Goal: Information Seeking & Learning: Learn about a topic

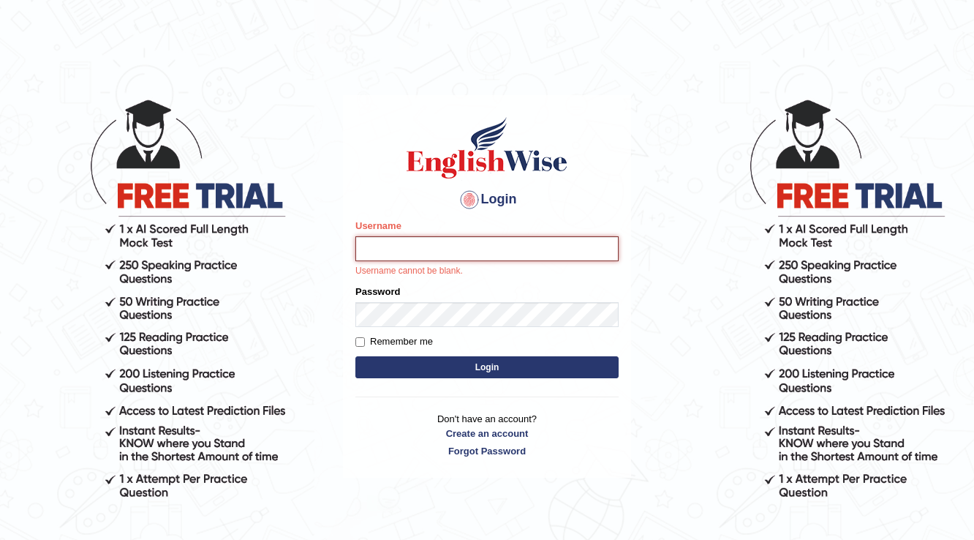
click at [558, 250] on input "Username" at bounding box center [486, 248] width 263 height 25
type input "Gabr"
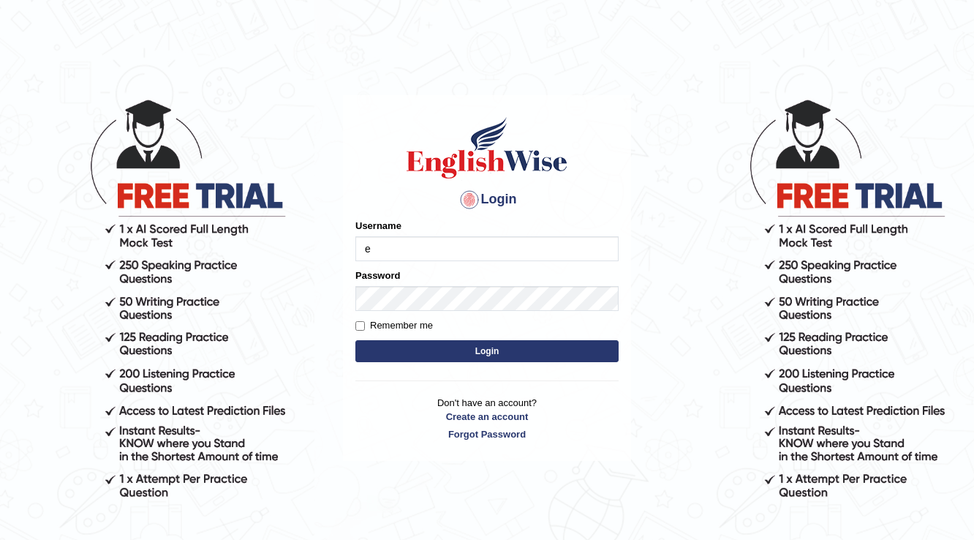
click at [443, 244] on input "e" at bounding box center [486, 248] width 263 height 25
type input "Gabriele"
click at [557, 347] on button "Login" at bounding box center [486, 351] width 263 height 22
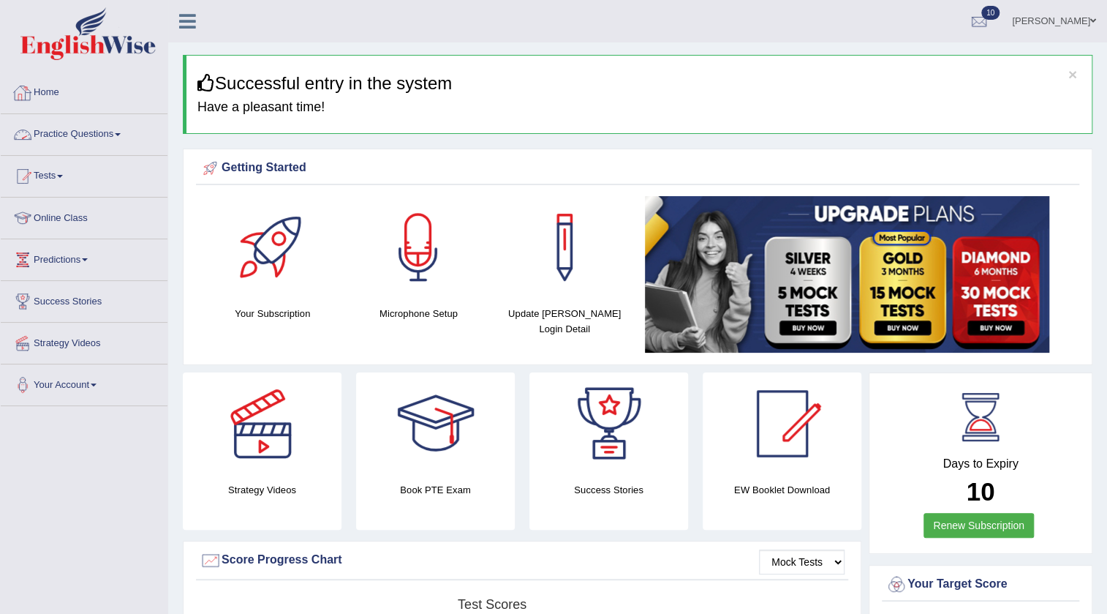
click at [95, 126] on link "Practice Questions" at bounding box center [84, 132] width 167 height 37
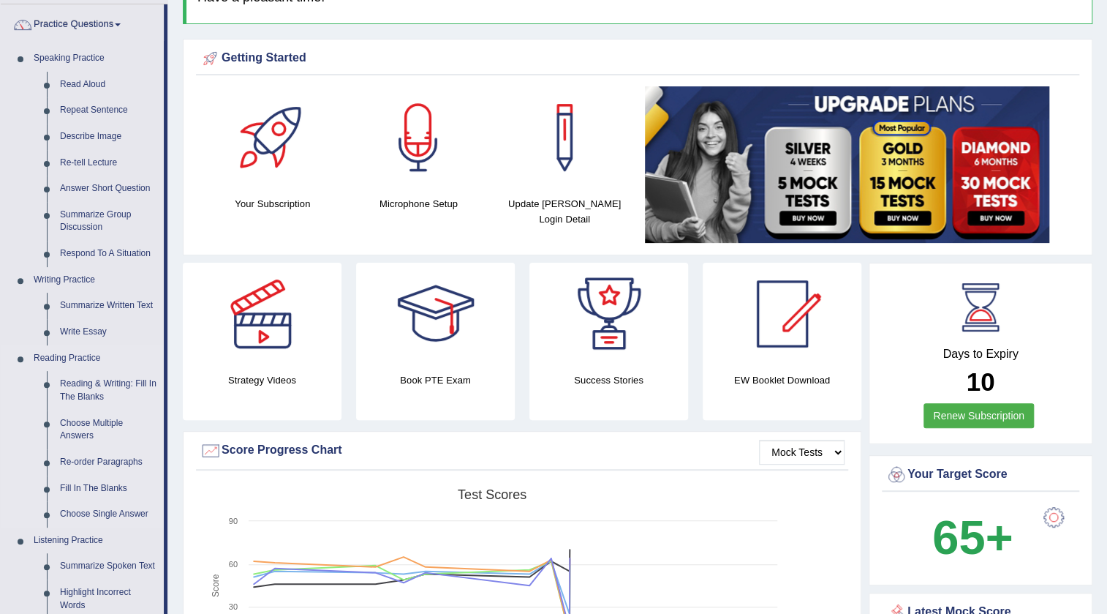
scroll to position [132, 0]
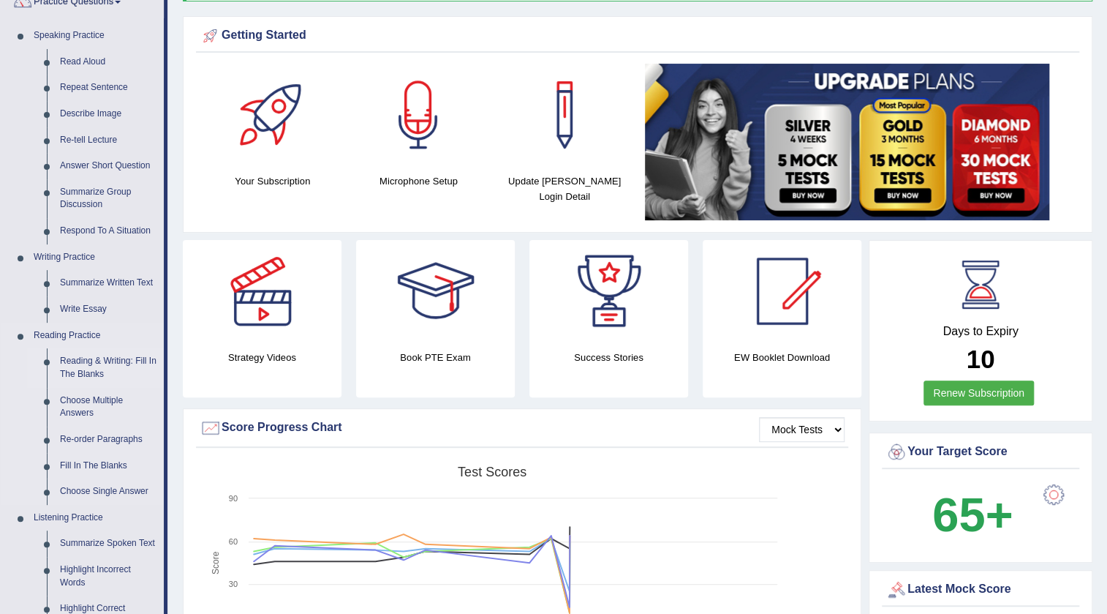
click at [95, 358] on link "Reading & Writing: Fill In The Blanks" at bounding box center [108, 367] width 110 height 39
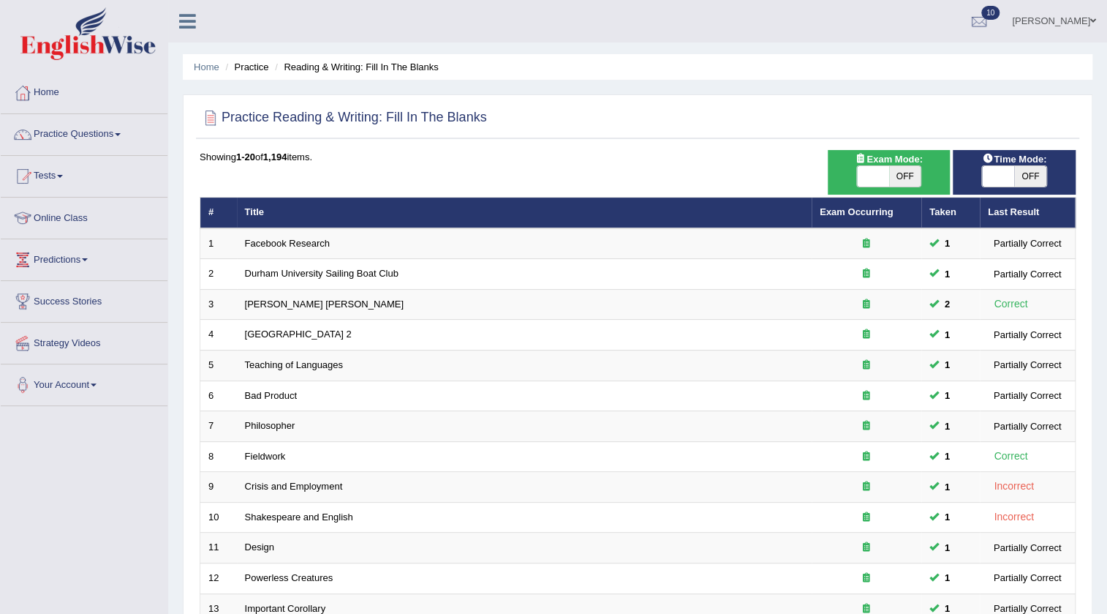
click at [872, 169] on span at bounding box center [873, 176] width 32 height 20
checkbox input "true"
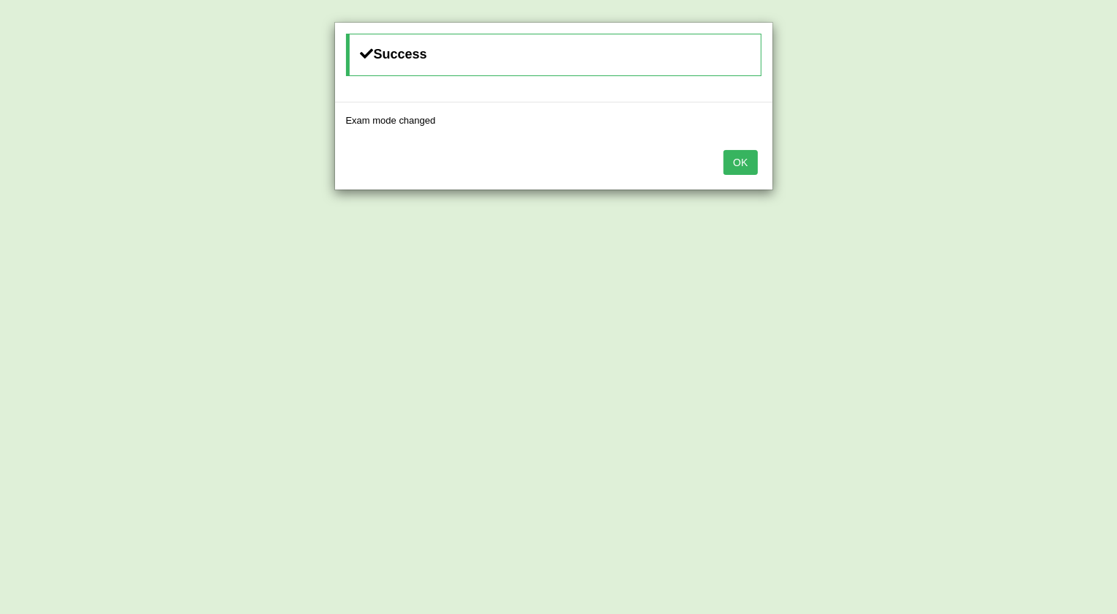
click at [730, 167] on button "OK" at bounding box center [740, 162] width 34 height 25
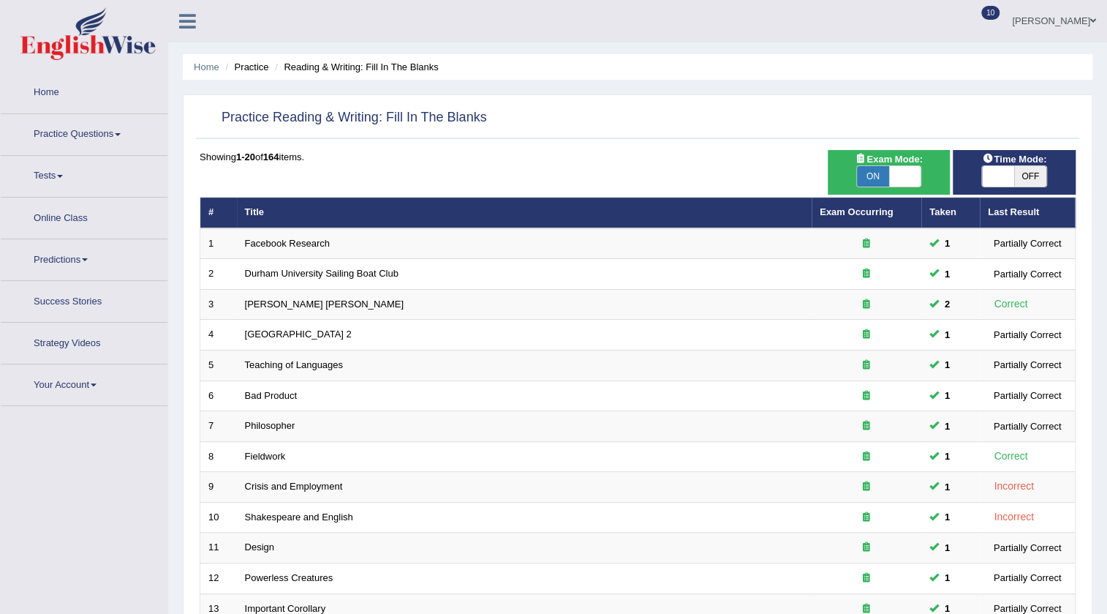
click at [1003, 177] on span at bounding box center [998, 176] width 32 height 20
checkbox input "true"
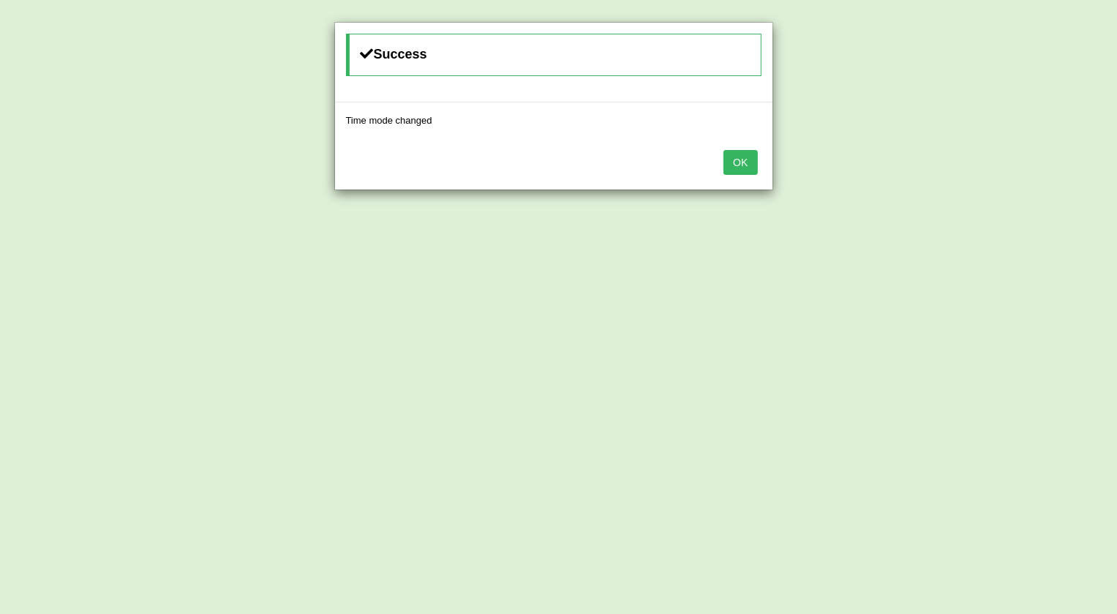
click at [745, 167] on button "OK" at bounding box center [740, 162] width 34 height 25
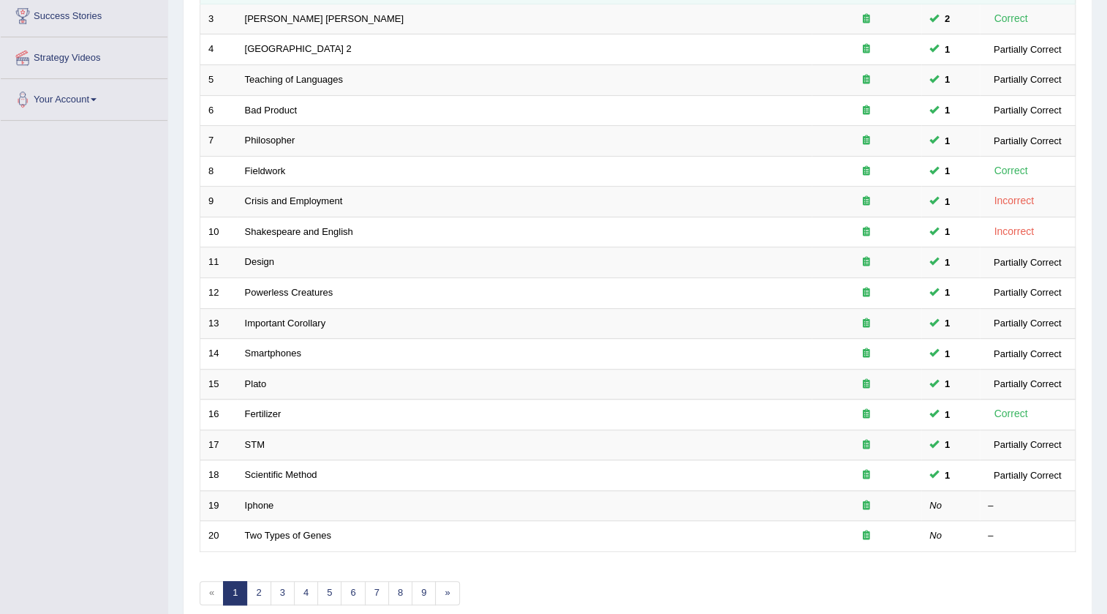
scroll to position [353, 0]
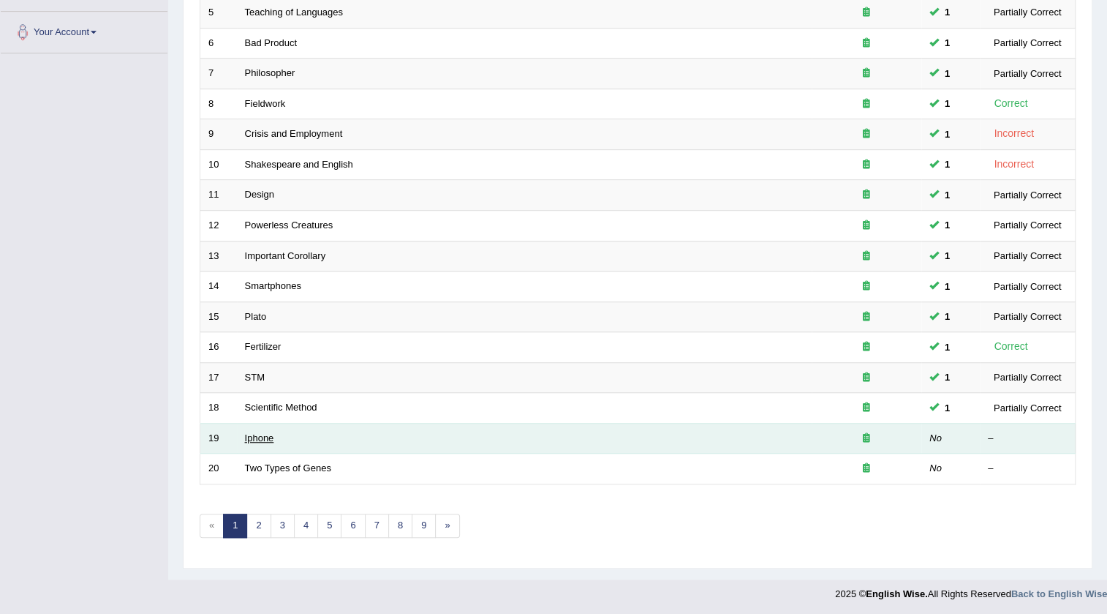
click at [263, 434] on link "Iphone" at bounding box center [259, 437] width 29 height 11
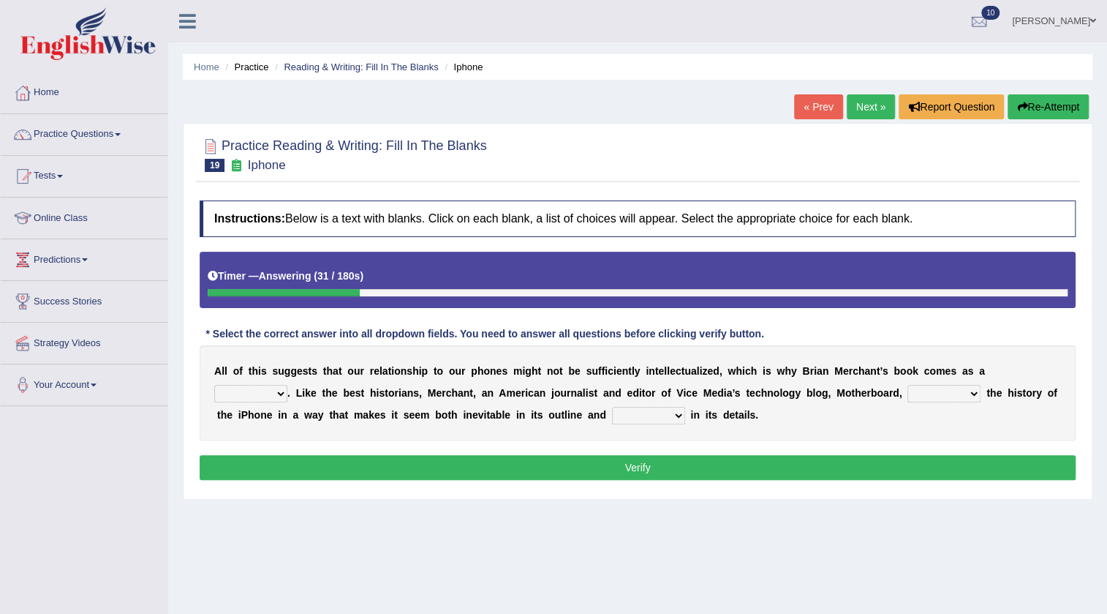
click at [967, 395] on select "enriches unpacks detours contorts" at bounding box center [944, 394] width 73 height 18
click at [962, 389] on select "enriches unpacks detours contorts" at bounding box center [944, 394] width 73 height 18
click at [949, 399] on select "enriches unpacks detours contorts" at bounding box center [944, 394] width 73 height 18
select select "enriches"
click at [908, 385] on select "enriches unpacks detours contorts" at bounding box center [944, 394] width 73 height 18
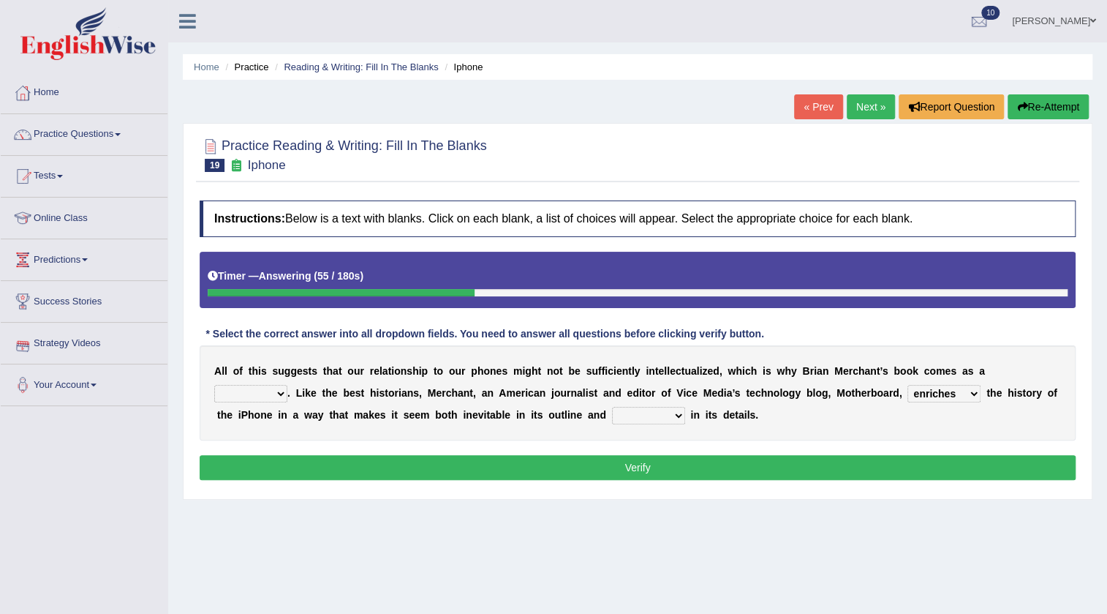
click at [256, 389] on select "privilege relief demotion flash" at bounding box center [250, 394] width 73 height 18
select select "privilege"
click at [214, 385] on select "privilege relief demotion flash" at bounding box center [250, 394] width 73 height 18
click at [659, 417] on select "surprises surprised surprising surprise" at bounding box center [648, 416] width 73 height 18
select select "surprises"
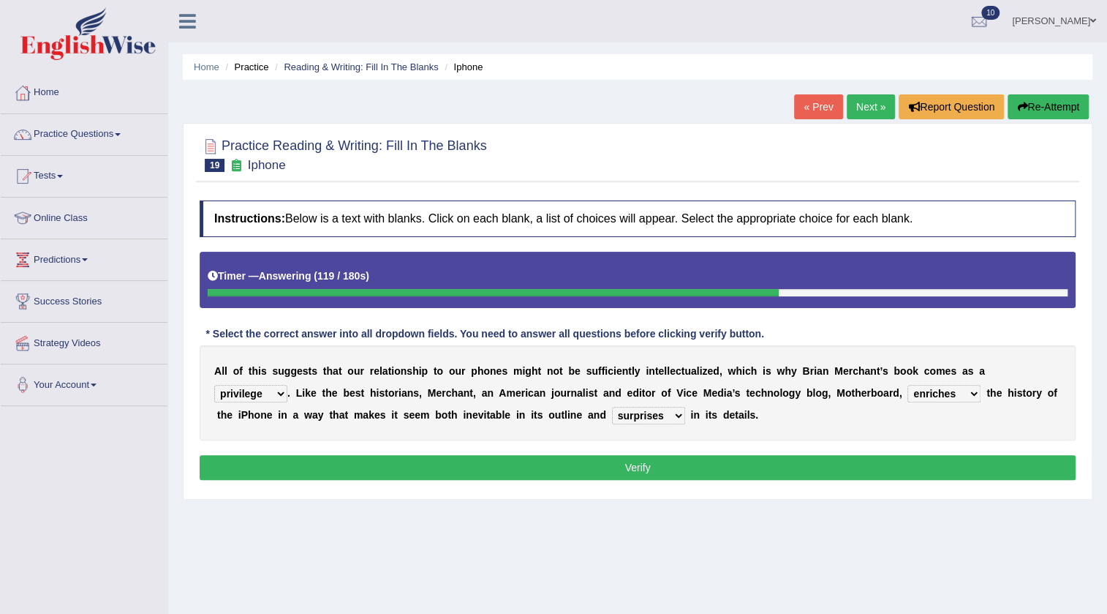
click at [612, 407] on select "surprises surprised surprising surprise" at bounding box center [648, 416] width 73 height 18
click at [678, 459] on button "Verify" at bounding box center [638, 467] width 876 height 25
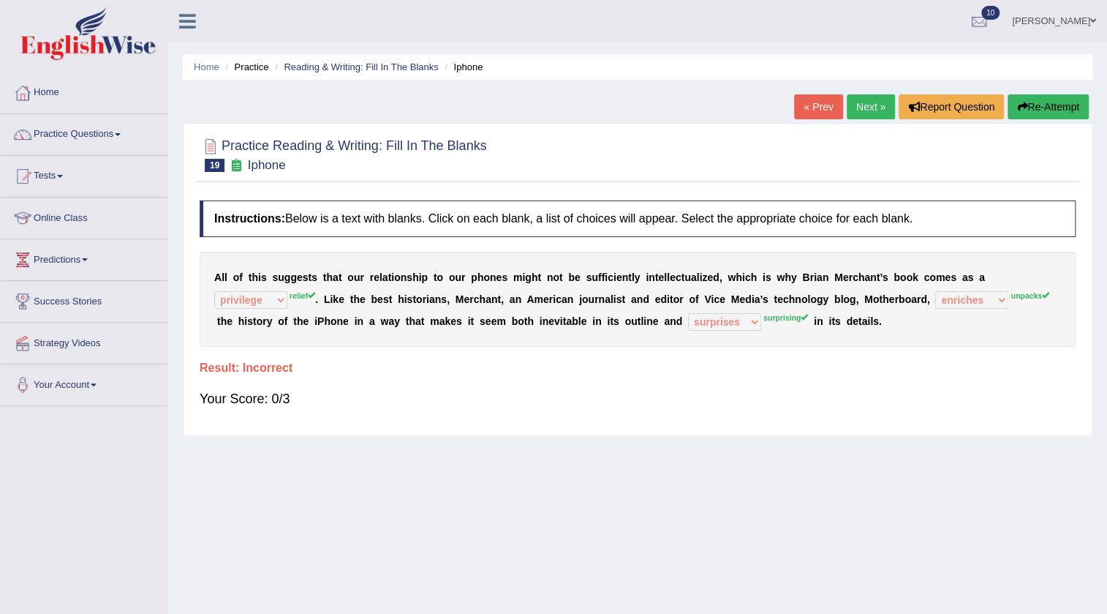
click at [861, 106] on link "Next »" at bounding box center [871, 106] width 48 height 25
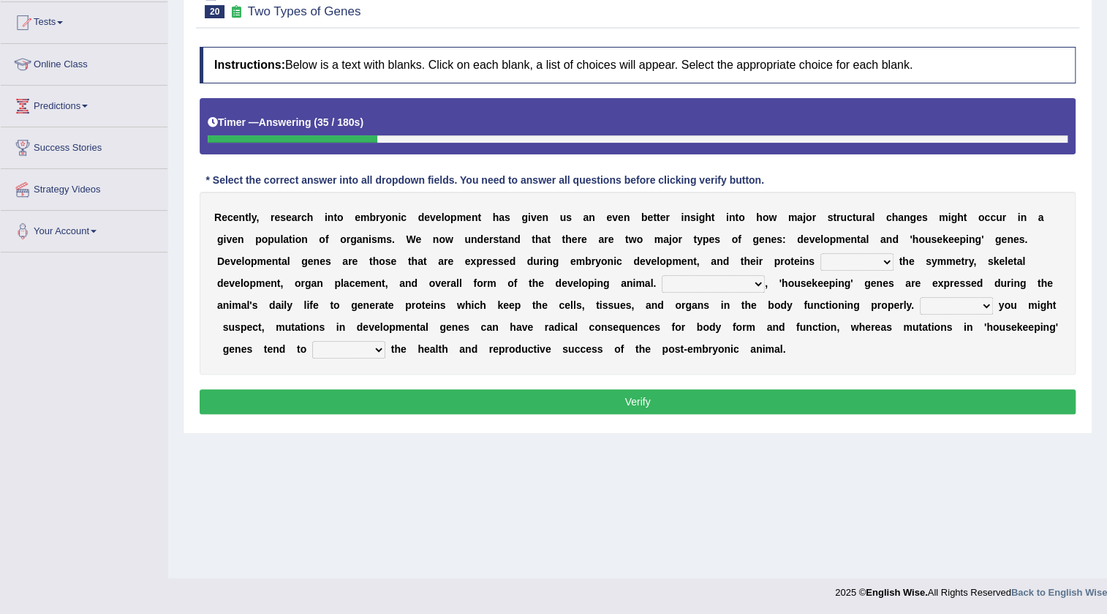
click at [833, 266] on select "push control hold elevate" at bounding box center [857, 262] width 73 height 18
select select "control"
click at [821, 253] on select "push control hold elevate" at bounding box center [857, 262] width 73 height 18
click at [833, 267] on select "push control hold elevate" at bounding box center [857, 262] width 73 height 18
click at [794, 322] on b at bounding box center [794, 327] width 6 height 12
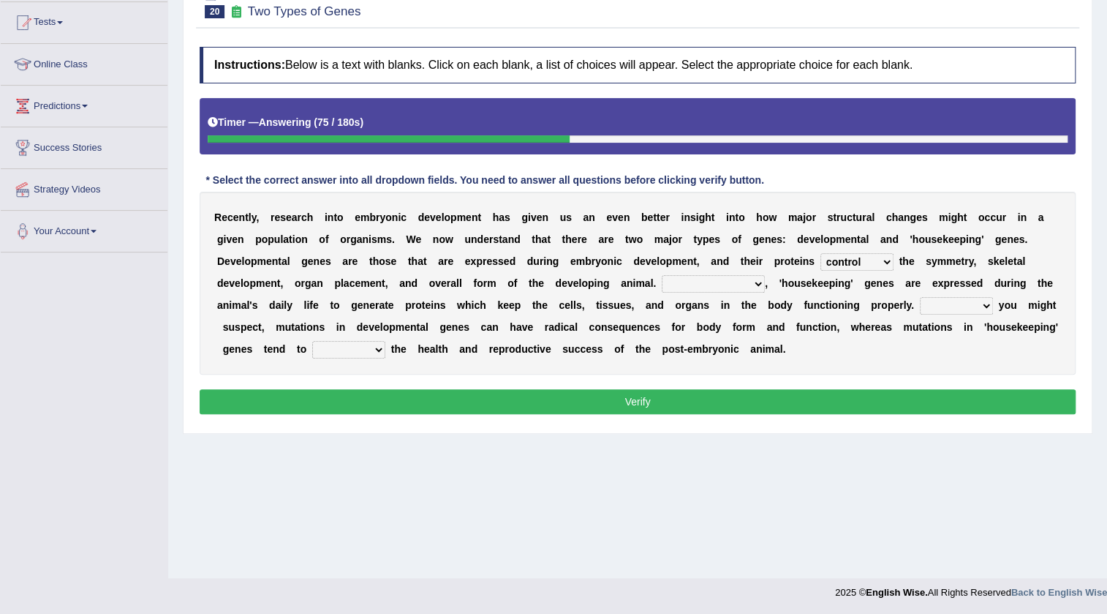
click at [706, 281] on select "Correspondingly Inclusively Conversely In contrast" at bounding box center [713, 284] width 103 height 18
select select "In contrast"
click at [662, 275] on select "Correspondingly Inclusively Conversely In contrast" at bounding box center [713, 284] width 103 height 18
click at [958, 302] on select "For As With Within" at bounding box center [956, 306] width 73 height 18
select select "As"
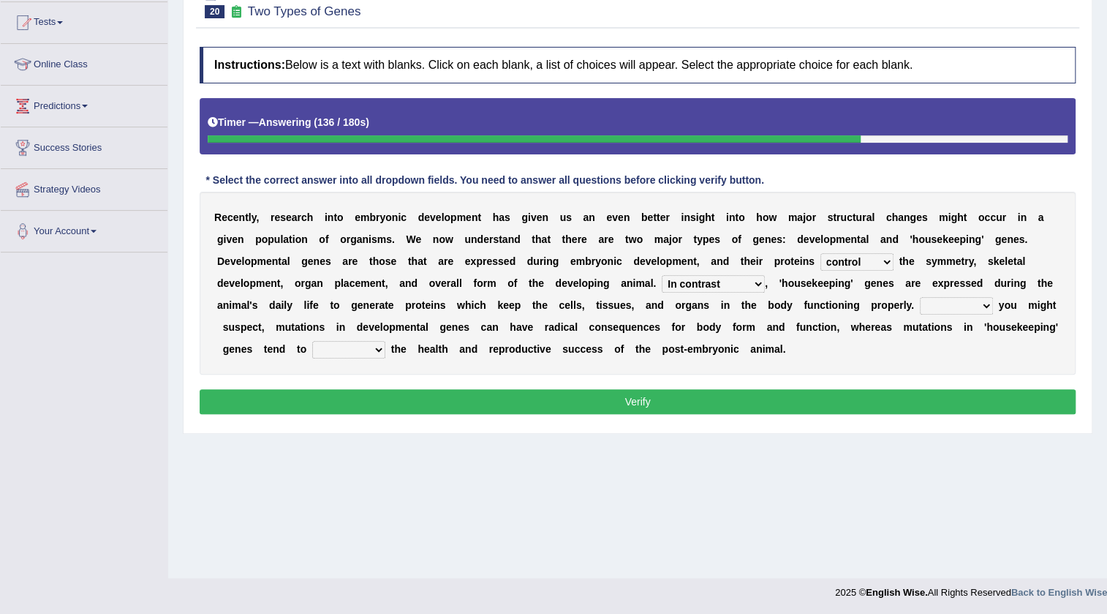
click at [920, 297] on select "For As With Within" at bounding box center [956, 306] width 73 height 18
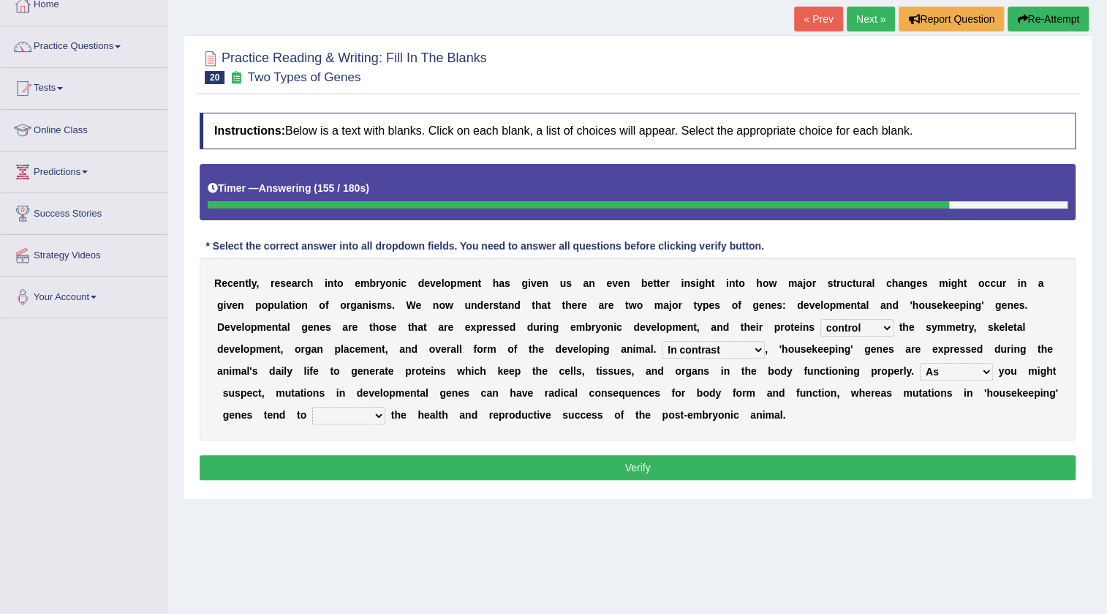
click at [367, 411] on select "affect effect interrupt defect" at bounding box center [348, 416] width 73 height 18
select select "affect"
click at [312, 407] on select "affect effect interrupt defect" at bounding box center [348, 416] width 73 height 18
click at [369, 467] on button "Verify" at bounding box center [638, 467] width 876 height 25
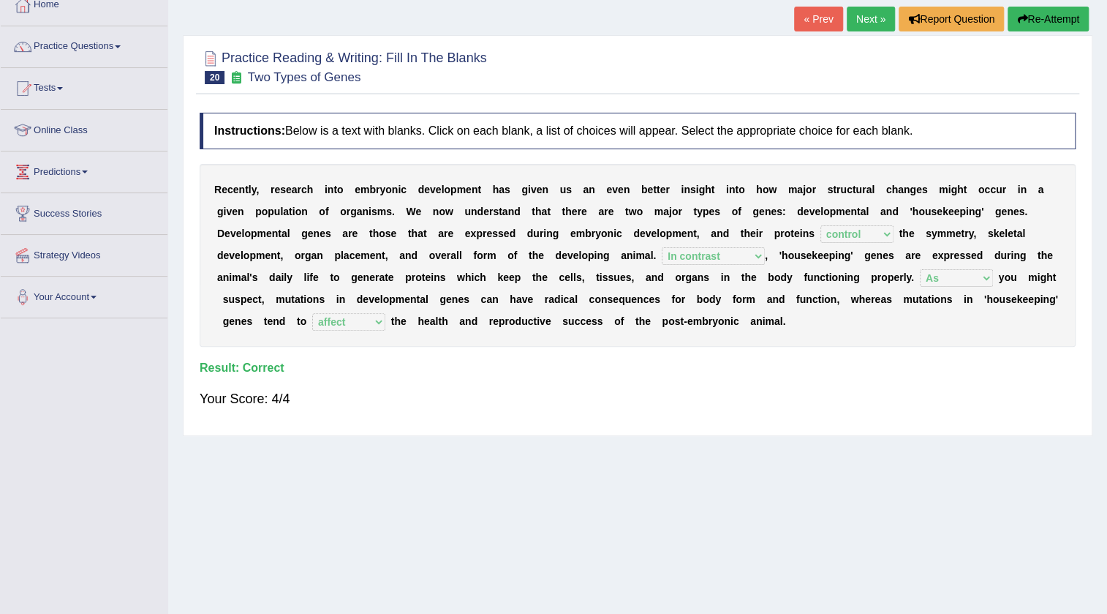
click at [877, 14] on link "Next »" at bounding box center [871, 19] width 48 height 25
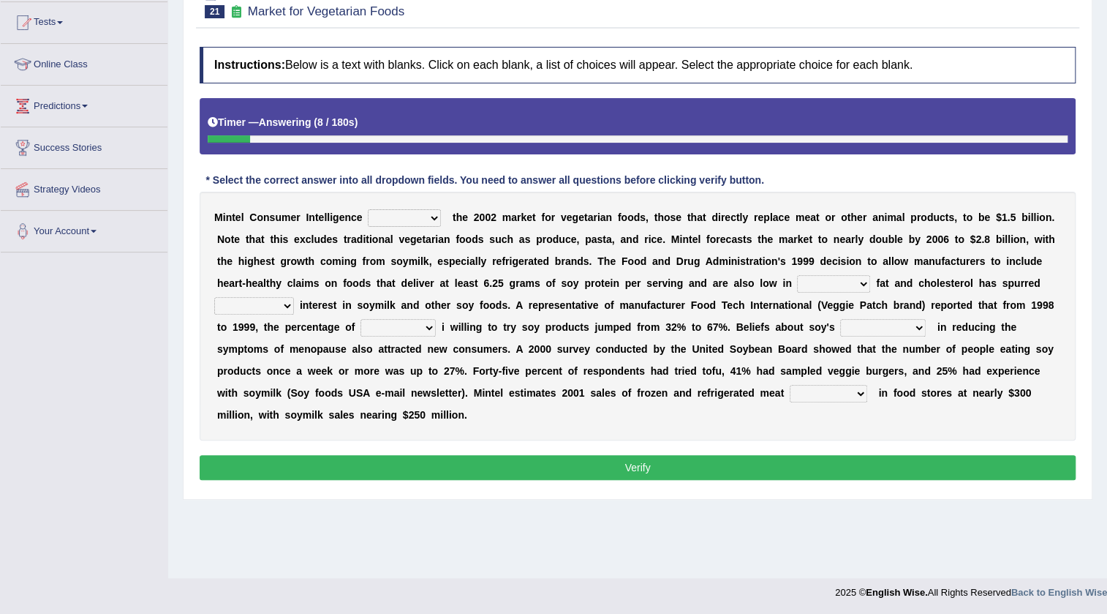
click at [399, 219] on select "deals fulfills creates estimates" at bounding box center [404, 218] width 73 height 18
select select "creates"
click at [368, 209] on select "deals fulfills creates estimates" at bounding box center [404, 218] width 73 height 18
click at [852, 288] on select "saturated solid acid liquid" at bounding box center [833, 284] width 73 height 18
select select "saturated"
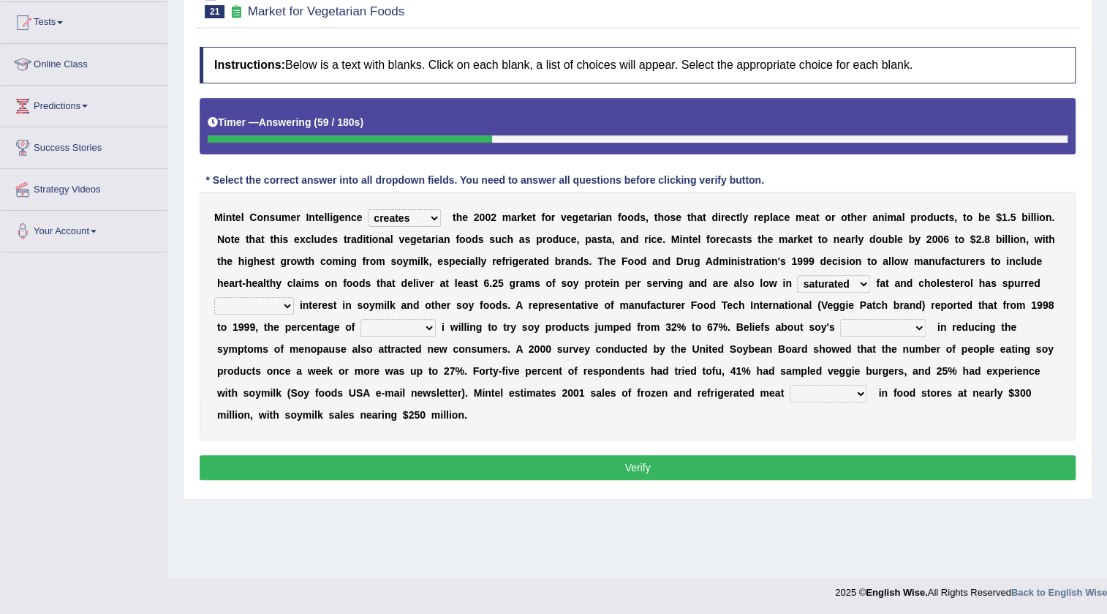
click at [797, 275] on select "saturated solid acid liquid" at bounding box center [833, 284] width 73 height 18
click at [260, 302] on select "good big tremendous extreme" at bounding box center [254, 306] width 80 height 18
select select "big"
click at [214, 297] on select "good big tremendous extreme" at bounding box center [254, 306] width 80 height 18
click at [381, 329] on select "guests consumers customers clients" at bounding box center [398, 328] width 75 height 18
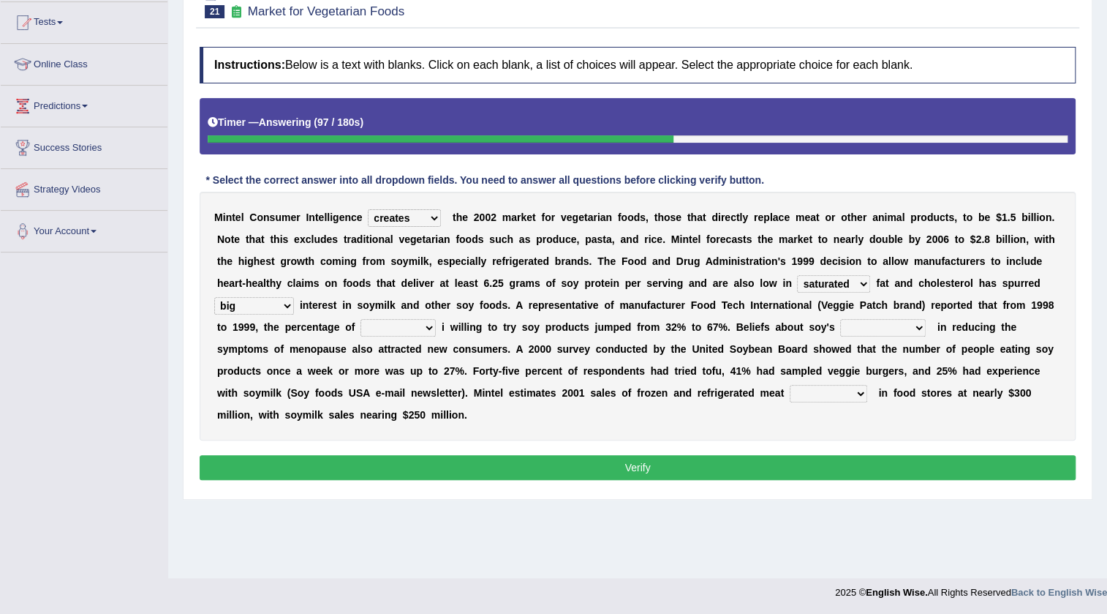
select select "consumers"
click at [361, 319] on select "guests consumers customers clients" at bounding box center [398, 328] width 75 height 18
click at [402, 322] on select "guests consumers customers clients" at bounding box center [398, 328] width 75 height 18
click at [648, 328] on b "o" at bounding box center [647, 327] width 7 height 12
click at [900, 325] on select "effectiveness timeliness efficiency goodness" at bounding box center [883, 328] width 86 height 18
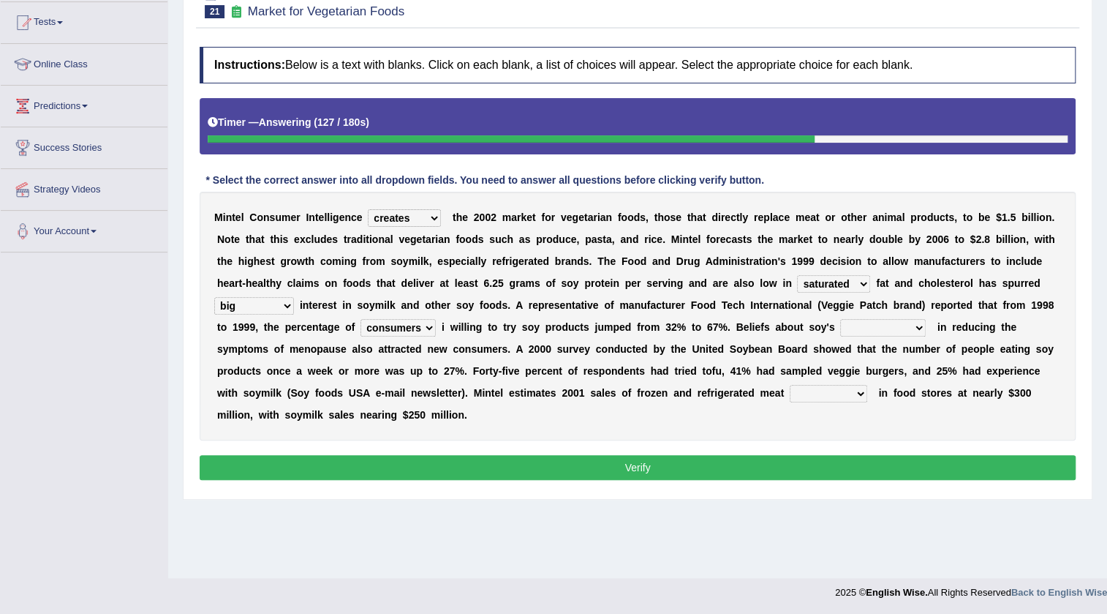
select select "efficiency"
click at [840, 319] on select "effectiveness timeliness efficiency goodness" at bounding box center [883, 328] width 86 height 18
click at [822, 390] on select "foods choices staffs alternatives" at bounding box center [829, 394] width 78 height 18
select select "choices"
click at [790, 385] on select "foods choices staffs alternatives" at bounding box center [829, 394] width 78 height 18
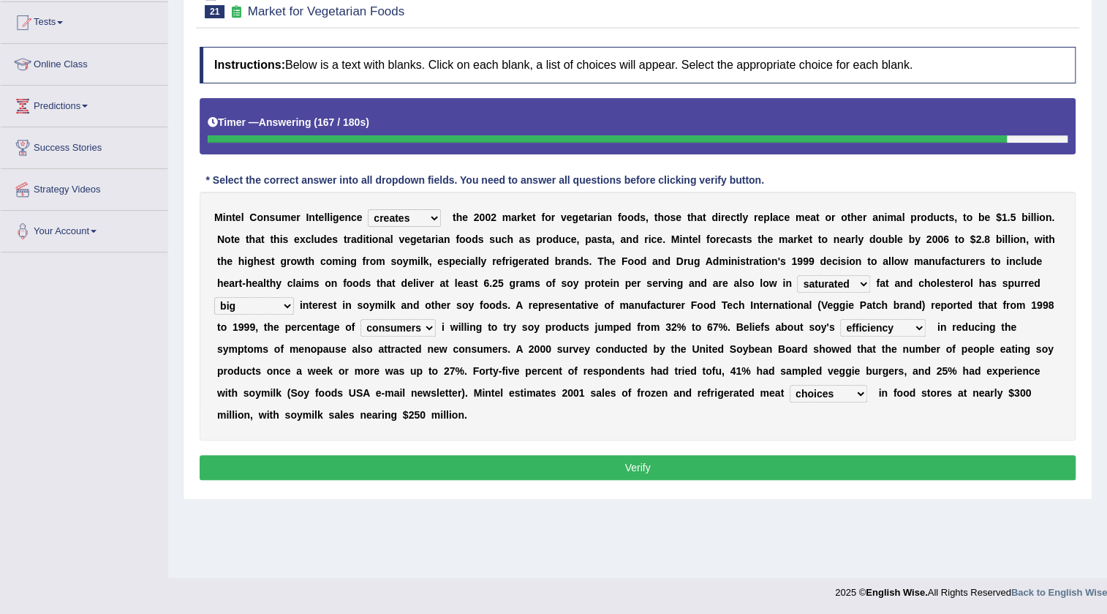
click at [831, 393] on select "foods choices staffs alternatives" at bounding box center [829, 394] width 78 height 18
click at [667, 416] on div "M i n t e l C o n s u m e r I n t e l l i g e n c e deals fulfills creates esti…" at bounding box center [638, 316] width 876 height 249
click at [665, 464] on button "Verify" at bounding box center [638, 467] width 876 height 25
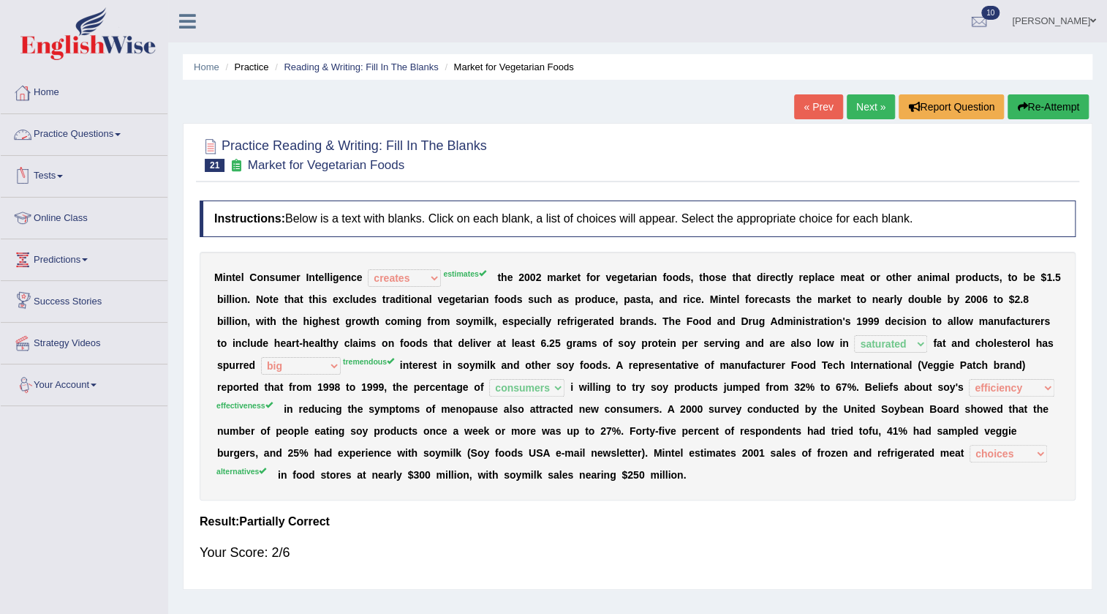
click at [331, 374] on div "M i n t e l C o n s u m e r I n t e l l i g e n c e deals fulfills creates esti…" at bounding box center [638, 376] width 876 height 249
click at [863, 101] on link "Next »" at bounding box center [871, 106] width 48 height 25
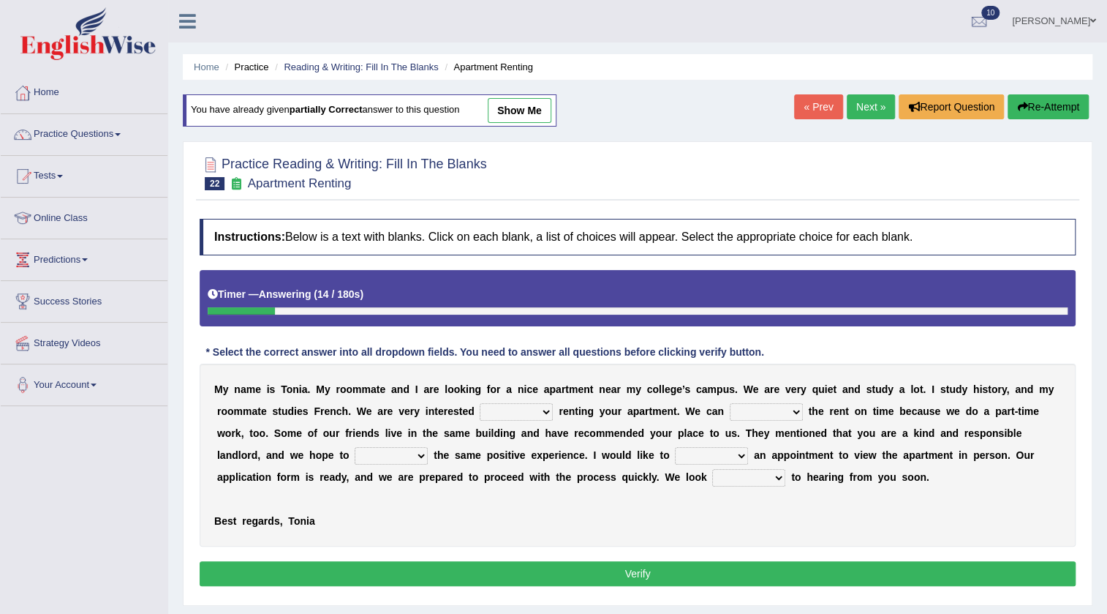
click at [511, 407] on select "for about at in" at bounding box center [516, 412] width 73 height 18
select select "in"
click at [480, 403] on select "for about at in" at bounding box center [516, 412] width 73 height 18
click at [539, 410] on select "for about at in" at bounding box center [516, 412] width 73 height 18
click at [721, 434] on b at bounding box center [723, 433] width 6 height 12
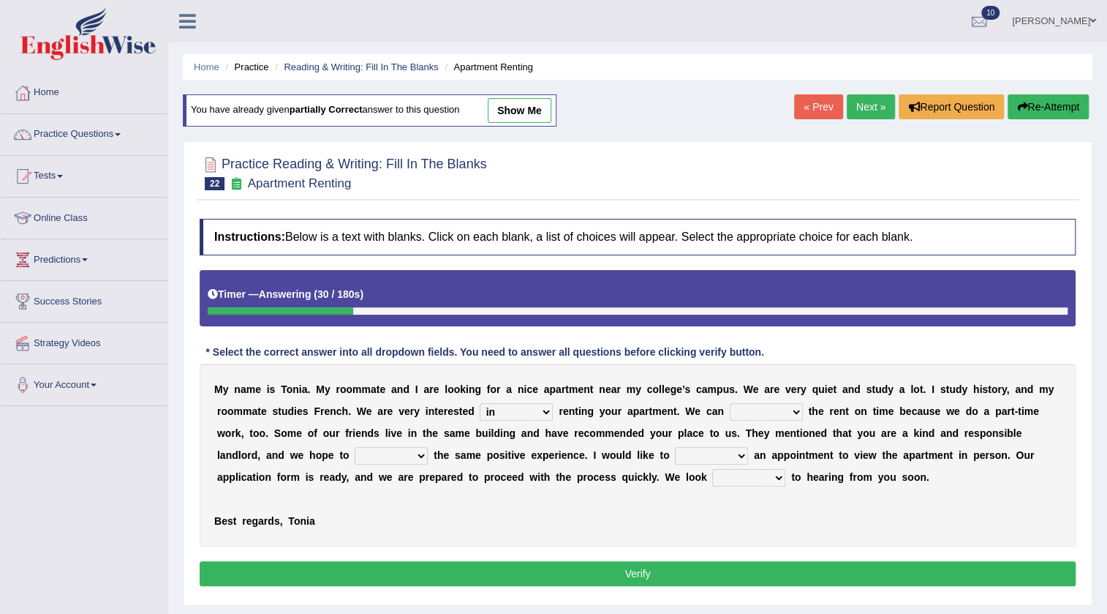
click at [766, 410] on select "afford get pay bring" at bounding box center [766, 412] width 73 height 18
select select "pay"
click at [730, 403] on select "afford get pay bring" at bounding box center [766, 412] width 73 height 18
click at [388, 451] on select "form meet have decide" at bounding box center [391, 456] width 73 height 18
select select "have"
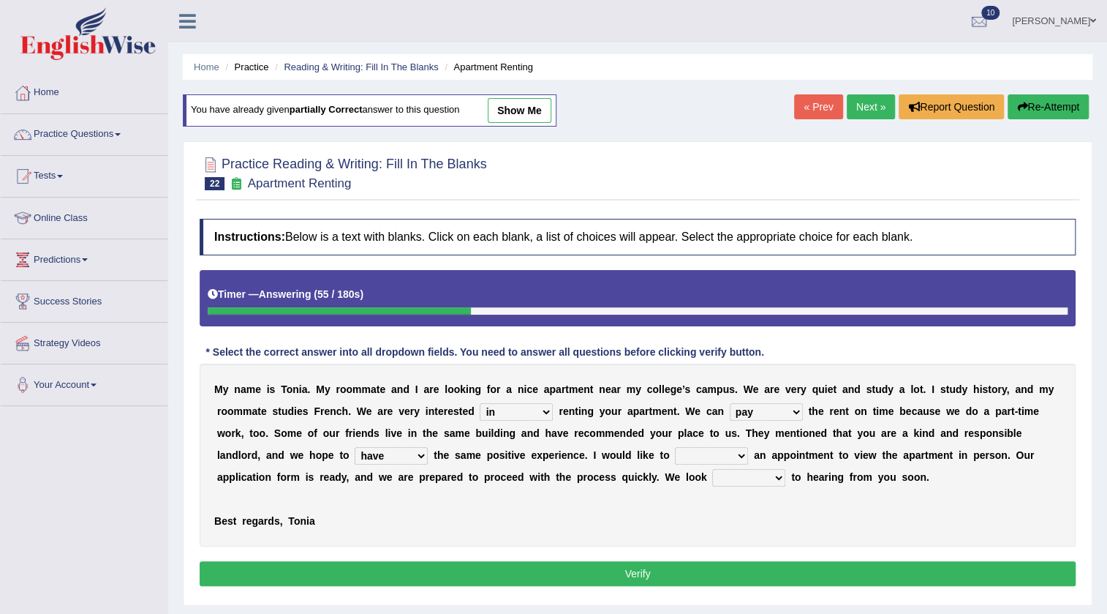
click at [355, 447] on select "form meet have decide" at bounding box center [391, 456] width 73 height 18
click at [708, 458] on select "own recall revise make" at bounding box center [711, 456] width 73 height 18
select select "make"
click at [675, 447] on select "own recall revise make" at bounding box center [711, 456] width 73 height 18
click at [720, 453] on select "own recall revise make" at bounding box center [711, 456] width 73 height 18
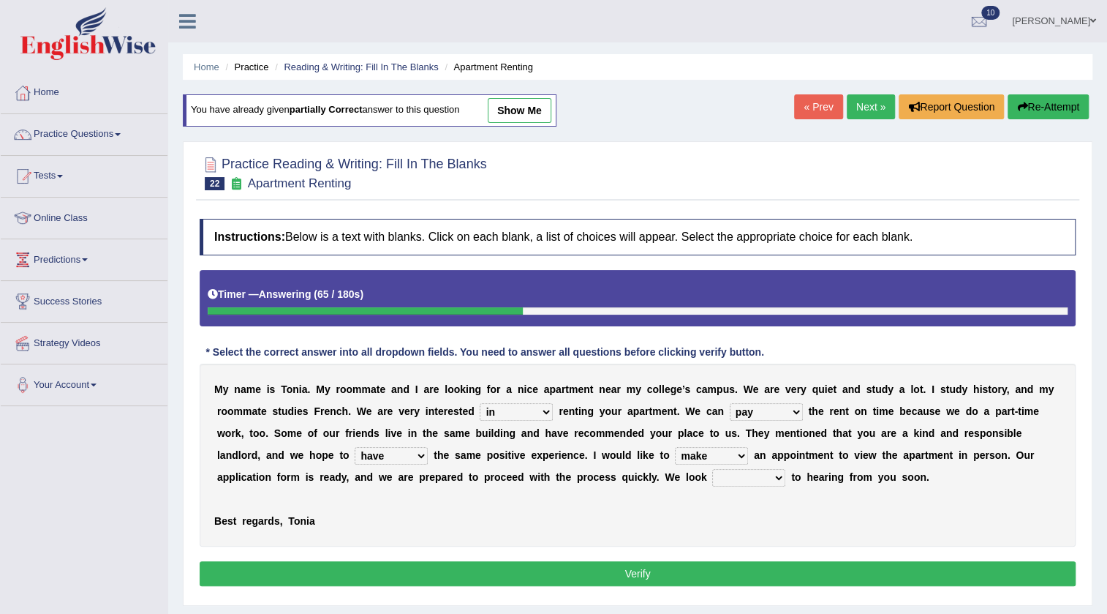
click at [485, 488] on div "M y n a m e i s T o n i a . M y r o o m m a t e a n d I a r e l o o k i n g f o…" at bounding box center [638, 454] width 876 height 183
click at [781, 478] on select "around out in forward" at bounding box center [748, 478] width 73 height 18
select select "forward"
click at [712, 469] on select "around out in forward" at bounding box center [748, 478] width 73 height 18
click at [621, 576] on button "Verify" at bounding box center [638, 573] width 876 height 25
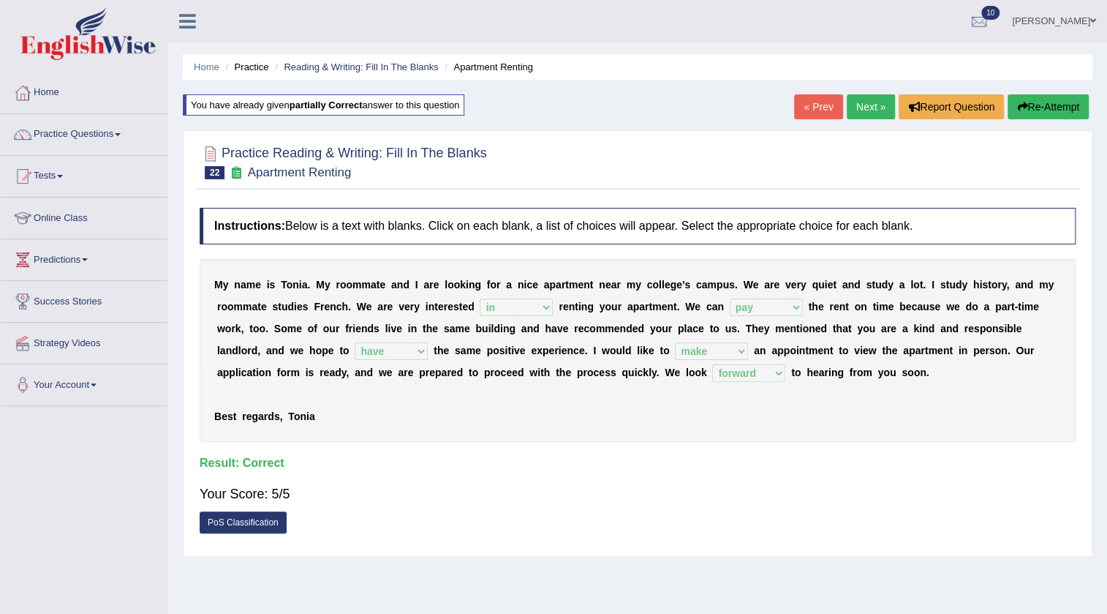
click at [852, 103] on link "Next »" at bounding box center [871, 106] width 48 height 25
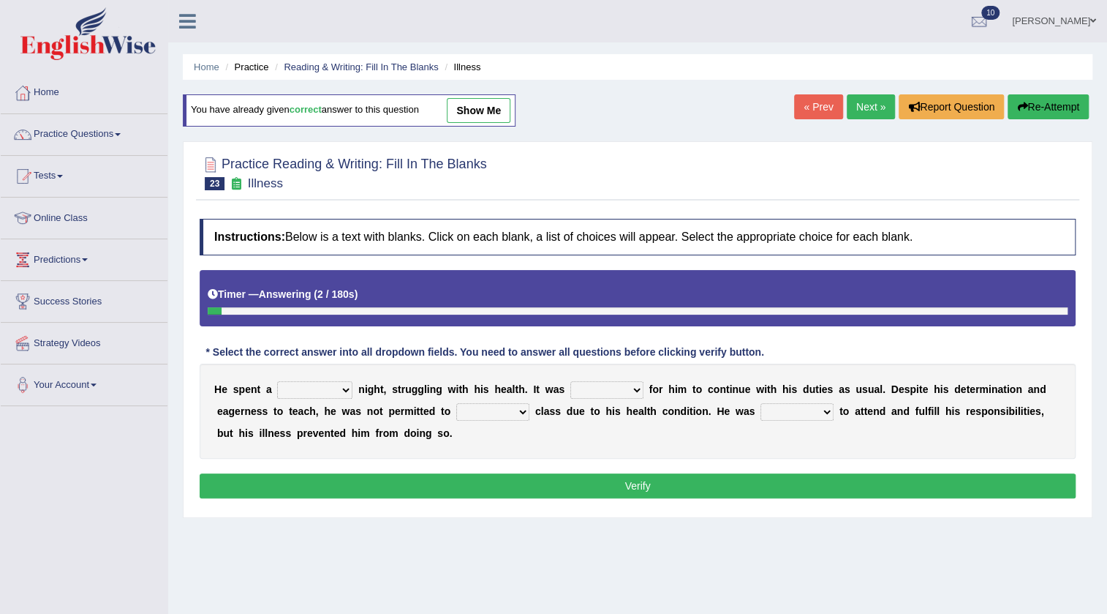
click at [347, 384] on select "cheerful restful meaningful painful" at bounding box center [314, 390] width 75 height 18
select select "painful"
click at [277, 381] on select "cheerful restful meaningful painful" at bounding box center [314, 390] width 75 height 18
click at [628, 385] on select "enjoyable simple difficult natural" at bounding box center [606, 390] width 73 height 18
select select "difficult"
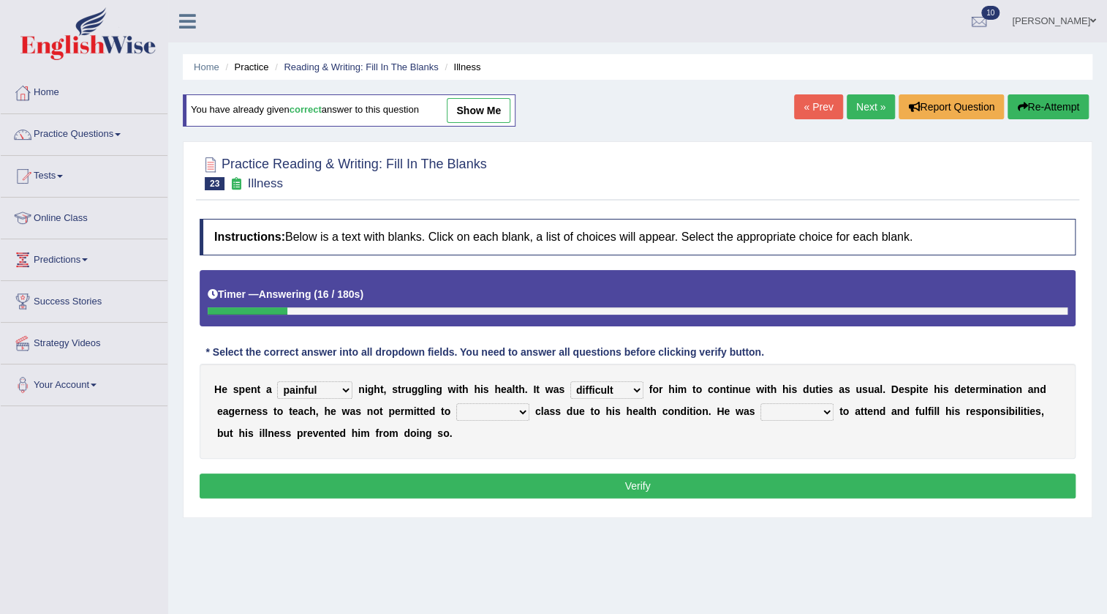
click at [570, 381] on select "enjoyable simple difficult natural" at bounding box center [606, 390] width 73 height 18
click at [497, 410] on select "teach leave cancel attend" at bounding box center [492, 412] width 73 height 18
select select "attend"
click at [456, 403] on select "teach leave cancel attend" at bounding box center [492, 412] width 73 height 18
click at [509, 405] on select "teach leave cancel attend" at bounding box center [492, 412] width 73 height 18
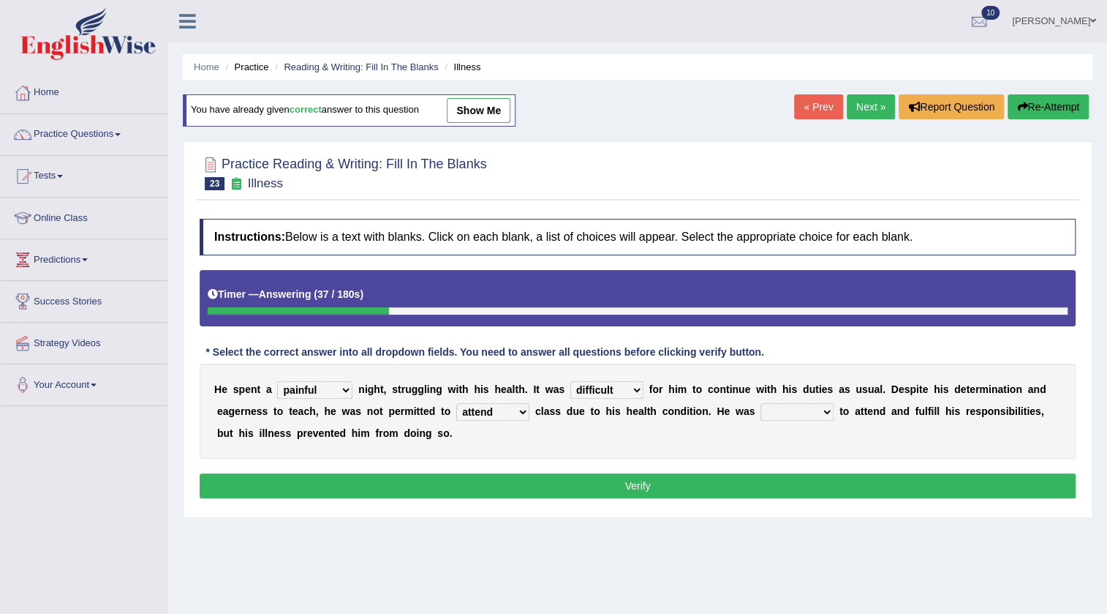
click at [589, 453] on div "H e s p e n t a cheerful restful meaningful painful n i g h t , s t r u g g l i…" at bounding box center [638, 410] width 876 height 95
click at [802, 415] on select "anxious forced lazy happy" at bounding box center [797, 412] width 73 height 18
select select "happy"
click at [761, 403] on select "anxious forced lazy happy" at bounding box center [797, 412] width 73 height 18
click at [611, 481] on button "Verify" at bounding box center [638, 485] width 876 height 25
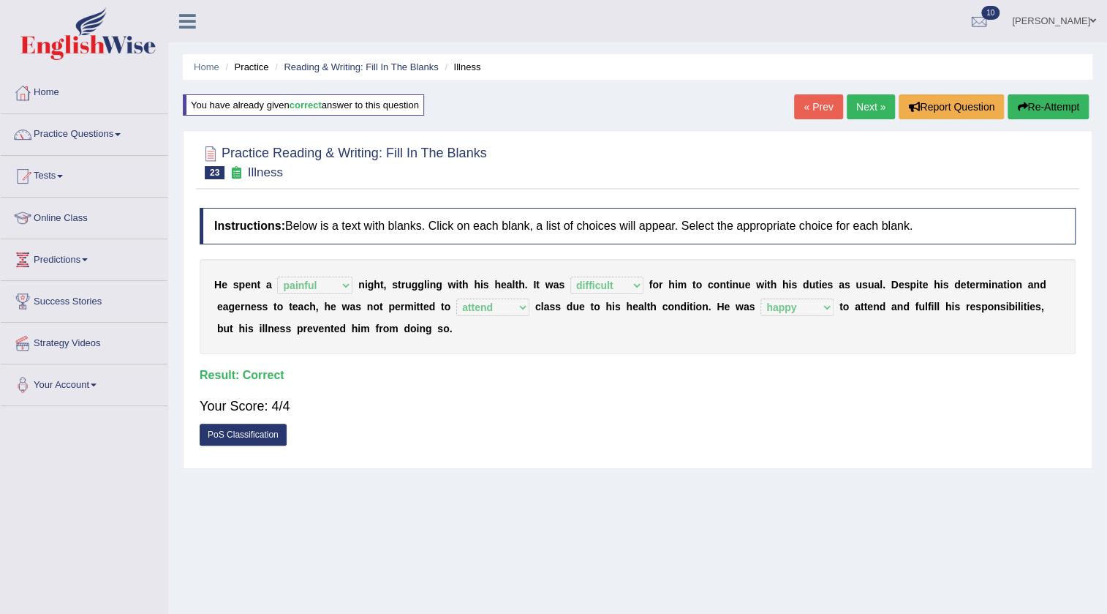
click at [873, 110] on link "Next »" at bounding box center [871, 106] width 48 height 25
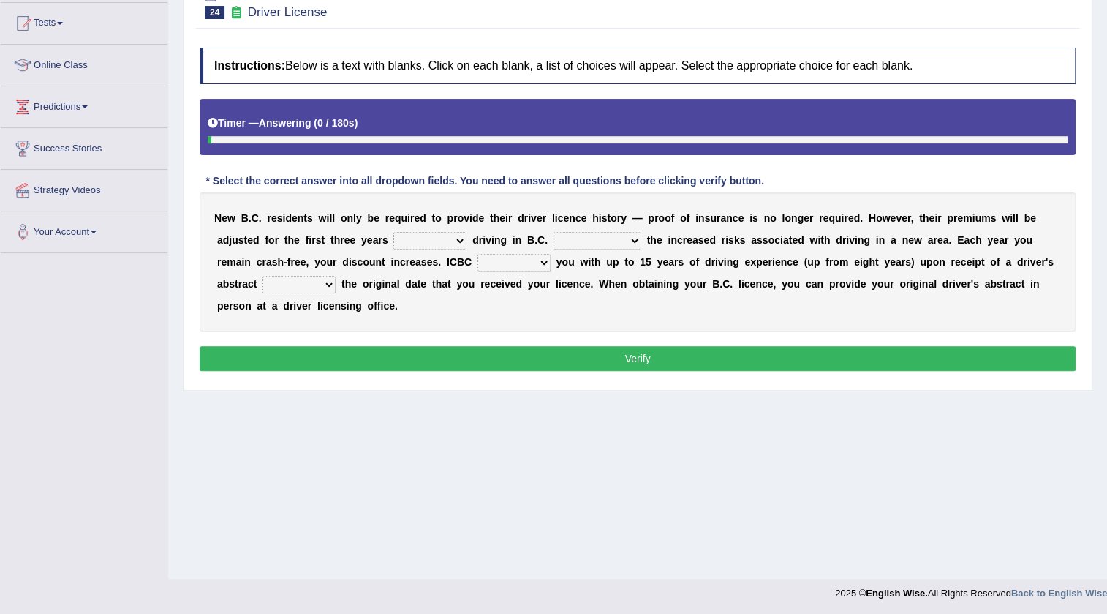
scroll to position [154, 0]
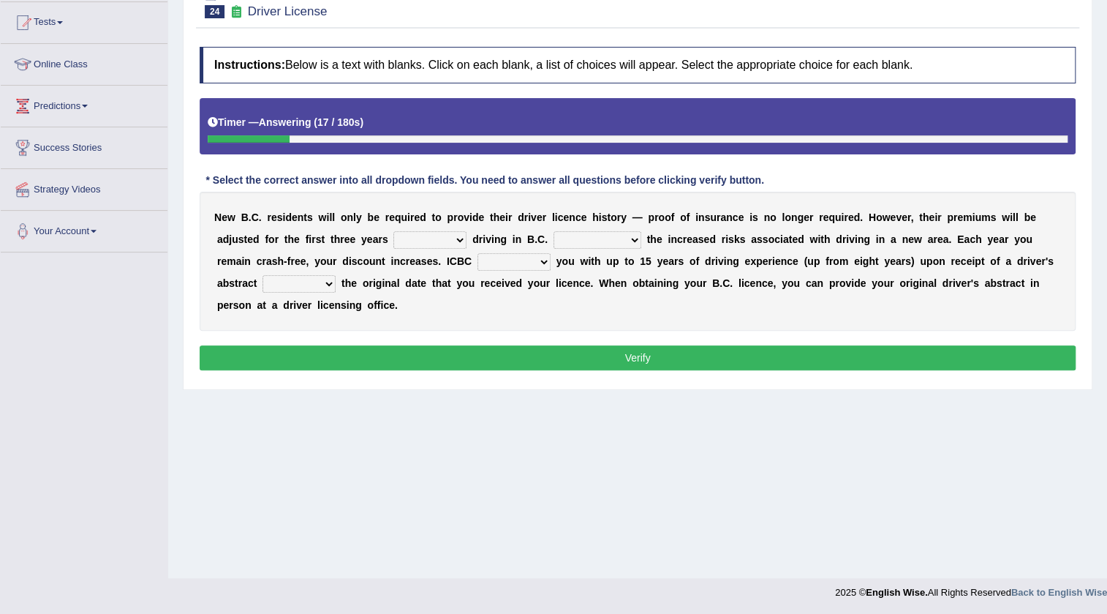
click at [448, 240] on select "within among against of" at bounding box center [429, 240] width 73 height 18
select select "of"
click at [393, 231] on select "within among against of" at bounding box center [429, 240] width 73 height 18
click at [594, 243] on select "depending on as for due to thanks to" at bounding box center [598, 240] width 88 height 18
select select "due to"
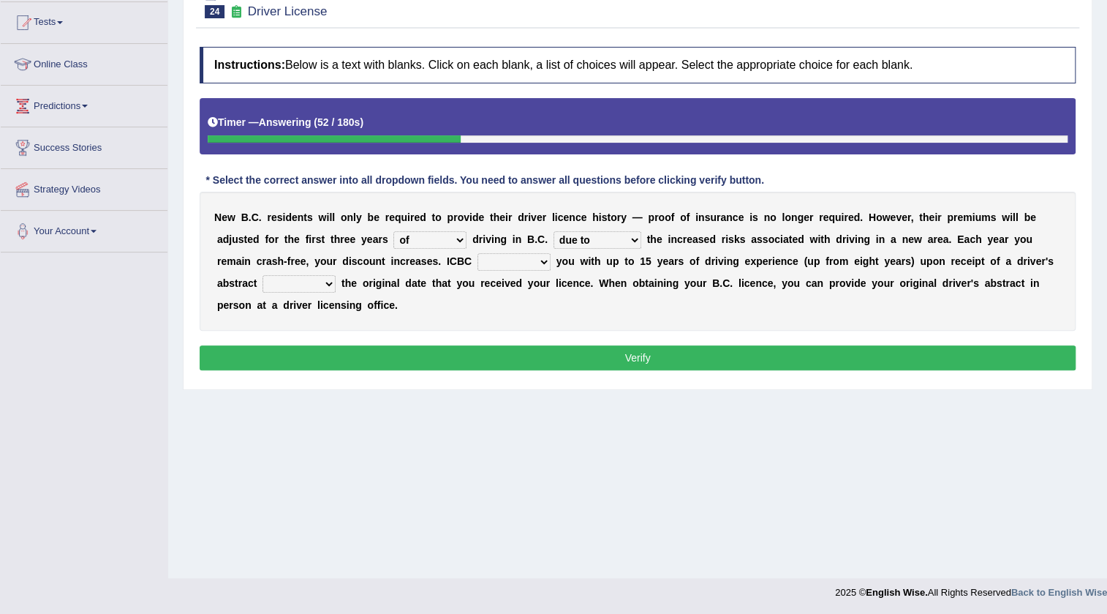
click at [554, 231] on select "depending on as for due to thanks to" at bounding box center [598, 240] width 88 height 18
click at [519, 260] on select "credited crediting credit will credit" at bounding box center [514, 262] width 73 height 18
select select "will credit"
click at [478, 253] on select "credited crediting credit will credit" at bounding box center [514, 262] width 73 height 18
click at [320, 282] on select "showing show shows shown" at bounding box center [299, 284] width 73 height 18
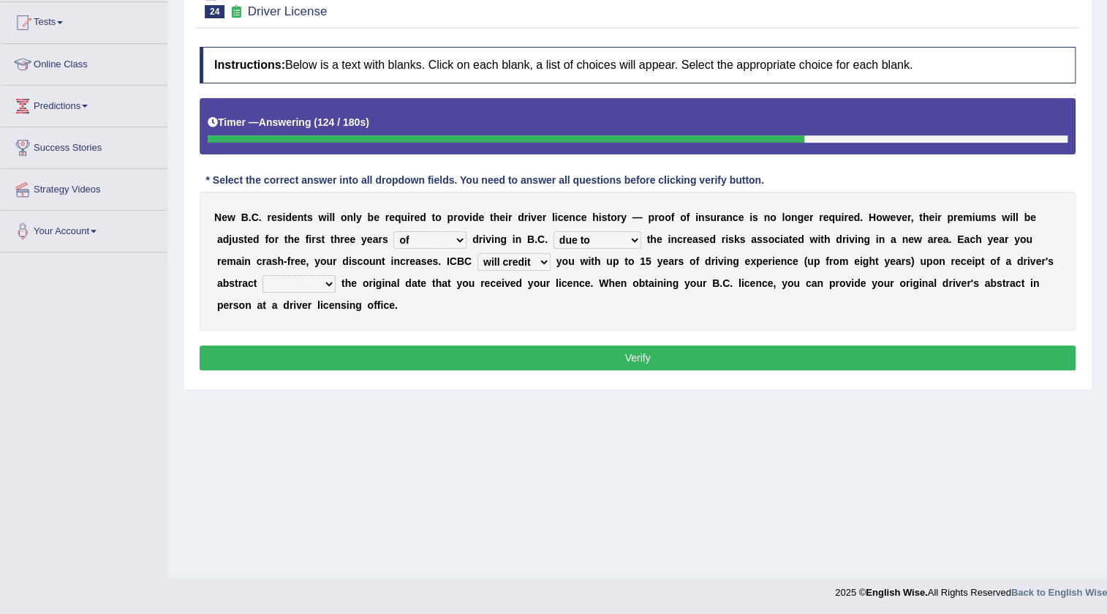
select select "showing"
click at [263, 275] on select "showing show shows shown" at bounding box center [299, 284] width 73 height 18
click at [492, 355] on button "Verify" at bounding box center [638, 357] width 876 height 25
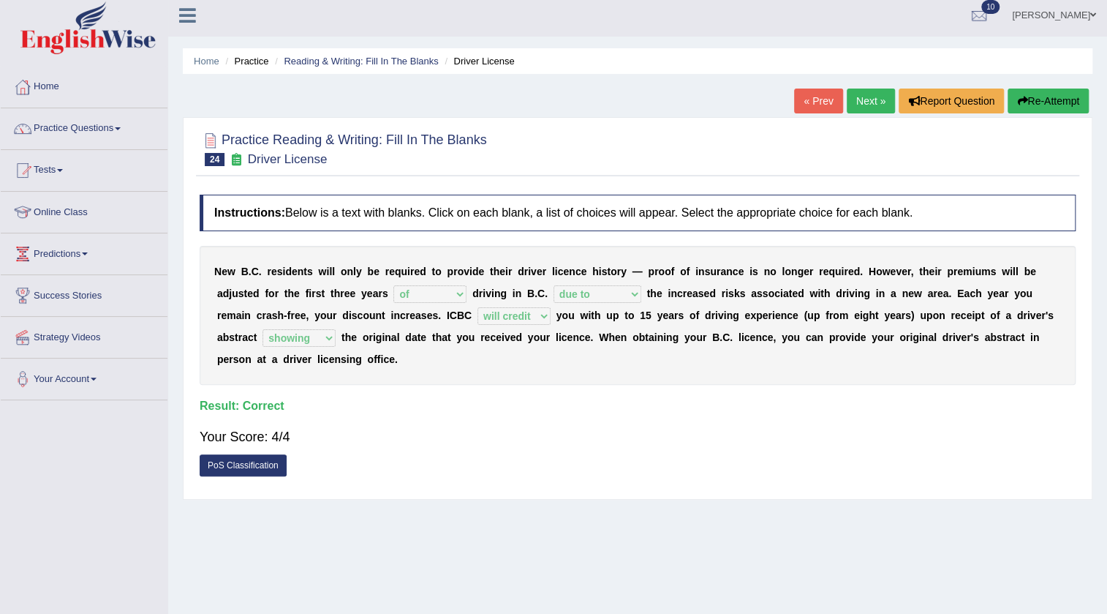
scroll to position [0, 0]
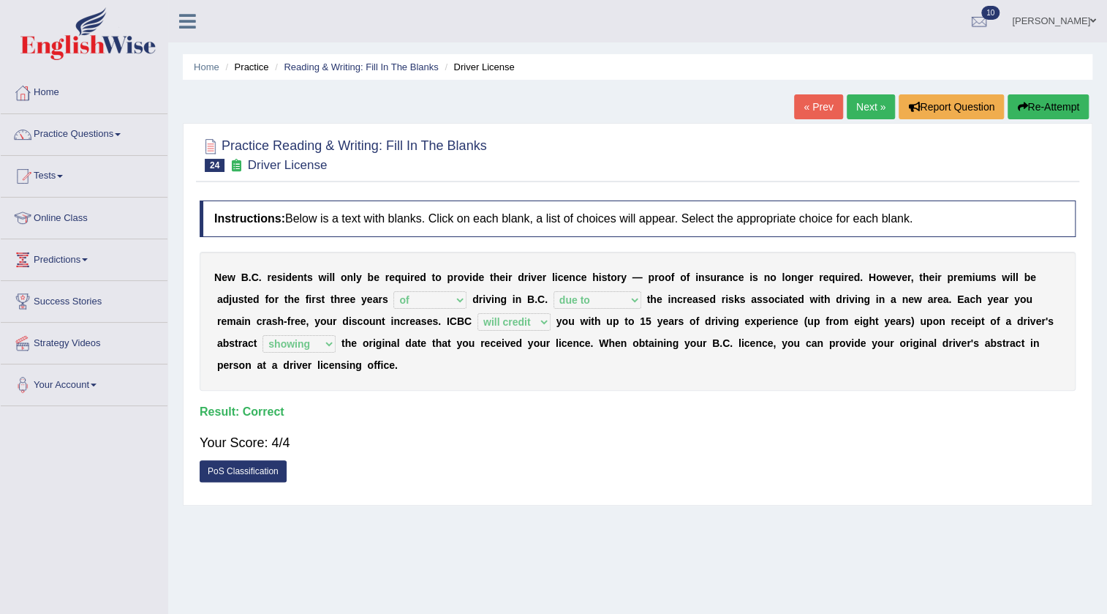
click at [873, 105] on link "Next »" at bounding box center [871, 106] width 48 height 25
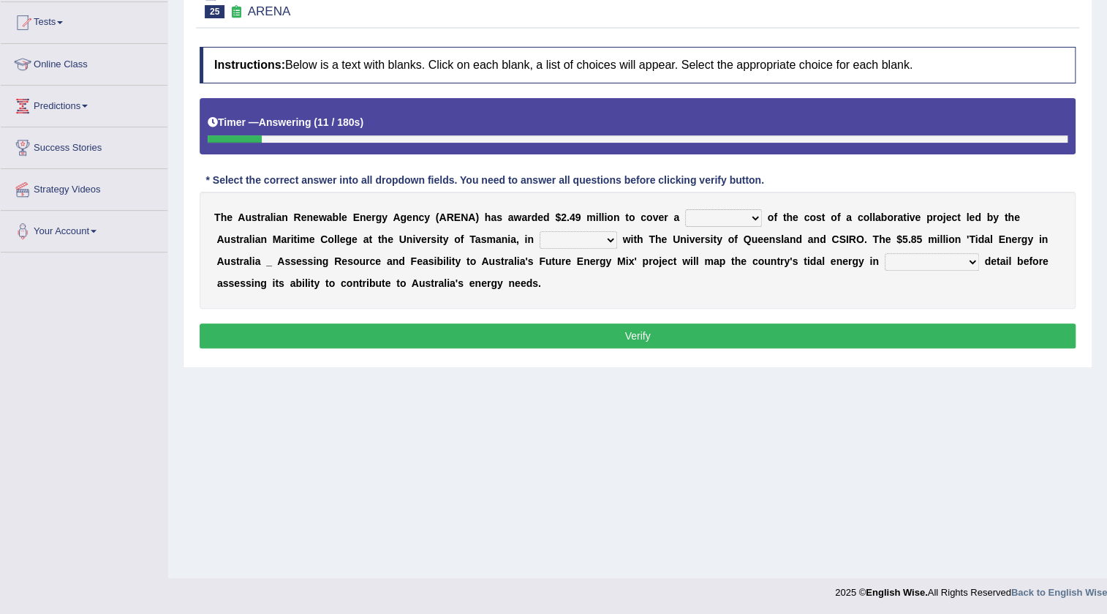
click at [731, 227] on div "T h e A u s t r a l i a n R e n e w a b l e E n e r g y A g e n c y ( A R E N A…" at bounding box center [638, 250] width 876 height 117
click at [731, 221] on select "wholesome total portion worth" at bounding box center [723, 218] width 77 height 18
click at [819, 268] on div "T h e A u s t r a l i a n R e n e w a b l e E n e r g y A g e n c y ( A R E N A…" at bounding box center [638, 250] width 876 height 117
click at [602, 242] on select "disguise contrast partnership revenge" at bounding box center [579, 240] width 78 height 18
select select "partnership"
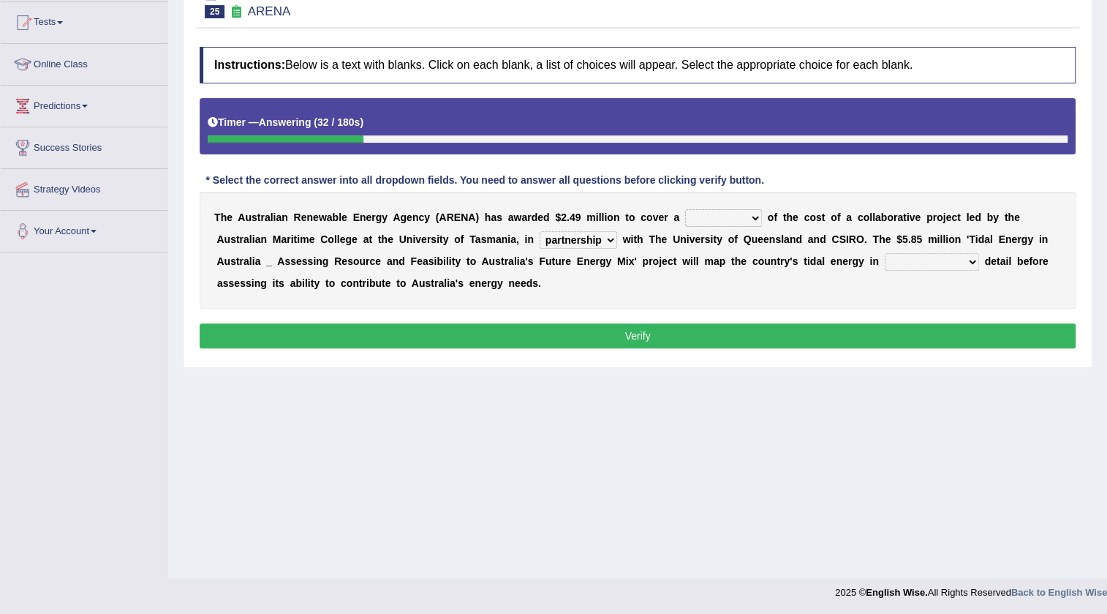
click at [540, 231] on select "disguise contrast partnership revenge" at bounding box center [579, 240] width 78 height 18
click at [597, 238] on select "disguise contrast partnership revenge" at bounding box center [579, 240] width 78 height 18
click at [691, 263] on b "i" at bounding box center [691, 261] width 3 height 12
click at [726, 216] on select "wholesome total portion worth" at bounding box center [723, 218] width 77 height 18
select select "portion"
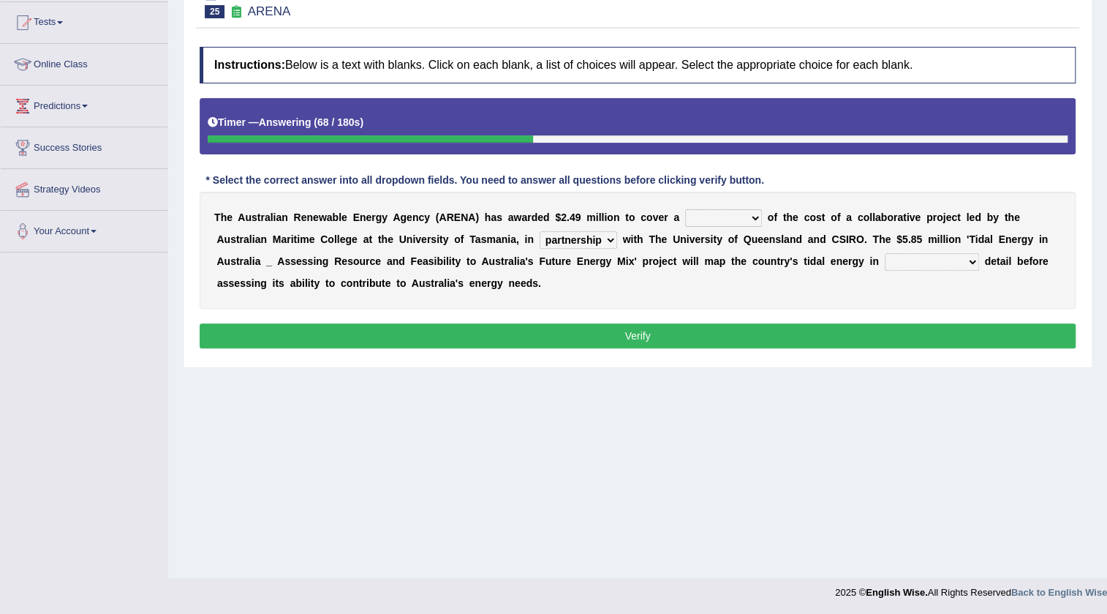
click at [685, 209] on select "wholesome total portion worth" at bounding box center [723, 218] width 77 height 18
click at [943, 262] on select "unexpected unforgiven universal unprecedented" at bounding box center [932, 262] width 94 height 18
select select "unexpected"
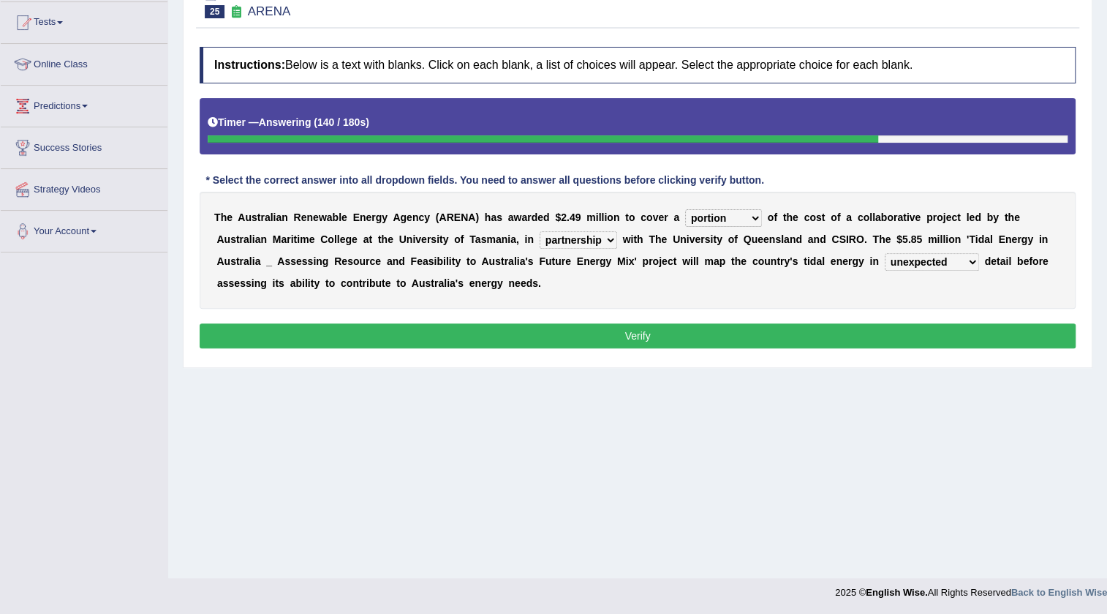
click at [885, 253] on select "unexpected unforgiven universal unprecedented" at bounding box center [932, 262] width 94 height 18
click at [958, 268] on select "unexpected unforgiven universal unprecedented" at bounding box center [932, 262] width 94 height 18
click at [809, 296] on div "T h e A u s t r a l i a n R e n e w a b l e E n e r g y A g e n c y ( A R E N A…" at bounding box center [638, 250] width 876 height 117
click at [792, 335] on button "Verify" at bounding box center [638, 335] width 876 height 25
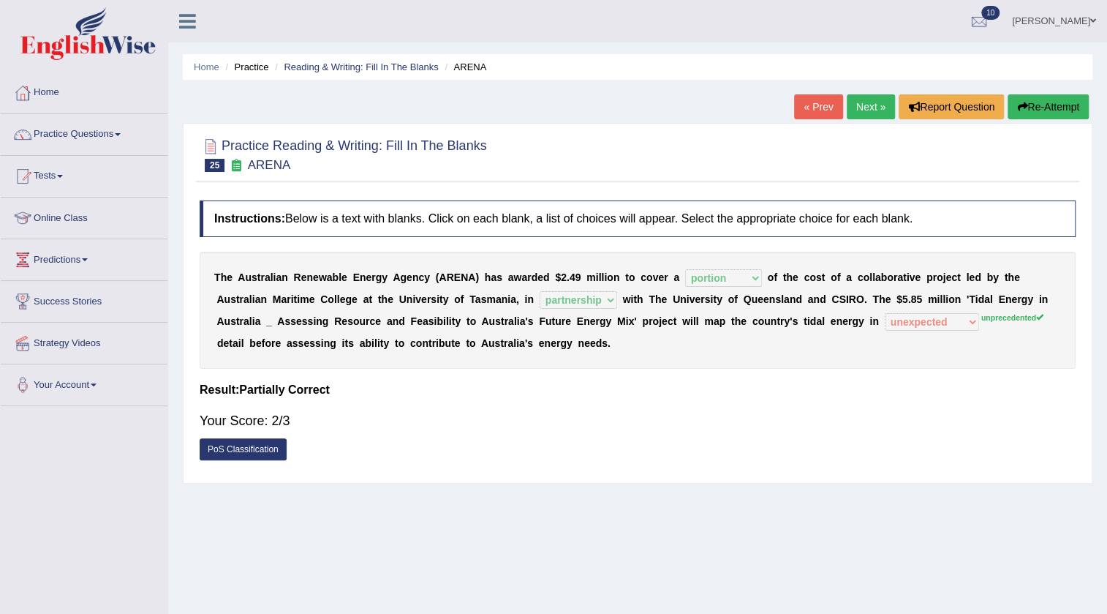
click at [868, 106] on link "Next »" at bounding box center [871, 106] width 48 height 25
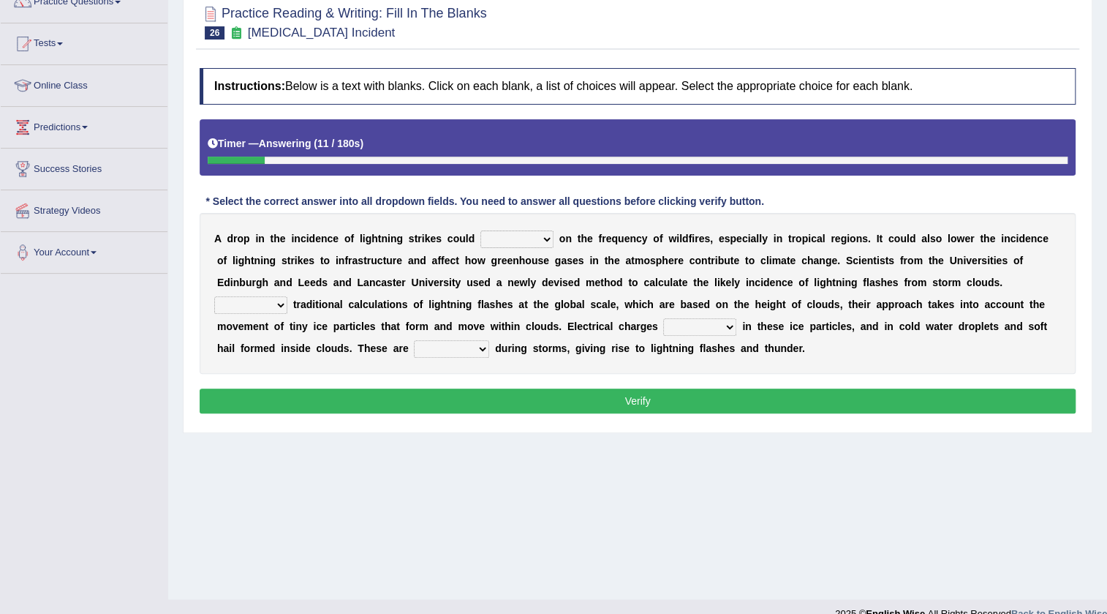
click at [542, 238] on select "dwell focus impact depend" at bounding box center [516, 239] width 73 height 18
select select "impact"
click at [480, 230] on select "dwell focus impact depend" at bounding box center [516, 239] width 73 height 18
click at [271, 304] on select "Unlike Unless Except Besides" at bounding box center [250, 305] width 73 height 18
select select "Except"
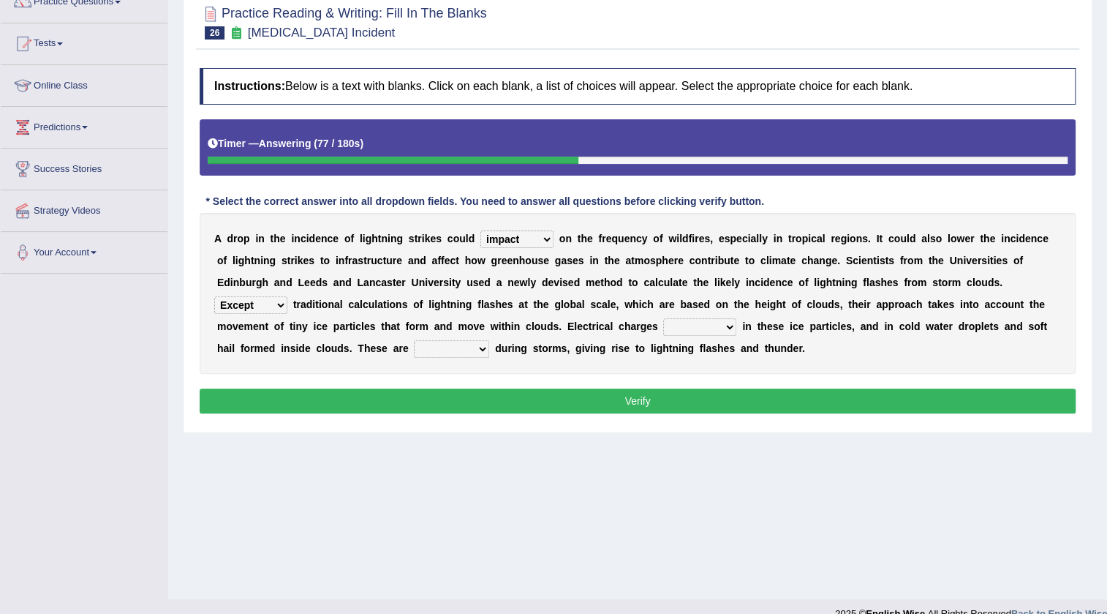
click at [214, 296] on select "Unlike Unless Except Besides" at bounding box center [250, 305] width 73 height 18
click at [726, 331] on select "run off build up mess up zoom in" at bounding box center [699, 327] width 73 height 18
select select "build up"
click at [663, 318] on select "run off build up mess up zoom in" at bounding box center [699, 327] width 73 height 18
click at [474, 351] on select "collected diverted rounded discharged" at bounding box center [451, 349] width 75 height 18
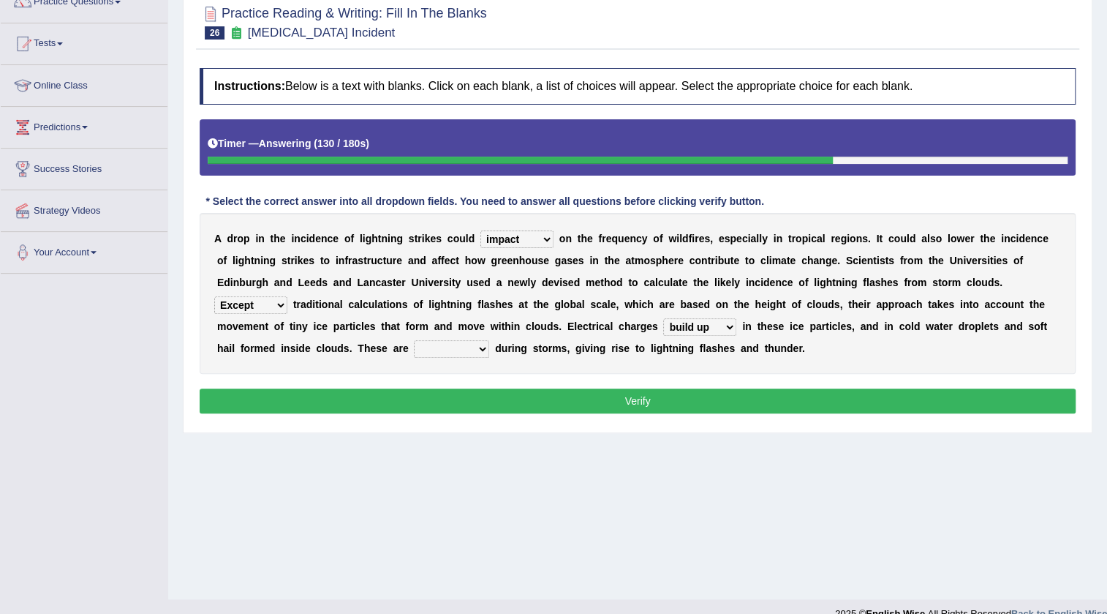
select select "discharged"
click at [414, 340] on select "collected diverted rounded discharged" at bounding box center [451, 349] width 75 height 18
click at [546, 391] on button "Verify" at bounding box center [638, 400] width 876 height 25
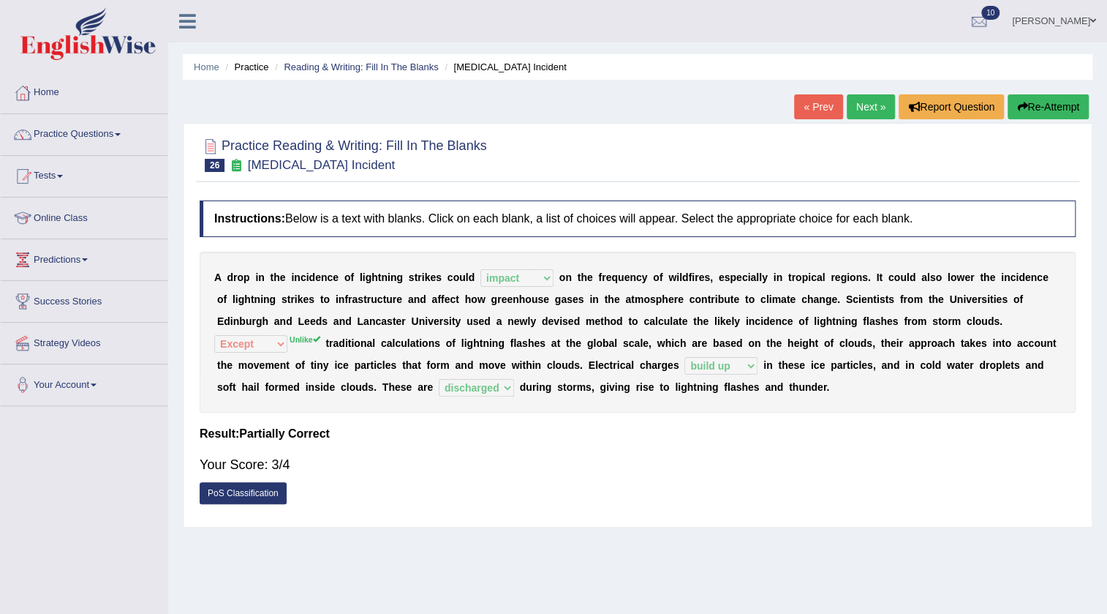
click at [863, 112] on link "Next »" at bounding box center [871, 106] width 48 height 25
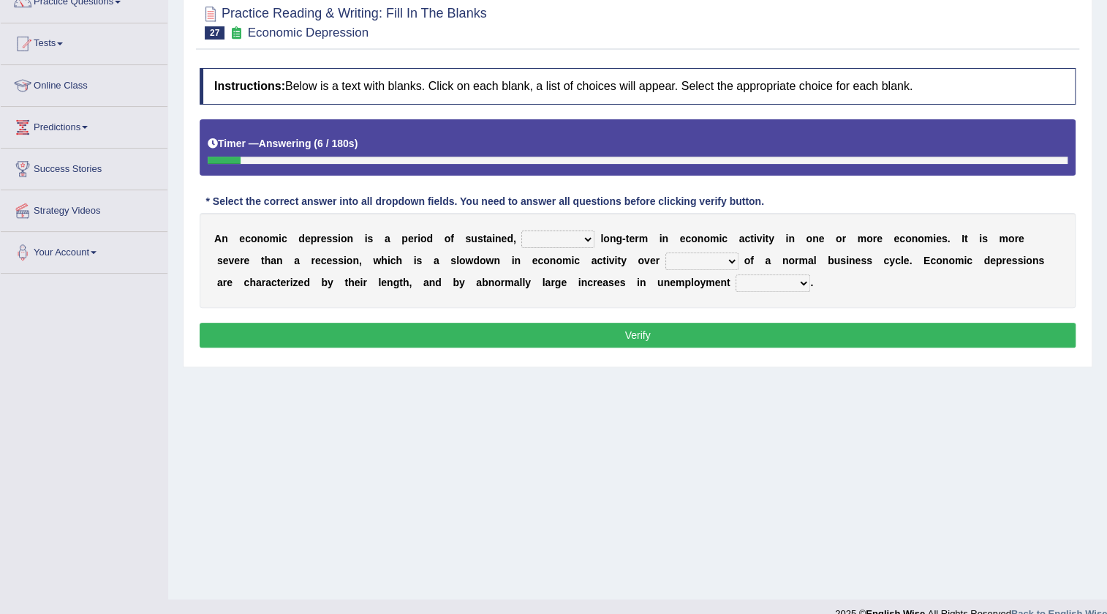
click at [587, 241] on select "variation promotion downturn reduction" at bounding box center [557, 239] width 73 height 18
select select "reduction"
click at [521, 230] on select "variation promotion downturn reduction" at bounding box center [557, 239] width 73 height 18
click at [701, 263] on select "an era the course a tally the year" at bounding box center [702, 261] width 73 height 18
select select "the year"
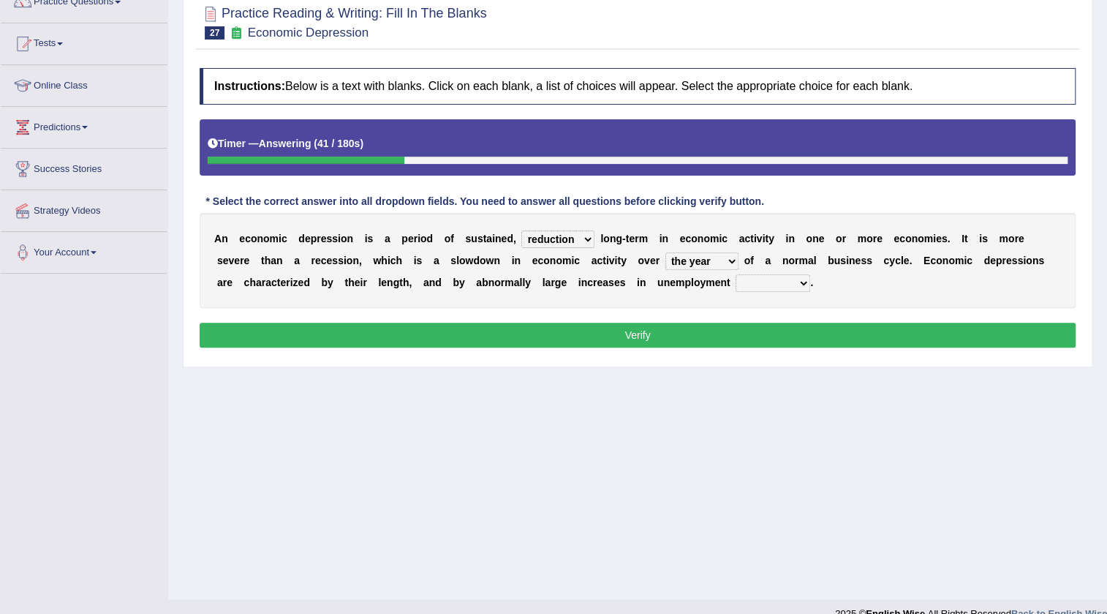
click at [666, 252] on select "an era the course a tally the year" at bounding box center [702, 261] width 73 height 18
click at [760, 282] on select "calculation bias ratio rate" at bounding box center [773, 283] width 75 height 18
select select "rate"
click at [736, 274] on select "calculation bias ratio rate" at bounding box center [773, 283] width 75 height 18
click at [606, 332] on button "Verify" at bounding box center [638, 335] width 876 height 25
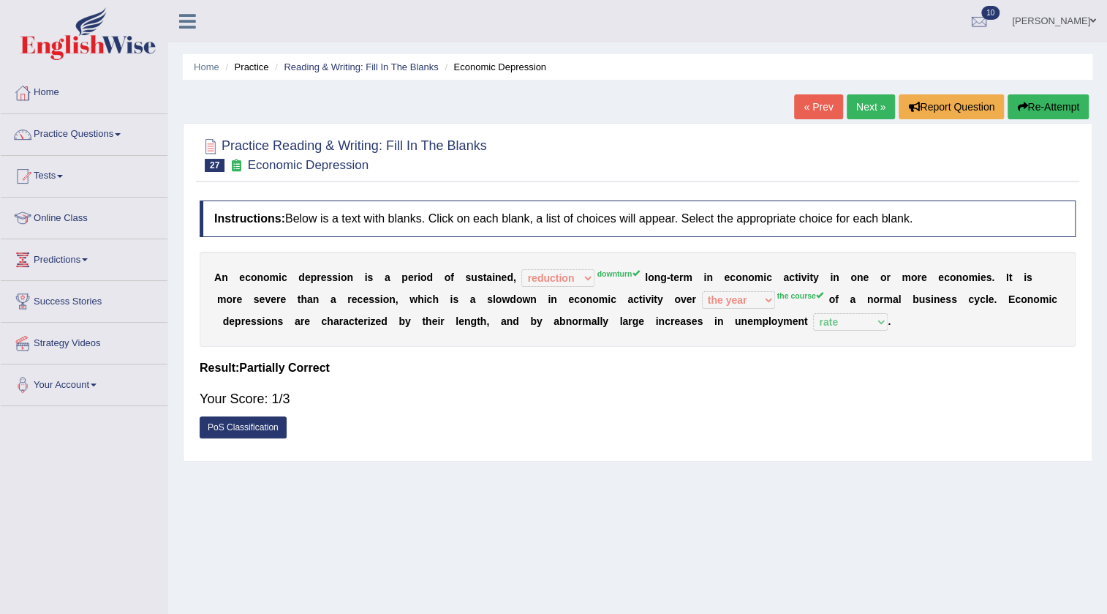
click at [864, 108] on link "Next »" at bounding box center [871, 106] width 48 height 25
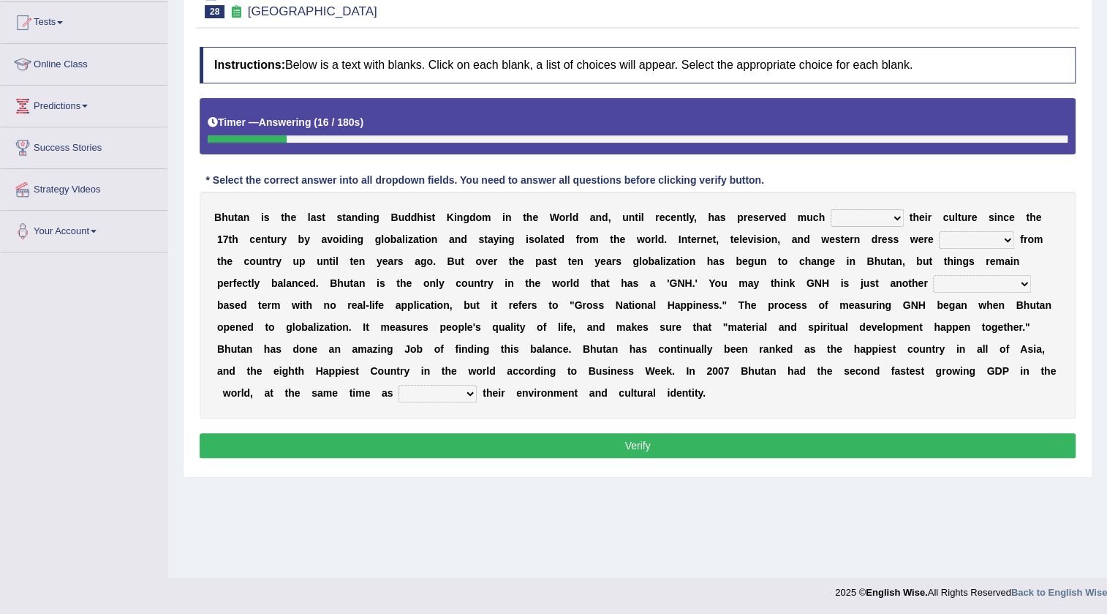
click at [847, 212] on select "of about to for" at bounding box center [867, 218] width 73 height 18
select select "of"
click at [831, 209] on select "of about to for" at bounding box center [867, 218] width 73 height 18
click at [987, 241] on select "summoned observed displayed banned" at bounding box center [976, 240] width 75 height 18
select select "banned"
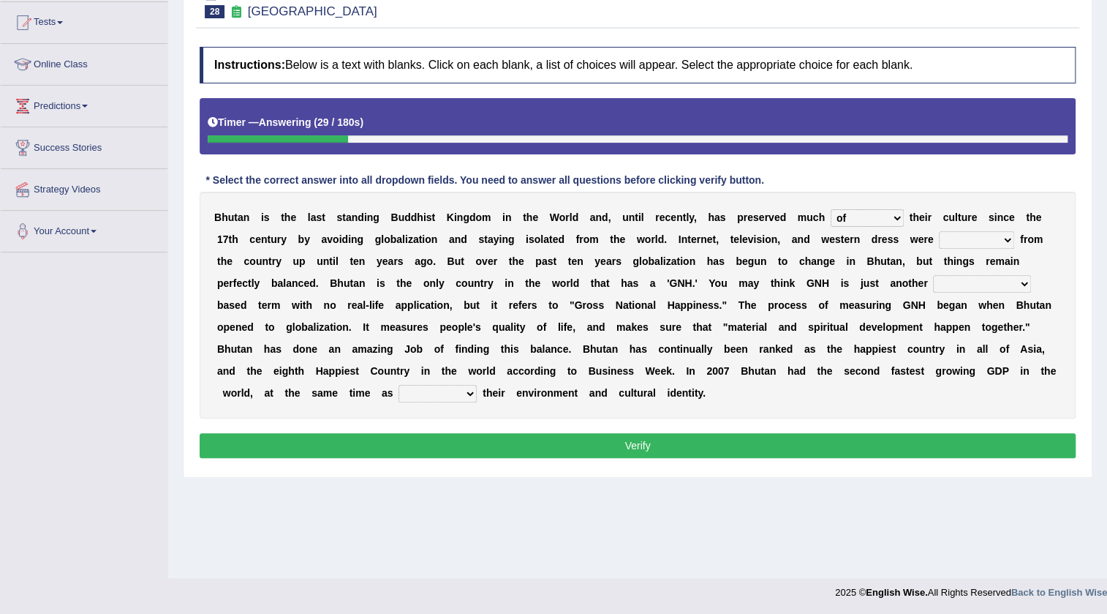
click at [939, 231] on select "summoned observed displayed banned" at bounding box center [976, 240] width 75 height 18
click at [1008, 284] on select "statistically barely overwhelmingly roughly" at bounding box center [982, 284] width 98 height 18
select select "barely"
click at [933, 275] on select "statistically barely overwhelmingly roughly" at bounding box center [982, 284] width 98 height 18
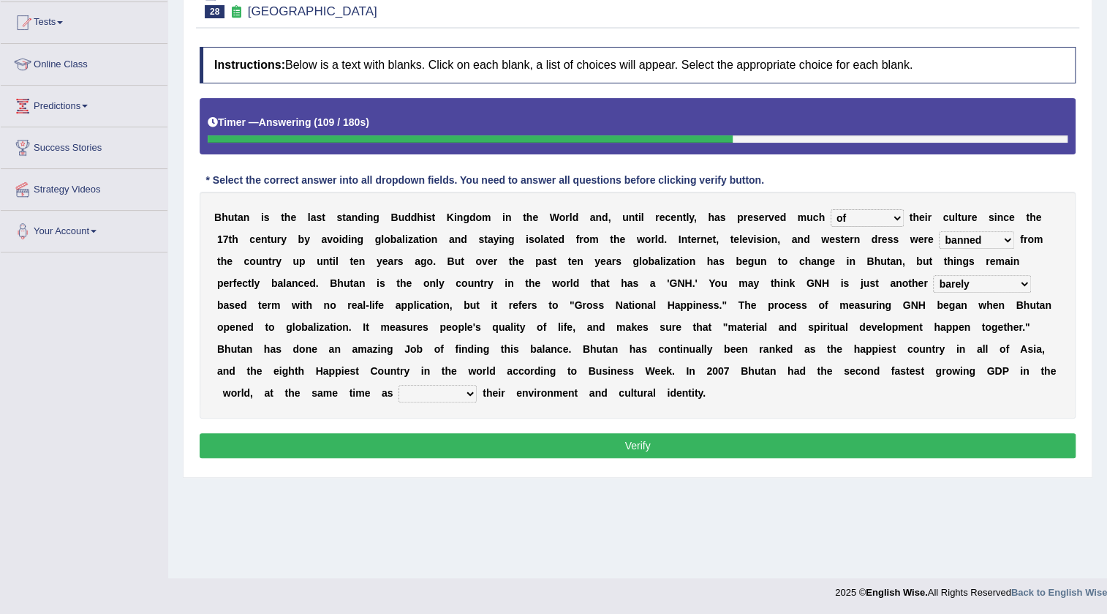
click at [458, 393] on select "demeaning intruding maintaining mourning" at bounding box center [438, 394] width 78 height 18
select select "maintaining"
click at [399, 385] on select "demeaning intruding maintaining mourning" at bounding box center [438, 394] width 78 height 18
click at [690, 437] on button "Verify" at bounding box center [638, 445] width 876 height 25
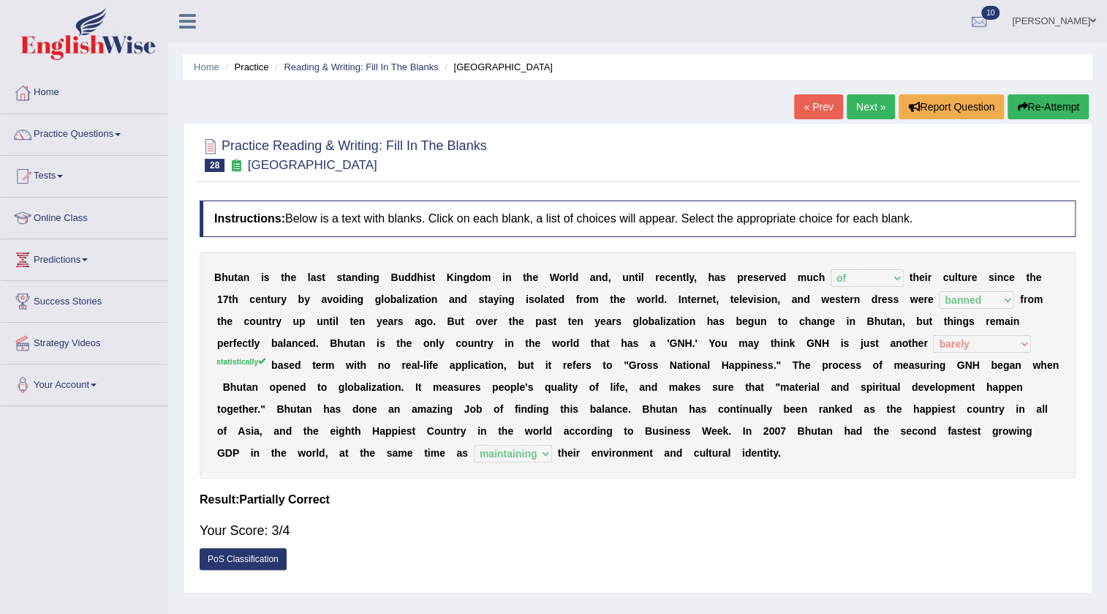
click at [867, 106] on link "Next »" at bounding box center [871, 106] width 48 height 25
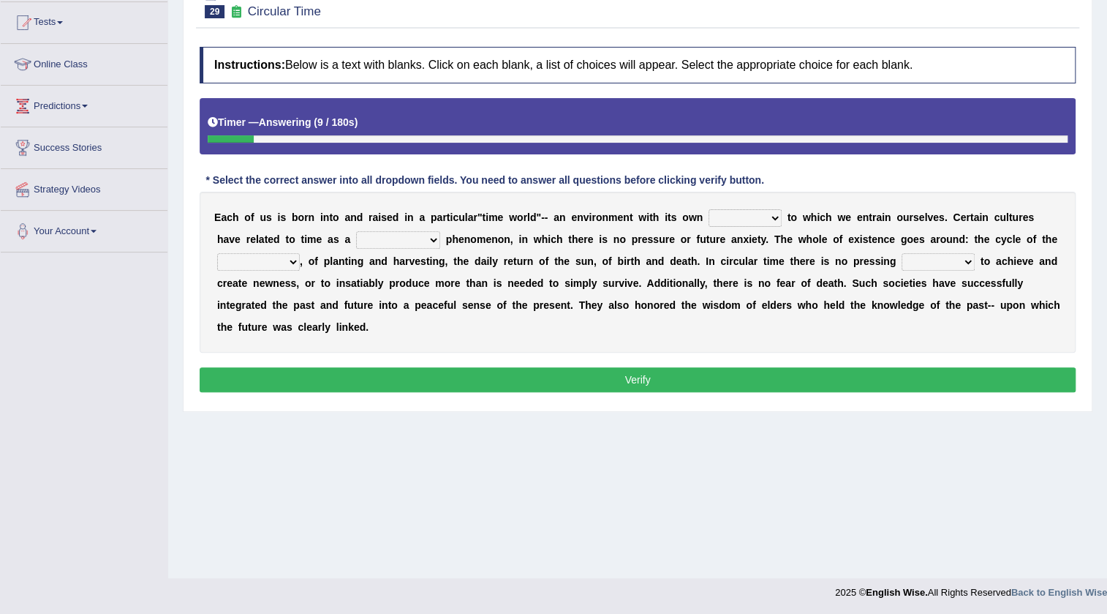
click at [747, 216] on select "area shape rhythm inclination" at bounding box center [745, 218] width 73 height 18
select select "area"
click at [709, 209] on select "area shape rhythm inclination" at bounding box center [745, 218] width 73 height 18
click at [405, 241] on select "cyclical conventional recycling cylindrical" at bounding box center [398, 240] width 84 height 18
click at [356, 231] on select "cyclical conventional recycling cylindrical" at bounding box center [398, 240] width 84 height 18
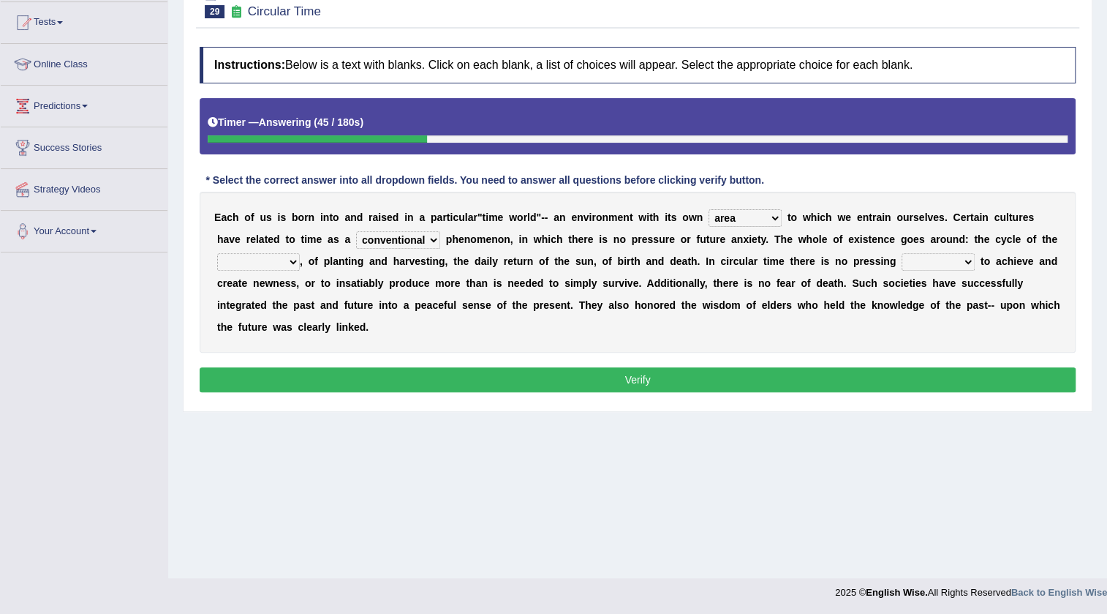
click at [400, 243] on select "cyclical conventional recycling cylindrical" at bounding box center [398, 240] width 84 height 18
select select "cyclical"
click at [356, 231] on select "cyclical conventional recycling cylindrical" at bounding box center [398, 240] width 84 height 18
click at [426, 228] on div "E a c h o f u s i s b o r n i n t o a n d r a i s e d i n a p a r t i c u l a r…" at bounding box center [638, 272] width 876 height 161
click at [426, 241] on select "cyclical conventional recycling cylindrical" at bounding box center [398, 240] width 84 height 18
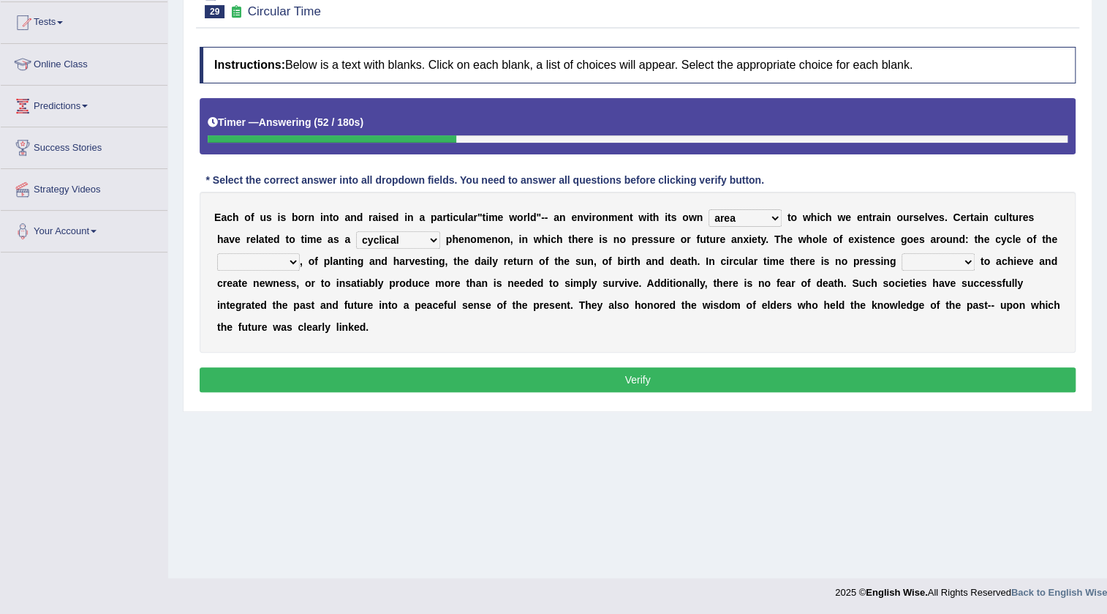
click at [828, 293] on div "E a c h o f u s i s b o r n i n t o a n d r a i s e d i n a p a r t i c u l a r…" at bounding box center [638, 272] width 876 height 161
click at [245, 261] on select "days seasons arrangement periods" at bounding box center [258, 262] width 83 height 18
select select "seasons"
click at [217, 253] on select "days seasons arrangement periods" at bounding box center [258, 262] width 83 height 18
click at [946, 263] on select "issue point cause need" at bounding box center [938, 262] width 73 height 18
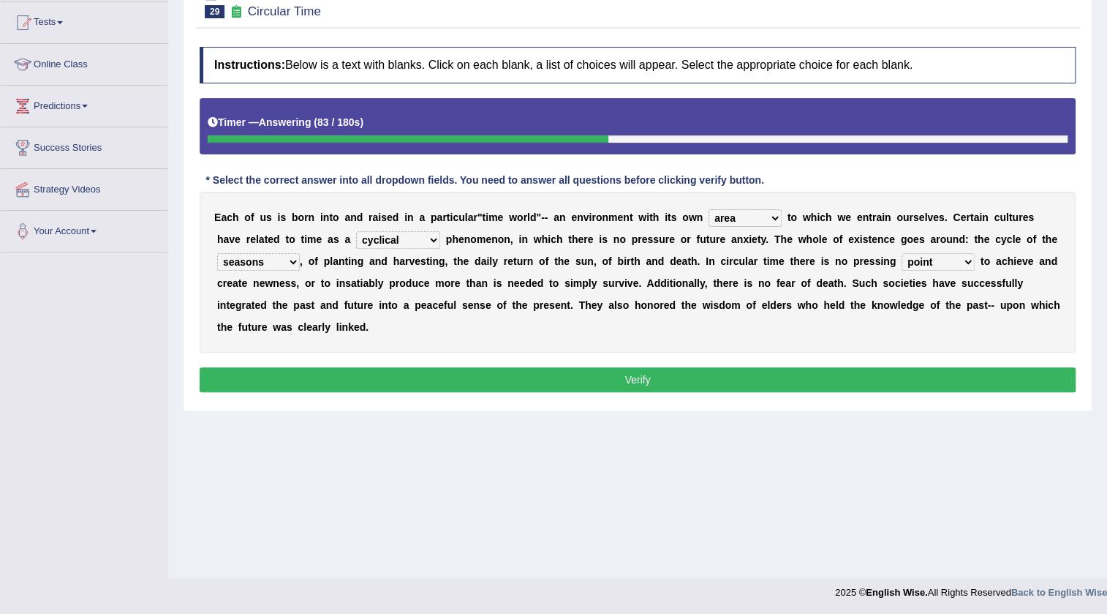
click at [902, 253] on select "issue point cause need" at bounding box center [938, 262] width 73 height 18
click at [961, 260] on select "issue point cause need" at bounding box center [938, 262] width 73 height 18
select select "need"
click at [902, 253] on select "issue point cause need" at bounding box center [938, 262] width 73 height 18
click at [706, 379] on button "Verify" at bounding box center [638, 379] width 876 height 25
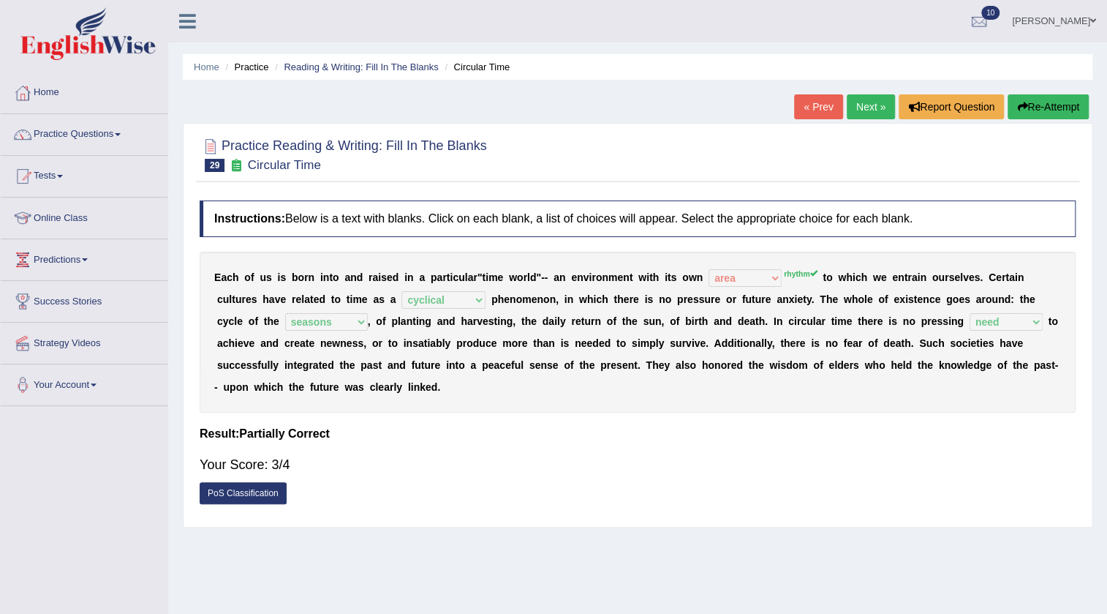
click at [119, 135] on span at bounding box center [118, 134] width 6 height 3
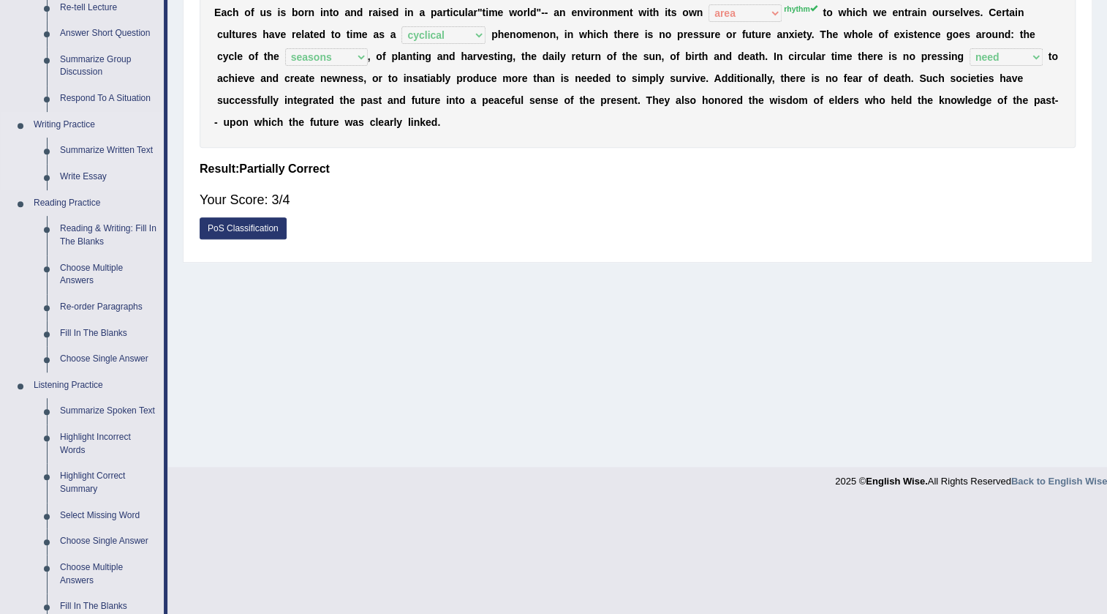
scroll to position [265, 0]
click at [110, 323] on link "Fill In The Blanks" at bounding box center [108, 333] width 110 height 26
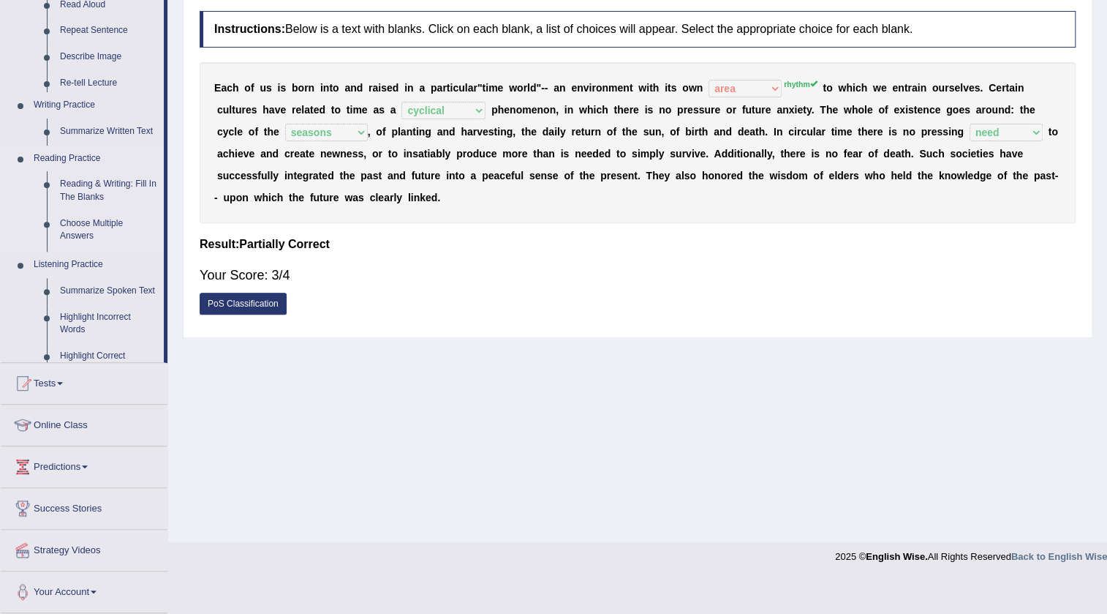
scroll to position [154, 0]
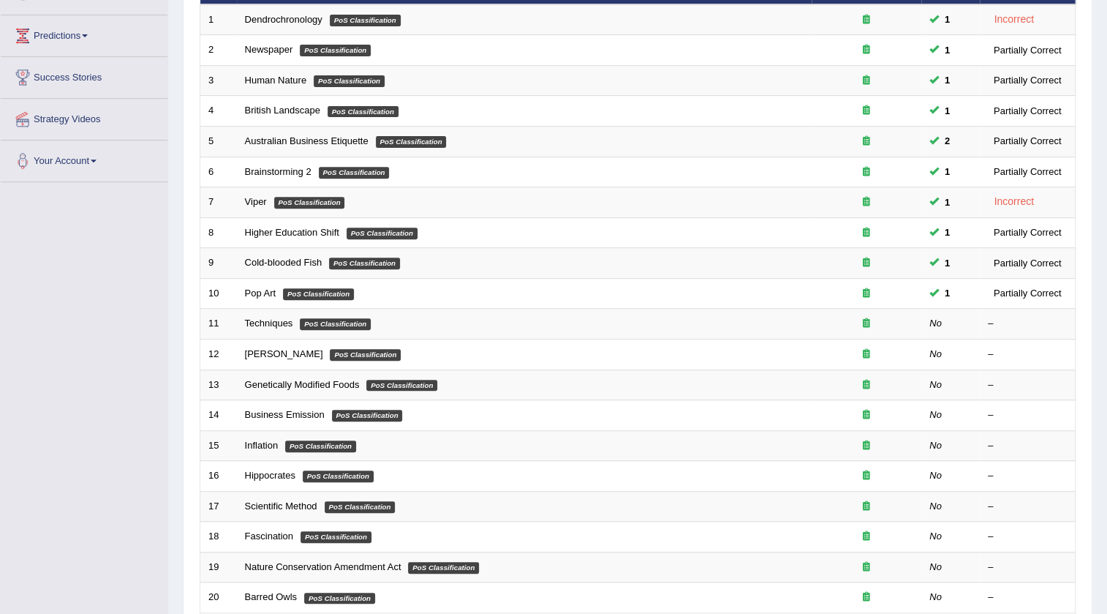
scroll to position [265, 0]
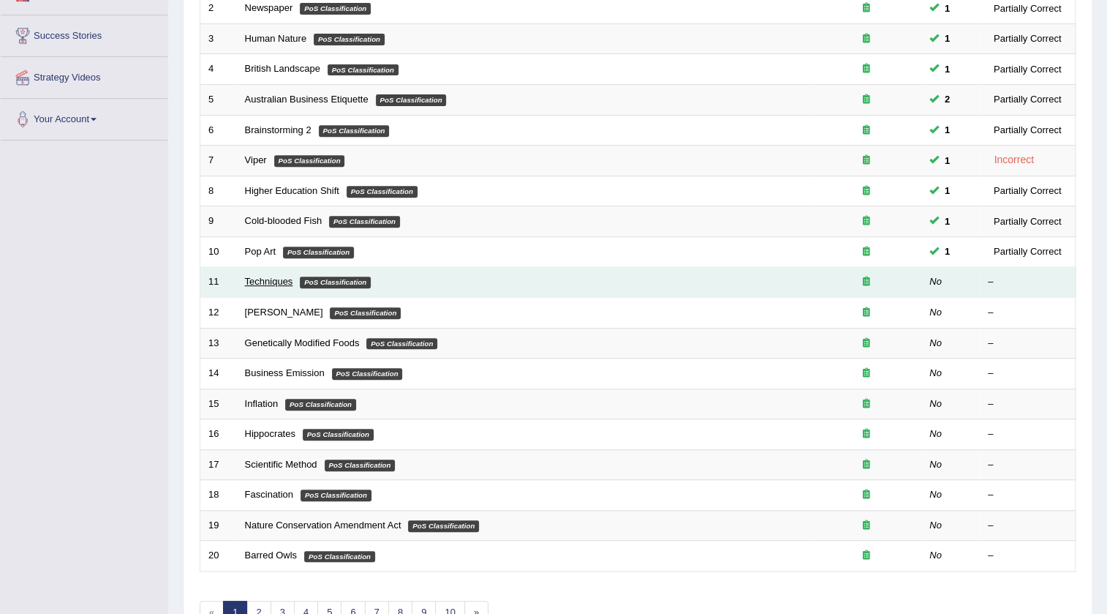
click at [265, 279] on link "Techniques" at bounding box center [269, 281] width 48 height 11
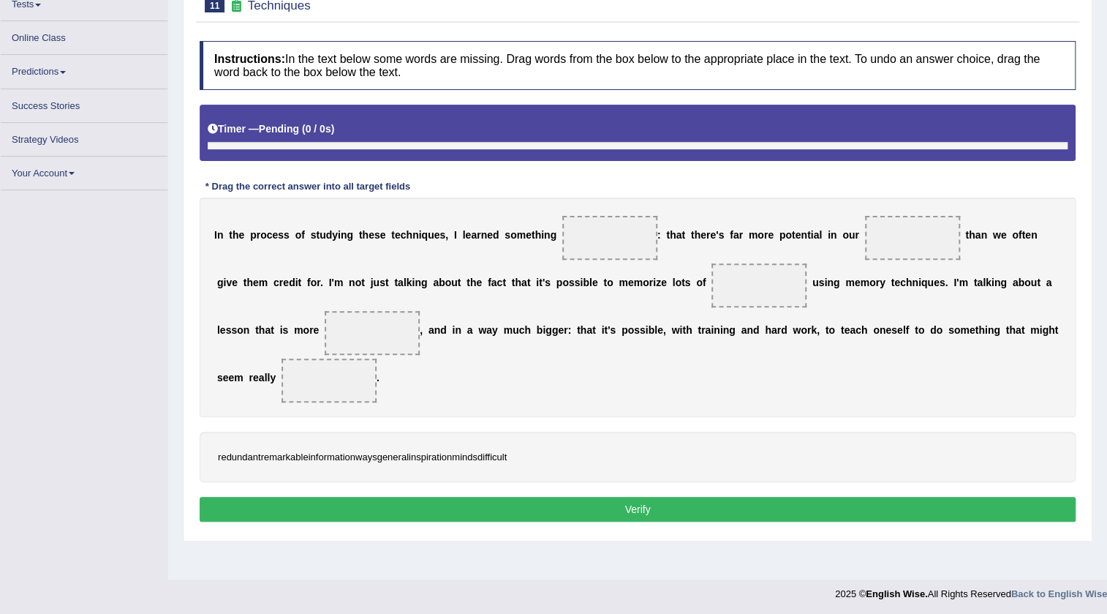
scroll to position [154, 0]
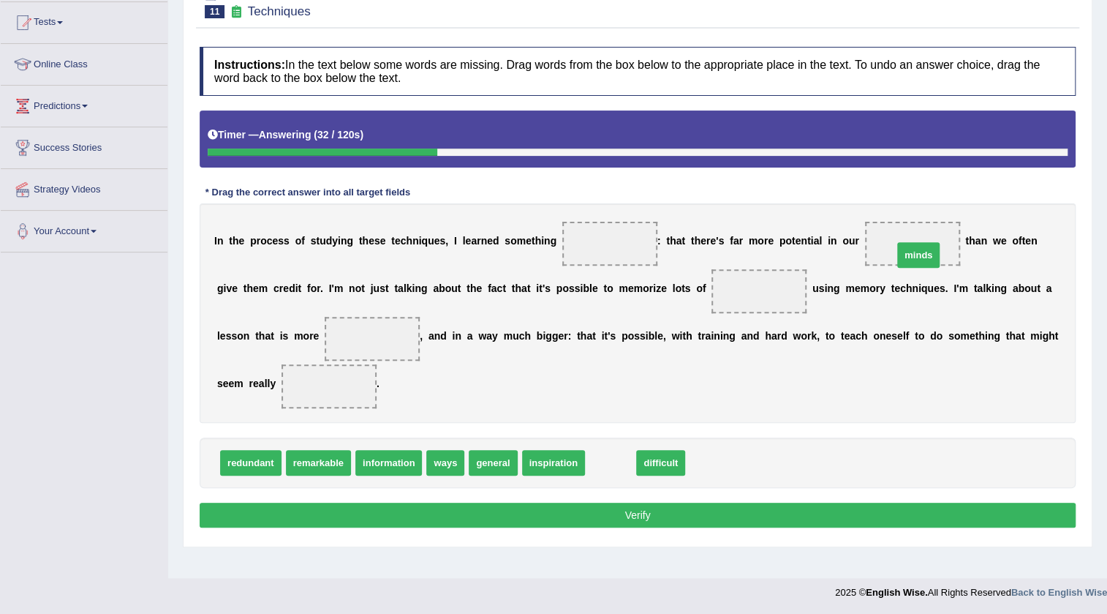
drag, startPoint x: 617, startPoint y: 457, endPoint x: 925, endPoint y: 249, distance: 371.4
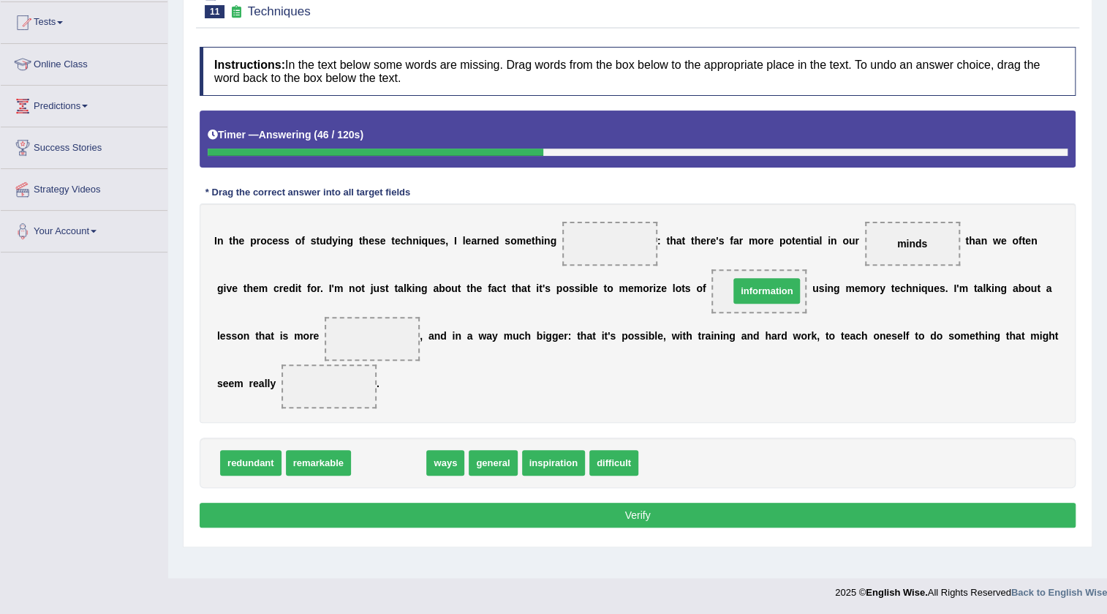
drag, startPoint x: 407, startPoint y: 466, endPoint x: 785, endPoint y: 294, distance: 415.3
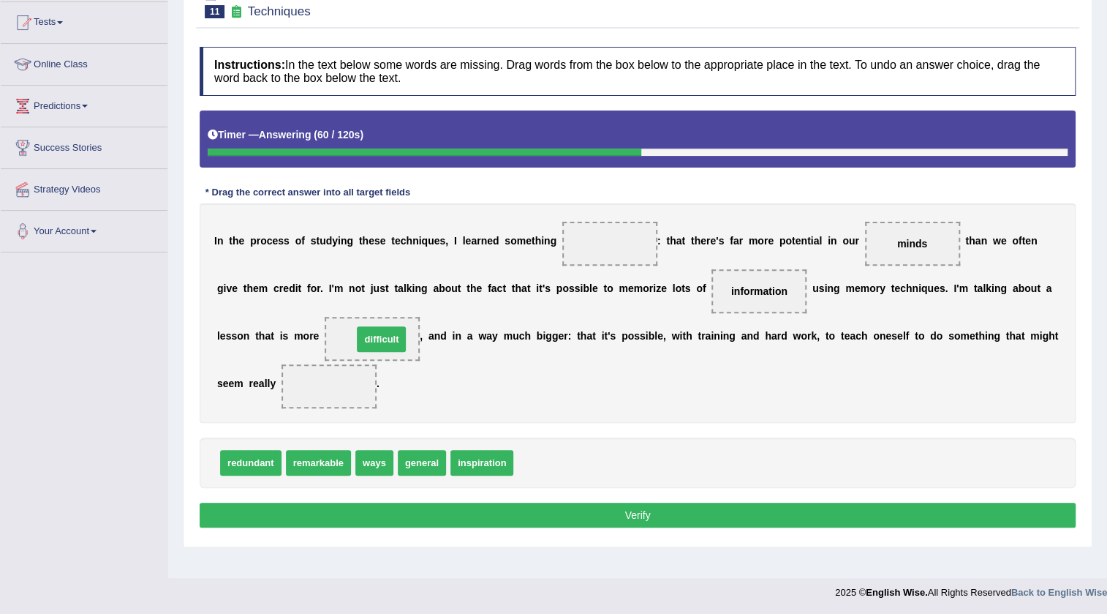
drag, startPoint x: 551, startPoint y: 462, endPoint x: 389, endPoint y: 339, distance: 204.1
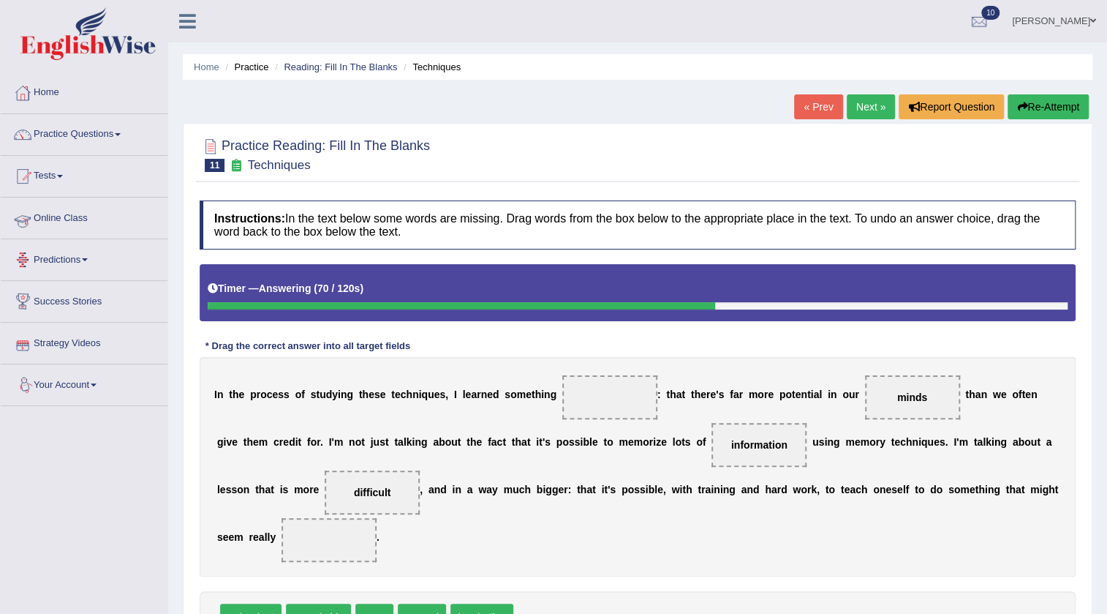
scroll to position [0, 0]
click at [106, 134] on link "Practice Questions" at bounding box center [84, 132] width 167 height 37
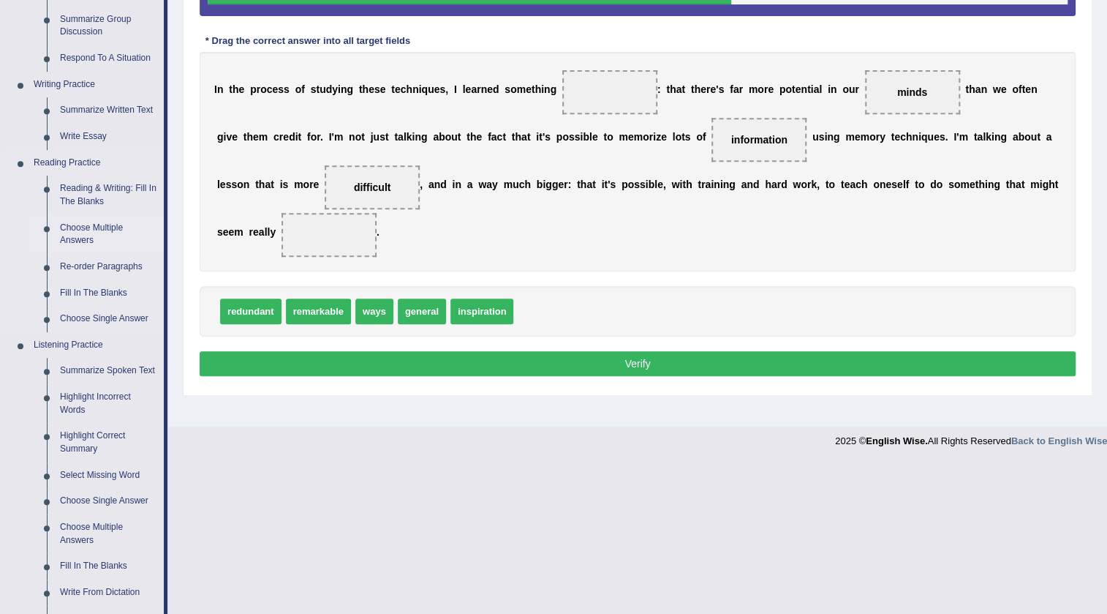
scroll to position [332, 0]
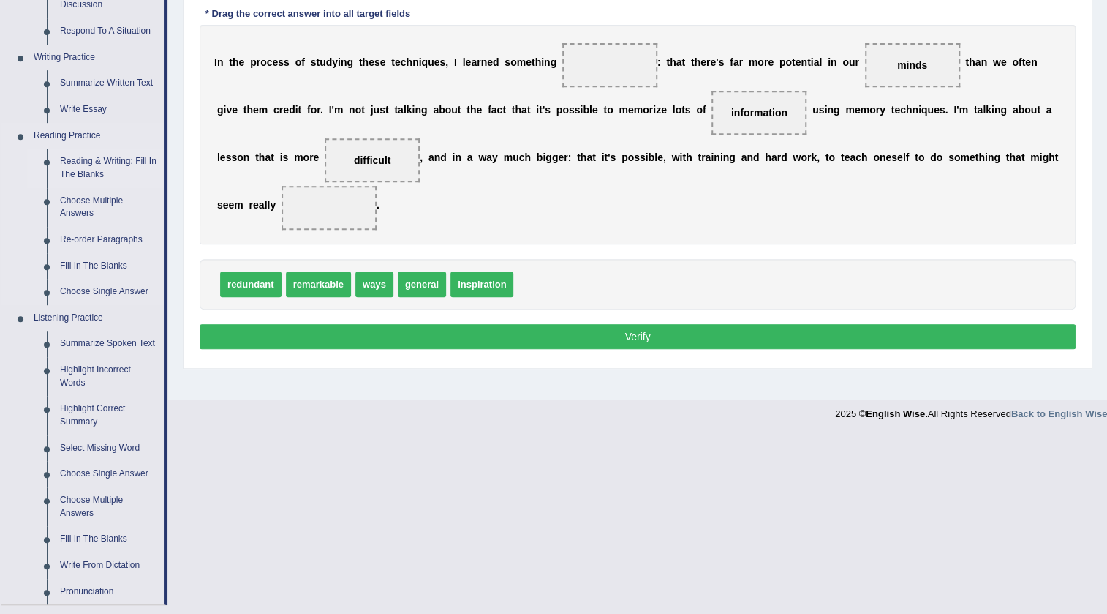
click at [86, 162] on link "Reading & Writing: Fill In The Blanks" at bounding box center [108, 167] width 110 height 39
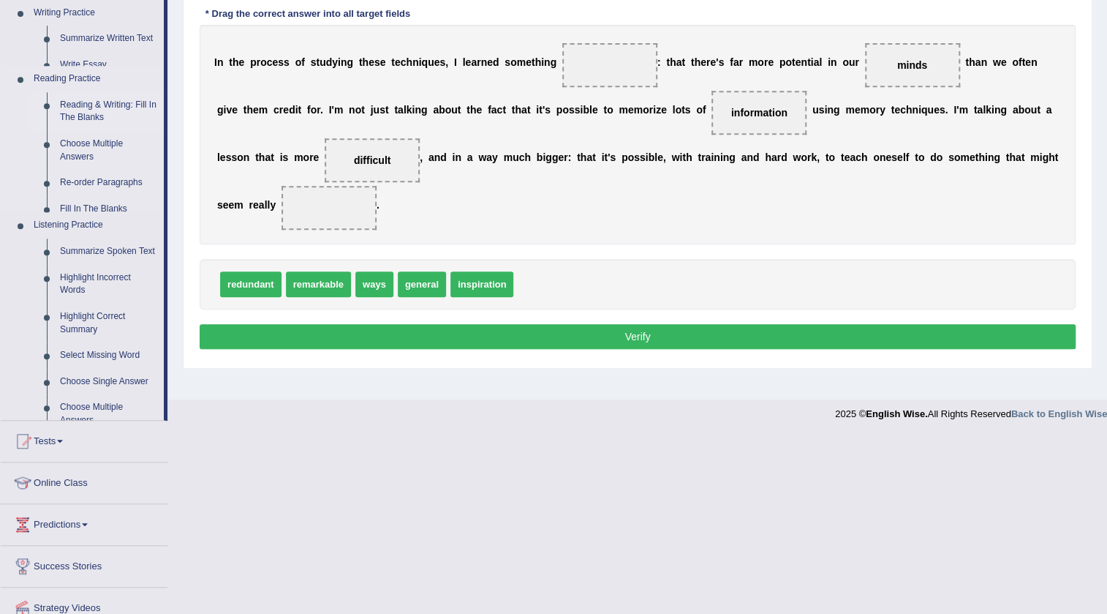
scroll to position [154, 0]
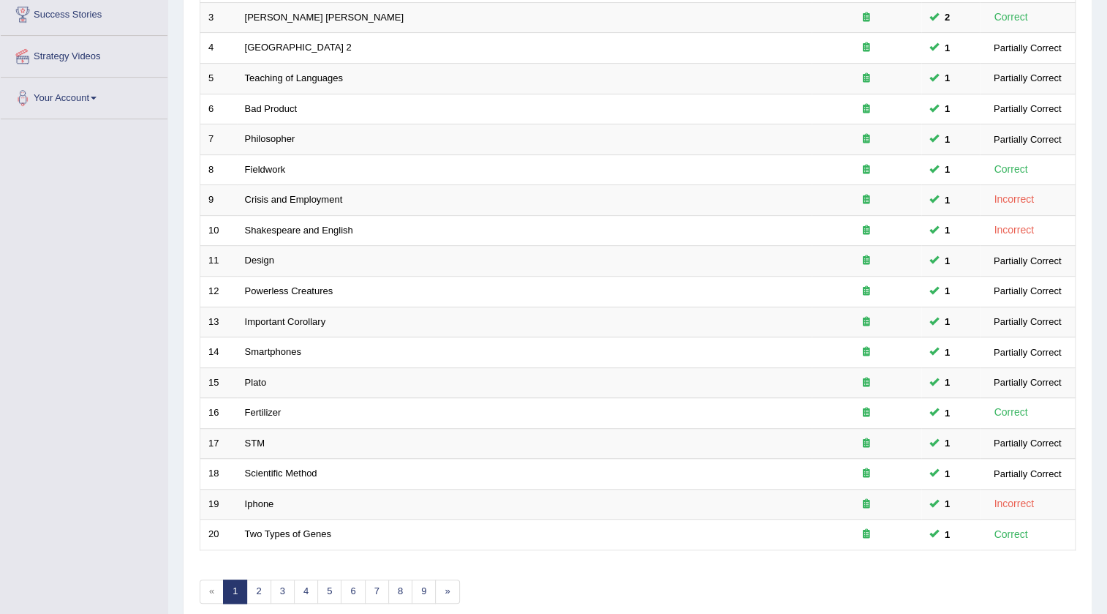
scroll to position [353, 0]
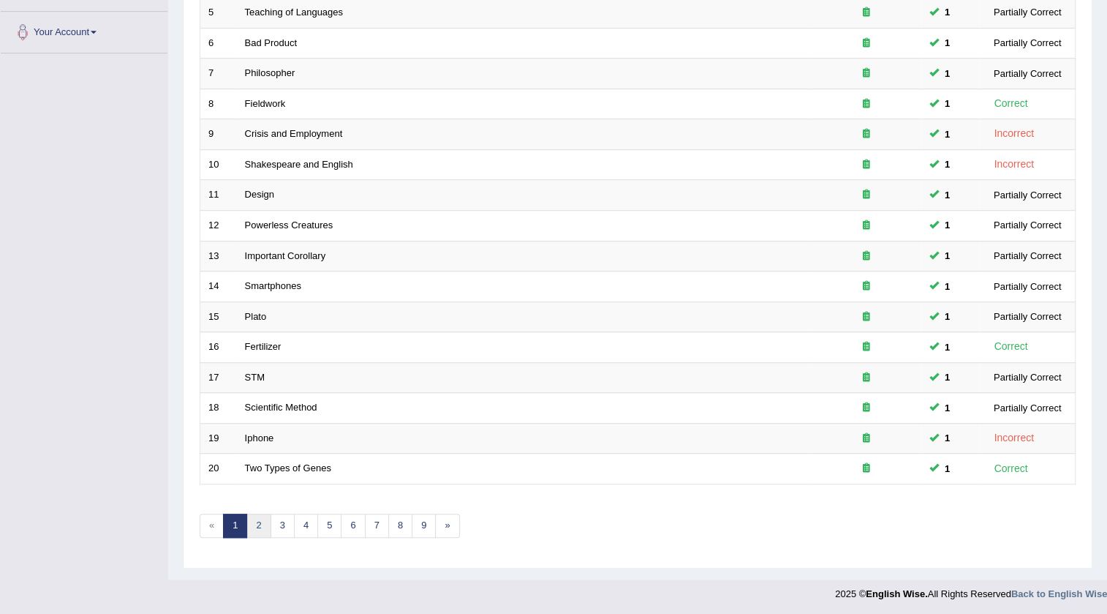
click at [260, 519] on link "2" at bounding box center [258, 525] width 24 height 24
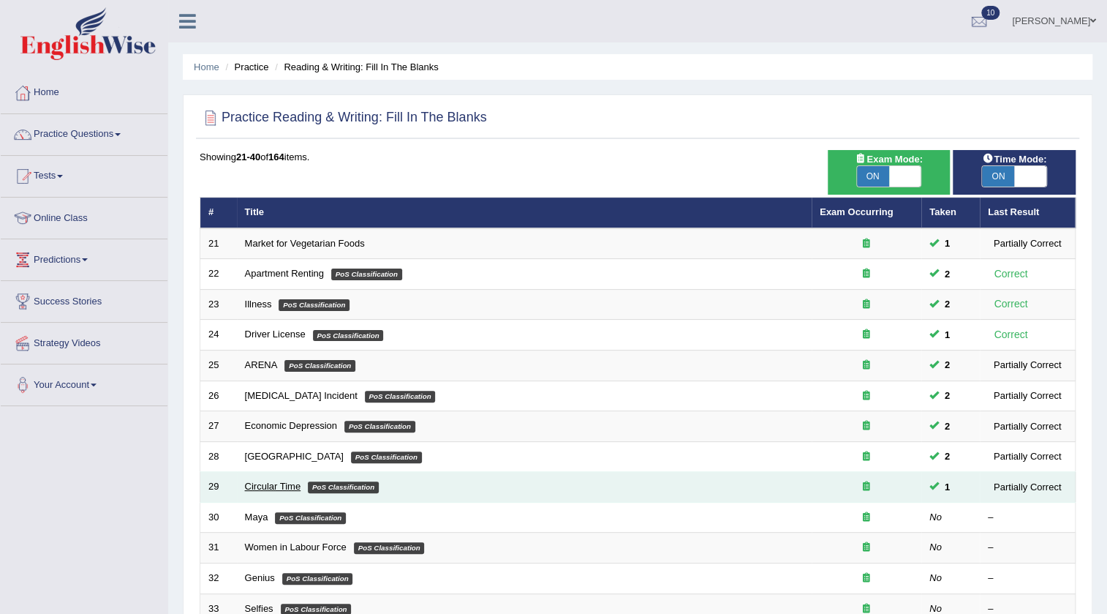
click at [252, 483] on link "Circular Time" at bounding box center [273, 485] width 56 height 11
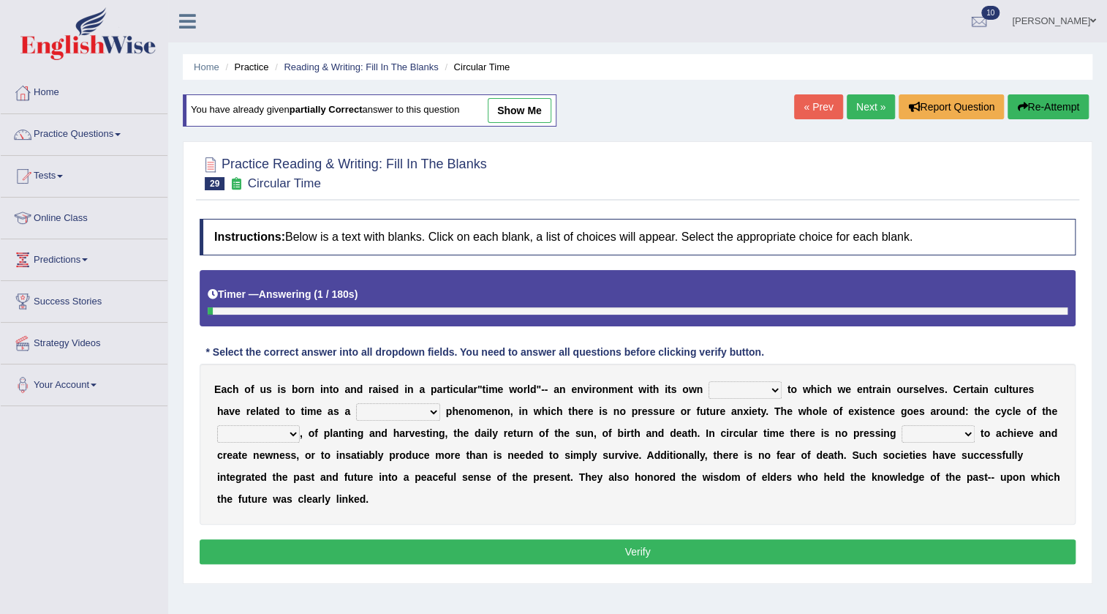
click at [516, 110] on link "show me" at bounding box center [520, 110] width 64 height 25
select select "area"
select select "cyclical"
select select "seasons"
select select "need"
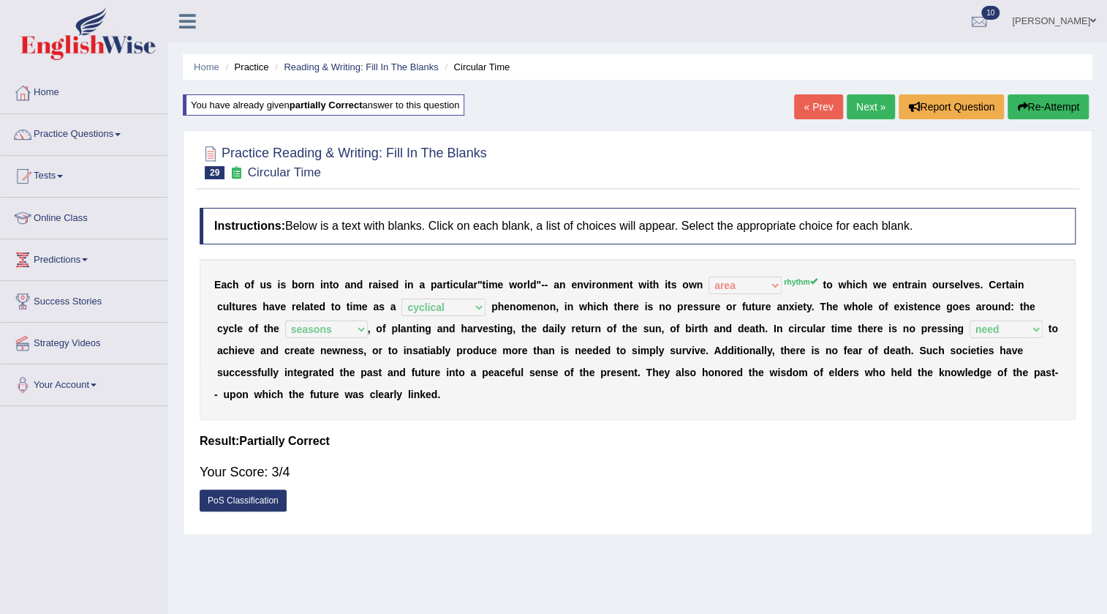
click at [804, 110] on link "« Prev" at bounding box center [818, 106] width 48 height 25
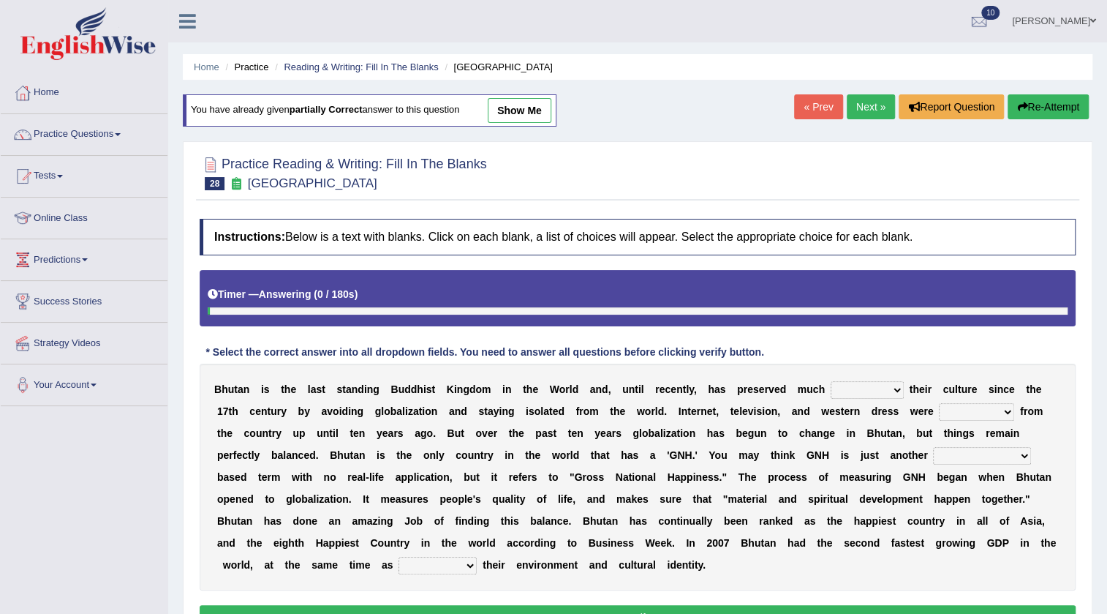
click at [531, 113] on link "show me" at bounding box center [520, 110] width 64 height 25
select select "of"
select select "banned"
select select "barely"
select select "maintaining"
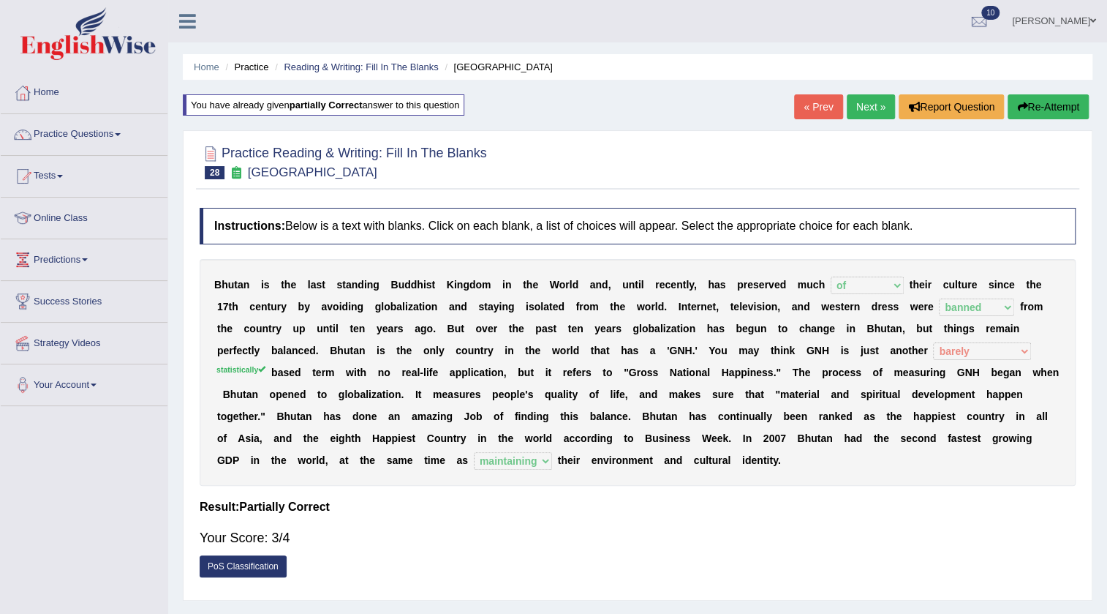
click at [810, 100] on link "« Prev" at bounding box center [818, 106] width 48 height 25
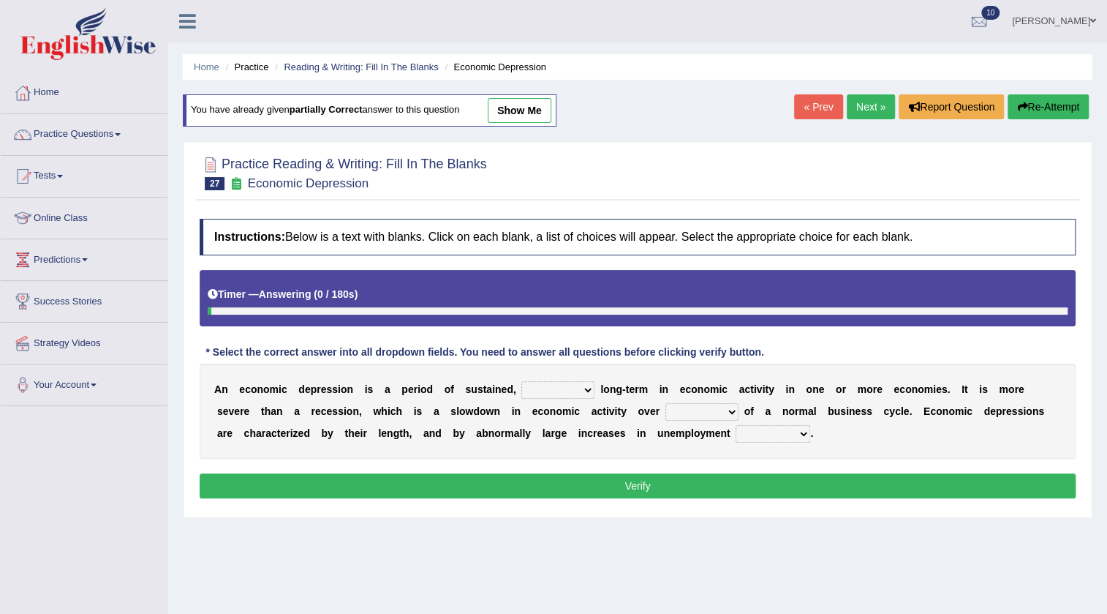
click at [538, 107] on link "show me" at bounding box center [520, 110] width 64 height 25
select select "reduction"
select select "the year"
select select "rate"
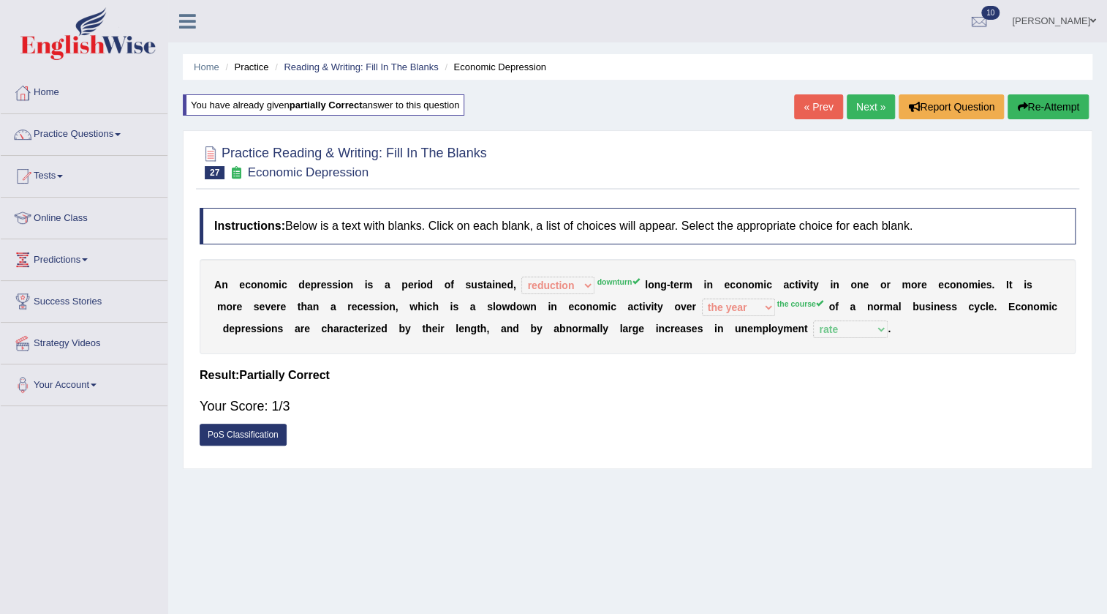
drag, startPoint x: 601, startPoint y: 280, endPoint x: 649, endPoint y: 246, distance: 58.7
click at [630, 271] on div "A n e c o n o m i c d e p r e s s i o n i s a p e r i o d o f s u s t a i n e d…" at bounding box center [638, 306] width 876 height 95
click at [799, 106] on link "« Prev" at bounding box center [818, 106] width 48 height 25
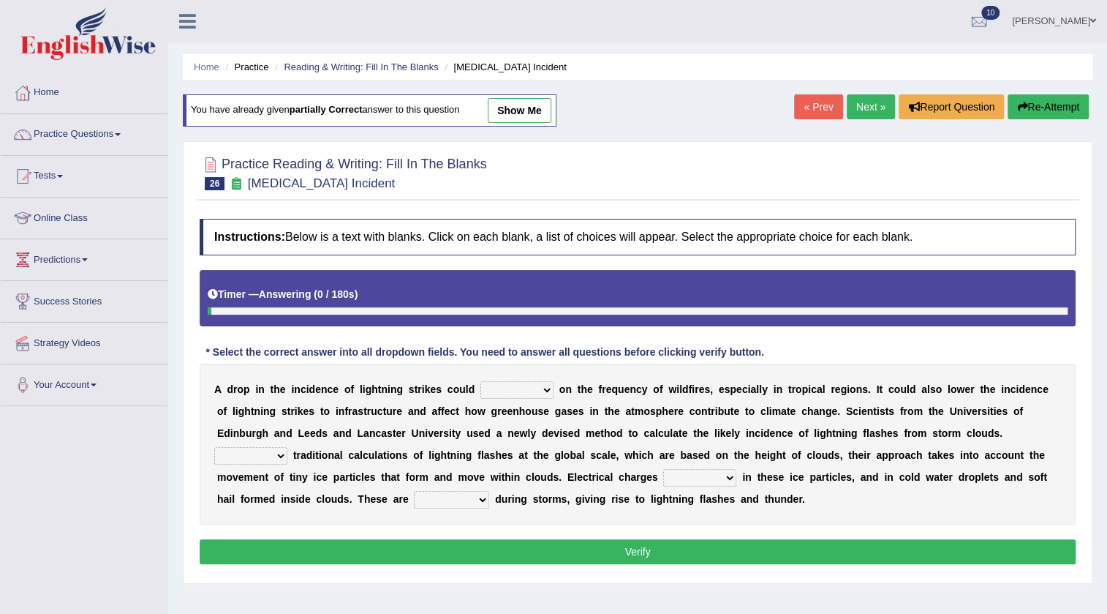
click at [508, 105] on link "show me" at bounding box center [520, 110] width 64 height 25
select select "impact"
select select "Except"
select select "build up"
select select "discharged"
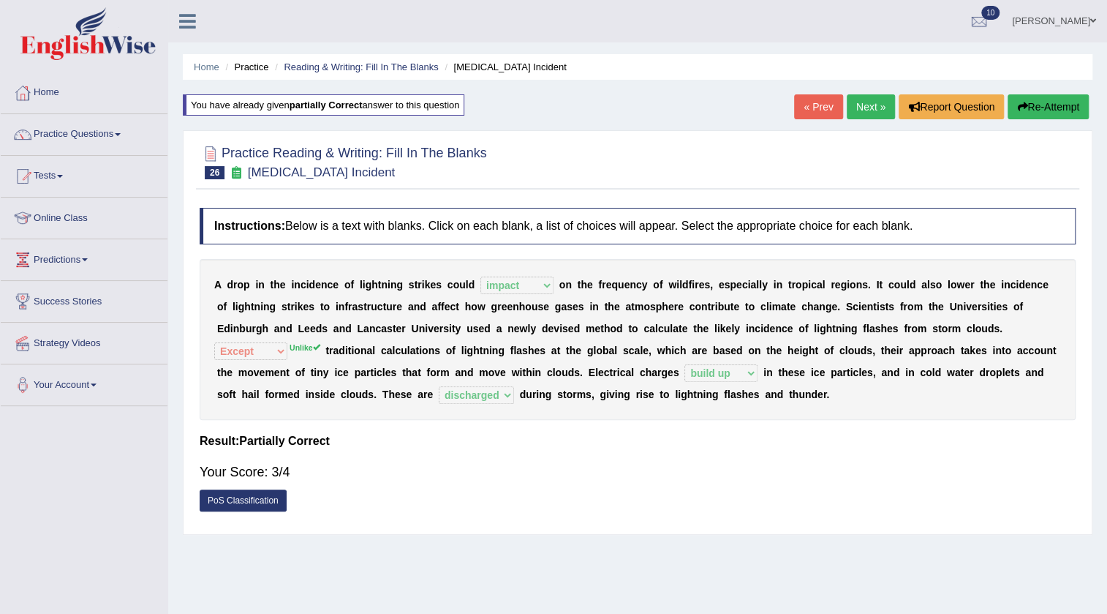
click at [265, 350] on div "A d r o p i n t h e i n c i d e n c e o f l i g h t n i n g s t r i k e s c o u…" at bounding box center [638, 339] width 876 height 161
drag, startPoint x: 711, startPoint y: 328, endPoint x: 719, endPoint y: 329, distance: 8.2
click at [719, 329] on div "A d r o p i n t h e i n c i d e n c e o f l i g h t n i n g s t r i k e s c o u…" at bounding box center [638, 339] width 876 height 161
click at [826, 104] on link "« Prev" at bounding box center [818, 106] width 48 height 25
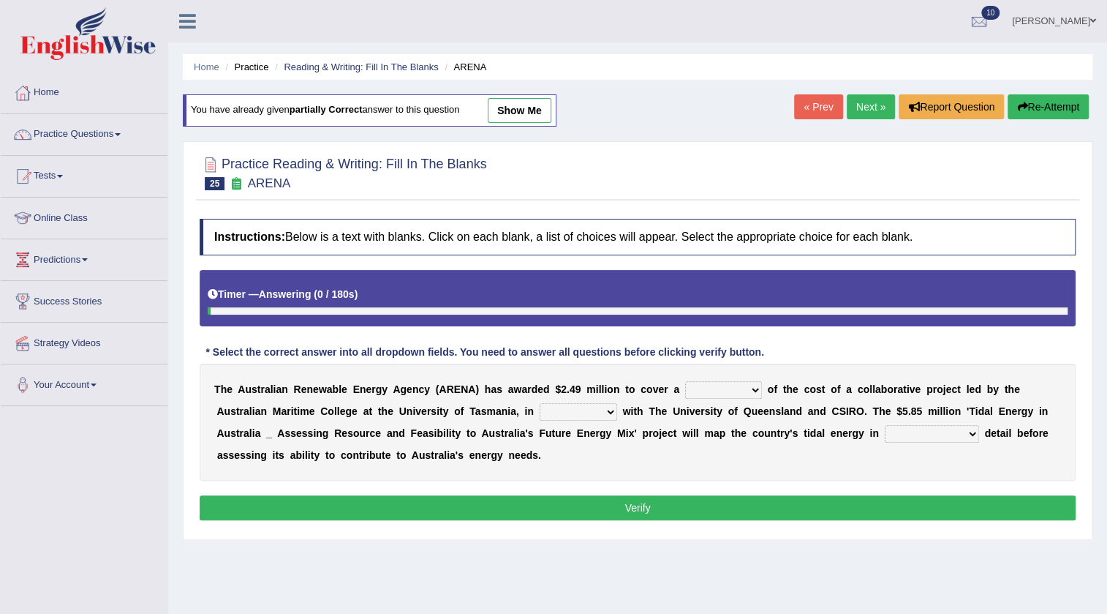
click at [543, 108] on link "show me" at bounding box center [520, 110] width 64 height 25
select select "portion"
select select "partnership"
select select "unexpected"
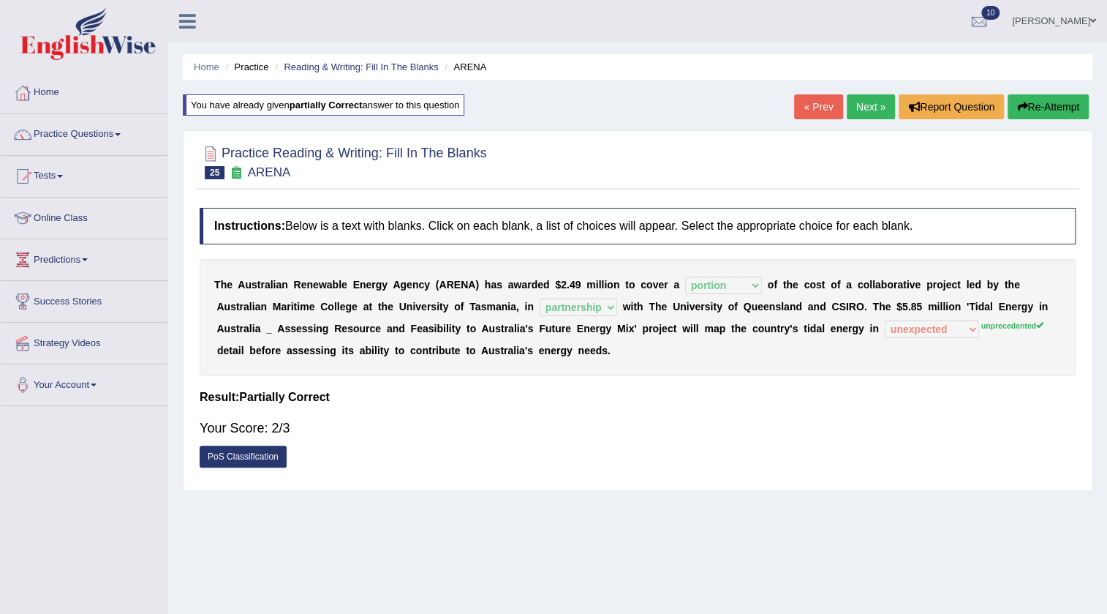
click at [828, 479] on div "Instructions: Below is a text with blanks. Click on each blank, a list of choic…" at bounding box center [637, 341] width 883 height 282
click at [821, 103] on link "« Prev" at bounding box center [818, 106] width 48 height 25
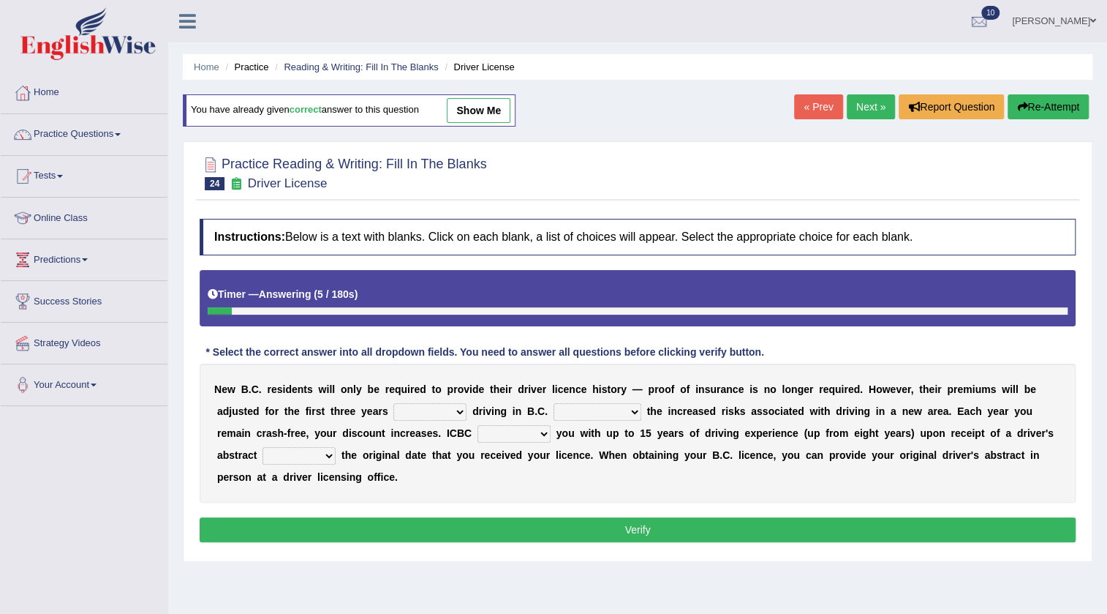
click at [491, 121] on link "show me" at bounding box center [479, 110] width 64 height 25
select select "of"
select select "due to"
select select "will credit"
select select "showing"
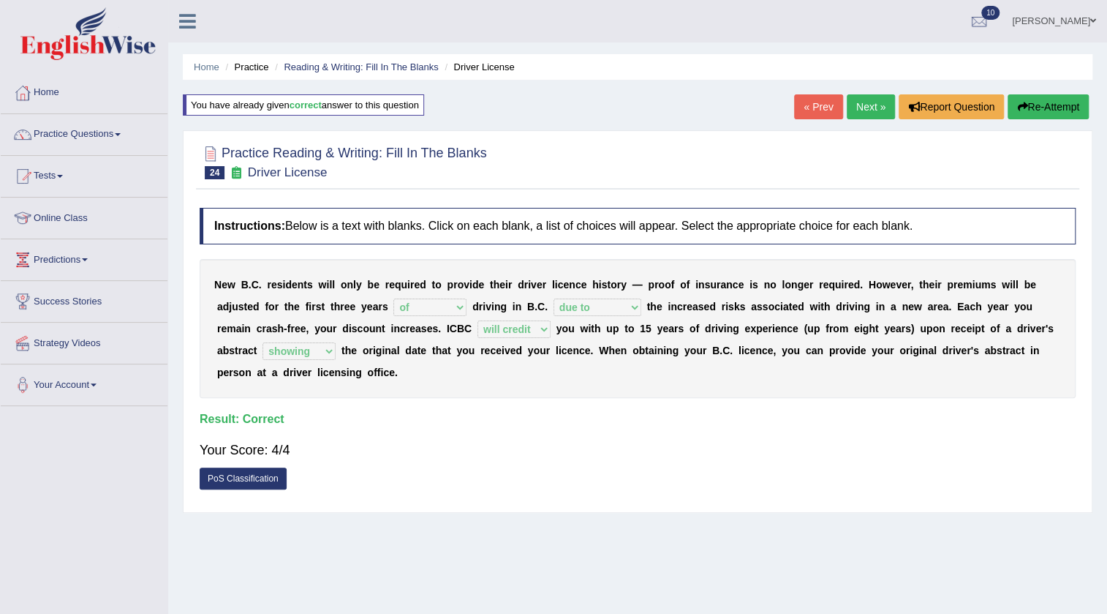
click at [809, 107] on link "« Prev" at bounding box center [818, 106] width 48 height 25
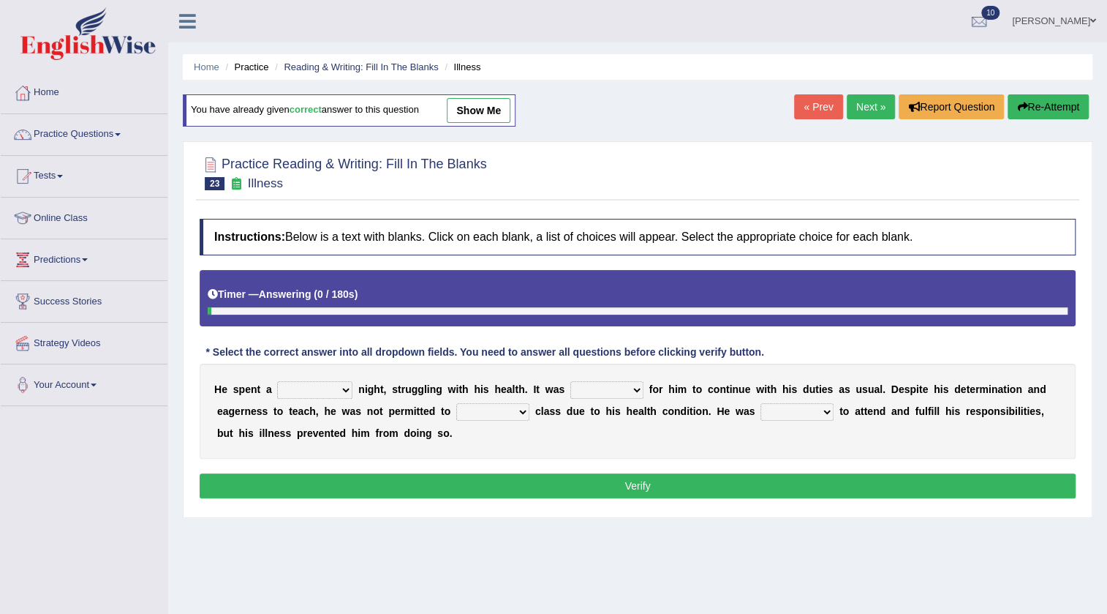
click at [815, 107] on link "« Prev" at bounding box center [818, 106] width 48 height 25
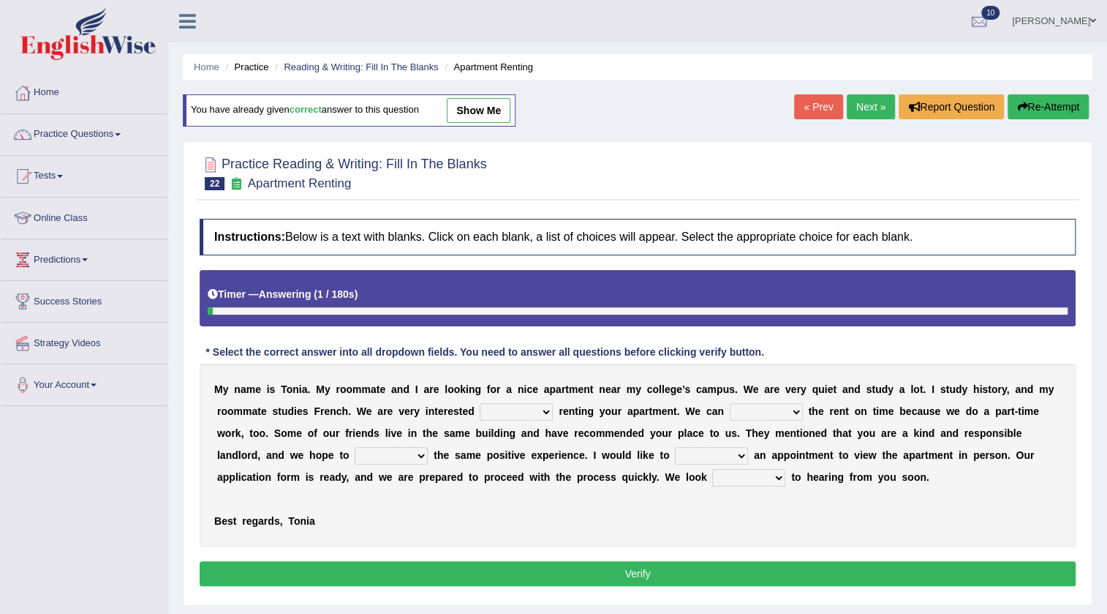
click at [808, 108] on link "« Prev" at bounding box center [818, 106] width 48 height 25
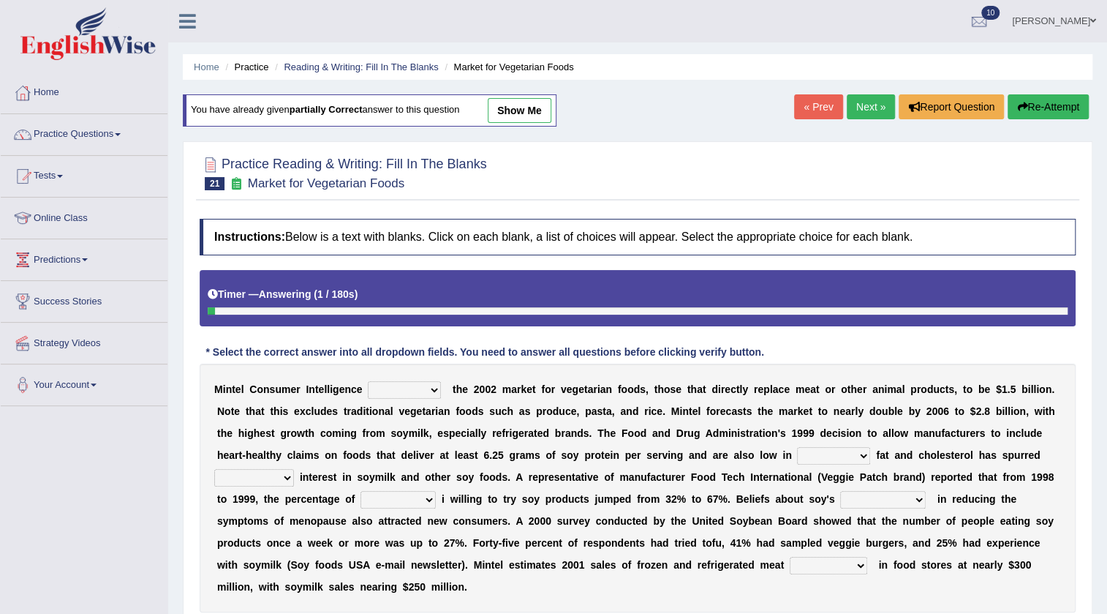
click at [501, 107] on link "show me" at bounding box center [520, 110] width 64 height 25
select select "creates"
select select "saturated"
select select "big"
select select "consumers"
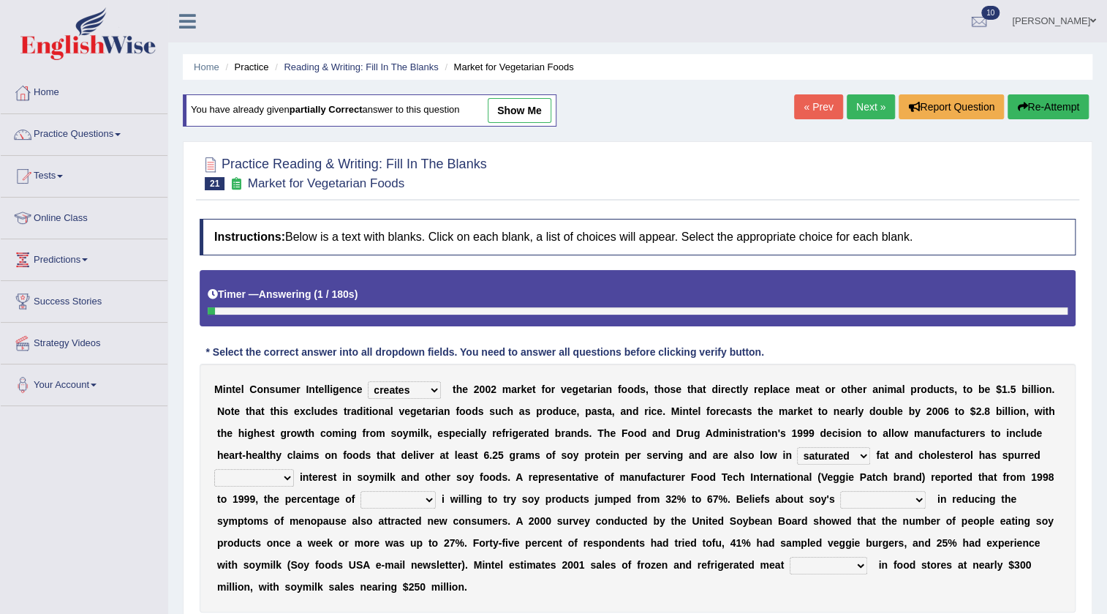
select select "efficiency"
select select "choices"
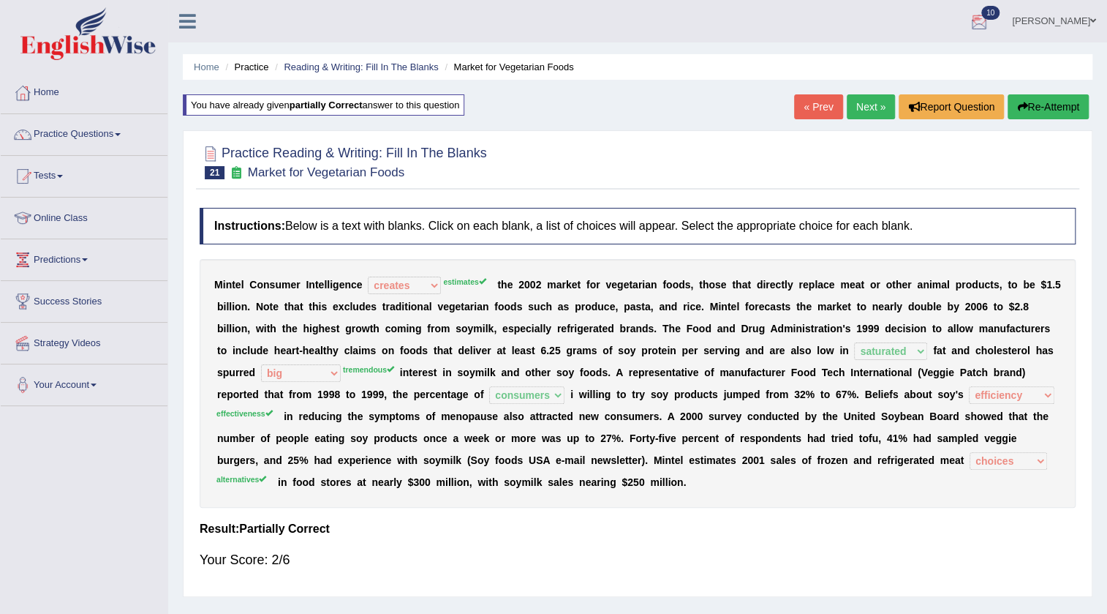
click at [810, 108] on link "« Prev" at bounding box center [818, 106] width 48 height 25
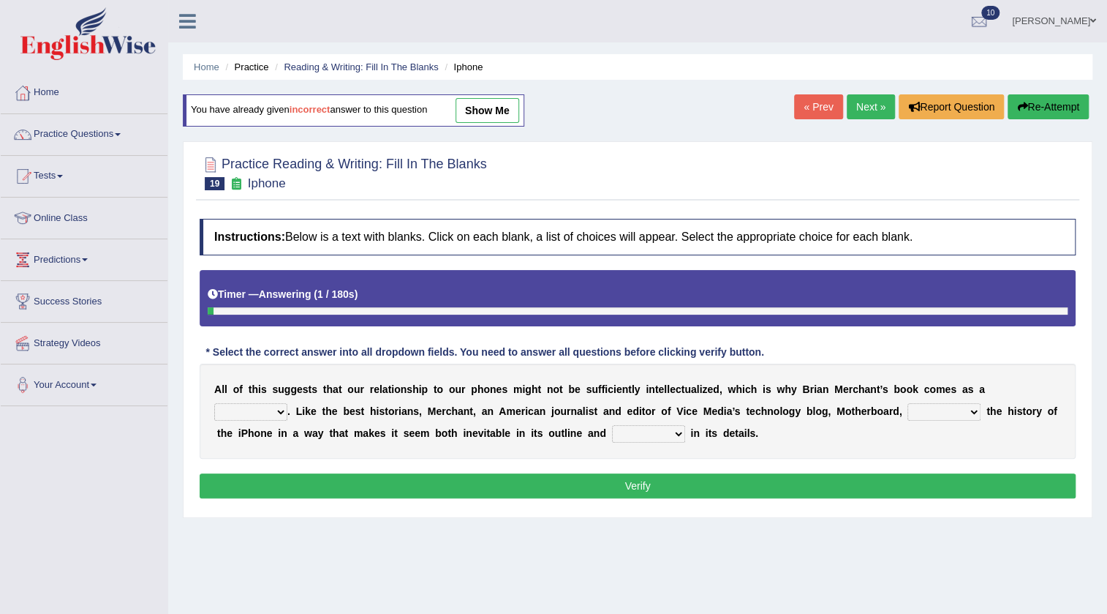
click at [503, 114] on link "show me" at bounding box center [488, 110] width 64 height 25
select select "privilege"
select select "enriches"
select select "surprises"
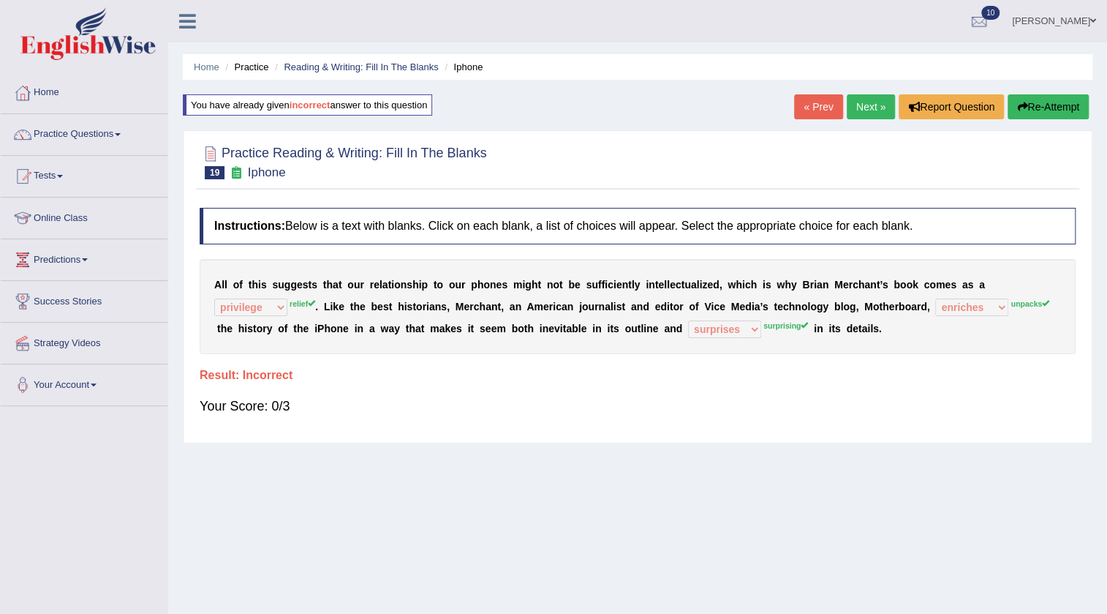
drag, startPoint x: 788, startPoint y: 322, endPoint x: 796, endPoint y: 328, distance: 11.0
click at [797, 328] on div "A l l o f t h i s s u g g e s t s t h a t o u r r e l a t i o n s h i p t o o u…" at bounding box center [638, 306] width 876 height 95
drag, startPoint x: 795, startPoint y: 326, endPoint x: 563, endPoint y: 317, distance: 232.0
click at [591, 329] on div "A l l o f t h i s s u g g e s t s t h a t o u r r e l a t i o n s h i p t o o u…" at bounding box center [638, 306] width 876 height 95
drag, startPoint x: 549, startPoint y: 328, endPoint x: 632, endPoint y: 323, distance: 83.5
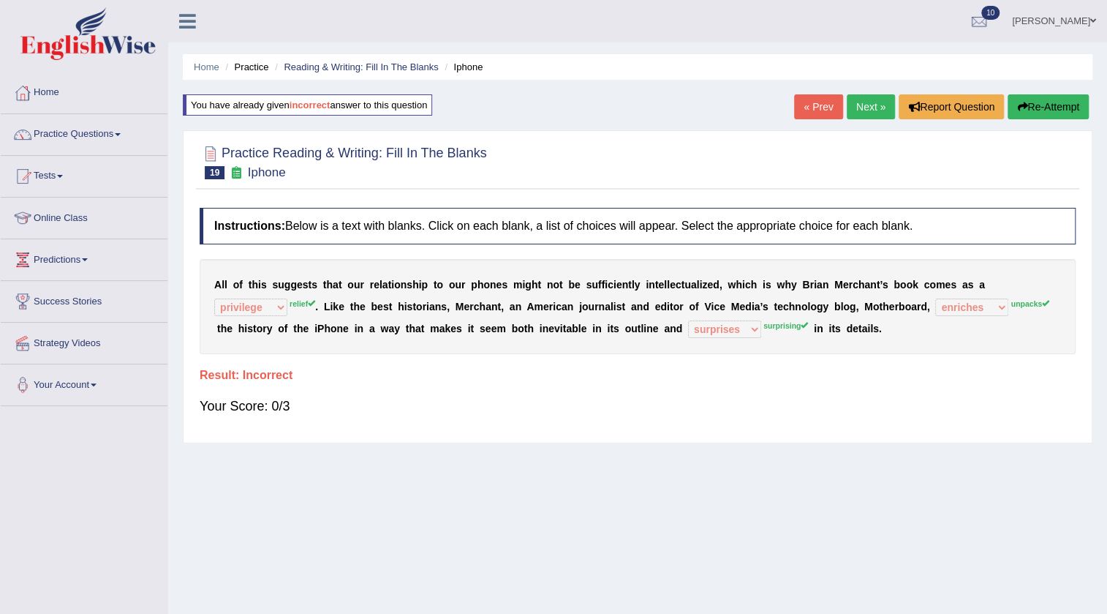
click at [632, 323] on div "A l l o f t h i s s u g g e s t s t h a t o u r r e l a t i o n s h i p t o o u…" at bounding box center [638, 306] width 876 height 95
drag, startPoint x: 459, startPoint y: 332, endPoint x: 660, endPoint y: 350, distance: 201.9
click at [660, 350] on div "A l l o f t h i s s u g g e s t s t h a t o u r r e l a t i o n s h i p t o o u…" at bounding box center [638, 306] width 876 height 95
click at [812, 105] on link "« Prev" at bounding box center [818, 106] width 48 height 25
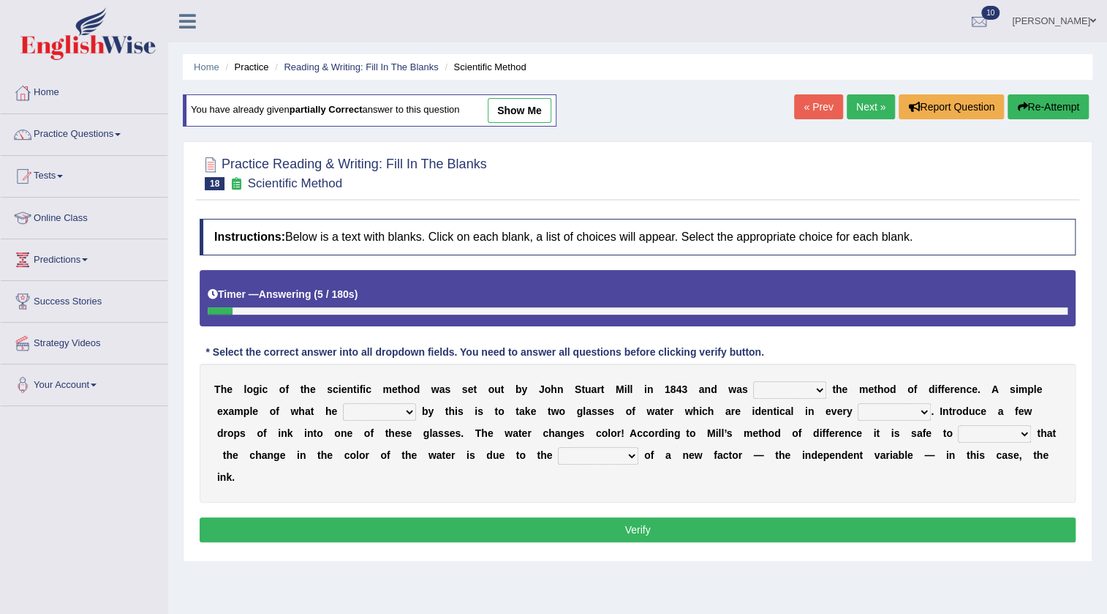
click at [519, 105] on link "show me" at bounding box center [520, 110] width 64 height 25
select select "named"
select select "meant"
select select "measure"
select select "assume"
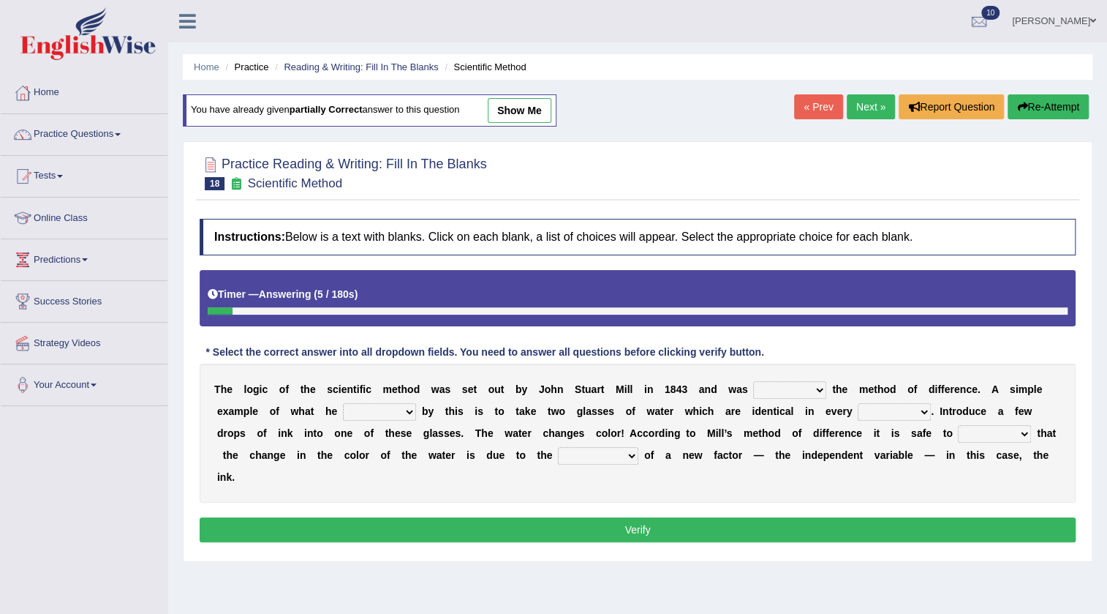
select select "introduction"
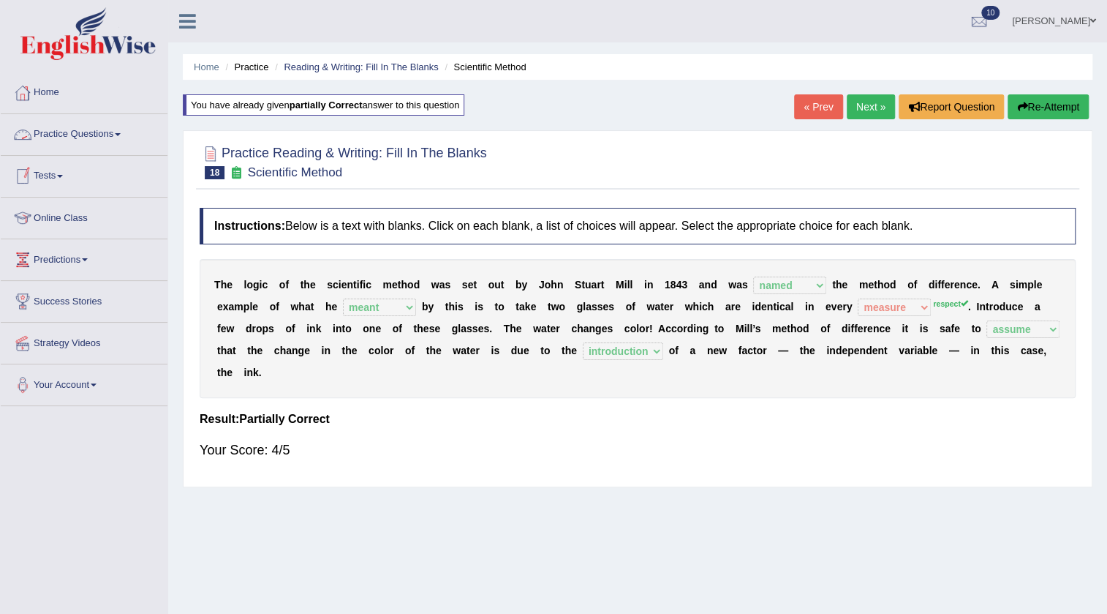
click at [78, 137] on link "Practice Questions" at bounding box center [84, 132] width 167 height 37
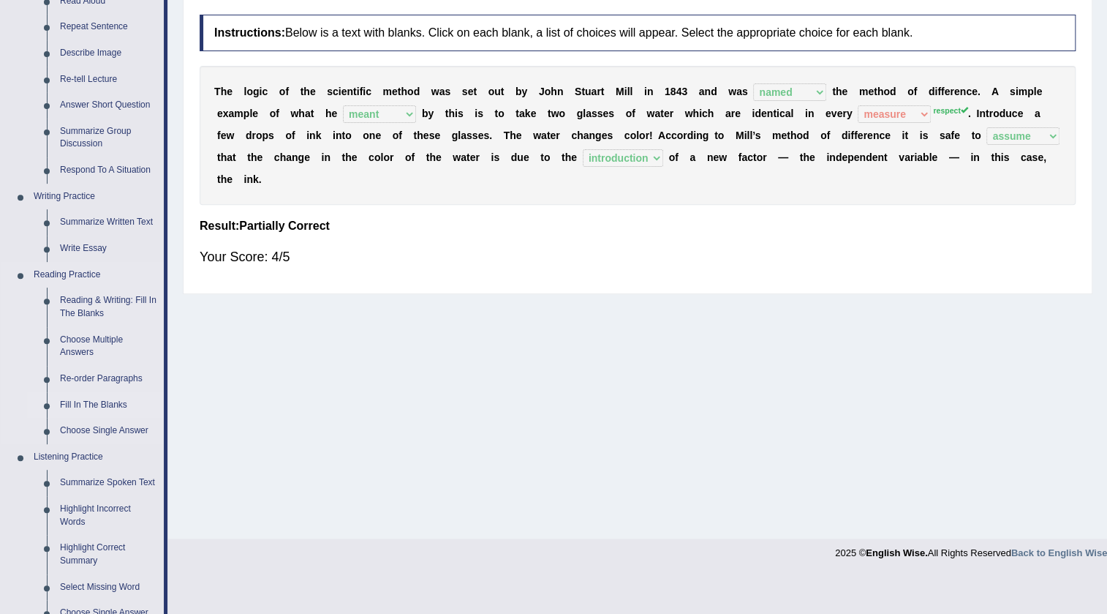
scroll to position [199, 0]
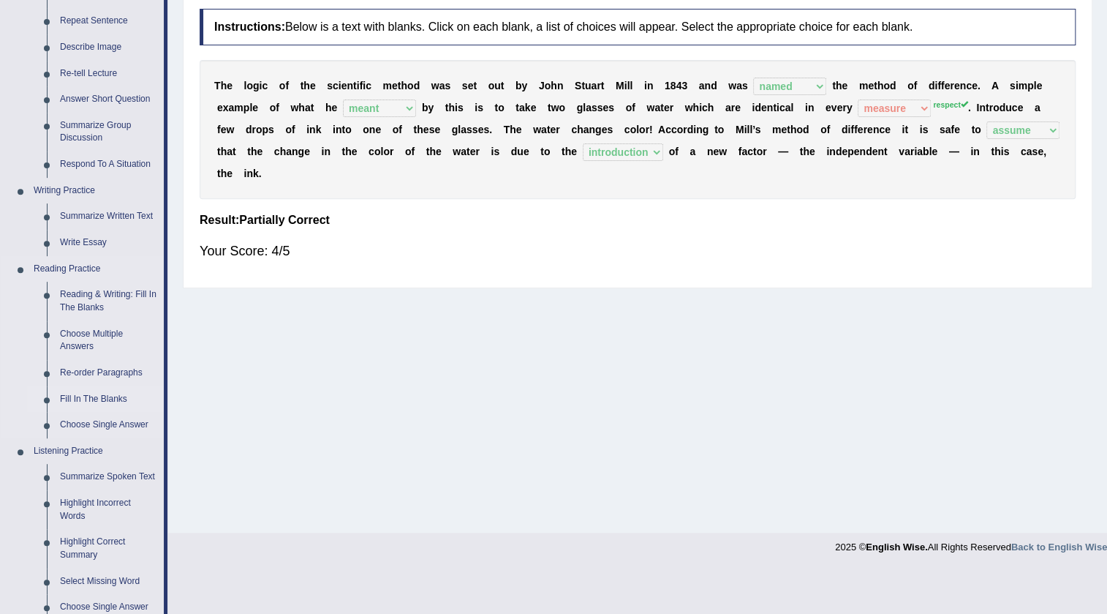
click at [98, 388] on link "Fill In The Blanks" at bounding box center [108, 399] width 110 height 26
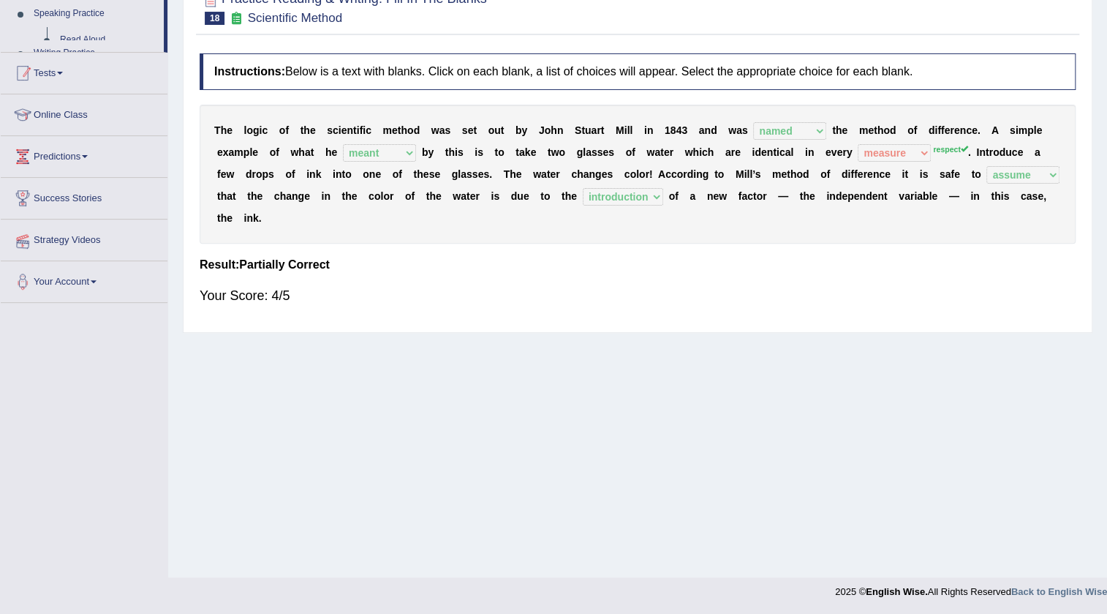
scroll to position [154, 0]
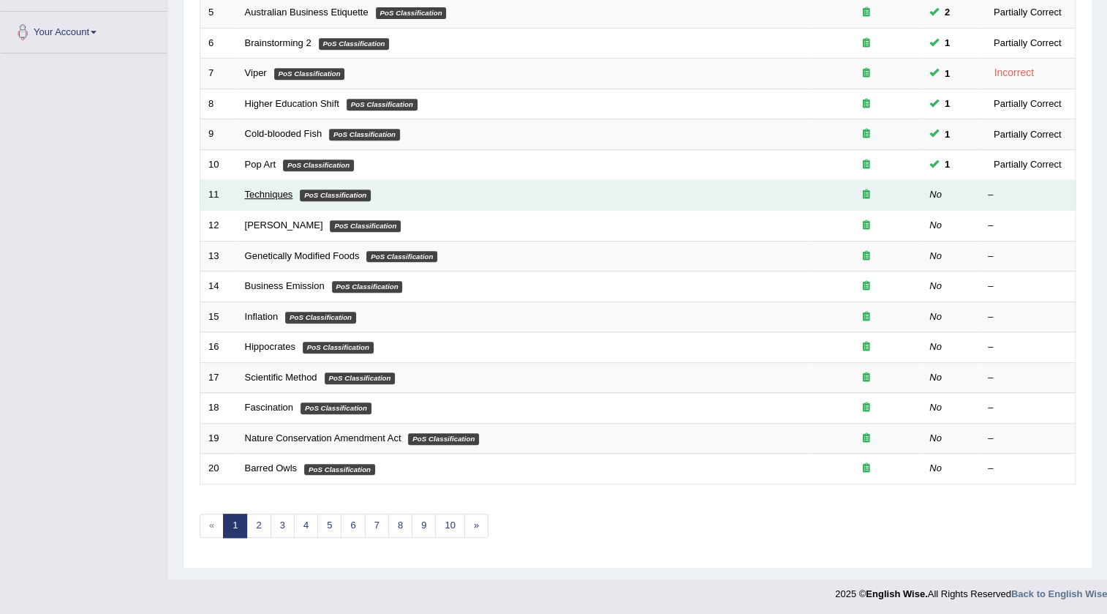
click at [255, 197] on link "Techniques" at bounding box center [269, 194] width 48 height 11
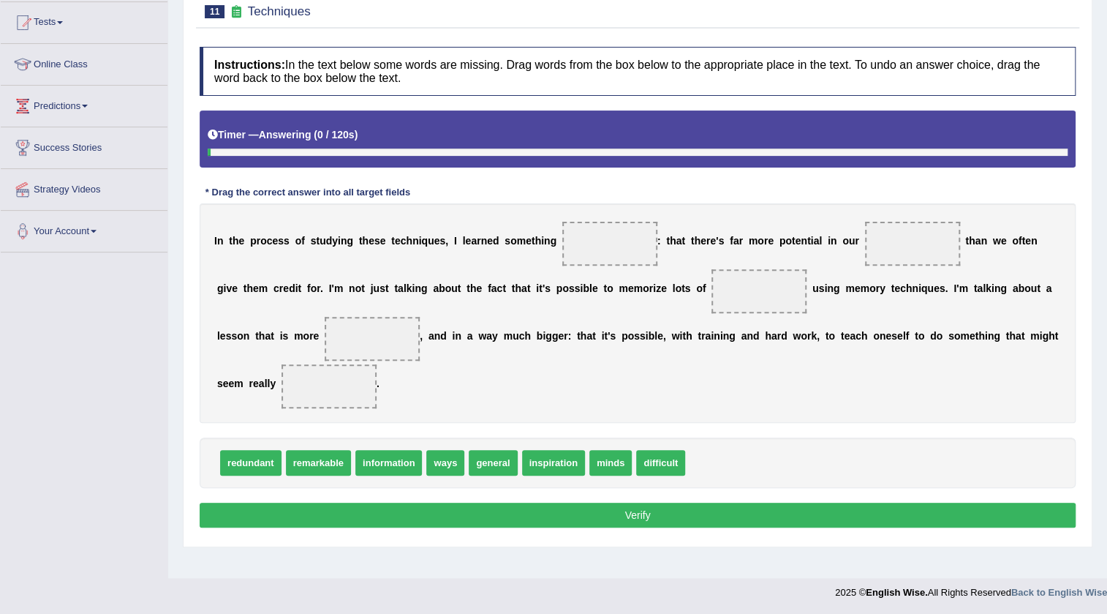
scroll to position [154, 0]
drag, startPoint x: 333, startPoint y: 470, endPoint x: 649, endPoint y: 260, distance: 378.7
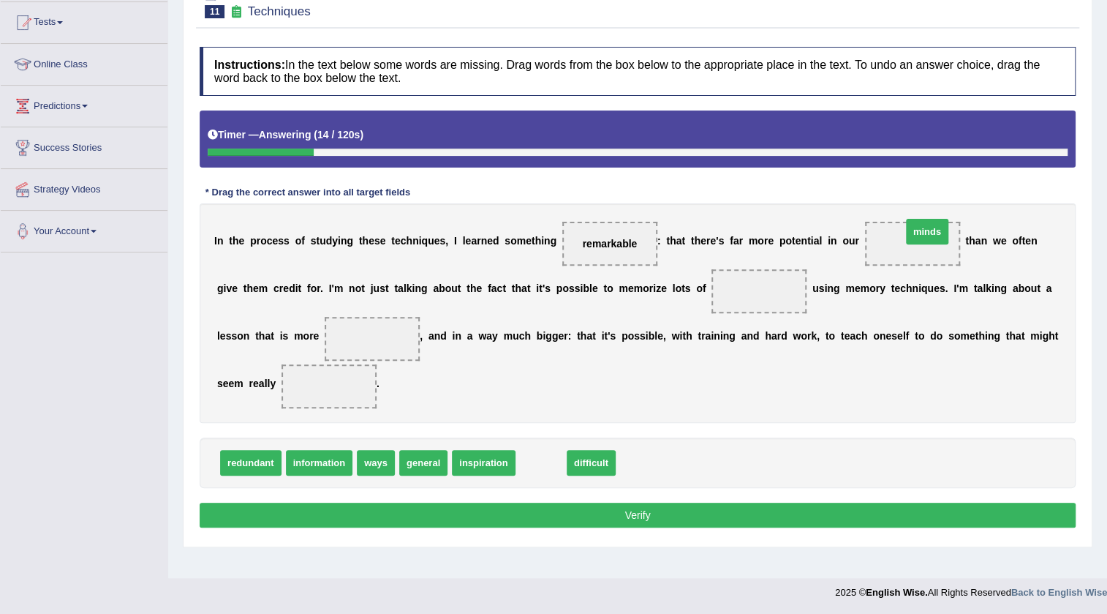
drag, startPoint x: 543, startPoint y: 463, endPoint x: 929, endPoint y: 232, distance: 450.0
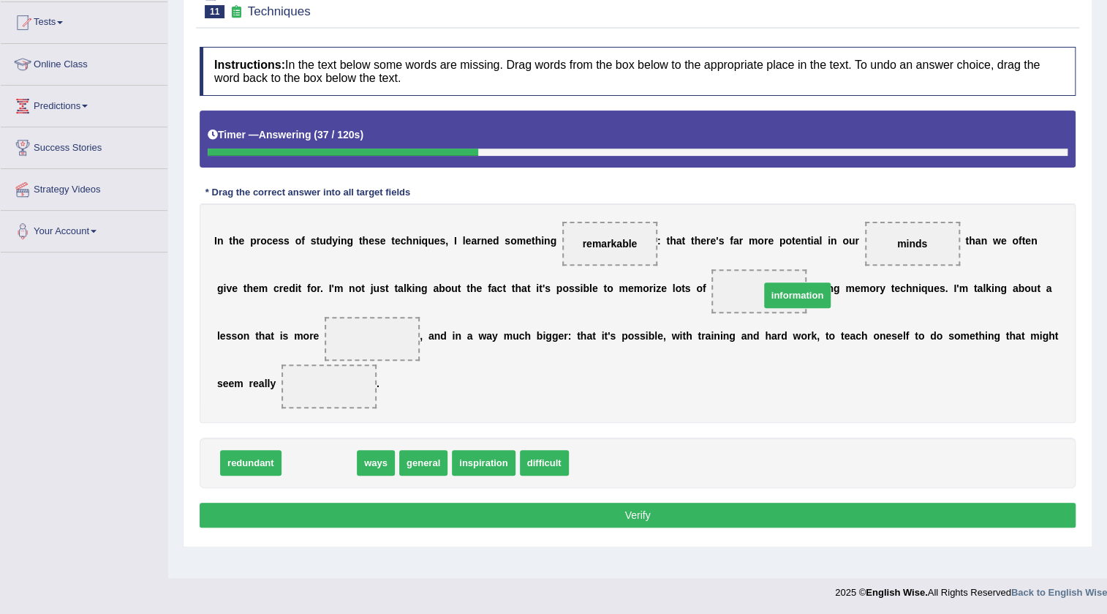
drag, startPoint x: 300, startPoint y: 466, endPoint x: 778, endPoint y: 298, distance: 506.8
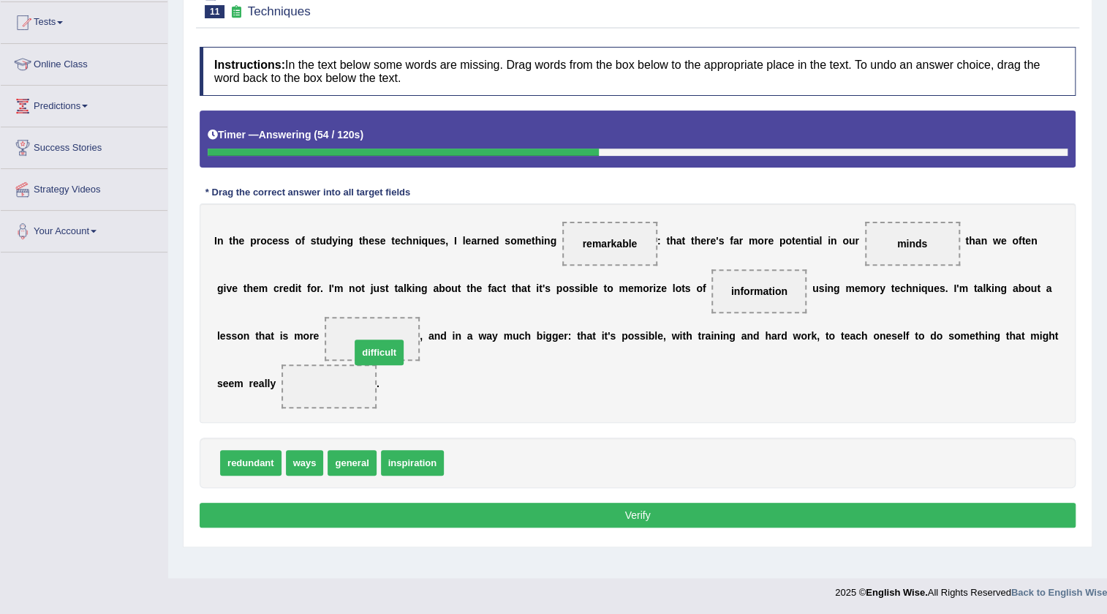
drag, startPoint x: 475, startPoint y: 467, endPoint x: 381, endPoint y: 349, distance: 150.9
drag, startPoint x: 394, startPoint y: 333, endPoint x: 358, endPoint y: 386, distance: 64.7
click at [358, 386] on div "I n t h e p r o c e s s o f s t u d y i n g t h e s e t e c h n i q u e s , I l…" at bounding box center [638, 312] width 876 height 219
drag, startPoint x: 366, startPoint y: 337, endPoint x: 311, endPoint y: 409, distance: 90.3
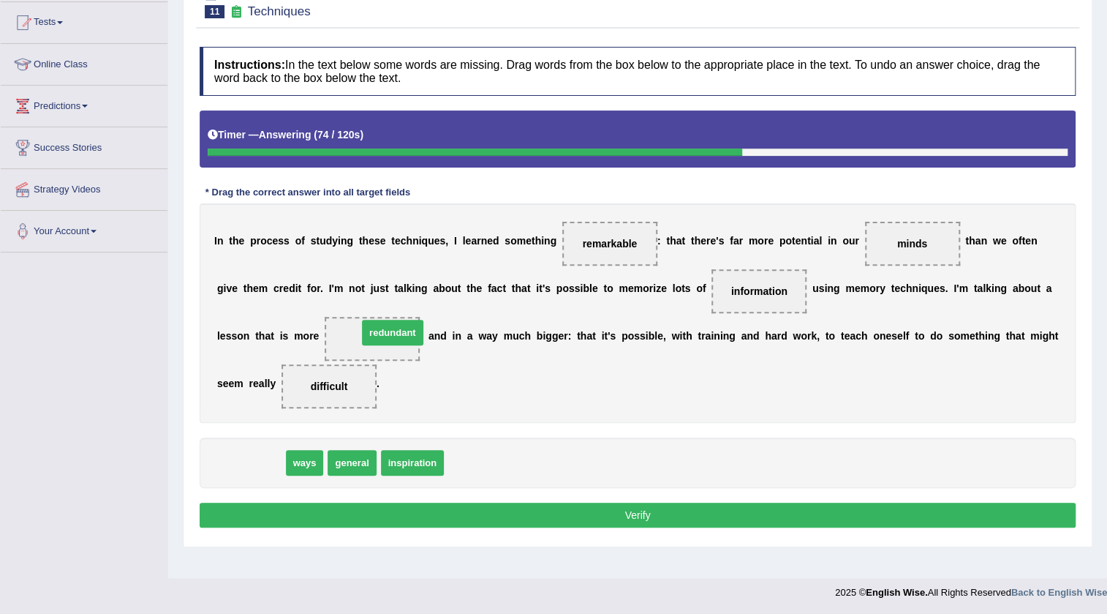
drag, startPoint x: 244, startPoint y: 469, endPoint x: 386, endPoint y: 339, distance: 192.6
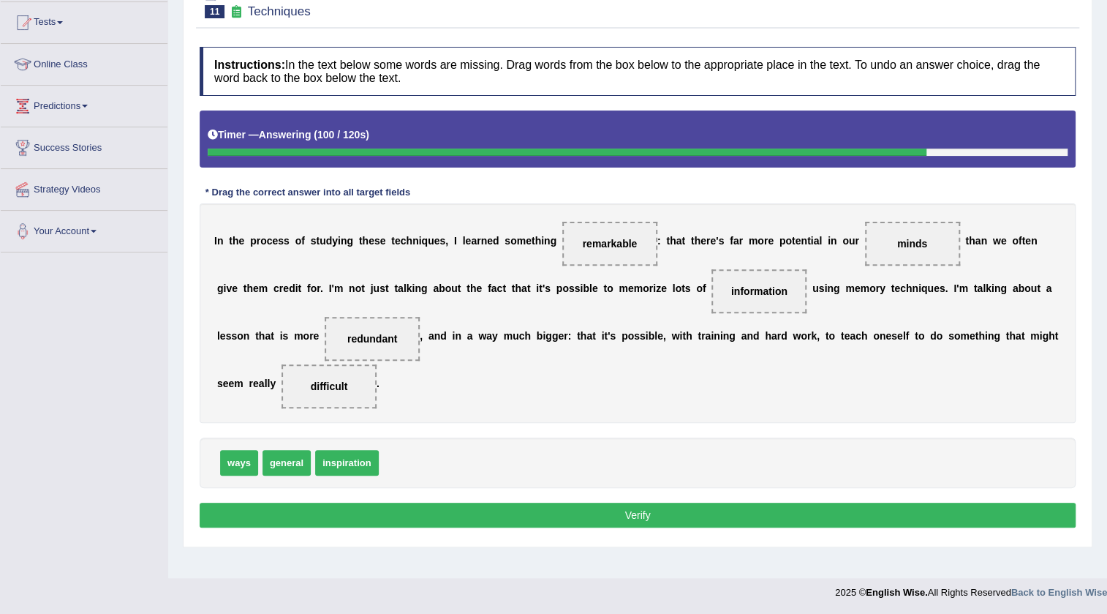
click at [649, 518] on button "Verify" at bounding box center [638, 514] width 876 height 25
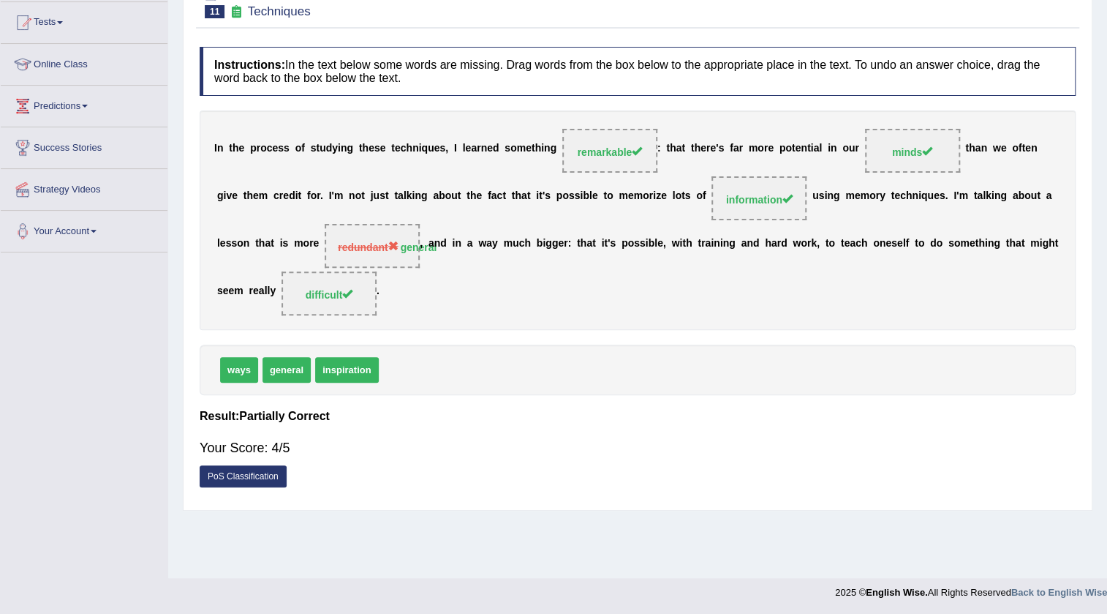
drag, startPoint x: 419, startPoint y: 248, endPoint x: 436, endPoint y: 246, distance: 16.9
click at [436, 246] on div "I n t h e p r o c e s s o f s t u d y i n g t h e s e t e c h n i q u e s , I l…" at bounding box center [638, 219] width 876 height 219
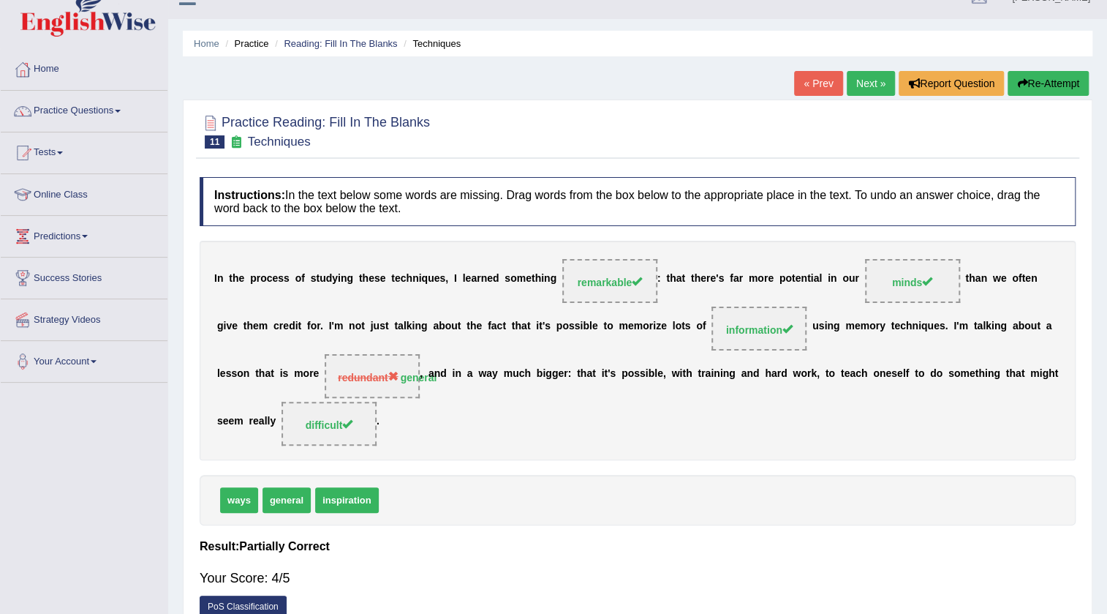
scroll to position [0, 0]
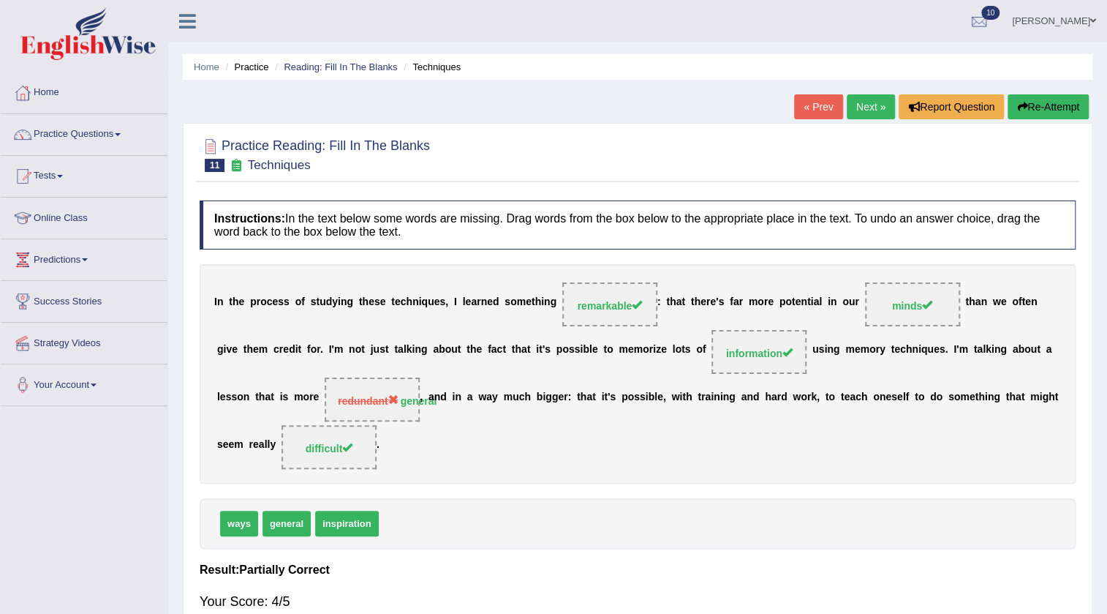
click at [873, 98] on link "Next »" at bounding box center [871, 106] width 48 height 25
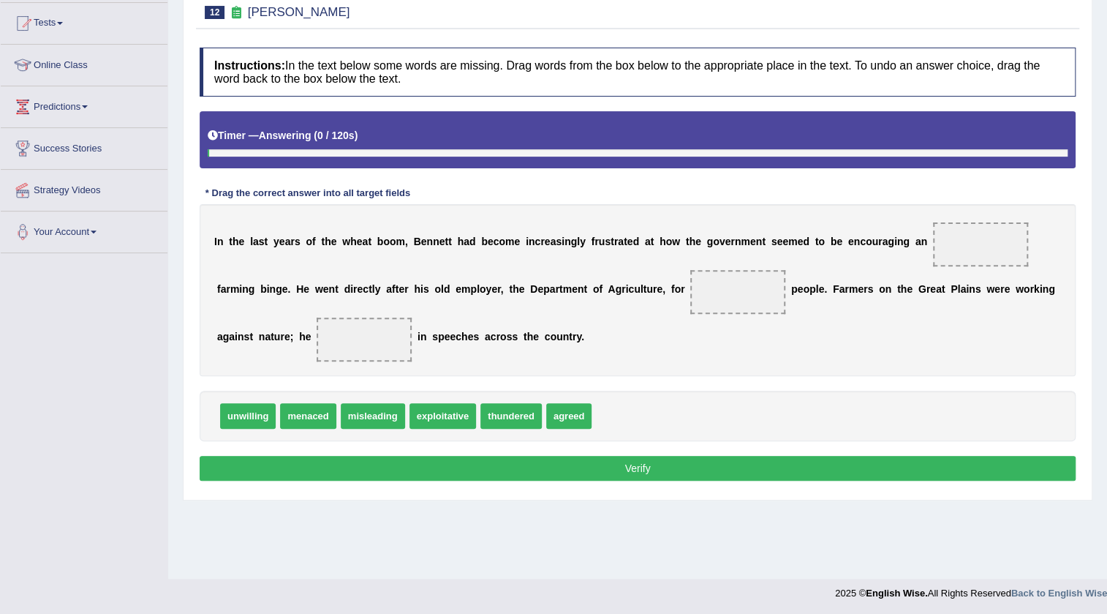
scroll to position [154, 0]
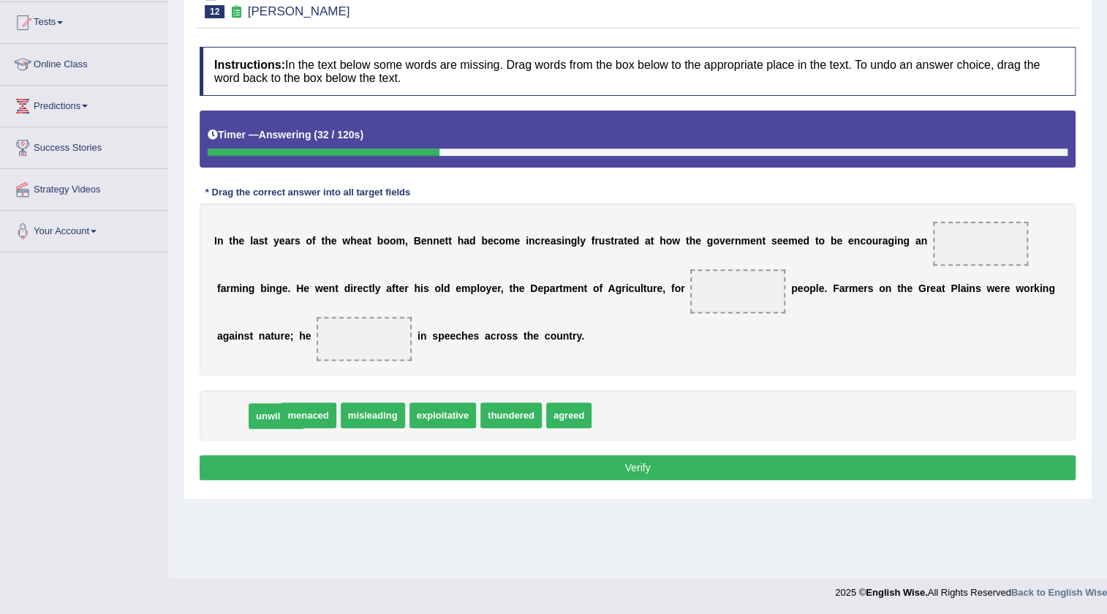
drag, startPoint x: 227, startPoint y: 418, endPoint x: 256, endPoint y: 418, distance: 28.5
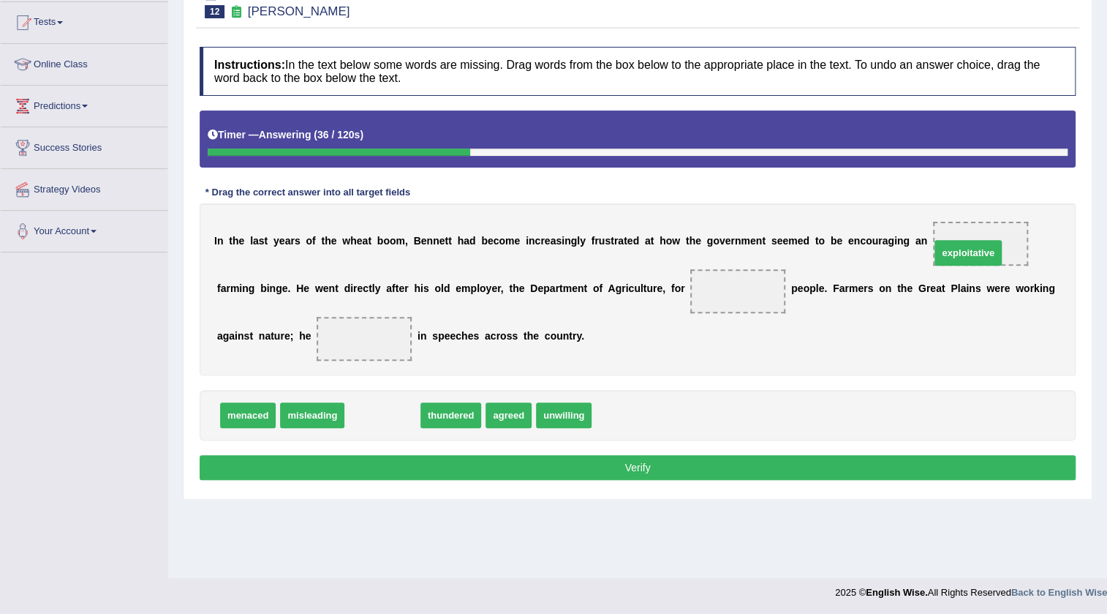
drag, startPoint x: 380, startPoint y: 410, endPoint x: 966, endPoint y: 248, distance: 607.9
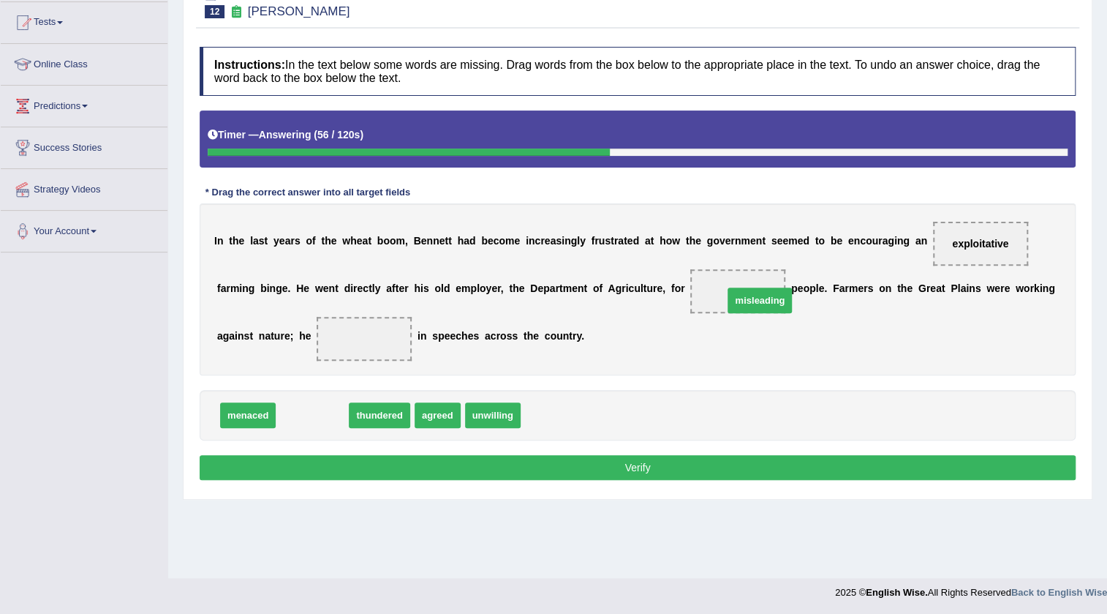
drag, startPoint x: 333, startPoint y: 417, endPoint x: 780, endPoint y: 302, distance: 462.1
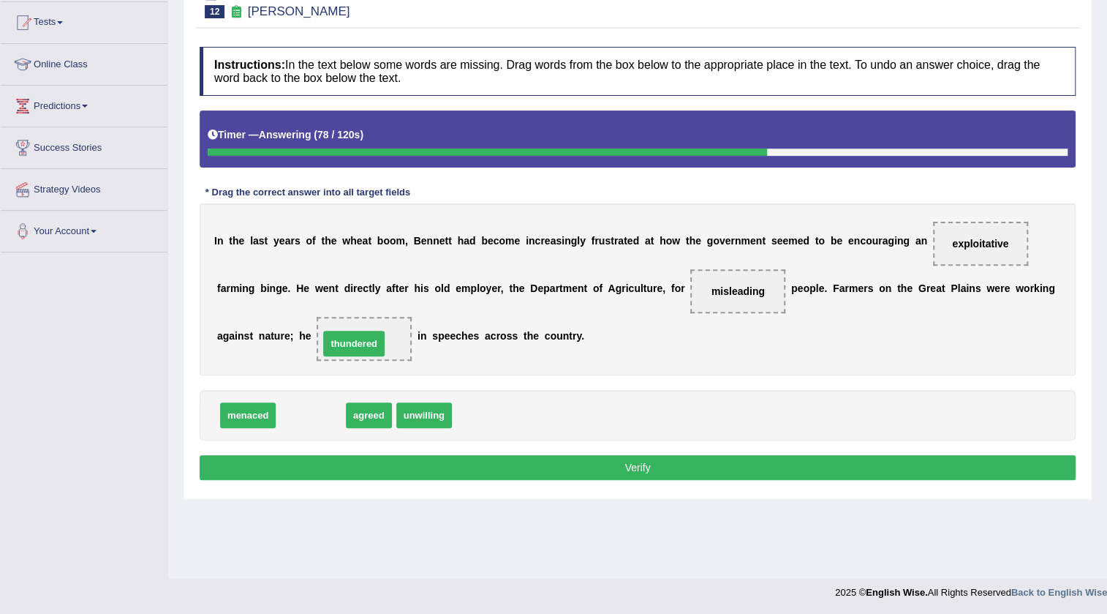
drag, startPoint x: 314, startPoint y: 415, endPoint x: 358, endPoint y: 344, distance: 84.0
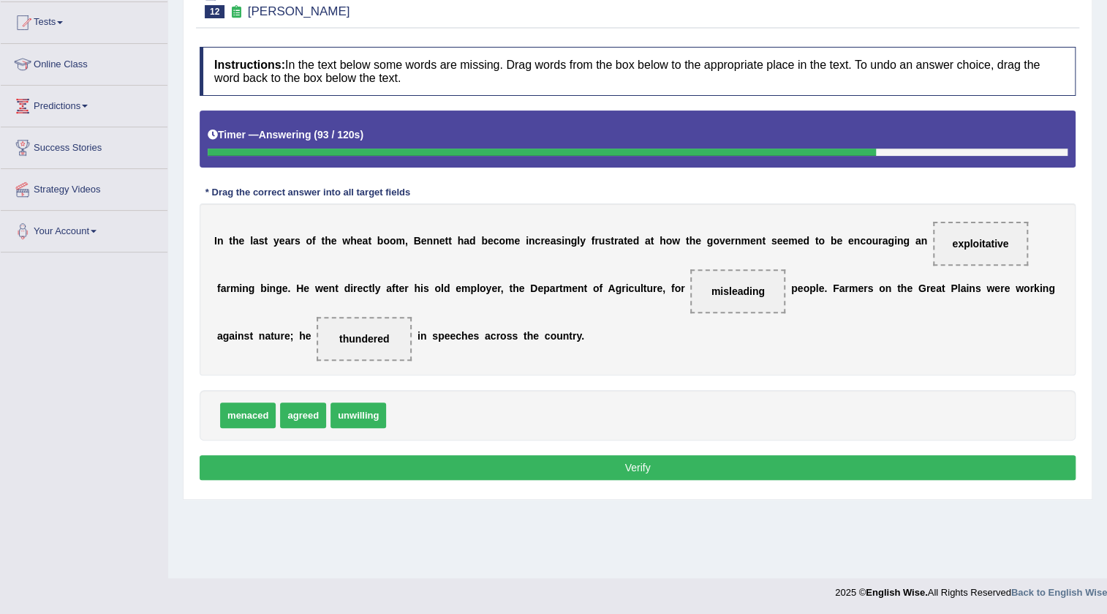
click at [627, 476] on button "Verify" at bounding box center [638, 467] width 876 height 25
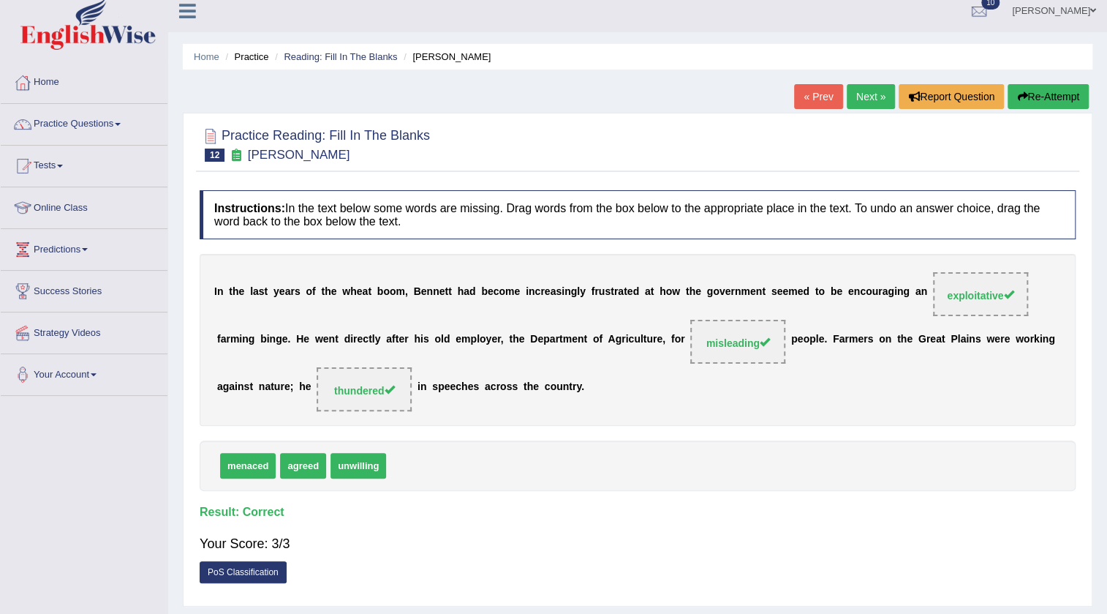
scroll to position [0, 0]
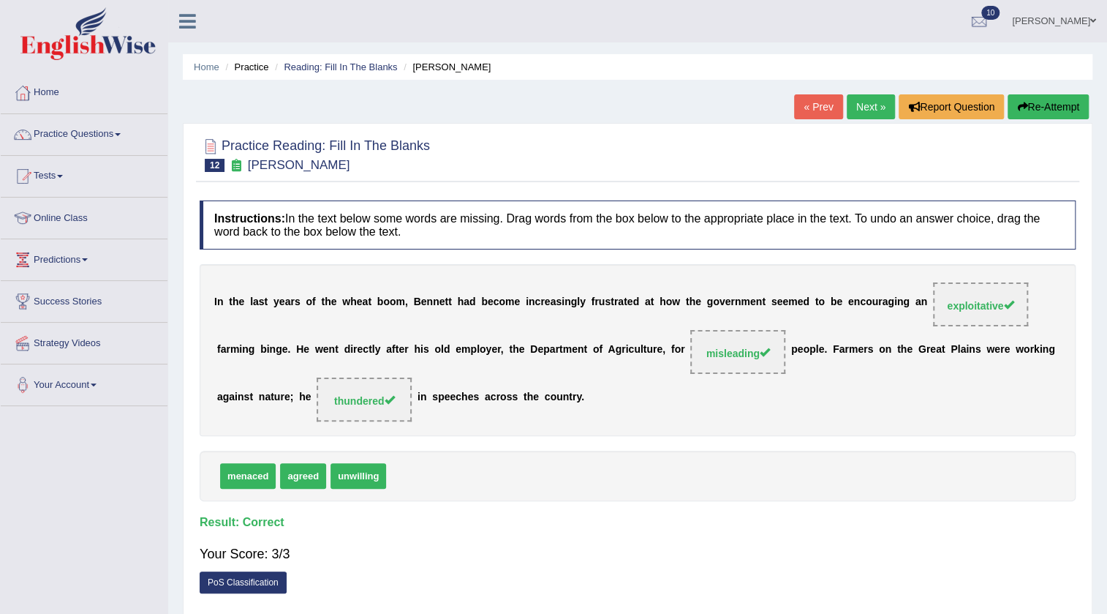
click at [864, 102] on link "Next »" at bounding box center [871, 106] width 48 height 25
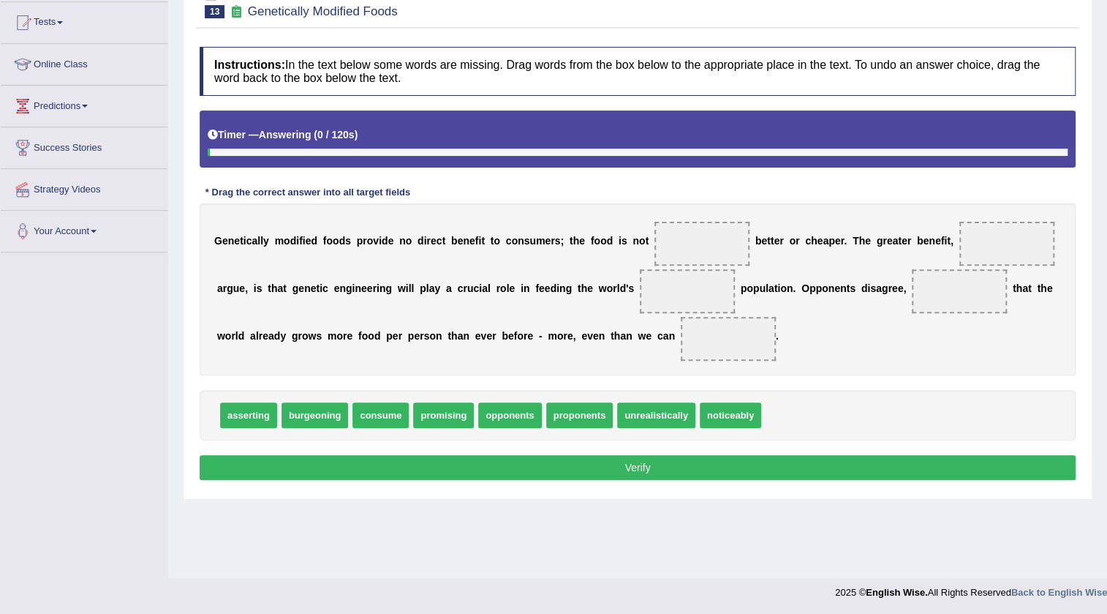
scroll to position [154, 0]
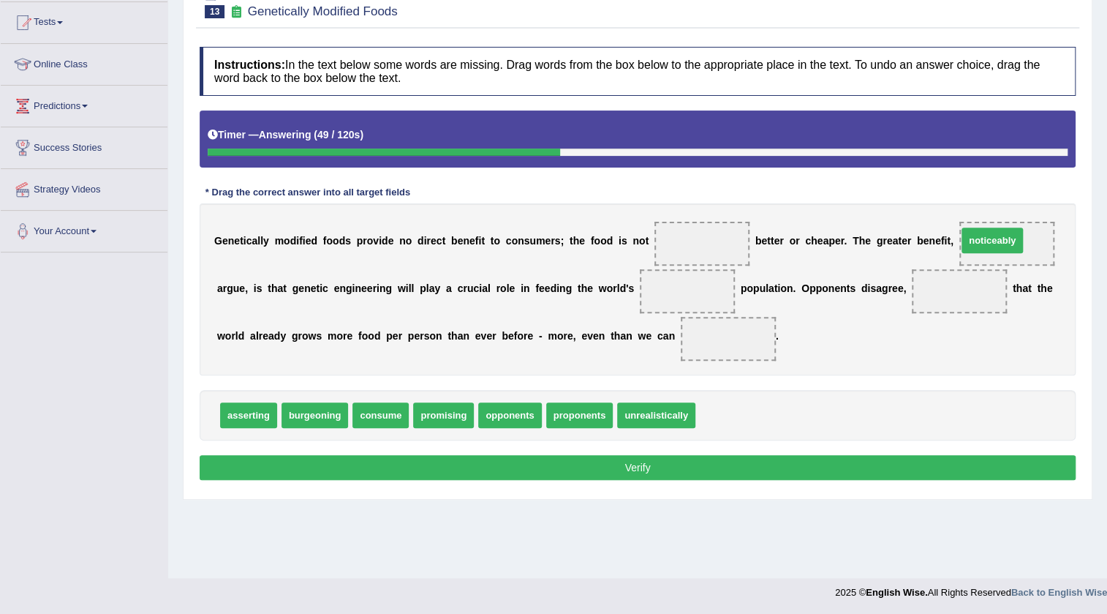
drag, startPoint x: 711, startPoint y: 416, endPoint x: 973, endPoint y: 241, distance: 314.8
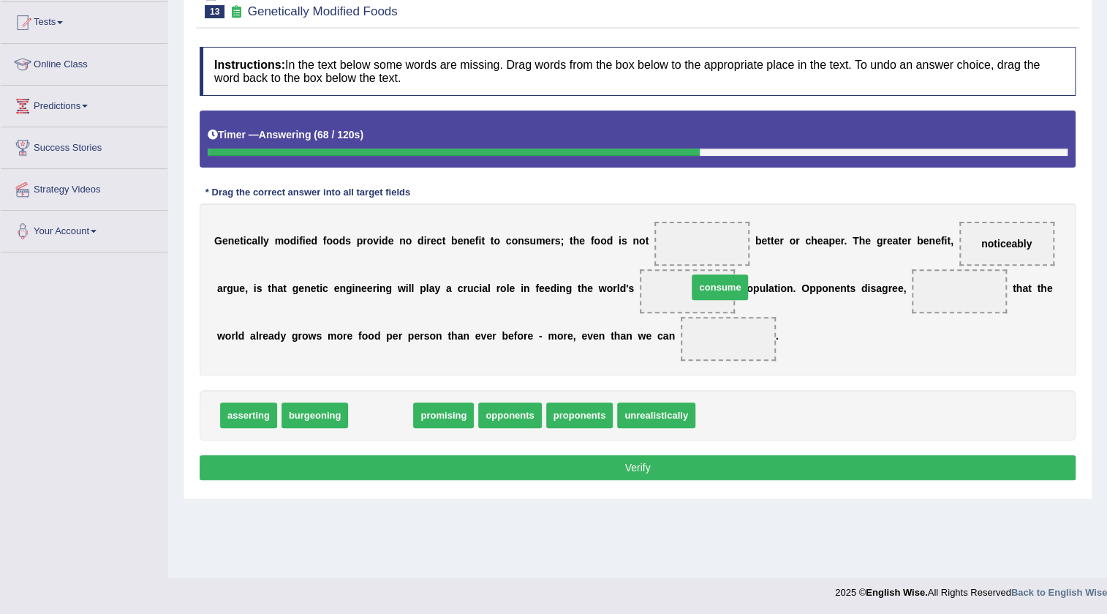
drag, startPoint x: 393, startPoint y: 422, endPoint x: 724, endPoint y: 295, distance: 354.6
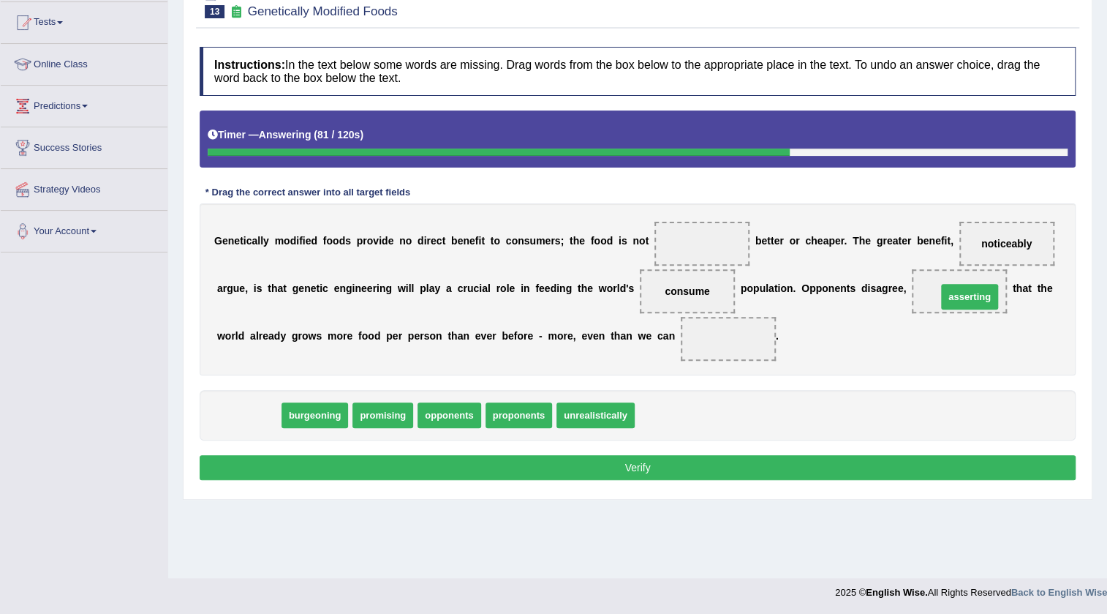
drag, startPoint x: 258, startPoint y: 419, endPoint x: 976, endPoint y: 301, distance: 727.2
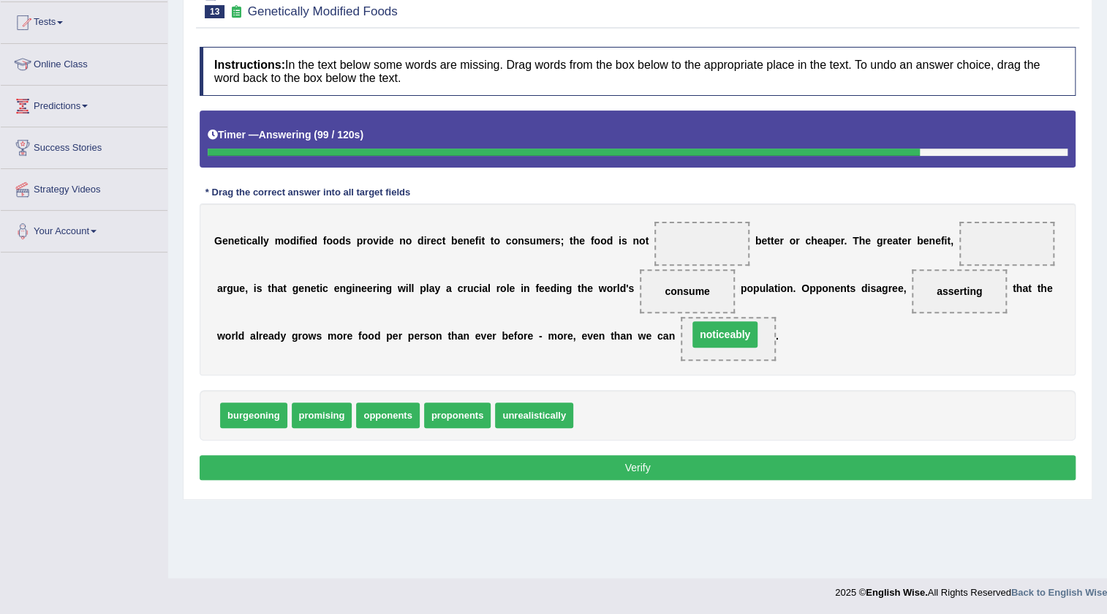
drag, startPoint x: 1004, startPoint y: 237, endPoint x: 723, endPoint y: 327, distance: 295.6
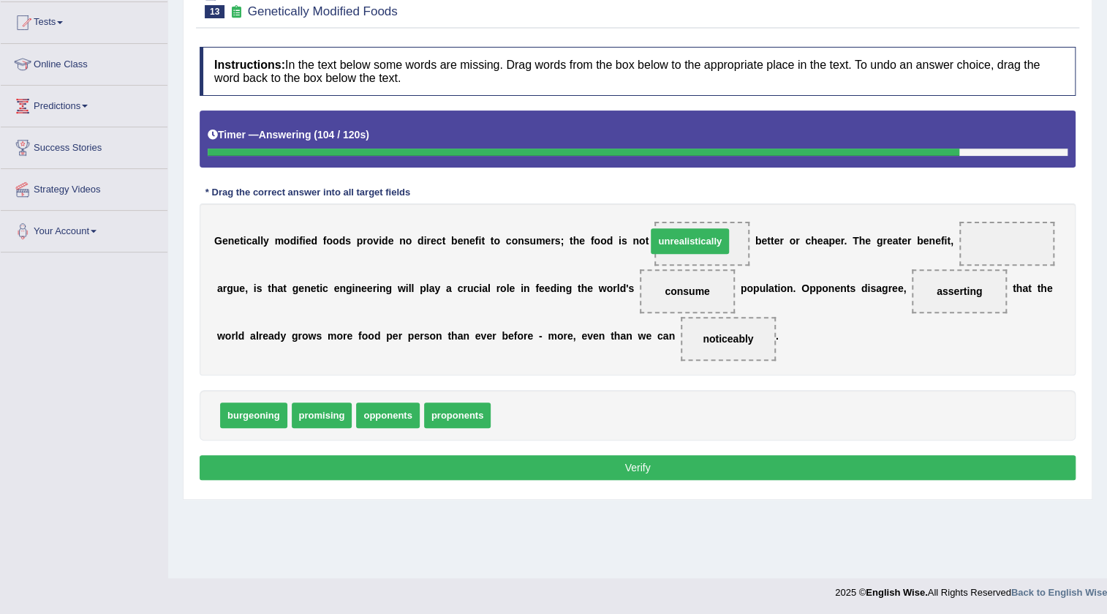
drag, startPoint x: 514, startPoint y: 421, endPoint x: 671, endPoint y: 249, distance: 232.5
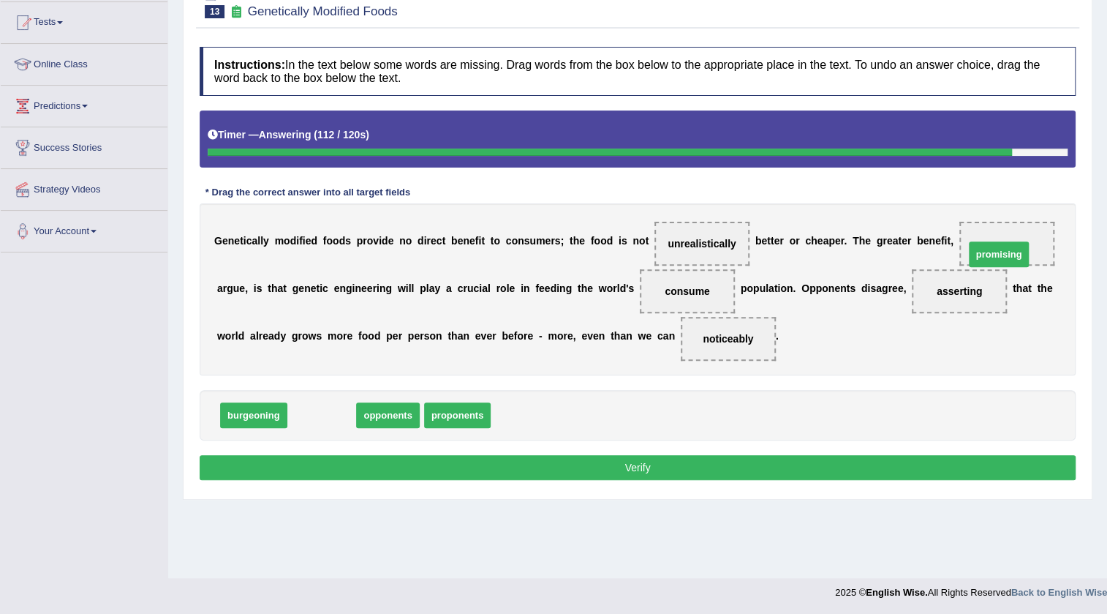
drag, startPoint x: 332, startPoint y: 423, endPoint x: 1009, endPoint y: 263, distance: 695.9
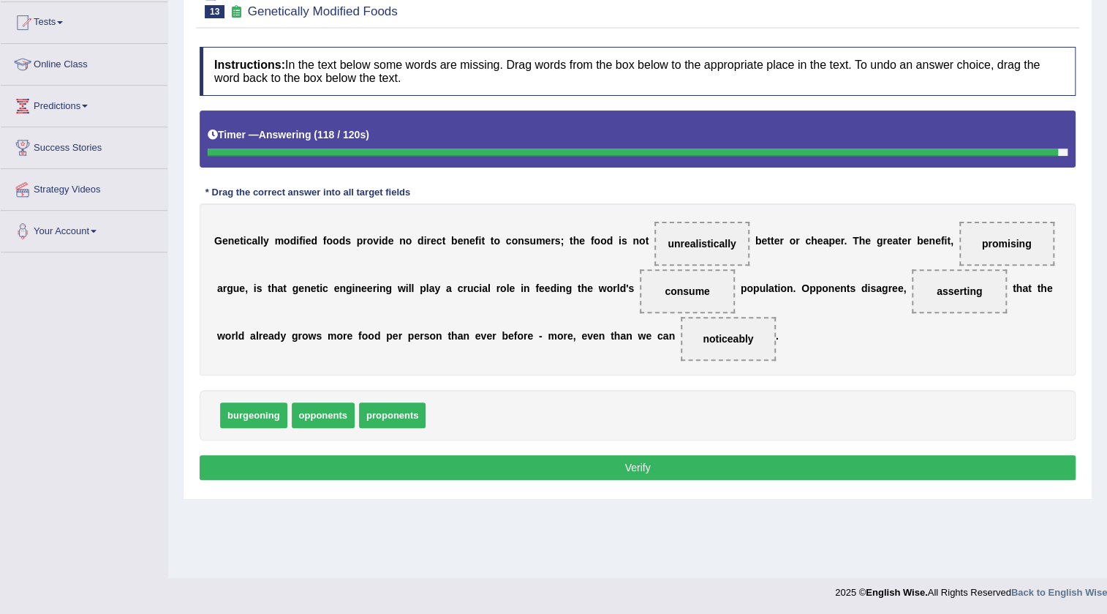
click at [567, 467] on button "Verify" at bounding box center [638, 467] width 876 height 25
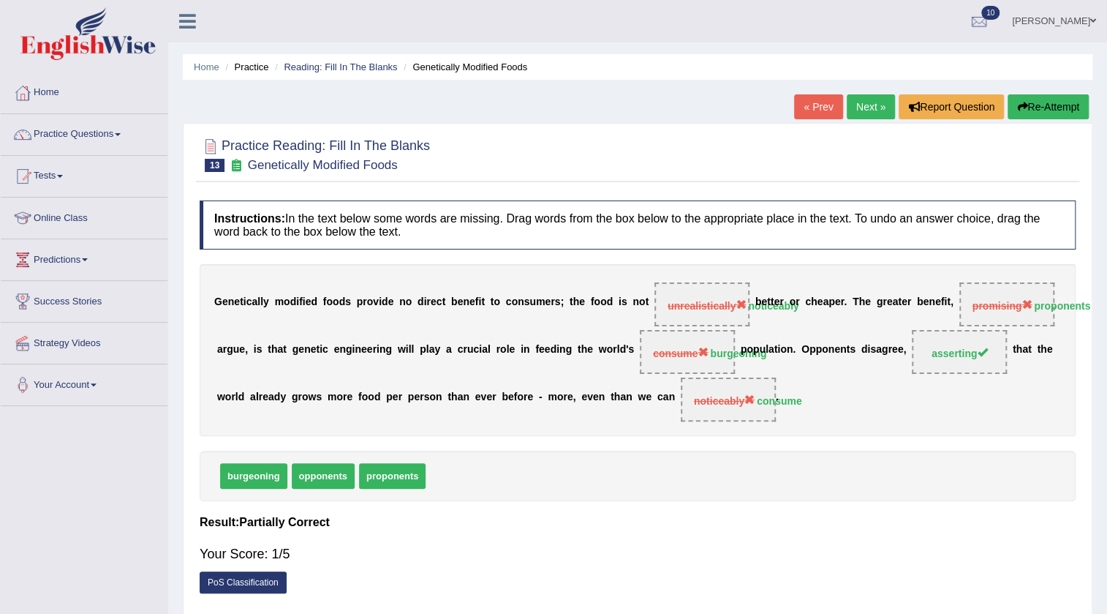
scroll to position [0, 0]
click at [872, 96] on link "Next »" at bounding box center [871, 106] width 48 height 25
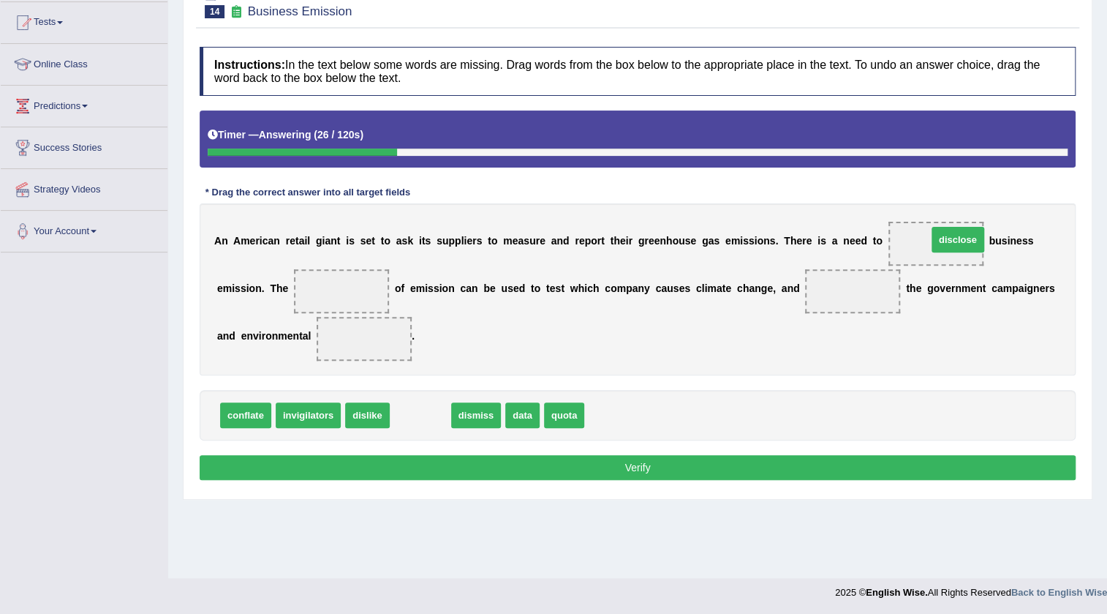
drag, startPoint x: 428, startPoint y: 417, endPoint x: 954, endPoint y: 241, distance: 554.4
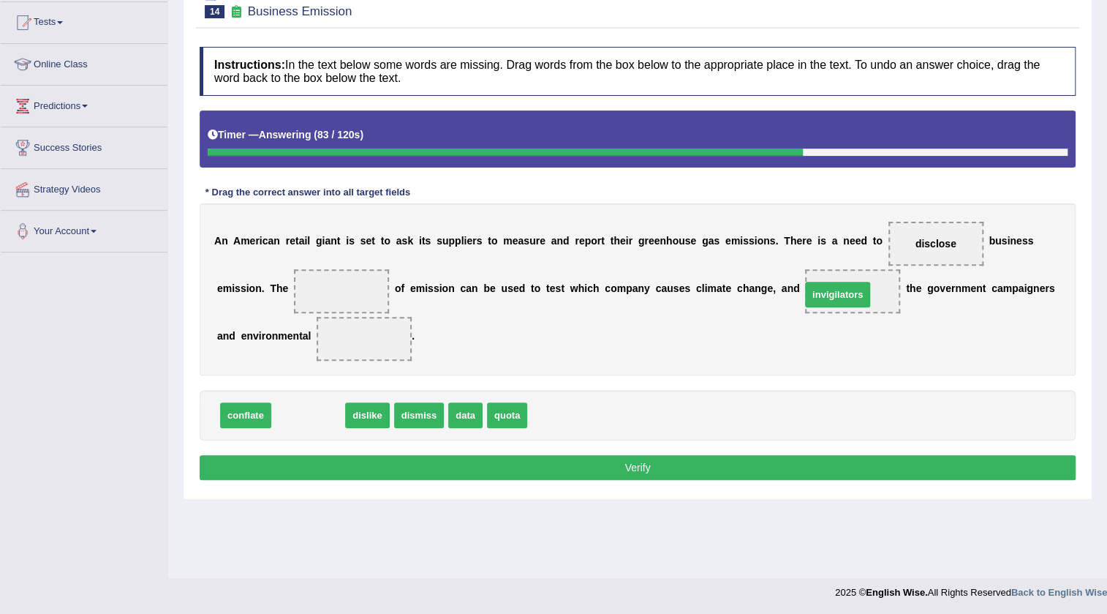
drag, startPoint x: 297, startPoint y: 417, endPoint x: 826, endPoint y: 295, distance: 543.2
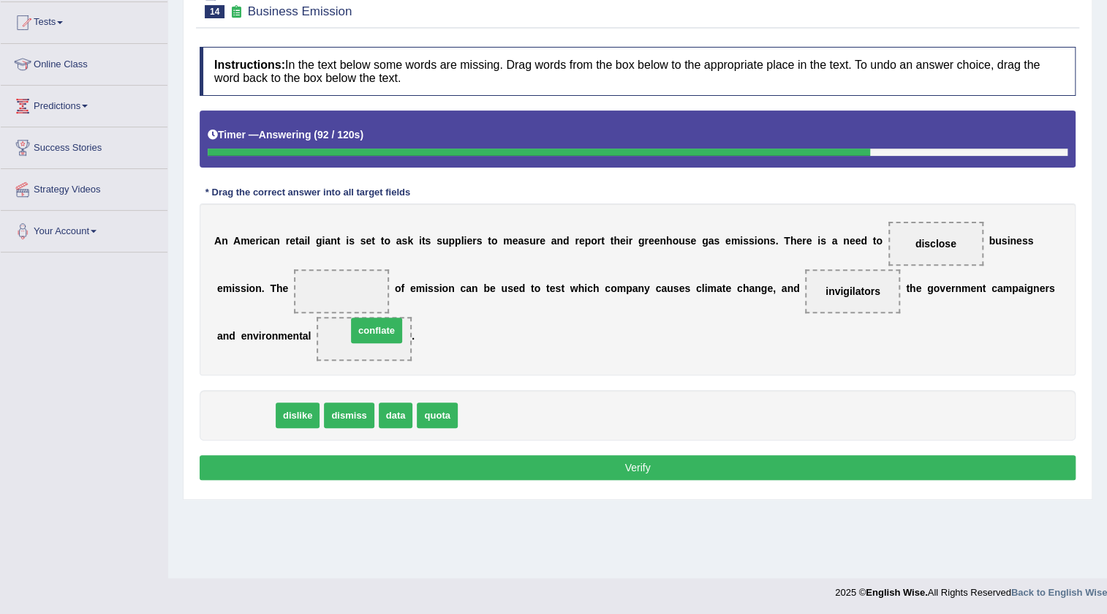
drag, startPoint x: 257, startPoint y: 416, endPoint x: 388, endPoint y: 331, distance: 155.4
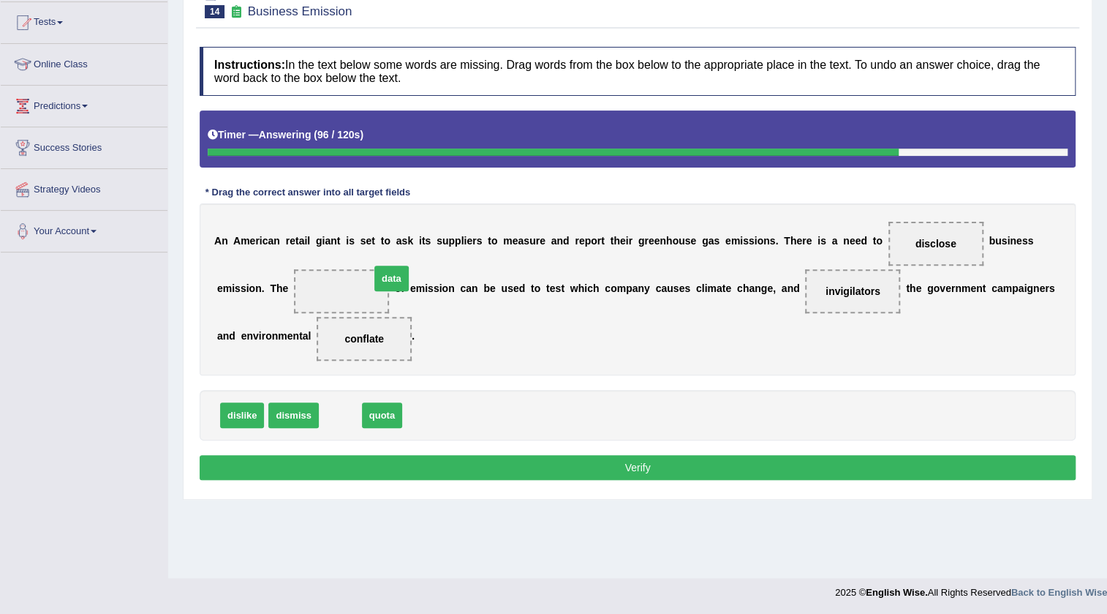
drag, startPoint x: 330, startPoint y: 417, endPoint x: 342, endPoint y: 286, distance: 131.4
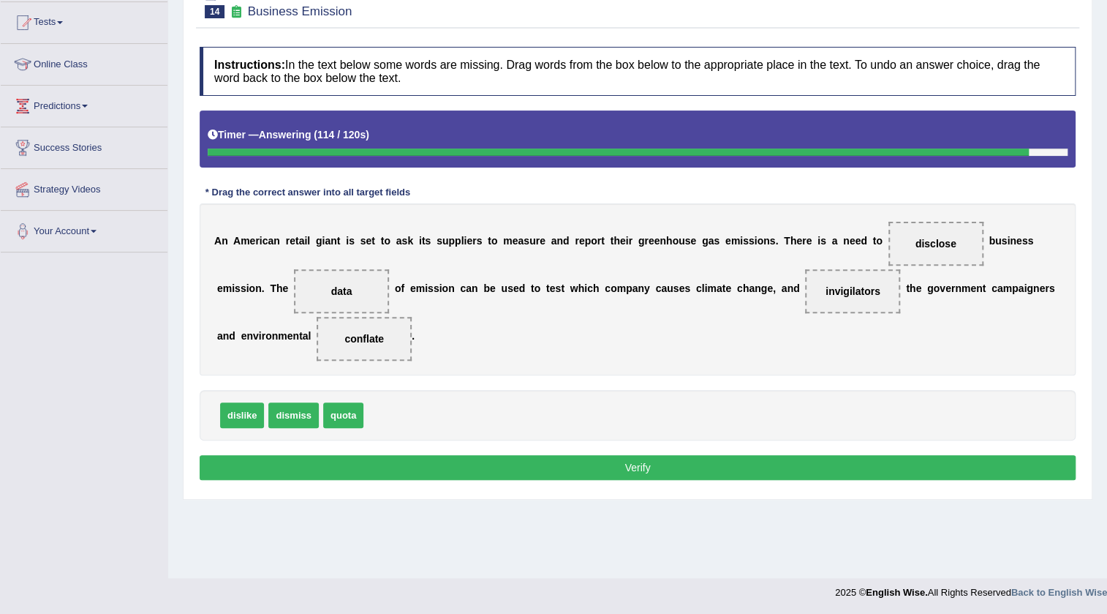
click at [568, 461] on button "Verify" at bounding box center [638, 467] width 876 height 25
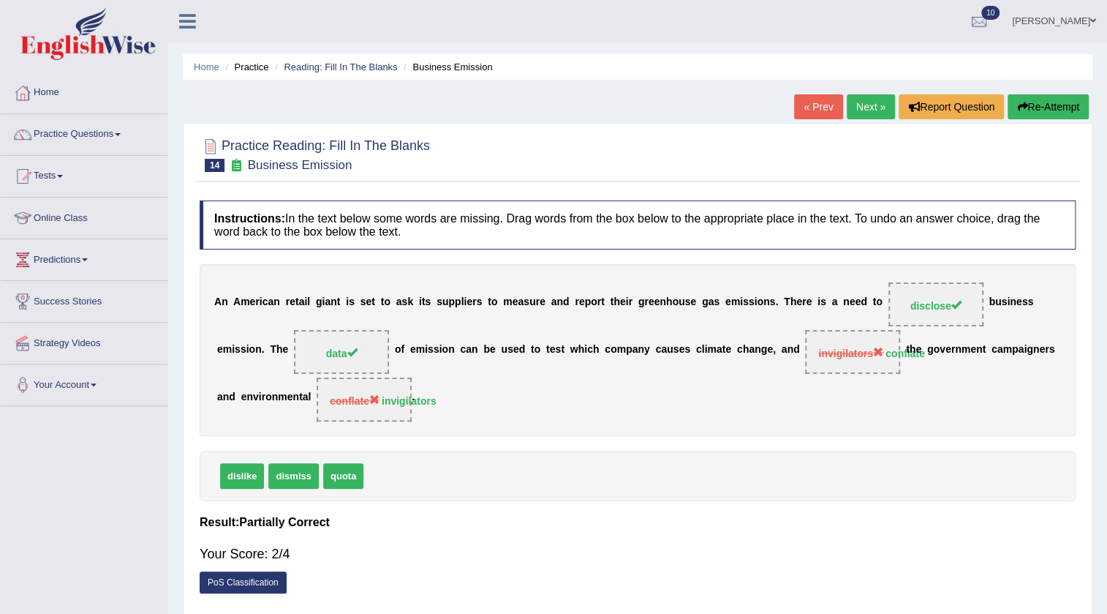
click at [870, 99] on link "Next »" at bounding box center [871, 106] width 48 height 25
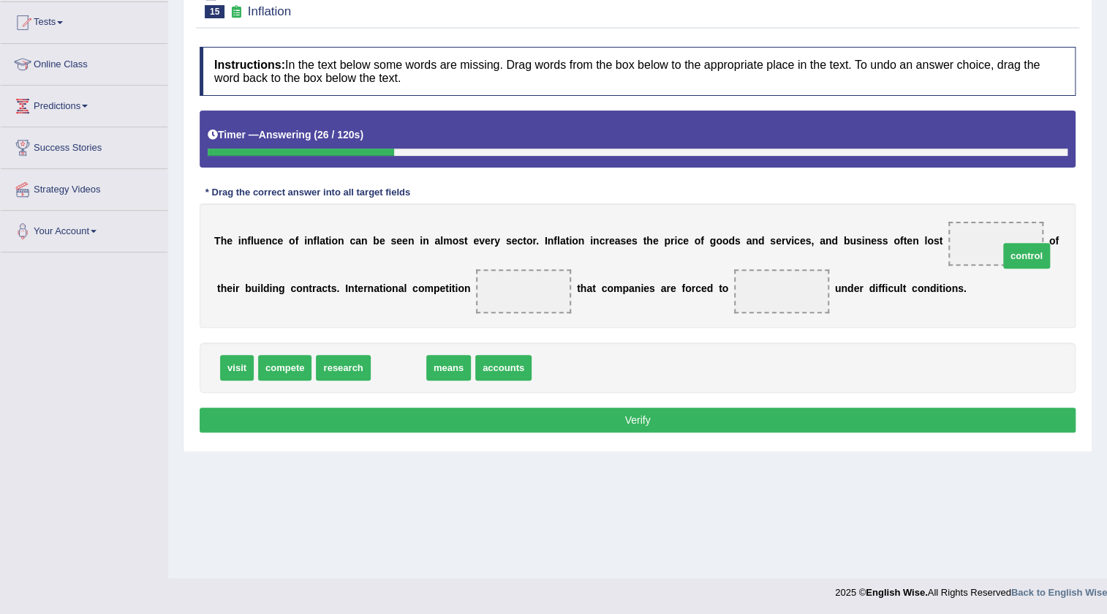
drag, startPoint x: 402, startPoint y: 363, endPoint x: 1031, endPoint y: 252, distance: 638.6
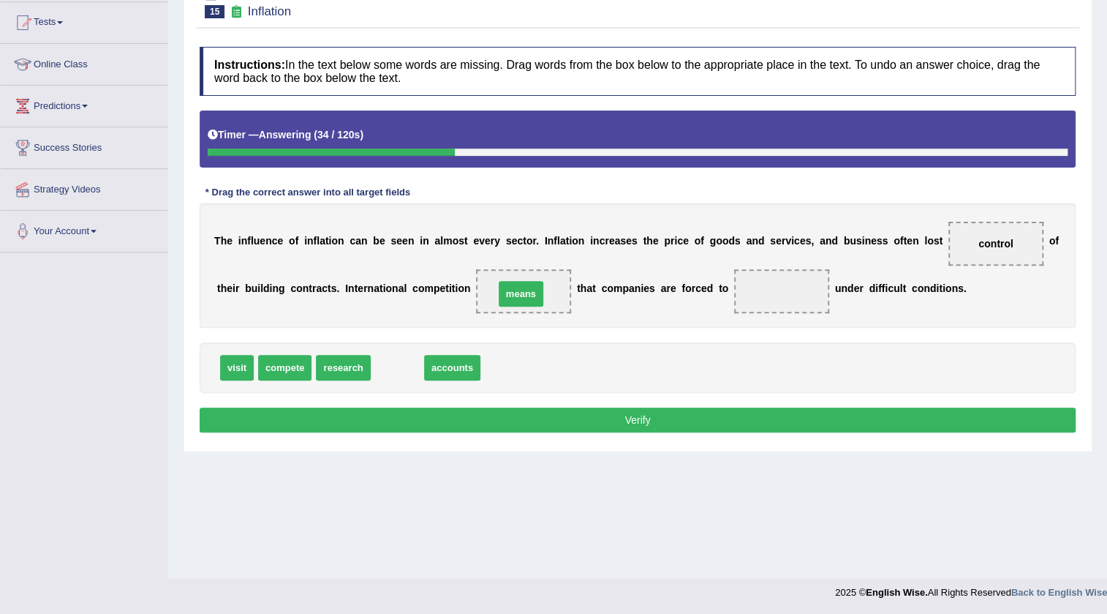
drag, startPoint x: 393, startPoint y: 363, endPoint x: 510, endPoint y: 290, distance: 139.0
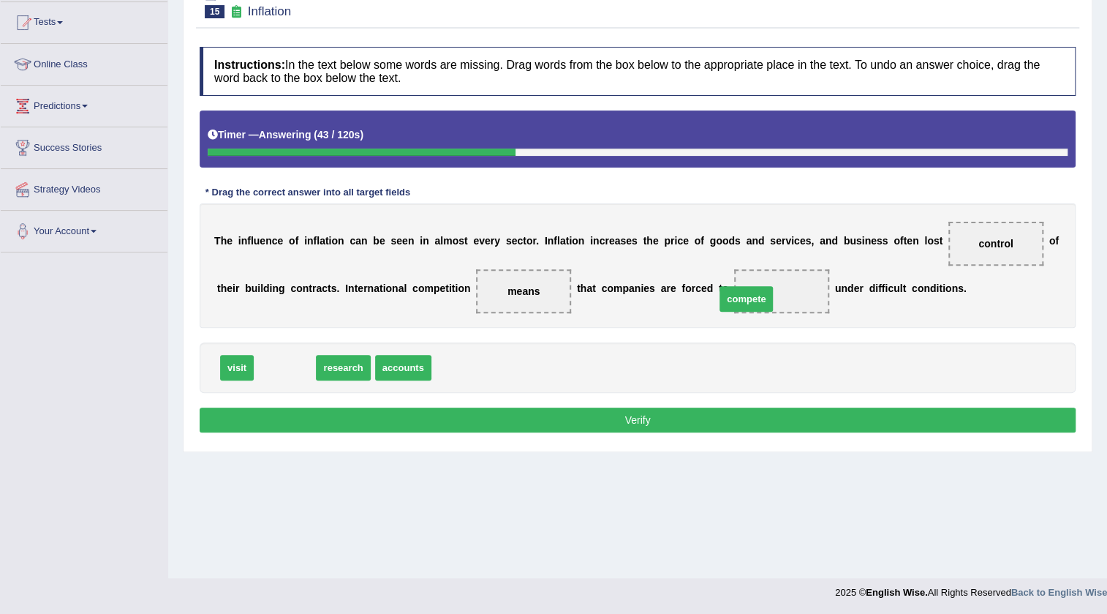
drag, startPoint x: 276, startPoint y: 356, endPoint x: 750, endPoint y: 287, distance: 478.9
click at [732, 412] on button "Verify" at bounding box center [638, 419] width 876 height 25
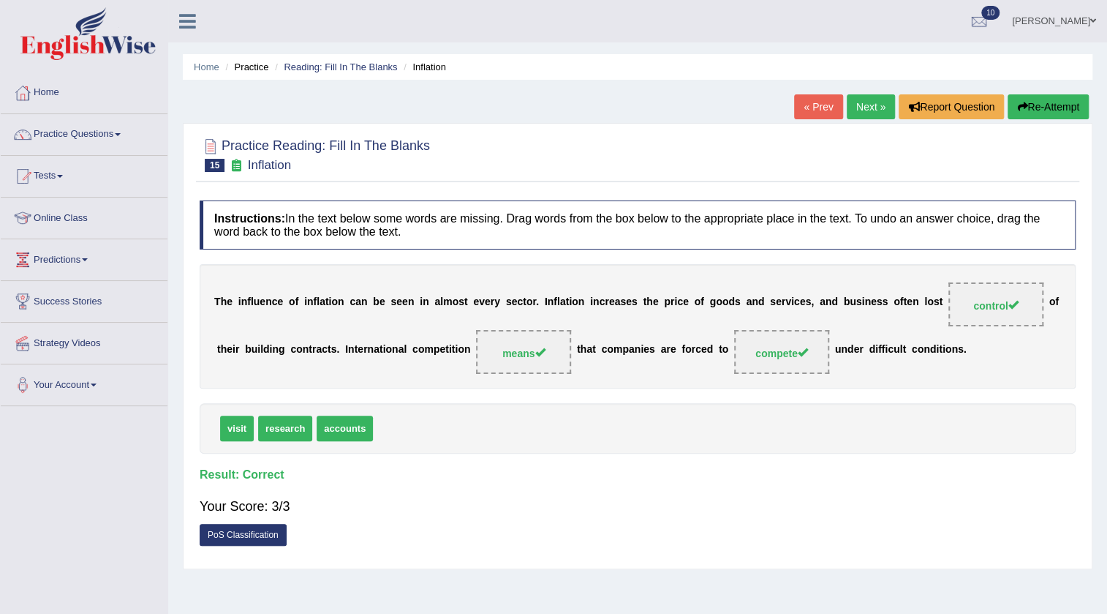
click at [872, 113] on link "Next »" at bounding box center [871, 106] width 48 height 25
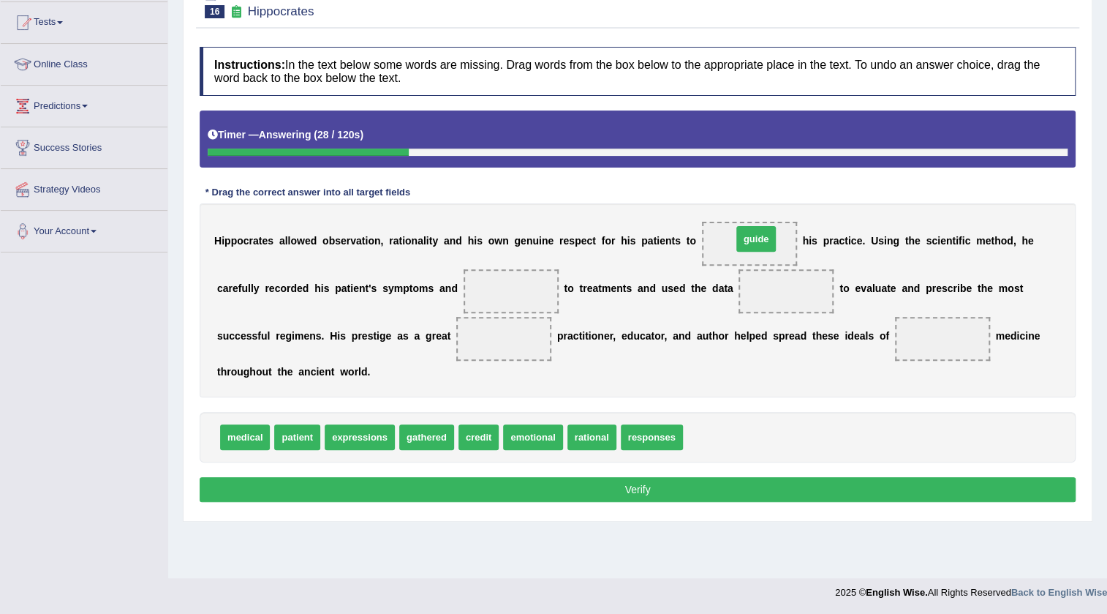
drag, startPoint x: 704, startPoint y: 445, endPoint x: 753, endPoint y: 246, distance: 204.9
drag, startPoint x: 754, startPoint y: 244, endPoint x: 509, endPoint y: 288, distance: 248.9
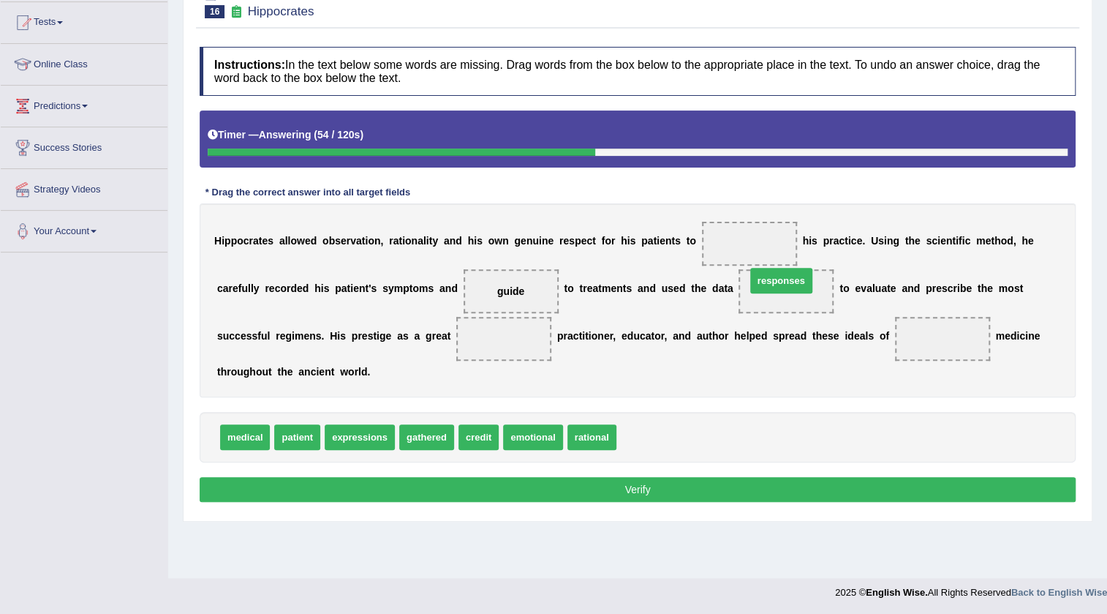
drag, startPoint x: 666, startPoint y: 439, endPoint x: 796, endPoint y: 282, distance: 204.0
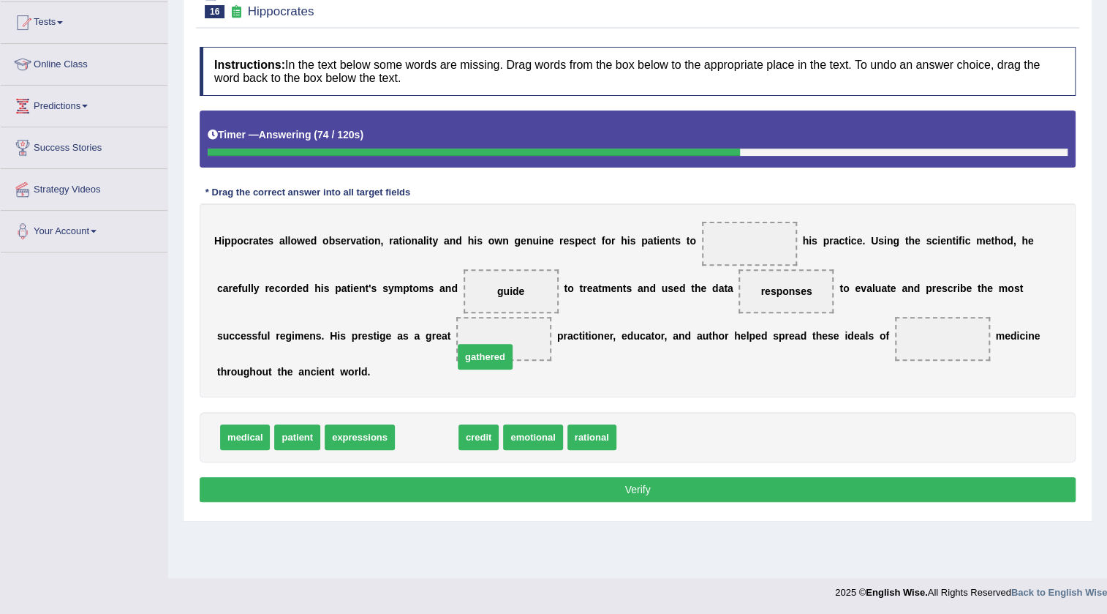
drag, startPoint x: 445, startPoint y: 440, endPoint x: 529, endPoint y: 339, distance: 132.4
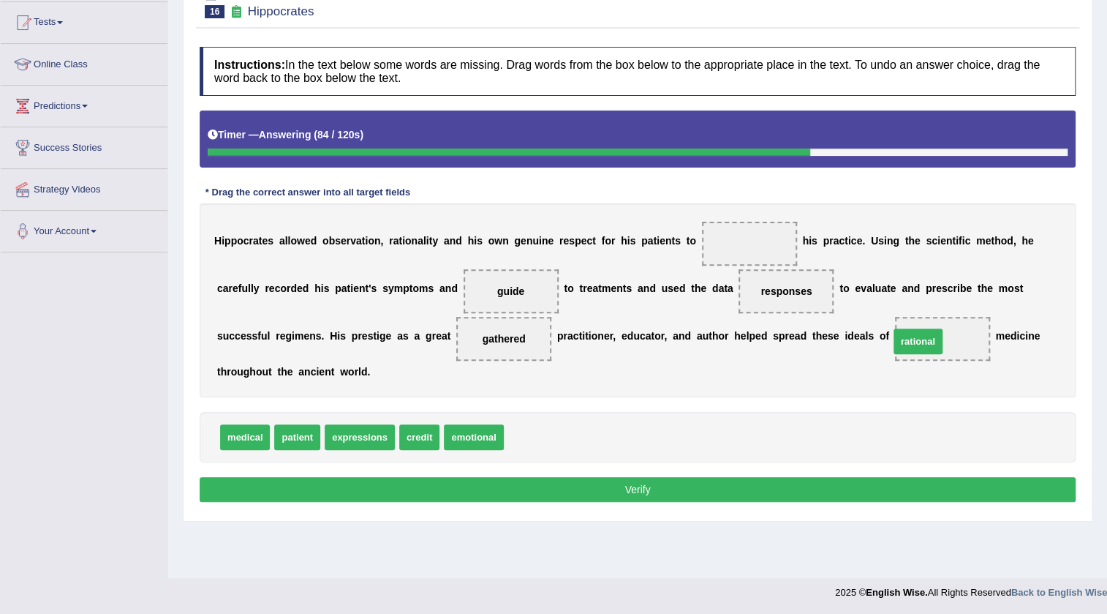
drag, startPoint x: 535, startPoint y: 438, endPoint x: 920, endPoint y: 342, distance: 397.3
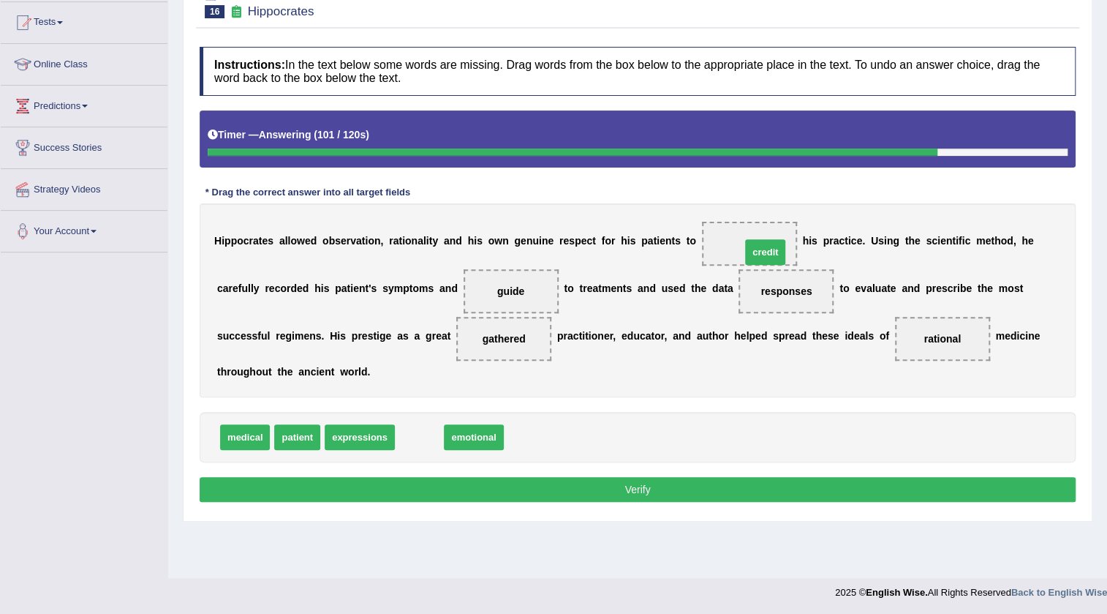
drag, startPoint x: 426, startPoint y: 434, endPoint x: 761, endPoint y: 250, distance: 381.3
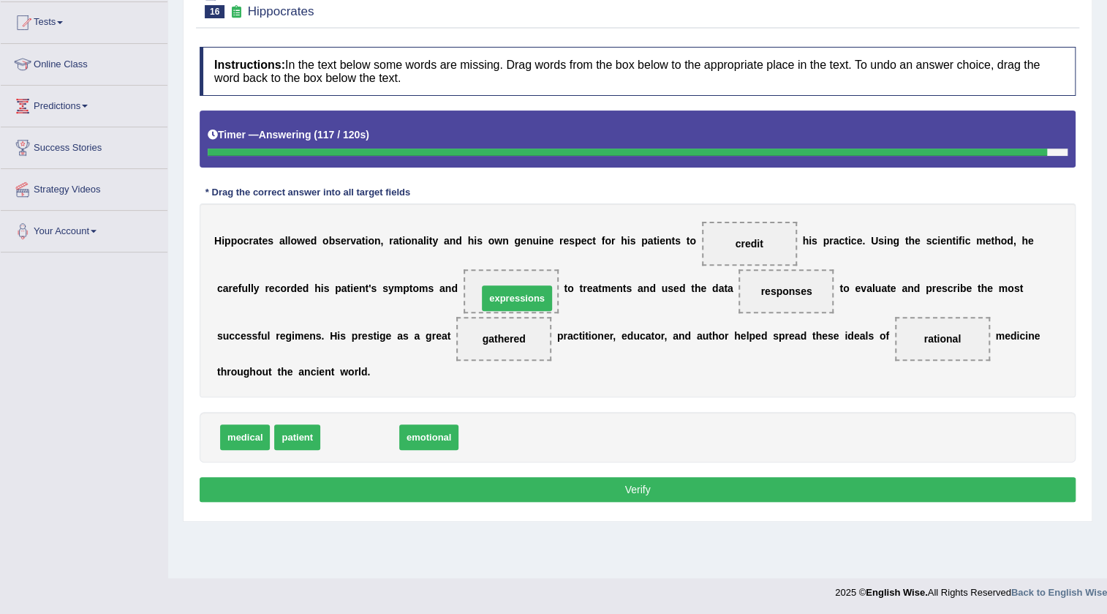
drag, startPoint x: 377, startPoint y: 435, endPoint x: 534, endPoint y: 295, distance: 210.3
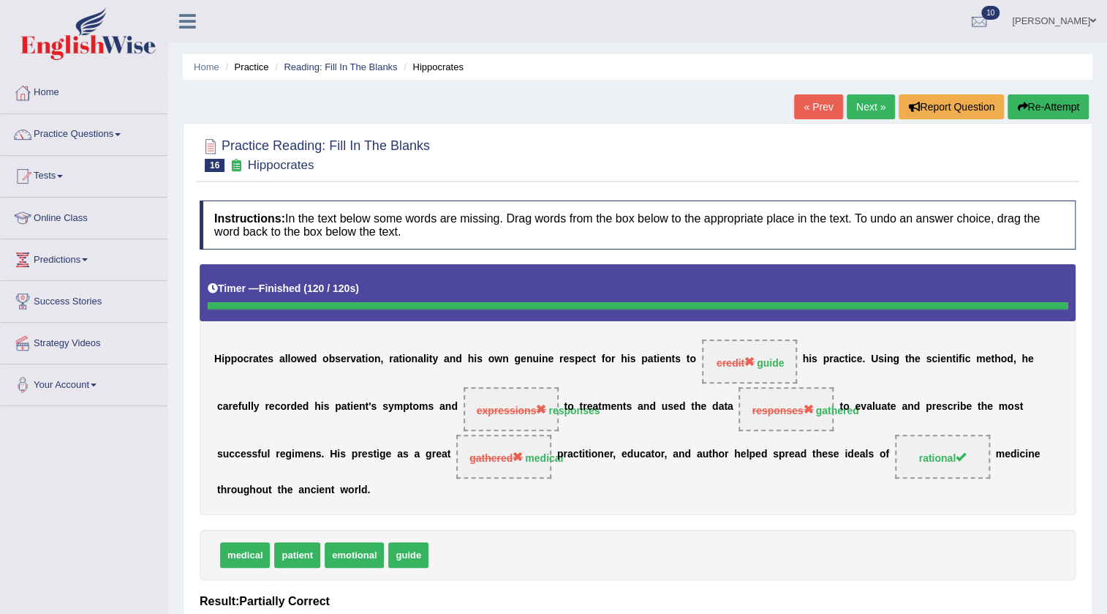
click at [849, 108] on link "Next »" at bounding box center [871, 106] width 48 height 25
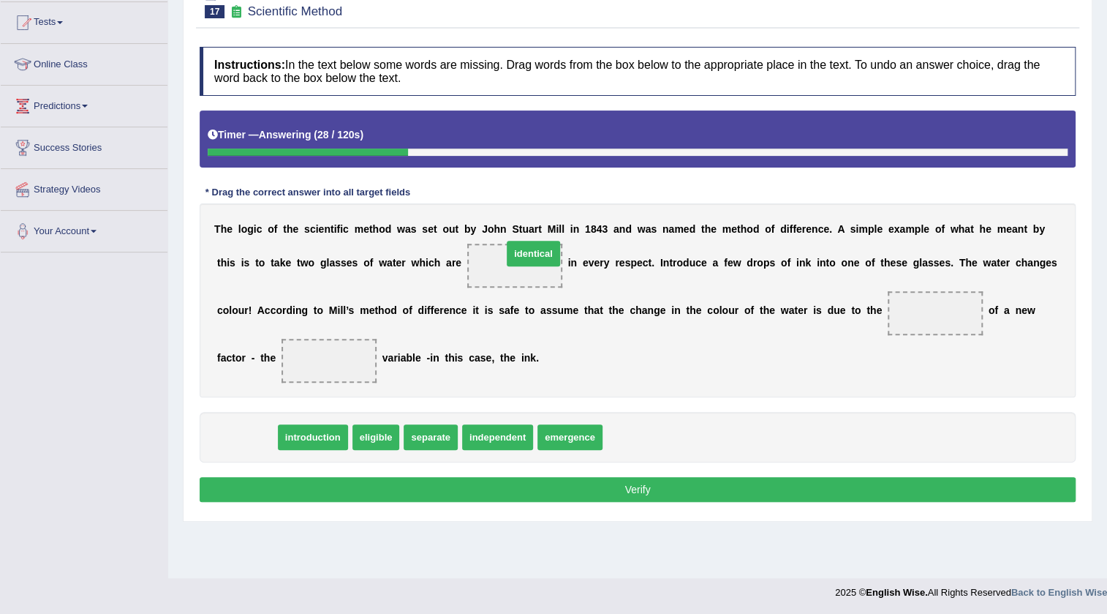
drag, startPoint x: 253, startPoint y: 434, endPoint x: 540, endPoint y: 250, distance: 340.4
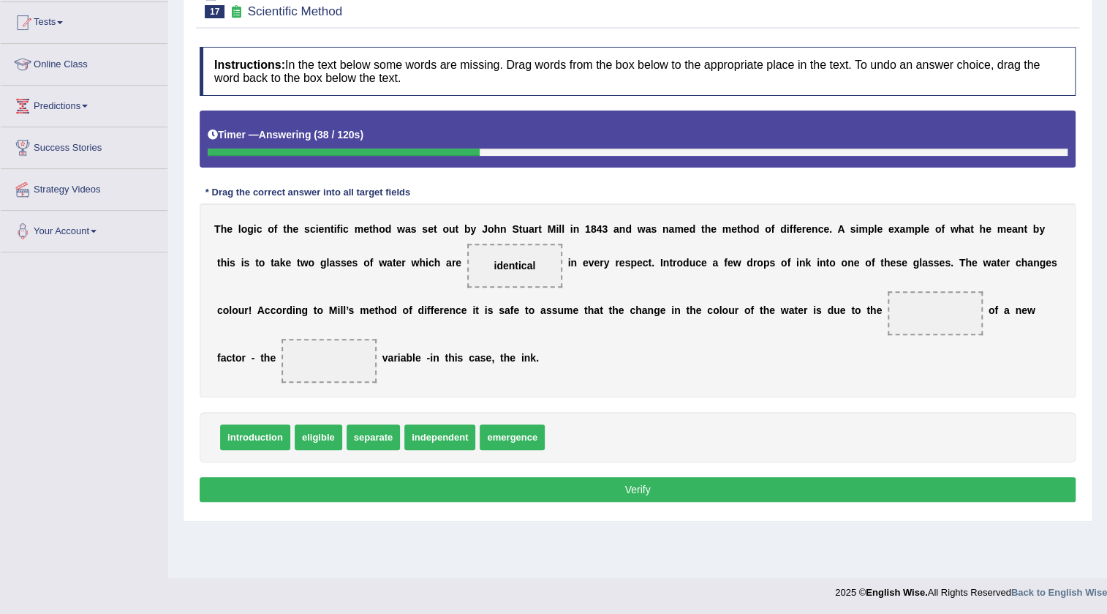
scroll to position [154, 0]
drag, startPoint x: 535, startPoint y: 440, endPoint x: 955, endPoint y: 302, distance: 441.7
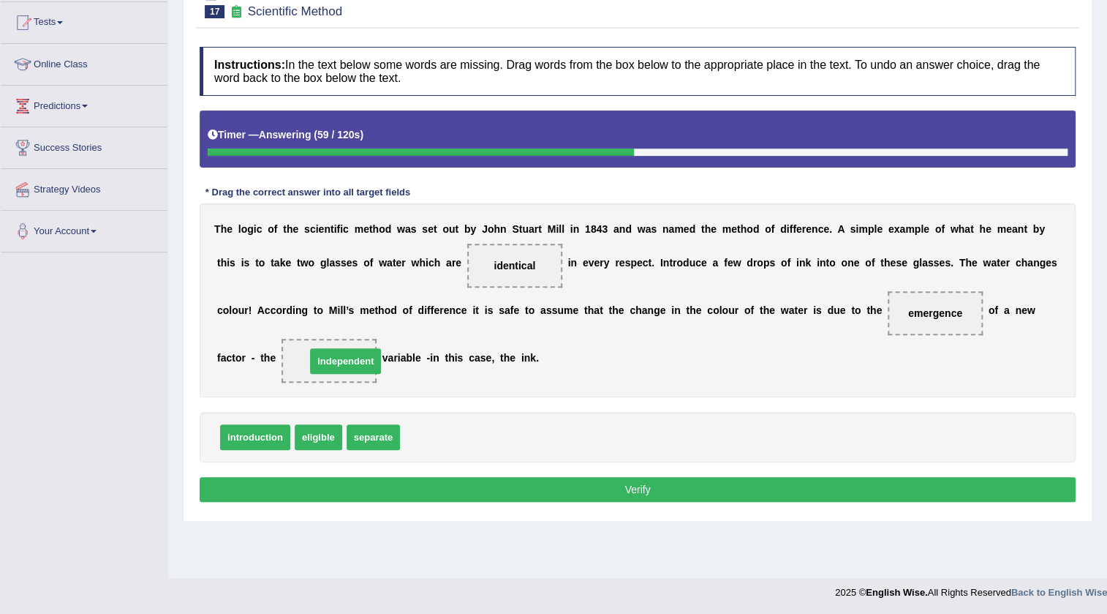
drag, startPoint x: 427, startPoint y: 430, endPoint x: 333, endPoint y: 354, distance: 121.2
click at [848, 490] on button "Verify" at bounding box center [638, 489] width 876 height 25
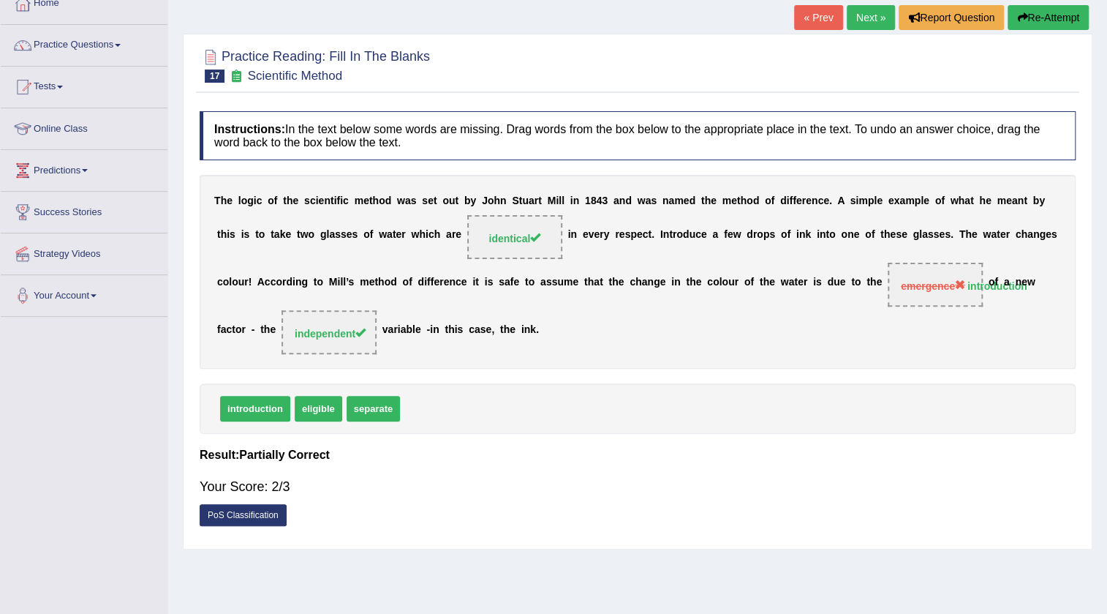
scroll to position [0, 0]
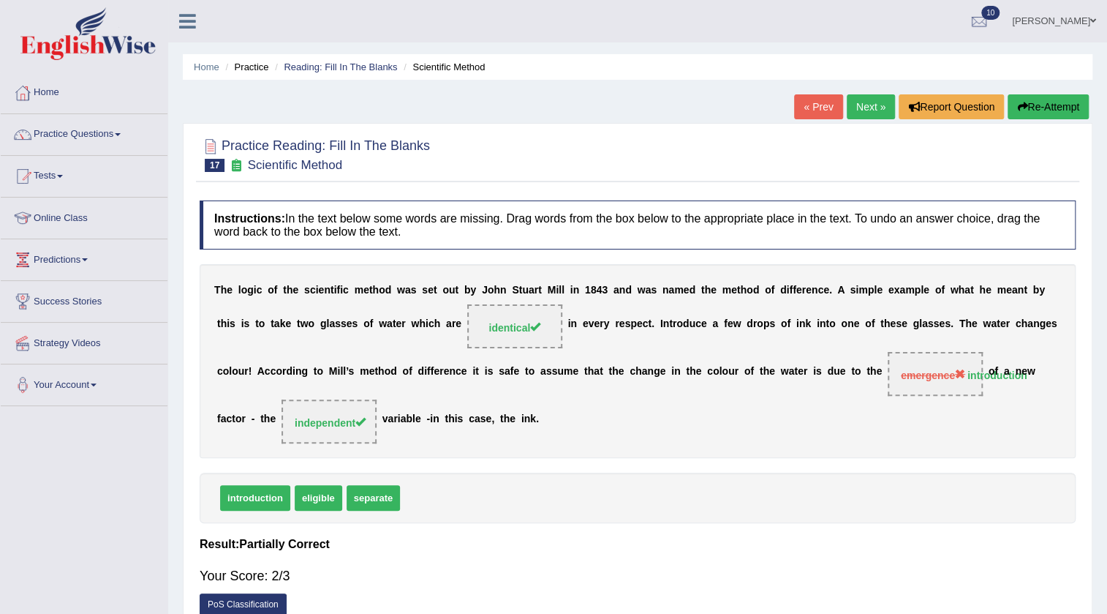
click at [863, 110] on link "Next »" at bounding box center [871, 106] width 48 height 25
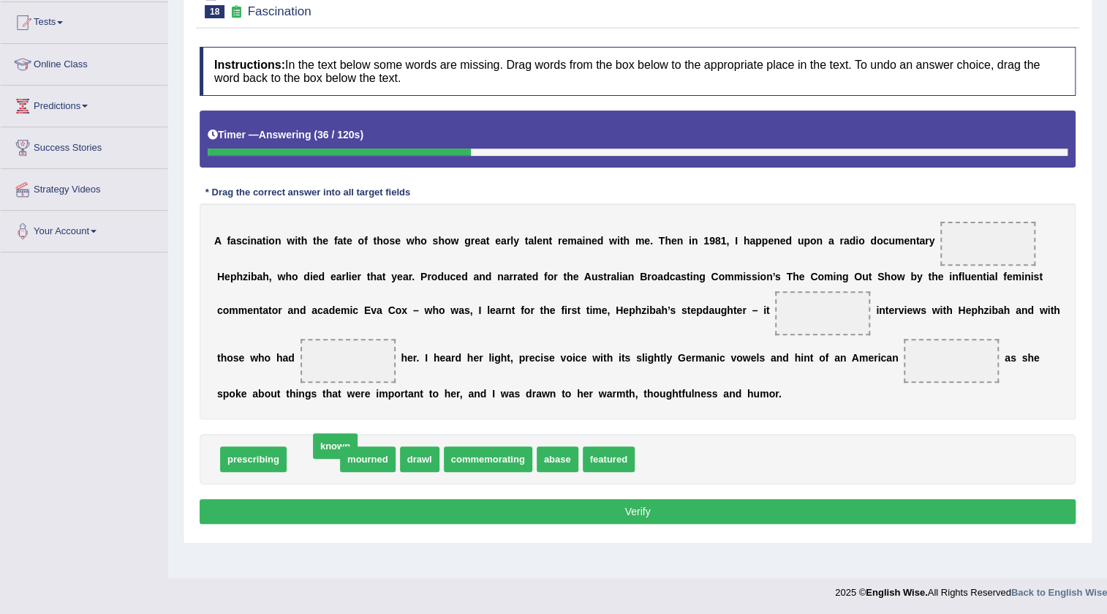
drag, startPoint x: 321, startPoint y: 454, endPoint x: 341, endPoint y: 441, distance: 23.7
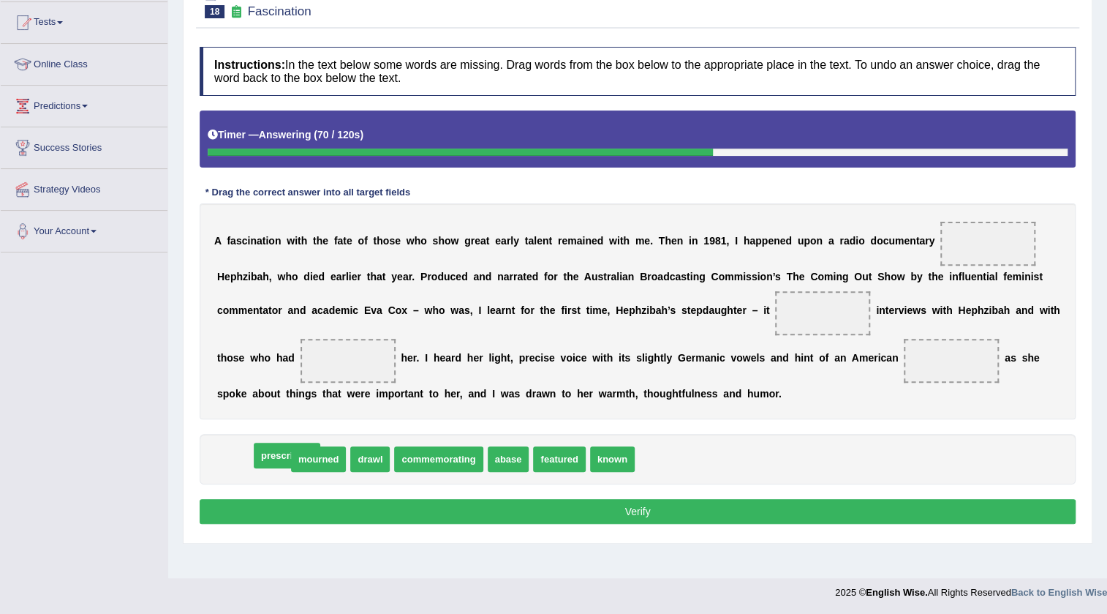
drag, startPoint x: 252, startPoint y: 459, endPoint x: 286, endPoint y: 456, distance: 33.8
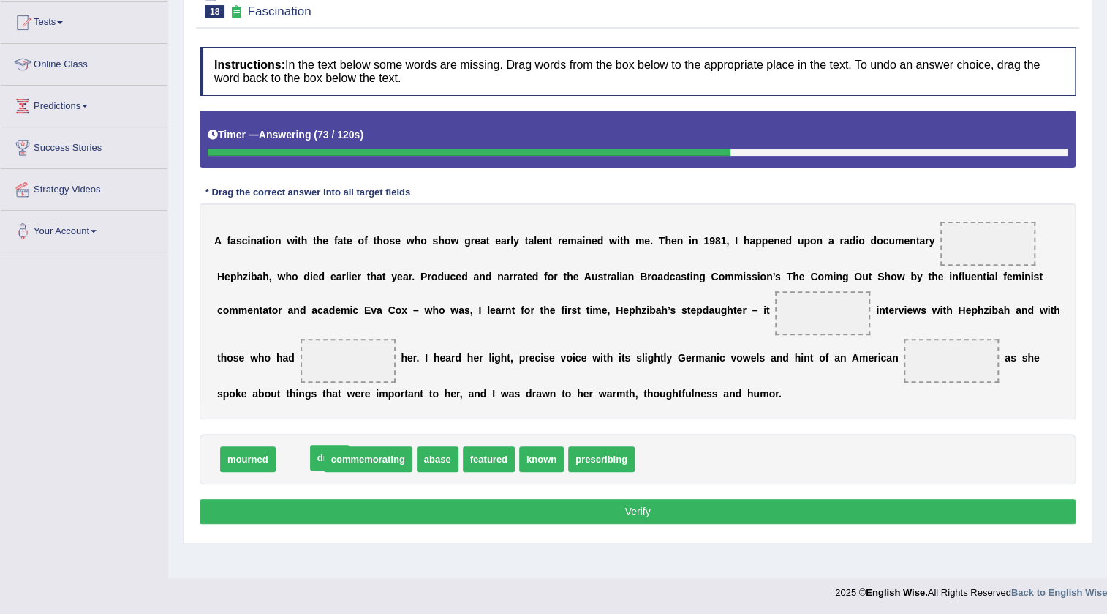
drag, startPoint x: 303, startPoint y: 459, endPoint x: 834, endPoint y: 407, distance: 533.6
drag, startPoint x: 611, startPoint y: 456, endPoint x: 801, endPoint y: 313, distance: 238.1
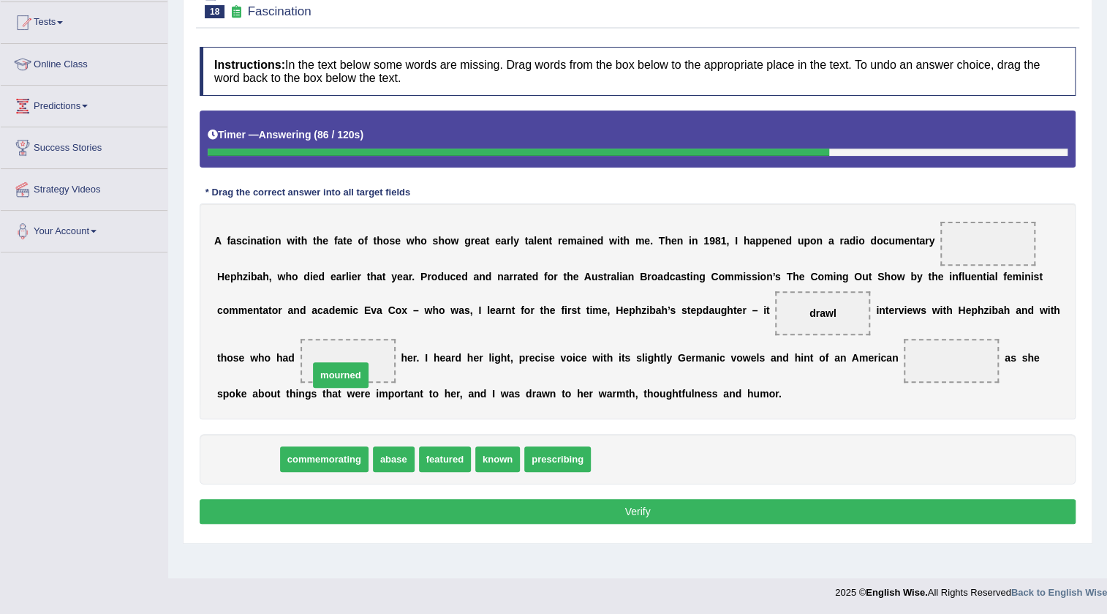
drag, startPoint x: 262, startPoint y: 454, endPoint x: 355, endPoint y: 370, distance: 125.3
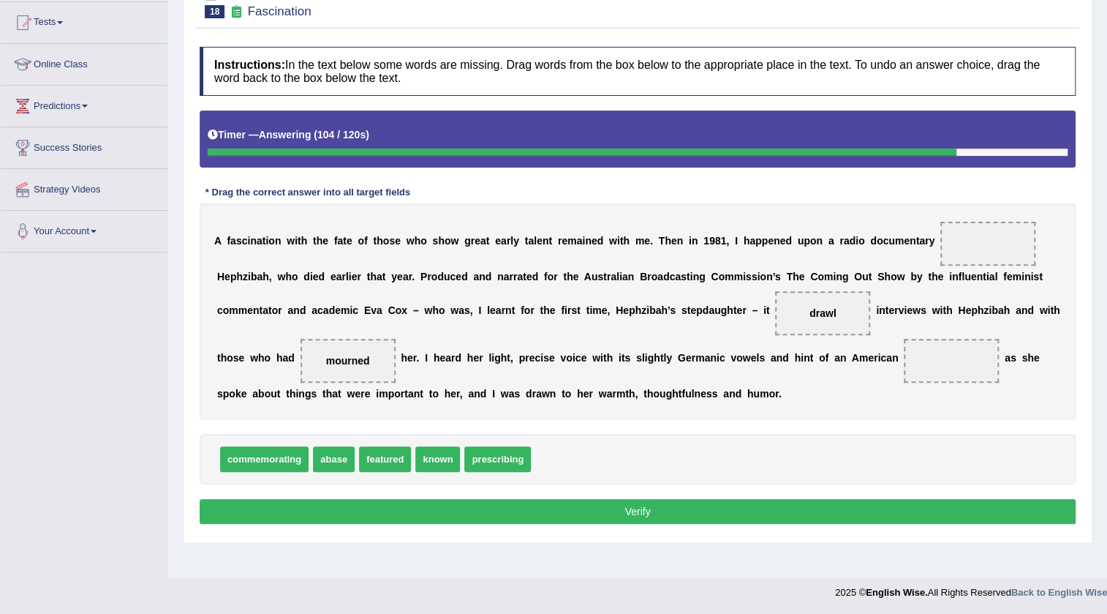
click at [447, 462] on span "known" at bounding box center [437, 459] width 45 height 26
drag, startPoint x: 381, startPoint y: 454, endPoint x: 952, endPoint y: 370, distance: 577.3
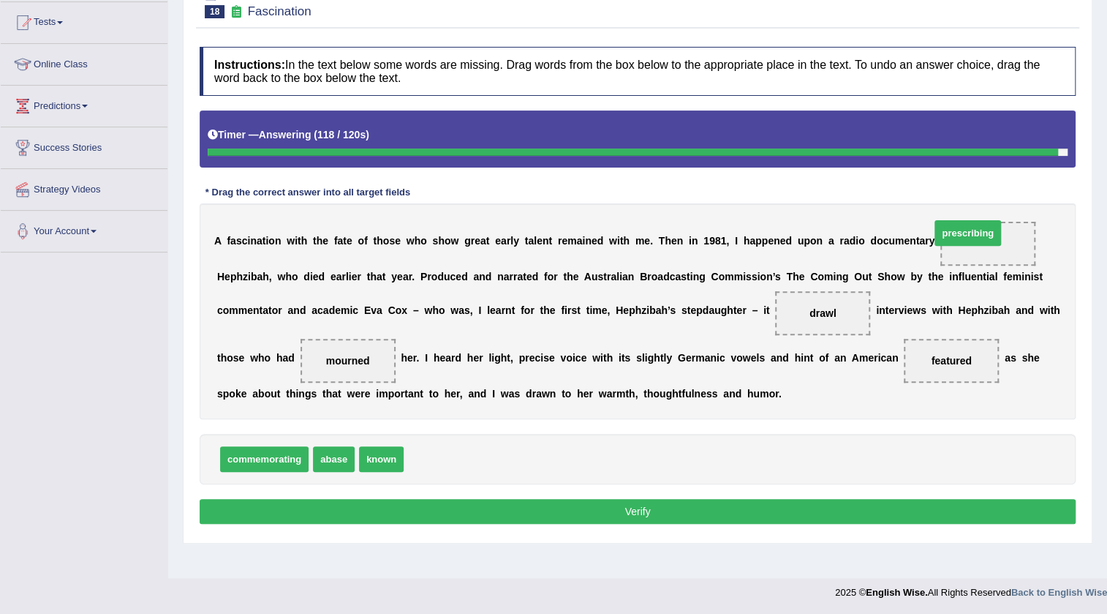
drag, startPoint x: 458, startPoint y: 460, endPoint x: 985, endPoint y: 236, distance: 572.8
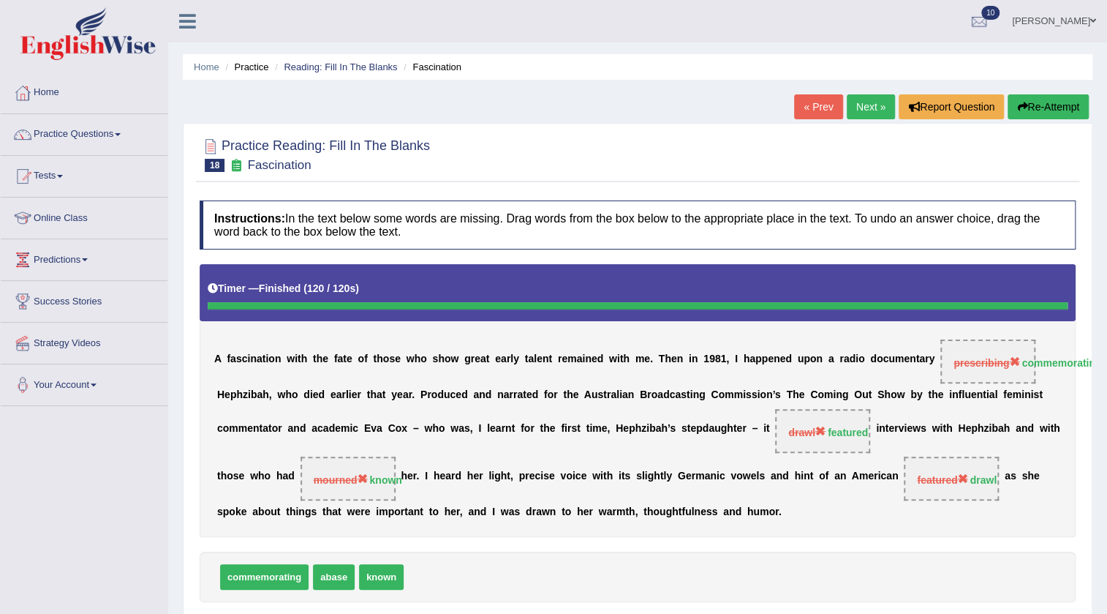
click at [880, 100] on link "Next »" at bounding box center [871, 106] width 48 height 25
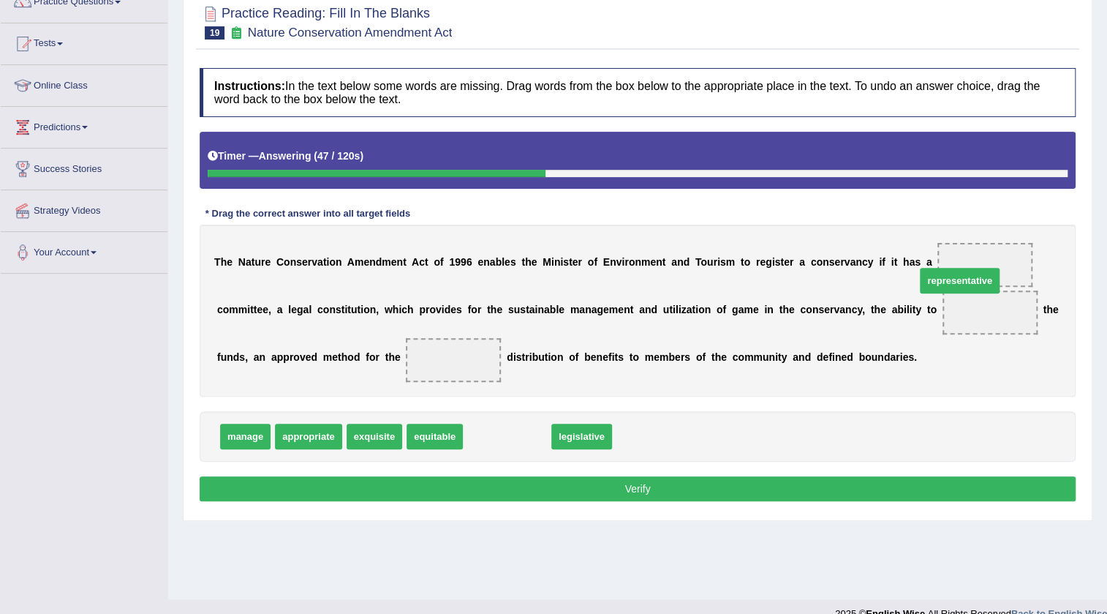
drag, startPoint x: 528, startPoint y: 431, endPoint x: 987, endPoint y: 271, distance: 486.7
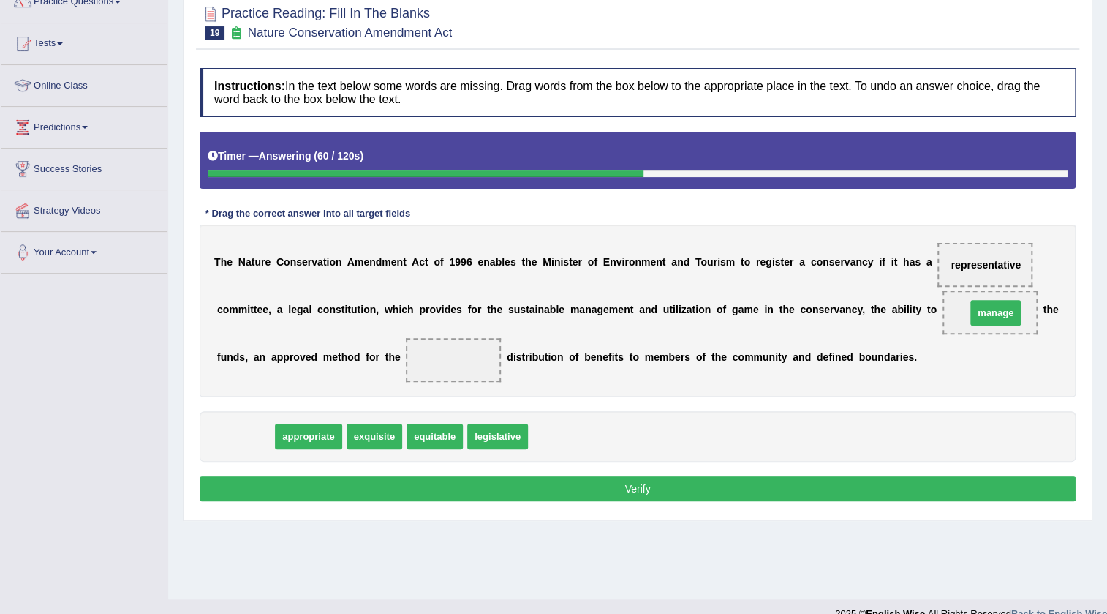
drag, startPoint x: 251, startPoint y: 439, endPoint x: 1002, endPoint y: 314, distance: 761.3
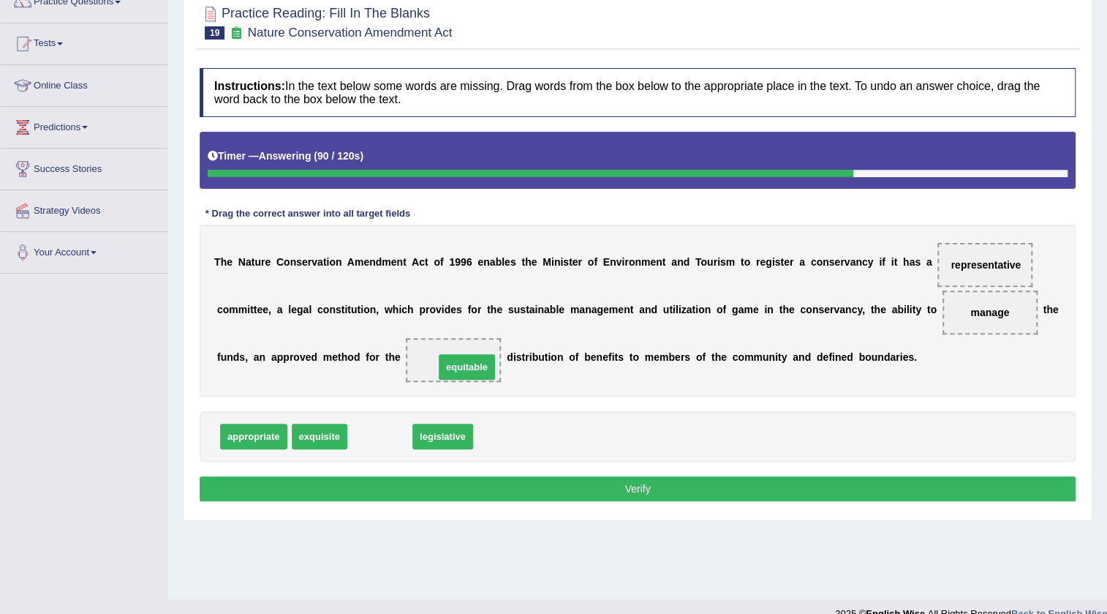
drag, startPoint x: 388, startPoint y: 434, endPoint x: 475, endPoint y: 365, distance: 110.9
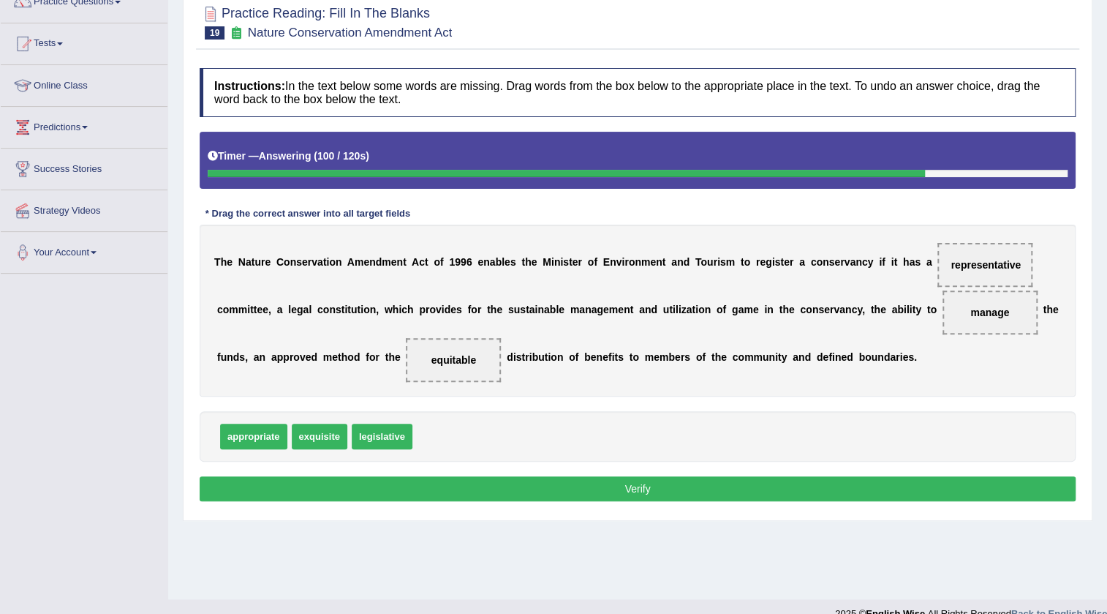
click at [504, 490] on button "Verify" at bounding box center [638, 488] width 876 height 25
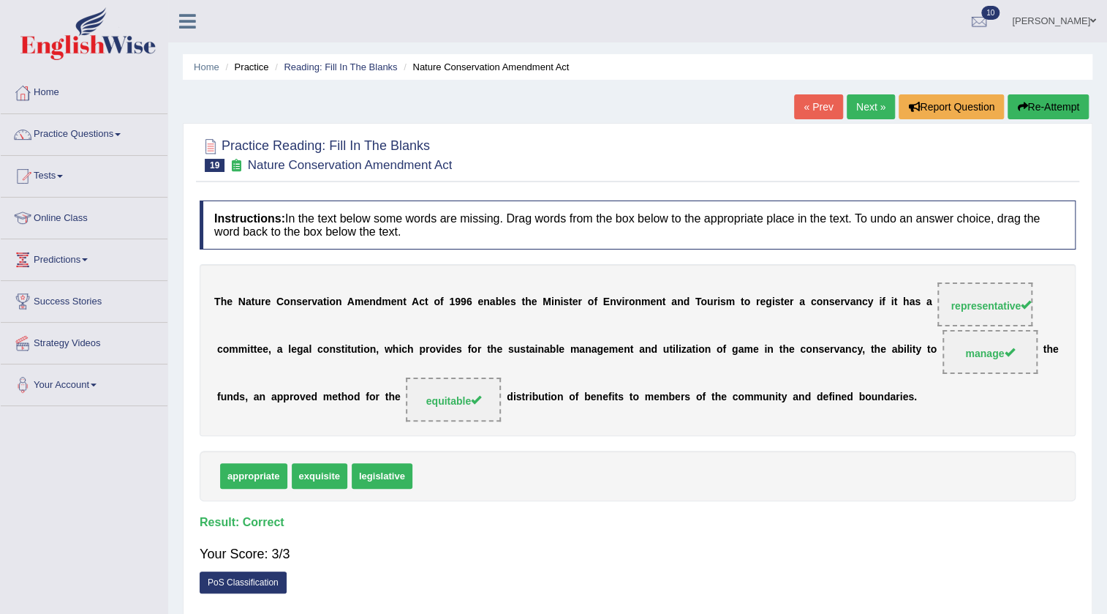
click at [863, 110] on link "Next »" at bounding box center [871, 106] width 48 height 25
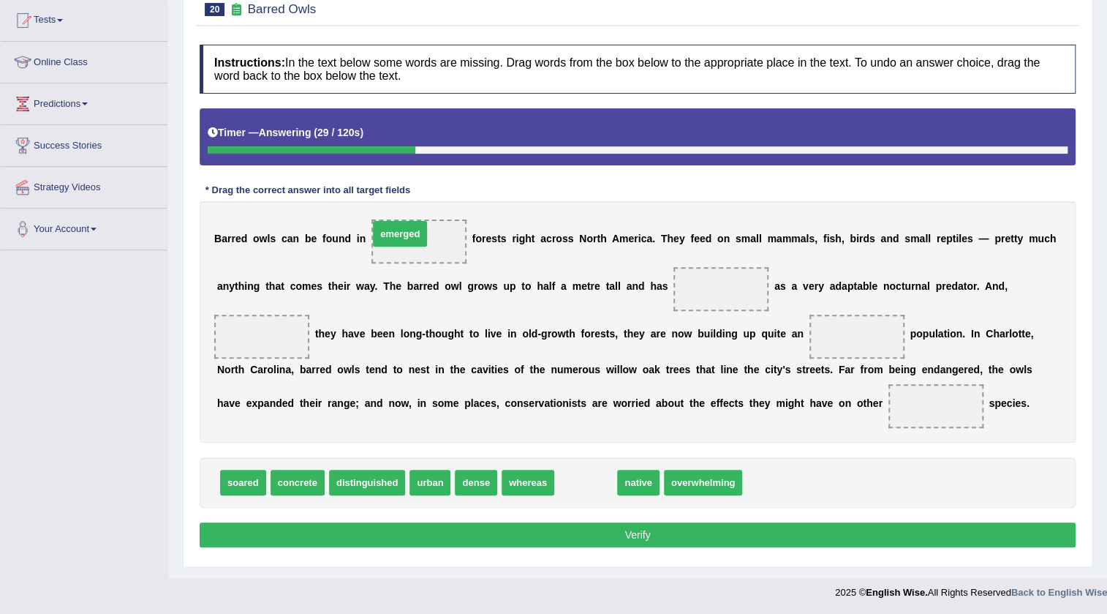
drag, startPoint x: 589, startPoint y: 483, endPoint x: 403, endPoint y: 234, distance: 310.4
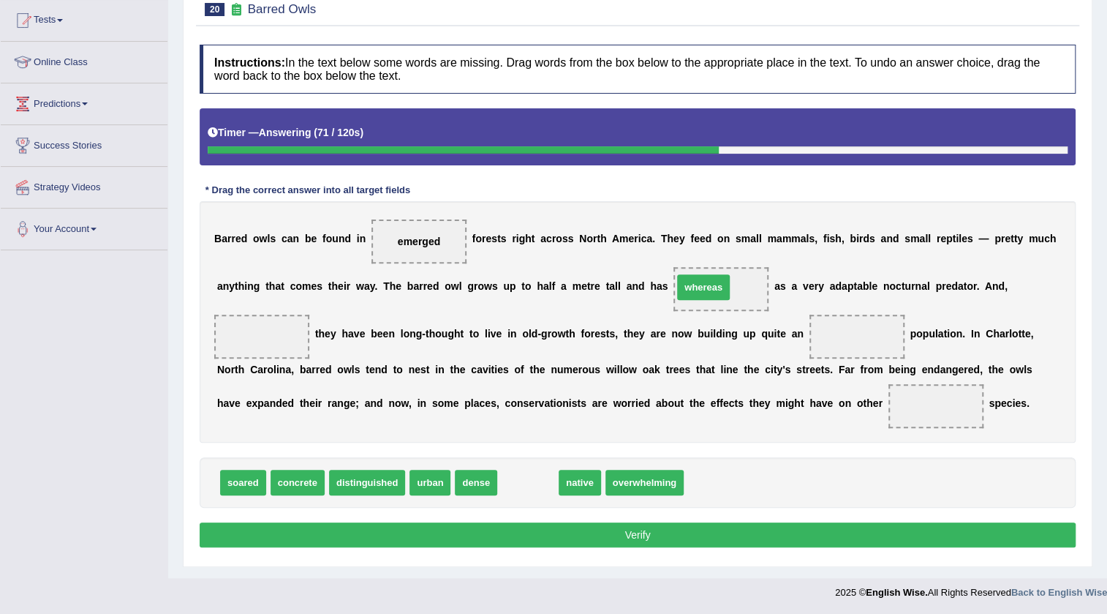
drag, startPoint x: 538, startPoint y: 479, endPoint x: 714, endPoint y: 284, distance: 262.0
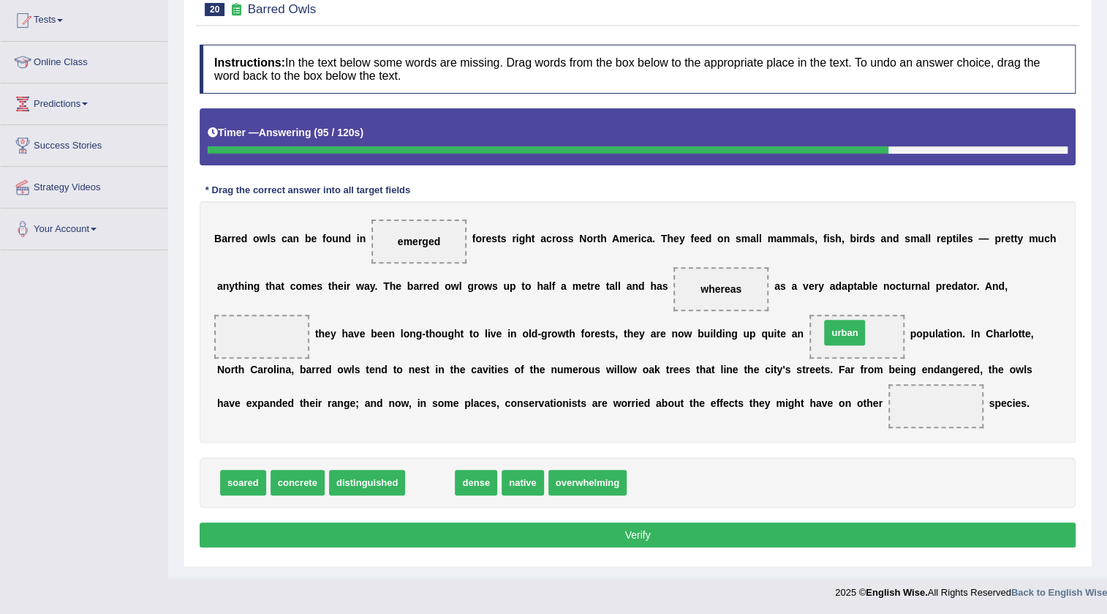
drag, startPoint x: 434, startPoint y: 479, endPoint x: 848, endPoint y: 329, distance: 440.9
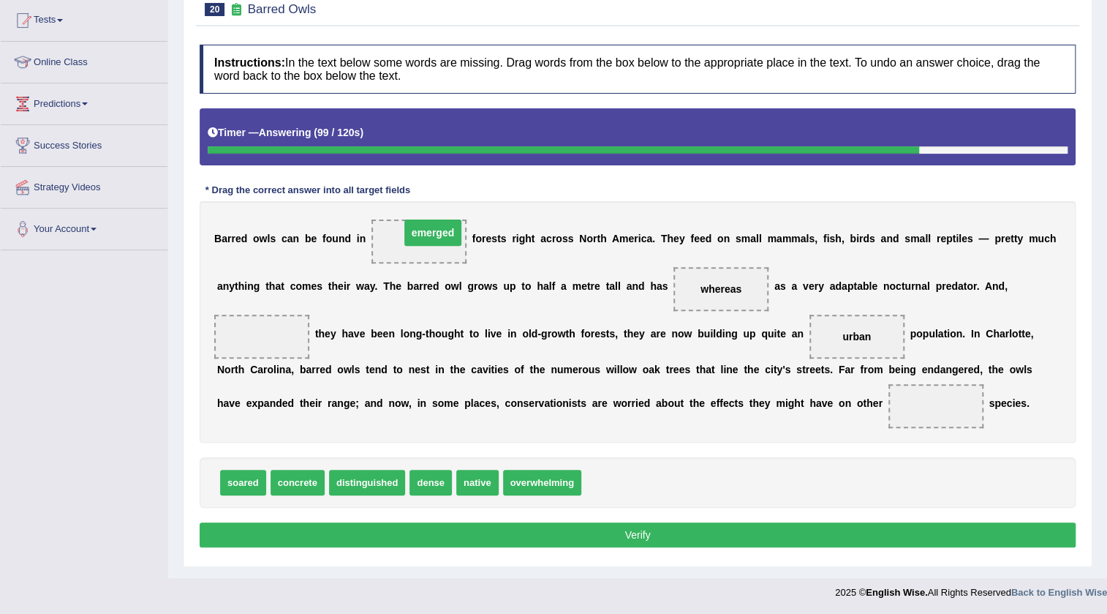
drag, startPoint x: 402, startPoint y: 240, endPoint x: 416, endPoint y: 231, distance: 16.4
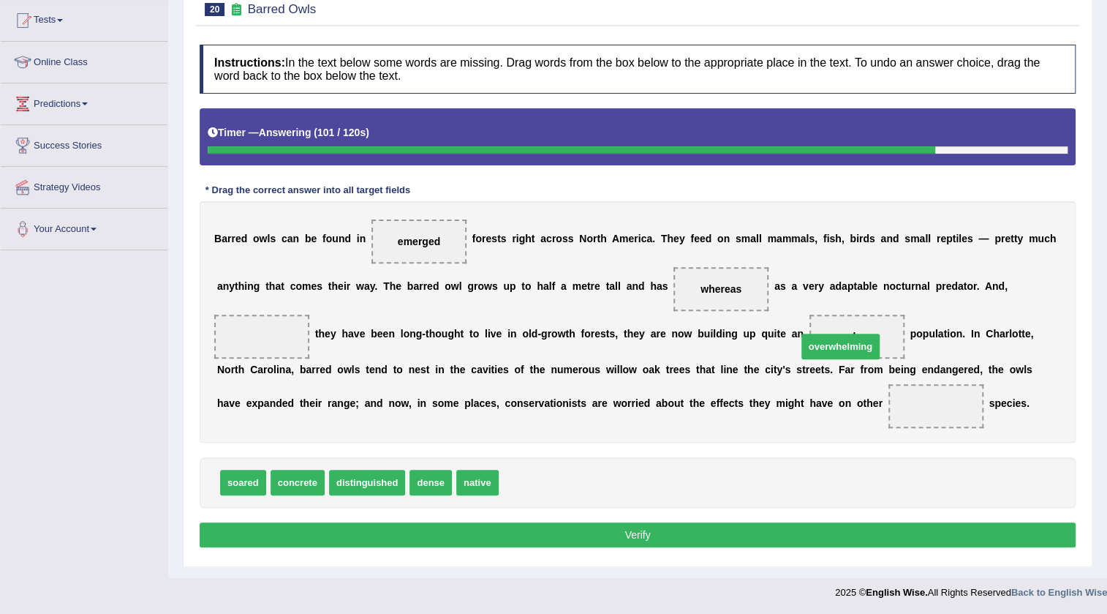
drag, startPoint x: 563, startPoint y: 478, endPoint x: 863, endPoint y: 343, distance: 328.7
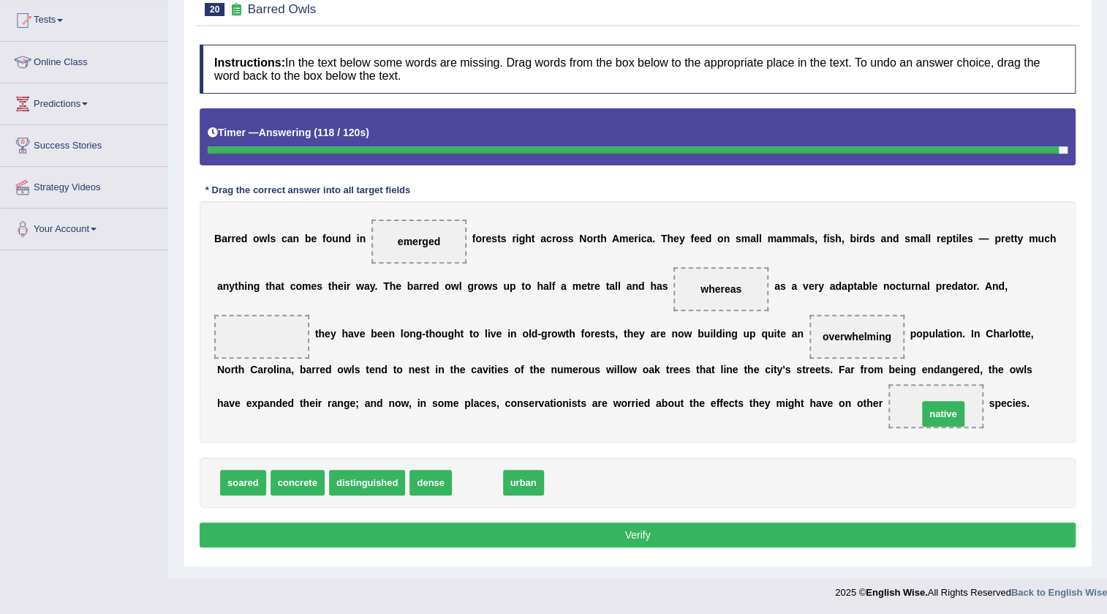
drag, startPoint x: 476, startPoint y: 476, endPoint x: 942, endPoint y: 408, distance: 470.8
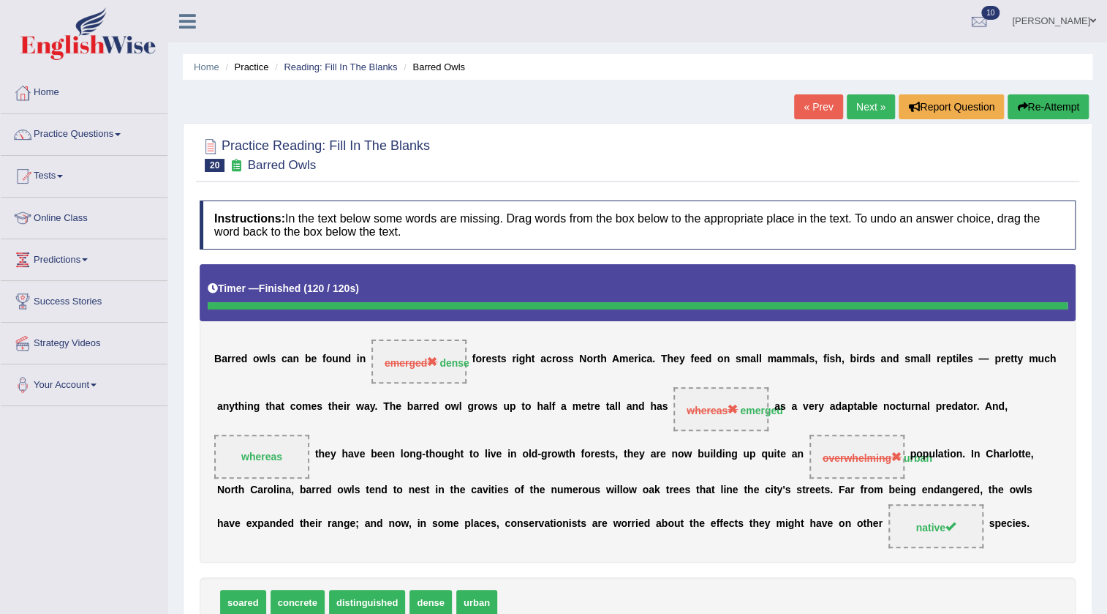
click at [870, 117] on link "Next »" at bounding box center [871, 106] width 48 height 25
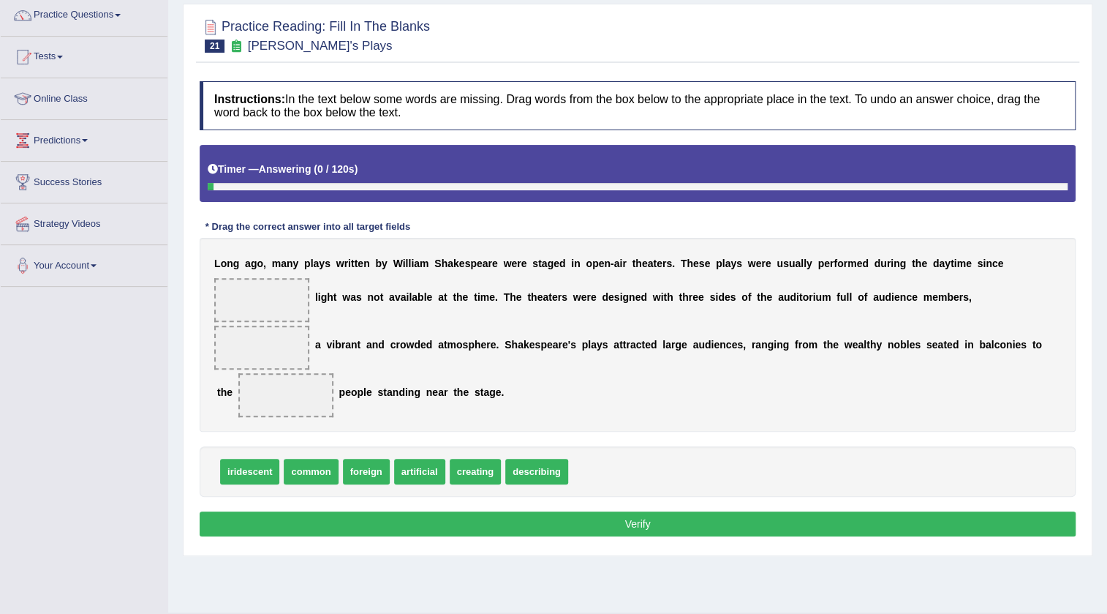
scroll to position [154, 0]
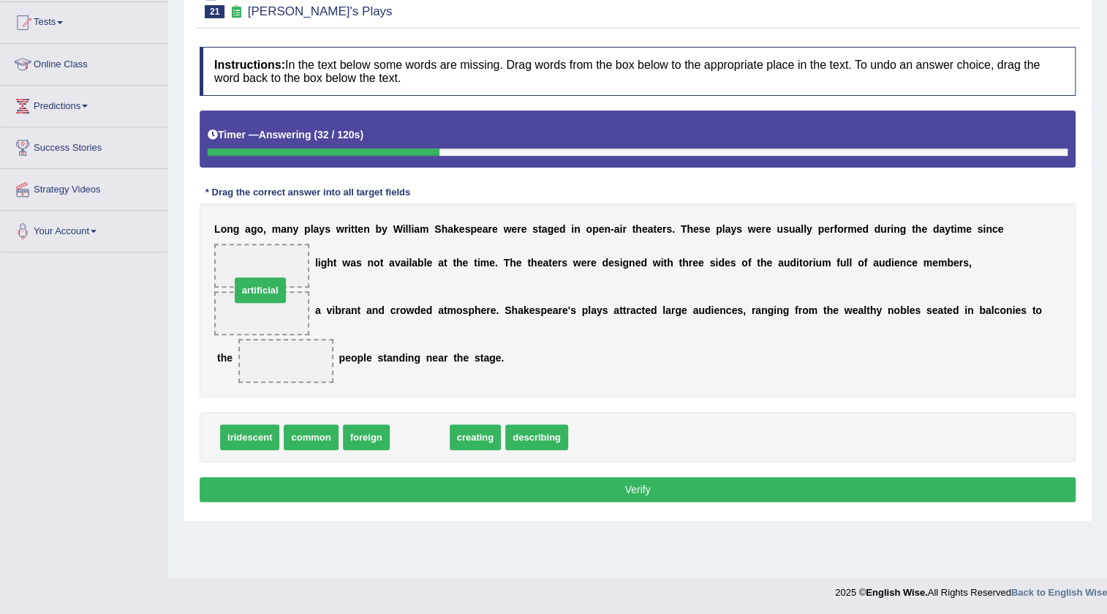
drag, startPoint x: 404, startPoint y: 439, endPoint x: 244, endPoint y: 275, distance: 228.6
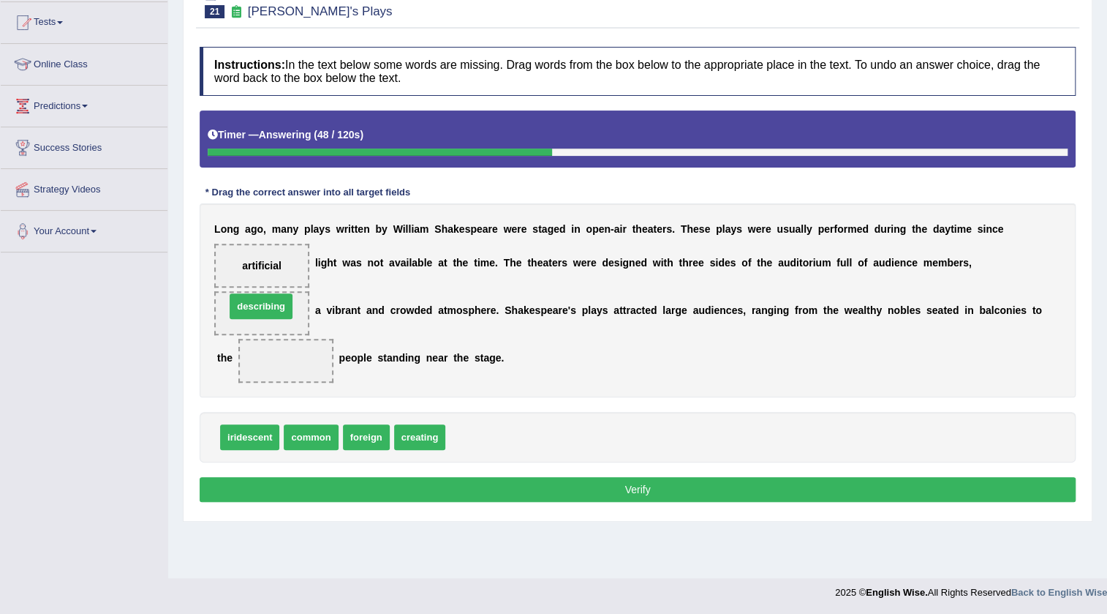
drag, startPoint x: 475, startPoint y: 433, endPoint x: 255, endPoint y: 302, distance: 256.1
drag, startPoint x: 426, startPoint y: 438, endPoint x: 295, endPoint y: 297, distance: 192.5
click at [295, 297] on span "creating" at bounding box center [261, 313] width 95 height 44
drag, startPoint x: 436, startPoint y: 442, endPoint x: 247, endPoint y: 265, distance: 259.2
click at [246, 254] on span "artificial" at bounding box center [262, 265] width 54 height 26
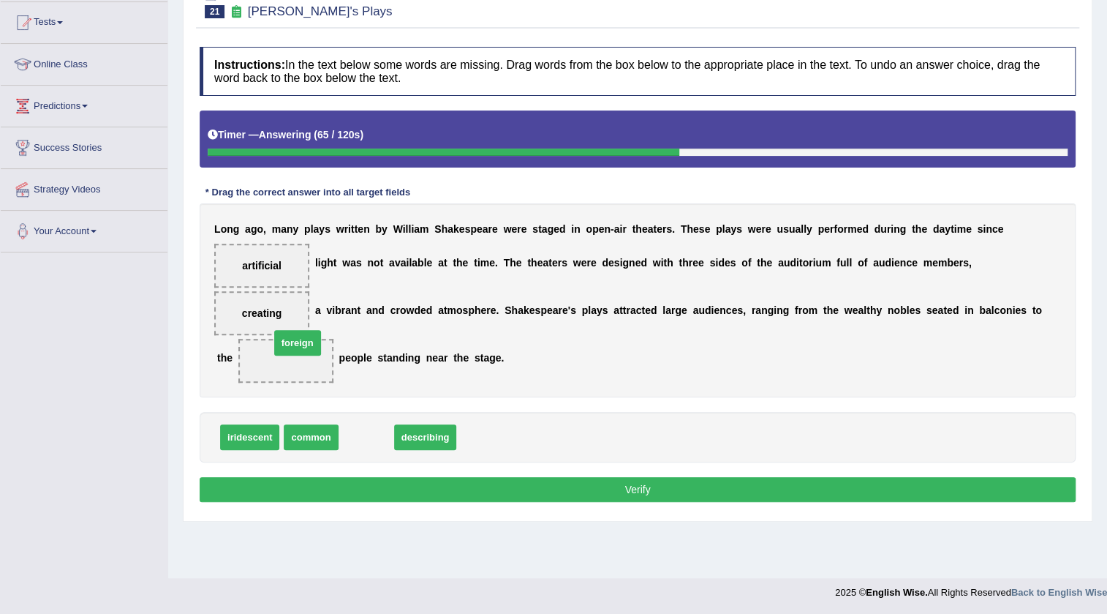
drag, startPoint x: 358, startPoint y: 437, endPoint x: 290, endPoint y: 343, distance: 116.7
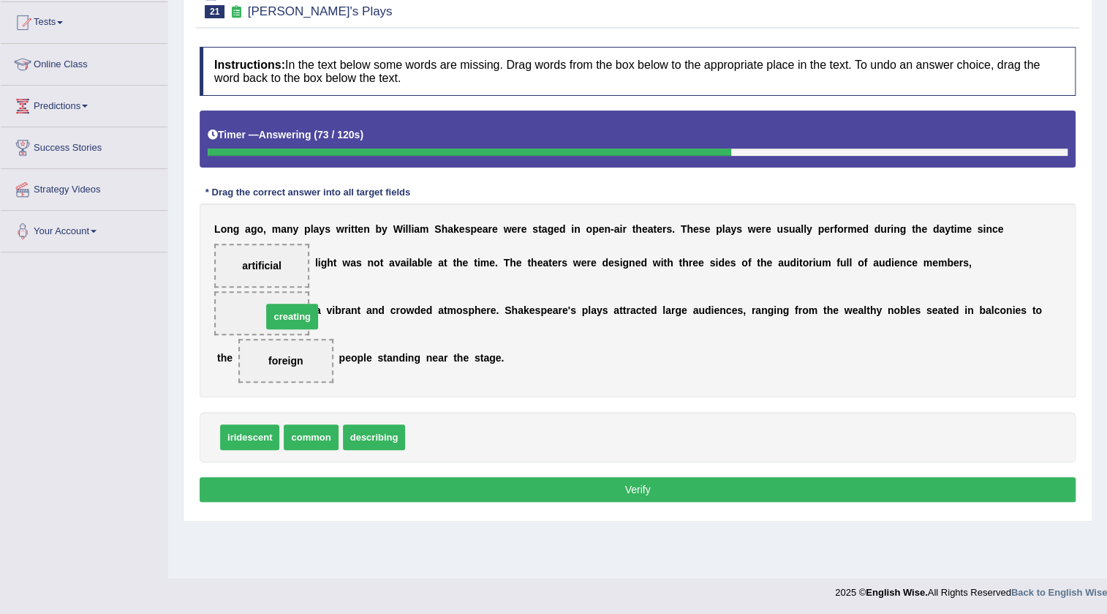
drag, startPoint x: 424, startPoint y: 437, endPoint x: 278, endPoint y: 317, distance: 189.2
click at [600, 482] on button "Verify" at bounding box center [638, 489] width 876 height 25
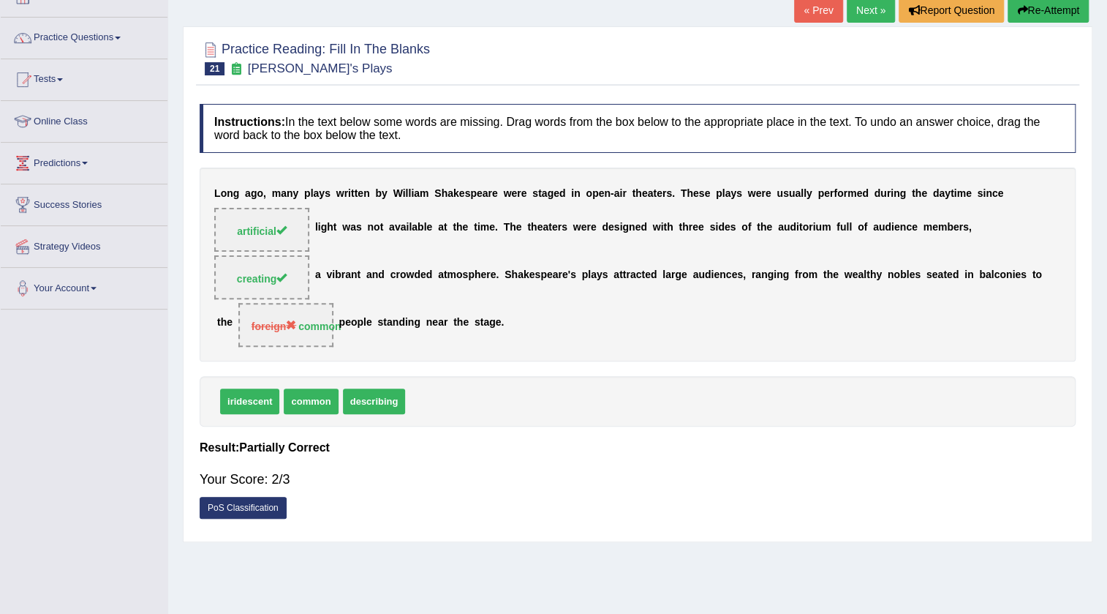
scroll to position [0, 0]
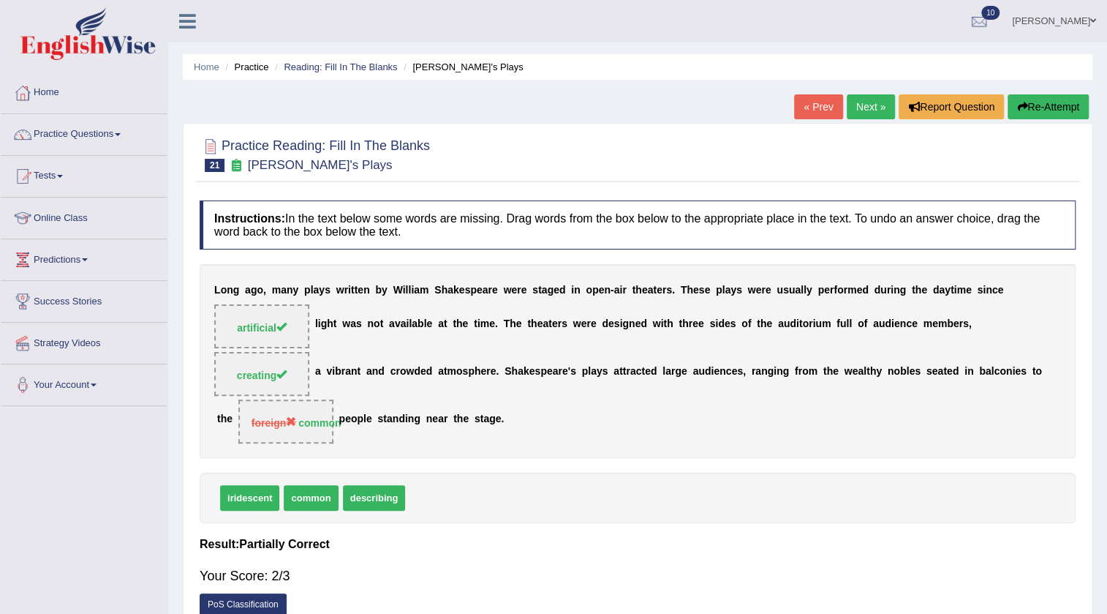
click at [874, 101] on link "Next »" at bounding box center [871, 106] width 48 height 25
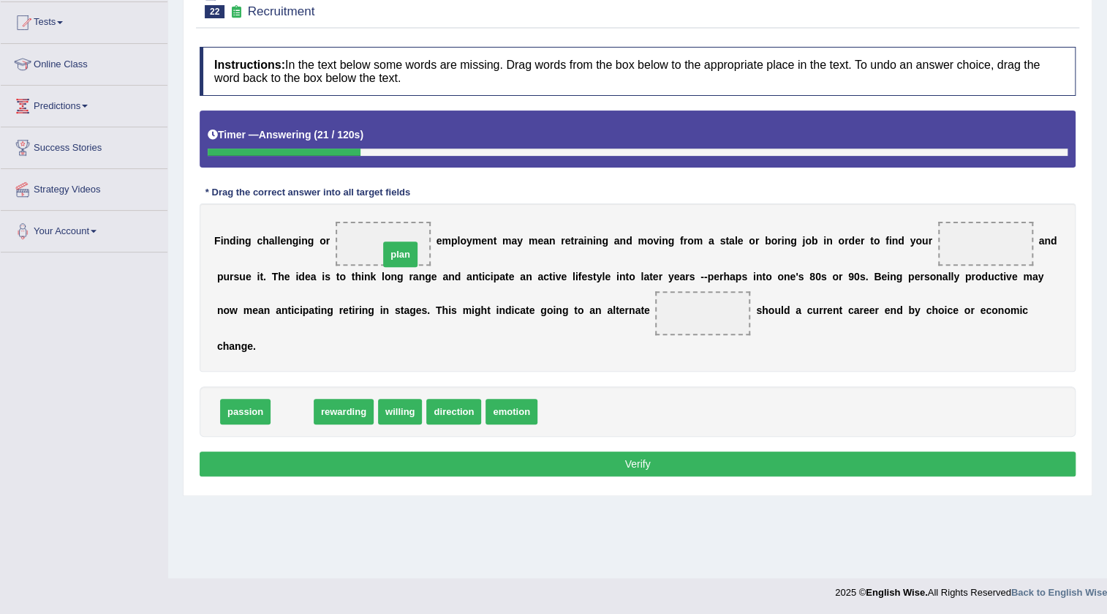
drag, startPoint x: 284, startPoint y: 404, endPoint x: 393, endPoint y: 246, distance: 190.9
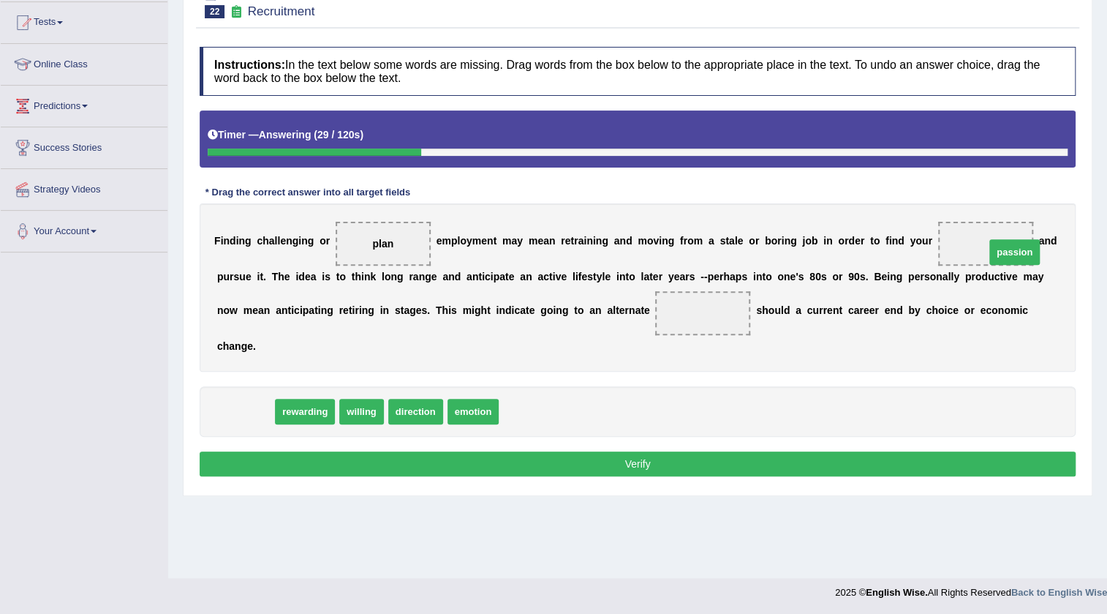
drag, startPoint x: 241, startPoint y: 414, endPoint x: 1000, endPoint y: 254, distance: 776.6
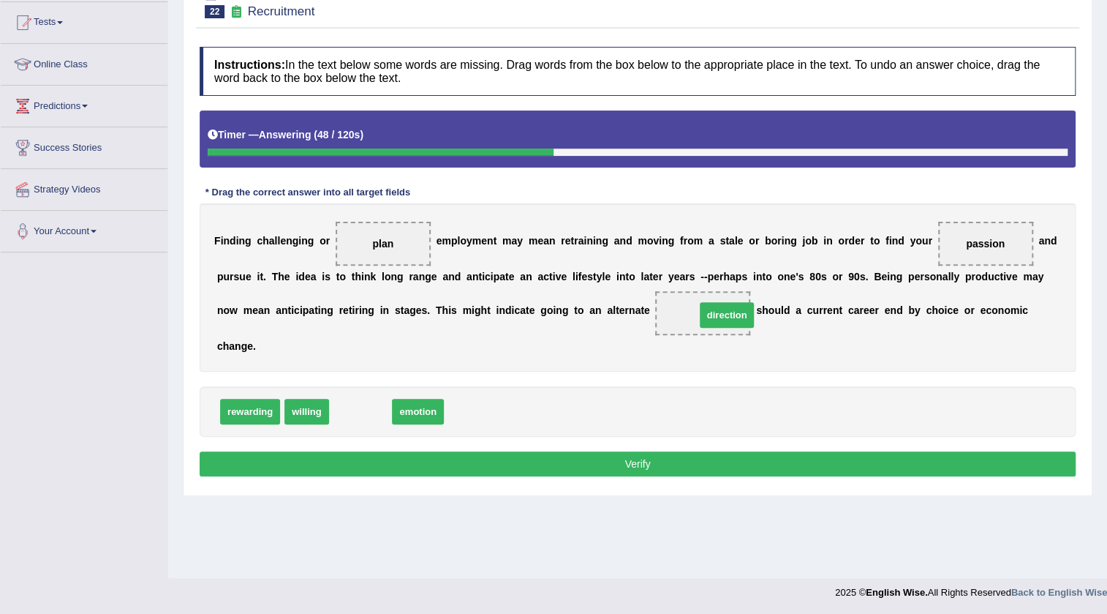
drag, startPoint x: 368, startPoint y: 412, endPoint x: 734, endPoint y: 316, distance: 378.2
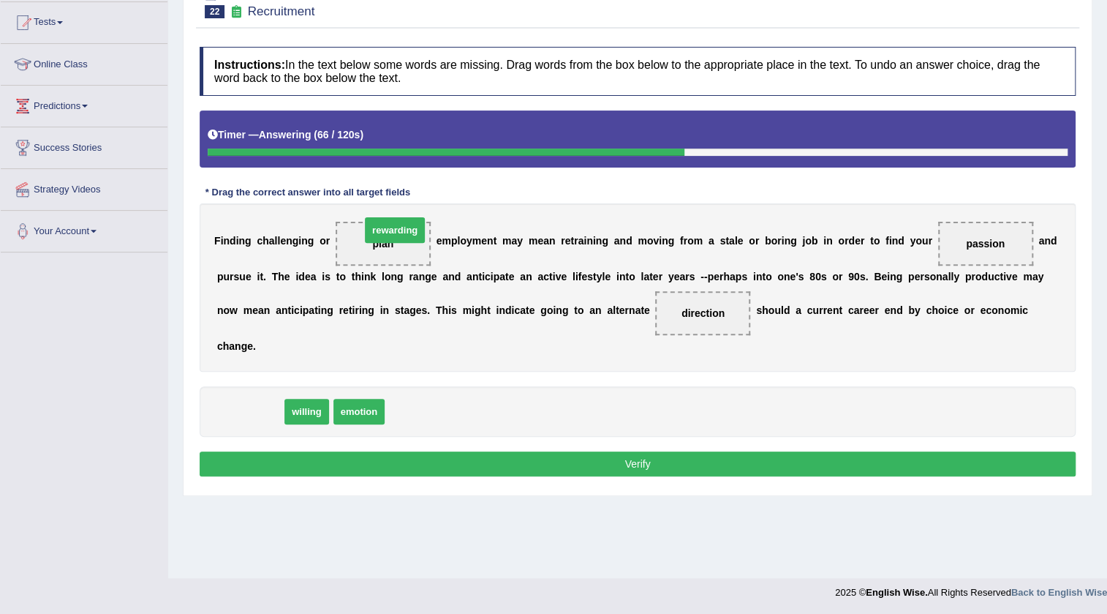
drag, startPoint x: 266, startPoint y: 417, endPoint x: 411, endPoint y: 235, distance: 232.1
click at [636, 454] on button "Verify" at bounding box center [638, 463] width 876 height 25
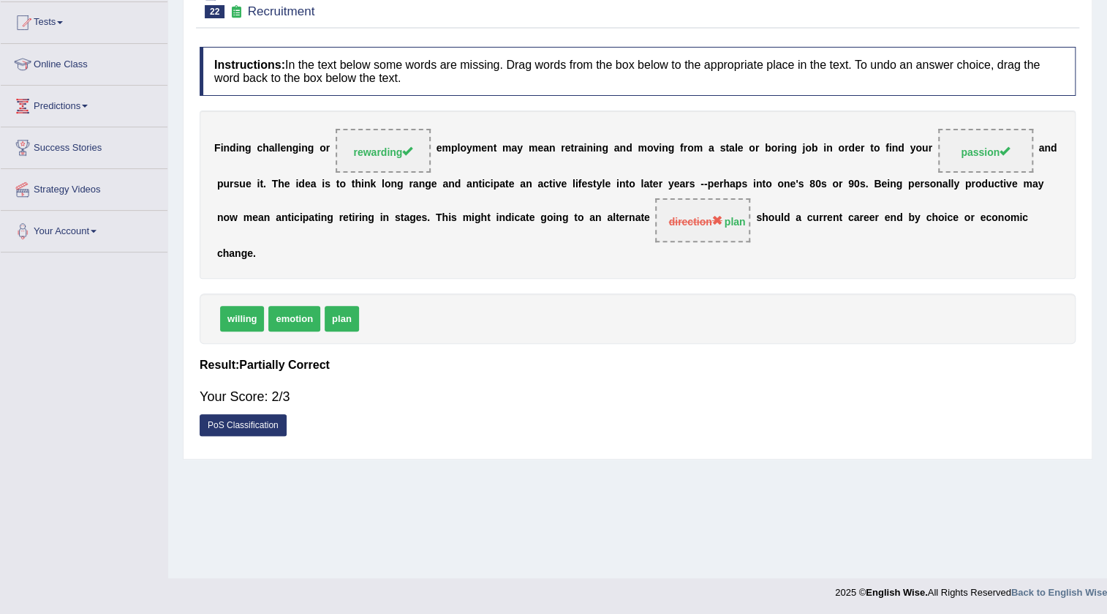
click at [738, 222] on strong "plan" at bounding box center [735, 222] width 21 height 12
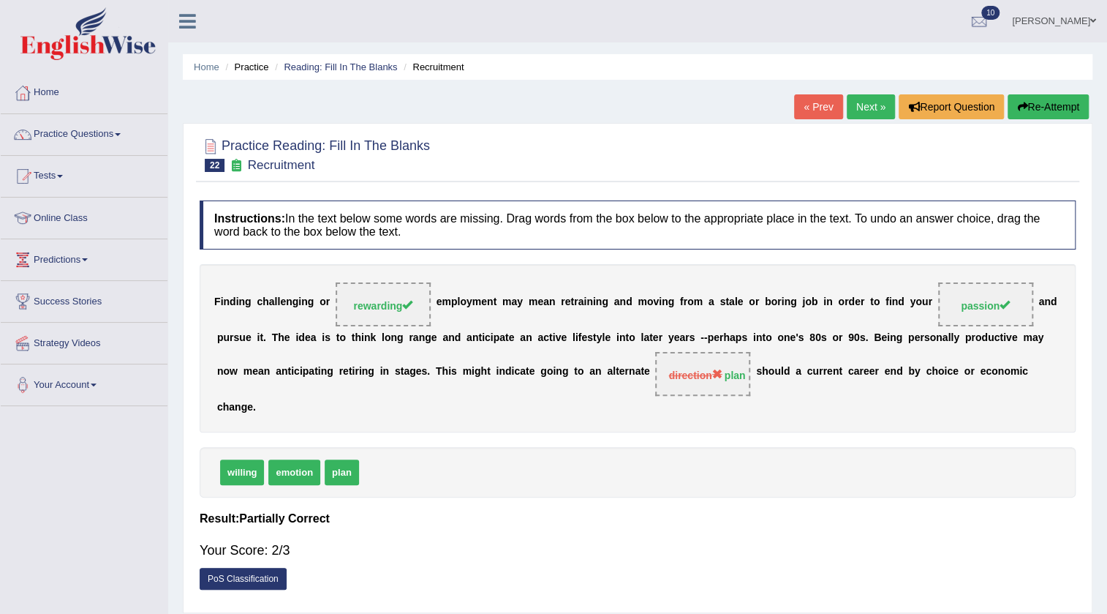
click at [873, 105] on link "Next »" at bounding box center [871, 106] width 48 height 25
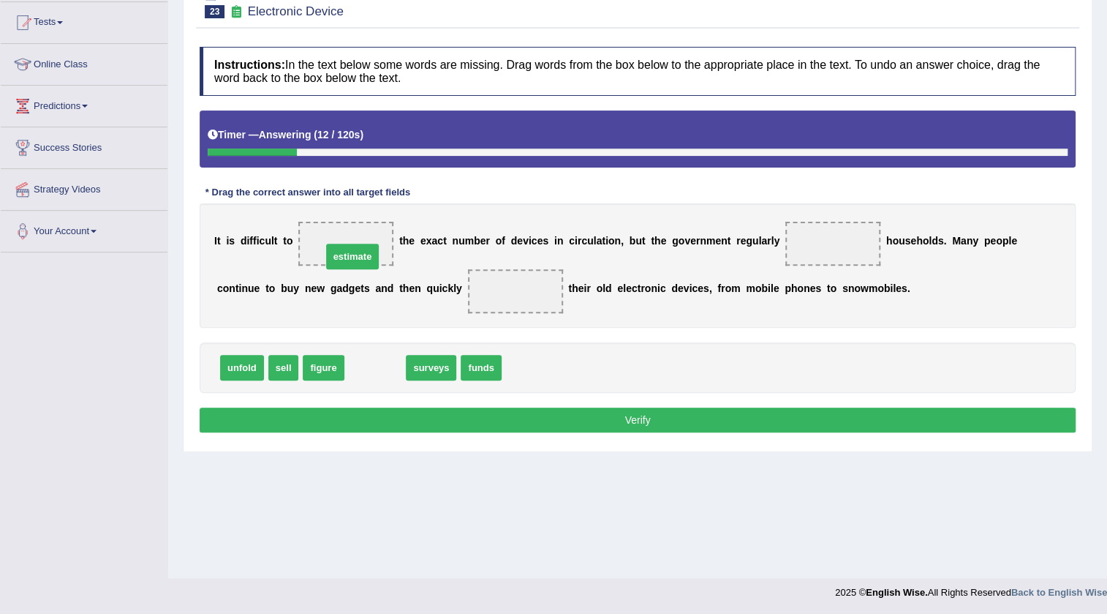
drag, startPoint x: 372, startPoint y: 369, endPoint x: 349, endPoint y: 257, distance: 113.5
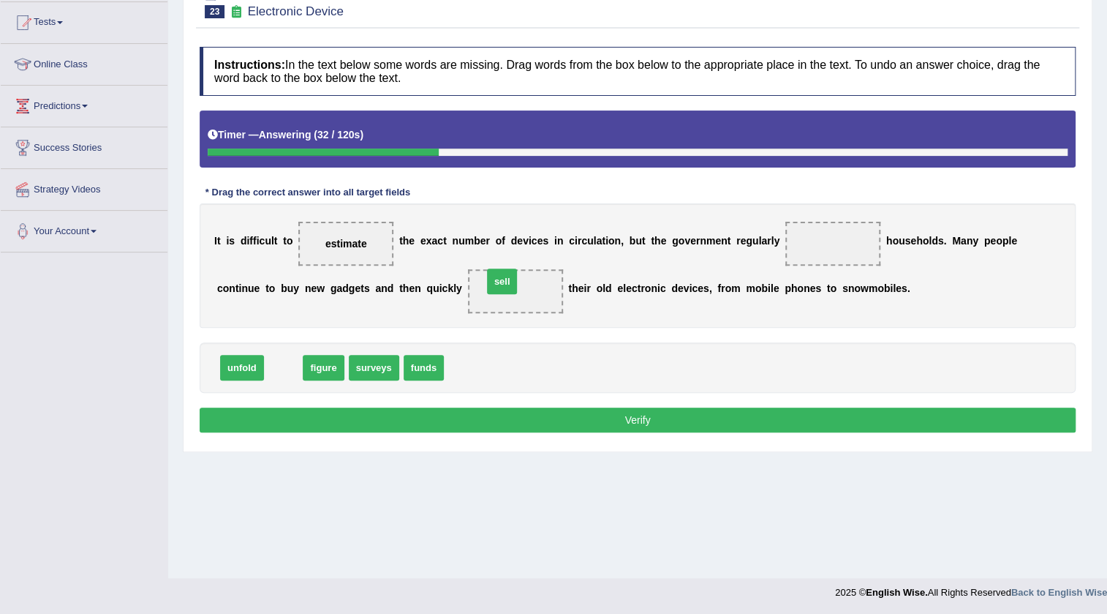
drag, startPoint x: 287, startPoint y: 369, endPoint x: 512, endPoint y: 293, distance: 237.8
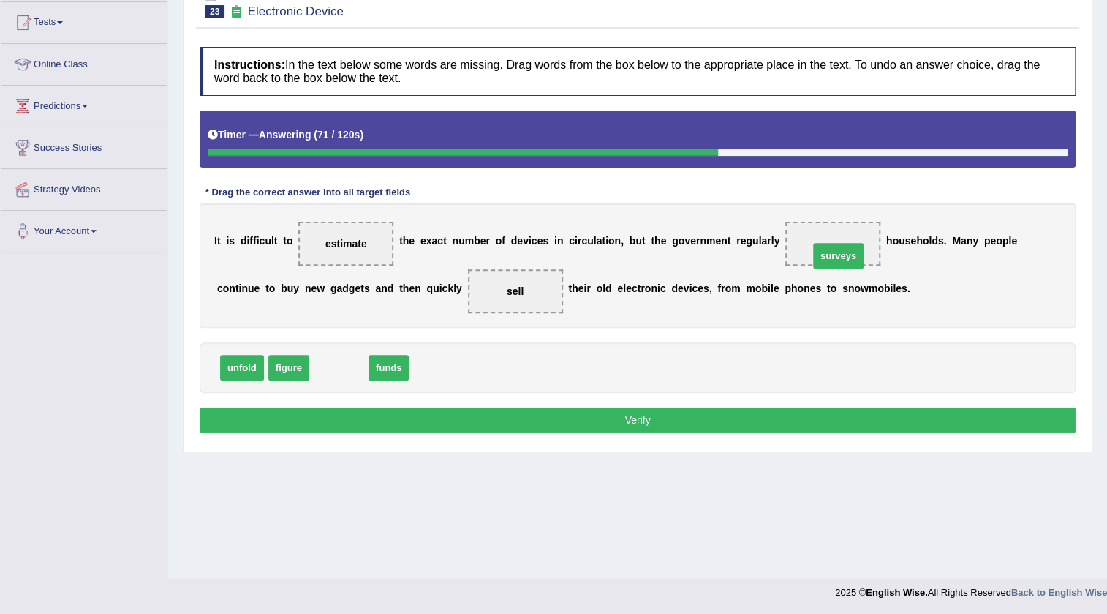
drag, startPoint x: 339, startPoint y: 366, endPoint x: 840, endPoint y: 241, distance: 517.1
click at [626, 410] on button "Verify" at bounding box center [638, 419] width 876 height 25
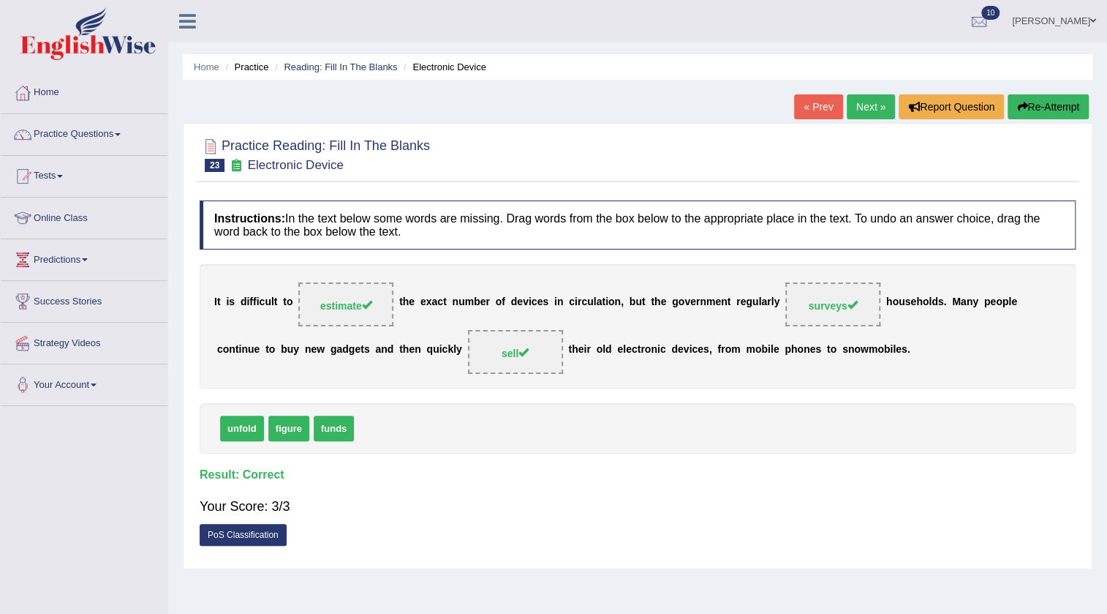
click at [875, 104] on link "Next »" at bounding box center [871, 106] width 48 height 25
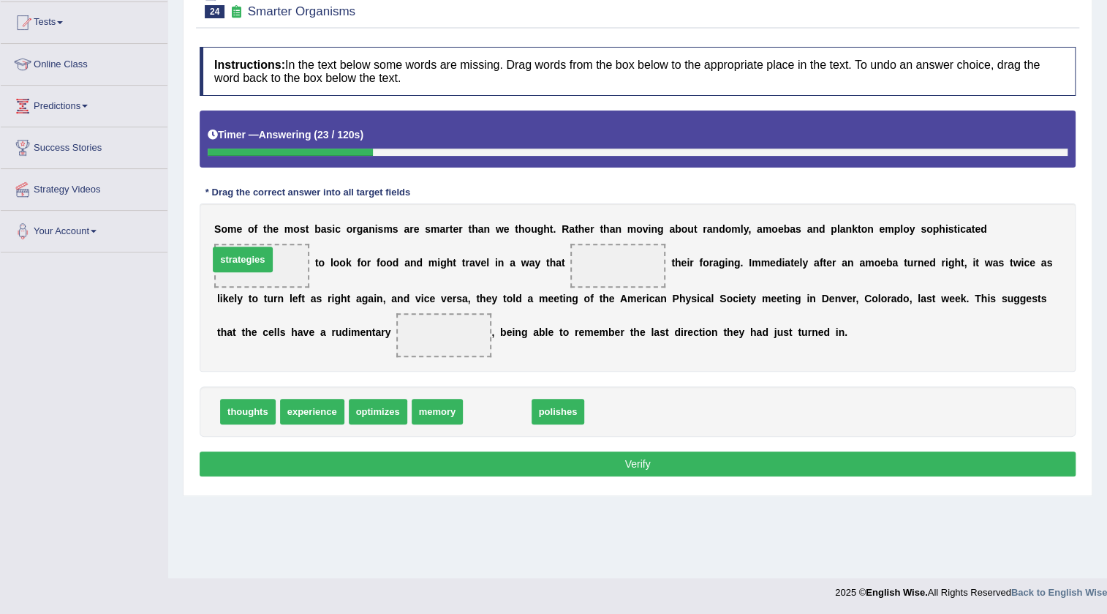
drag, startPoint x: 494, startPoint y: 413, endPoint x: 240, endPoint y: 261, distance: 296.5
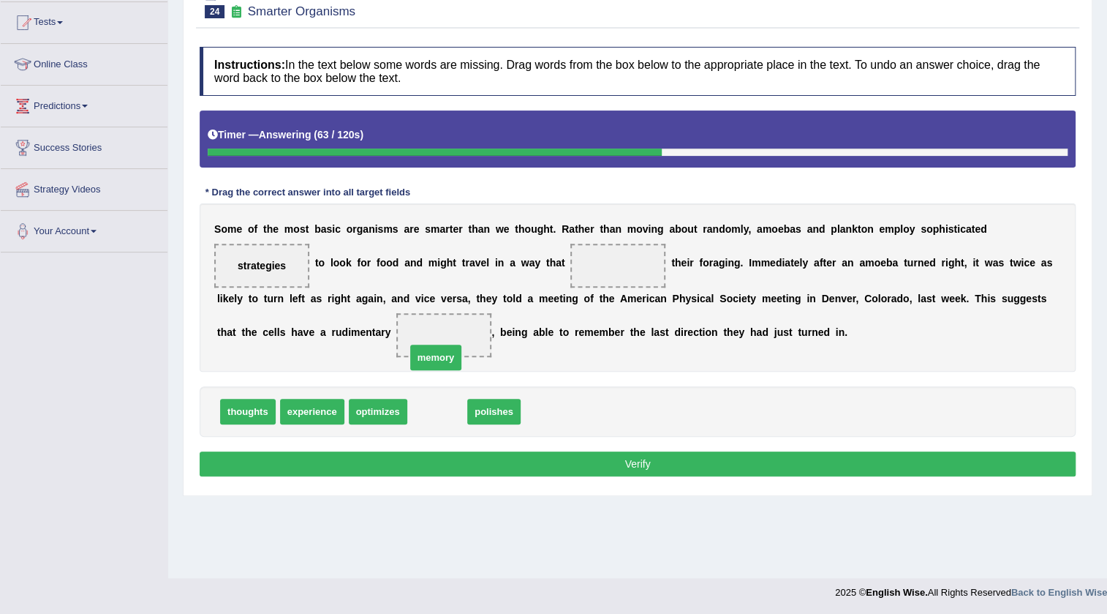
drag, startPoint x: 439, startPoint y: 402, endPoint x: 437, endPoint y: 336, distance: 66.6
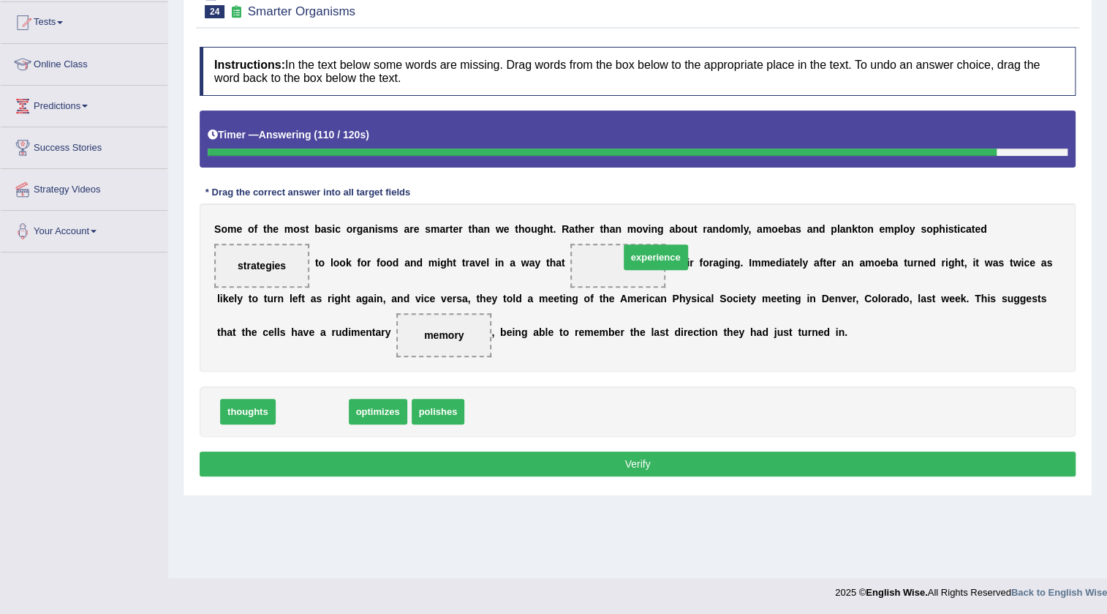
drag, startPoint x: 292, startPoint y: 410, endPoint x: 625, endPoint y: 258, distance: 365.6
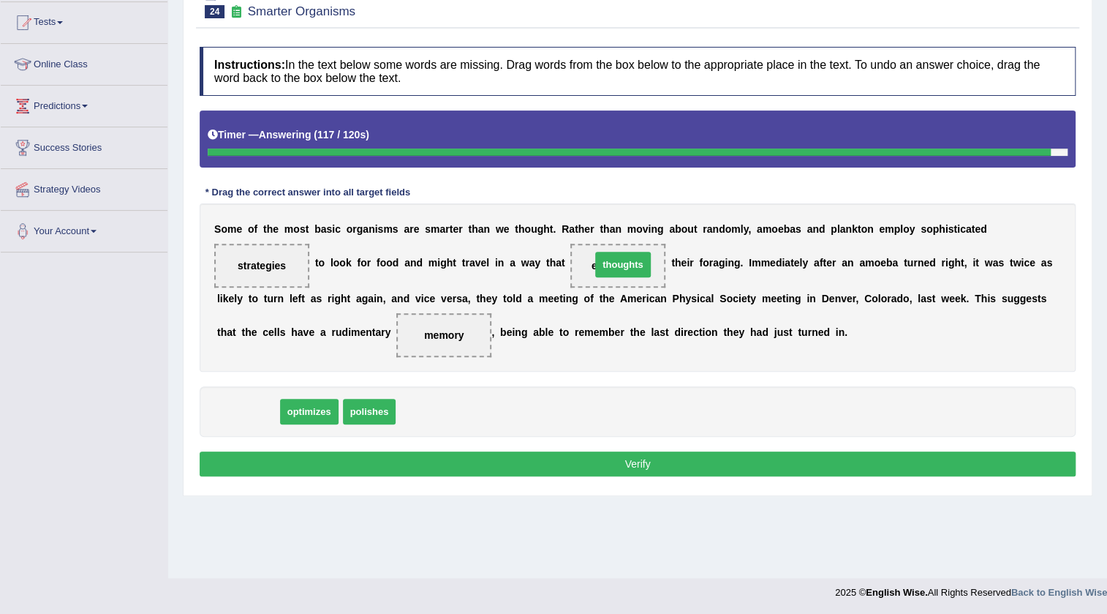
drag, startPoint x: 256, startPoint y: 406, endPoint x: 631, endPoint y: 259, distance: 403.0
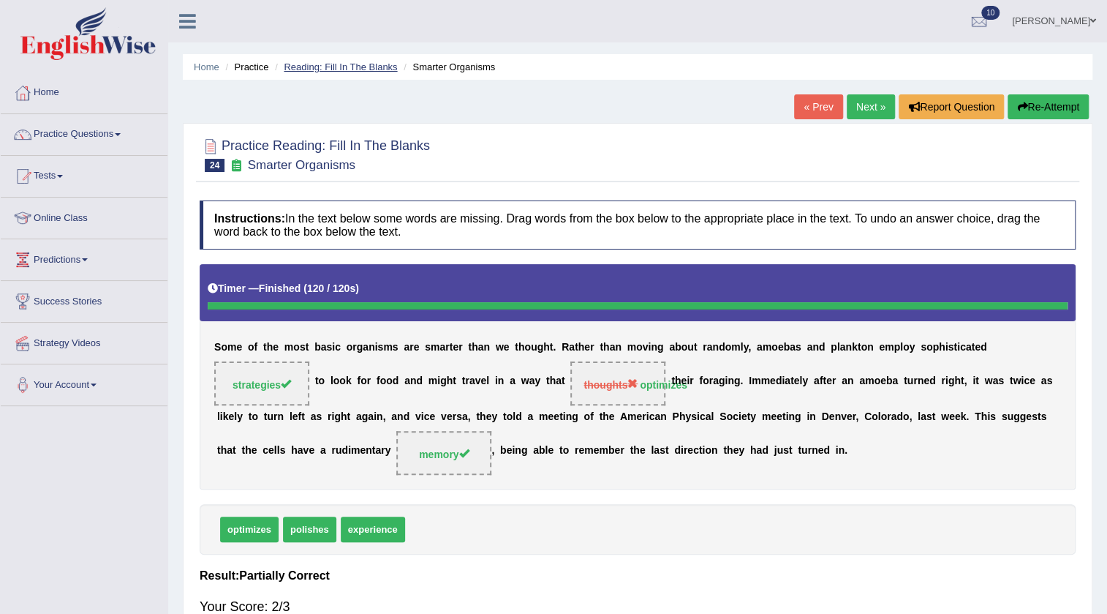
click at [328, 66] on link "Reading: Fill In The Blanks" at bounding box center [340, 66] width 113 height 11
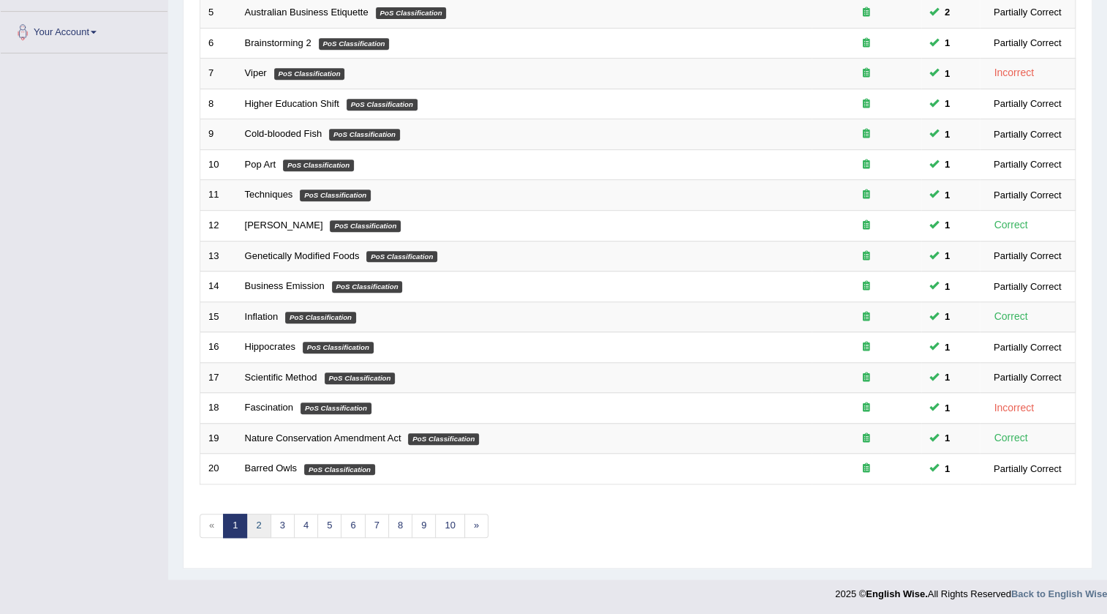
click at [261, 515] on link "2" at bounding box center [258, 525] width 24 height 24
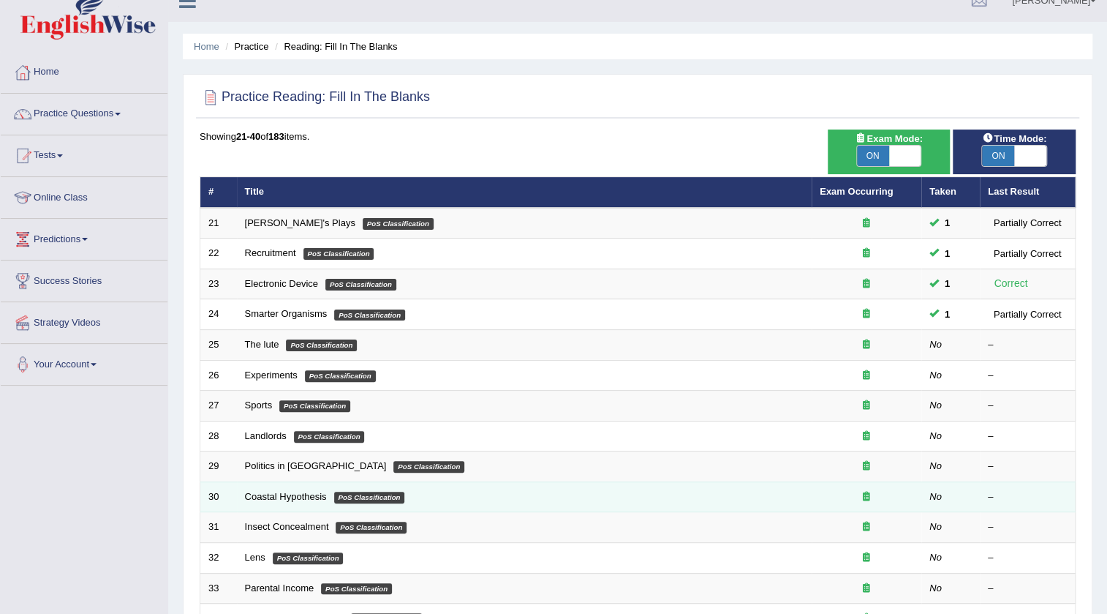
scroll to position [286, 0]
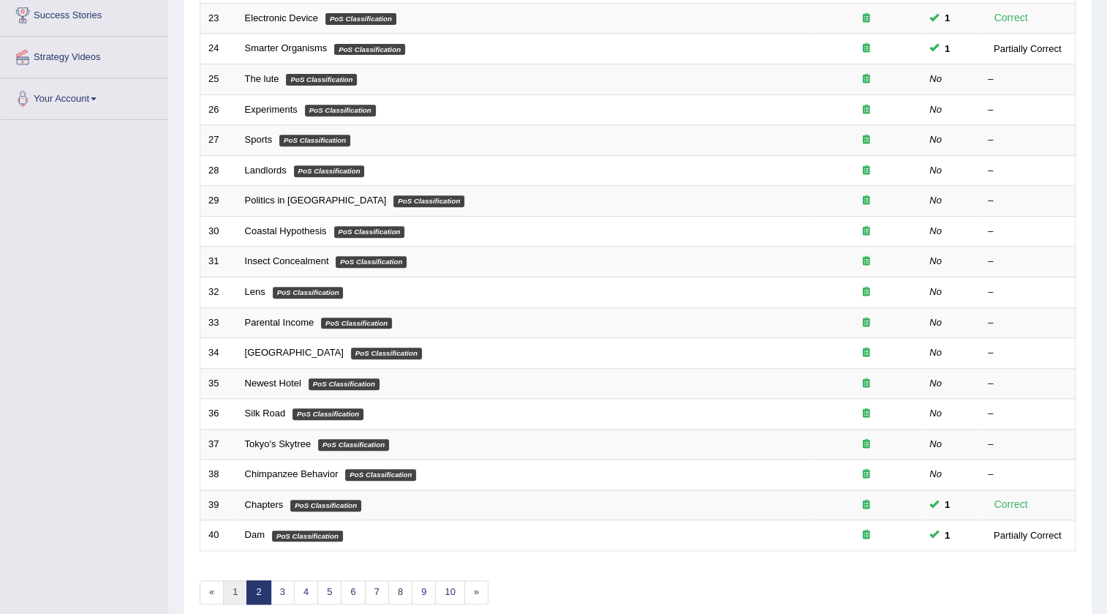
click at [236, 586] on link "1" at bounding box center [235, 592] width 24 height 24
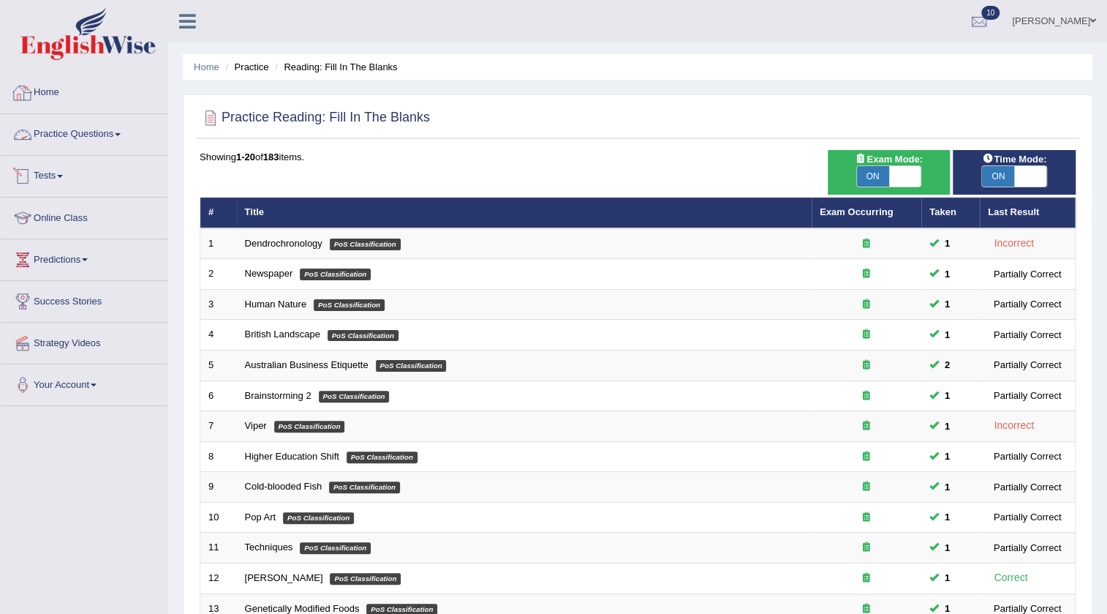
click at [72, 133] on link "Practice Questions" at bounding box center [84, 132] width 167 height 37
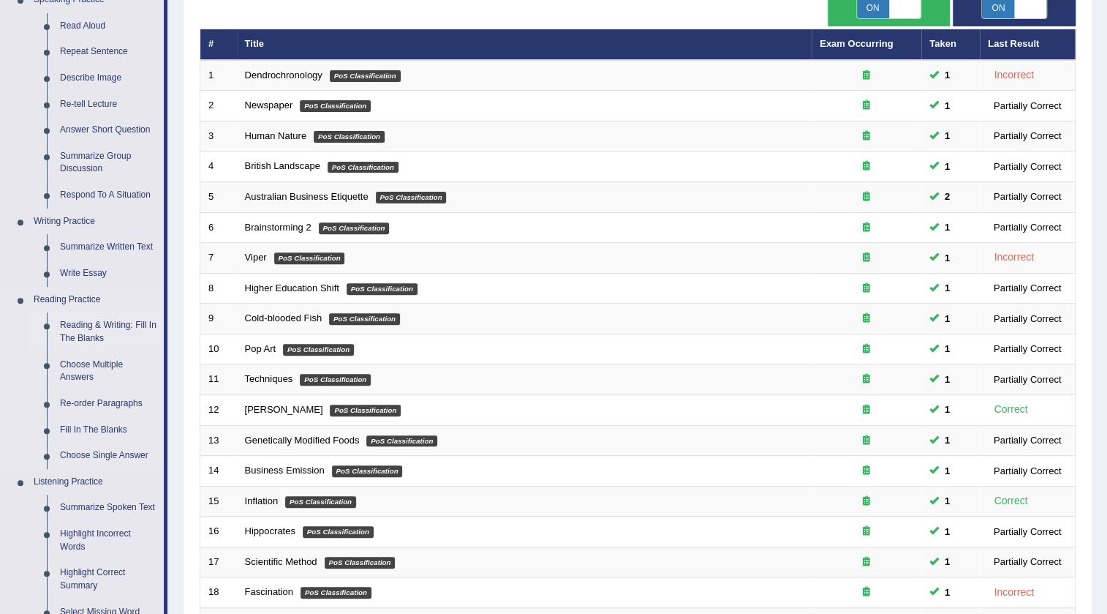
scroll to position [199, 0]
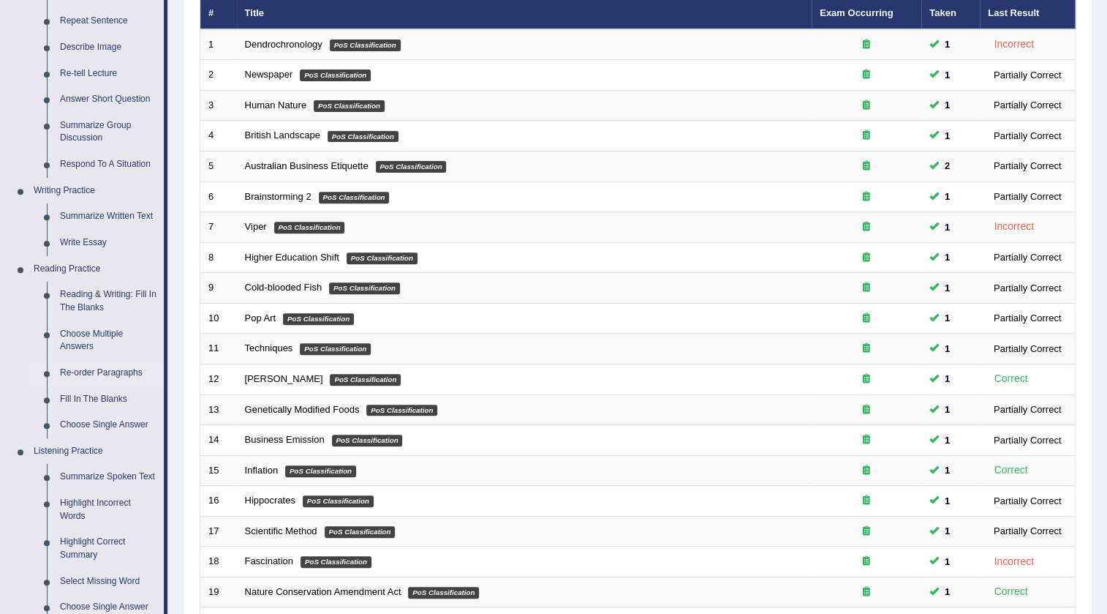
click at [120, 369] on link "Re-order Paragraphs" at bounding box center [108, 373] width 110 height 26
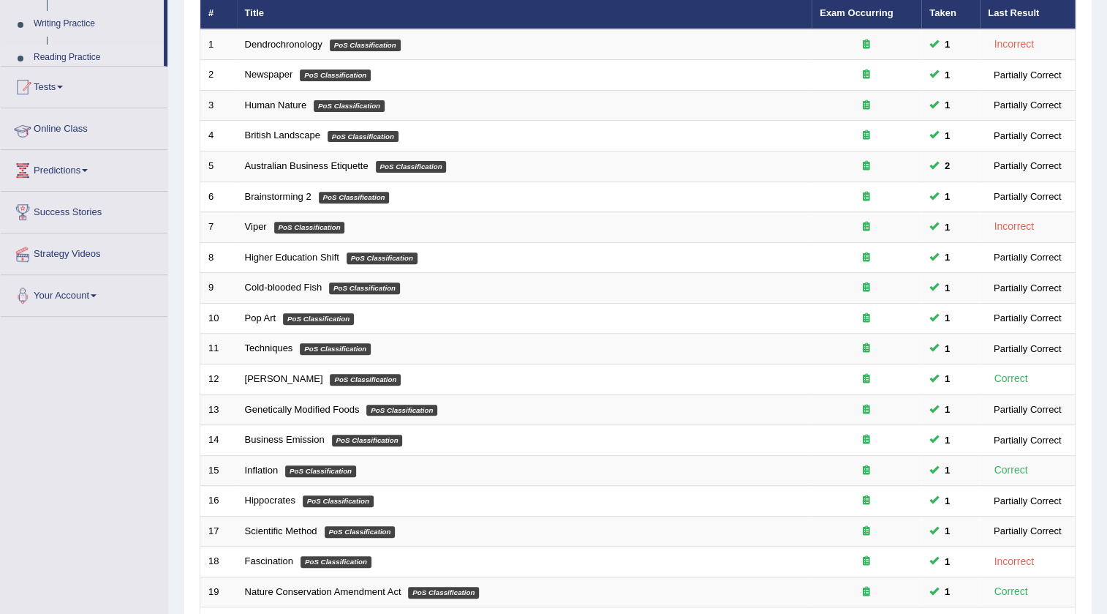
scroll to position [251, 0]
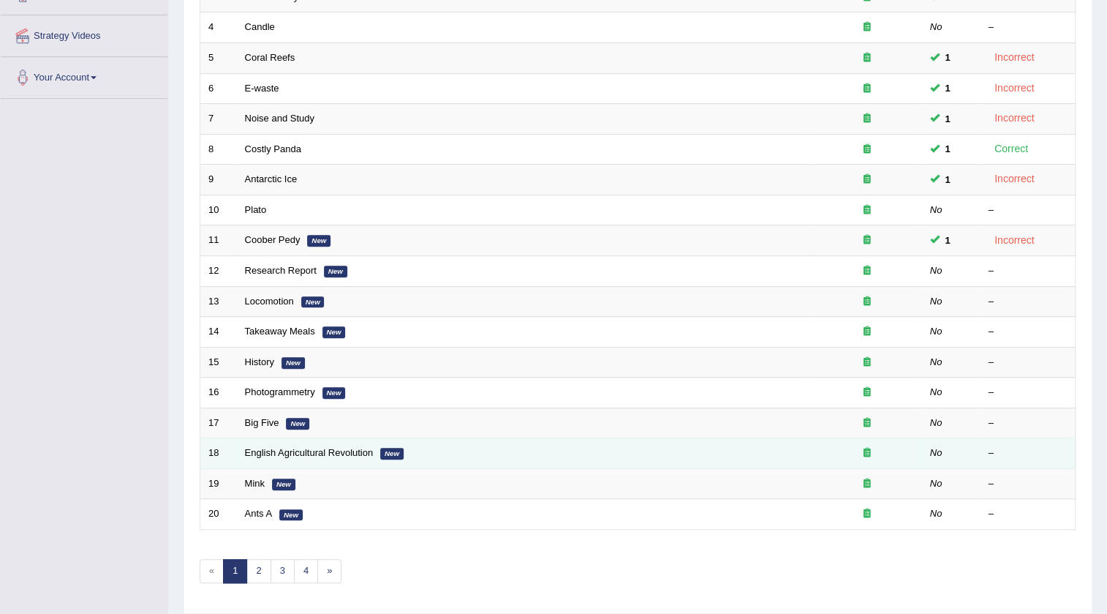
scroll to position [353, 0]
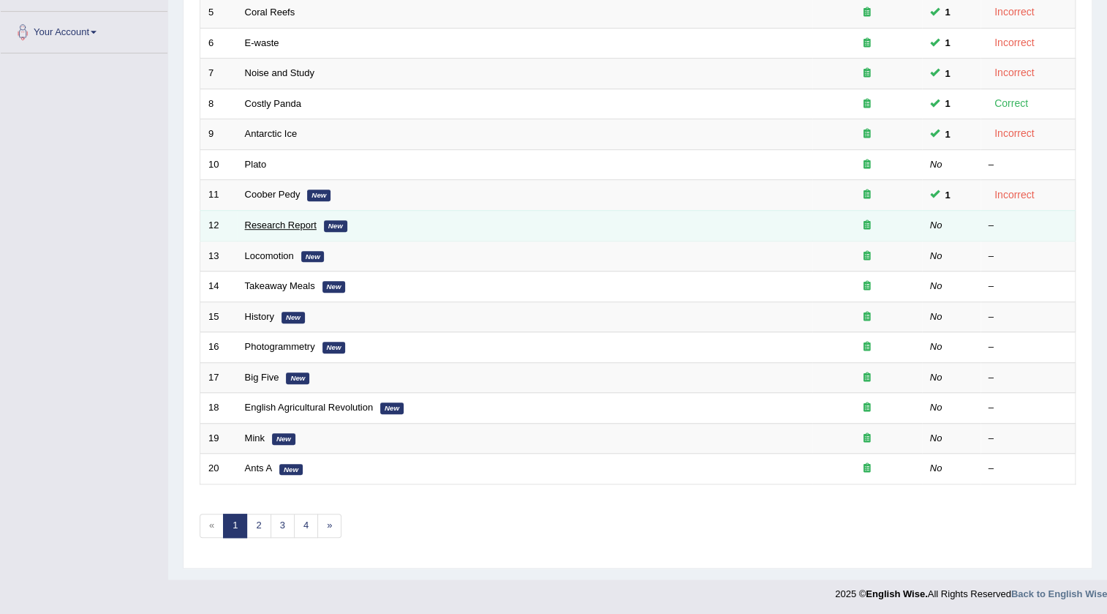
click at [288, 227] on link "Research Report" at bounding box center [281, 224] width 72 height 11
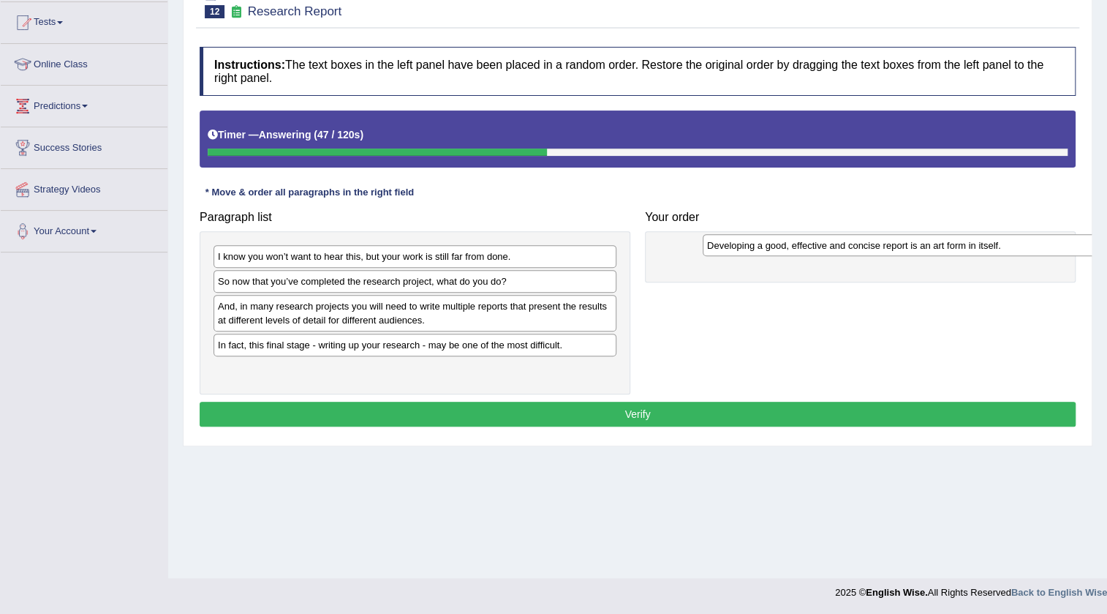
drag, startPoint x: 333, startPoint y: 304, endPoint x: 822, endPoint y: 244, distance: 493.0
click at [822, 244] on div "Developing a good, effective and concise report is an art form in itself." at bounding box center [904, 245] width 403 height 23
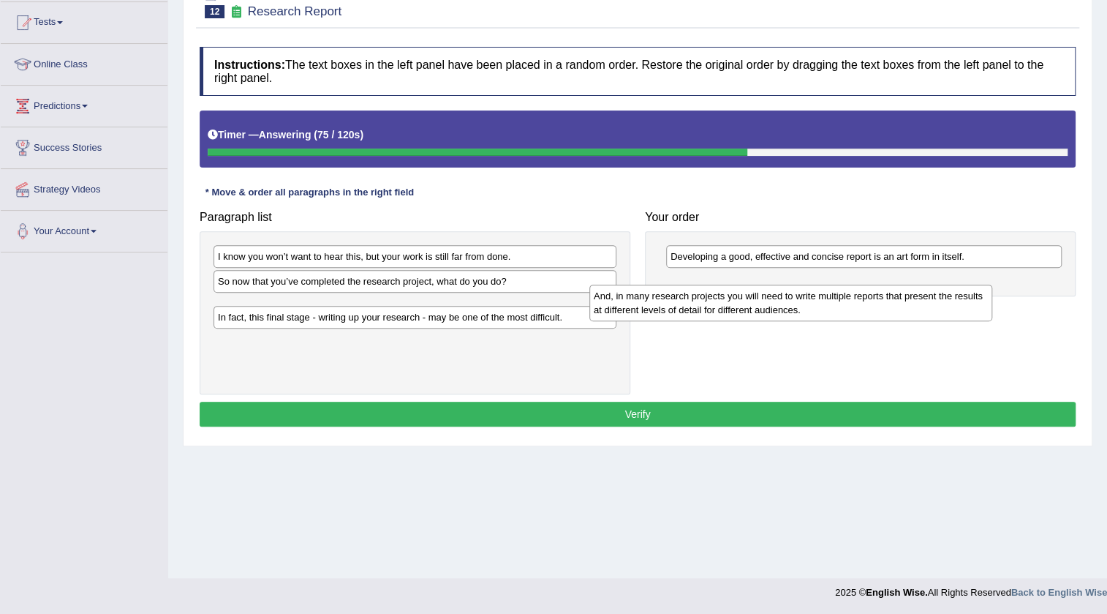
drag, startPoint x: 429, startPoint y: 325, endPoint x: 809, endPoint y: 310, distance: 380.6
click at [809, 310] on div "And, in many research projects you will need to write multiple reports that pre…" at bounding box center [790, 302] width 403 height 37
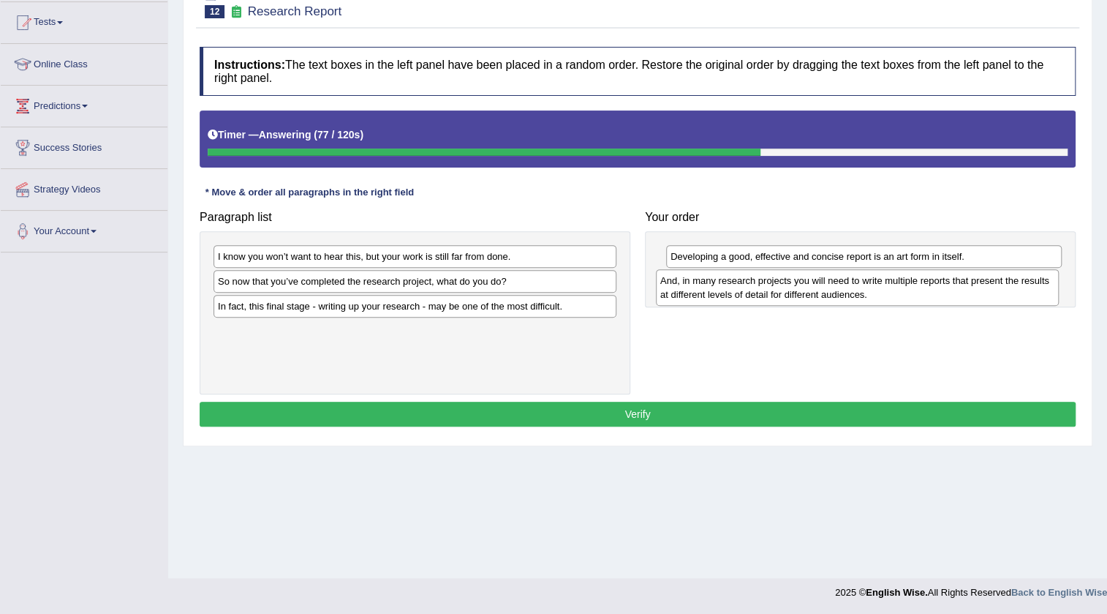
drag, startPoint x: 461, startPoint y: 317, endPoint x: 900, endPoint y: 292, distance: 440.2
click at [900, 292] on div "And, in many research projects you will need to write multiple reports that pre…" at bounding box center [857, 287] width 403 height 37
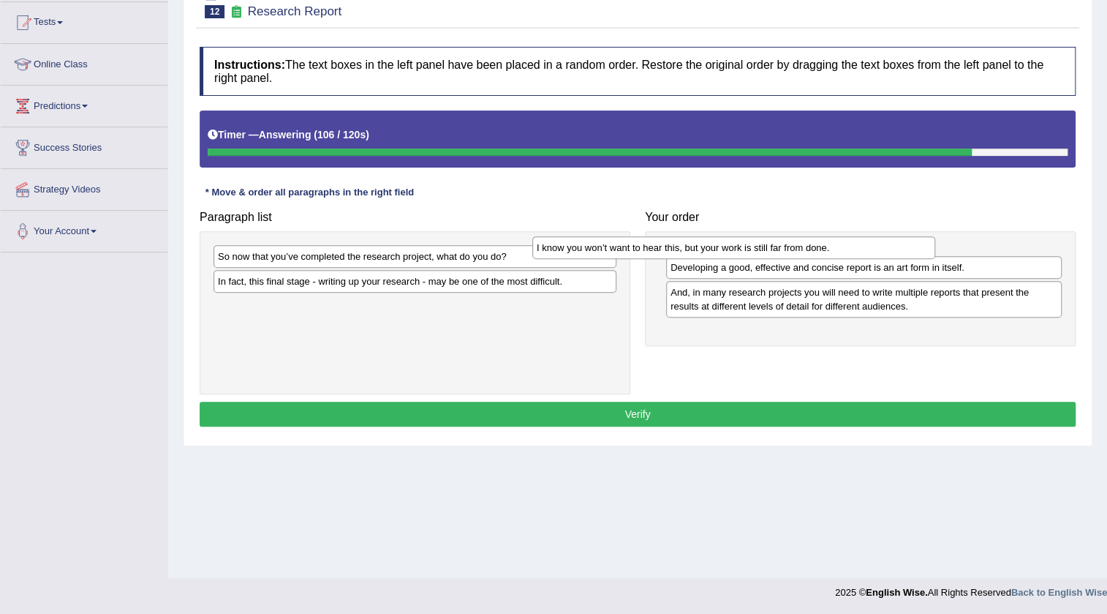
drag, startPoint x: 480, startPoint y: 257, endPoint x: 799, endPoint y: 249, distance: 319.0
click at [799, 249] on div "I know you won’t want to hear this, but your work is still far from done." at bounding box center [733, 247] width 403 height 23
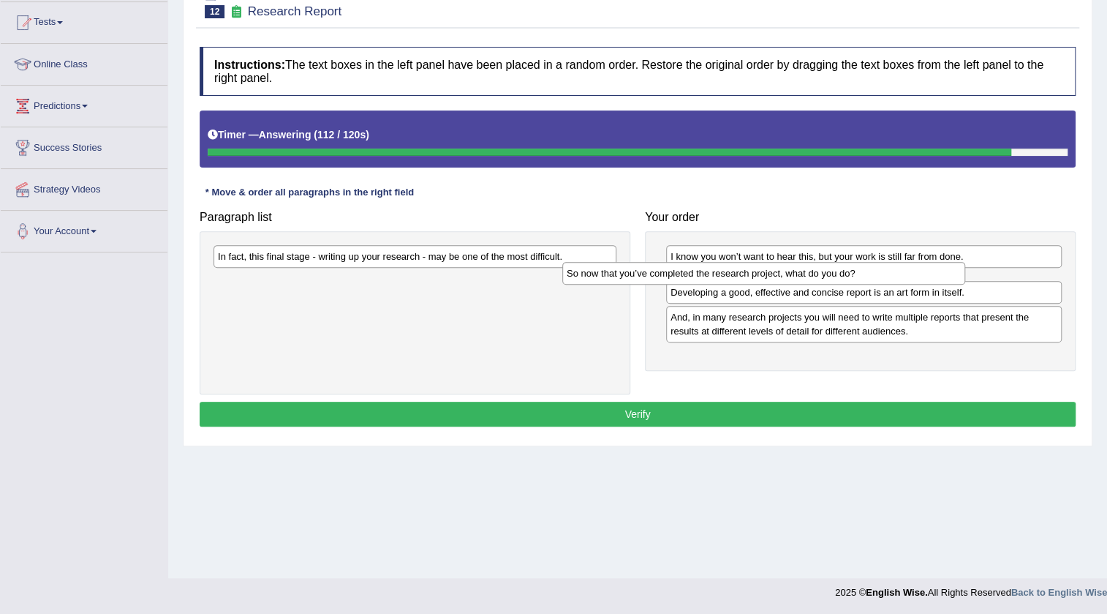
drag, startPoint x: 501, startPoint y: 257, endPoint x: 848, endPoint y: 274, distance: 347.1
click at [848, 274] on div "So now that you’ve completed the research project, what do you do?" at bounding box center [763, 273] width 403 height 23
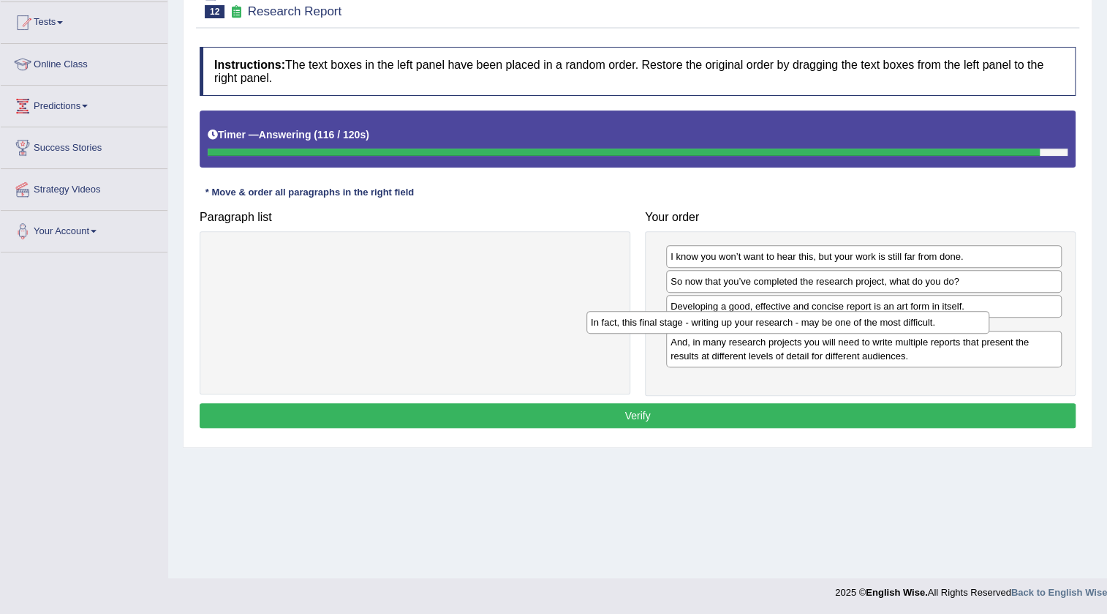
drag, startPoint x: 523, startPoint y: 263, endPoint x: 896, endPoint y: 328, distance: 378.6
click at [896, 328] on div "In fact, this final stage - writing up your research - may be one of the most d…" at bounding box center [788, 322] width 403 height 23
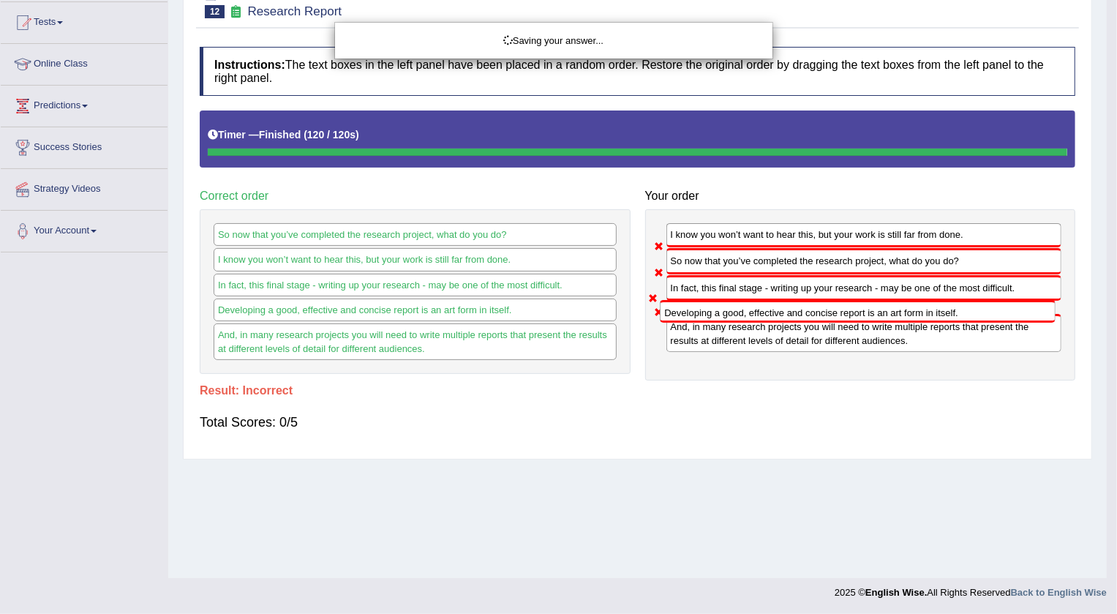
drag, startPoint x: 743, startPoint y: 303, endPoint x: 737, endPoint y: 331, distance: 29.1
click at [737, 331] on body "Toggle navigation Home Practice Questions Speaking Practice Read Aloud Repeat S…" at bounding box center [558, 153] width 1117 height 614
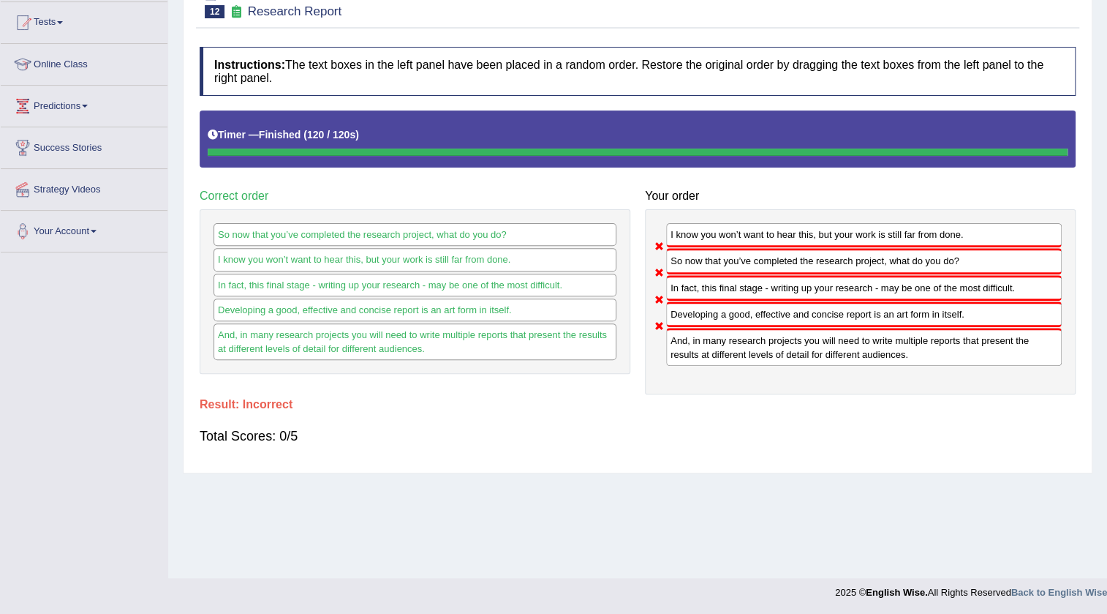
scroll to position [88, 0]
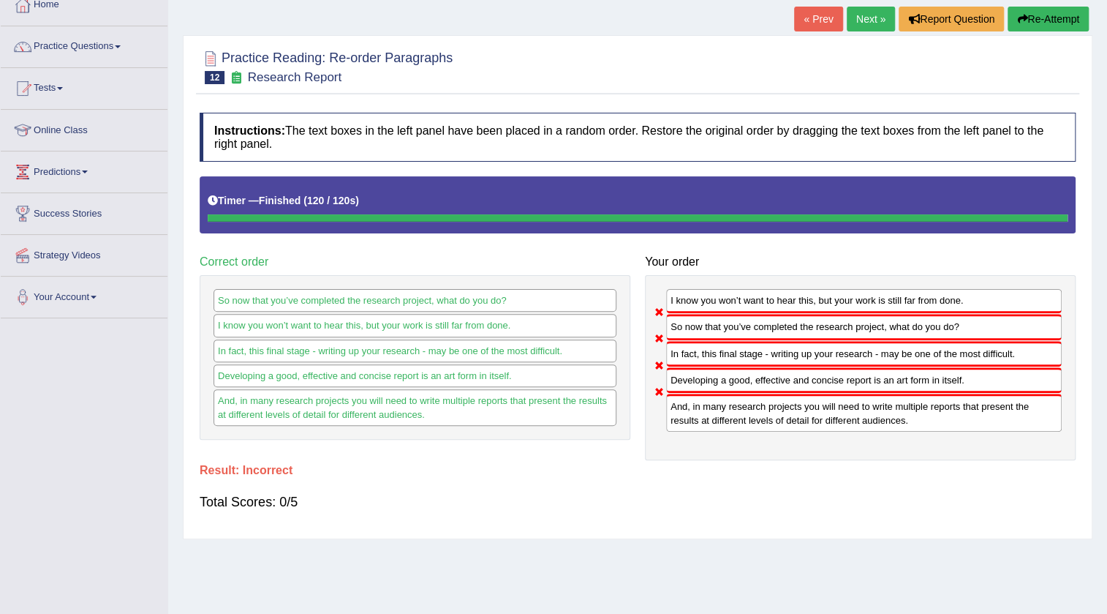
click at [866, 14] on link "Next »" at bounding box center [871, 19] width 48 height 25
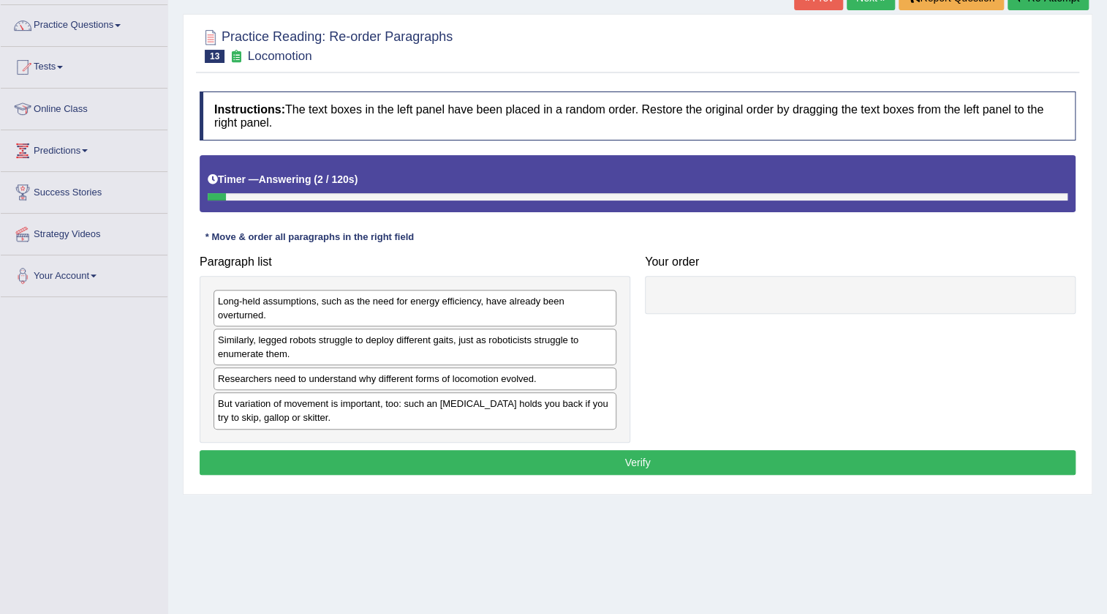
scroll to position [154, 0]
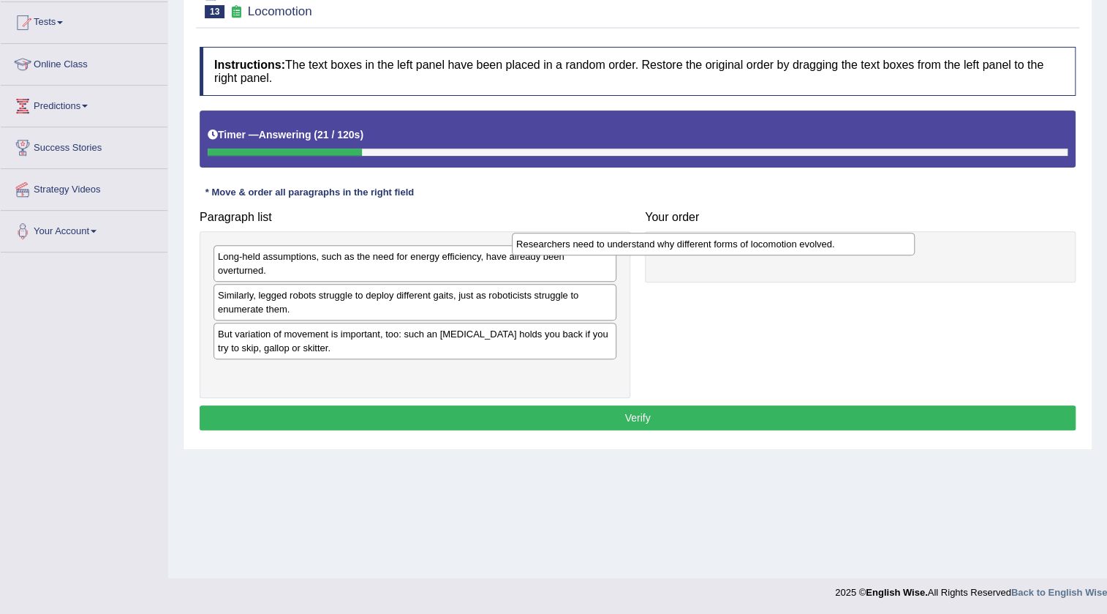
drag, startPoint x: 475, startPoint y: 339, endPoint x: 783, endPoint y: 243, distance: 323.4
click at [783, 243] on div "Researchers need to understand why different forms of locomotion evolved." at bounding box center [713, 244] width 403 height 23
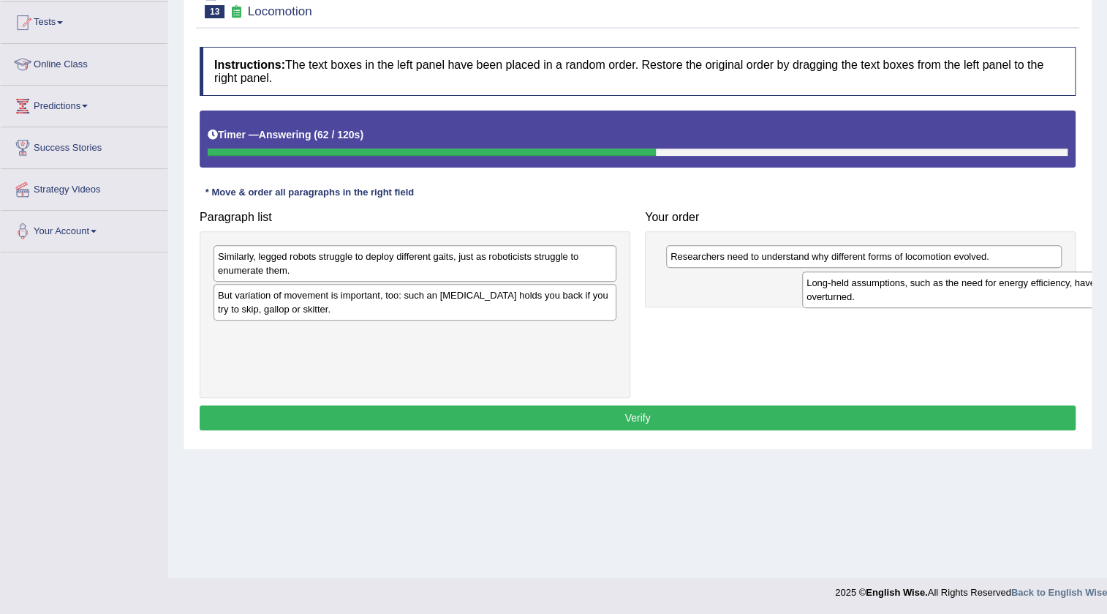
drag, startPoint x: 290, startPoint y: 270, endPoint x: 874, endPoint y: 295, distance: 584.1
click at [874, 295] on div "Long-held assumptions, such as the need for energy efficiency, have already bee…" at bounding box center [1003, 289] width 403 height 37
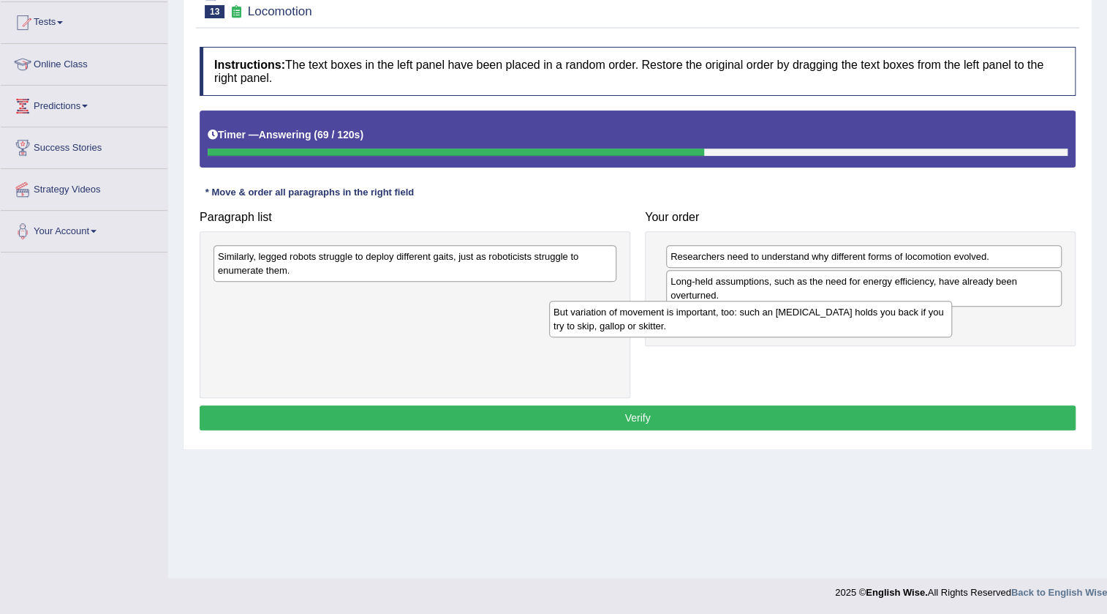
drag, startPoint x: 359, startPoint y: 306, endPoint x: 698, endPoint y: 324, distance: 339.1
click at [698, 324] on div "But variation of movement is important, too: such an ankle brace holds you back…" at bounding box center [750, 319] width 403 height 37
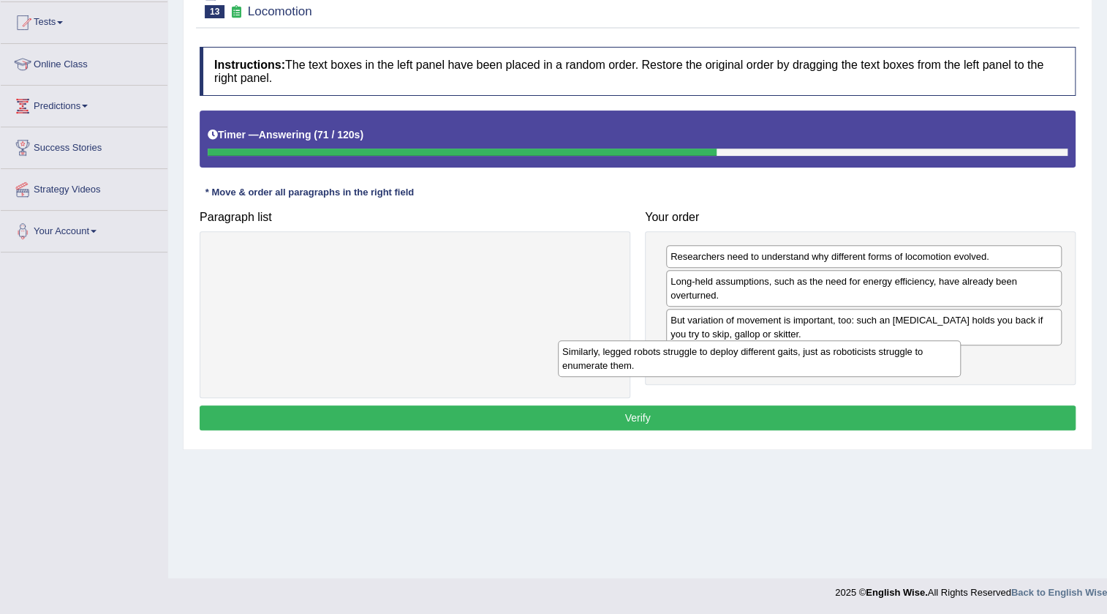
drag, startPoint x: 480, startPoint y: 262, endPoint x: 824, endPoint y: 357, distance: 357.3
click at [824, 357] on div "Similarly, legged robots struggle to deploy different gaits, just as roboticist…" at bounding box center [759, 358] width 403 height 37
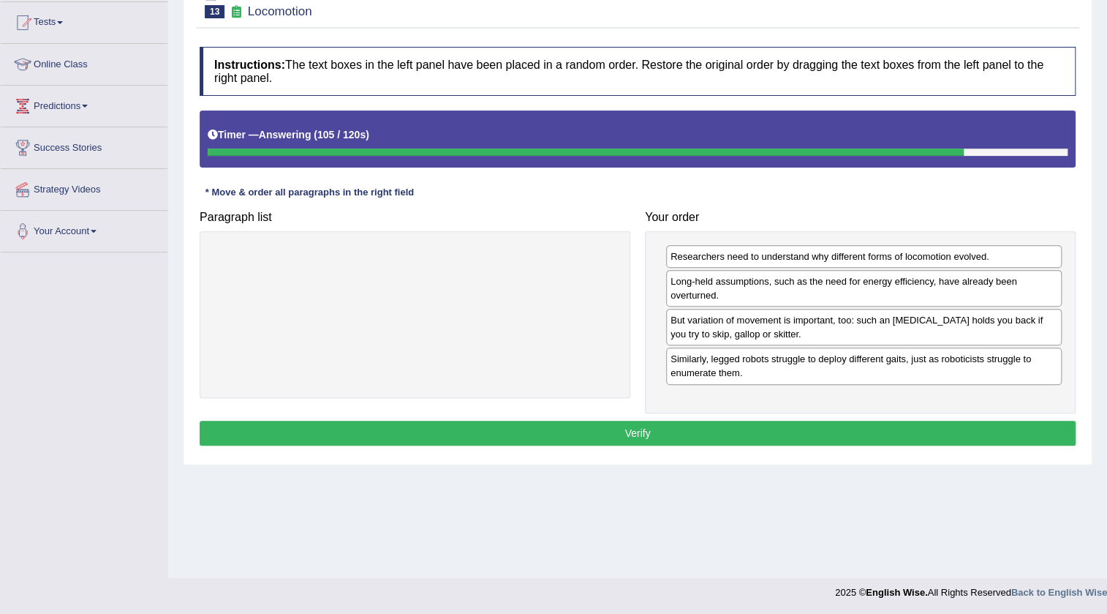
click at [671, 421] on button "Verify" at bounding box center [638, 433] width 876 height 25
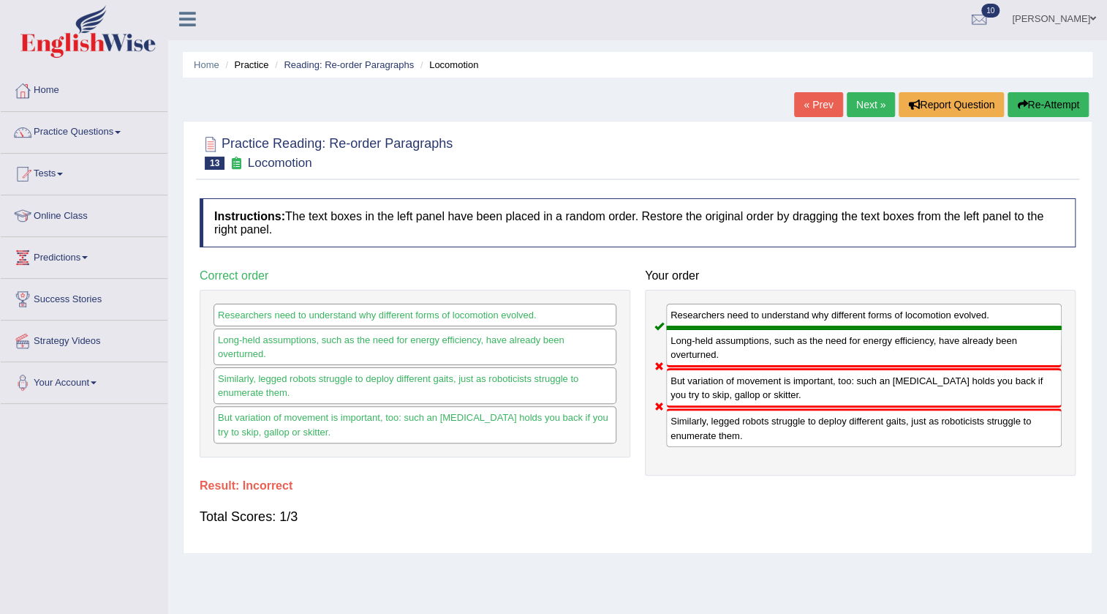
scroll to position [0, 0]
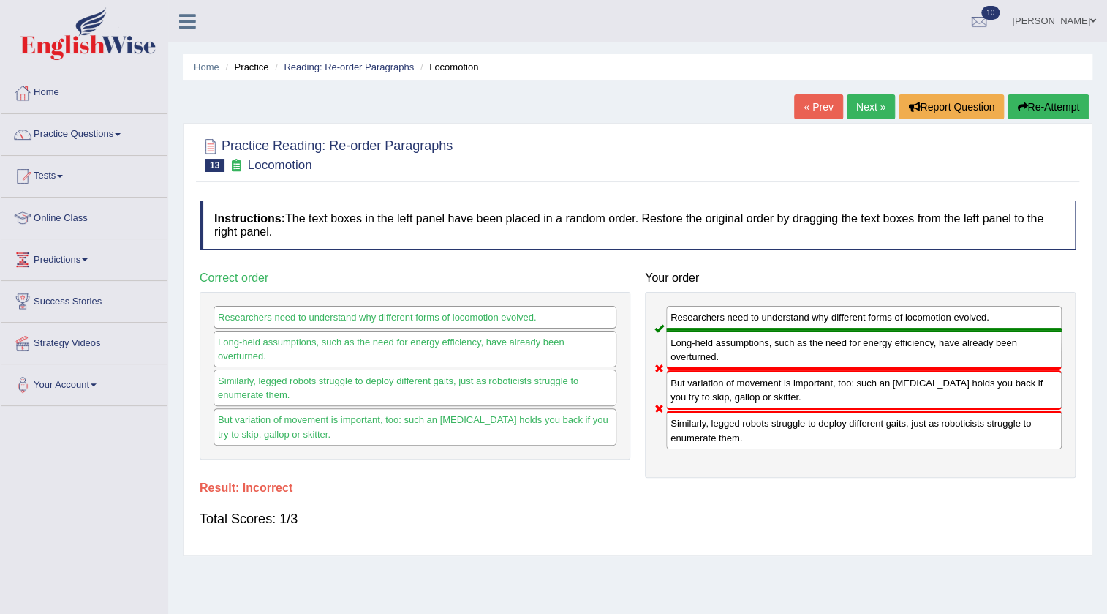
click at [877, 108] on link "Next »" at bounding box center [871, 106] width 48 height 25
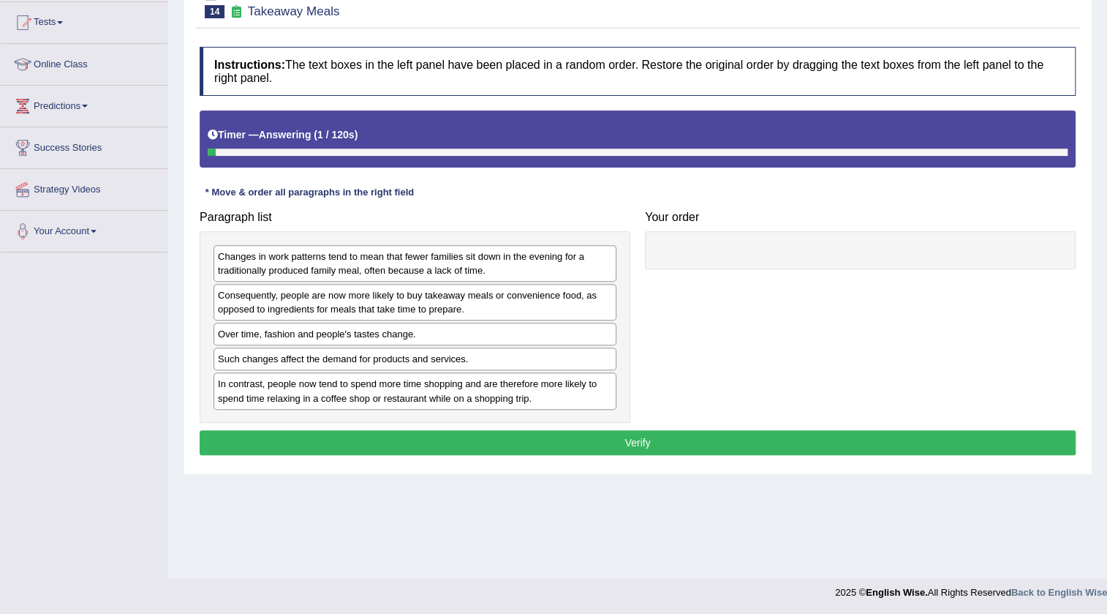
scroll to position [154, 0]
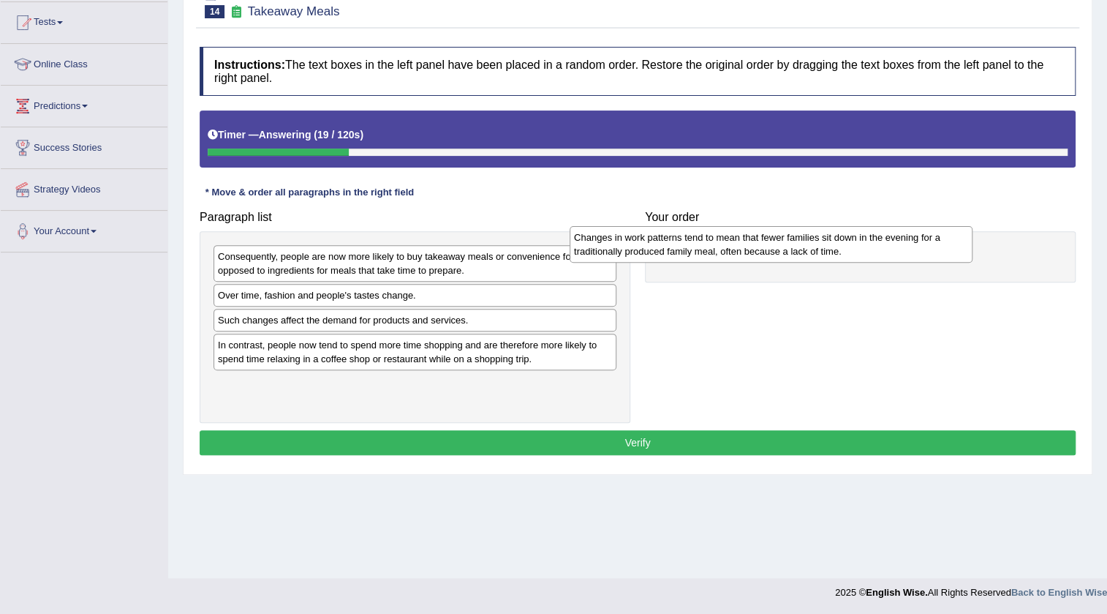
drag, startPoint x: 538, startPoint y: 263, endPoint x: 894, endPoint y: 244, distance: 356.7
click at [894, 244] on div "Changes in work patterns tend to mean that fewer families sit down in the eveni…" at bounding box center [771, 244] width 403 height 37
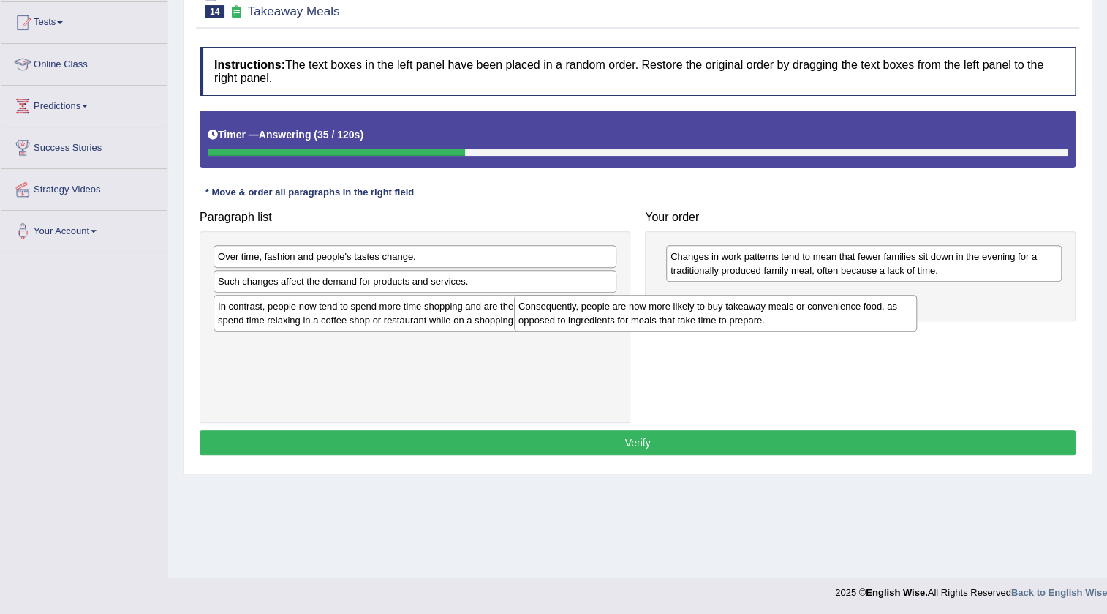
drag, startPoint x: 456, startPoint y: 267, endPoint x: 757, endPoint y: 317, distance: 304.7
click at [757, 317] on div "Consequently, people are now more likely to buy takeaway meals or convenience f…" at bounding box center [715, 313] width 403 height 37
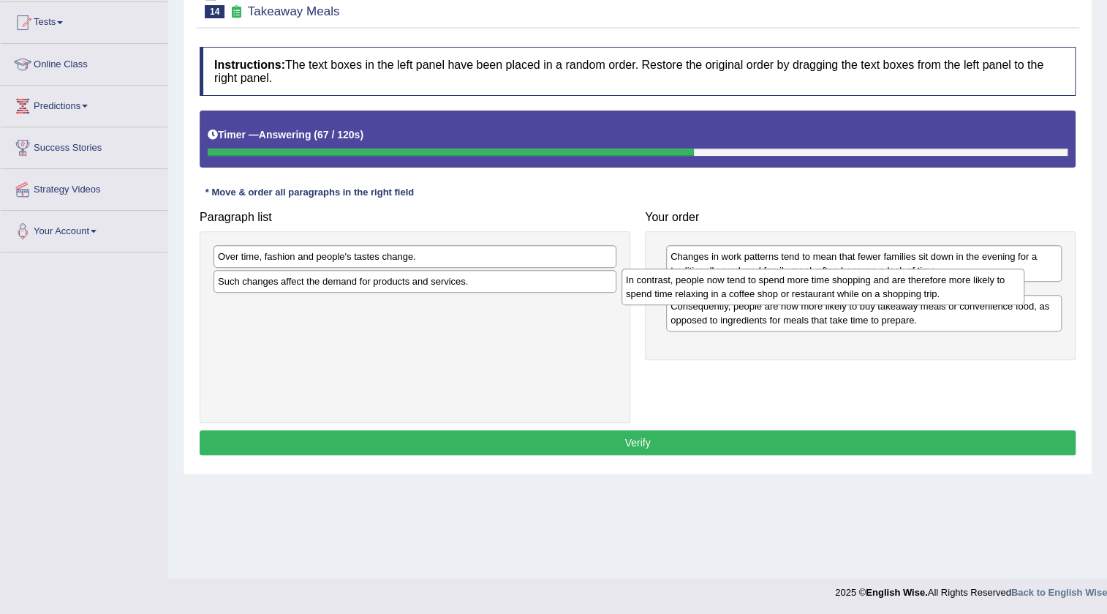
drag, startPoint x: 360, startPoint y: 323, endPoint x: 768, endPoint y: 296, distance: 408.9
click at [768, 296] on div "In contrast, people now tend to spend more time shopping and are therefore more…" at bounding box center [823, 286] width 403 height 37
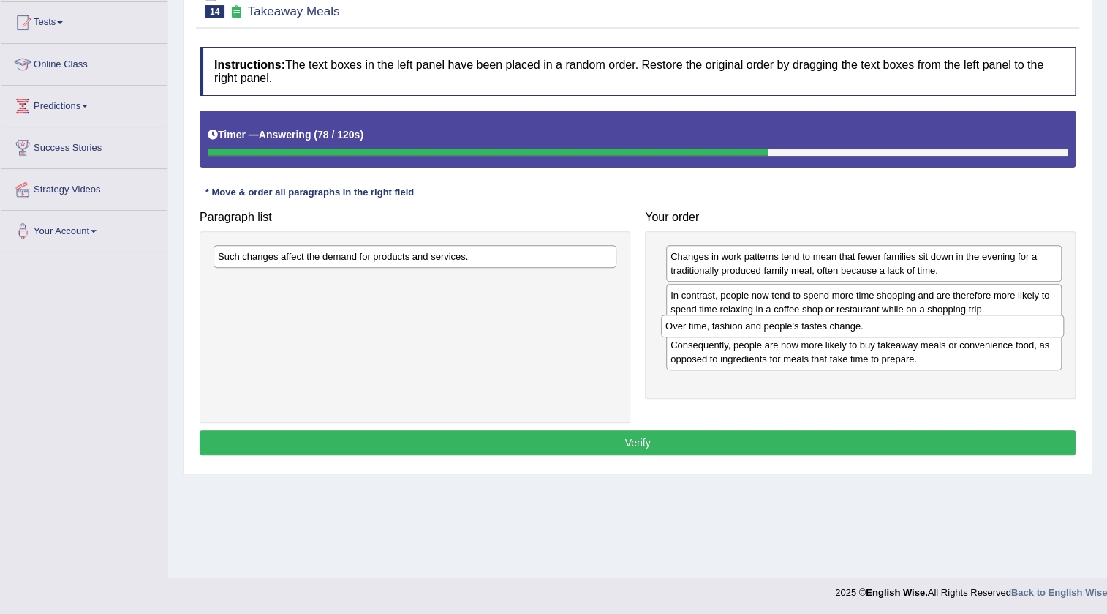
drag, startPoint x: 345, startPoint y: 258, endPoint x: 793, endPoint y: 328, distance: 453.1
click at [793, 328] on div "Over time, fashion and people's tastes change." at bounding box center [862, 325] width 403 height 23
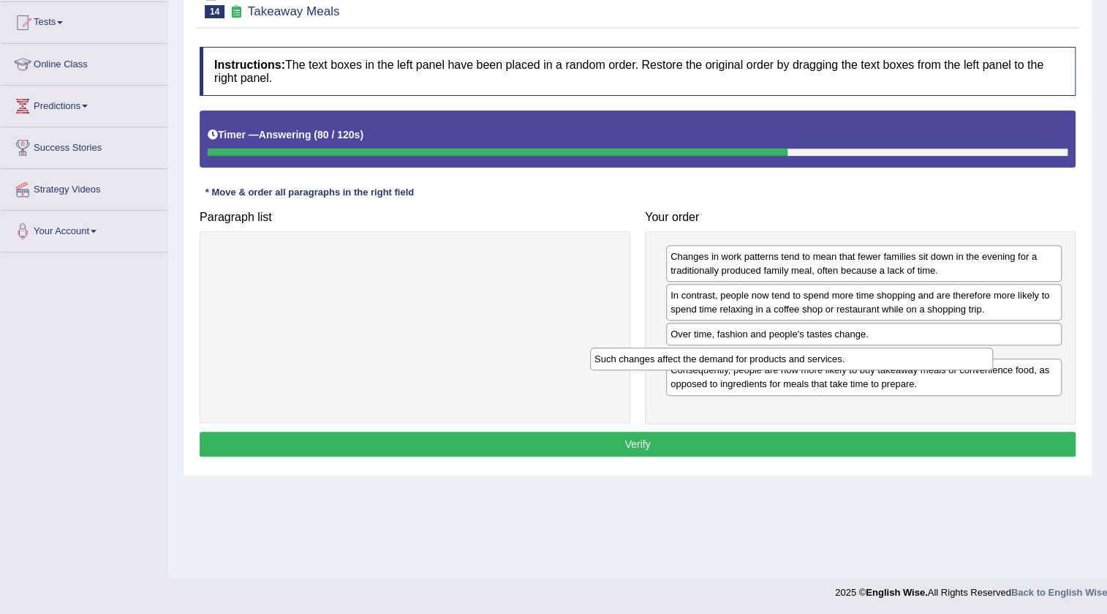
drag, startPoint x: 403, startPoint y: 261, endPoint x: 780, endPoint y: 363, distance: 390.1
click at [780, 363] on div "Such changes affect the demand for products and services." at bounding box center [791, 358] width 403 height 23
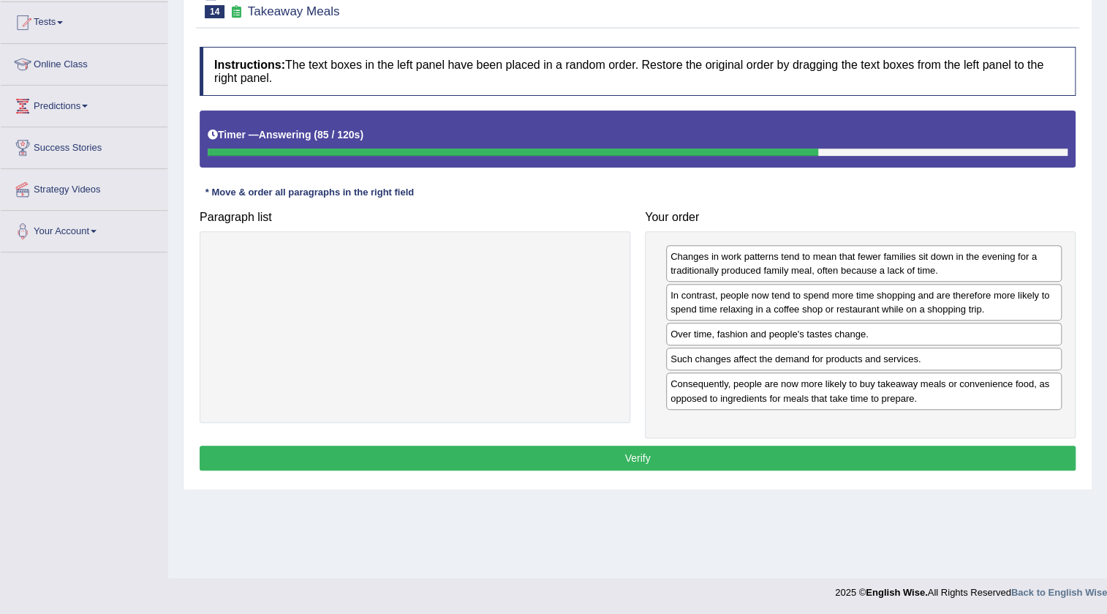
click at [505, 461] on button "Verify" at bounding box center [638, 457] width 876 height 25
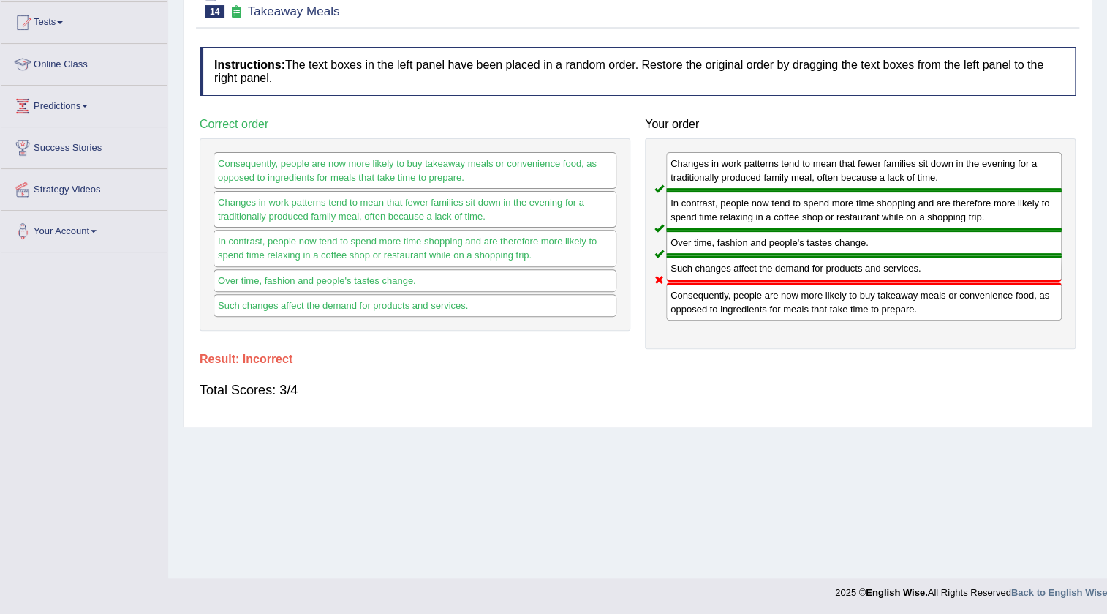
click at [279, 173] on div "Consequently, people are now more likely to buy takeaway meals or convenience f…" at bounding box center [415, 170] width 403 height 37
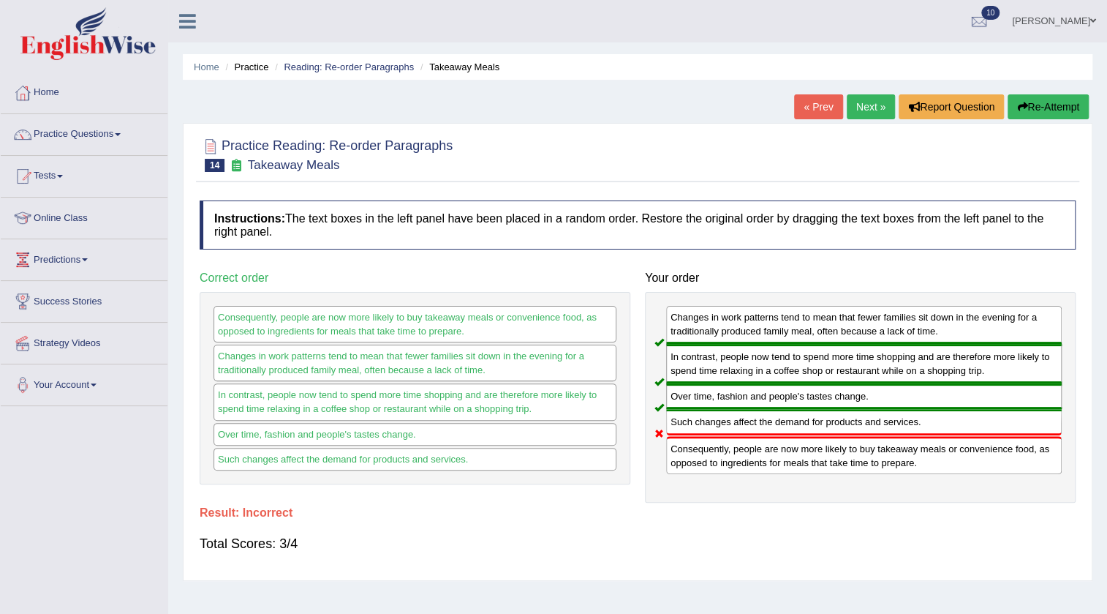
scroll to position [0, 0]
click at [868, 102] on link "Next »" at bounding box center [871, 106] width 48 height 25
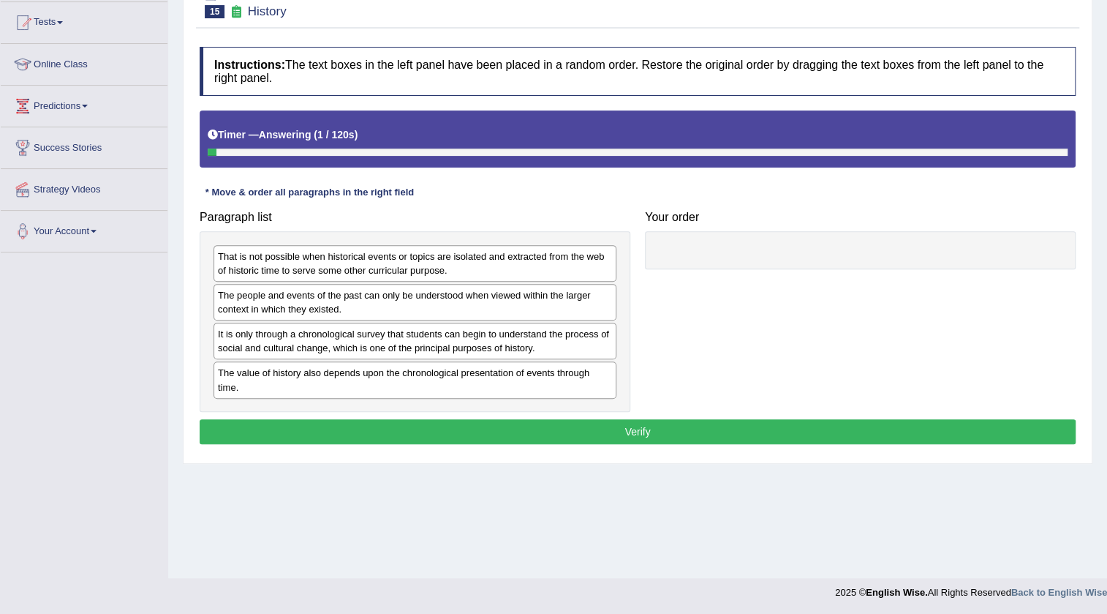
scroll to position [154, 0]
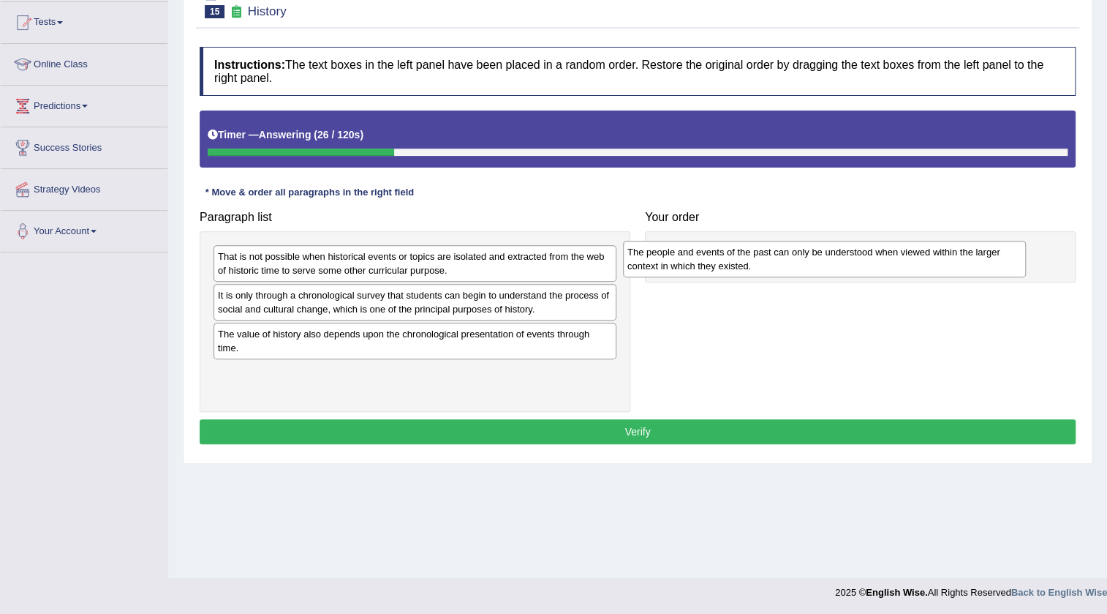
drag, startPoint x: 323, startPoint y: 298, endPoint x: 745, endPoint y: 249, distance: 424.7
click at [745, 249] on div "The people and events of the past can only be understood when viewed within the…" at bounding box center [824, 259] width 403 height 37
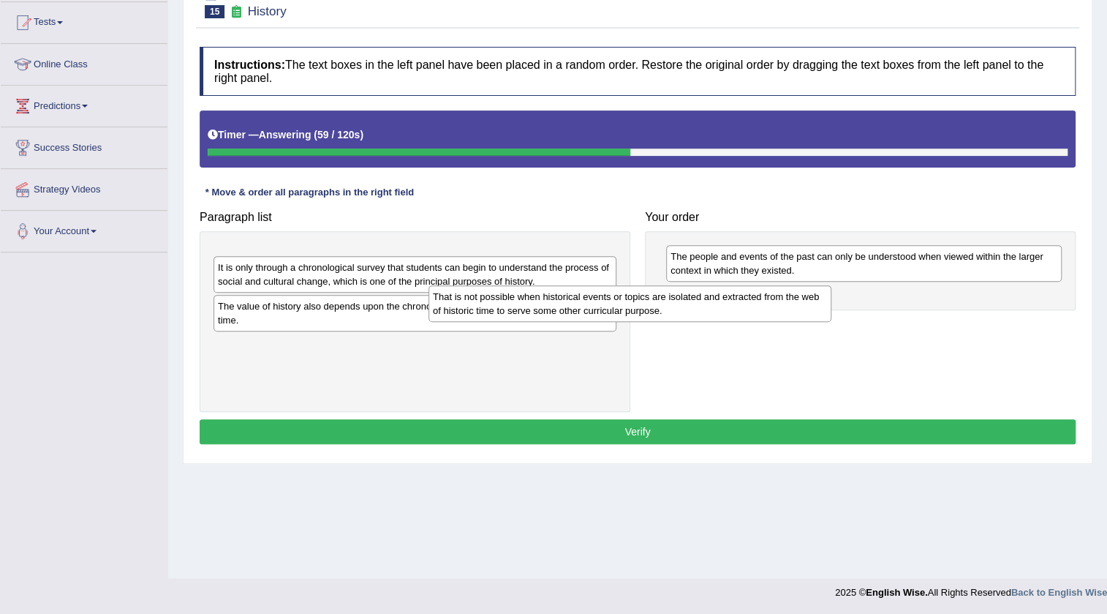
drag, startPoint x: 548, startPoint y: 246, endPoint x: 808, endPoint y: 291, distance: 264.2
click at [807, 291] on div "That is not possible when historical events or topics are isolated and extracte…" at bounding box center [630, 303] width 403 height 37
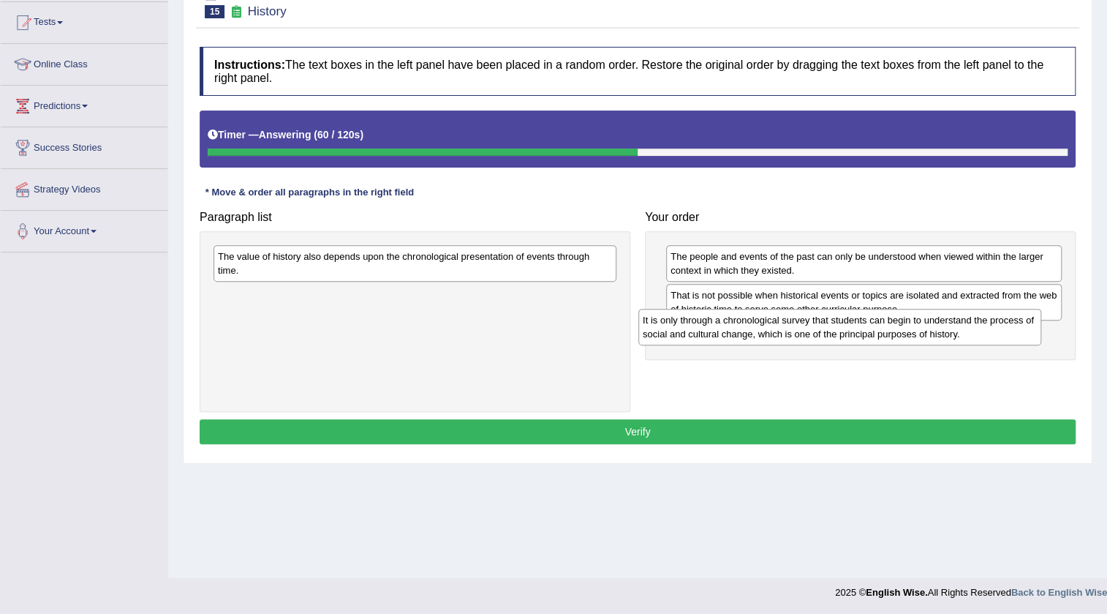
drag, startPoint x: 408, startPoint y: 263, endPoint x: 871, endPoint y: 337, distance: 468.8
click at [871, 337] on div "It is only through a chronological survey that students can begin to understand…" at bounding box center [839, 327] width 403 height 37
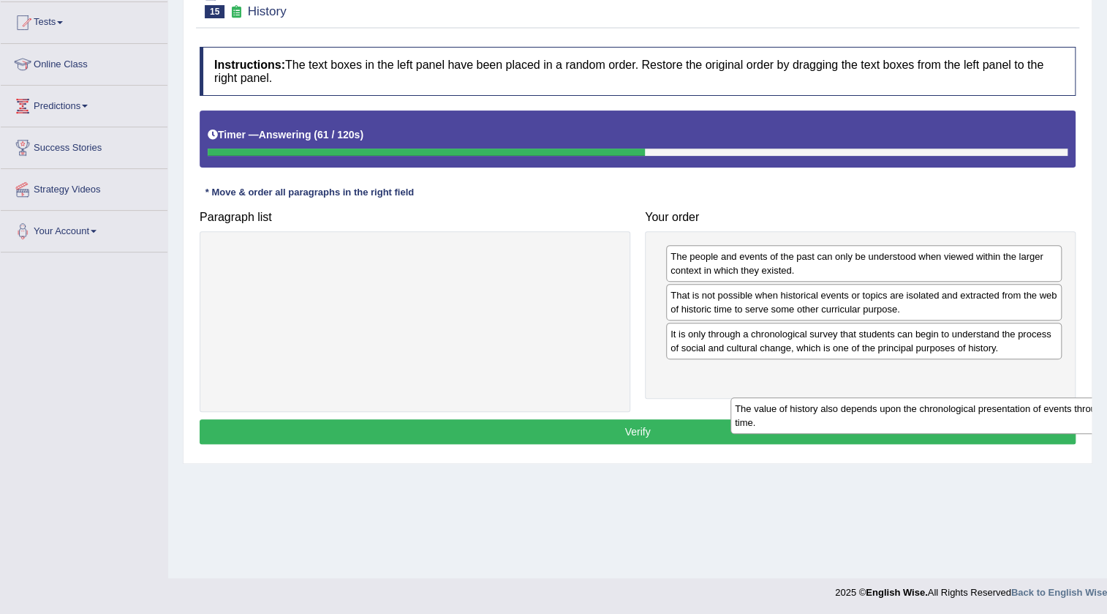
drag, startPoint x: 503, startPoint y: 249, endPoint x: 987, endPoint y: 387, distance: 502.8
click at [997, 397] on div "The value of history also depends upon the chronological presentation of events…" at bounding box center [932, 415] width 403 height 37
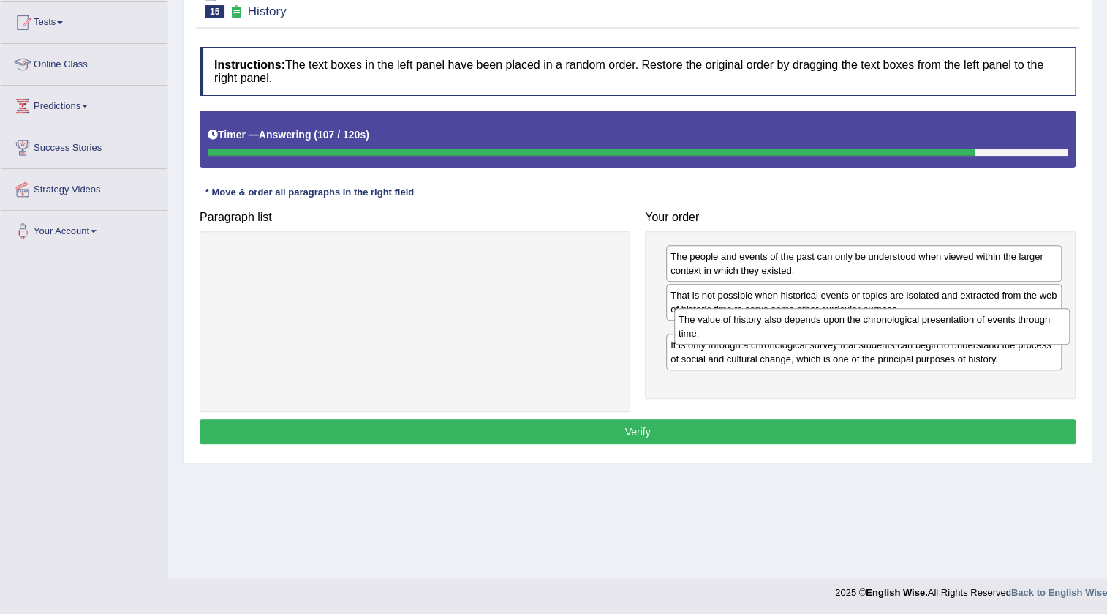
drag, startPoint x: 768, startPoint y: 382, endPoint x: 775, endPoint y: 328, distance: 53.9
click at [775, 328] on div "The value of history also depends upon the chronological presentation of events…" at bounding box center [872, 326] width 396 height 37
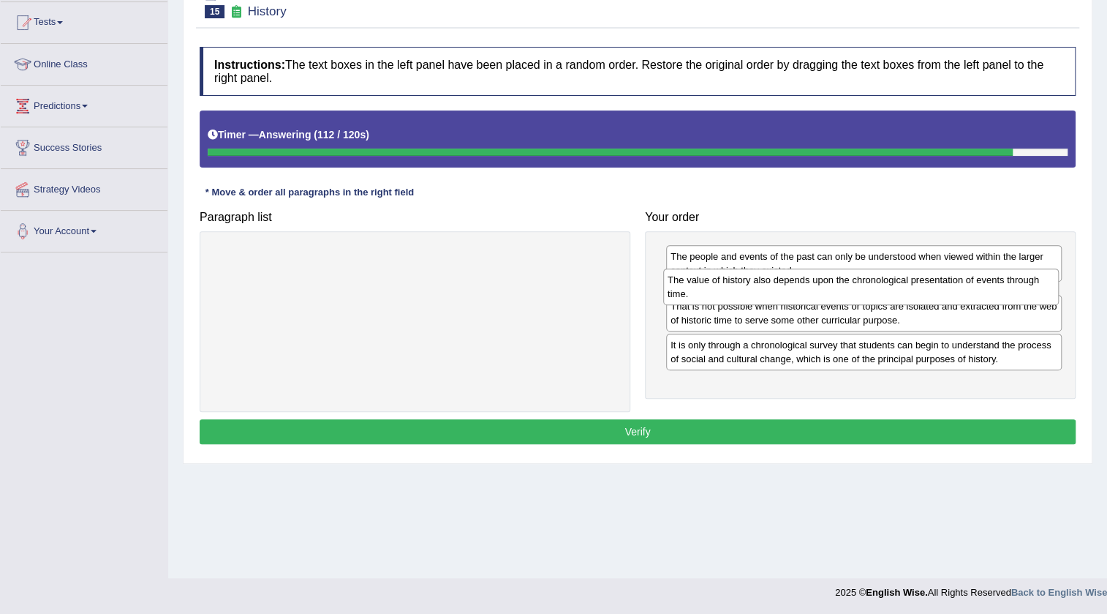
drag, startPoint x: 791, startPoint y: 329, endPoint x: 788, endPoint y: 281, distance: 48.4
click at [788, 281] on div "The value of history also depends upon the chronological presentation of events…" at bounding box center [861, 286] width 396 height 37
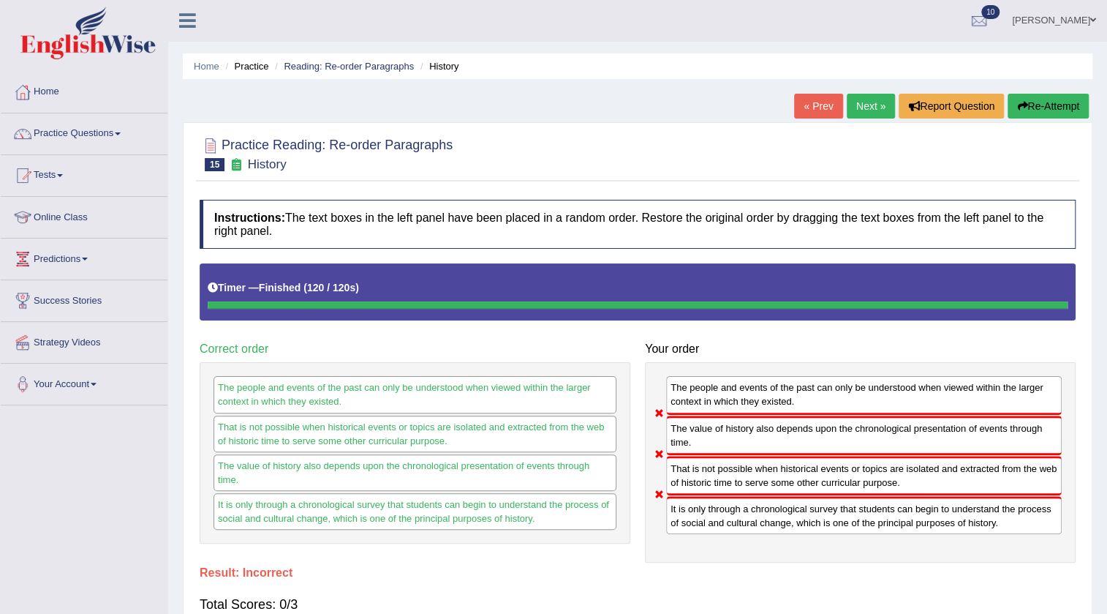
scroll to position [0, 0]
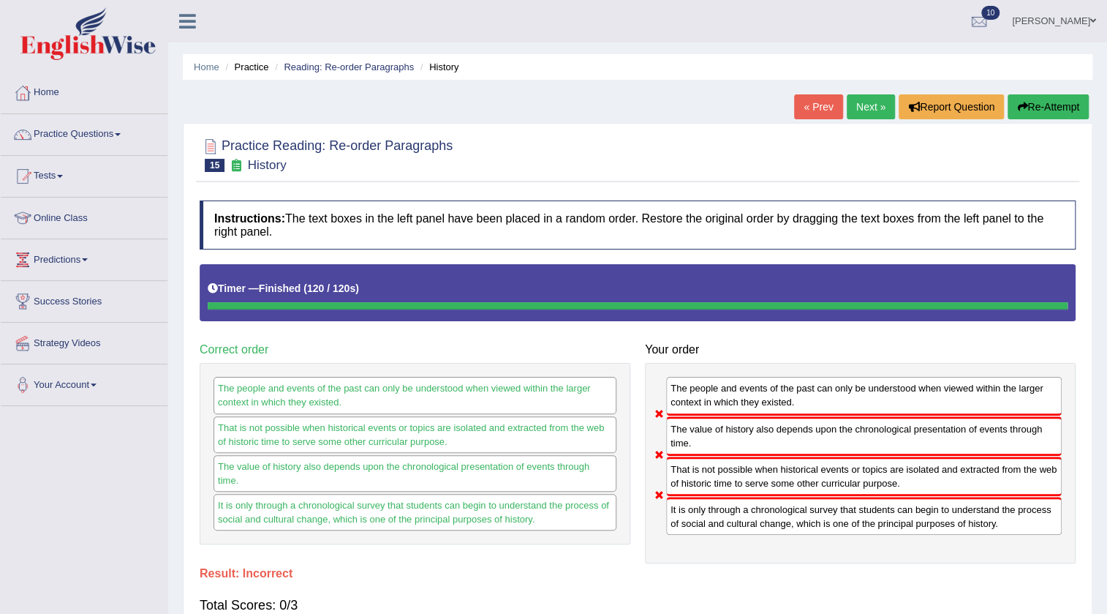
click at [1049, 101] on button "Re-Attempt" at bounding box center [1048, 106] width 81 height 25
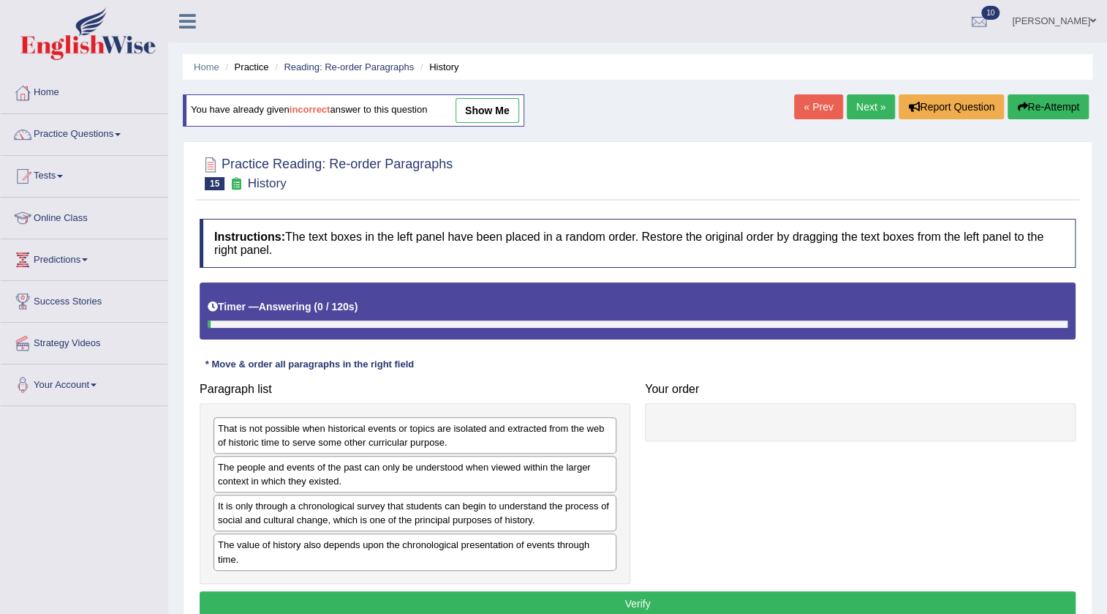
scroll to position [132, 0]
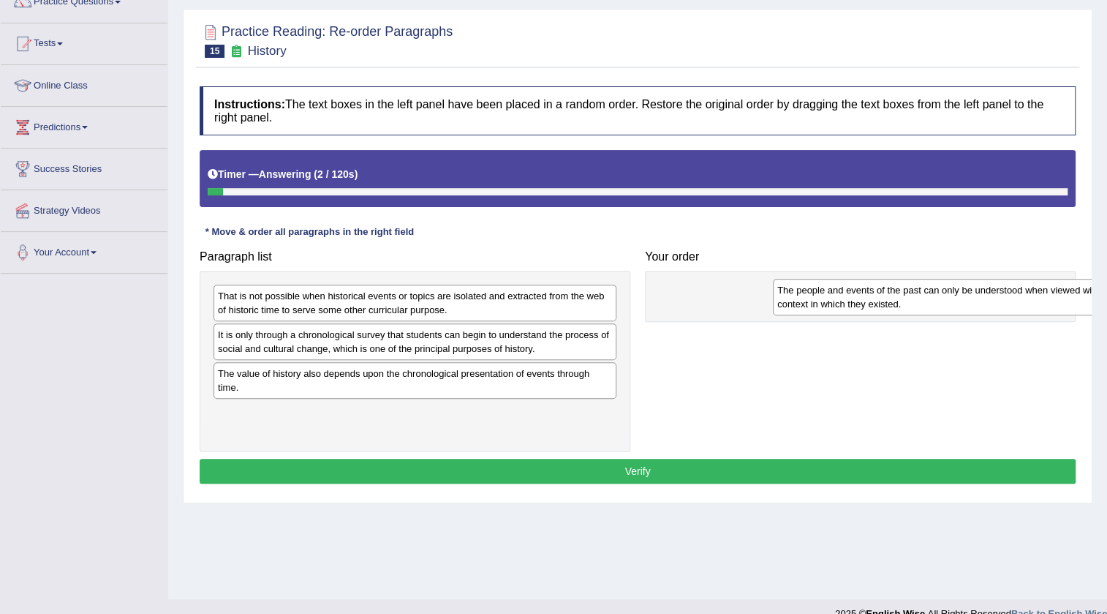
drag, startPoint x: 241, startPoint y: 331, endPoint x: 793, endPoint y: 287, distance: 553.2
click at [797, 287] on div "The people and events of the past can only be understood when viewed within the…" at bounding box center [974, 297] width 403 height 37
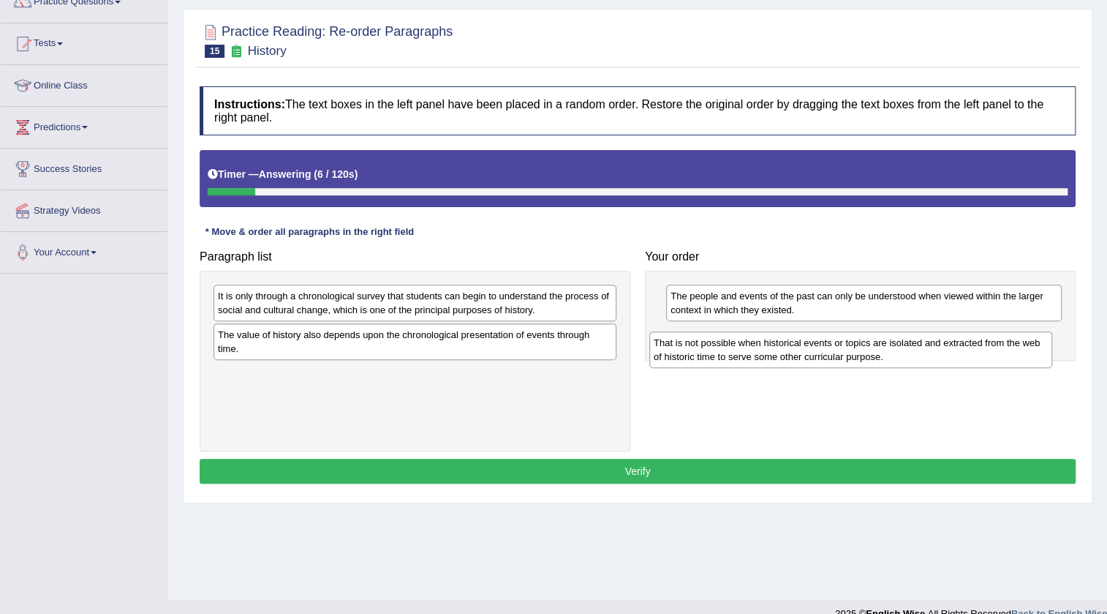
drag, startPoint x: 273, startPoint y: 308, endPoint x: 701, endPoint y: 341, distance: 429.1
click at [701, 341] on div "That is not possible when historical events or topics are isolated and extracte…" at bounding box center [850, 349] width 403 height 37
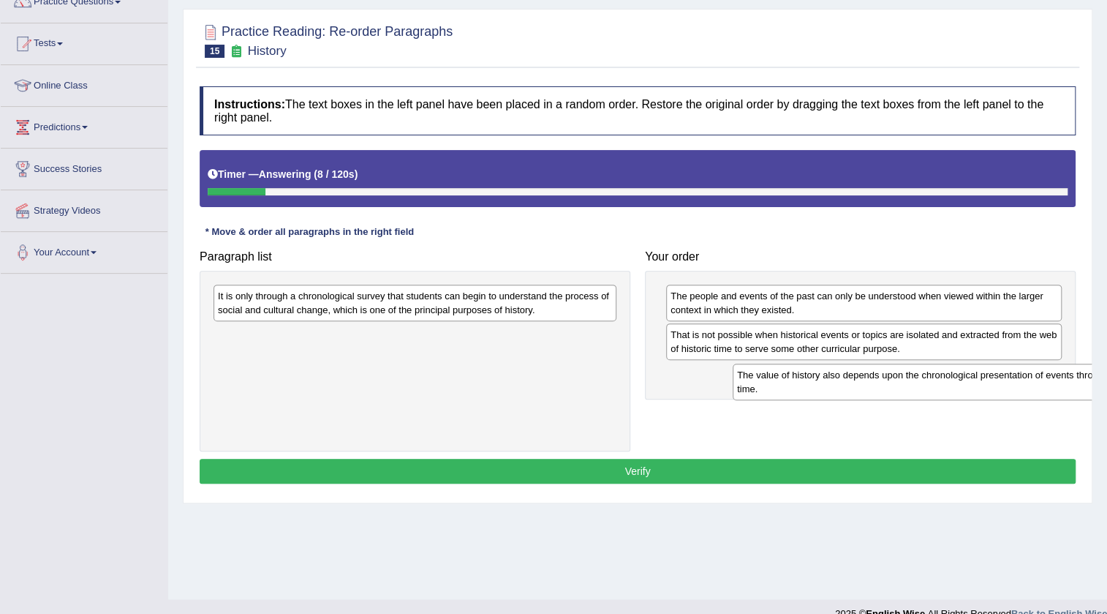
drag, startPoint x: 300, startPoint y: 342, endPoint x: 644, endPoint y: 361, distance: 344.3
click at [818, 382] on div "The value of history also depends upon the chronological presentation of events…" at bounding box center [934, 381] width 403 height 37
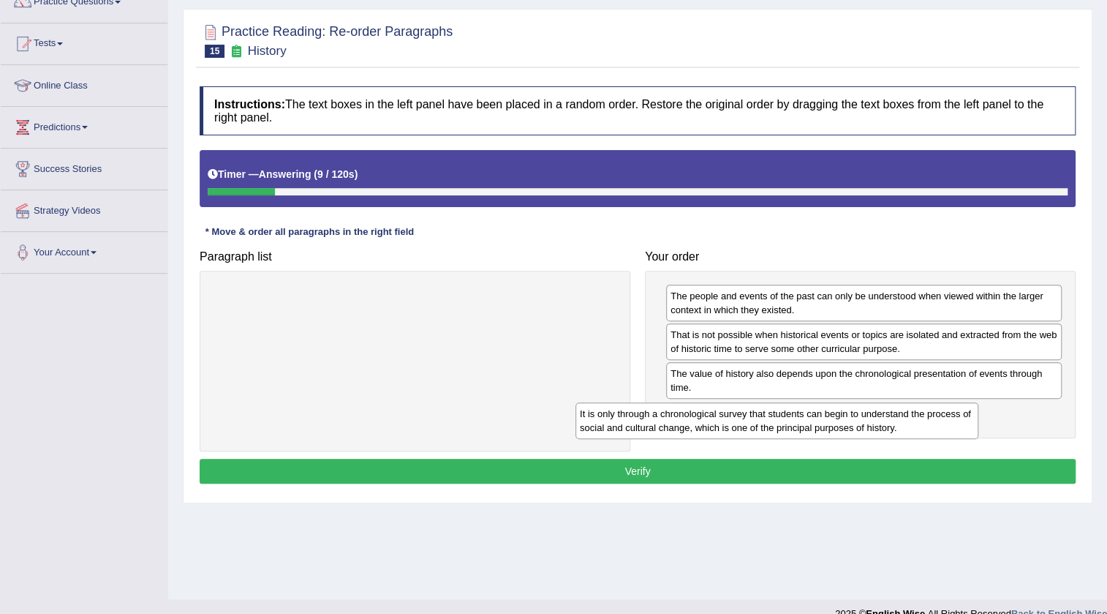
drag, startPoint x: 461, startPoint y: 306, endPoint x: 821, endPoint y: 418, distance: 376.8
click at [825, 422] on div "It is only through a chronological survey that students can begin to understand…" at bounding box center [777, 420] width 403 height 37
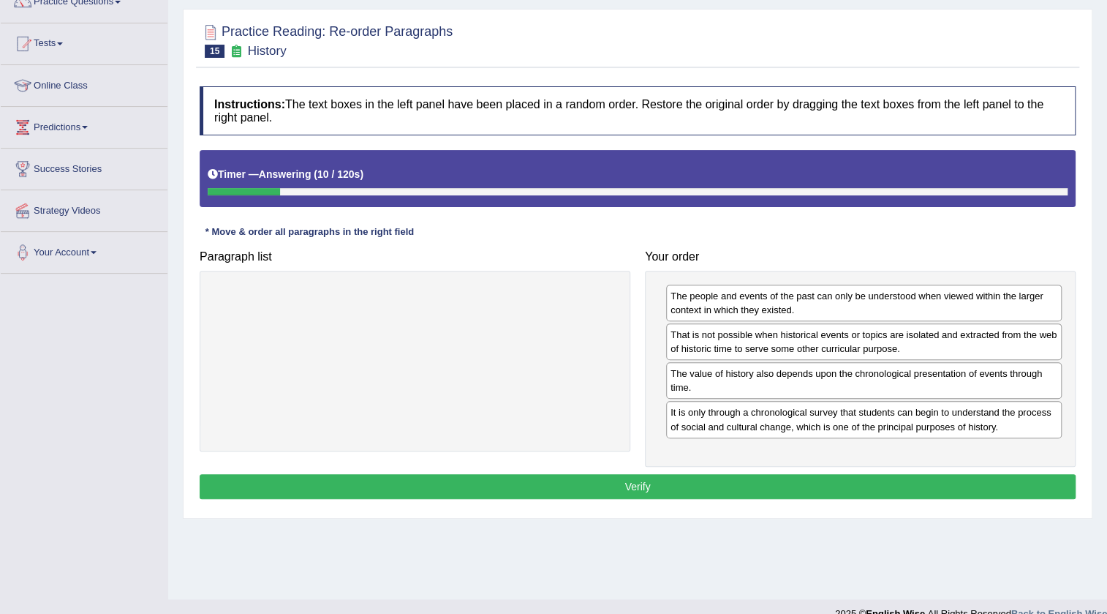
click at [633, 486] on button "Verify" at bounding box center [638, 486] width 876 height 25
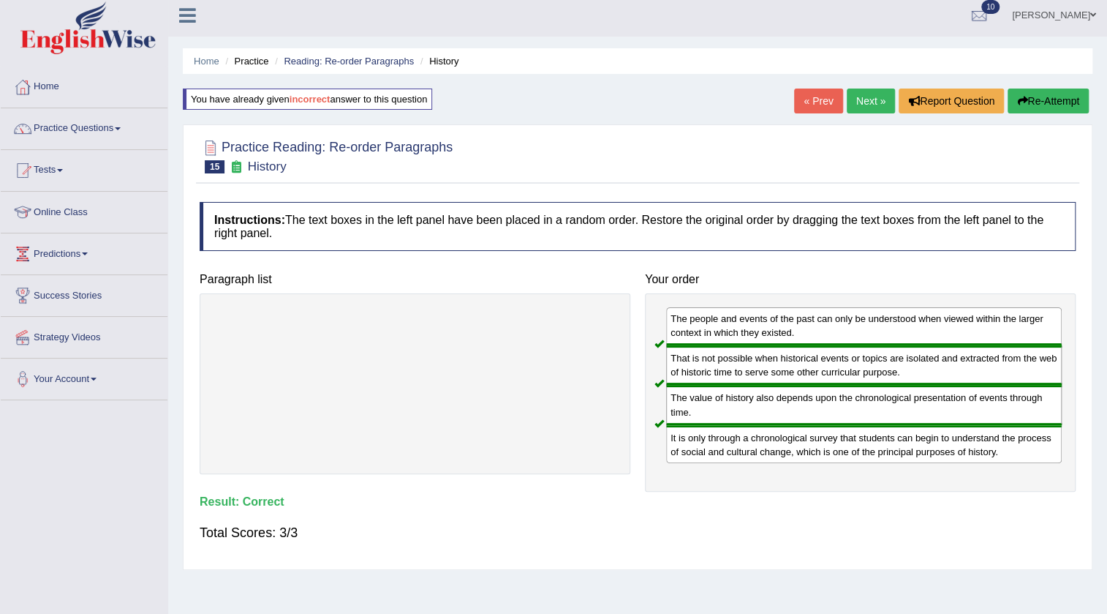
scroll to position [0, 0]
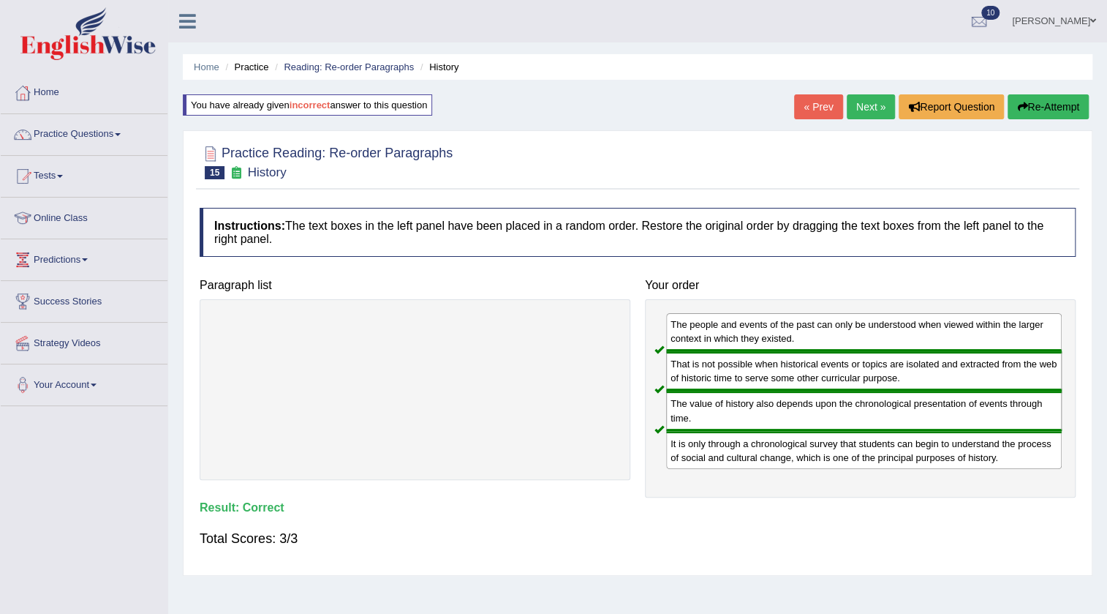
click at [853, 105] on link "Next »" at bounding box center [871, 106] width 48 height 25
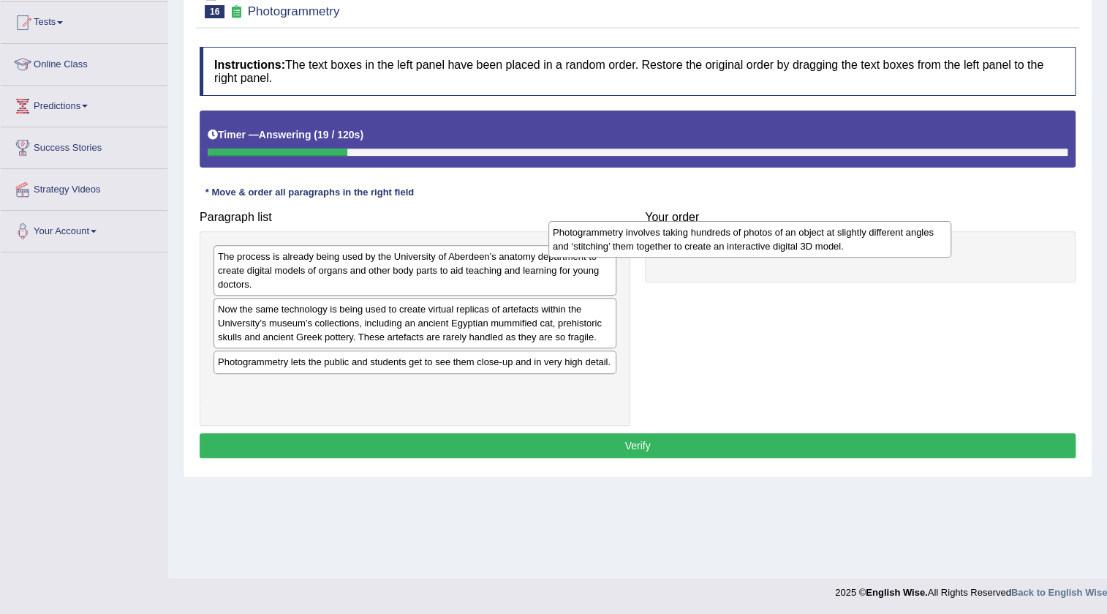
drag, startPoint x: 451, startPoint y: 307, endPoint x: 785, endPoint y: 230, distance: 343.8
click at [785, 230] on div "Photogrammetry involves taking hundreds of photos of an object at slightly diff…" at bounding box center [750, 239] width 403 height 37
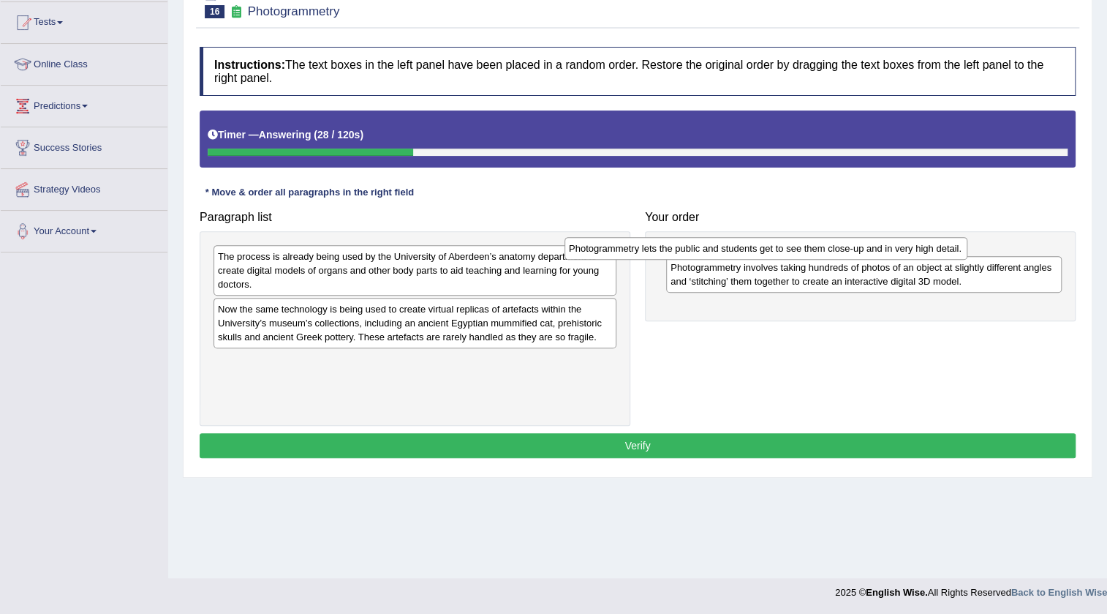
drag, startPoint x: 425, startPoint y: 366, endPoint x: 780, endPoint y: 248, distance: 374.7
click at [778, 250] on div "Photogrammetry lets the public and students get to see them close-up and in ver…" at bounding box center [766, 248] width 403 height 23
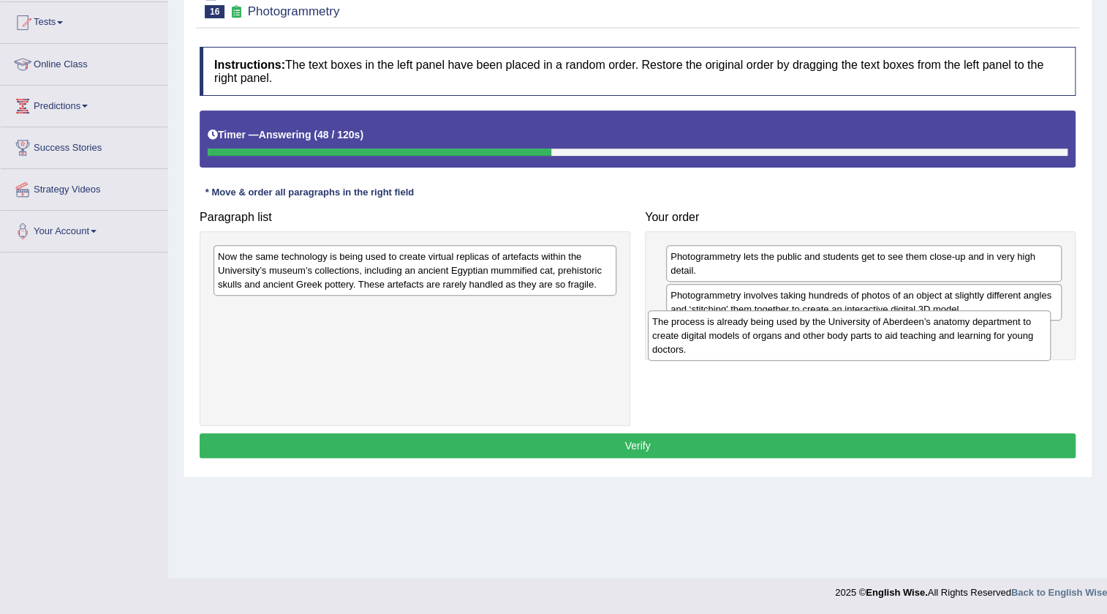
drag, startPoint x: 439, startPoint y: 278, endPoint x: 861, endPoint y: 343, distance: 427.0
click at [868, 343] on div "The process is already being used by the University of Aberdeen’s anatomy depar…" at bounding box center [849, 335] width 403 height 50
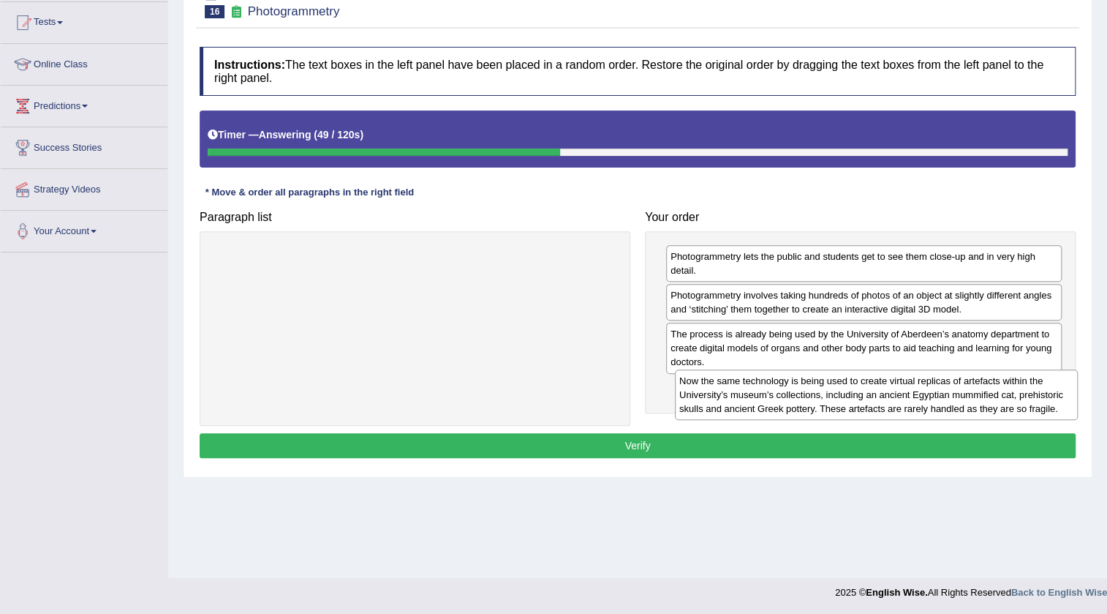
drag, startPoint x: 462, startPoint y: 271, endPoint x: 853, endPoint y: 393, distance: 409.4
click at [923, 395] on div "Now the same technology is being used to create virtual replicas of artefacts w…" at bounding box center [876, 394] width 403 height 50
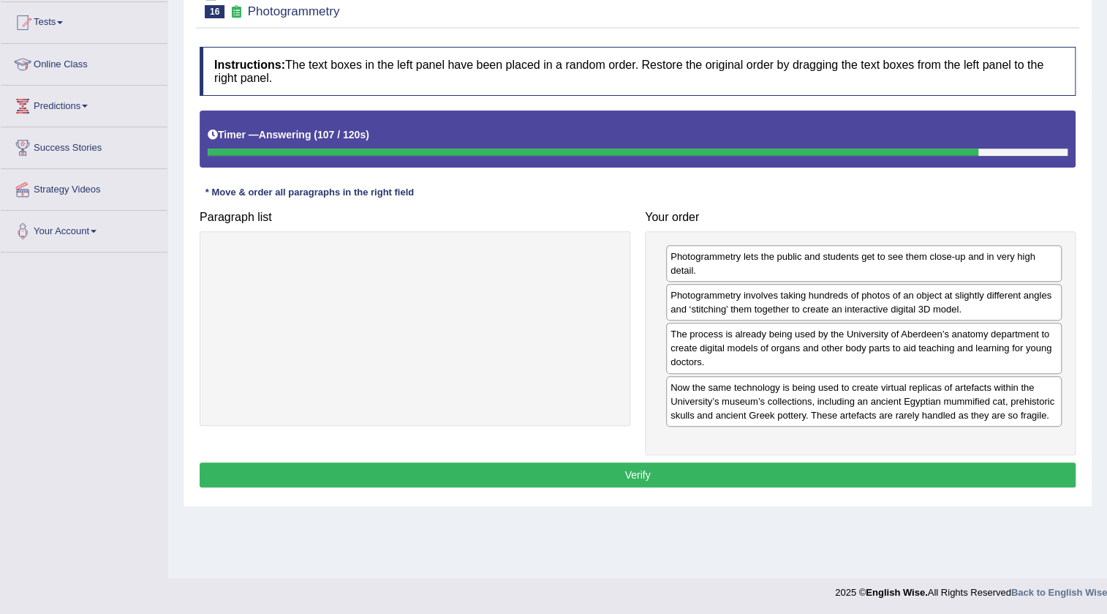
click at [1030, 475] on button "Verify" at bounding box center [638, 474] width 876 height 25
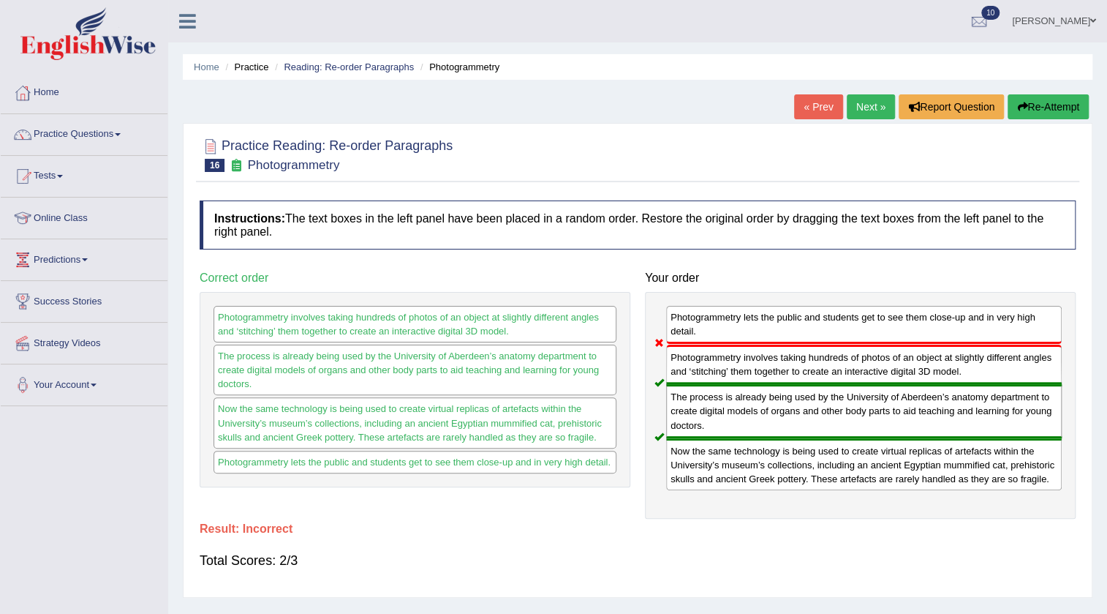
scroll to position [66, 0]
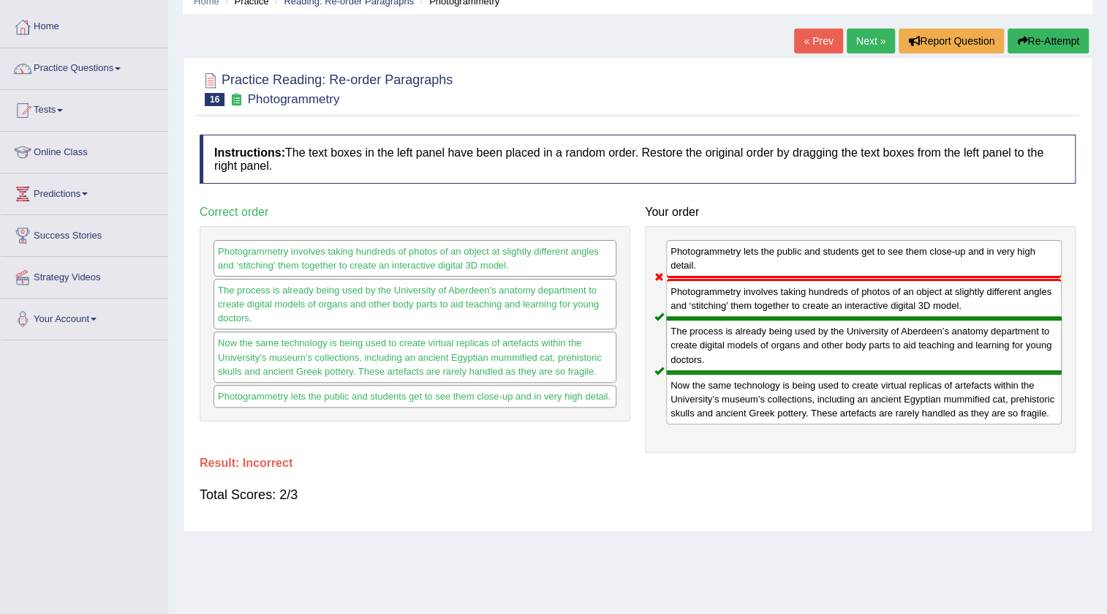
click at [867, 39] on link "Next »" at bounding box center [871, 41] width 48 height 25
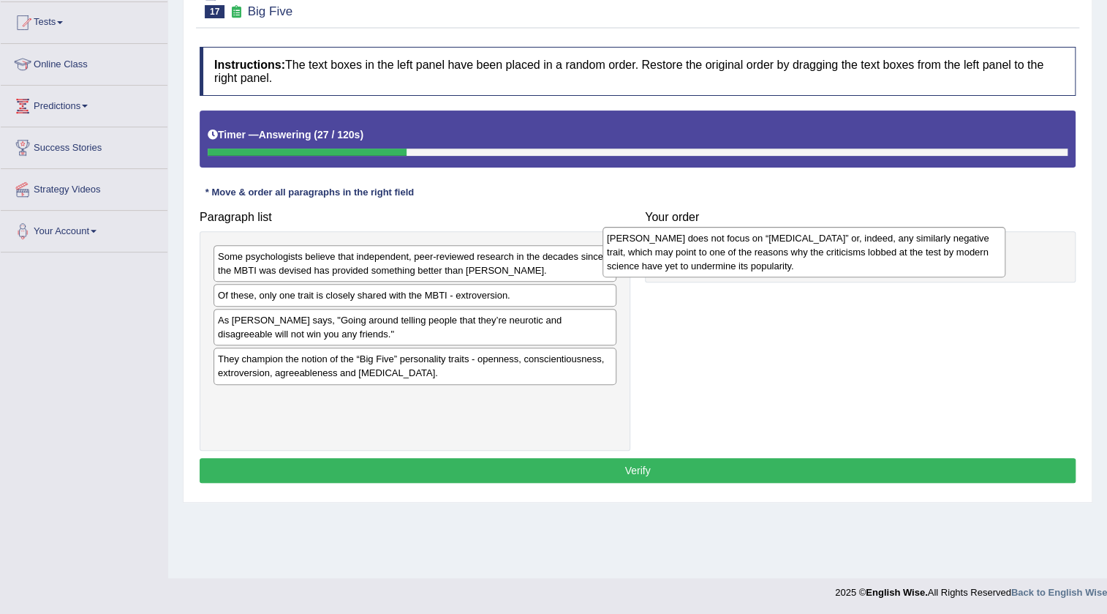
drag, startPoint x: 490, startPoint y: 271, endPoint x: 893, endPoint y: 253, distance: 403.4
click at [893, 253] on div "Myers-Briggs does not focus on “neuroticism” or, indeed, any similarly negative…" at bounding box center [804, 252] width 403 height 50
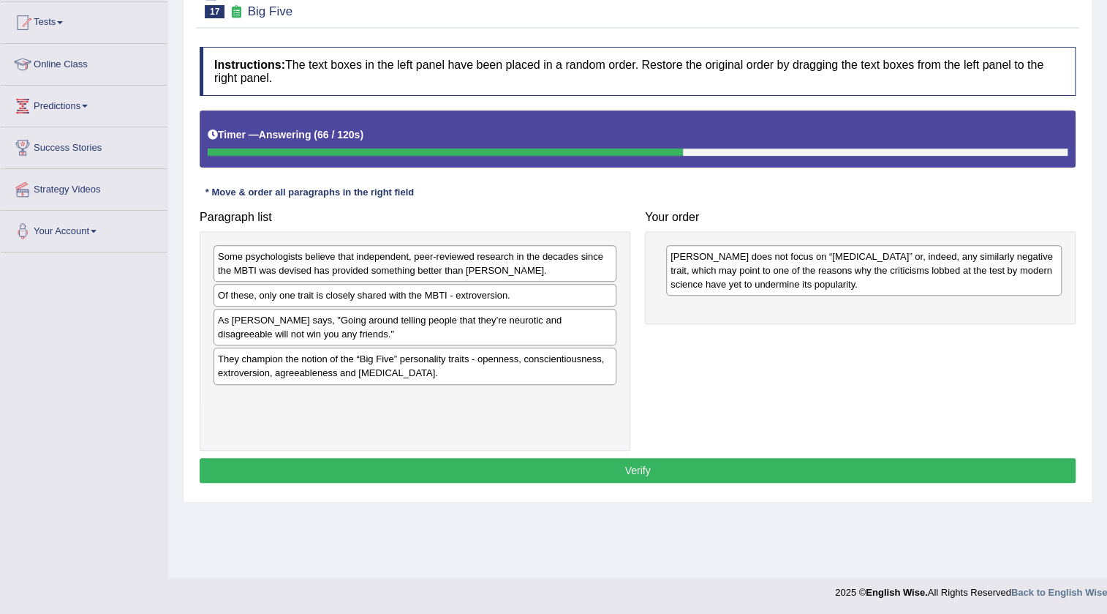
click at [437, 290] on div "Of these, only one trait is closely shared with the MBTI - extroversion." at bounding box center [415, 295] width 403 height 23
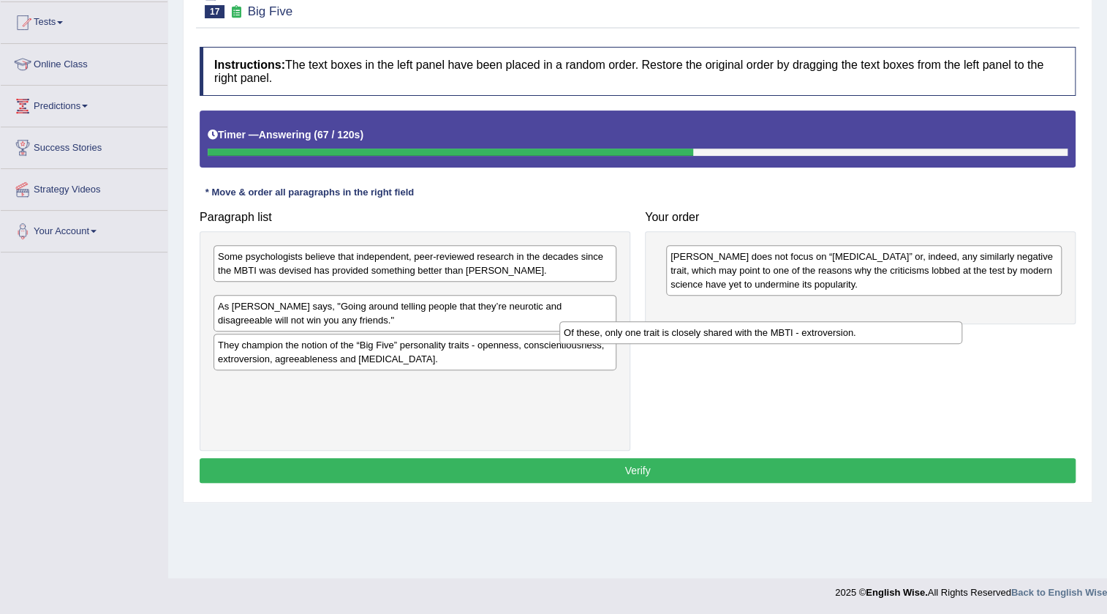
drag, startPoint x: 438, startPoint y: 298, endPoint x: 790, endPoint y: 318, distance: 352.4
click at [790, 321] on div "Of these, only one trait is closely shared with the MBTI - extroversion." at bounding box center [760, 332] width 403 height 23
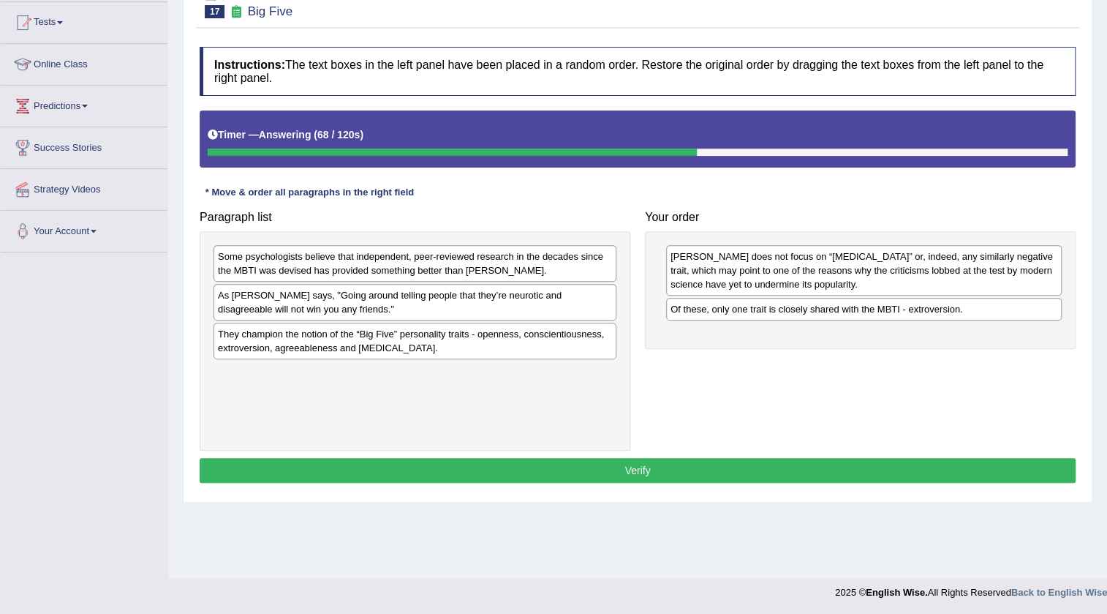
drag, startPoint x: 559, startPoint y: 245, endPoint x: 569, endPoint y: 261, distance: 19.1
click at [567, 256] on div "Some psychologists believe that independent, peer-reviewed research in the deca…" at bounding box center [415, 263] width 403 height 37
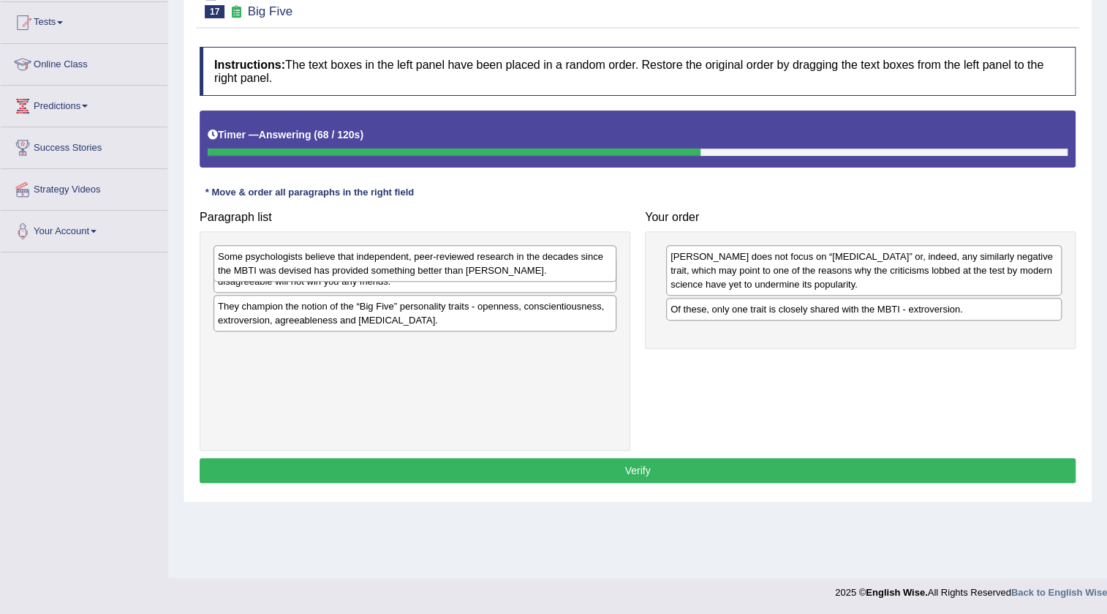
drag, startPoint x: 581, startPoint y: 271, endPoint x: 675, endPoint y: 304, distance: 99.2
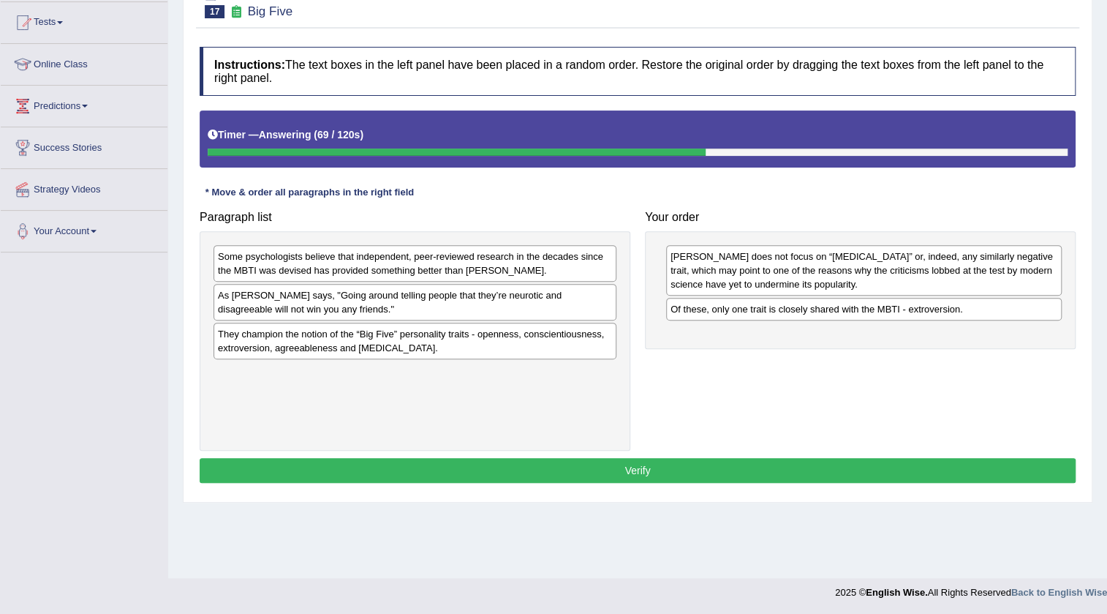
drag, startPoint x: 565, startPoint y: 238, endPoint x: 609, endPoint y: 274, distance: 57.1
click at [610, 274] on div "Some psychologists believe that independent, peer-reviewed research in the deca…" at bounding box center [415, 340] width 431 height 219
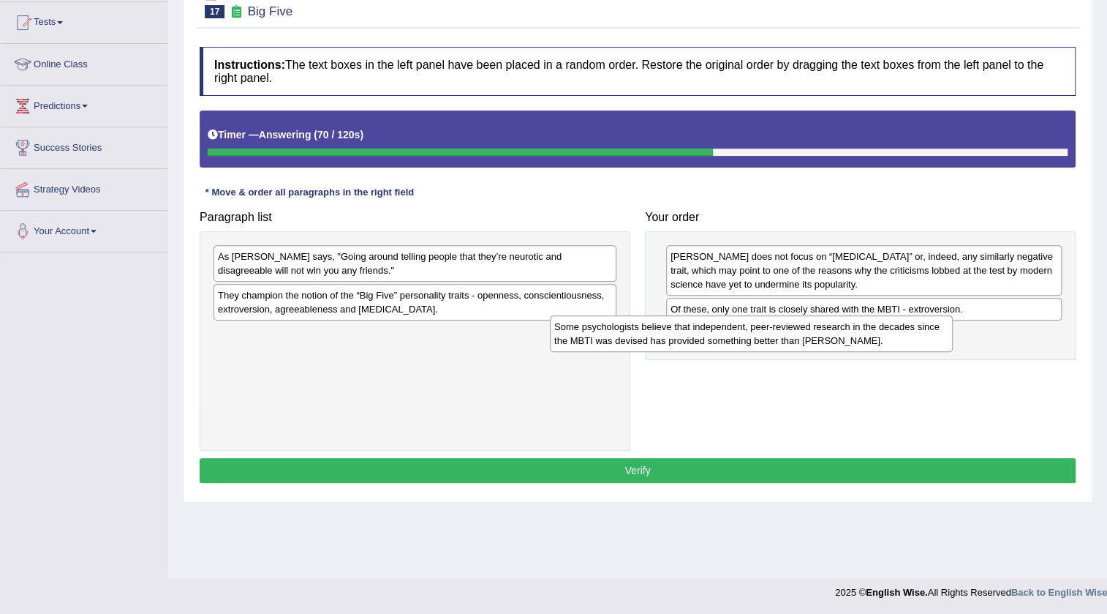
drag, startPoint x: 607, startPoint y: 274, endPoint x: 944, endPoint y: 344, distance: 344.4
click at [944, 344] on div "Some psychologists believe that independent, peer-reviewed research in the deca…" at bounding box center [751, 333] width 403 height 37
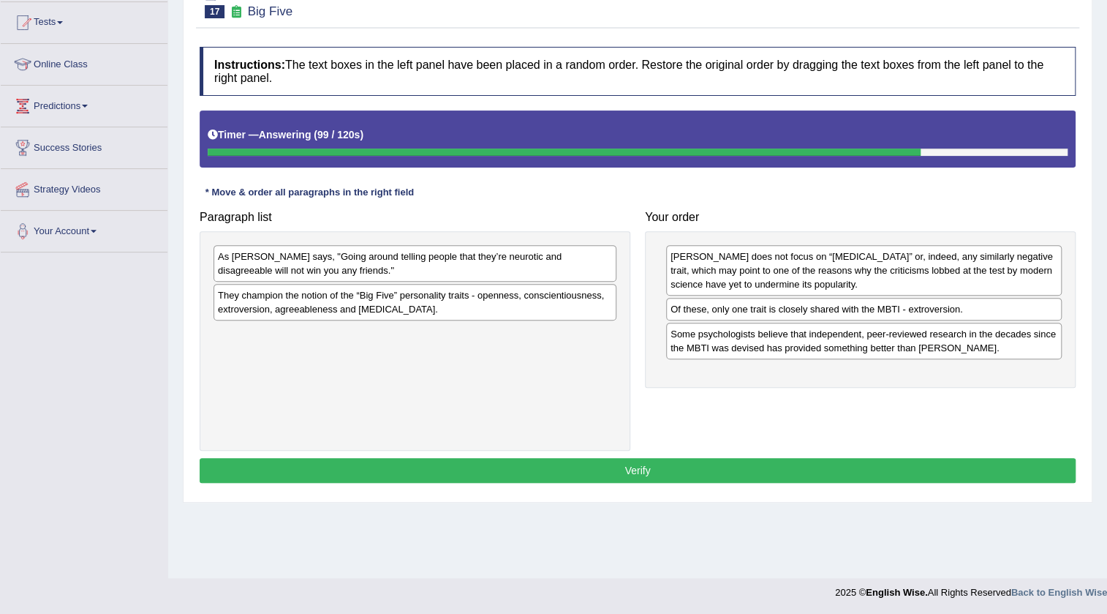
click at [461, 270] on div "As Adam Grant says, "Going around telling people that they’re neurotic and disa…" at bounding box center [415, 263] width 403 height 37
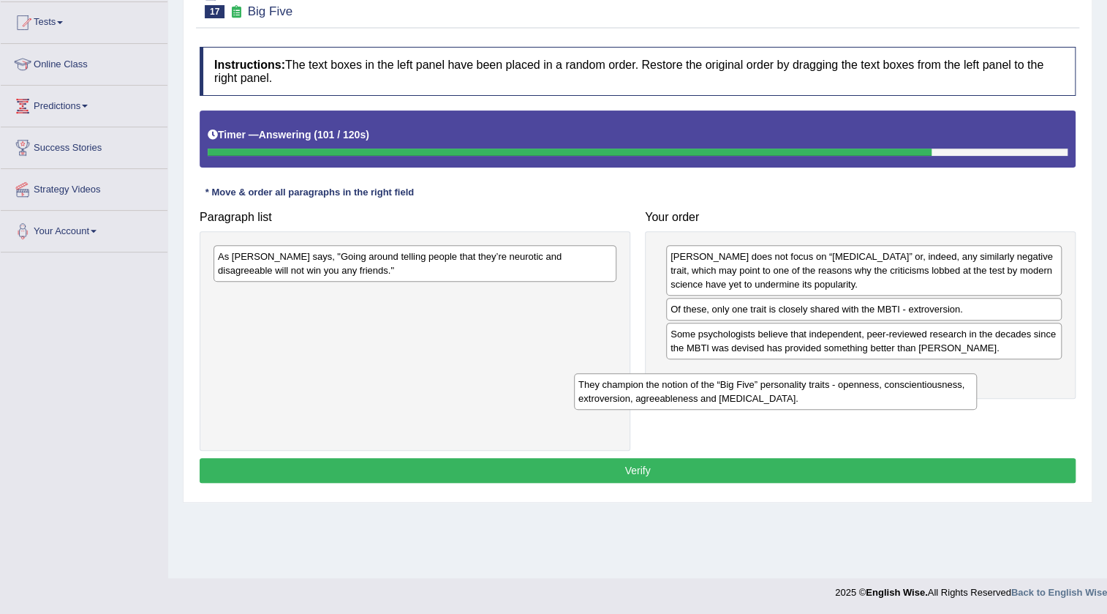
drag, startPoint x: 451, startPoint y: 294, endPoint x: 812, endPoint y: 383, distance: 371.4
click at [812, 383] on div "They champion the notion of the “Big Five” personality traits - openness, consc…" at bounding box center [775, 391] width 403 height 37
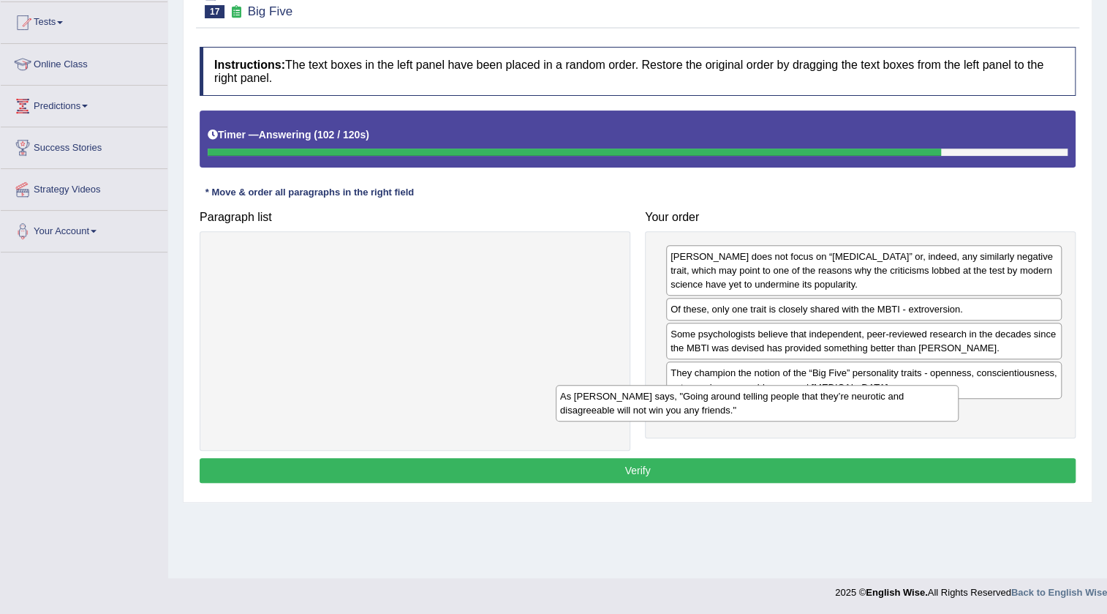
drag, startPoint x: 521, startPoint y: 255, endPoint x: 863, endPoint y: 395, distance: 370.0
click at [863, 395] on div "As Adam Grant says, "Going around telling people that they’re neurotic and disa…" at bounding box center [757, 403] width 403 height 37
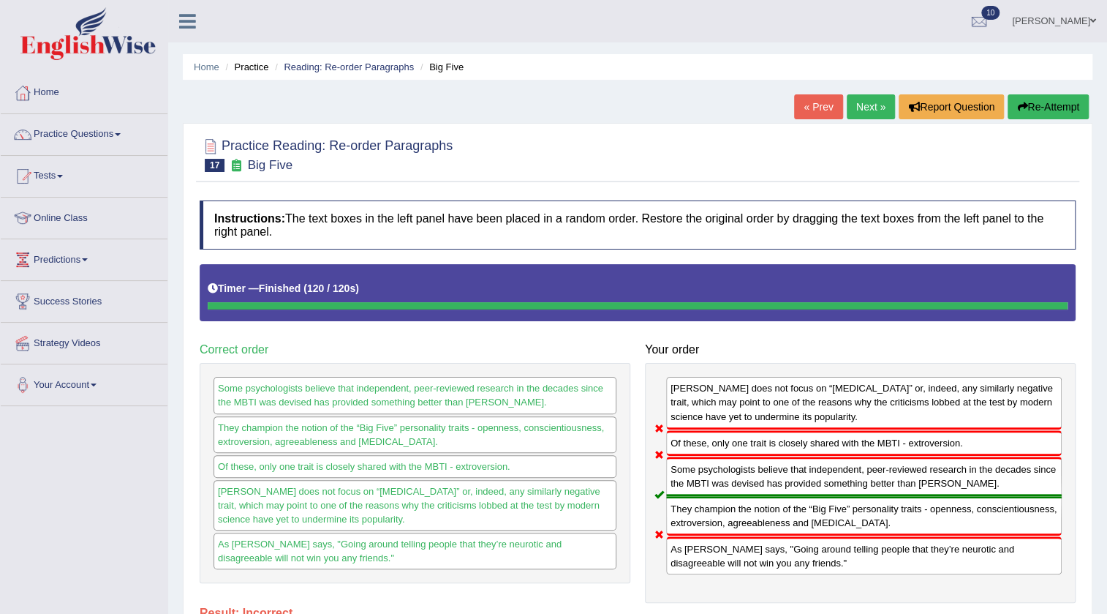
drag, startPoint x: 348, startPoint y: 143, endPoint x: 363, endPoint y: 143, distance: 14.6
click at [363, 143] on h2 "Practice Reading: Re-order Paragraphs 17 Big Five" at bounding box center [326, 153] width 253 height 37
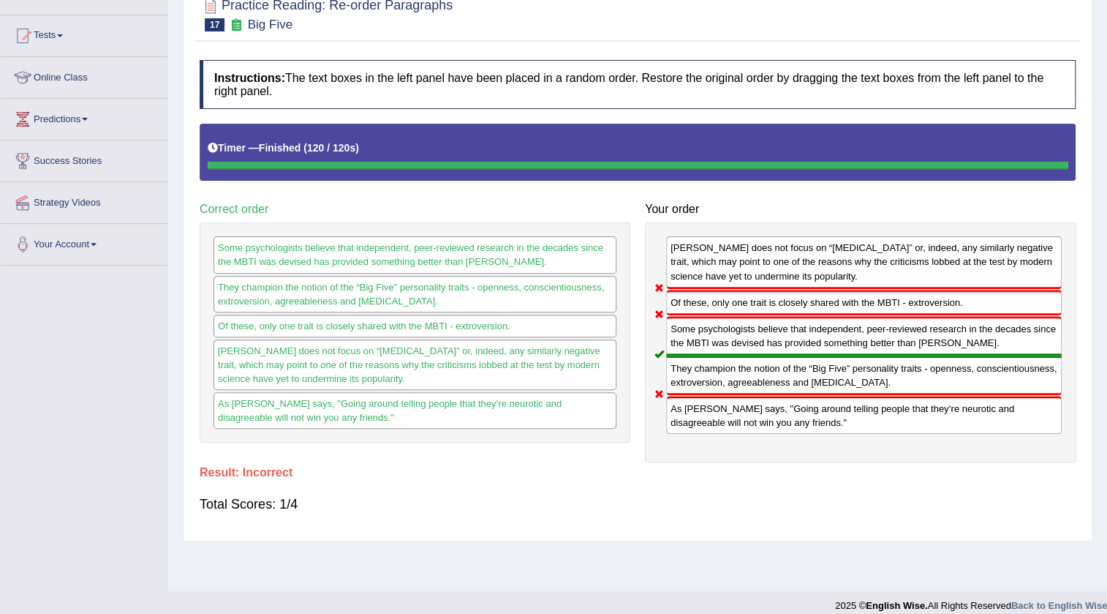
scroll to position [154, 0]
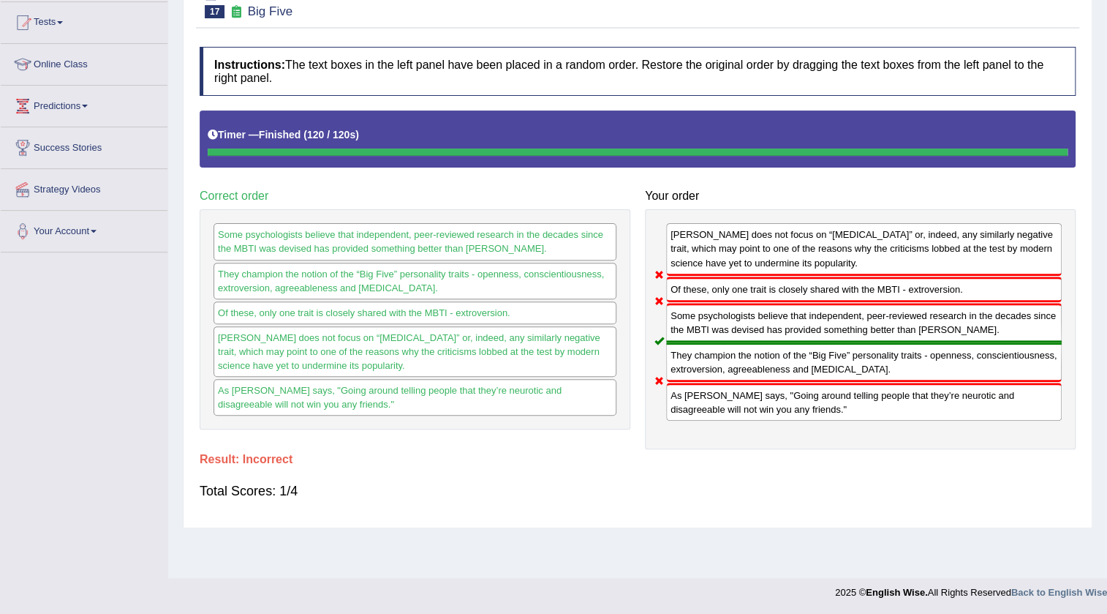
drag, startPoint x: 832, startPoint y: 246, endPoint x: 815, endPoint y: 276, distance: 34.7
click at [815, 276] on div "Myers-Briggs does not focus on “neuroticism” or, indeed, any similarly negative…" at bounding box center [860, 329] width 431 height 240
drag, startPoint x: 826, startPoint y: 239, endPoint x: 826, endPoint y: 253, distance: 13.9
click at [826, 253] on div "Myers-Briggs does not focus on “neuroticism” or, indeed, any similarly negative…" at bounding box center [864, 249] width 396 height 52
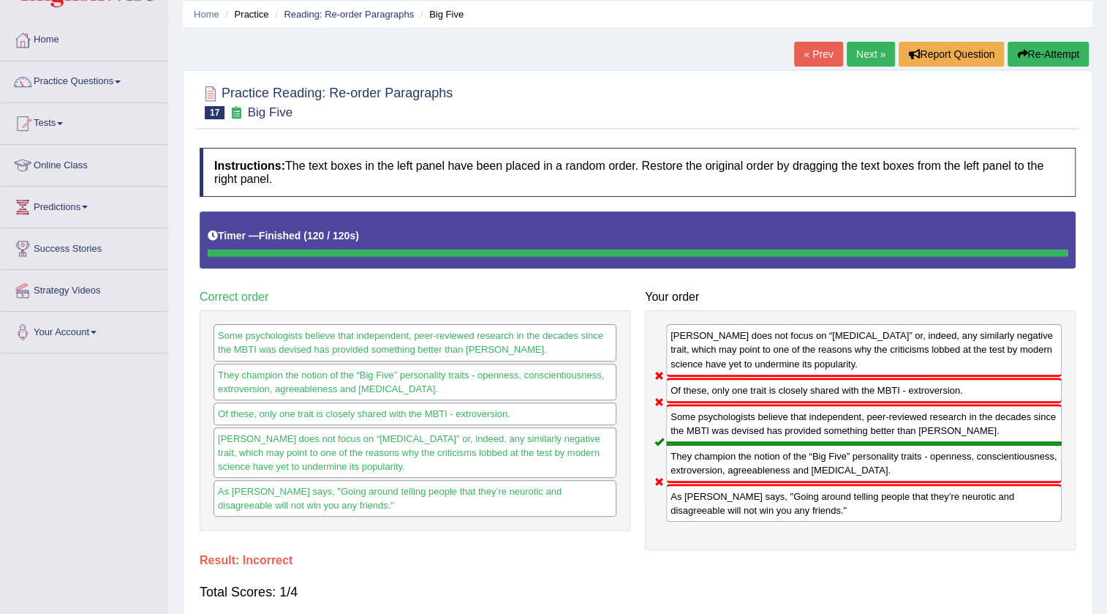
scroll to position [21, 0]
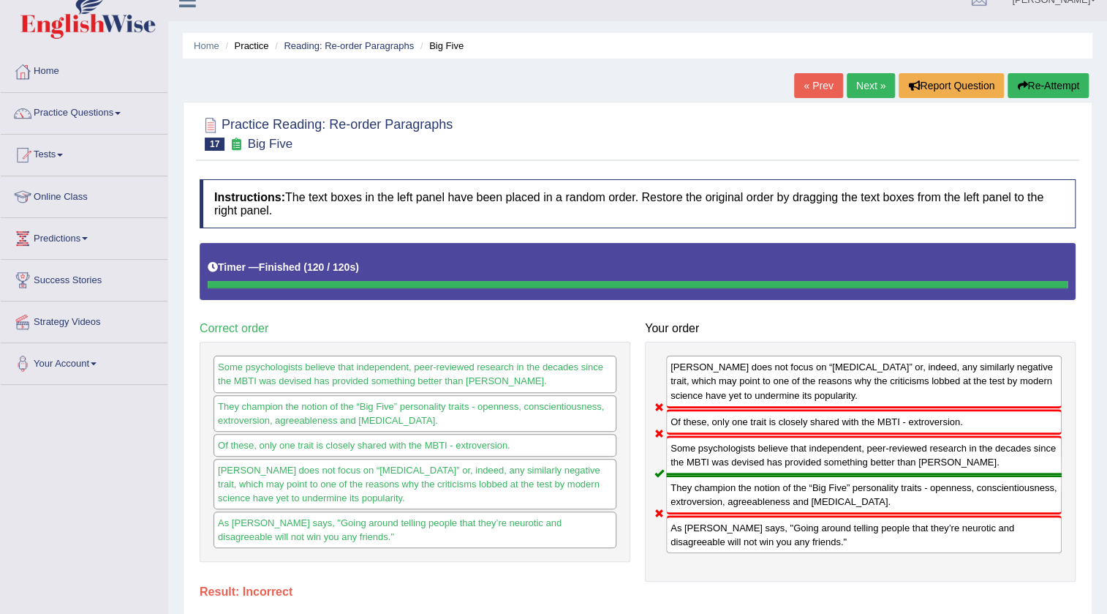
click at [834, 500] on div "They champion the notion of the “Big Five” personality traits - openness, consc…" at bounding box center [864, 494] width 396 height 39
click at [808, 83] on link "« Prev" at bounding box center [818, 85] width 48 height 25
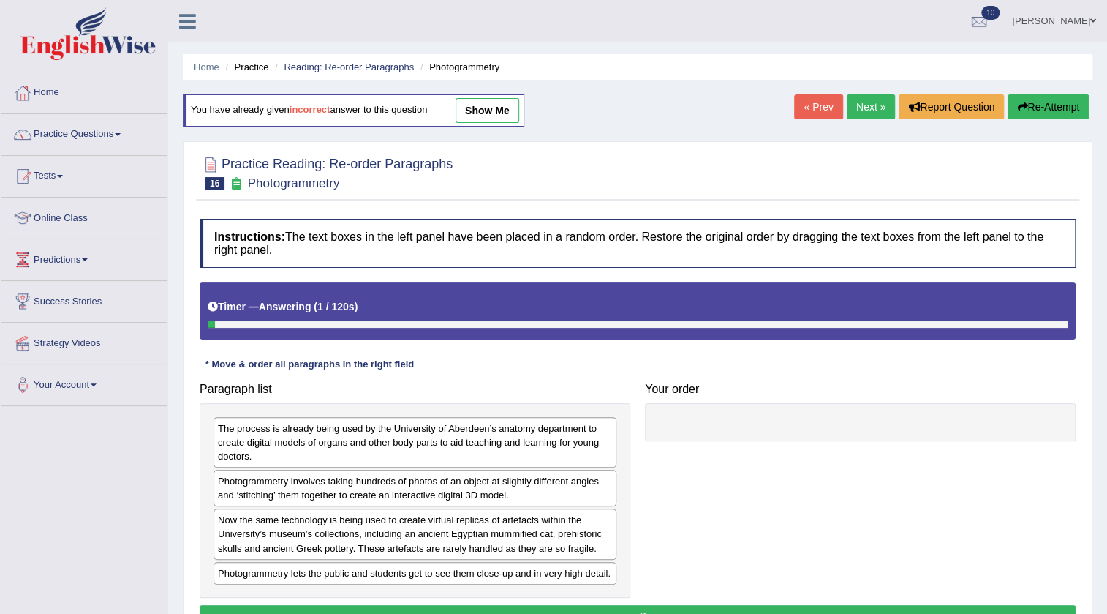
click at [470, 106] on link "show me" at bounding box center [488, 110] width 64 height 25
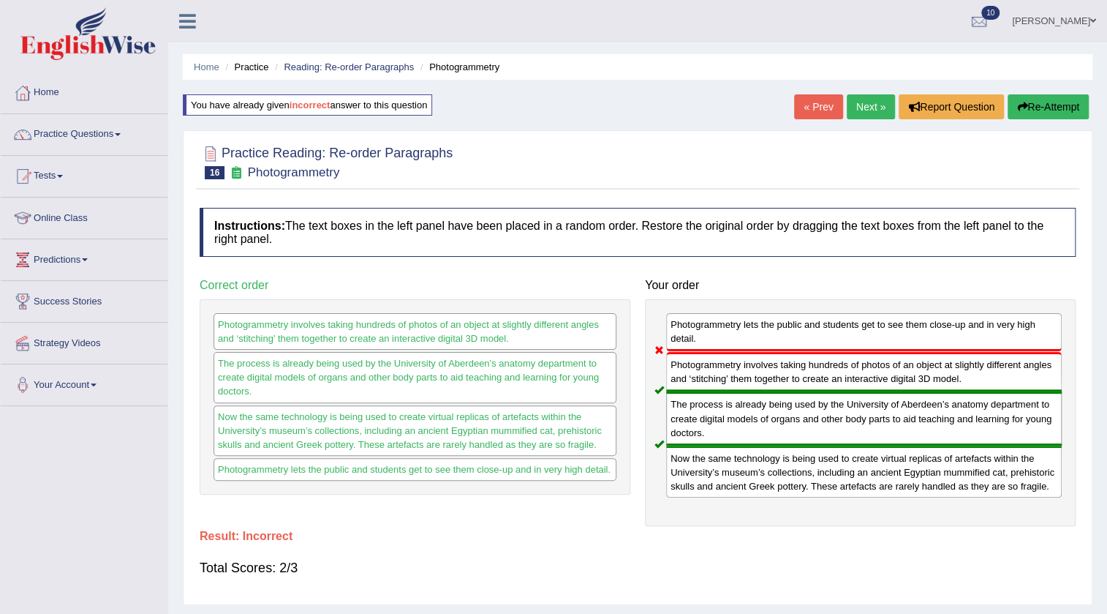
click at [802, 108] on link "« Prev" at bounding box center [818, 106] width 48 height 25
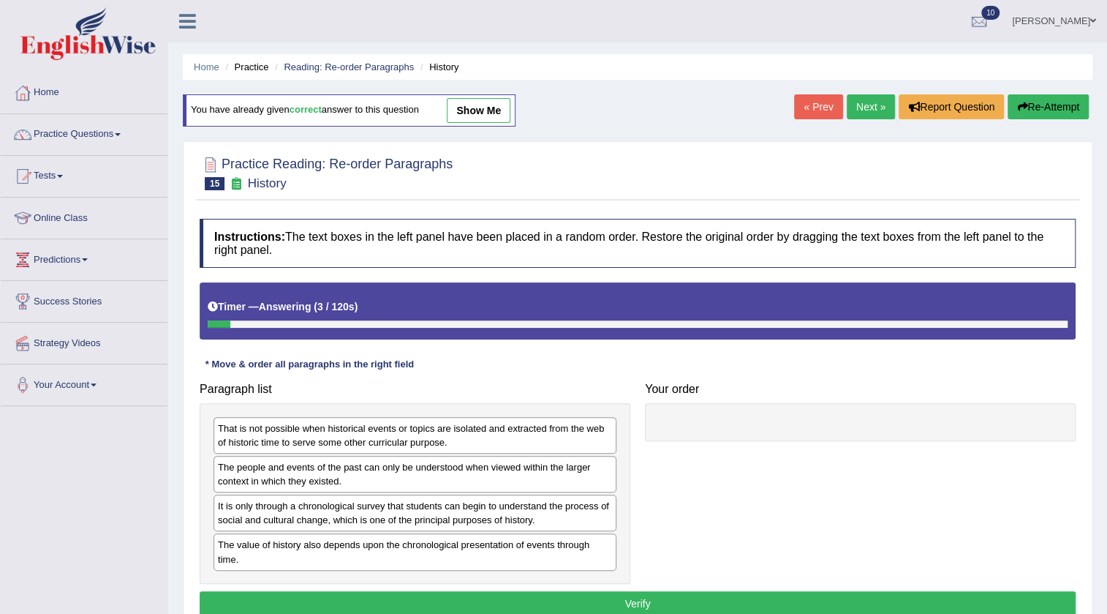
click at [823, 100] on link "« Prev" at bounding box center [818, 106] width 48 height 25
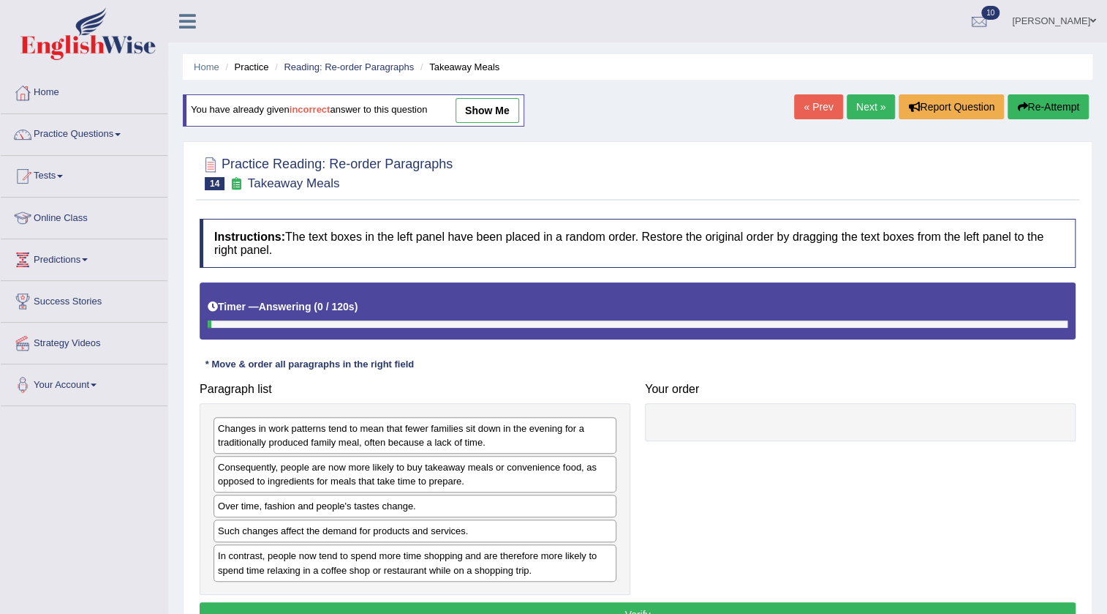
click at [484, 115] on link "show me" at bounding box center [488, 110] width 64 height 25
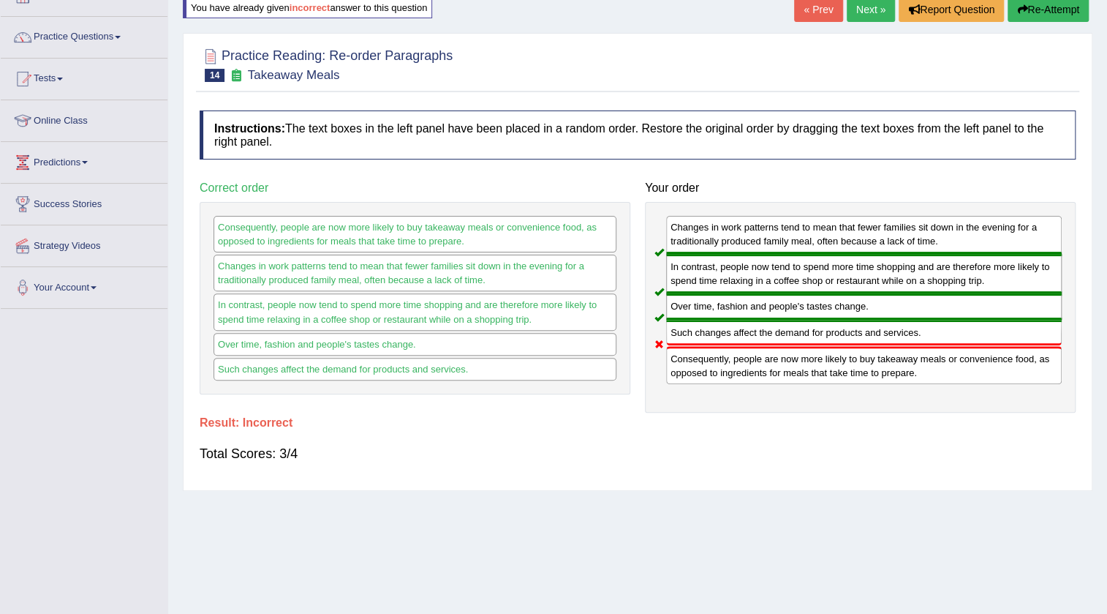
scroll to position [132, 0]
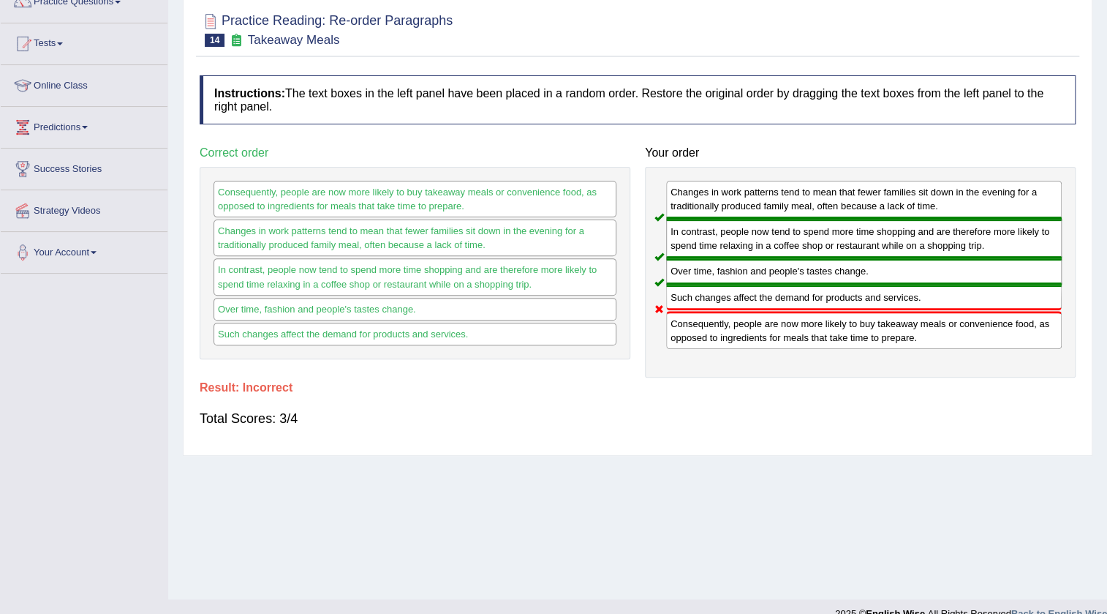
click at [336, 197] on div "Consequently, people are now more likely to buy takeaway meals or convenience f…" at bounding box center [415, 199] width 403 height 37
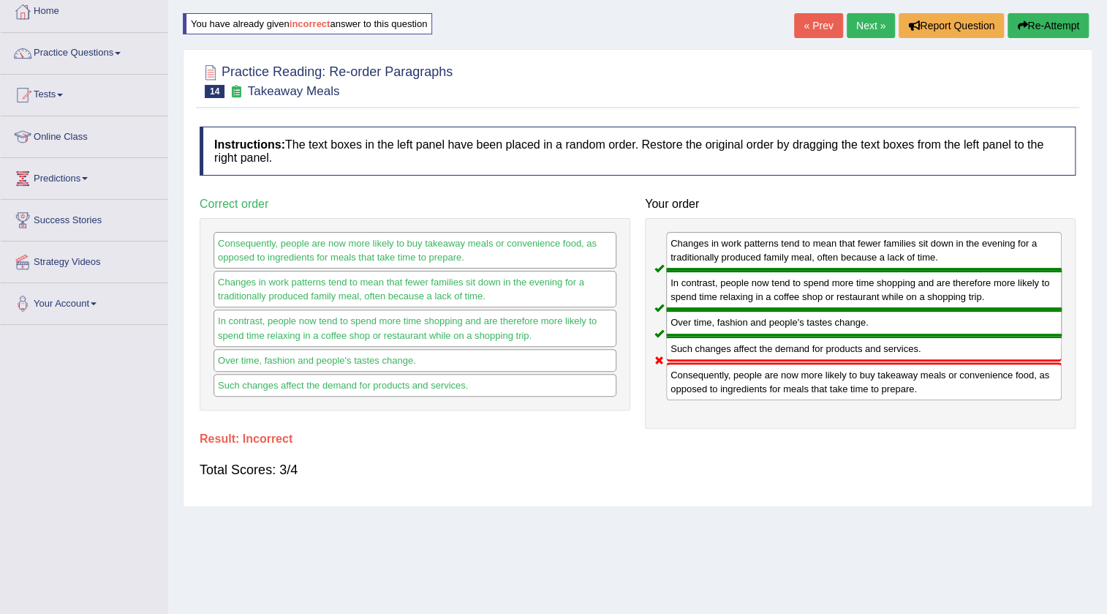
scroll to position [0, 0]
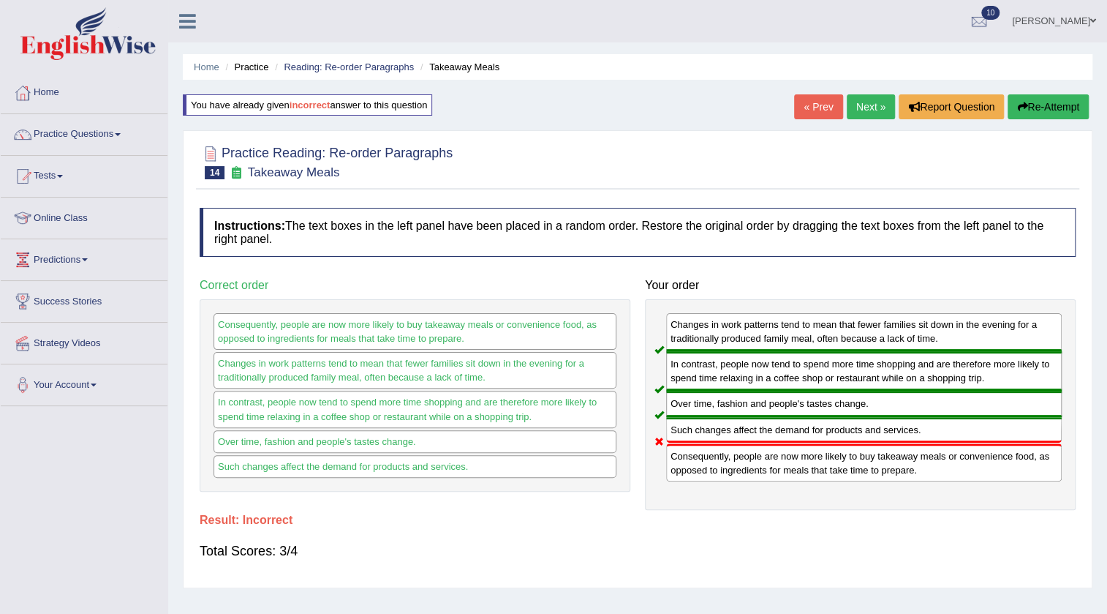
click at [1039, 100] on button "Re-Attempt" at bounding box center [1048, 106] width 81 height 25
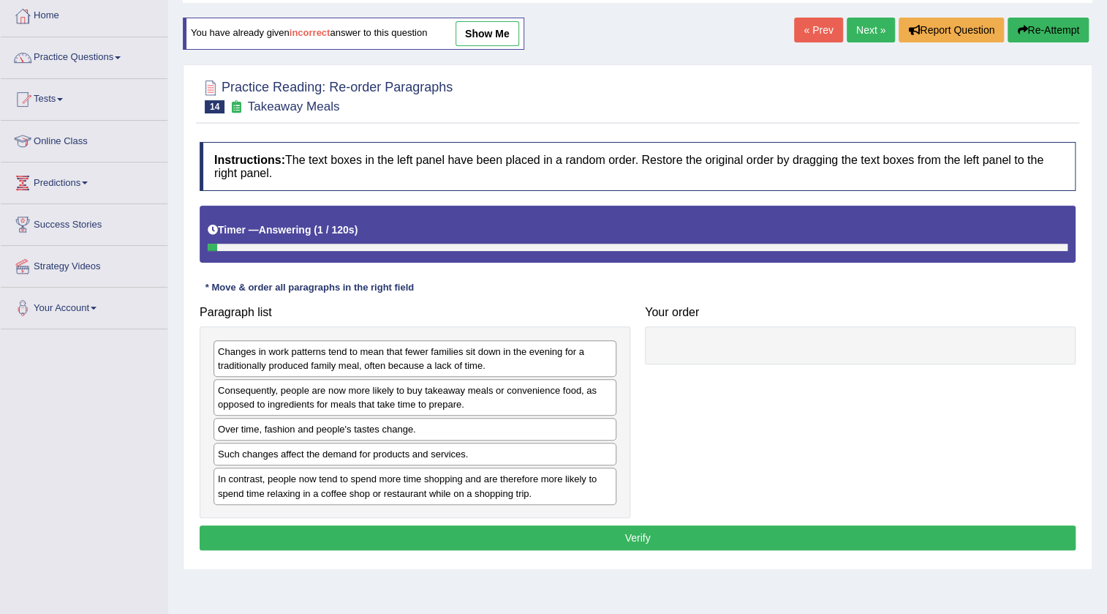
scroll to position [154, 0]
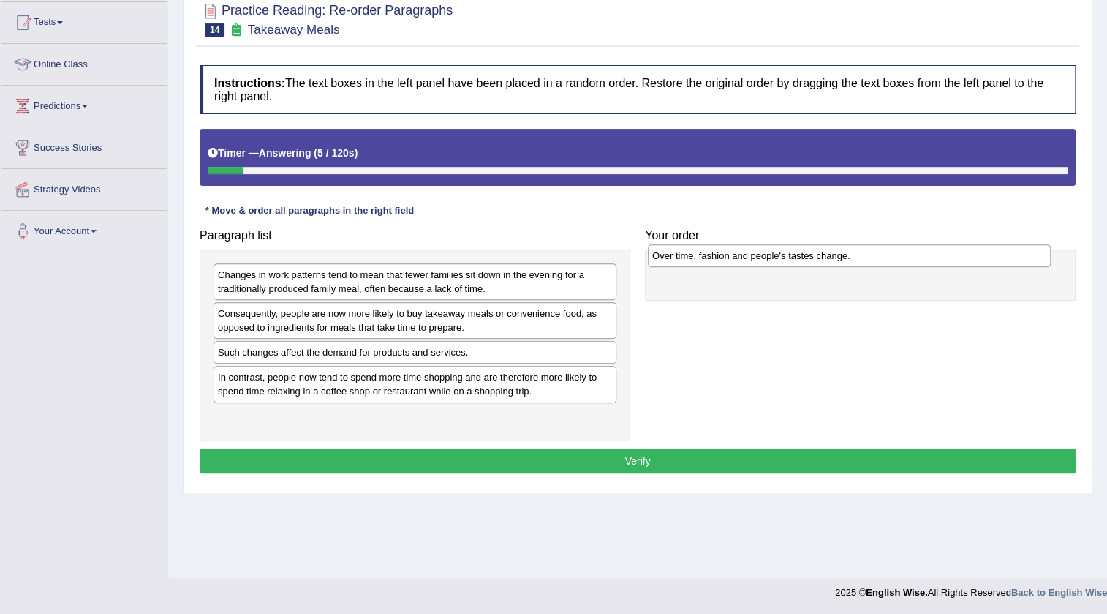
drag, startPoint x: 387, startPoint y: 355, endPoint x: 821, endPoint y: 258, distance: 445.0
click at [821, 258] on div "Over time, fashion and people's tastes change." at bounding box center [849, 255] width 403 height 23
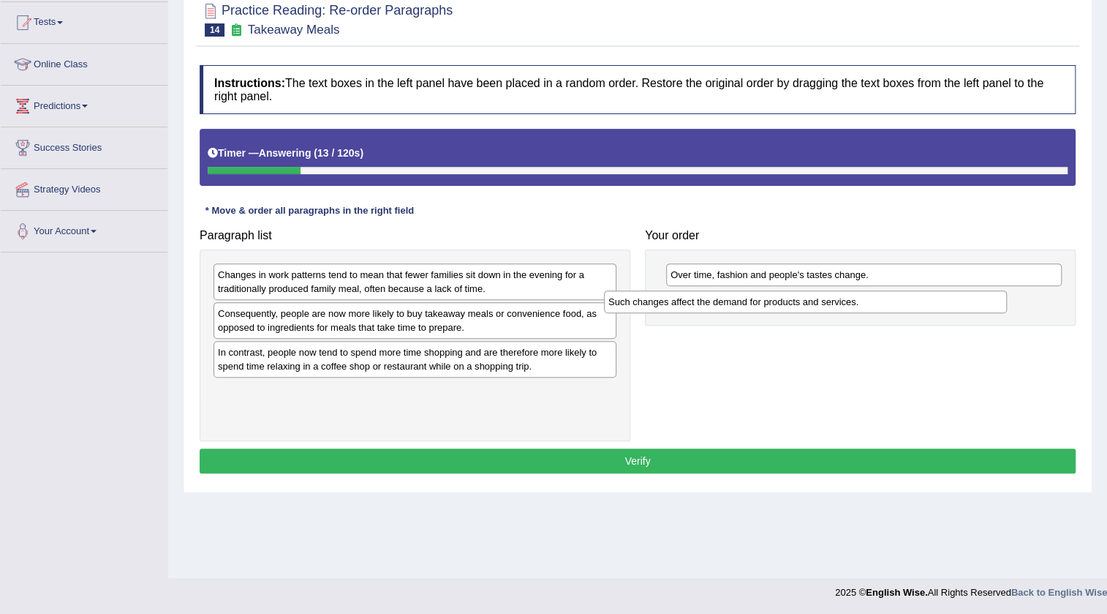
drag, startPoint x: 402, startPoint y: 353, endPoint x: 793, endPoint y: 302, distance: 393.8
click at [793, 302] on div "Such changes affect the demand for products and services." at bounding box center [805, 301] width 403 height 23
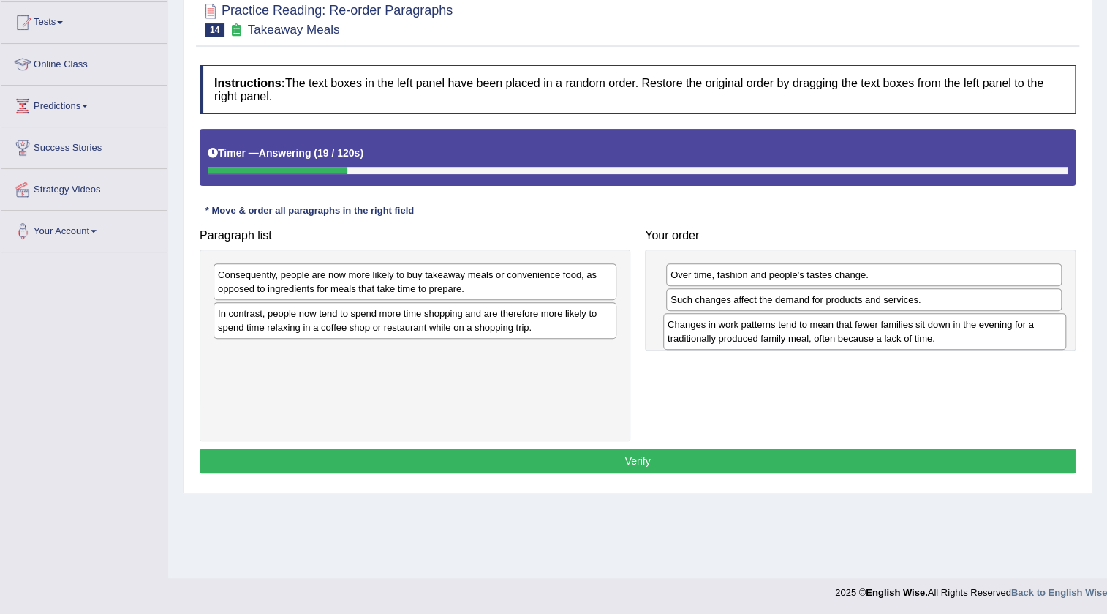
drag, startPoint x: 405, startPoint y: 279, endPoint x: 855, endPoint y: 328, distance: 452.5
click at [855, 328] on div "Changes in work patterns tend to mean that fewer families sit down in the eveni…" at bounding box center [864, 331] width 403 height 37
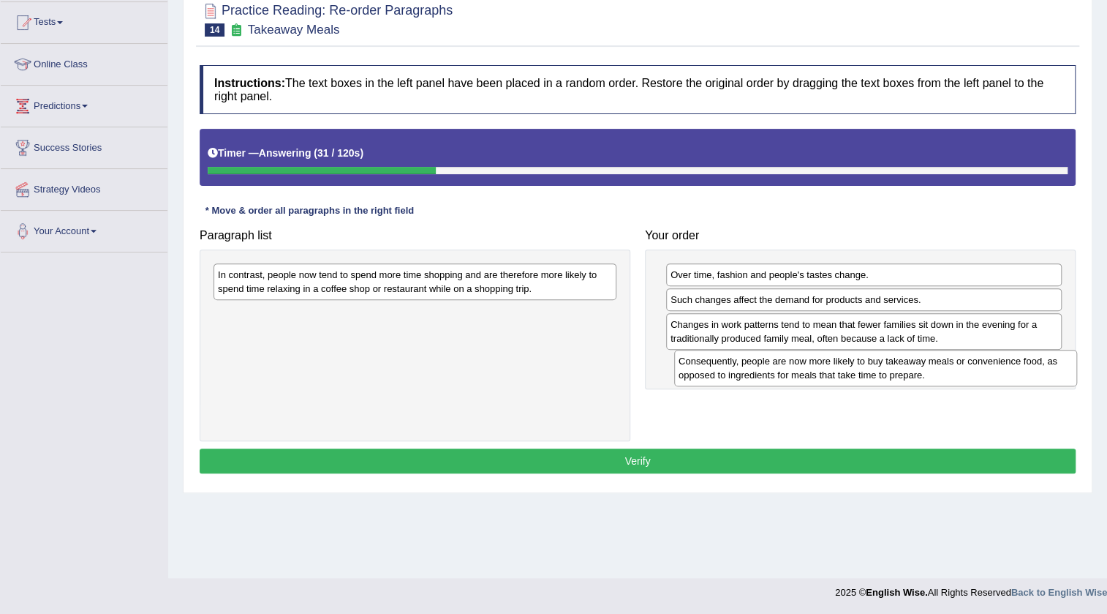
drag, startPoint x: 463, startPoint y: 272, endPoint x: 924, endPoint y: 358, distance: 468.8
click at [924, 358] on div "Consequently, people are now more likely to buy takeaway meals or convenience f…" at bounding box center [875, 368] width 403 height 37
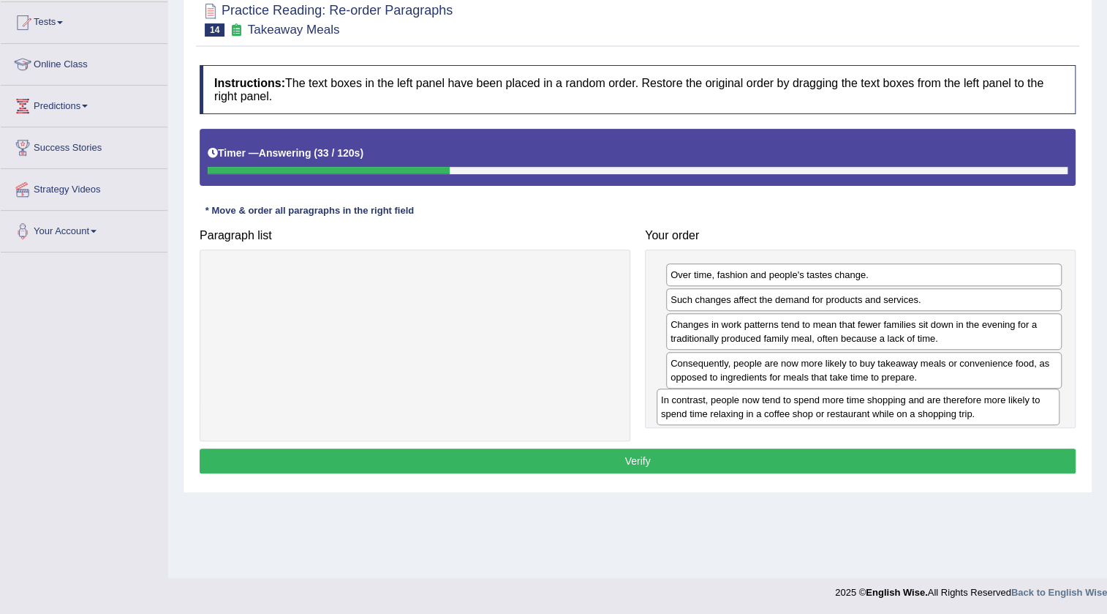
drag, startPoint x: 558, startPoint y: 278, endPoint x: 1001, endPoint y: 403, distance: 460.5
click at [1001, 403] on div "In contrast, people now tend to spend more time shopping and are therefore more…" at bounding box center [858, 406] width 403 height 37
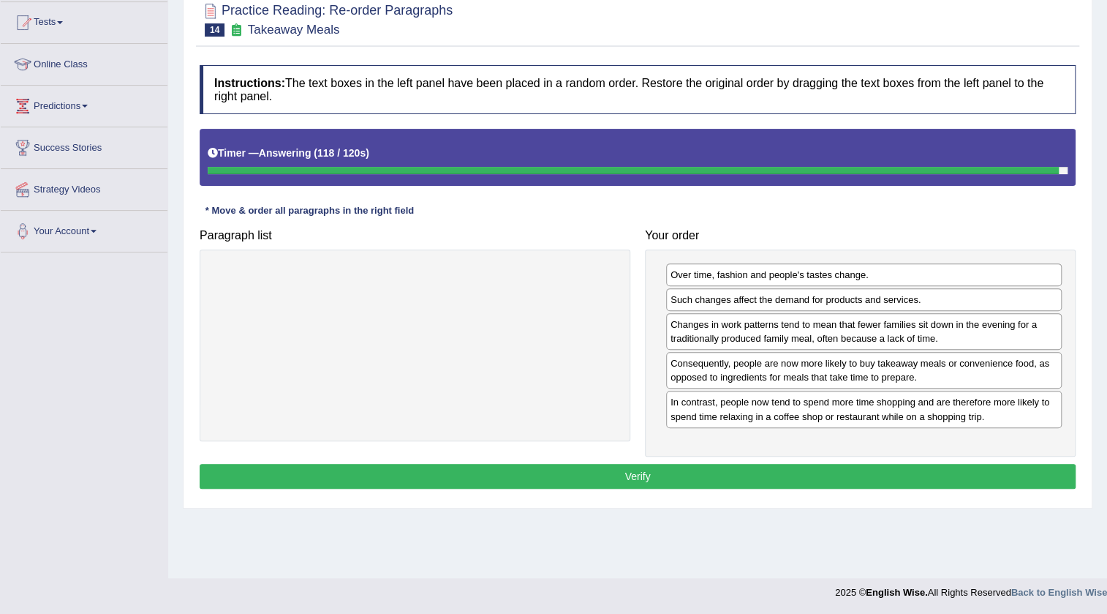
click at [780, 473] on button "Verify" at bounding box center [638, 476] width 876 height 25
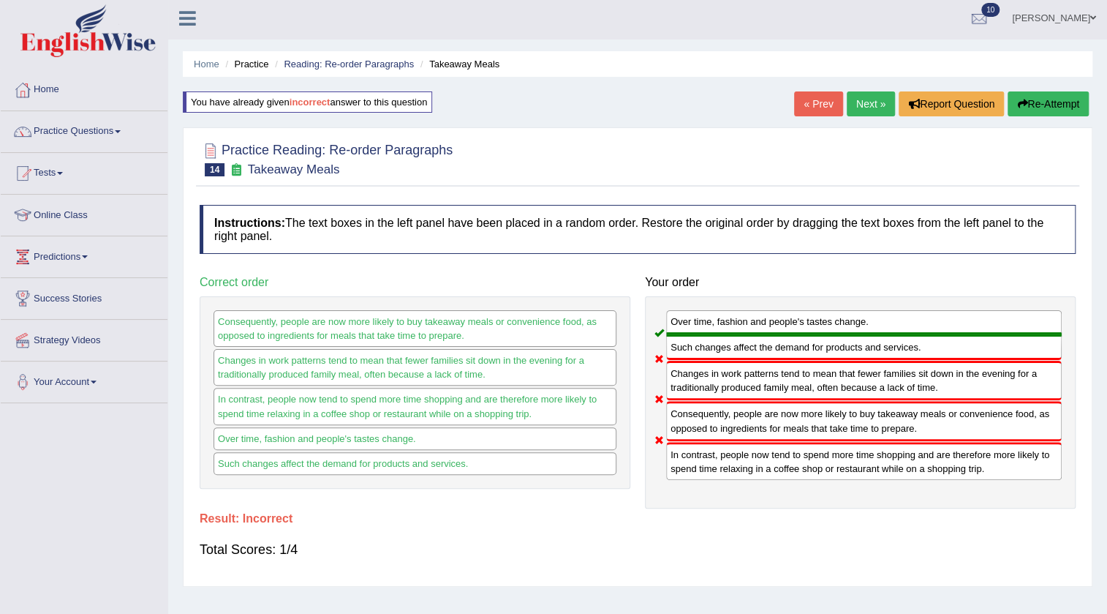
scroll to position [0, 0]
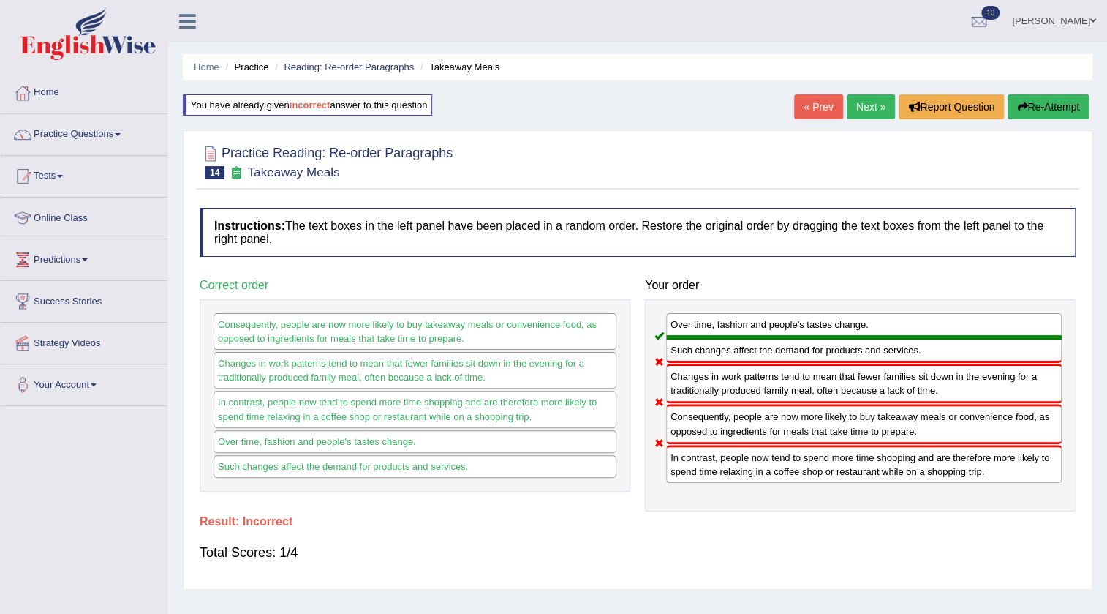
click at [1080, 33] on link "[PERSON_NAME]" at bounding box center [1054, 19] width 106 height 38
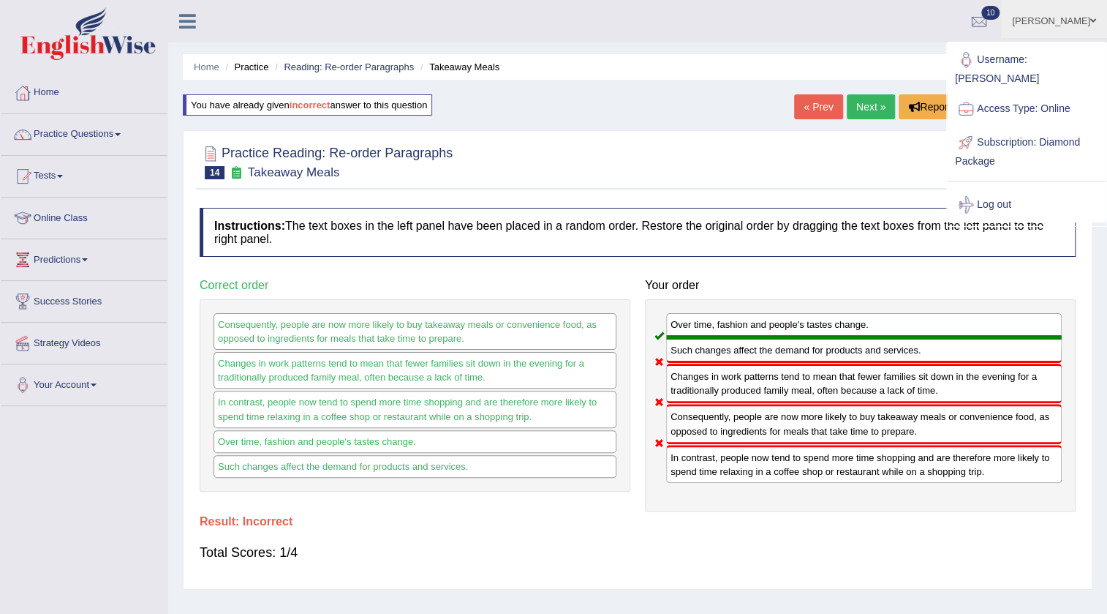
click at [813, 216] on h4 "Instructions: The text boxes in the left panel have been placed in a random ord…" at bounding box center [638, 232] width 876 height 49
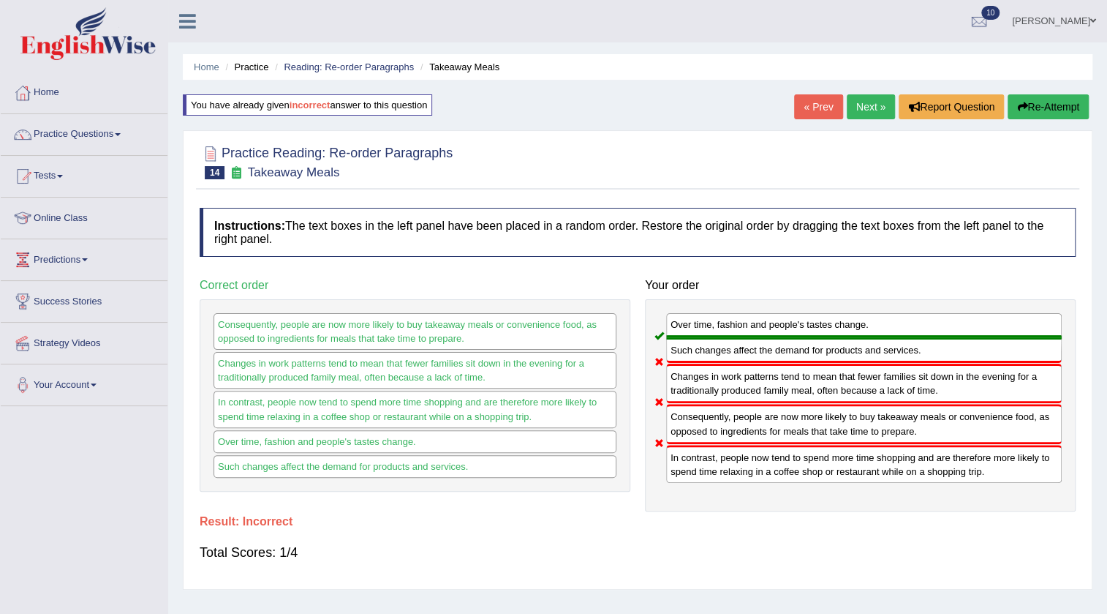
click at [813, 95] on link "« Prev" at bounding box center [818, 106] width 48 height 25
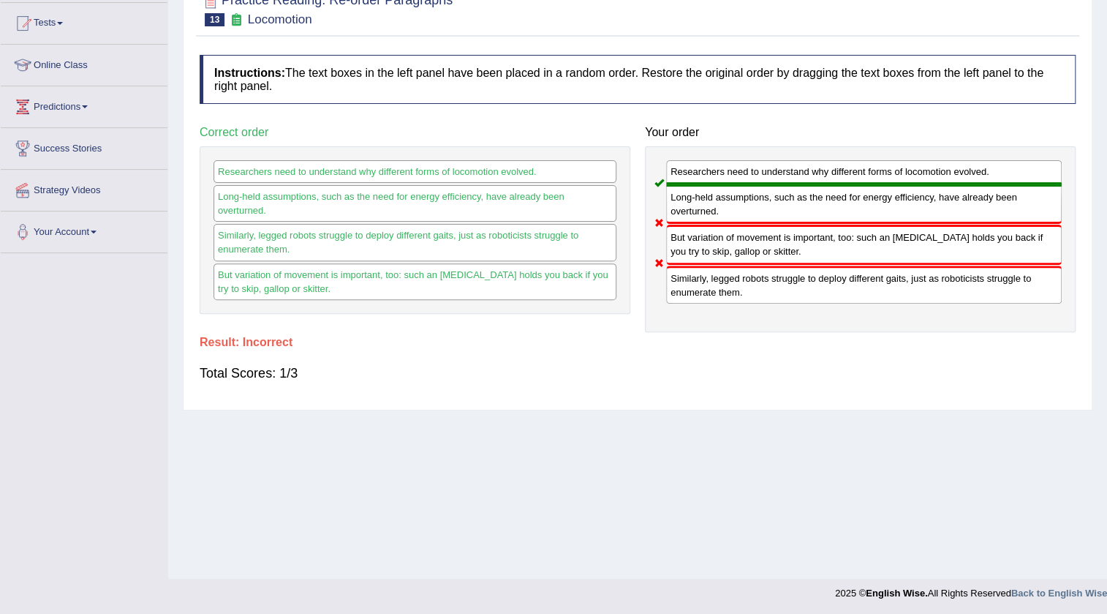
scroll to position [154, 0]
click at [827, 293] on div "Similarly, legged robots struggle to deploy different gaits, just as roboticist…" at bounding box center [864, 284] width 396 height 38
drag, startPoint x: 827, startPoint y: 292, endPoint x: 827, endPoint y: 251, distance: 41.0
click at [827, 249] on div "Researchers need to understand why different forms of locomotion evolved. Long-…" at bounding box center [860, 239] width 431 height 186
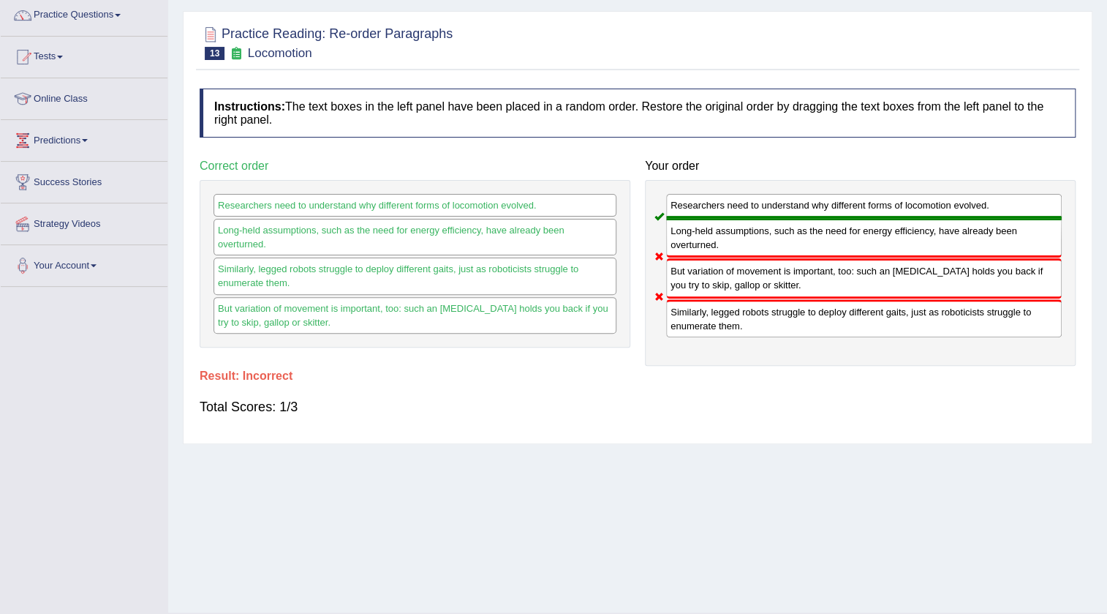
scroll to position [0, 0]
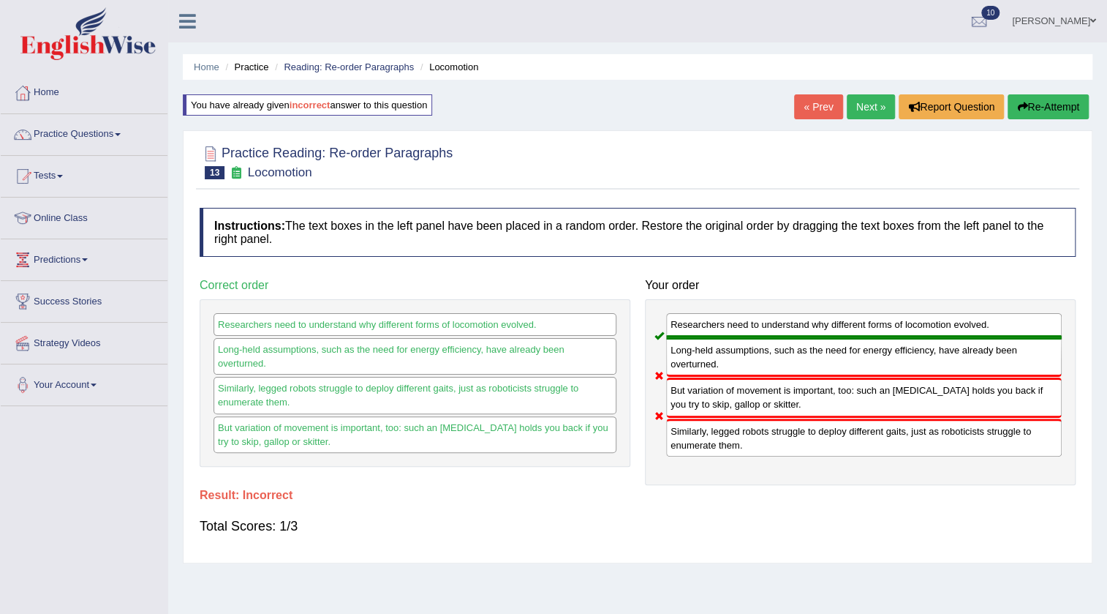
click at [794, 106] on link "« Prev" at bounding box center [818, 106] width 48 height 25
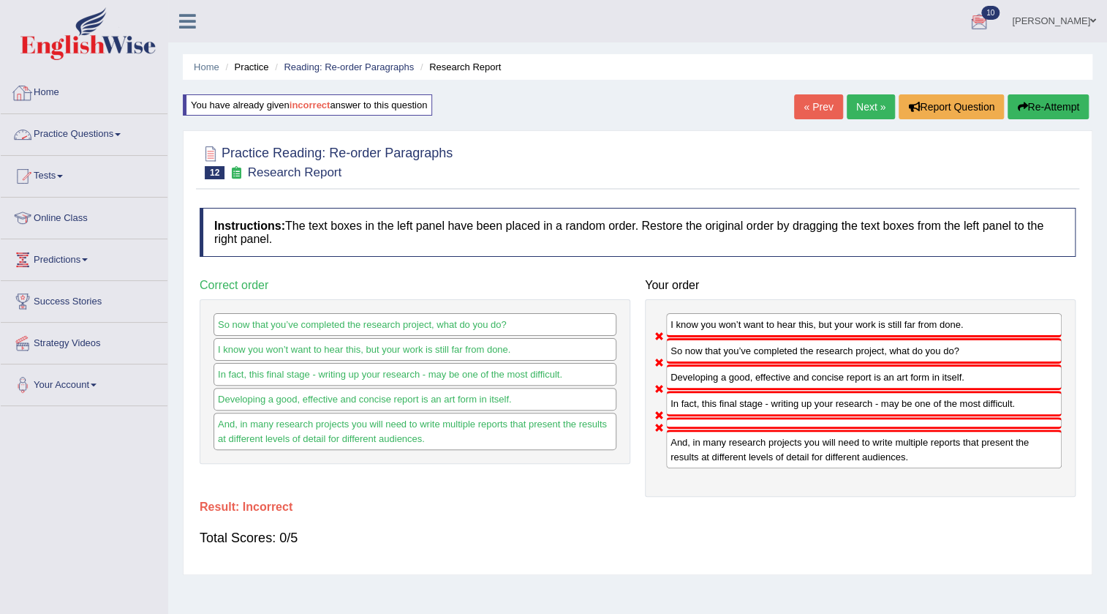
click at [92, 132] on link "Practice Questions" at bounding box center [84, 132] width 167 height 37
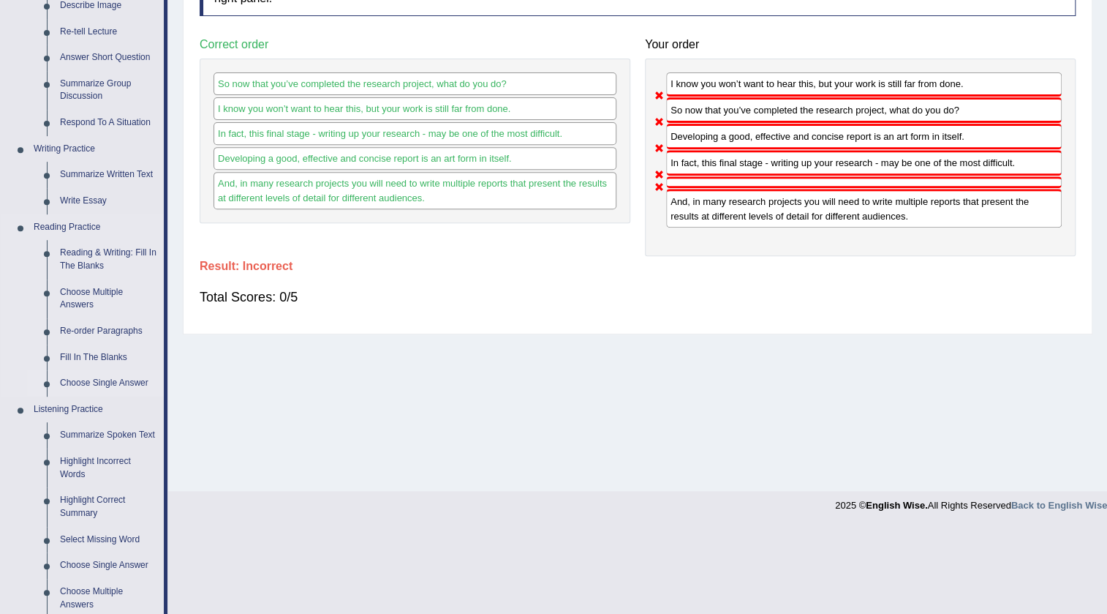
scroll to position [174, 0]
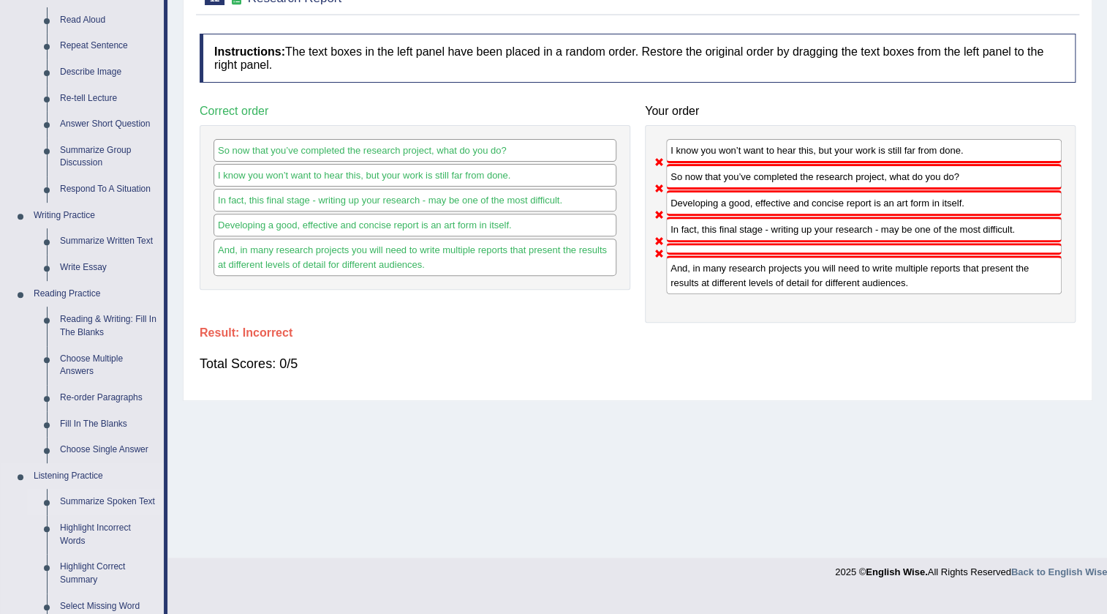
click at [112, 494] on link "Summarize Spoken Text" at bounding box center [108, 502] width 110 height 26
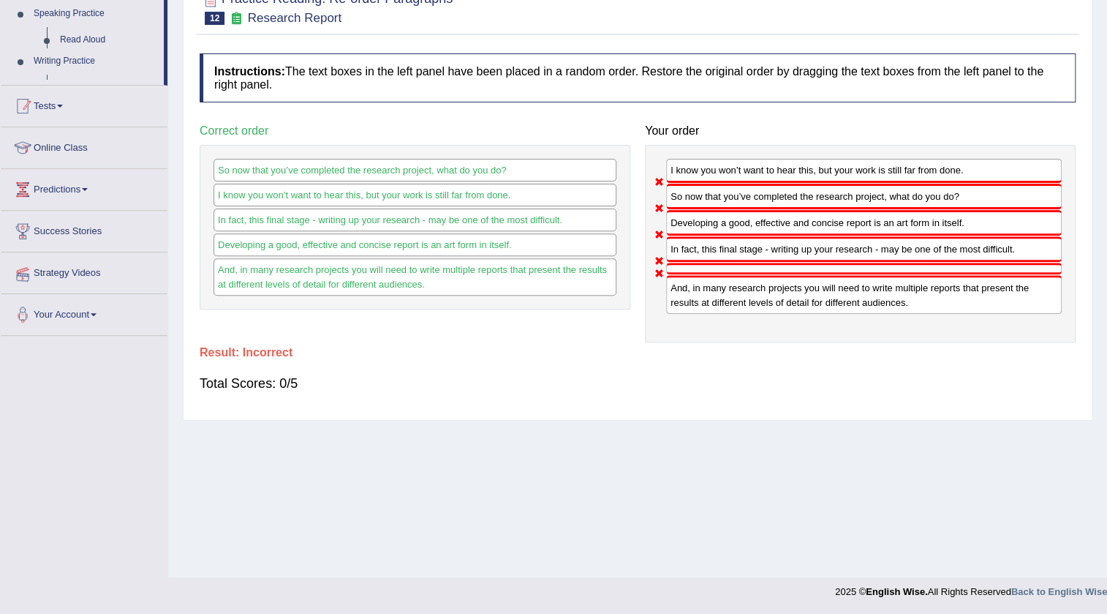
scroll to position [154, 0]
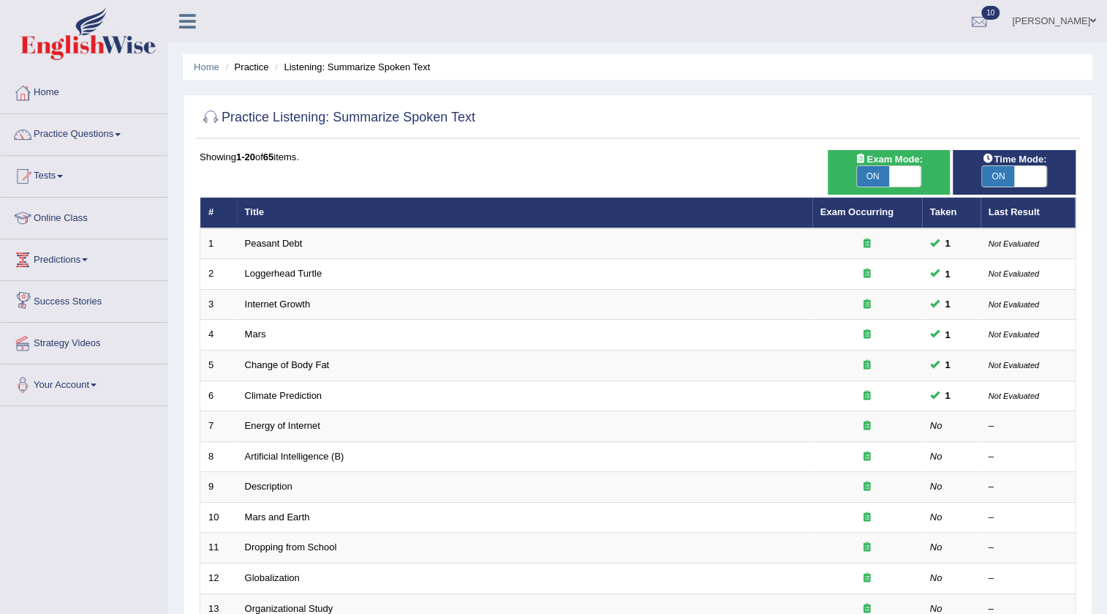
click at [824, 64] on ul "Home Practice Listening: Summarize Spoken Text" at bounding box center [638, 67] width 910 height 26
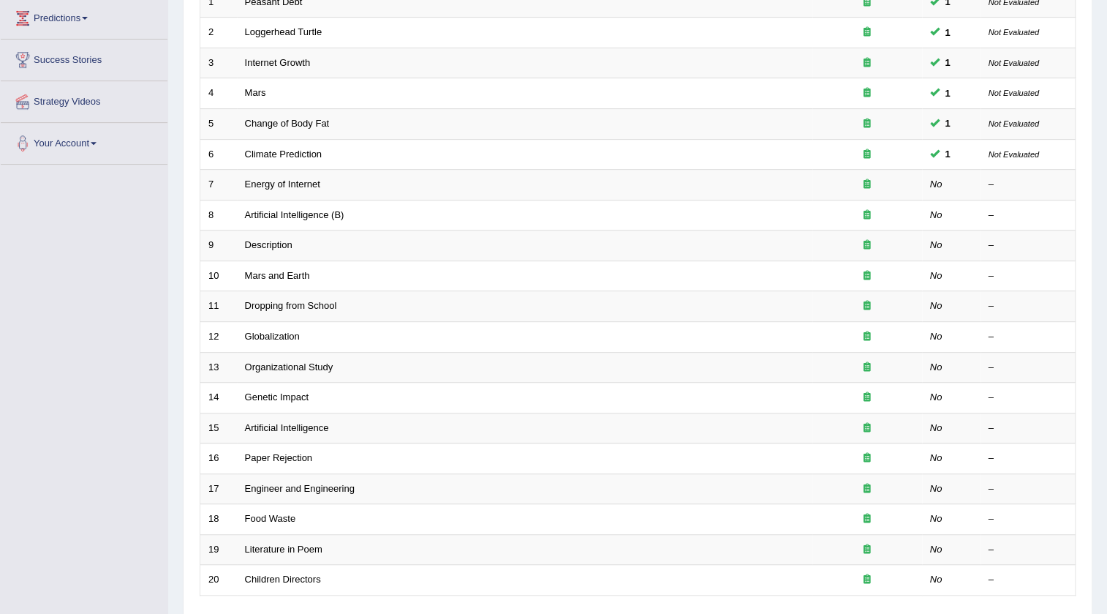
scroll to position [265, 0]
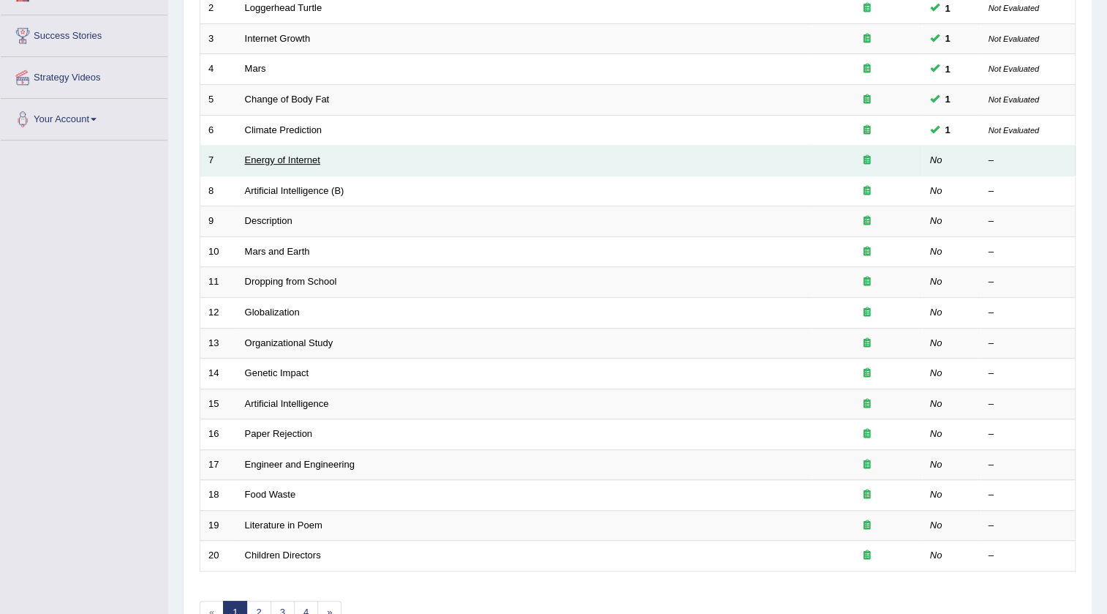
click at [293, 162] on link "Energy of Internet" at bounding box center [282, 159] width 75 height 11
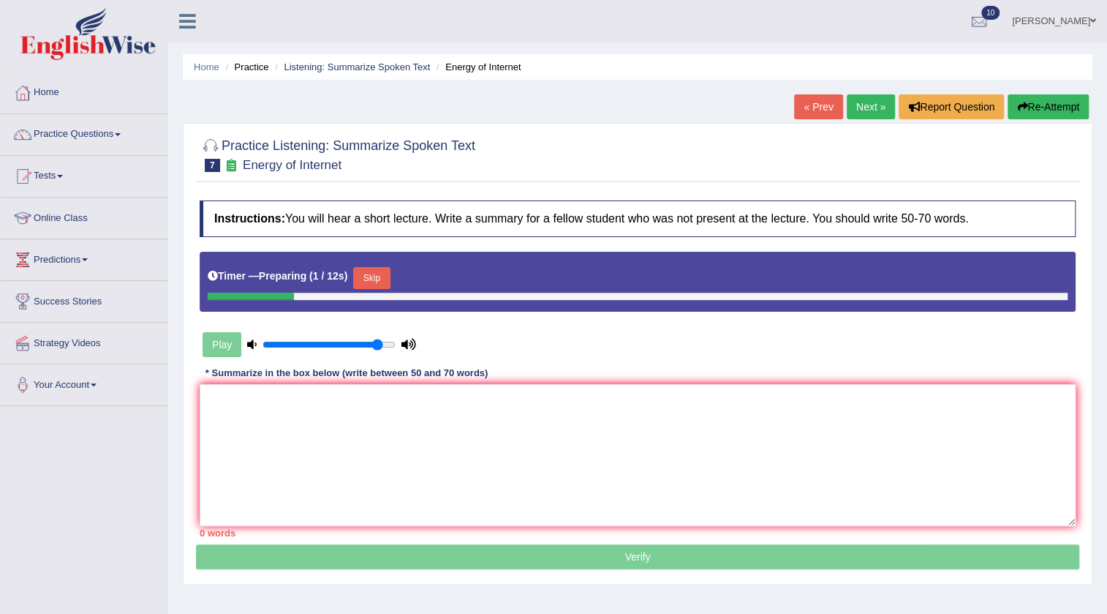
type input "0.9"
click at [380, 339] on input "range" at bounding box center [329, 345] width 133 height 12
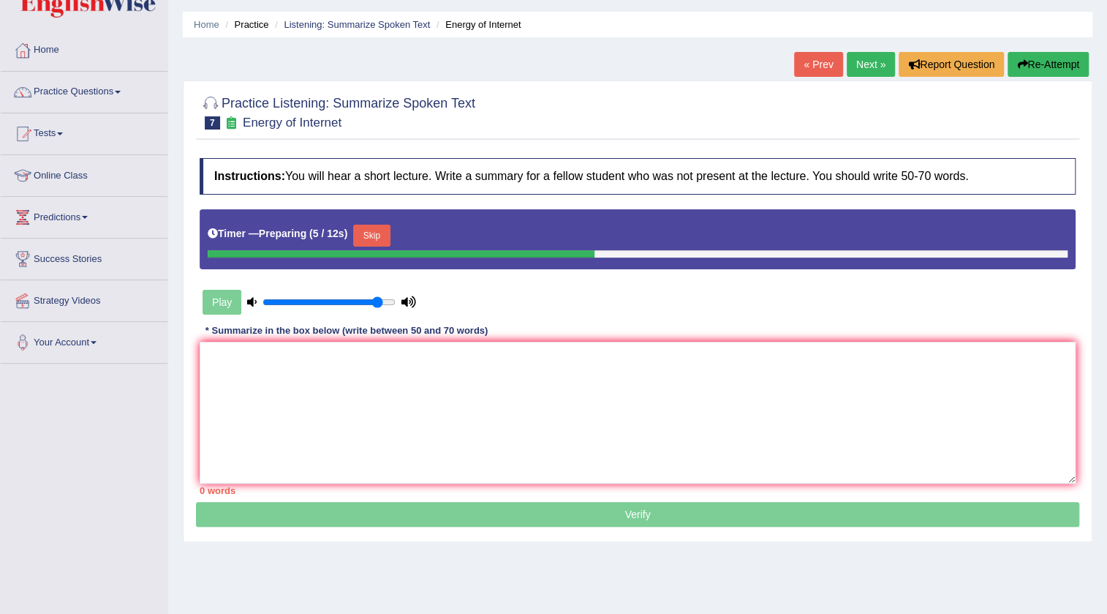
scroll to position [66, 0]
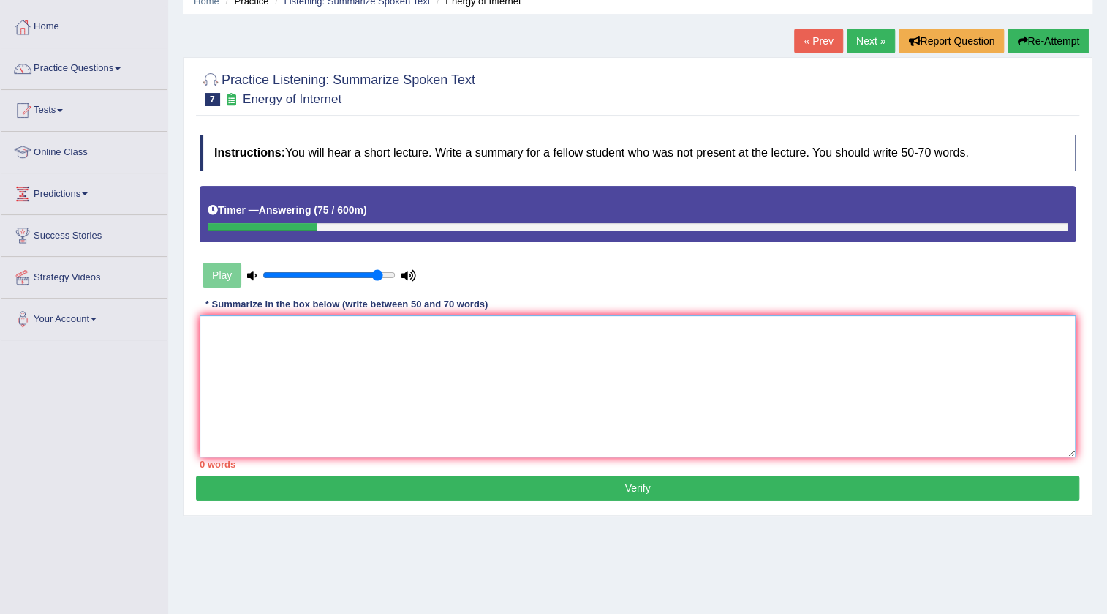
click at [432, 379] on textarea at bounding box center [638, 386] width 876 height 142
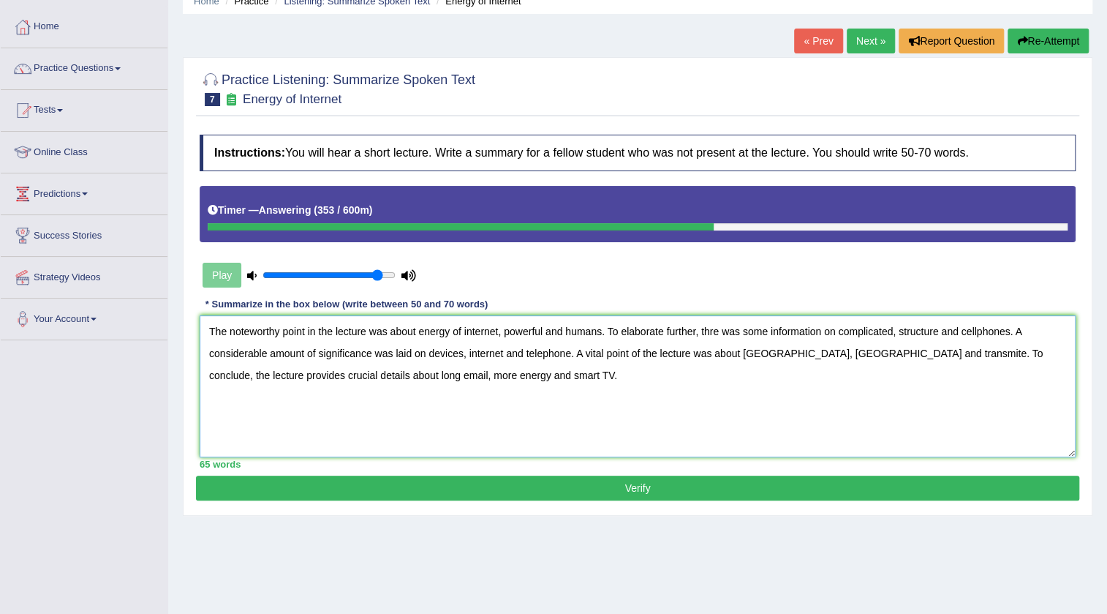
click at [895, 358] on textarea "The noteworthy point in the lecture was about energy of internet, powerful and …" at bounding box center [638, 386] width 876 height 142
click at [892, 333] on textarea "The noteworthy point in the lecture was about energy of internet, powerful and …" at bounding box center [638, 386] width 876 height 142
click at [709, 333] on textarea "The noteworthy point in the lecture was about energy of internet, powerful and …" at bounding box center [638, 386] width 876 height 142
type textarea "The noteworthy point in the lecture was about energy of internet, powerful and …"
click at [795, 489] on button "Verify" at bounding box center [637, 487] width 883 height 25
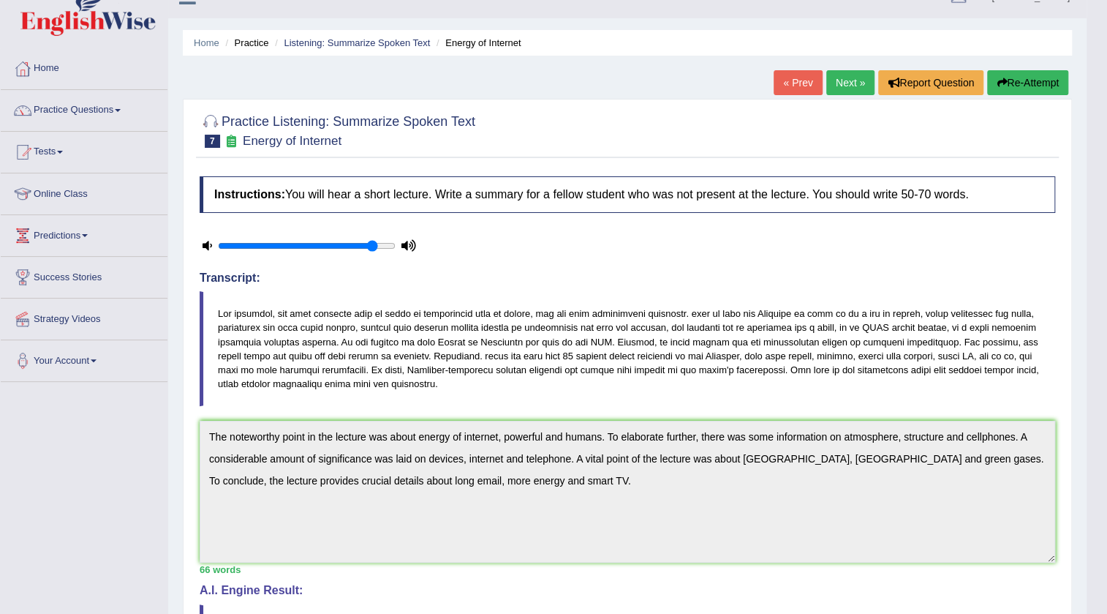
scroll to position [0, 0]
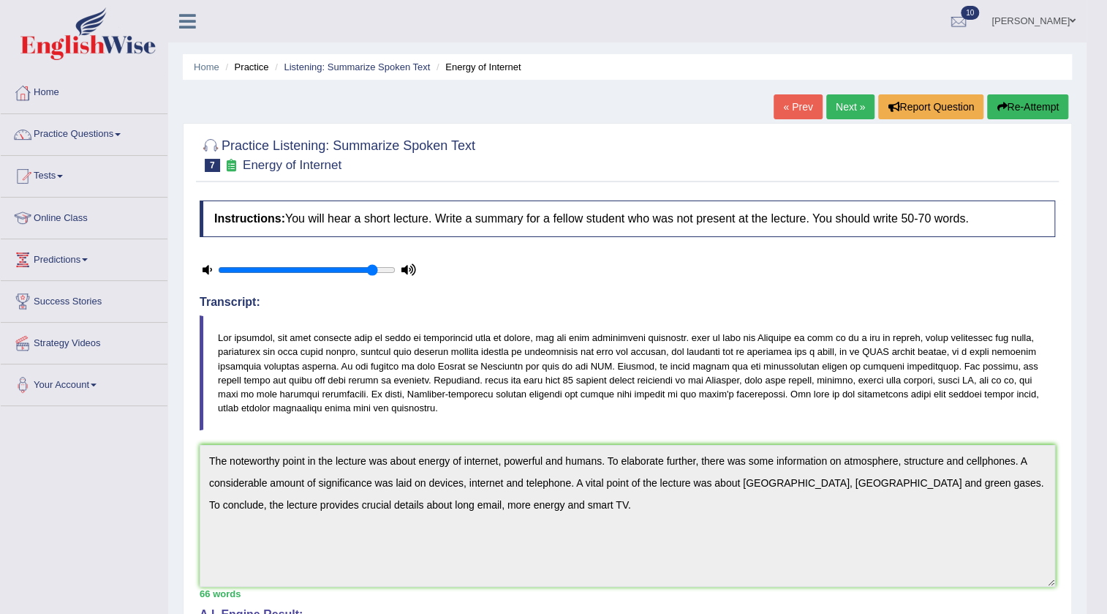
click at [837, 105] on link "Next »" at bounding box center [850, 106] width 48 height 25
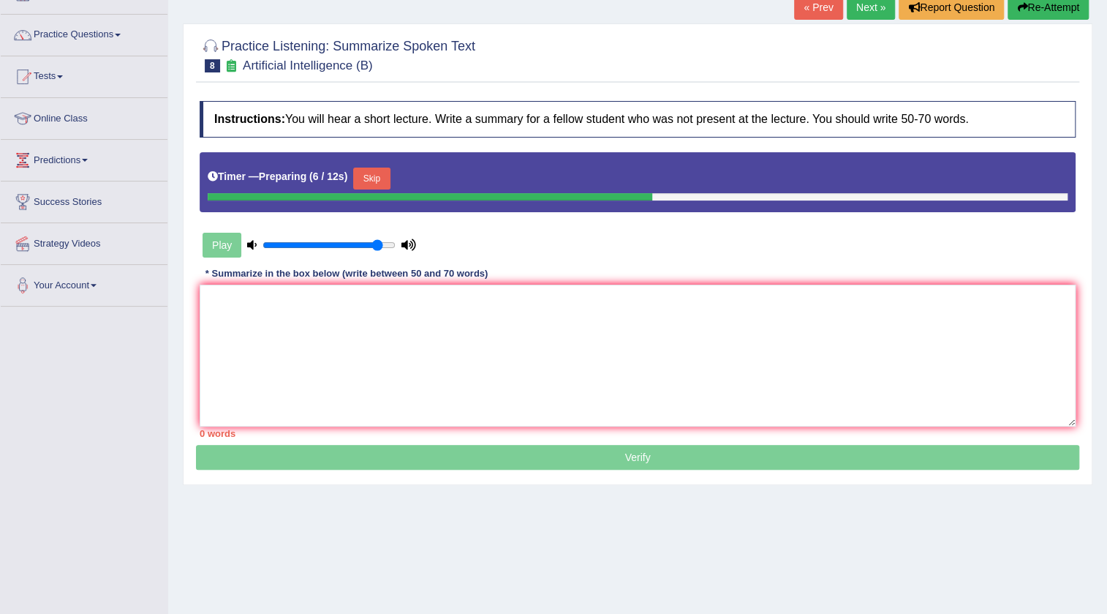
scroll to position [66, 0]
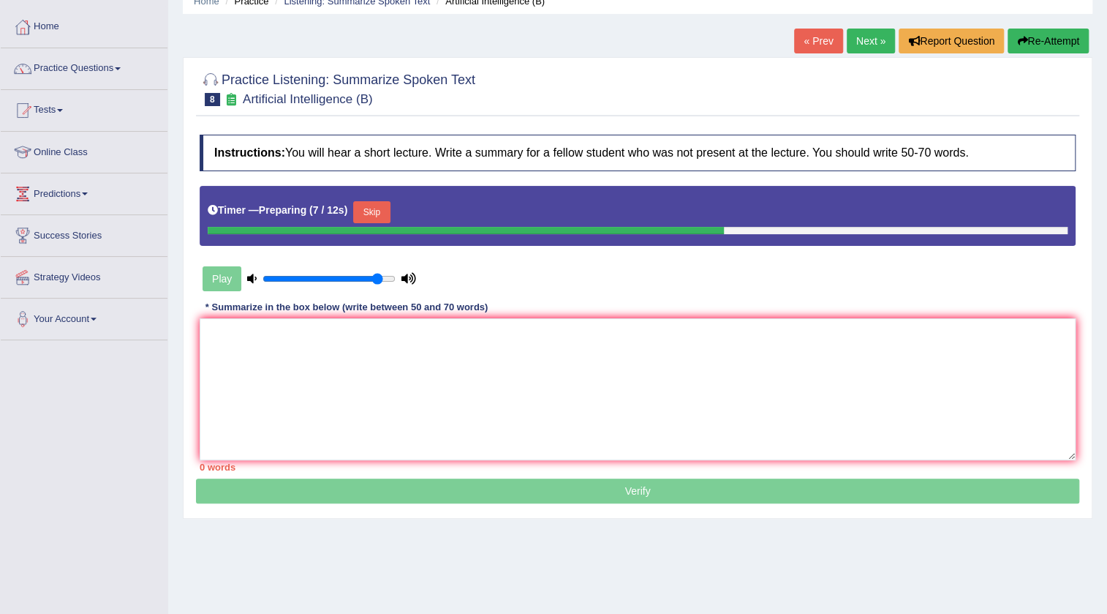
click at [360, 205] on button "Skip" at bounding box center [371, 212] width 37 height 22
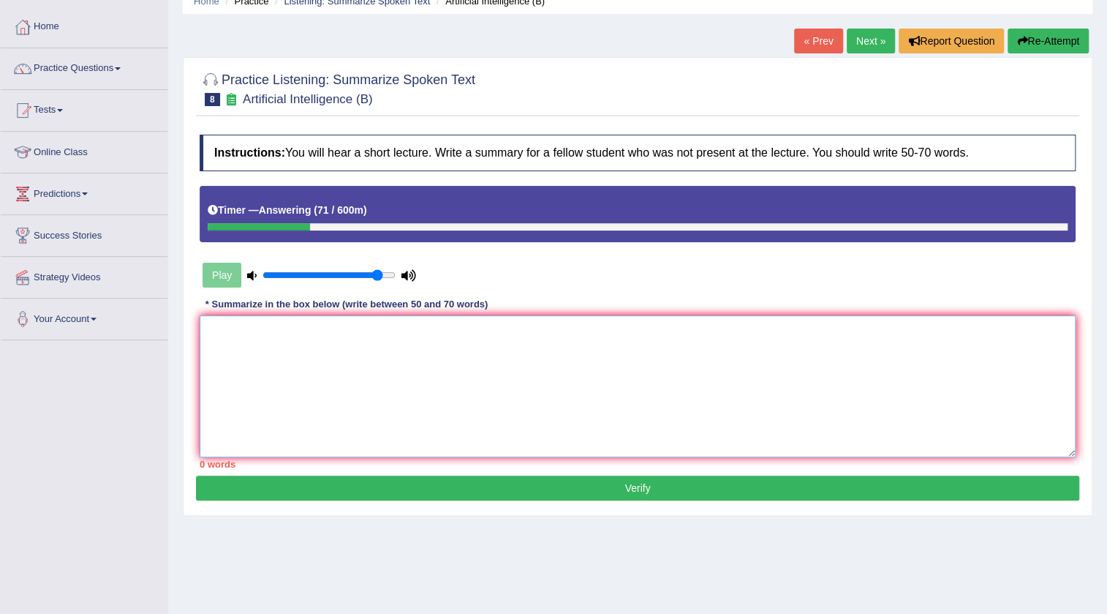
click at [856, 380] on textarea at bounding box center [638, 386] width 876 height 142
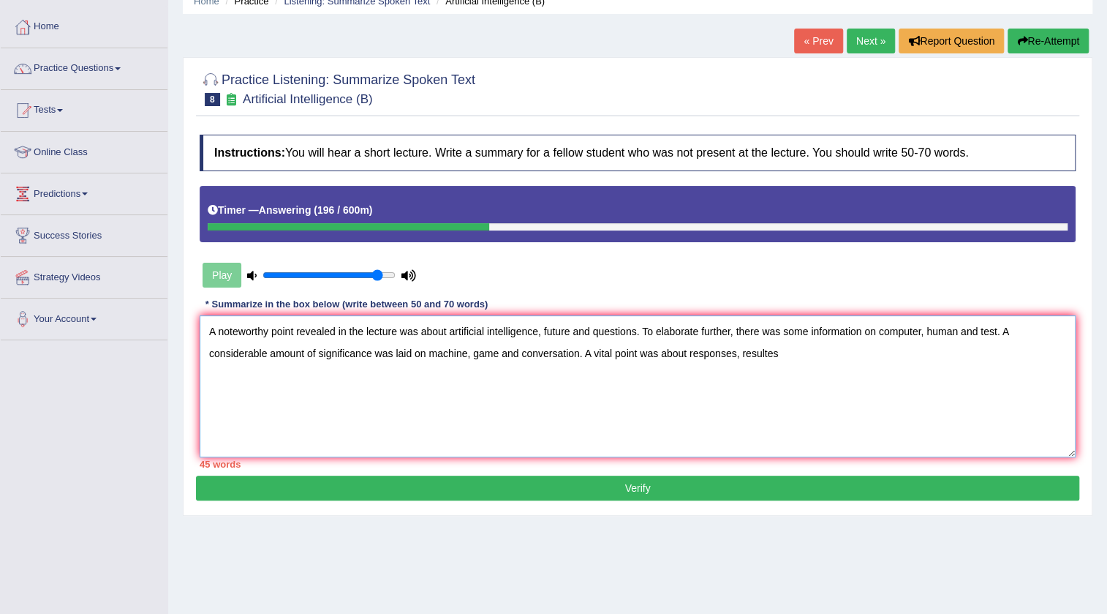
click at [772, 353] on textarea "A noteworthy point revealed in the lecture was about artificial intelligence, f…" at bounding box center [638, 386] width 876 height 142
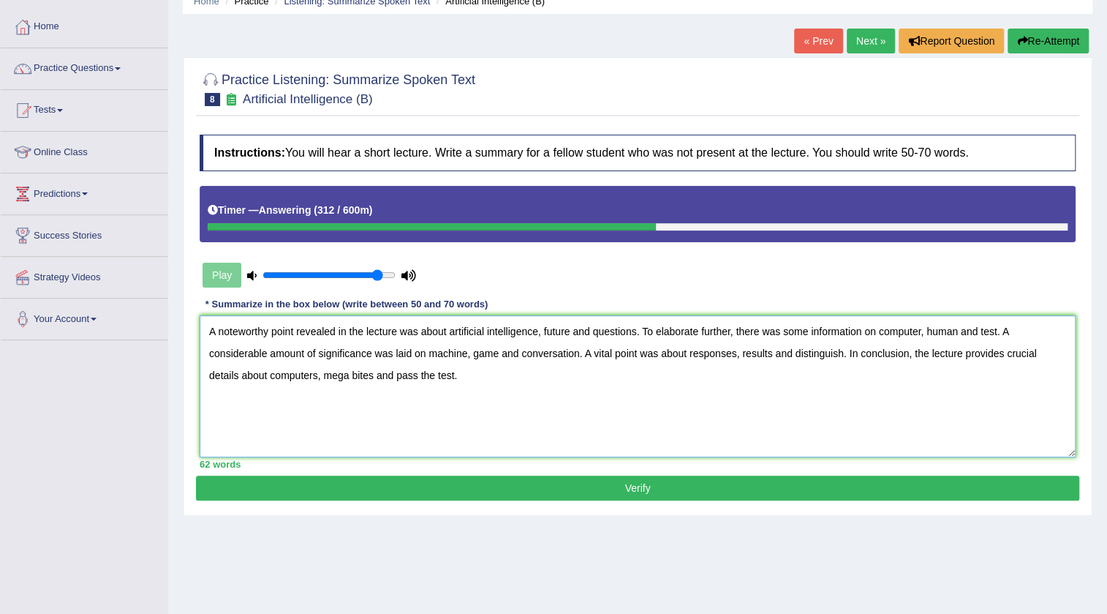
type textarea "A noteworthy point revealed in the lecture was about artificial intelligence, f…"
click at [734, 489] on button "Verify" at bounding box center [637, 487] width 883 height 25
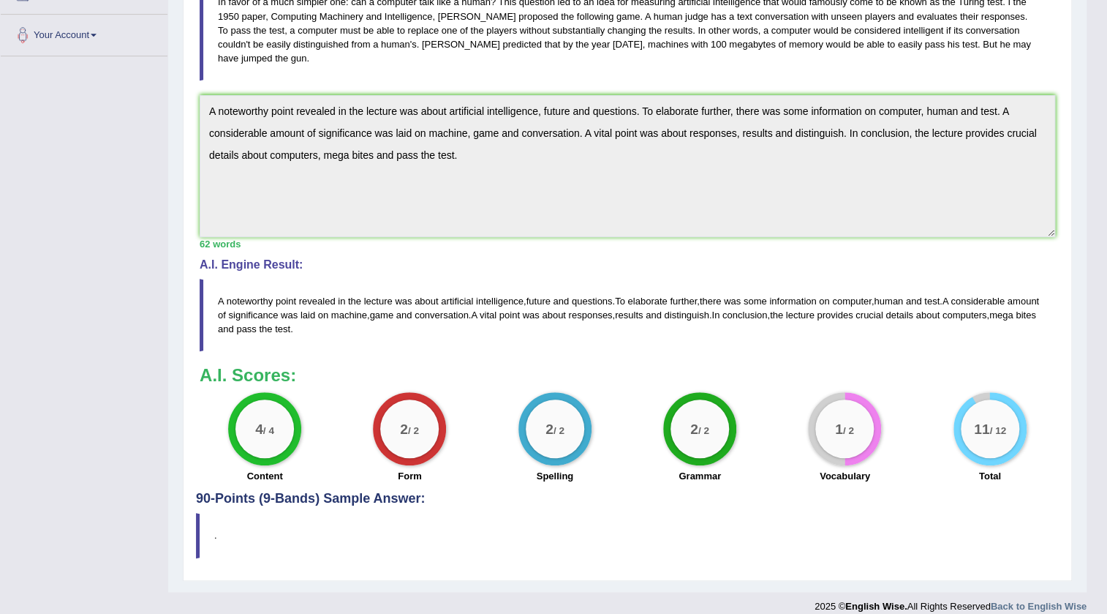
scroll to position [83, 0]
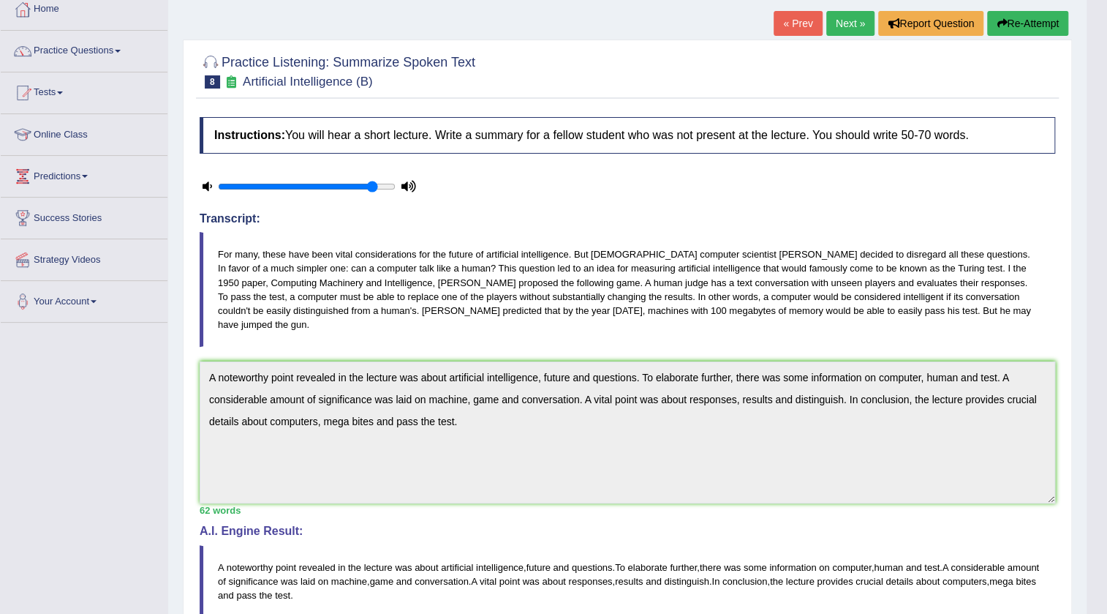
click at [847, 18] on link "Next »" at bounding box center [850, 23] width 48 height 25
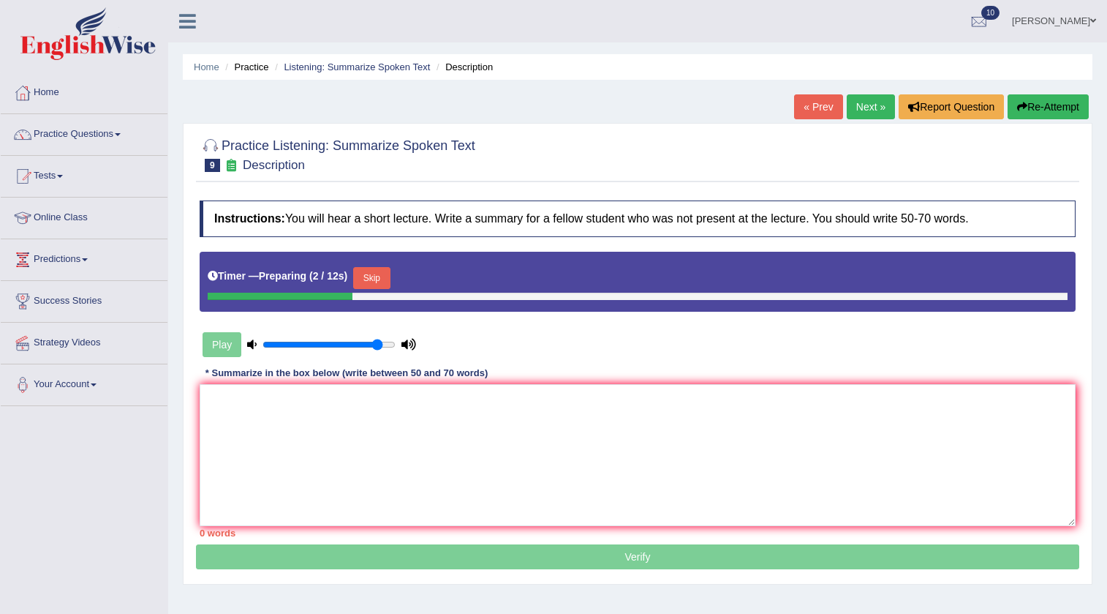
click at [368, 274] on button "Skip" at bounding box center [371, 278] width 37 height 22
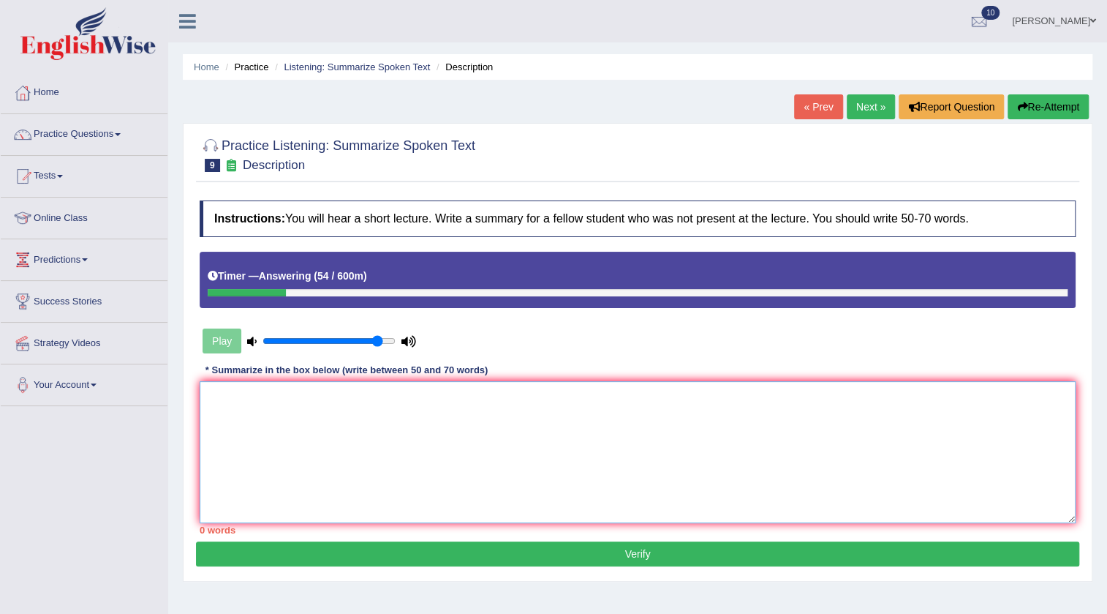
click at [687, 497] on textarea at bounding box center [638, 452] width 876 height 142
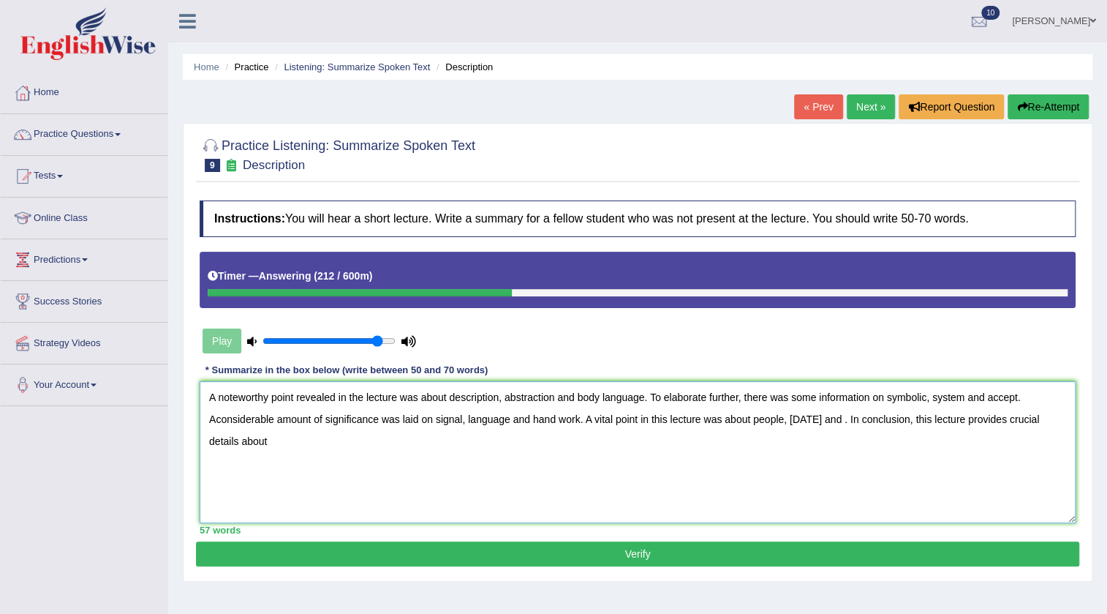
click at [996, 420] on textarea "A noteworthy point revealed in the lecture was about description, abstraction a…" at bounding box center [638, 452] width 876 height 142
click at [244, 444] on textarea "A noteworthy point revealed in the lecture was about description, abstraction a…" at bounding box center [638, 452] width 876 height 142
click at [834, 420] on textarea "A noteworthy point revealed in the lecture was about description, abstraction a…" at bounding box center [638, 452] width 876 height 142
click at [214, 418] on textarea "A noteworthy point revealed in the lecture was about description, abstraction a…" at bounding box center [638, 452] width 876 height 142
type textarea "A noteworthy point revealed in the lecture was about description, abstraction a…"
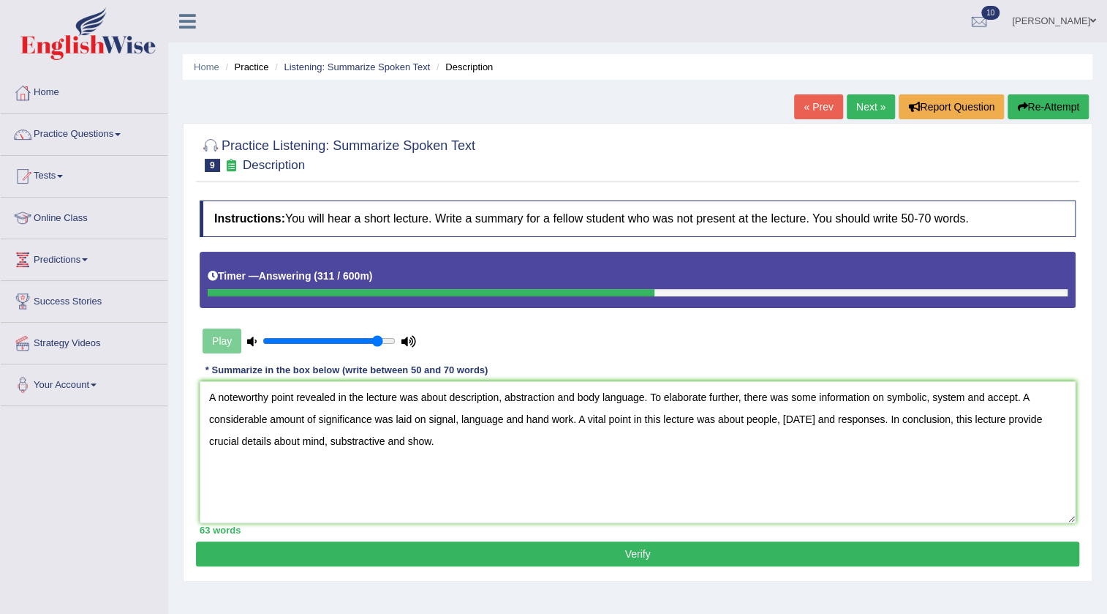
click at [477, 549] on button "Verify" at bounding box center [637, 553] width 883 height 25
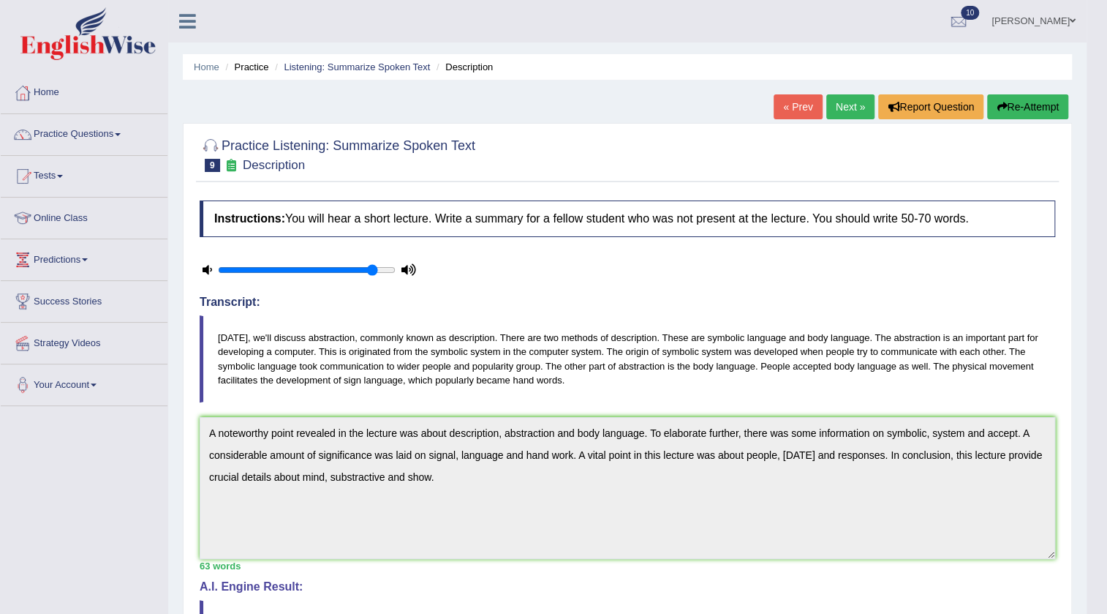
click at [850, 107] on link "Next »" at bounding box center [850, 106] width 48 height 25
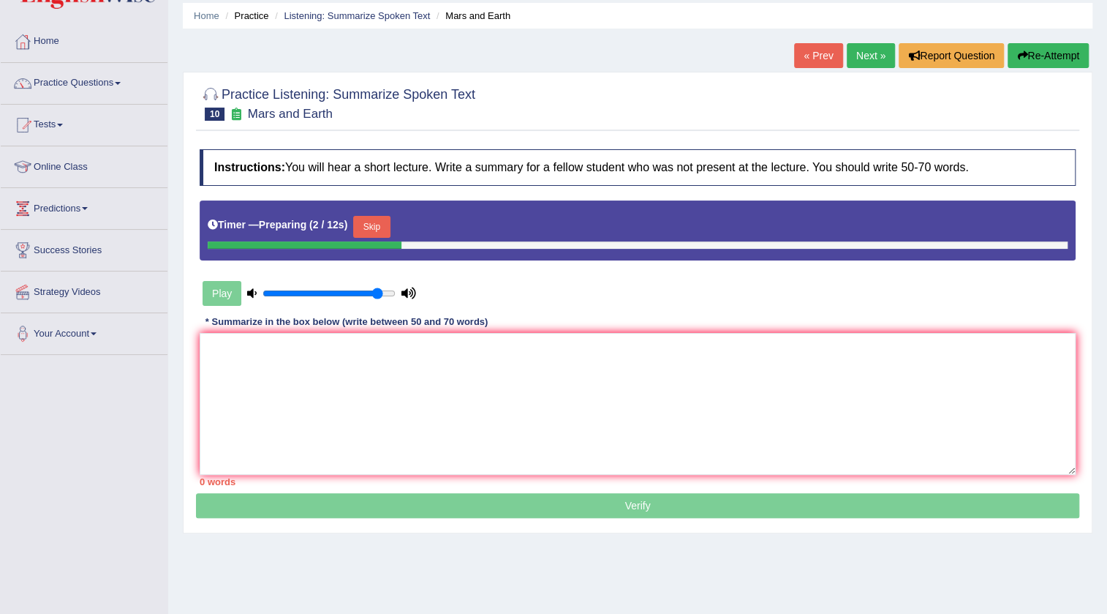
scroll to position [66, 0]
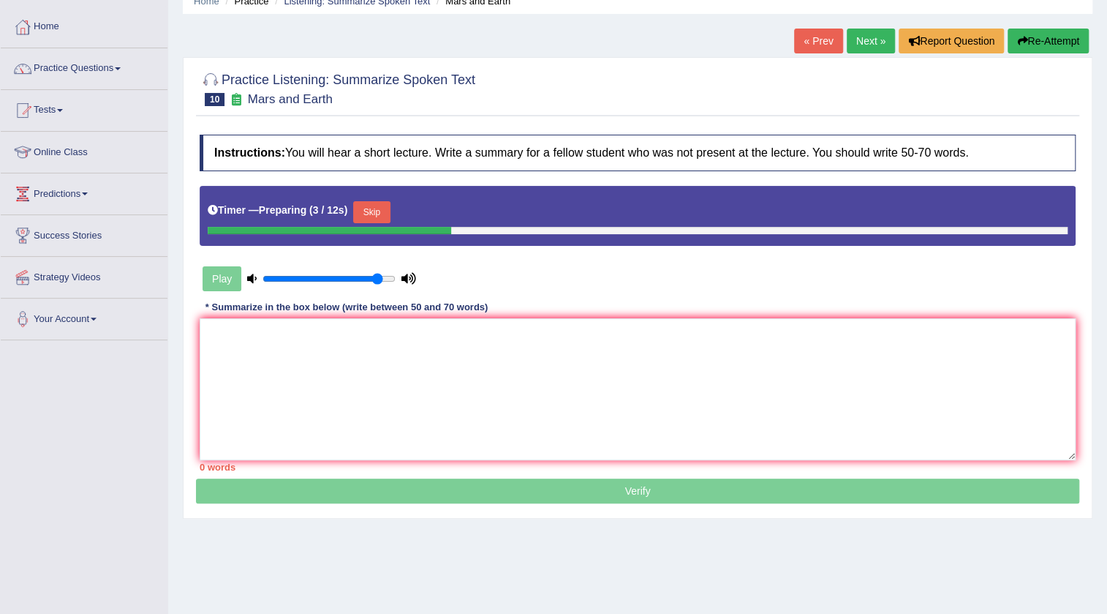
click at [377, 213] on button "Skip" at bounding box center [371, 212] width 37 height 22
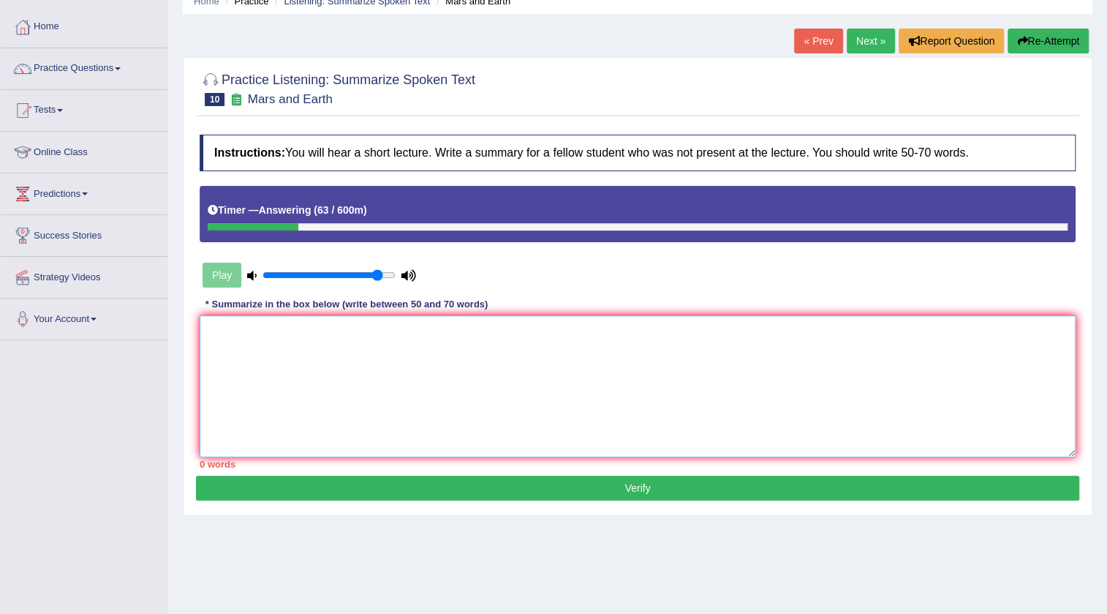
click at [301, 381] on textarea at bounding box center [638, 386] width 876 height 142
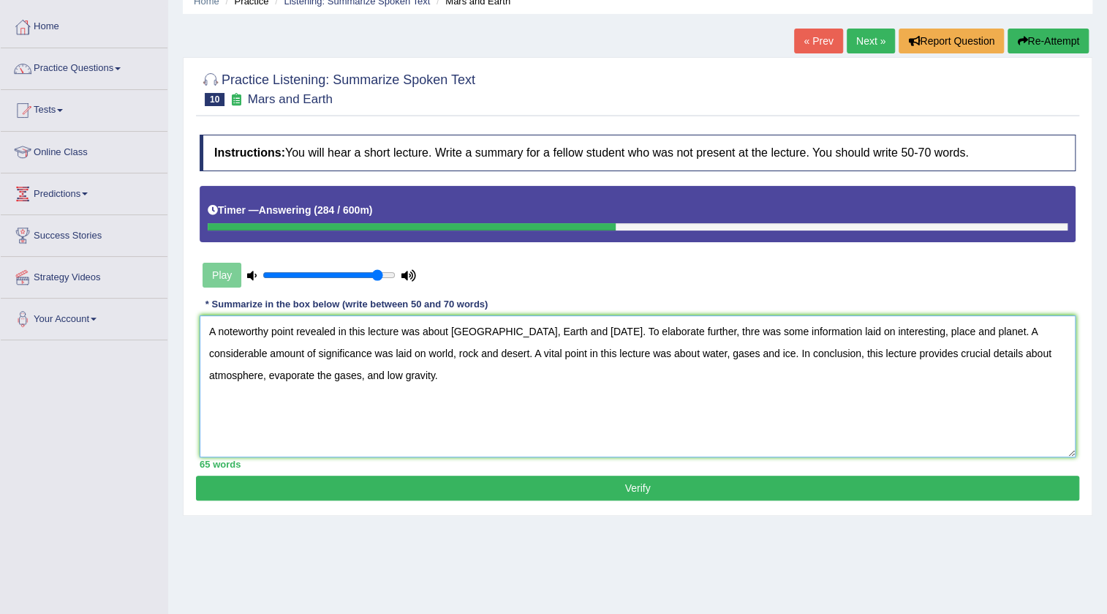
click at [549, 329] on textarea "A noteworthy point revealed in this lecture was about Mars, Earth and today. To…" at bounding box center [638, 386] width 876 height 142
click at [544, 330] on textarea "A noteworthy point revealed in this lecture was about Mars, Earth and idea dest…" at bounding box center [638, 386] width 876 height 142
click at [706, 325] on textarea "A noteworthy point revealed in this lecture was about Mars, Earth and ideal des…" at bounding box center [638, 386] width 876 height 142
click at [846, 334] on textarea "A noteworthy point revealed in this lecture was about Mars, Earth and ideal des…" at bounding box center [638, 386] width 876 height 142
type textarea "A noteworthy point revealed in this lecture was about Mars, Earth and ideal des…"
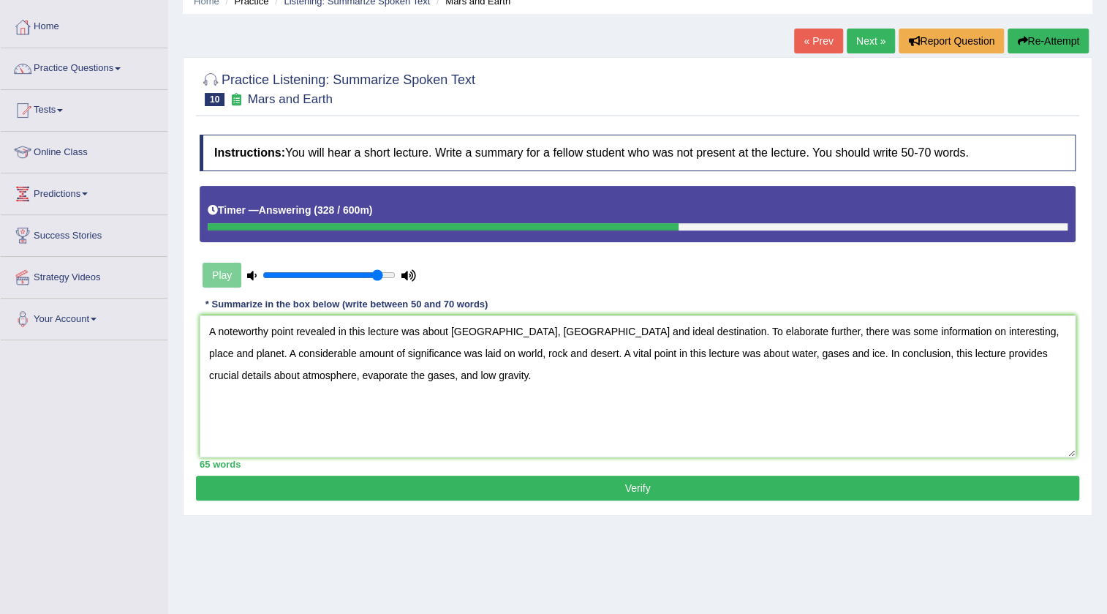
click at [660, 480] on button "Verify" at bounding box center [637, 487] width 883 height 25
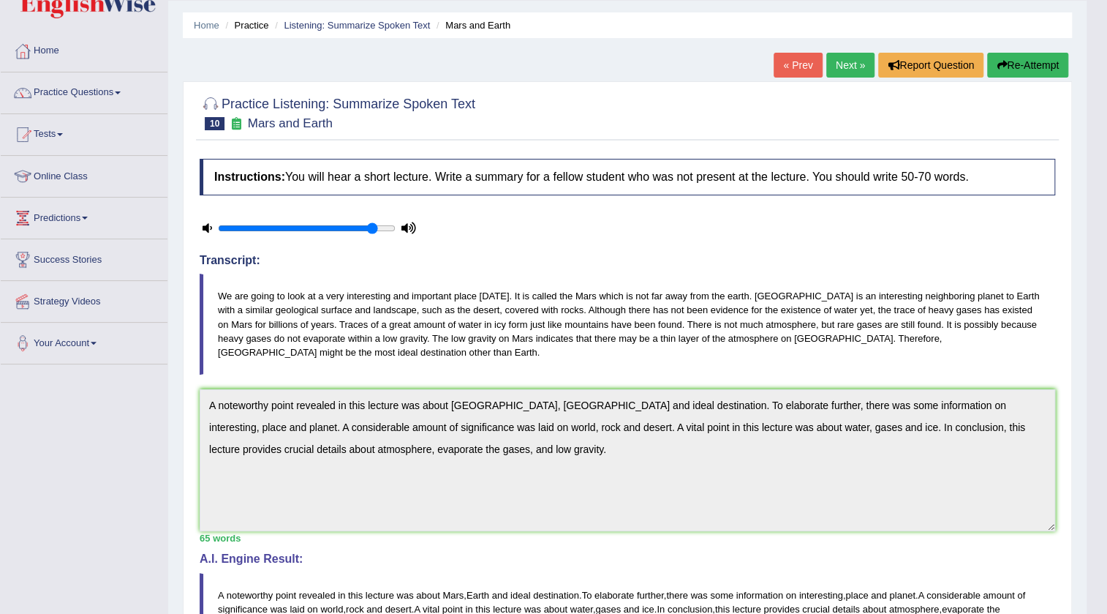
scroll to position [0, 0]
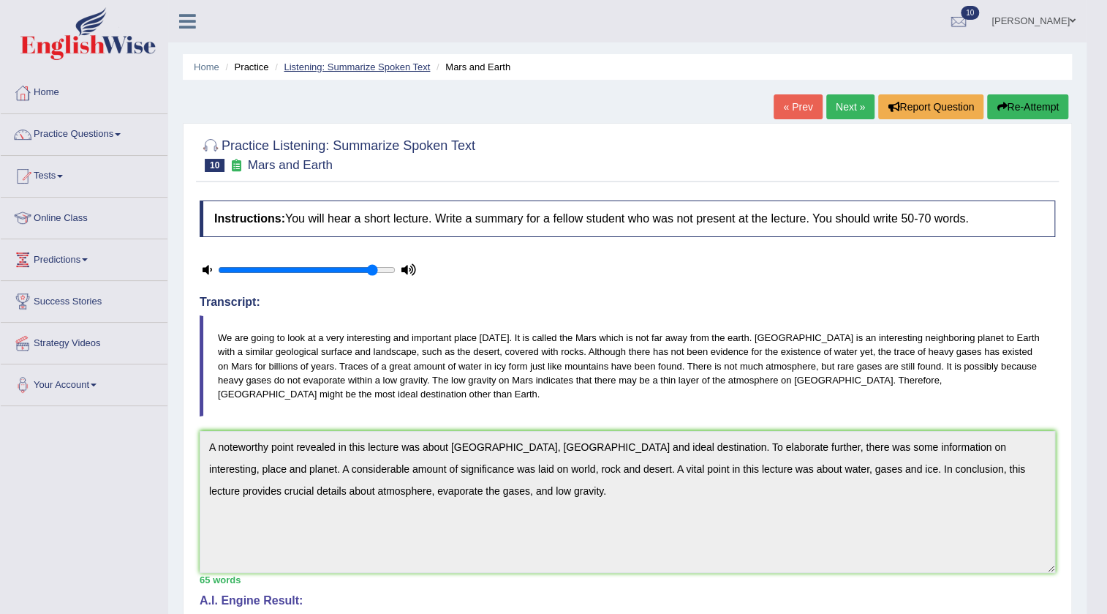
click at [294, 65] on link "Listening: Summarize Spoken Text" at bounding box center [357, 66] width 146 height 11
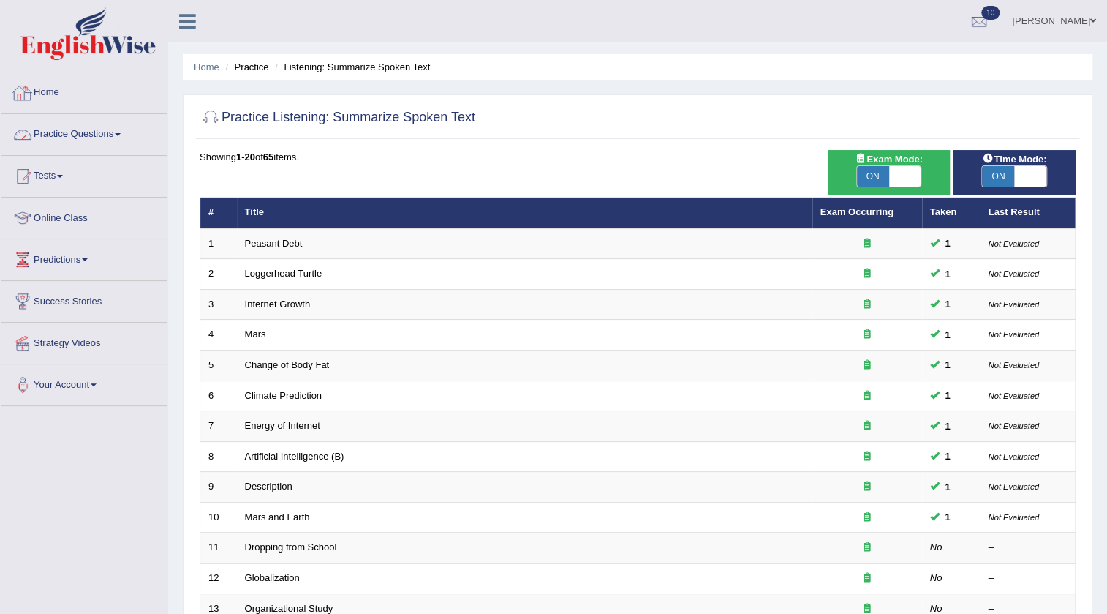
click at [67, 129] on link "Practice Questions" at bounding box center [84, 132] width 167 height 37
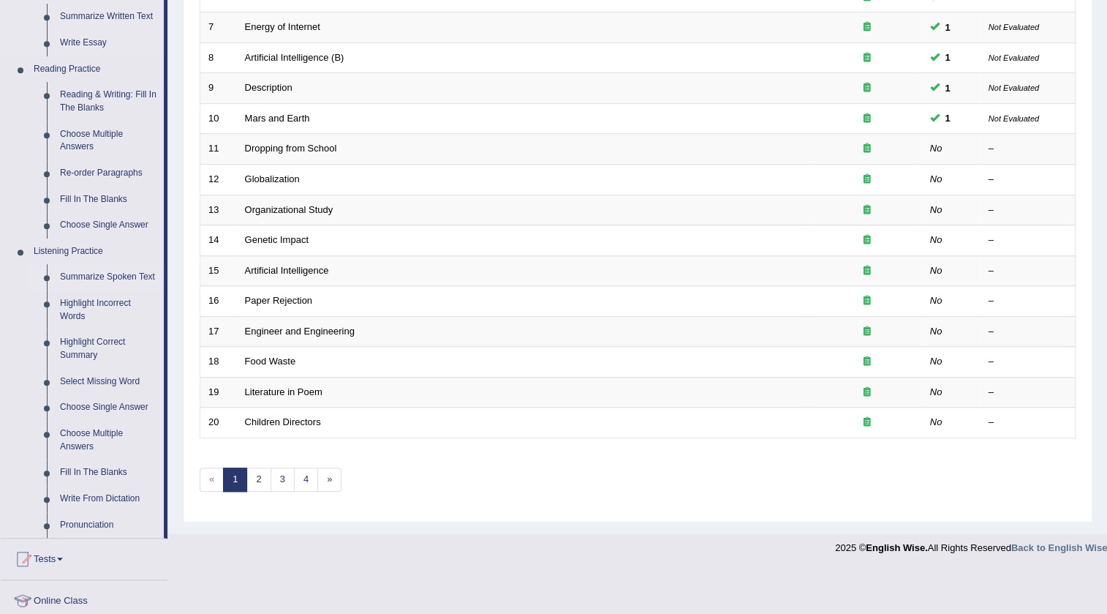
scroll to position [332, 0]
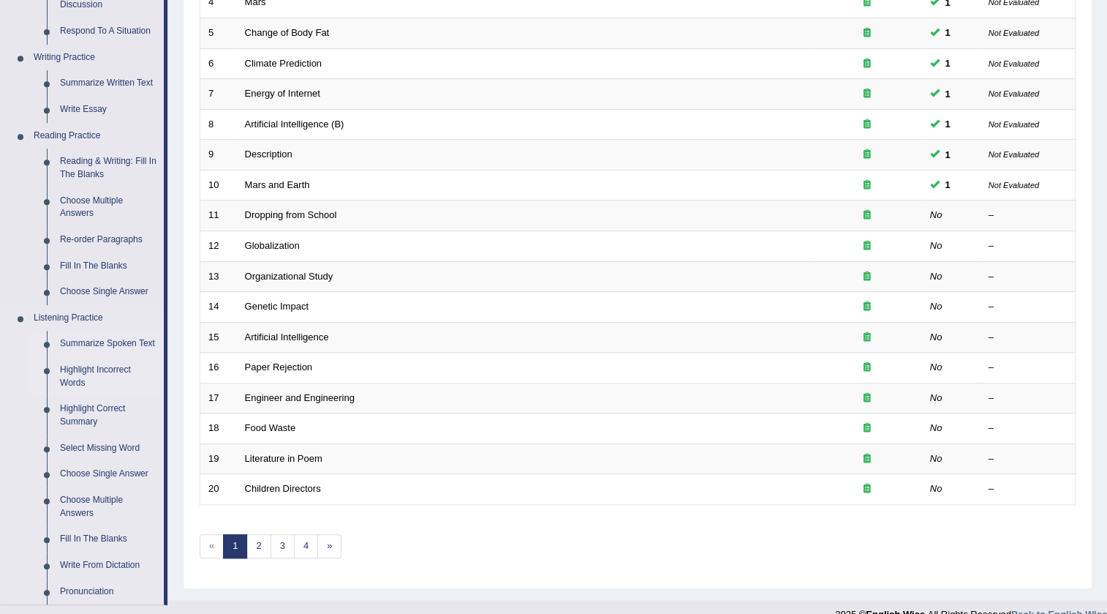
click at [101, 361] on link "Highlight Incorrect Words" at bounding box center [108, 376] width 110 height 39
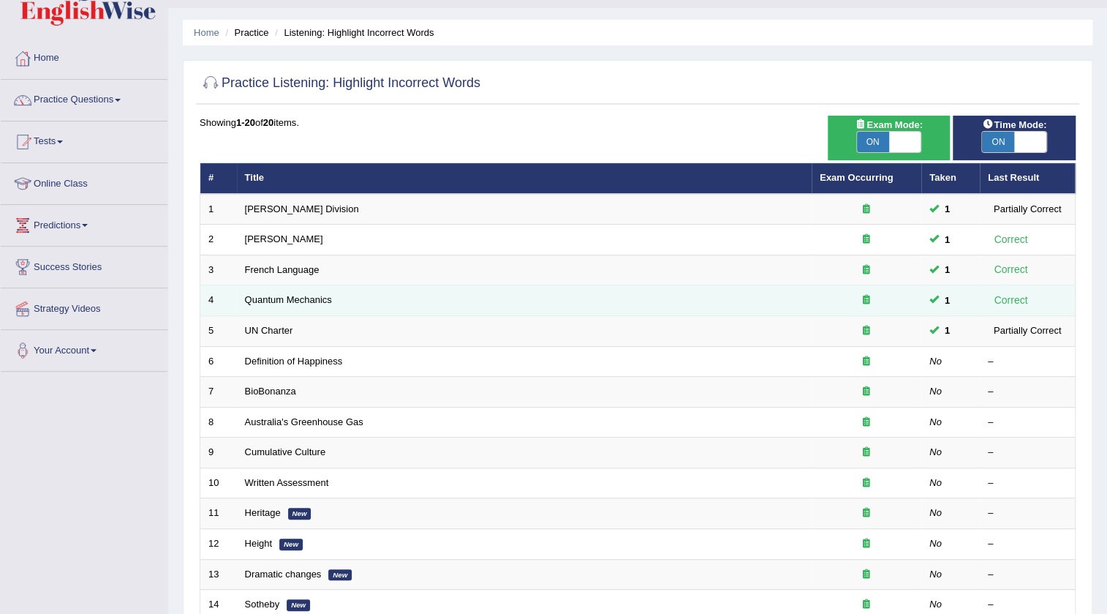
scroll to position [66, 0]
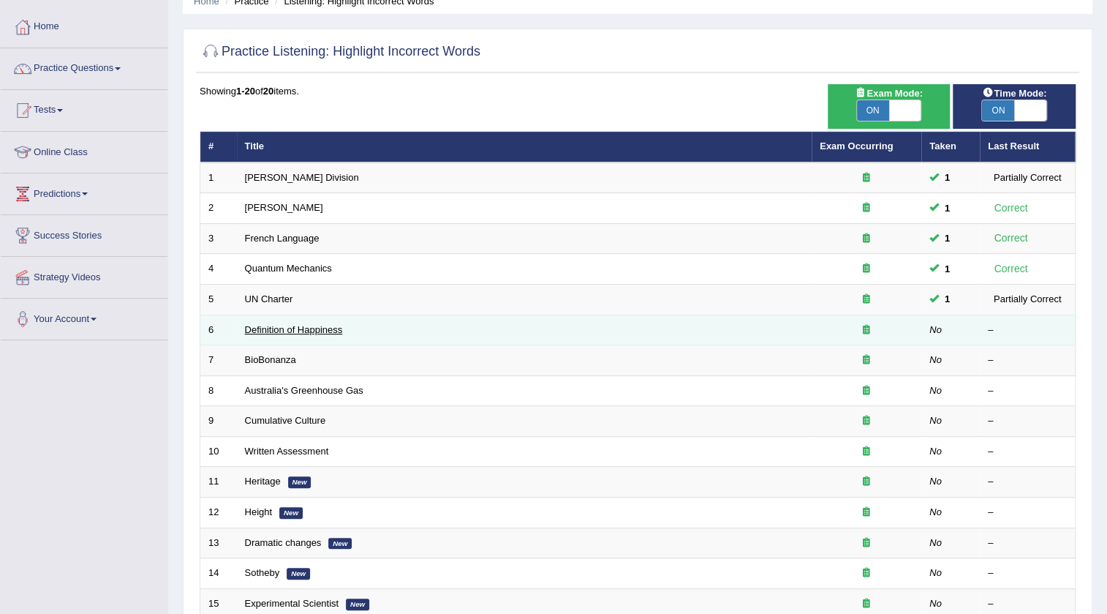
click at [278, 328] on link "Definition of Happiness" at bounding box center [294, 329] width 98 height 11
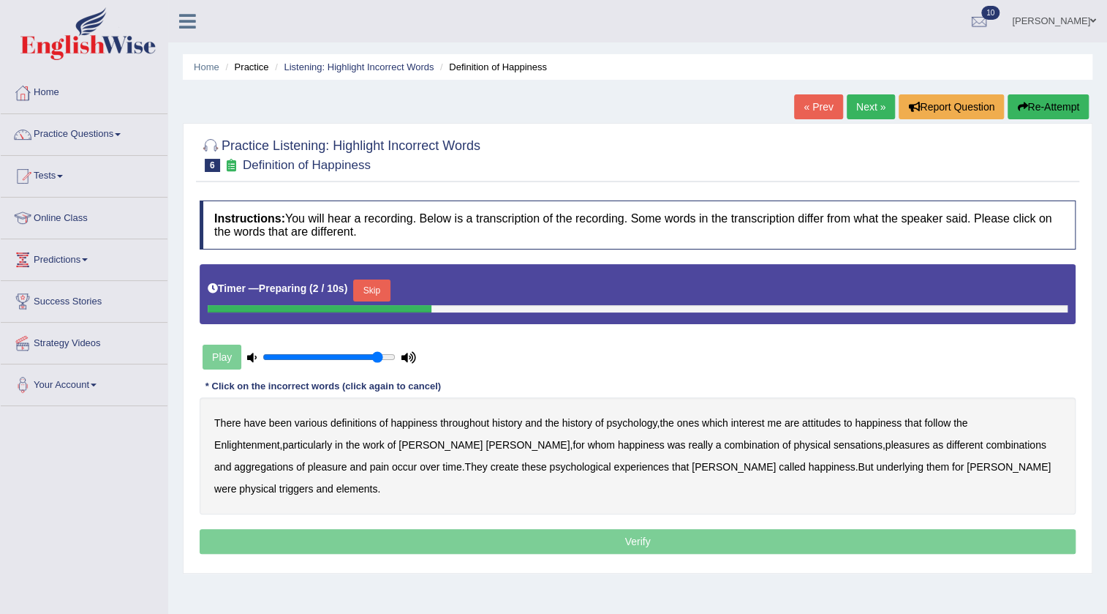
click at [390, 290] on button "Skip" at bounding box center [371, 290] width 37 height 22
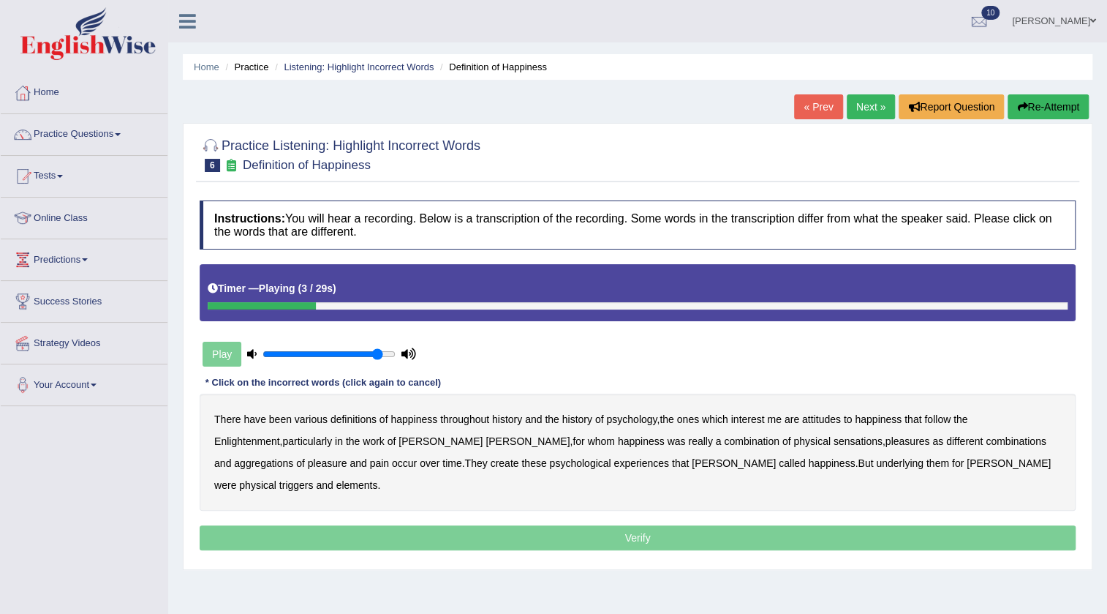
click at [362, 346] on div "Play" at bounding box center [309, 354] width 219 height 37
type input "0.8"
click at [362, 349] on input "range" at bounding box center [329, 354] width 133 height 12
click at [829, 418] on b "attitudes" at bounding box center [821, 419] width 39 height 12
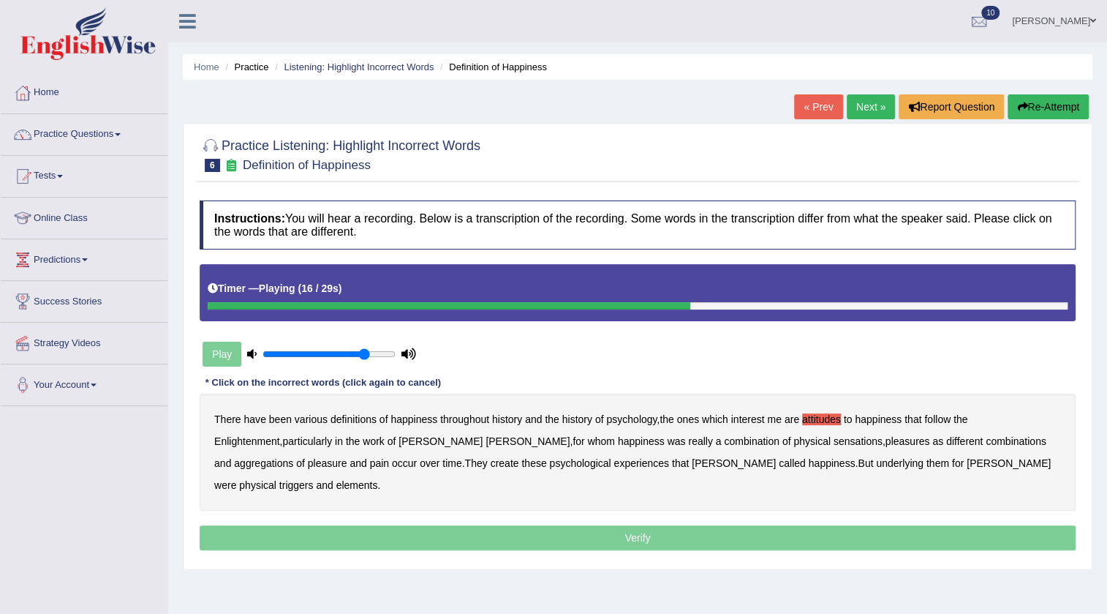
click at [708, 432] on div "There have been various definitions of happiness throughout history and the his…" at bounding box center [638, 451] width 876 height 117
click at [834, 439] on b "sensations" at bounding box center [858, 441] width 49 height 12
click at [490, 465] on b "create" at bounding box center [504, 463] width 29 height 12
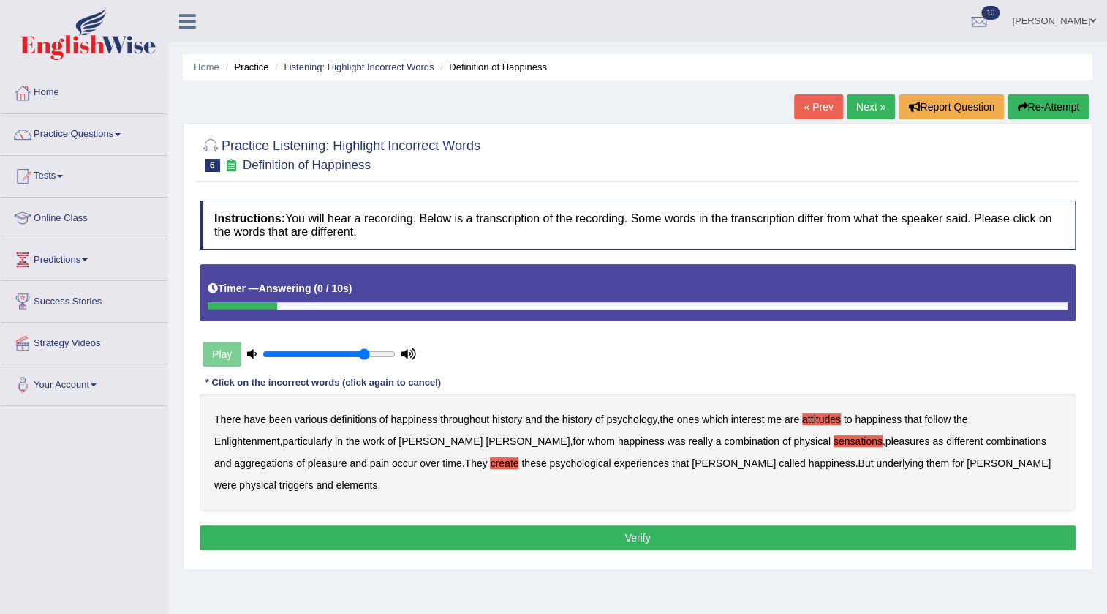
click at [378, 479] on b "elements" at bounding box center [357, 485] width 42 height 12
click at [598, 525] on button "Verify" at bounding box center [638, 537] width 876 height 25
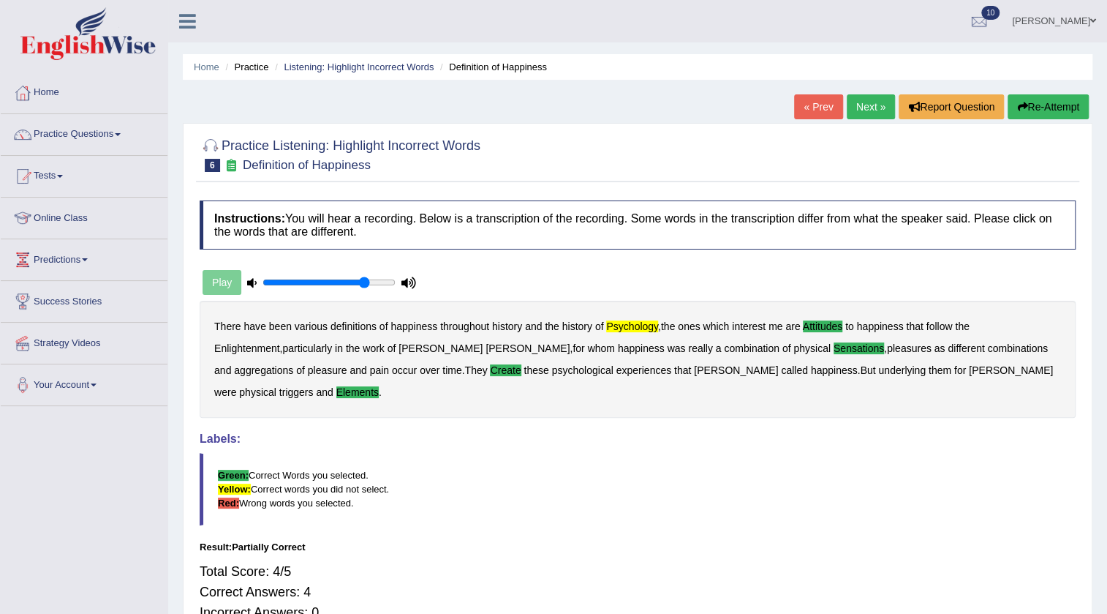
click at [879, 95] on link "Next »" at bounding box center [871, 106] width 48 height 25
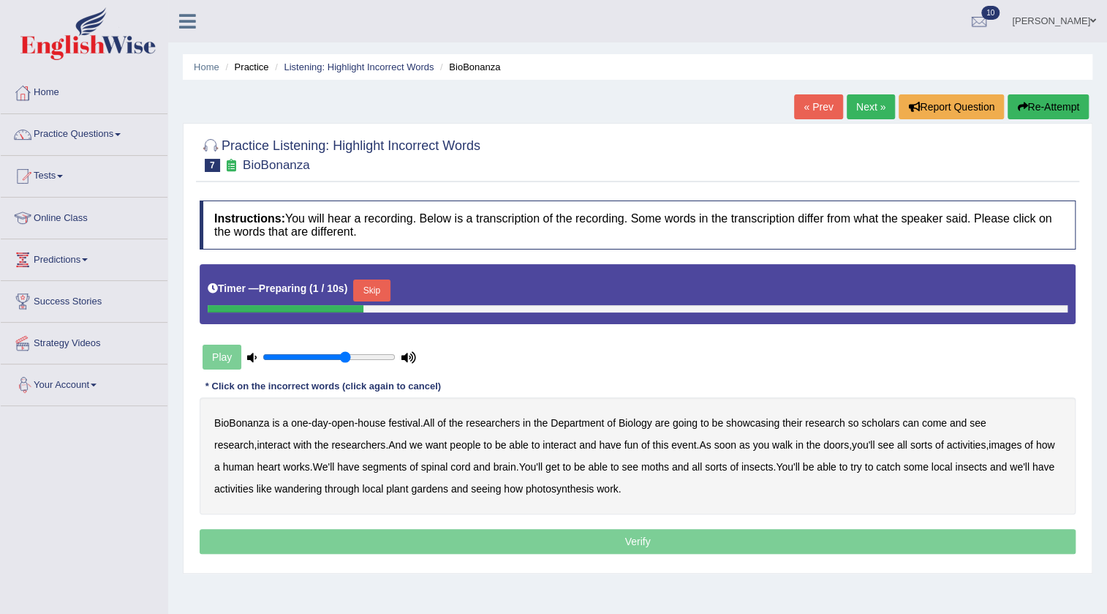
type input "0.65"
click at [347, 355] on input "range" at bounding box center [329, 357] width 133 height 12
click at [374, 282] on button "Skip" at bounding box center [371, 290] width 37 height 22
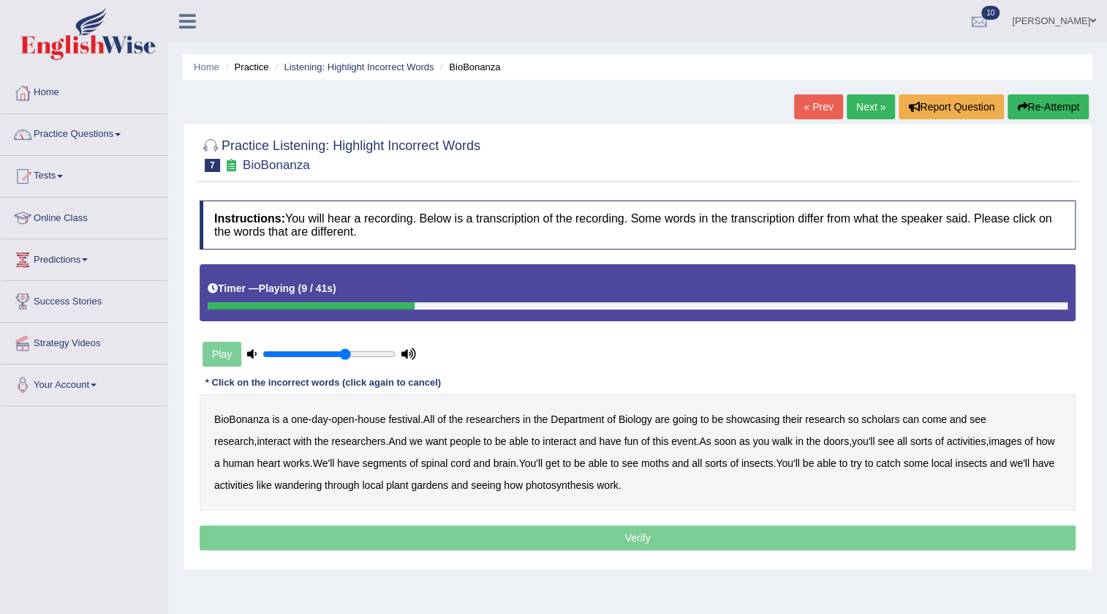
click at [881, 417] on b "scholars" at bounding box center [881, 419] width 38 height 12
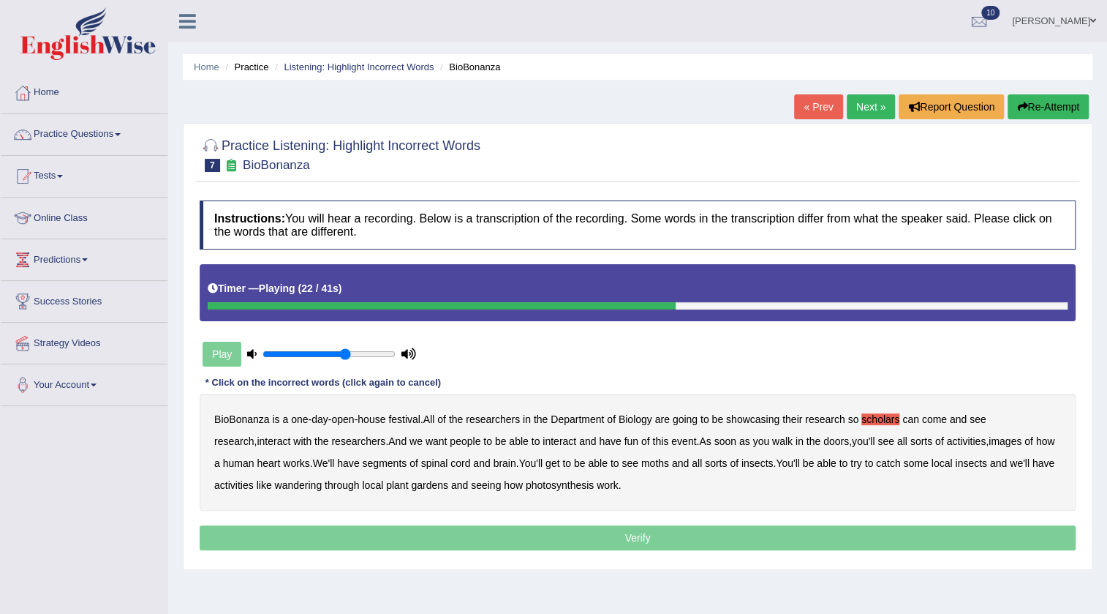
click at [989, 439] on b "images" at bounding box center [1005, 441] width 33 height 12
click at [382, 461] on b "segments" at bounding box center [384, 463] width 45 height 12
click at [655, 461] on b "moths" at bounding box center [655, 463] width 28 height 12
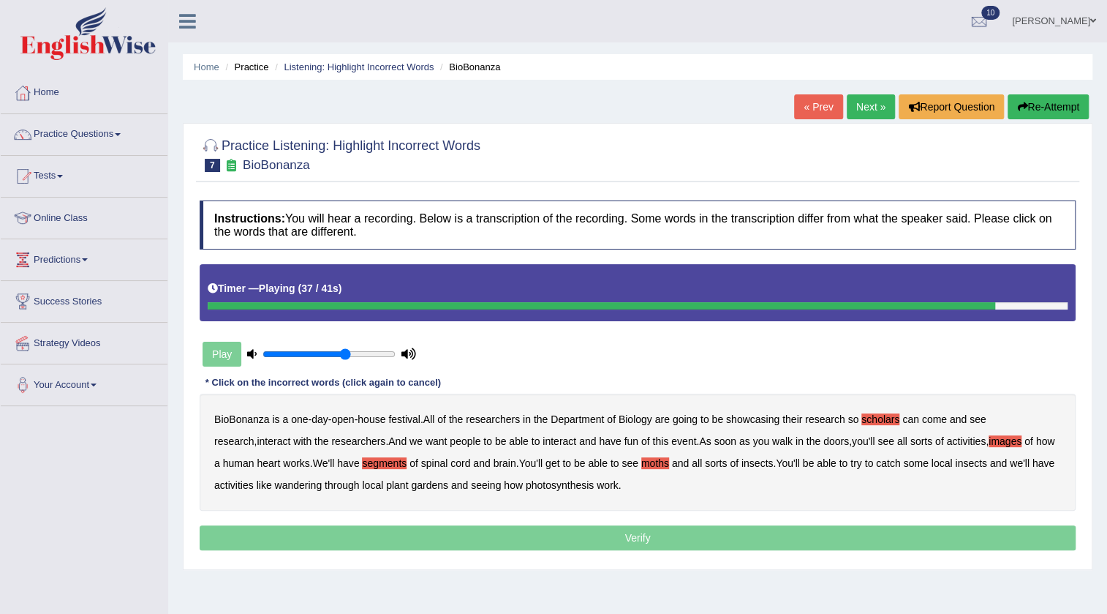
click at [315, 485] on b "wandering" at bounding box center [298, 485] width 48 height 12
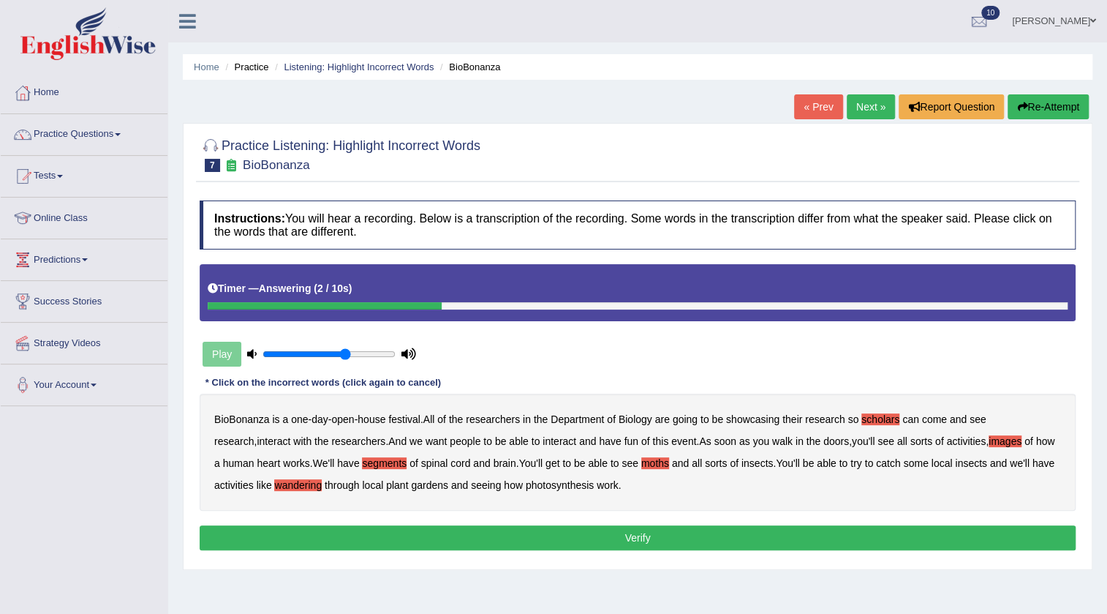
click at [475, 531] on button "Verify" at bounding box center [638, 537] width 876 height 25
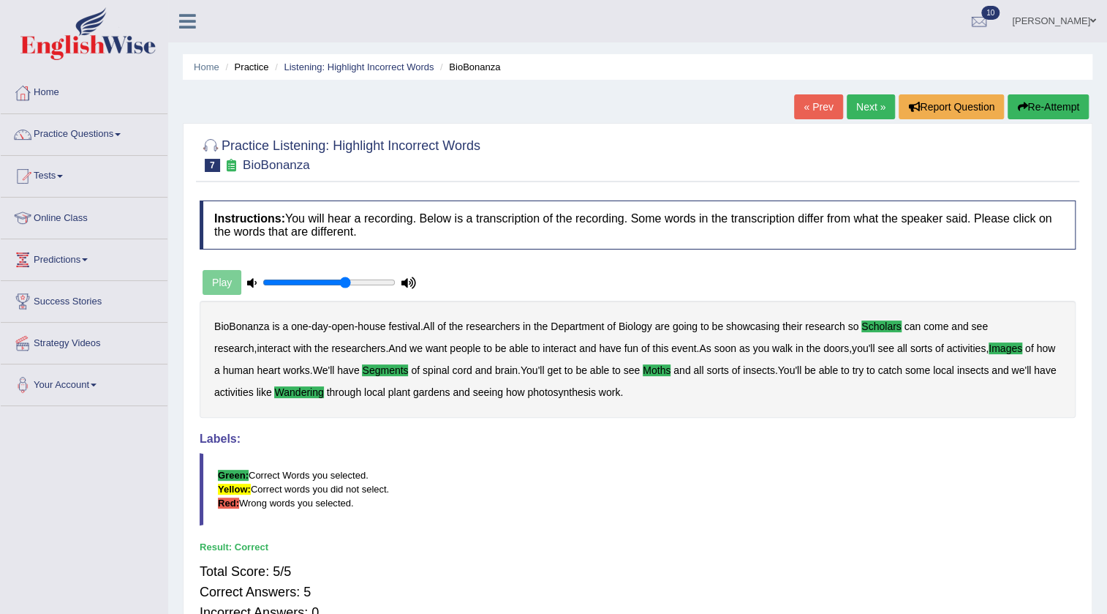
click at [868, 106] on link "Next »" at bounding box center [871, 106] width 48 height 25
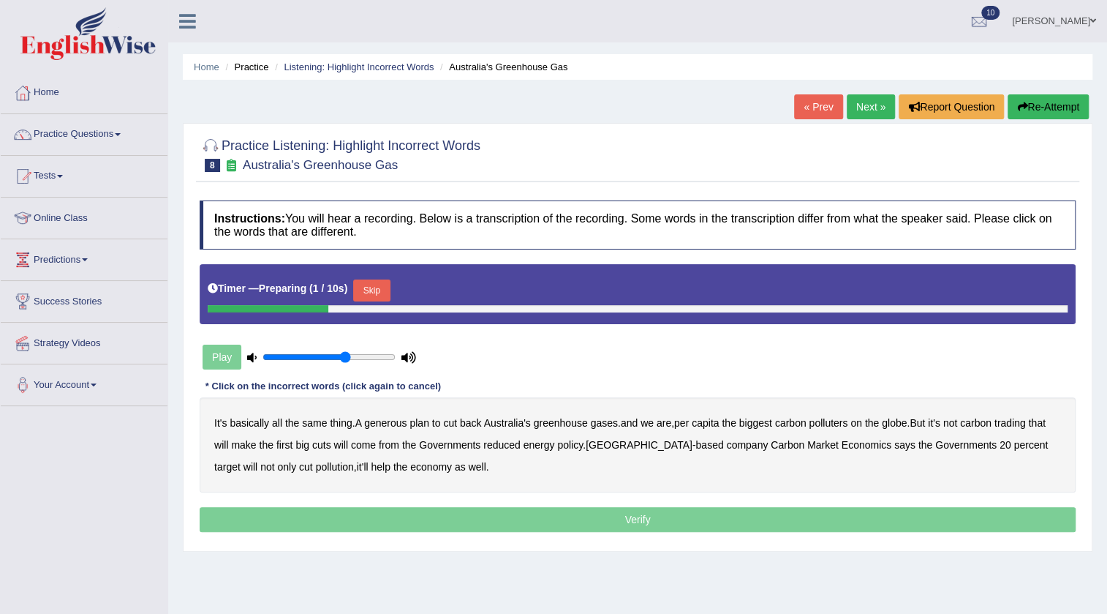
click at [390, 285] on button "Skip" at bounding box center [371, 290] width 37 height 22
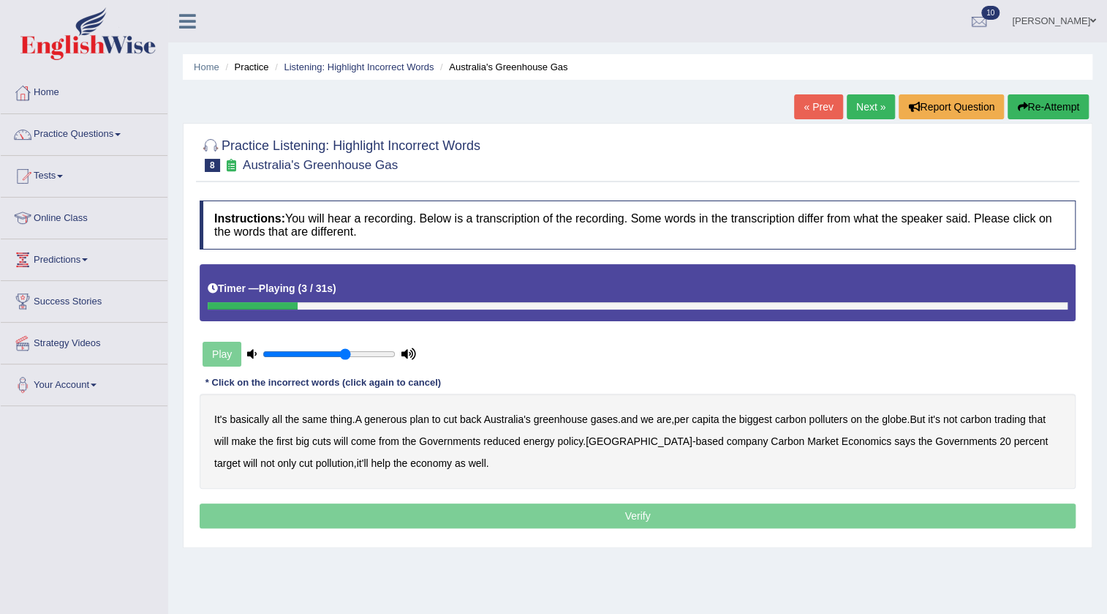
click at [404, 420] on b "generous" at bounding box center [385, 419] width 42 height 12
click at [906, 418] on b "globe" at bounding box center [894, 419] width 25 height 12
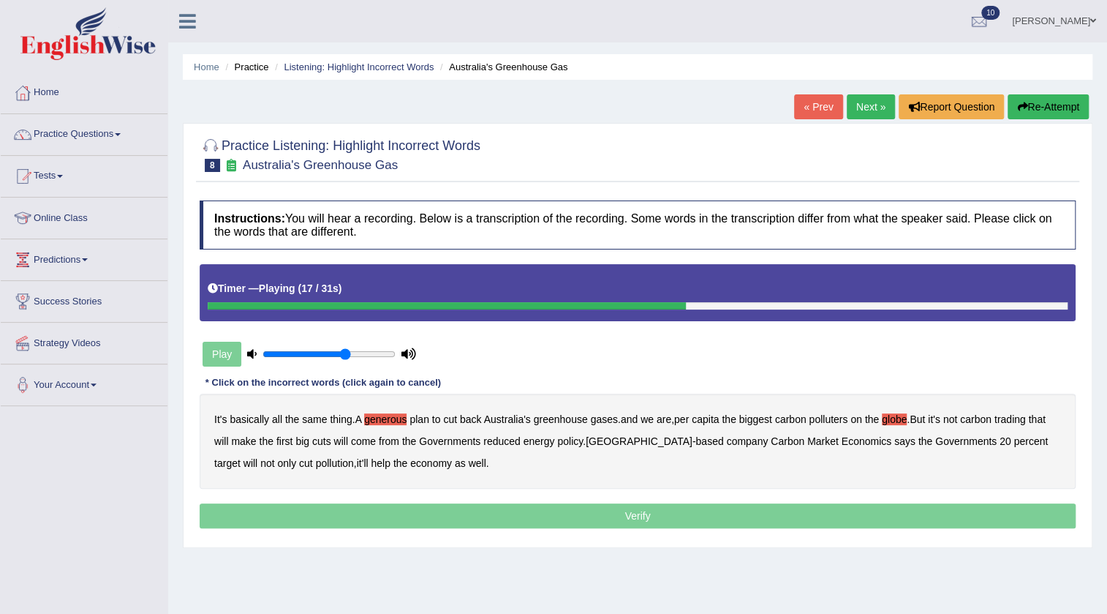
click at [365, 441] on b "come" at bounding box center [363, 441] width 25 height 12
click at [508, 441] on b "reduced" at bounding box center [501, 441] width 37 height 12
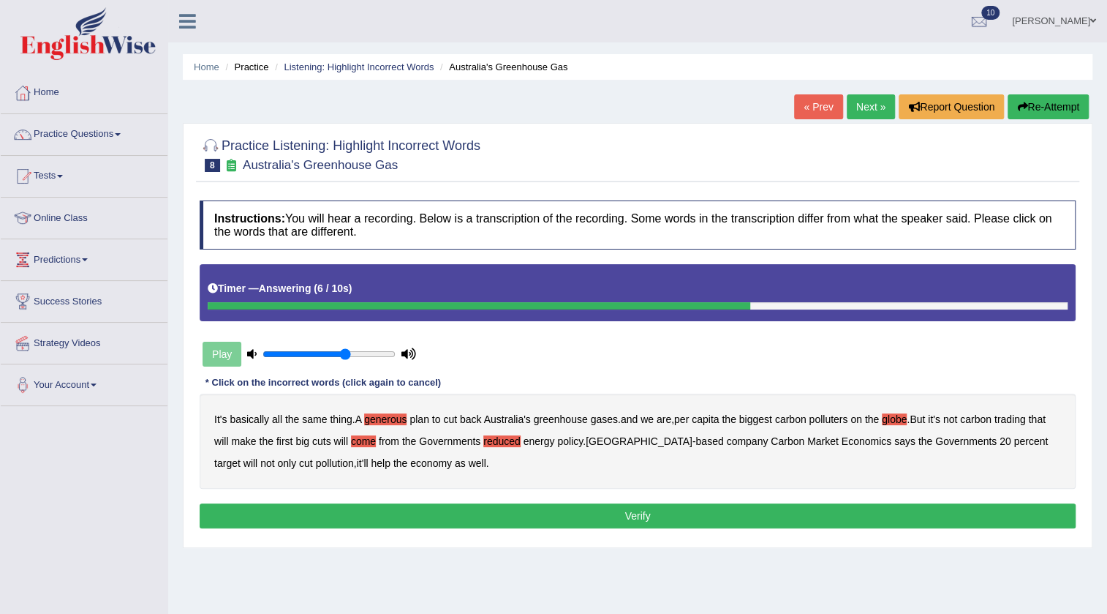
click at [490, 521] on button "Verify" at bounding box center [638, 515] width 876 height 25
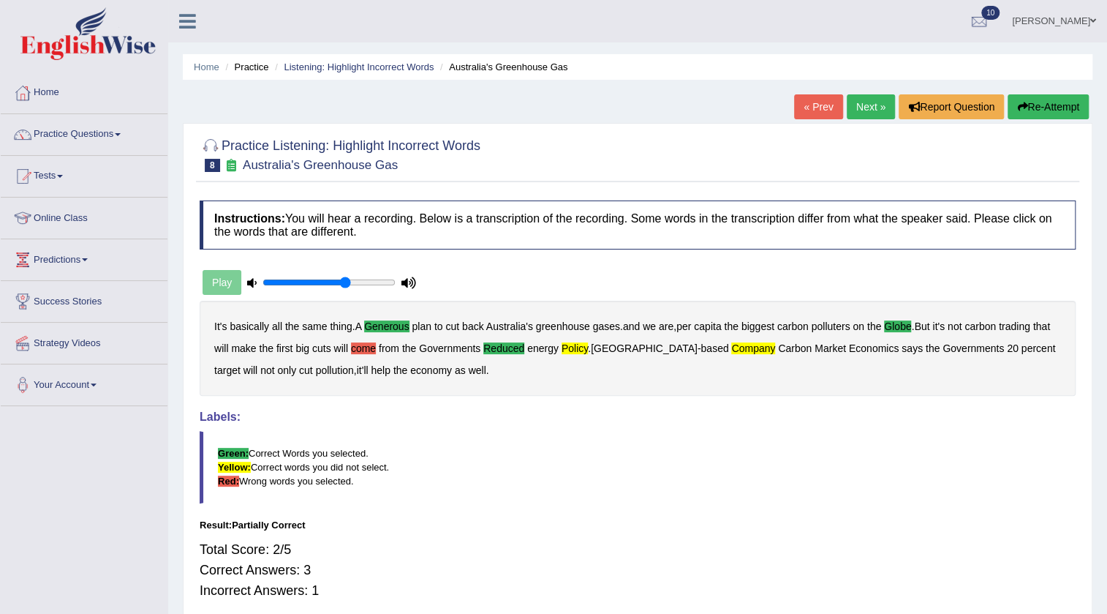
click at [1079, 96] on button "Re-Attempt" at bounding box center [1048, 106] width 81 height 25
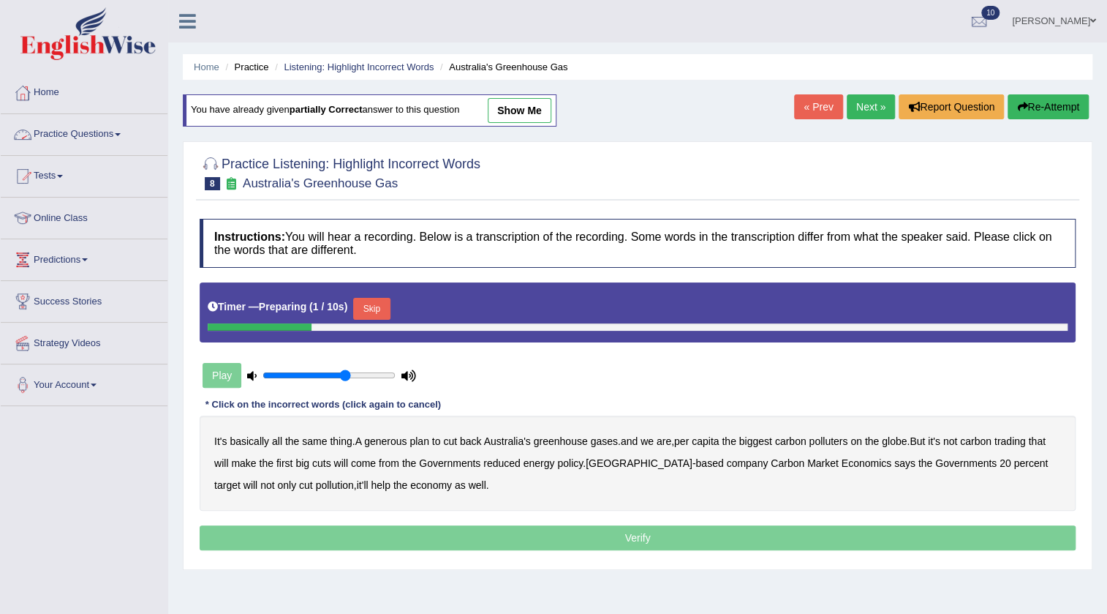
click at [390, 304] on button "Skip" at bounding box center [371, 309] width 37 height 22
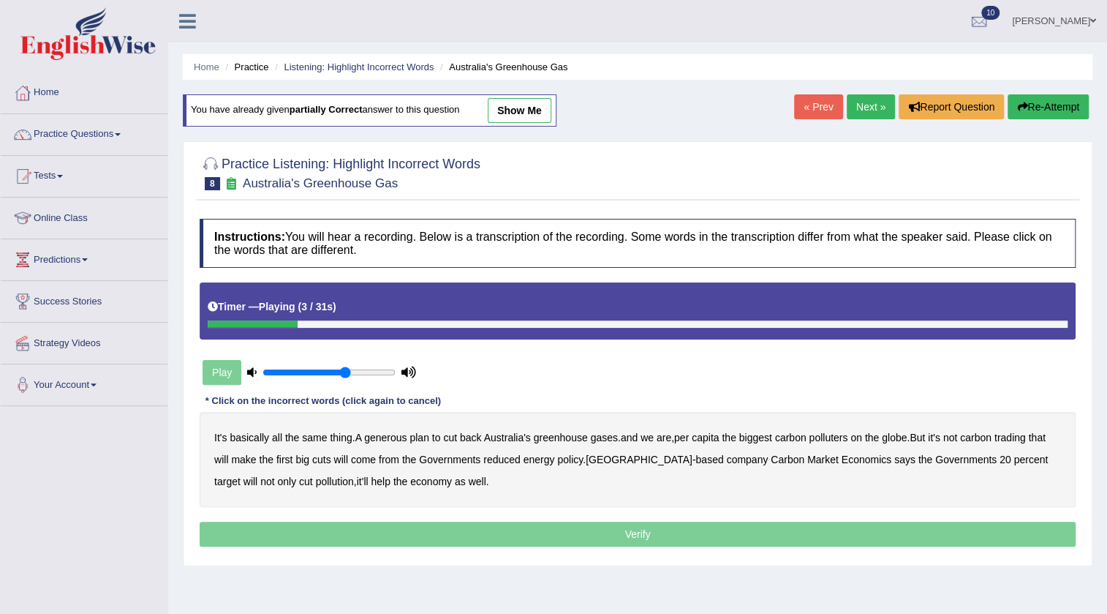
click at [376, 438] on b "generous" at bounding box center [385, 437] width 42 height 12
click at [848, 434] on b "polluters" at bounding box center [828, 437] width 39 height 12
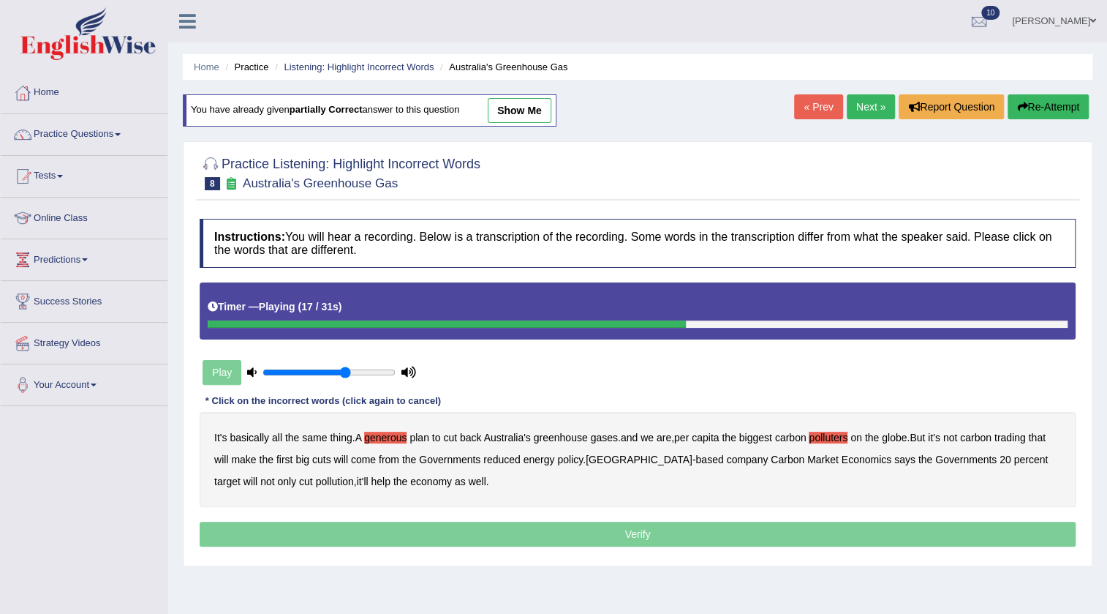
click at [363, 457] on b "come" at bounding box center [363, 459] width 25 height 12
click at [389, 456] on b "from" at bounding box center [389, 459] width 20 height 12
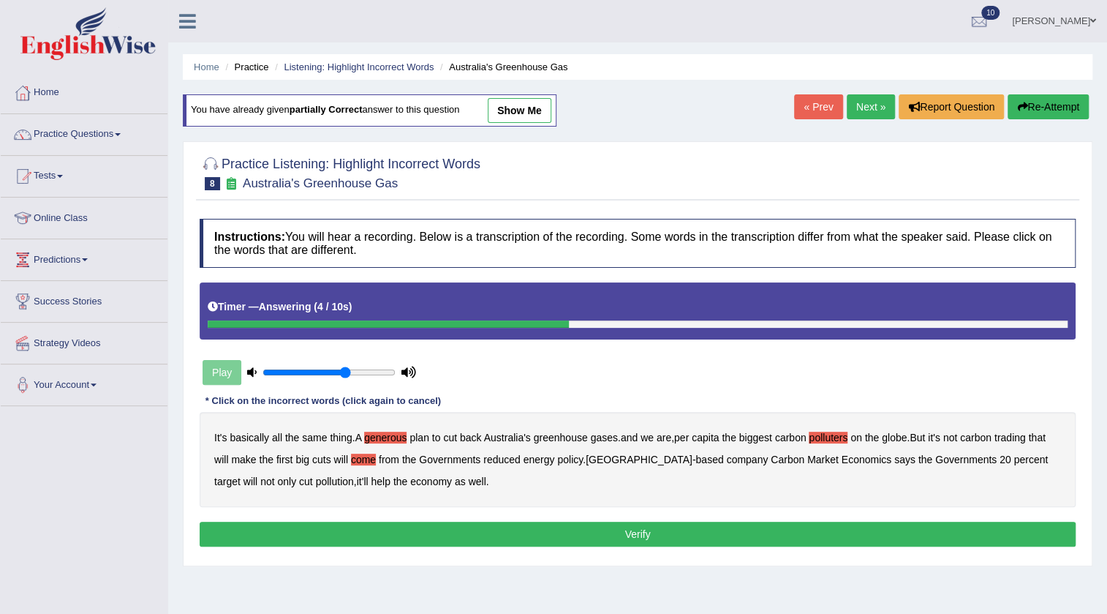
click at [314, 457] on b "cuts" at bounding box center [321, 459] width 19 height 12
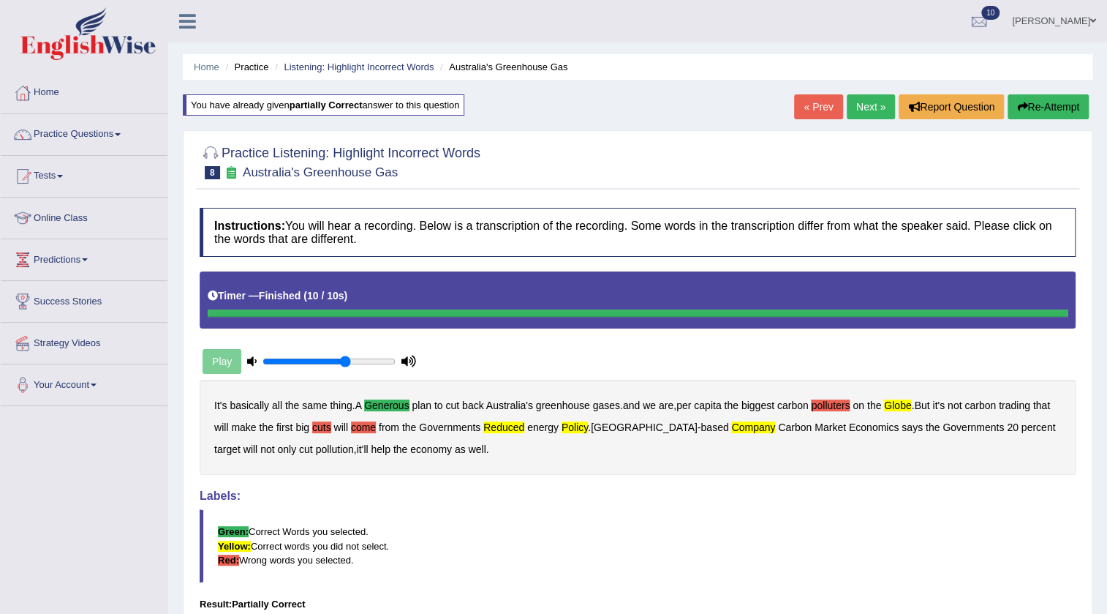
click at [867, 100] on link "Next »" at bounding box center [871, 106] width 48 height 25
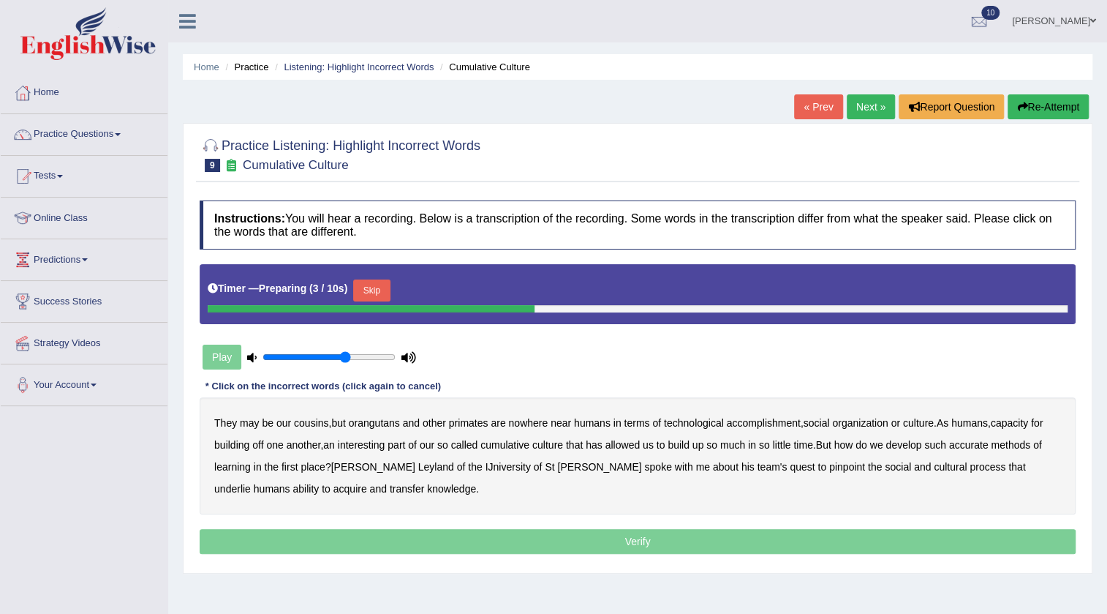
click at [390, 282] on button "Skip" at bounding box center [371, 290] width 37 height 22
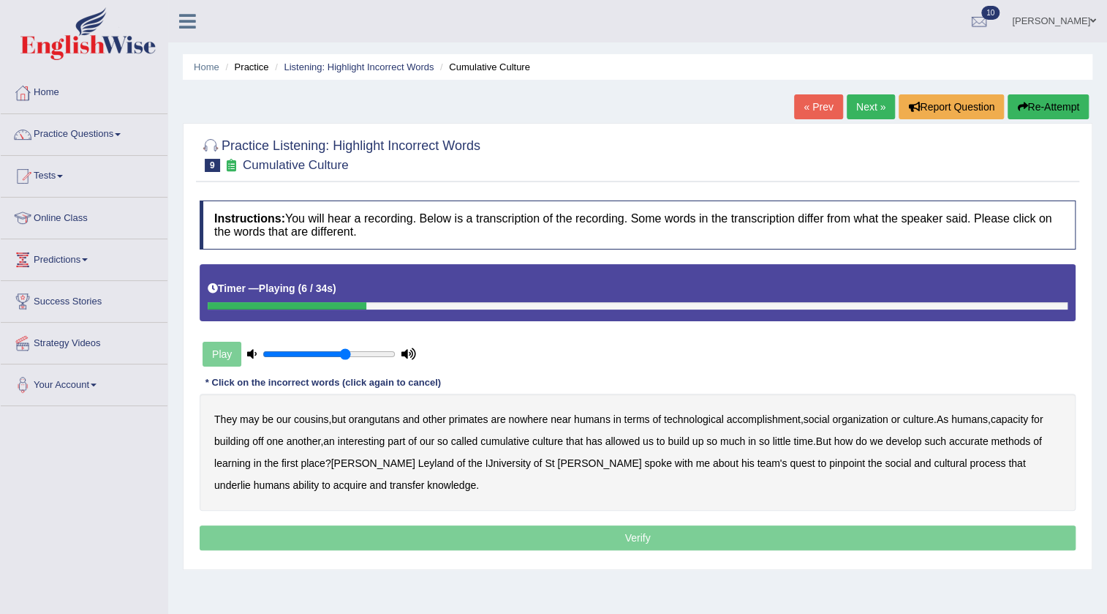
click at [762, 420] on b "accomplishment" at bounding box center [764, 419] width 74 height 12
click at [372, 437] on b "interesting" at bounding box center [362, 441] width 48 height 12
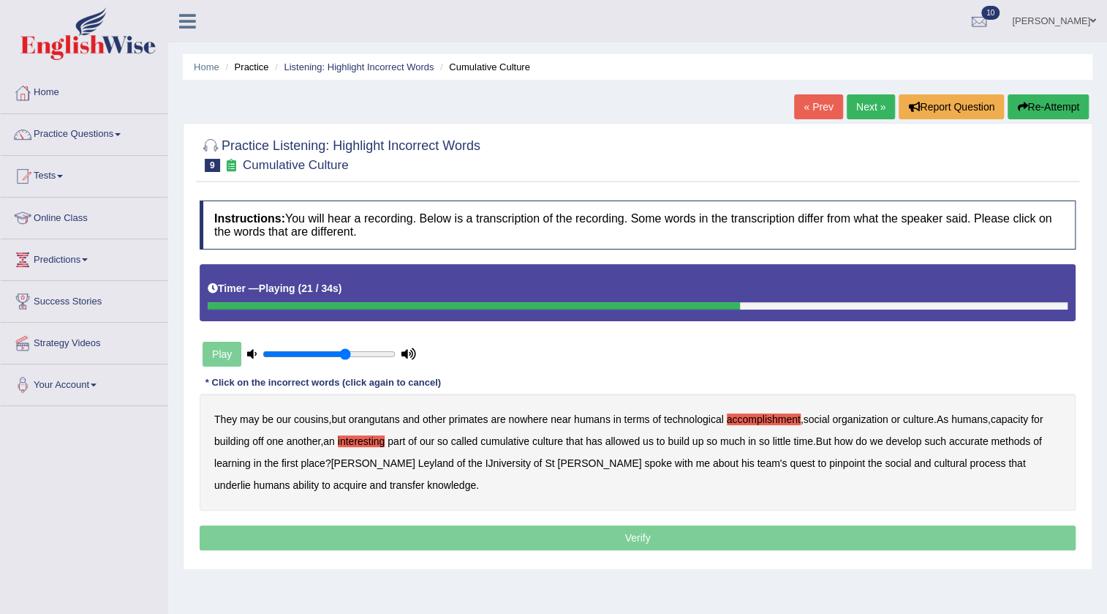
click at [983, 440] on b "accurate" at bounding box center [968, 441] width 39 height 12
click at [934, 463] on b "cultural" at bounding box center [950, 463] width 33 height 12
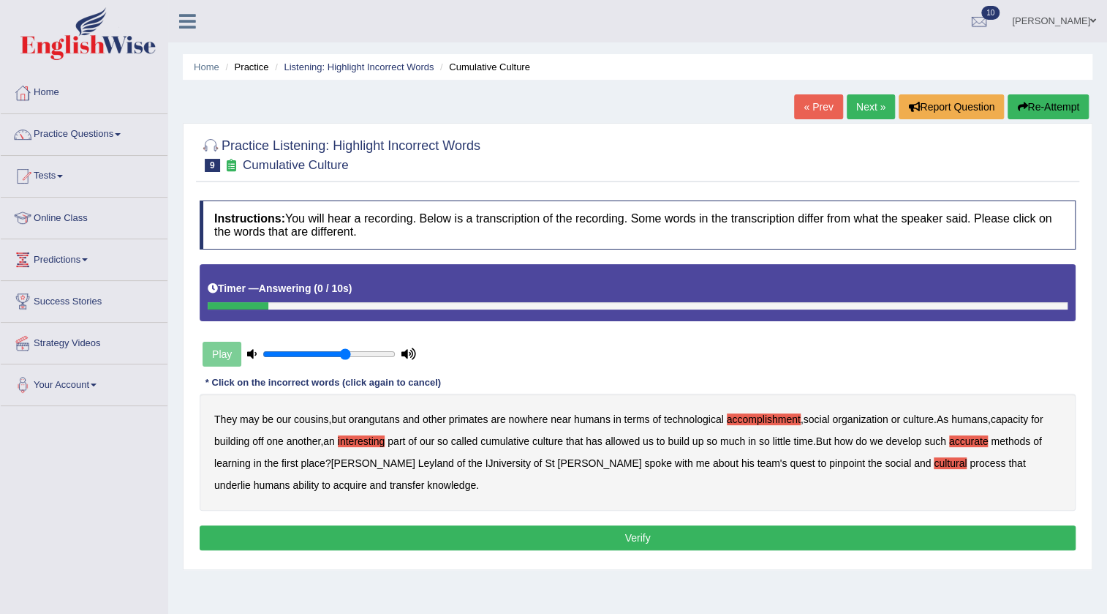
click at [390, 485] on b "transfer" at bounding box center [407, 485] width 34 height 12
click at [673, 543] on button "Verify" at bounding box center [638, 537] width 876 height 25
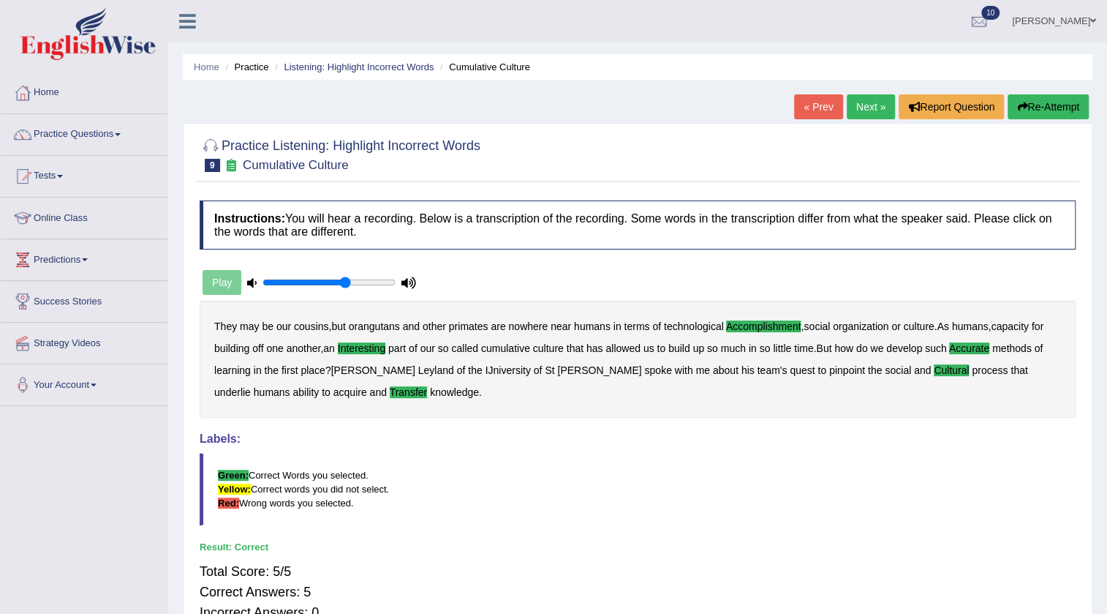
click at [878, 105] on link "Next »" at bounding box center [871, 106] width 48 height 25
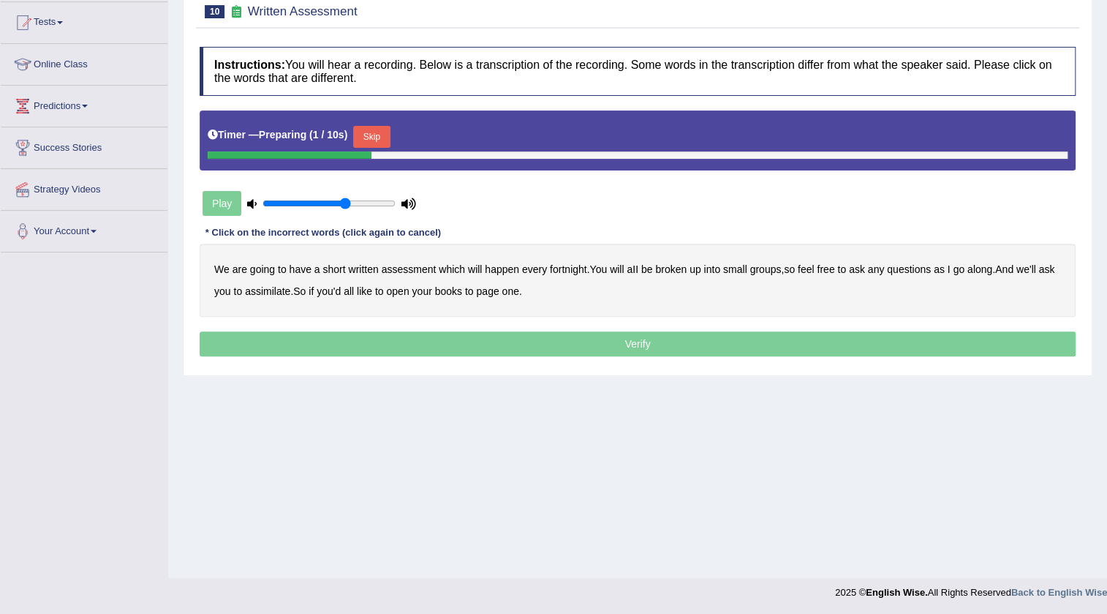
click at [369, 118] on div "Timer — Preparing ( 1 / 10s ) Skip" at bounding box center [638, 140] width 876 height 60
click at [370, 124] on div "Timer — Preparing ( 2 / 10s ) Skip" at bounding box center [638, 136] width 860 height 29
click at [375, 129] on button "Skip" at bounding box center [371, 137] width 37 height 22
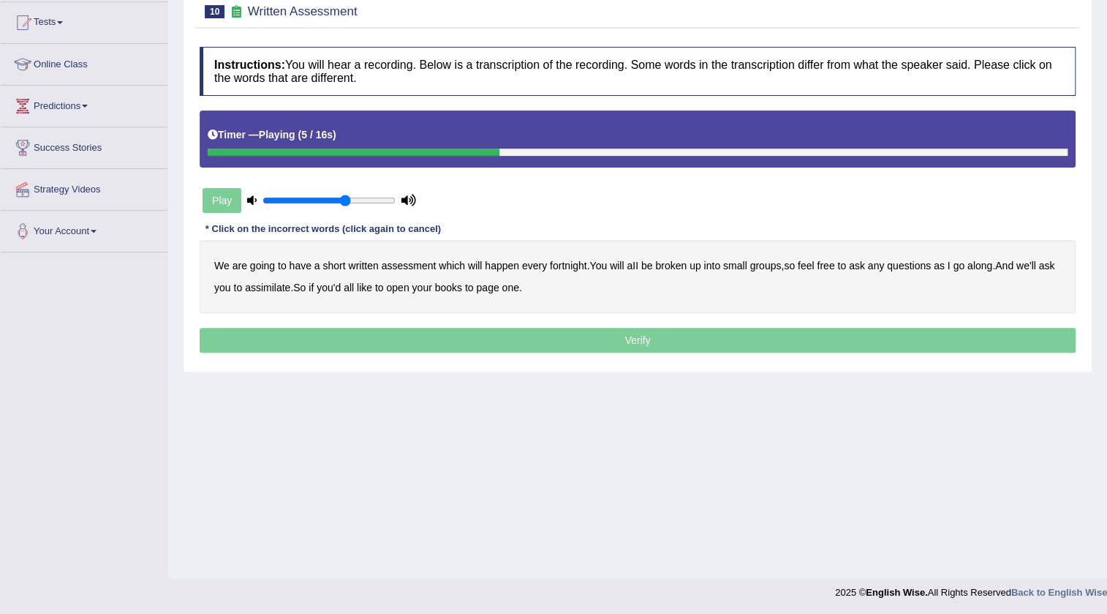
click at [674, 266] on b "broken" at bounding box center [670, 266] width 31 height 12
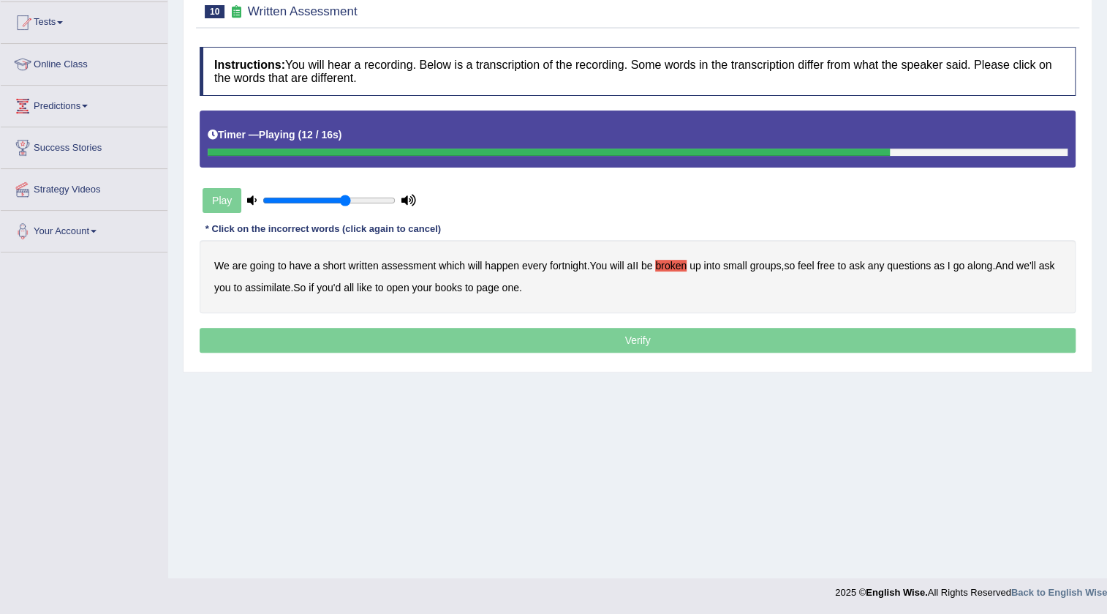
click at [289, 291] on b "assimilate" at bounding box center [267, 288] width 45 height 12
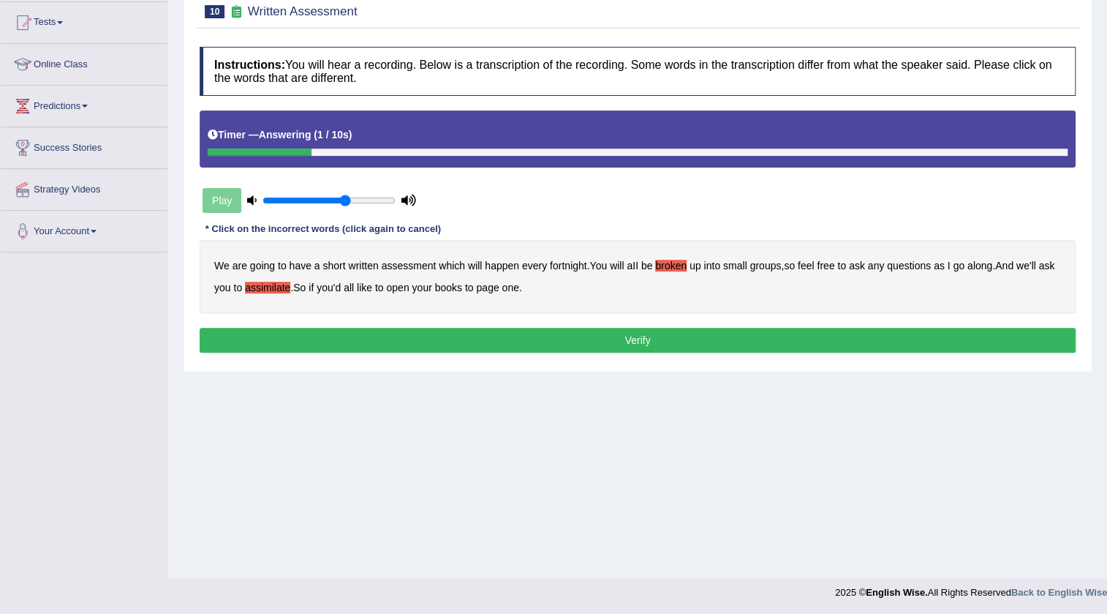
click at [473, 344] on button "Verify" at bounding box center [638, 340] width 876 height 25
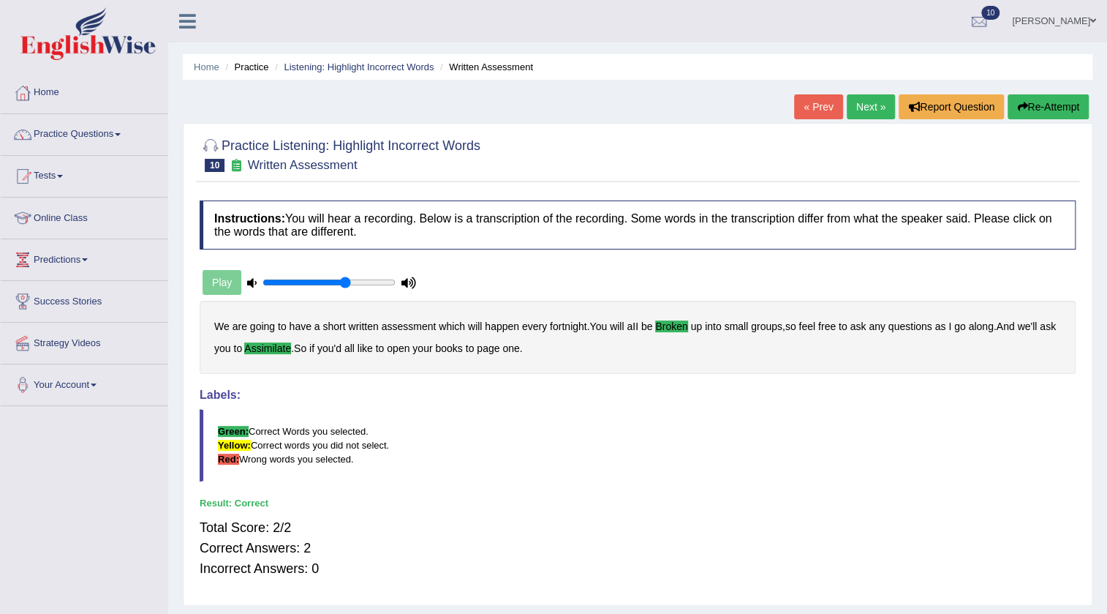
click at [875, 112] on link "Next »" at bounding box center [871, 106] width 48 height 25
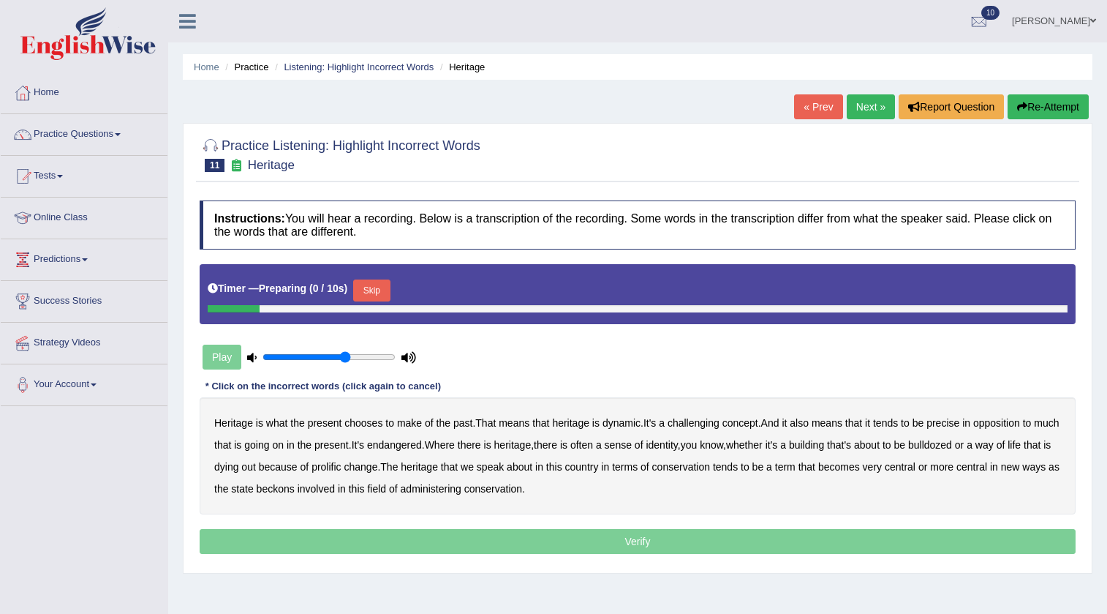
click at [403, 285] on div "Timer — Preparing ( 0 / 10s ) Skip" at bounding box center [638, 290] width 860 height 29
click at [376, 288] on button "Skip" at bounding box center [371, 290] width 37 height 22
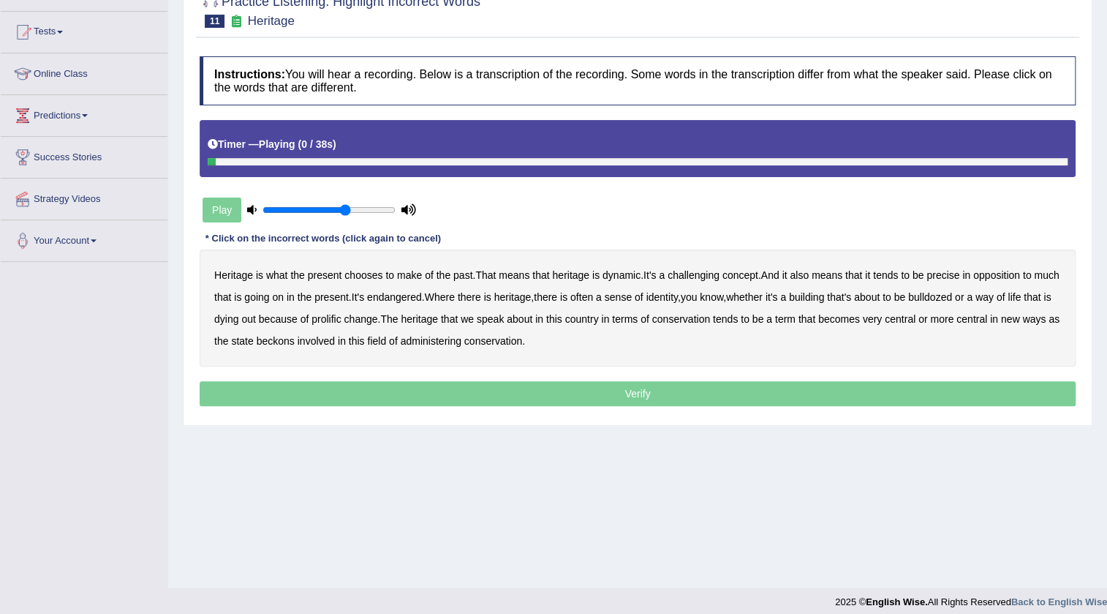
scroll to position [154, 0]
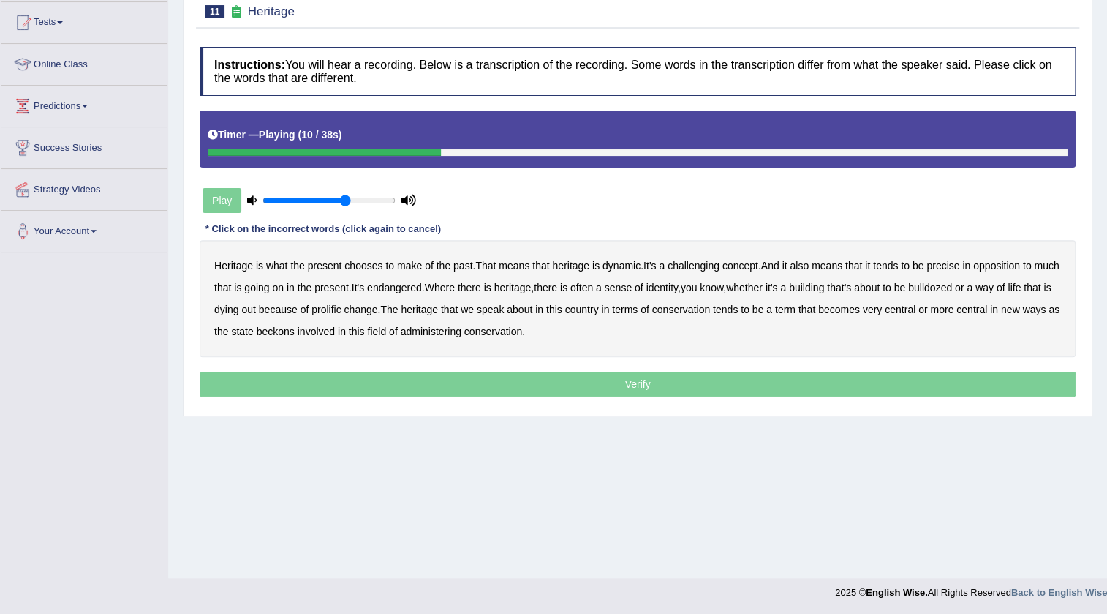
click at [718, 266] on b "challenging" at bounding box center [694, 266] width 52 height 12
click at [677, 285] on b "identity" at bounding box center [661, 288] width 31 height 12
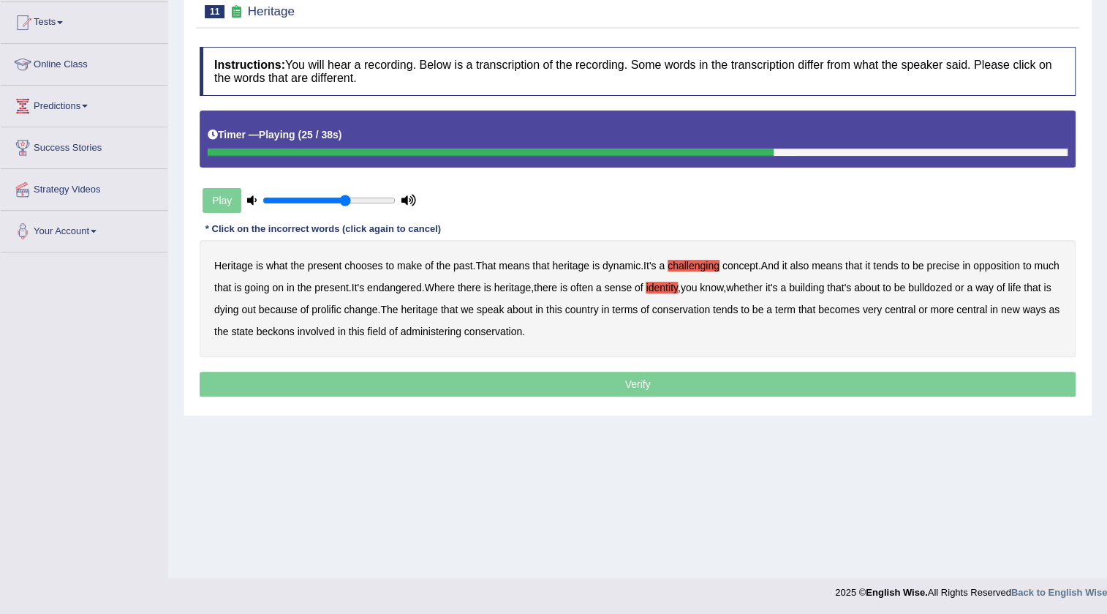
click at [341, 304] on b "prolific" at bounding box center [326, 310] width 29 height 12
click at [295, 331] on b "beckons" at bounding box center [276, 331] width 38 height 12
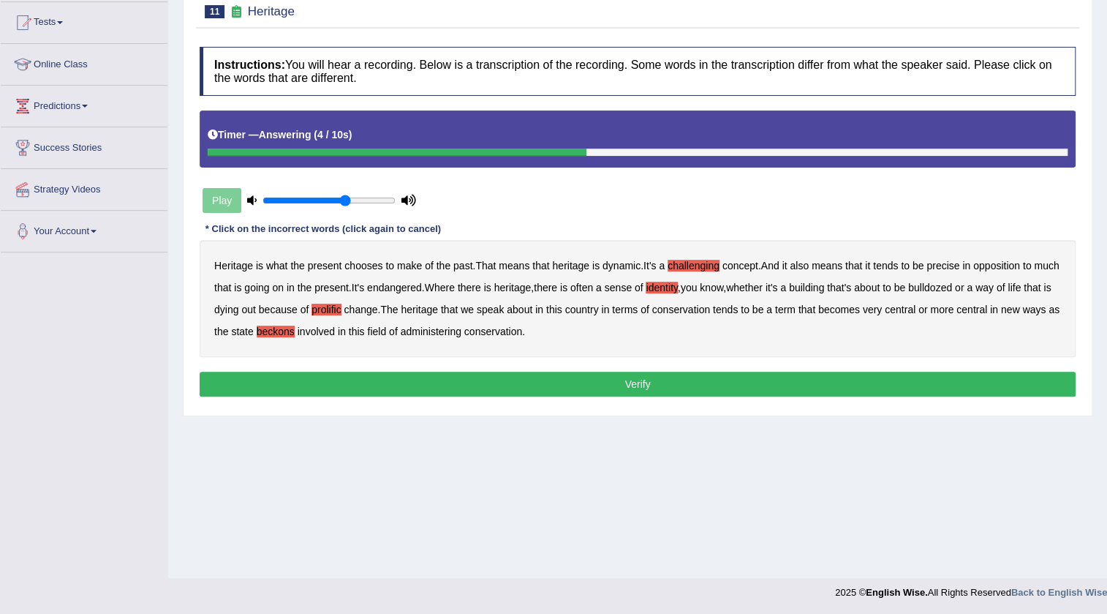
click at [565, 382] on button "Verify" at bounding box center [638, 384] width 876 height 25
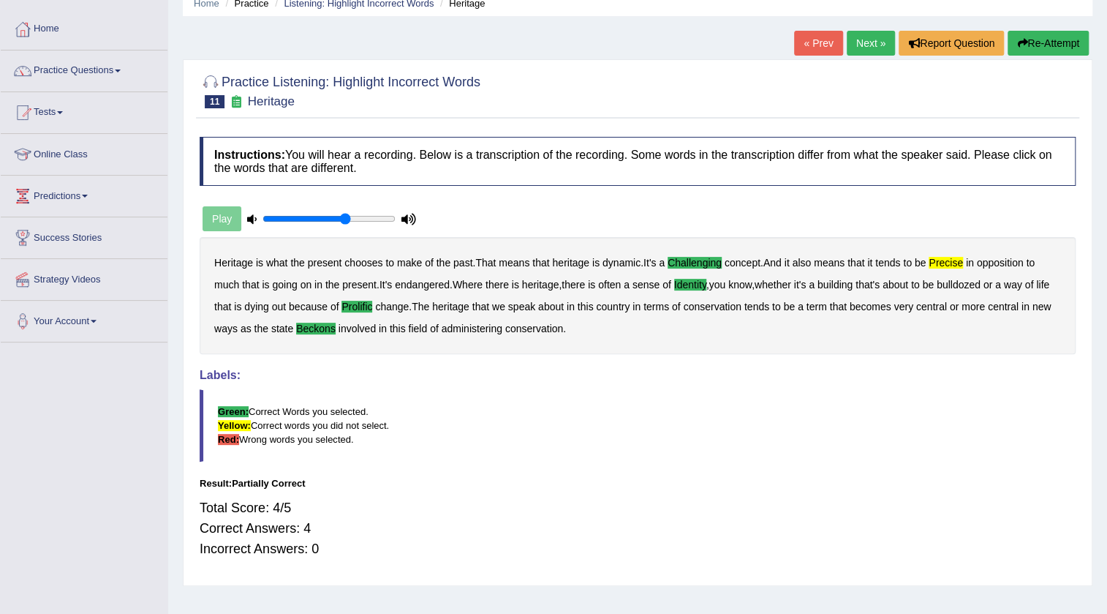
scroll to position [0, 0]
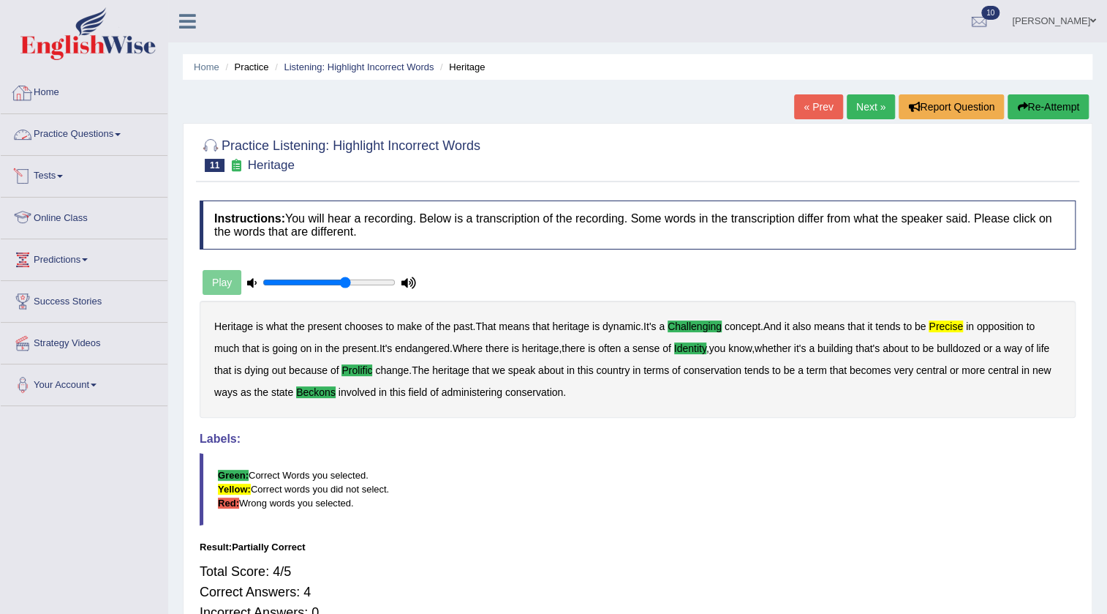
click at [88, 135] on link "Practice Questions" at bounding box center [84, 132] width 167 height 37
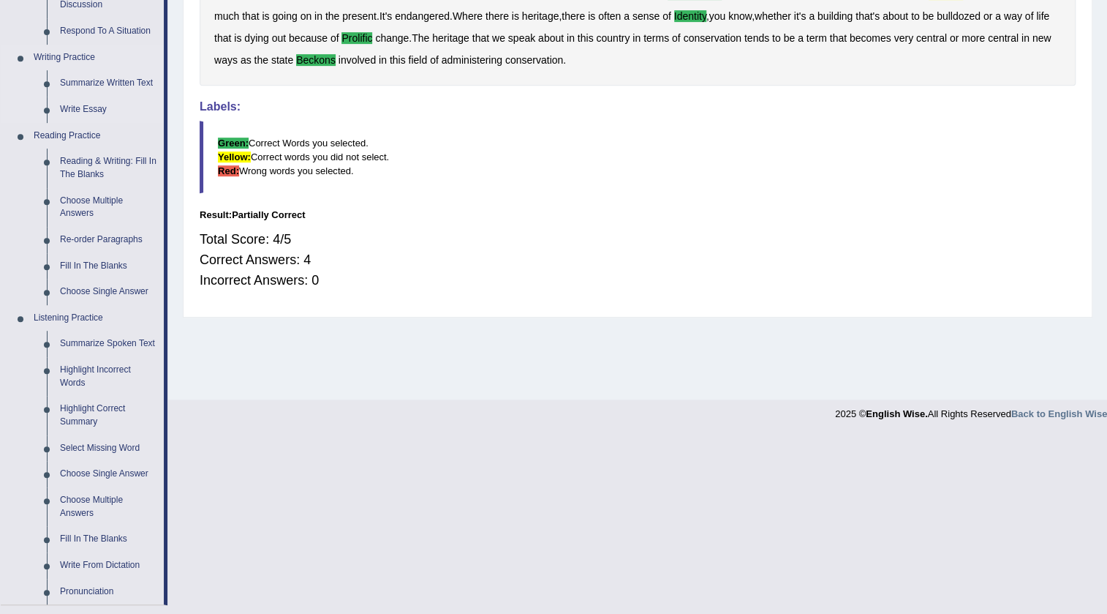
scroll to position [573, 0]
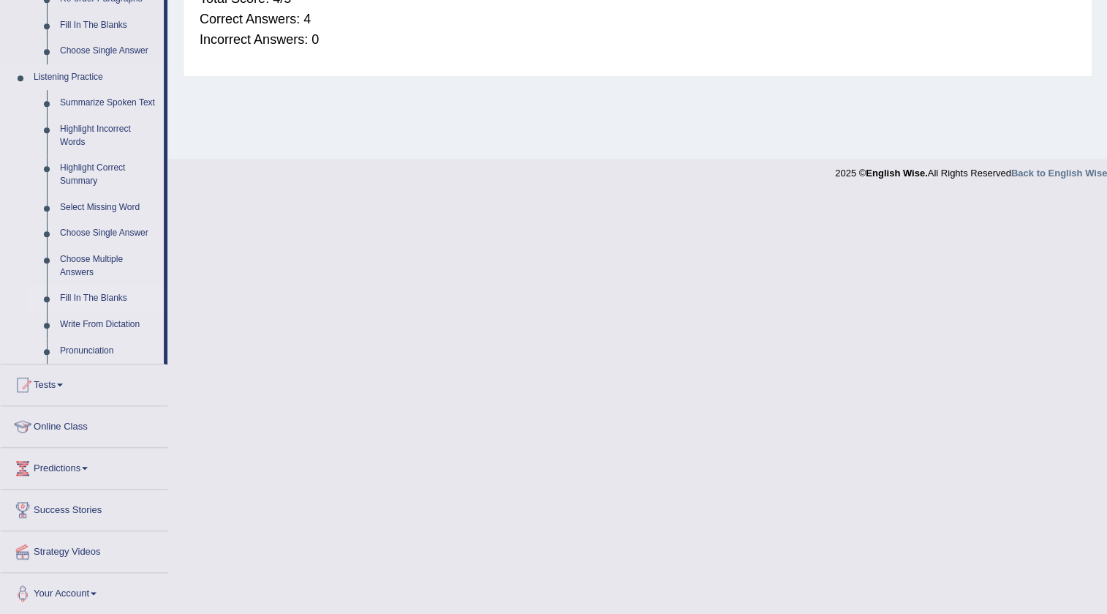
click at [105, 293] on link "Fill In The Blanks" at bounding box center [108, 298] width 110 height 26
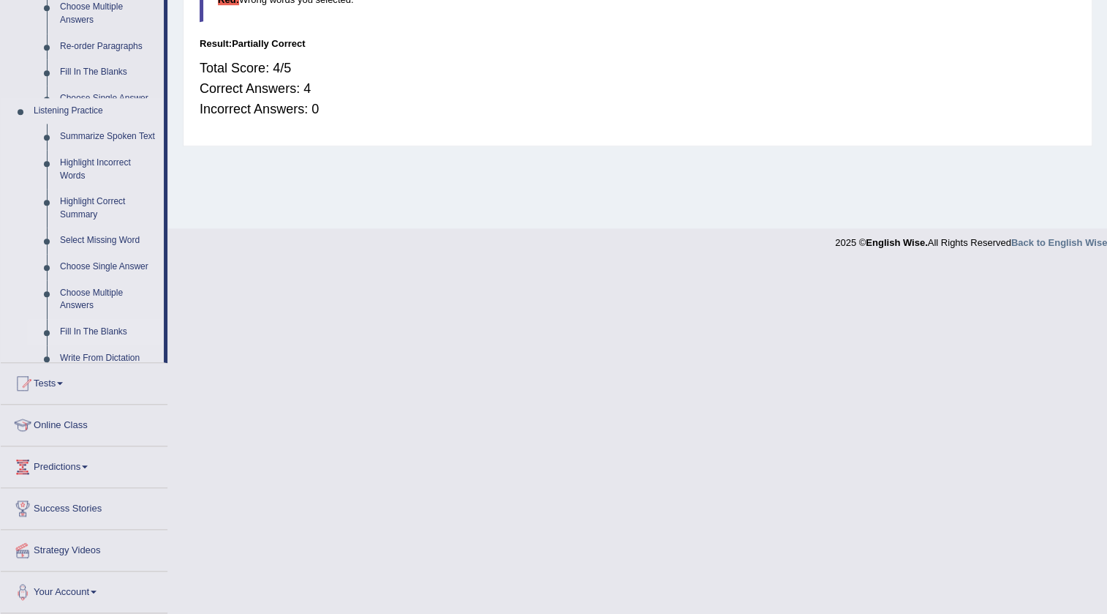
scroll to position [154, 0]
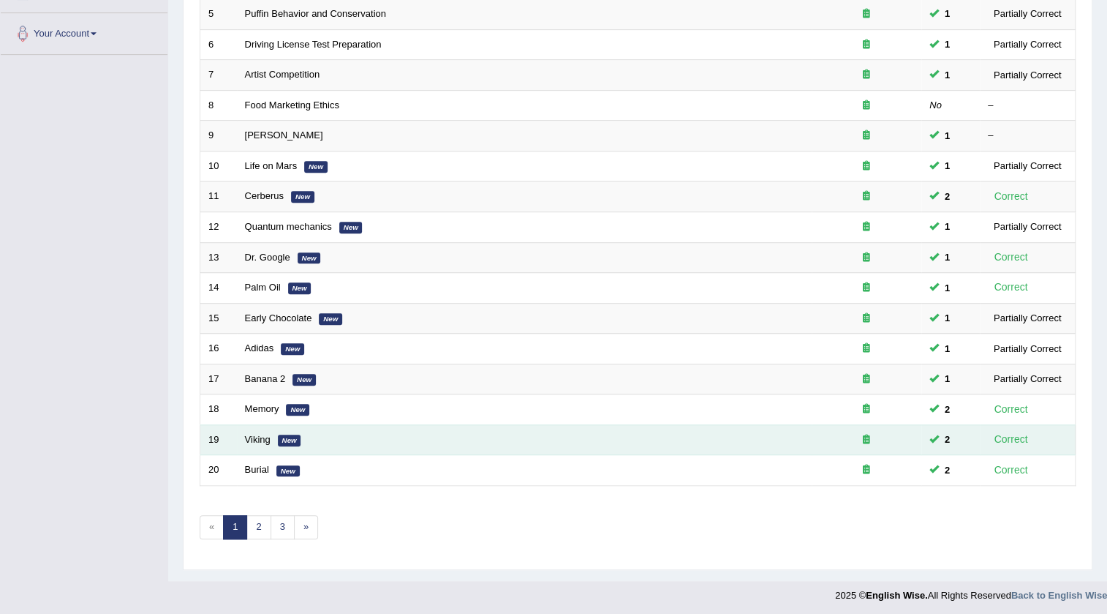
scroll to position [353, 0]
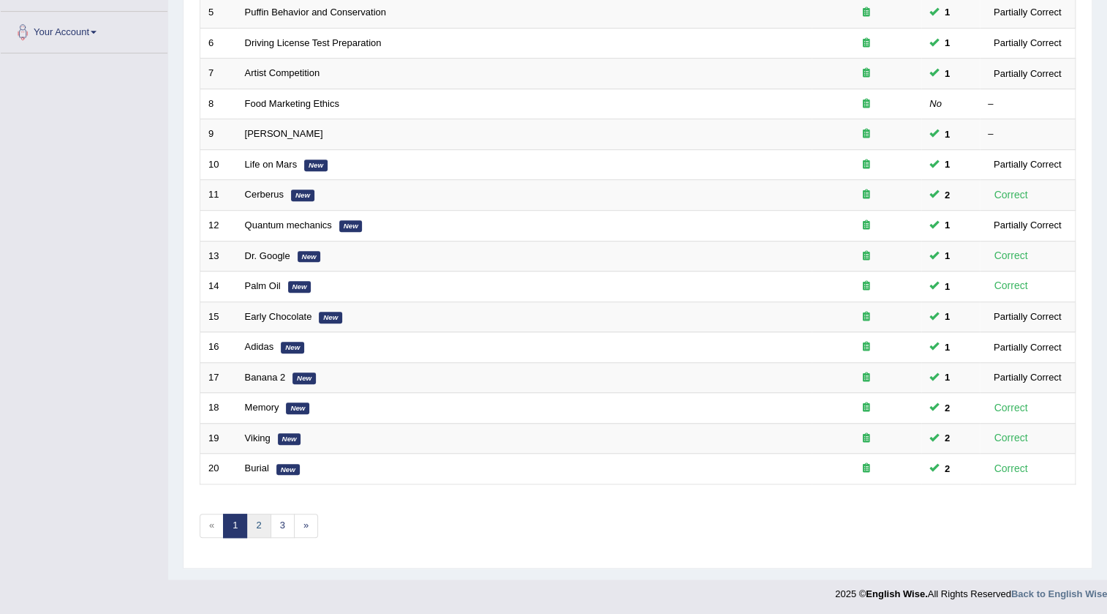
click at [256, 519] on link "2" at bounding box center [258, 525] width 24 height 24
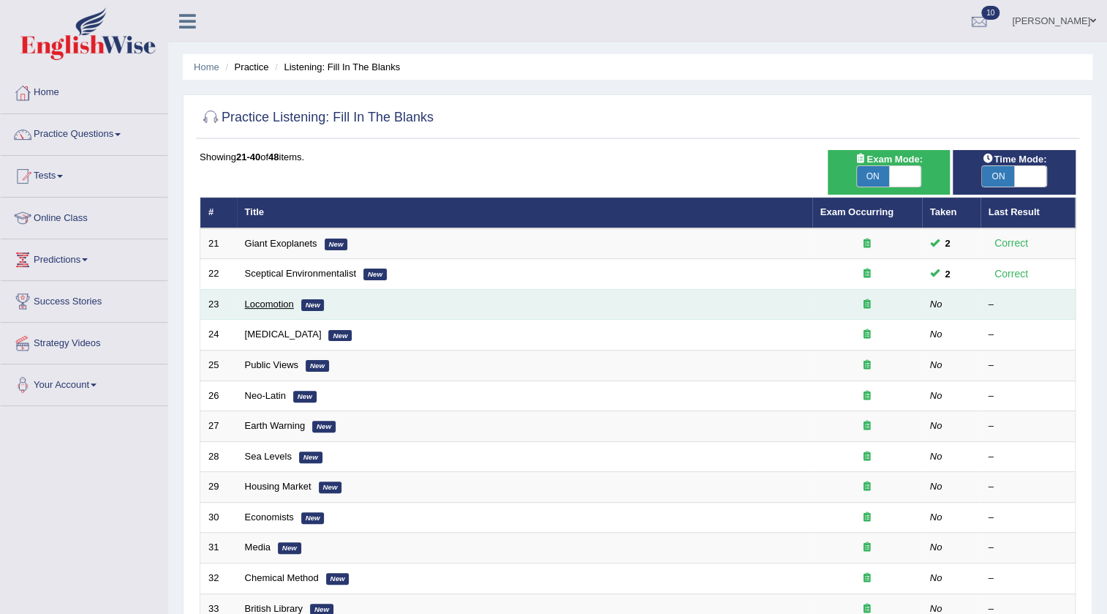
click at [271, 300] on link "Locomotion" at bounding box center [269, 303] width 49 height 11
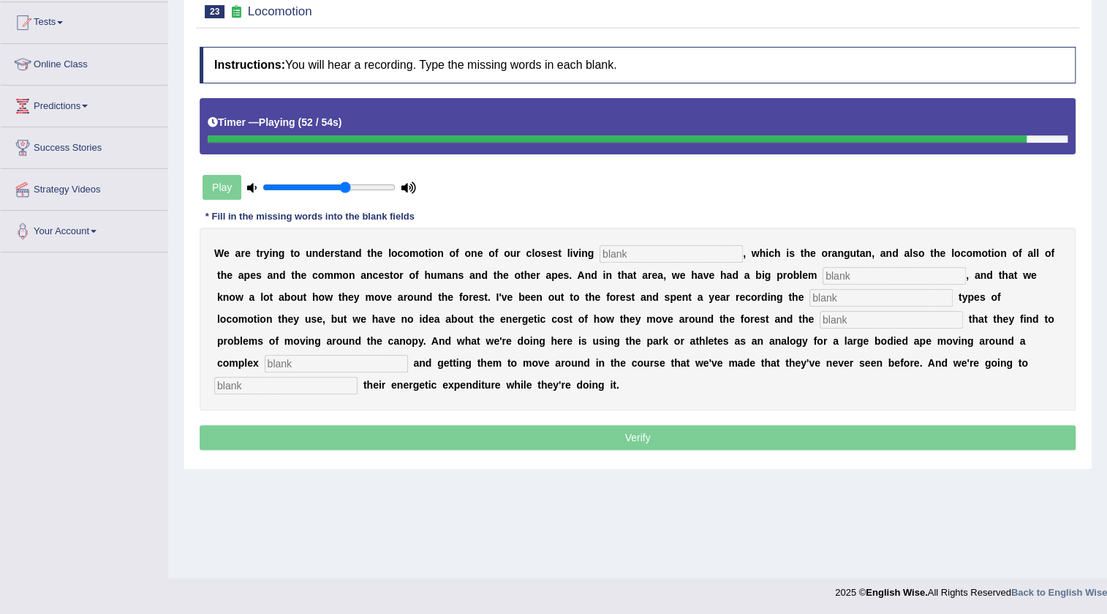
click at [330, 381] on input "text" at bounding box center [285, 386] width 143 height 18
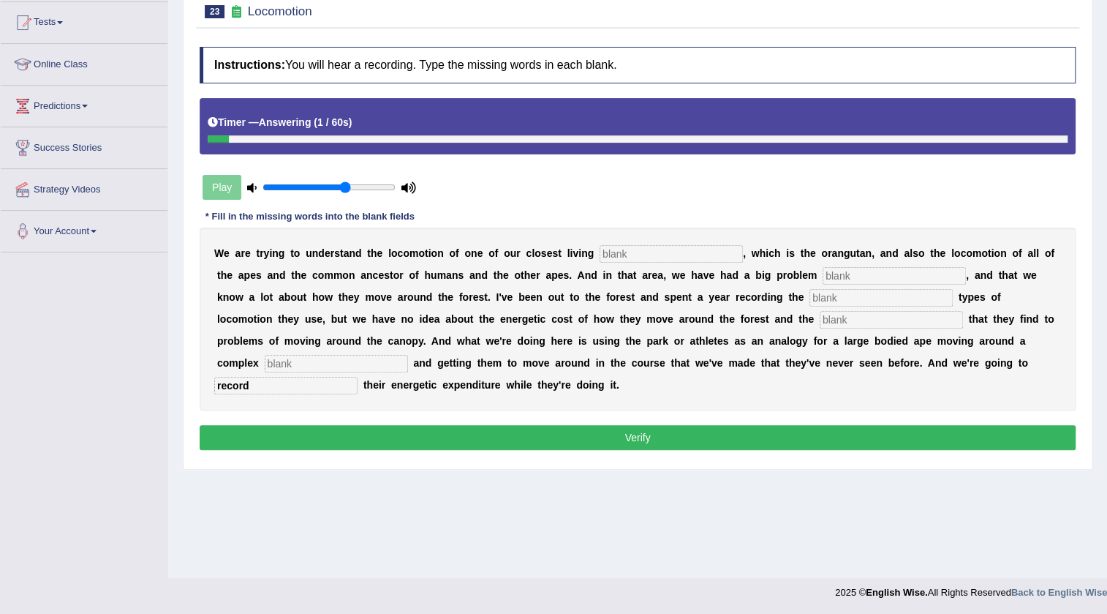
type input "record"
click at [650, 254] on input "text" at bounding box center [671, 254] width 143 height 18
type input "relatives"
click at [852, 271] on input "text" at bounding box center [894, 276] width 143 height 18
type input "traditionally"
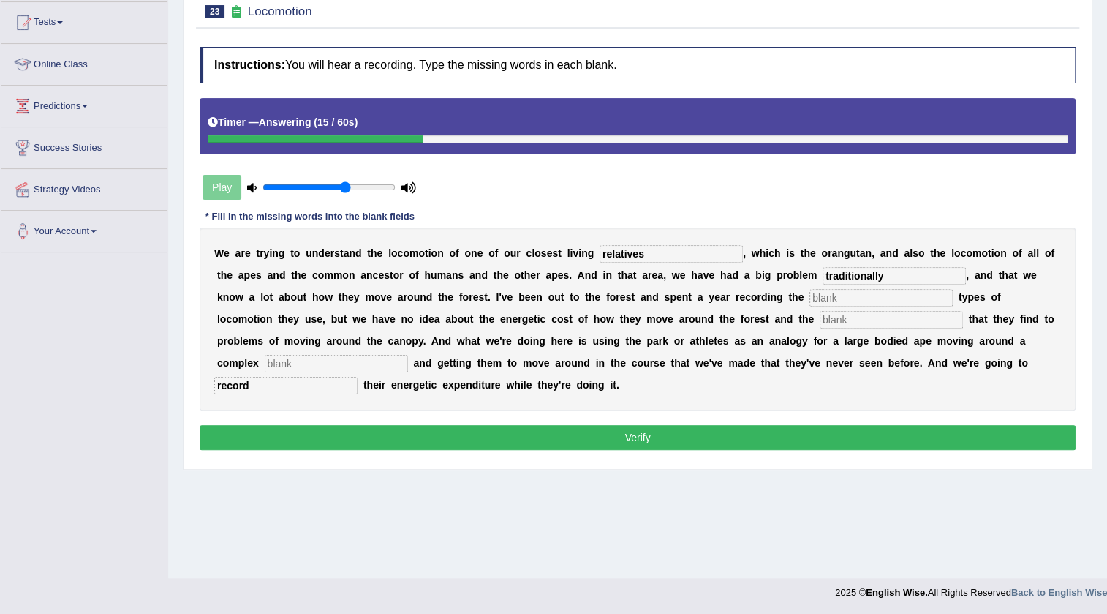
click at [856, 293] on input "text" at bounding box center [881, 298] width 143 height 18
type input "different"
click at [852, 320] on input "text" at bounding box center [891, 320] width 143 height 18
type input "solution"
click at [399, 365] on input "text" at bounding box center [336, 364] width 143 height 18
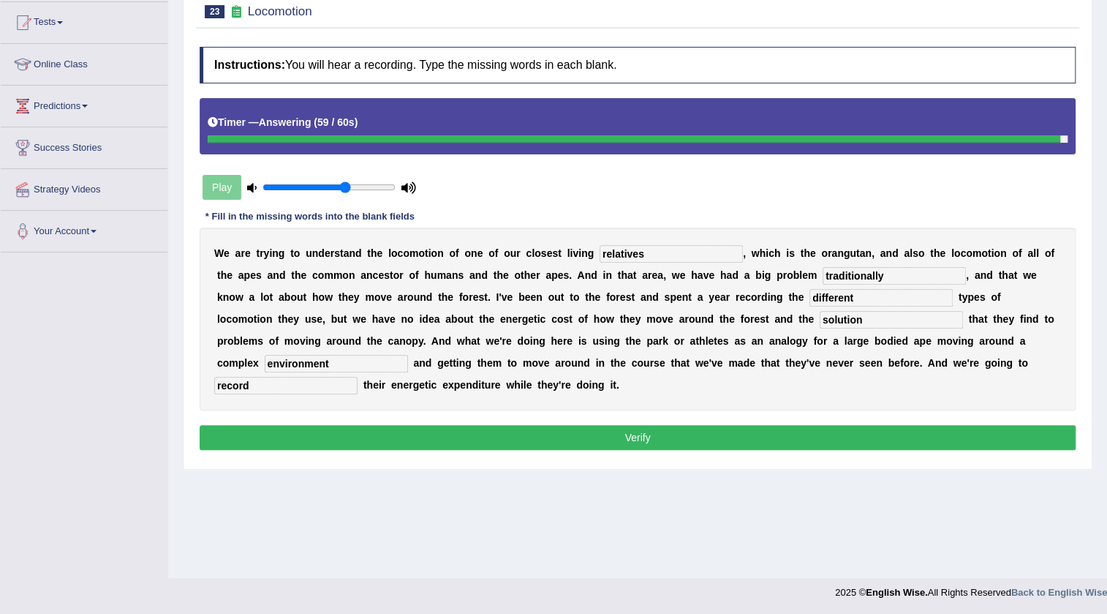
type input "environment"
click at [588, 428] on button "Verify" at bounding box center [638, 437] width 876 height 25
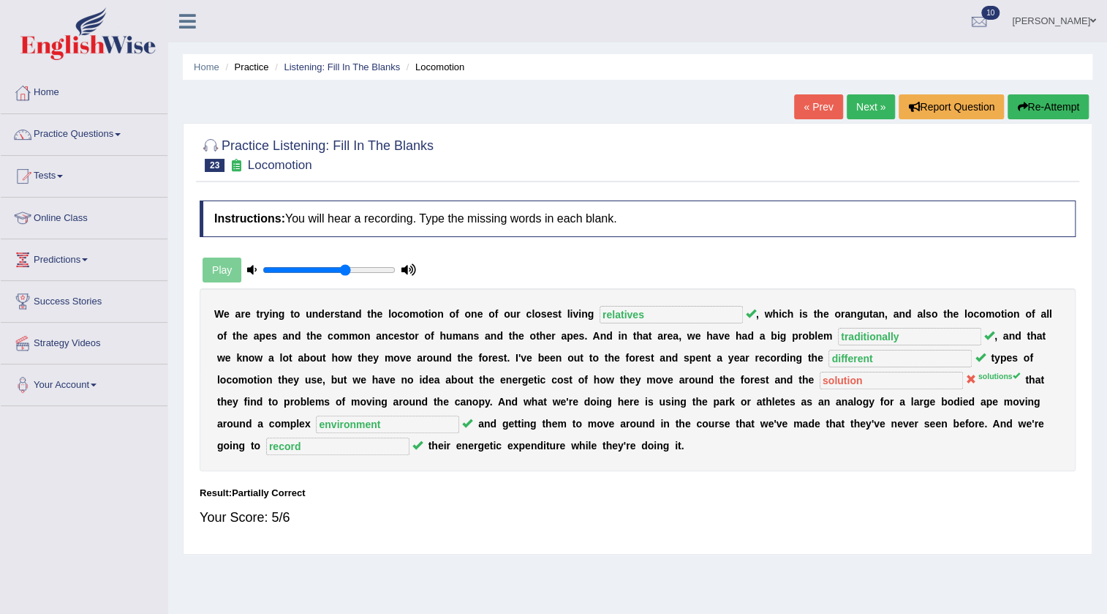
click at [865, 116] on link "Next »" at bounding box center [871, 106] width 48 height 25
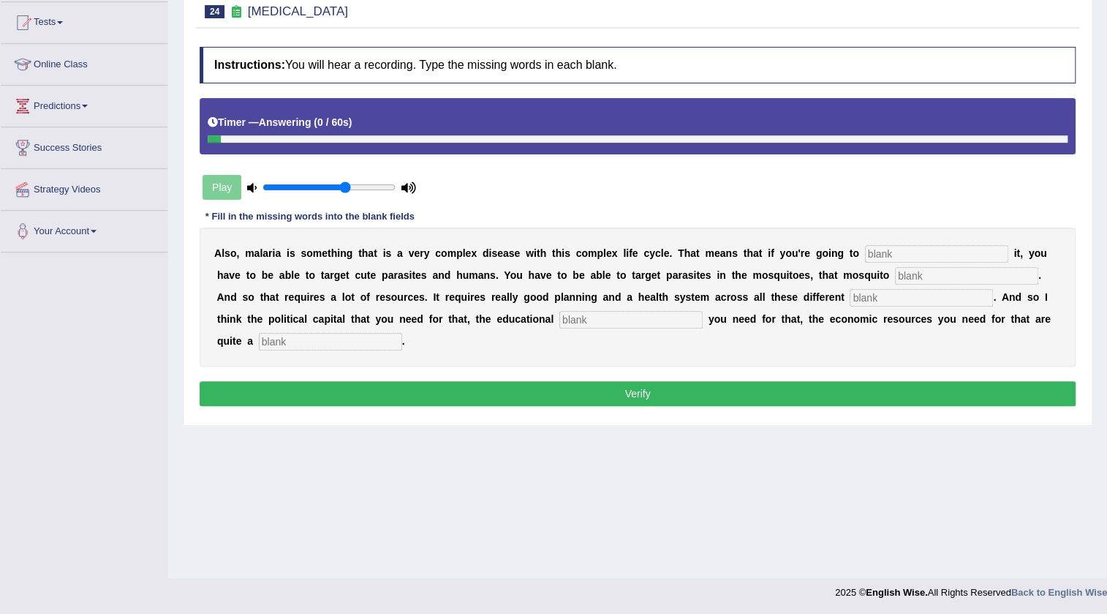
click at [336, 339] on input "text" at bounding box center [330, 342] width 143 height 18
type input "challenging"
click at [583, 321] on input "text" at bounding box center [630, 320] width 143 height 18
type input "enfrostruction"
click at [976, 251] on input "text" at bounding box center [936, 254] width 143 height 18
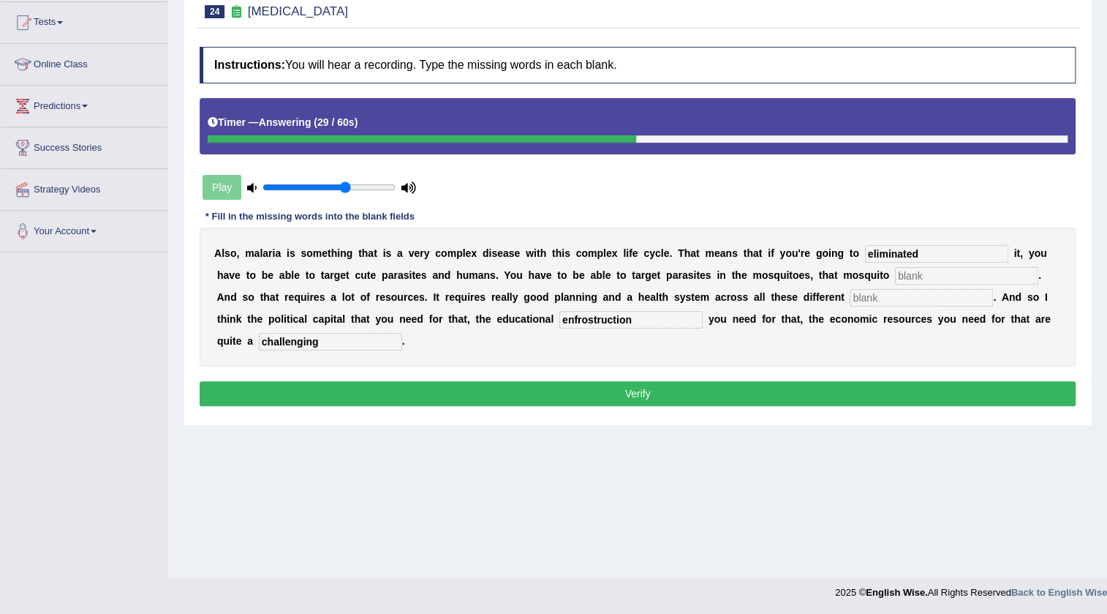
type input "eliminated"
click at [940, 272] on input "text" at bounding box center [966, 276] width 143 height 18
type input "population"
click at [943, 294] on input "text" at bounding box center [921, 298] width 143 height 18
type input "levels"
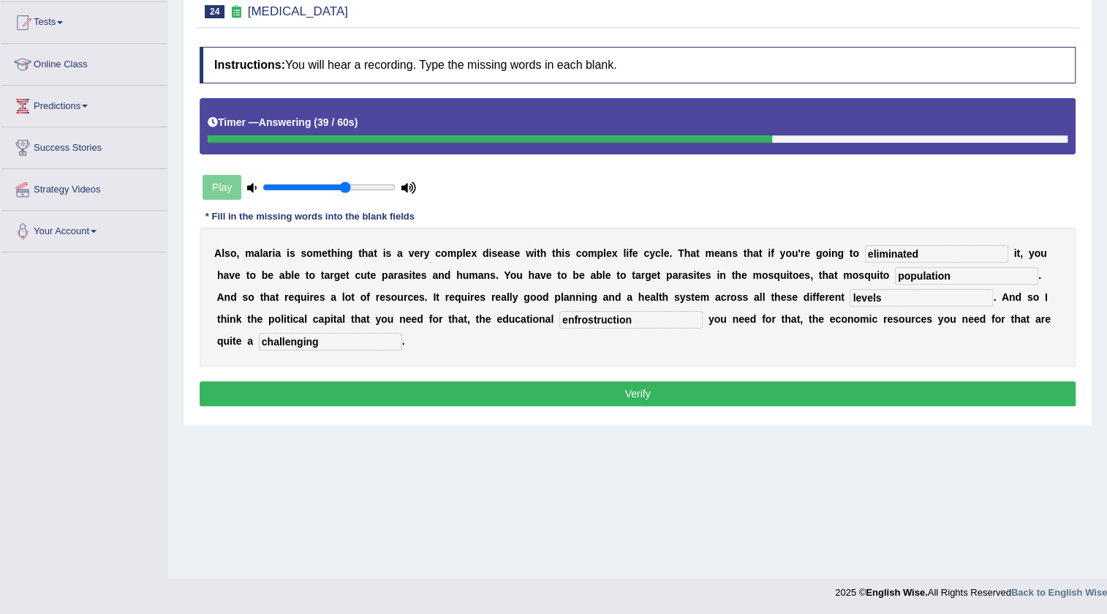
click at [635, 320] on input "enfrostruction" at bounding box center [630, 320] width 143 height 18
type input "enfrastruction"
click at [935, 256] on input "eliminated" at bounding box center [936, 254] width 143 height 18
type input "eliminate"
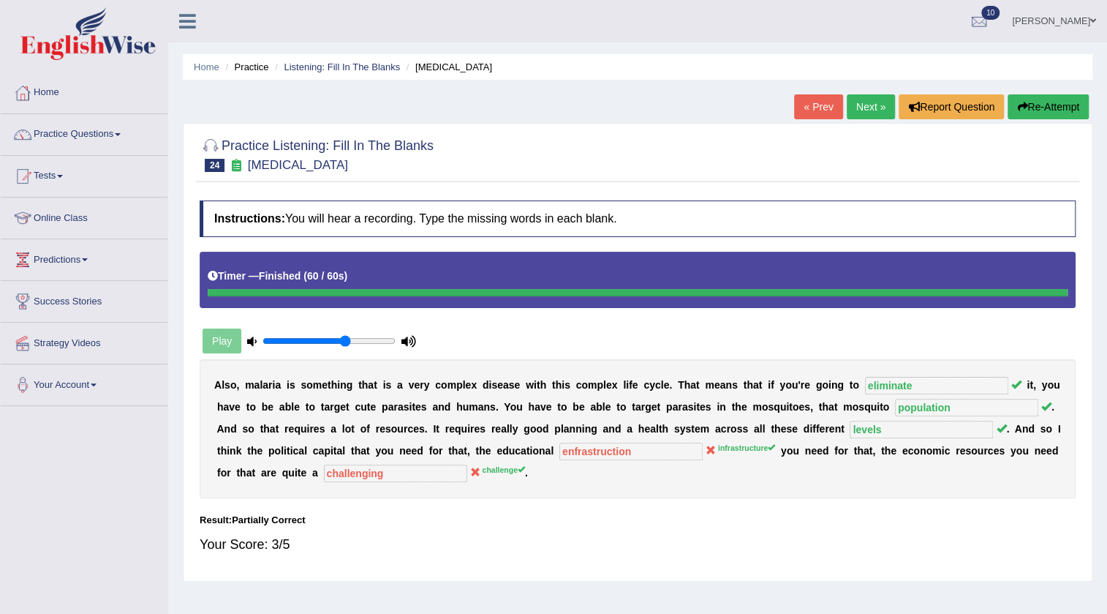
click at [875, 97] on link "Next »" at bounding box center [871, 106] width 48 height 25
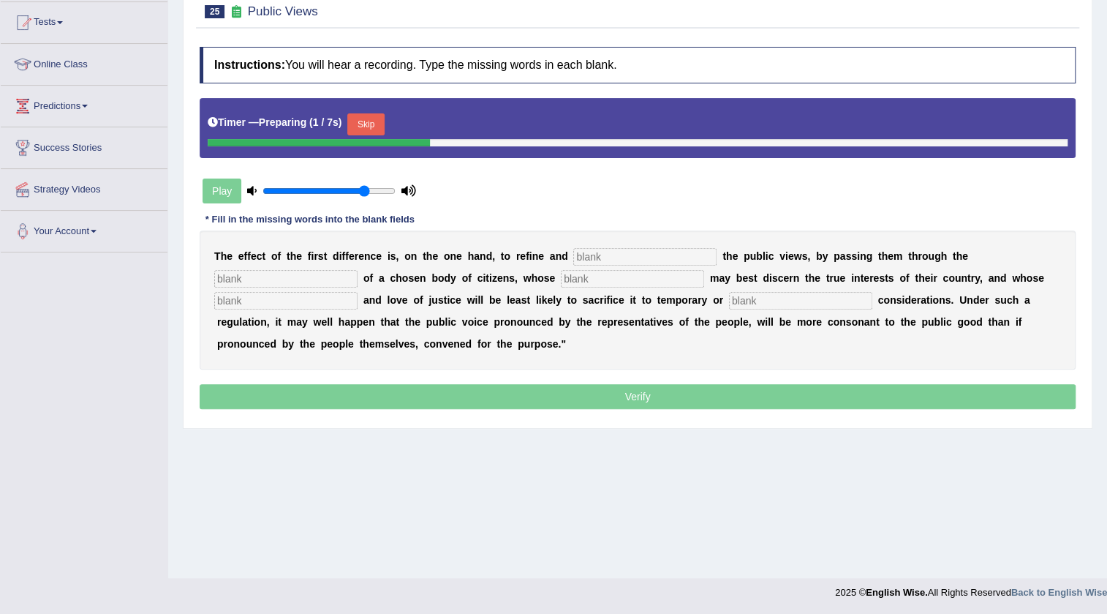
click at [366, 190] on input "range" at bounding box center [329, 191] width 133 height 12
type input "0.9"
click at [376, 192] on input "range" at bounding box center [329, 191] width 133 height 12
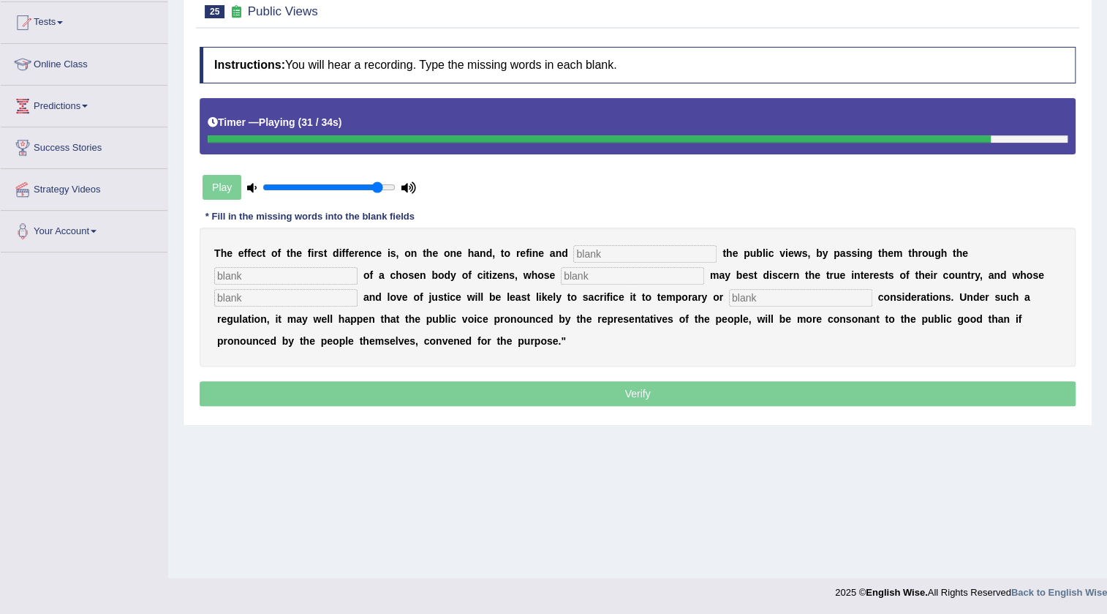
click at [334, 295] on input "text" at bounding box center [285, 298] width 143 height 18
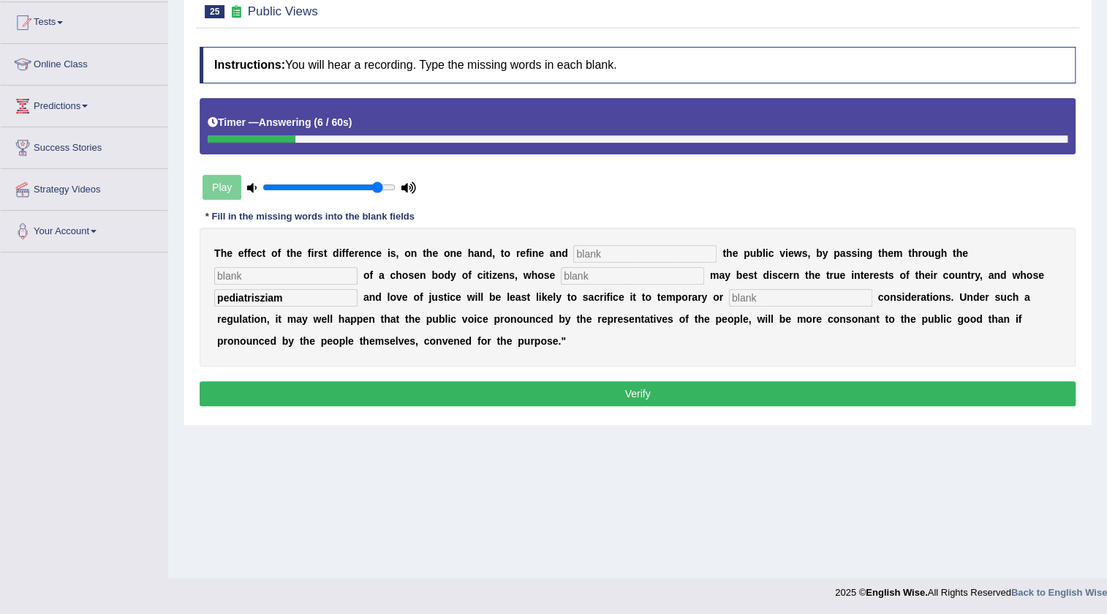
type input "pediatrisziam"
click at [617, 260] on input "text" at bounding box center [644, 254] width 143 height 18
type input "large"
click at [310, 271] on input "text" at bounding box center [285, 276] width 143 height 18
type input "media"
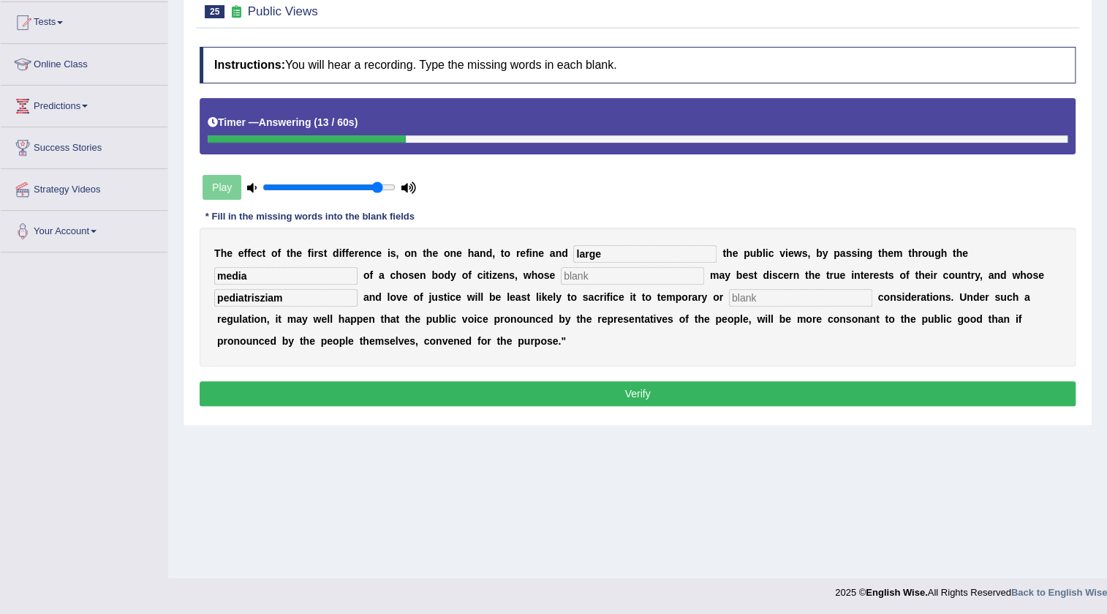
click at [637, 274] on input "text" at bounding box center [632, 276] width 143 height 18
click at [797, 297] on input "text" at bounding box center [800, 298] width 143 height 18
type input "purchal"
click at [584, 273] on input "text" at bounding box center [632, 276] width 143 height 18
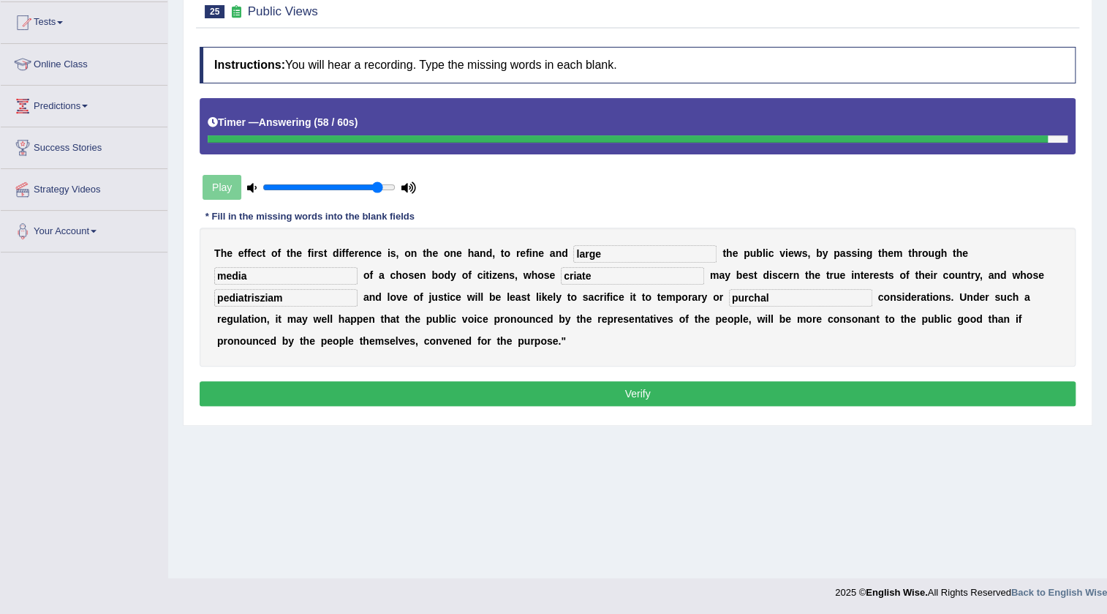
type input "criate"
click at [688, 395] on button "Verify" at bounding box center [638, 393] width 876 height 25
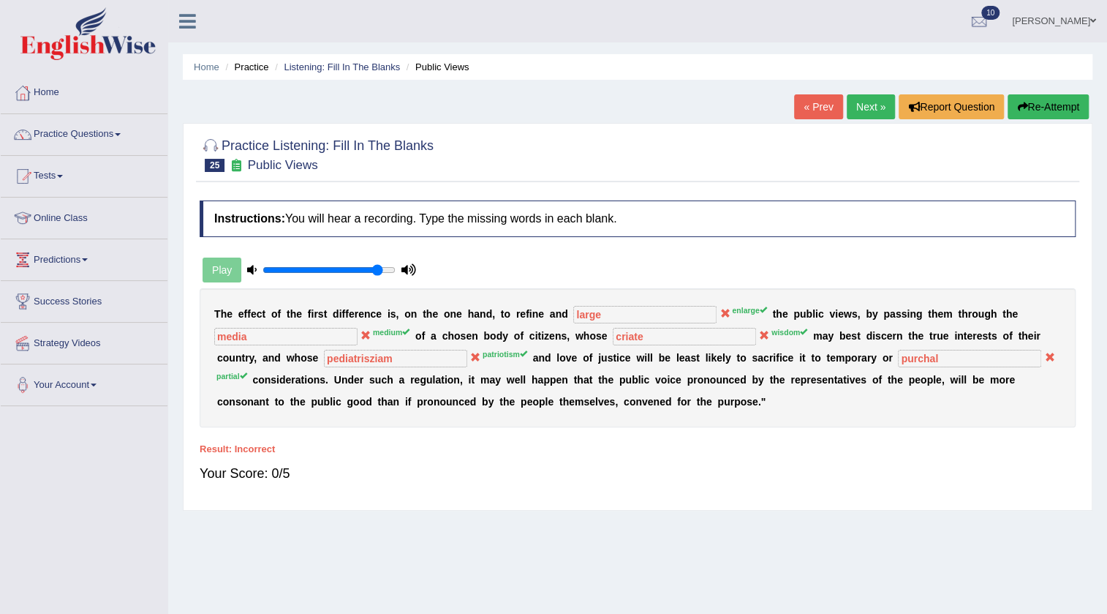
click at [1053, 109] on button "Re-Attempt" at bounding box center [1048, 106] width 81 height 25
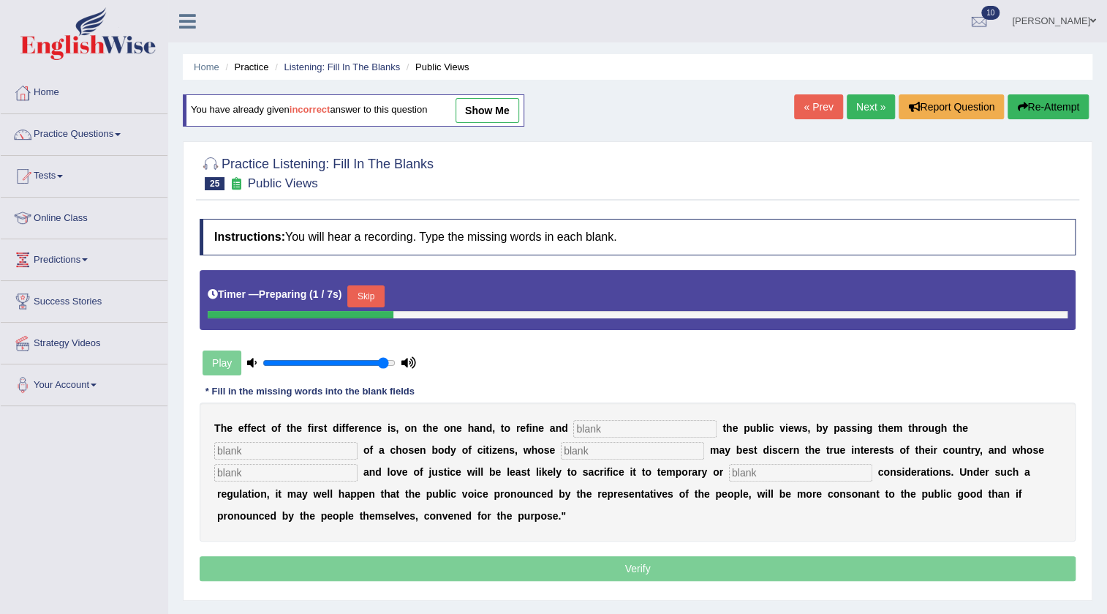
type input "0.95"
click at [384, 363] on input "range" at bounding box center [329, 363] width 133 height 12
click at [384, 289] on button "Skip" at bounding box center [365, 296] width 37 height 22
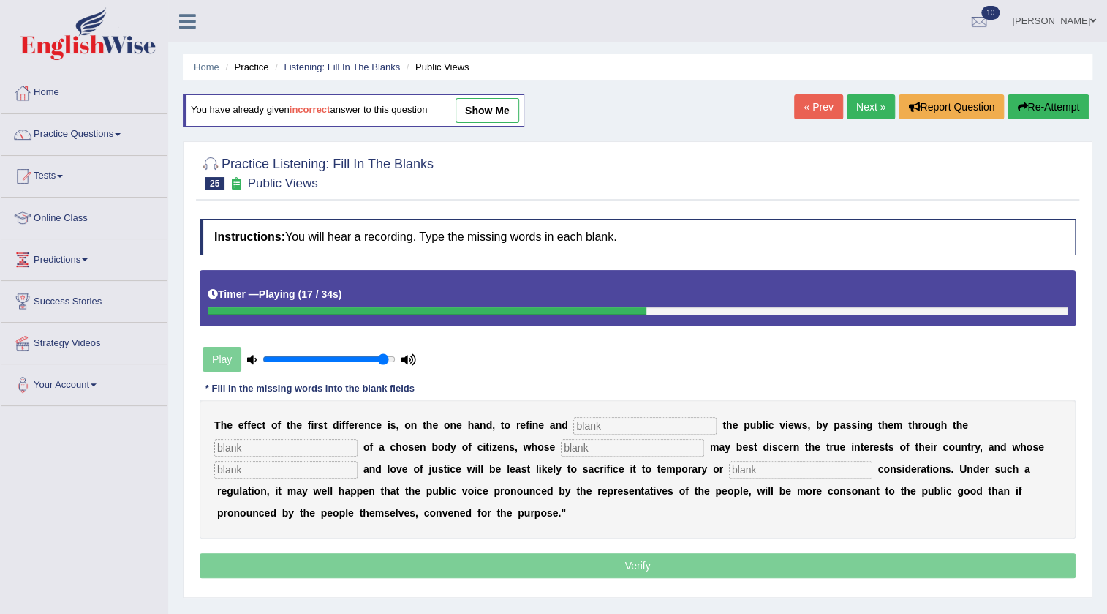
click at [865, 105] on link "Next »" at bounding box center [871, 106] width 48 height 25
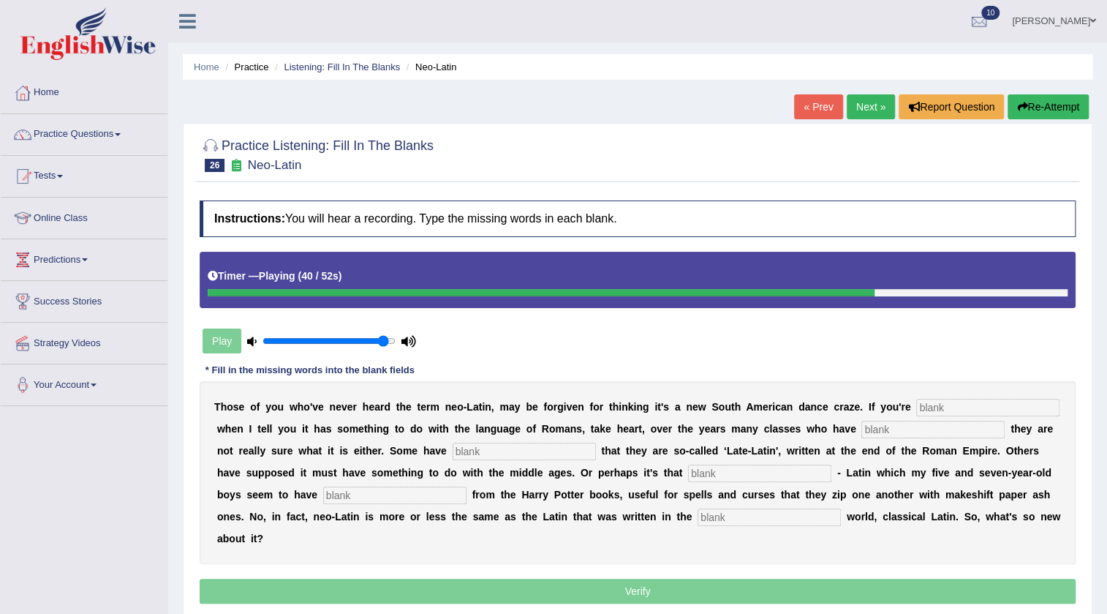
click at [875, 110] on link "Next »" at bounding box center [871, 106] width 48 height 25
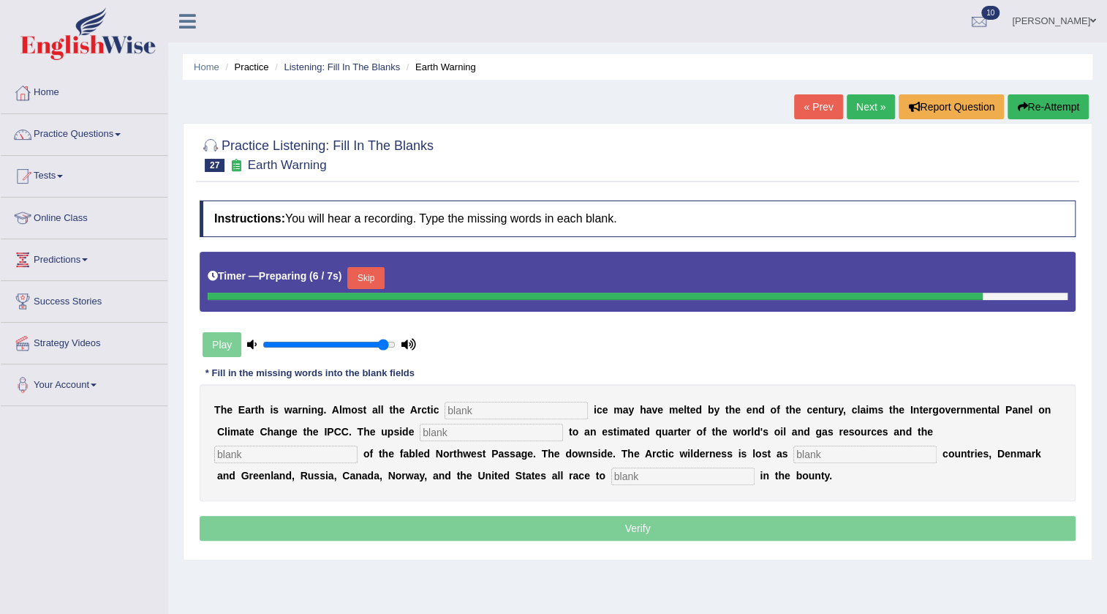
click at [377, 274] on button "Skip" at bounding box center [365, 278] width 37 height 22
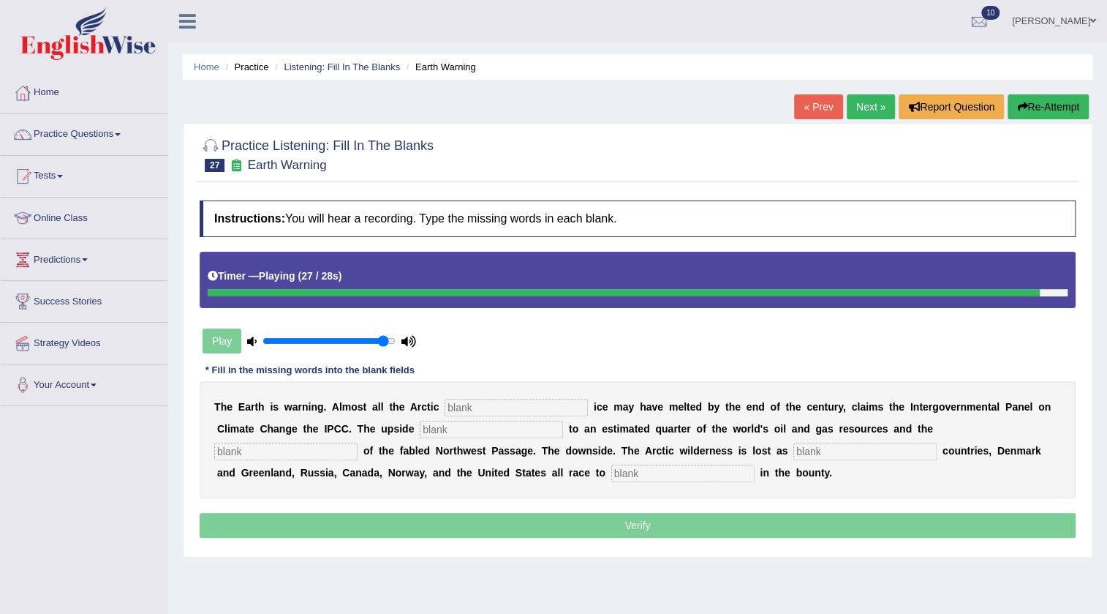
click at [706, 474] on input "text" at bounding box center [682, 473] width 143 height 18
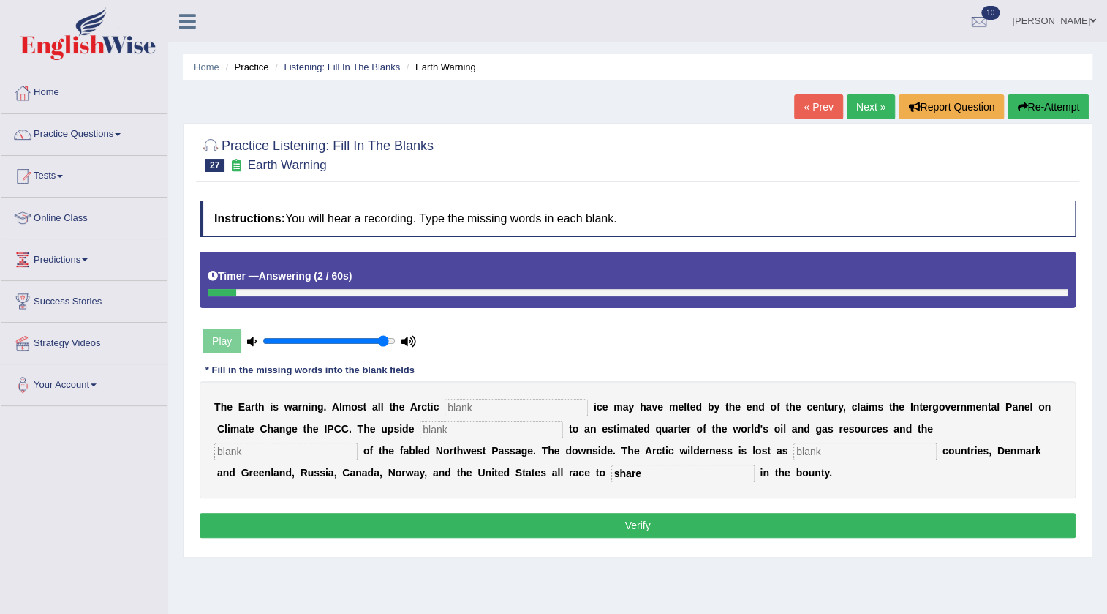
type input "share"
click at [860, 445] on input "text" at bounding box center [865, 451] width 143 height 18
type input "neyborn"
click at [564, 410] on input "text" at bounding box center [516, 408] width 143 height 18
type input "summer"
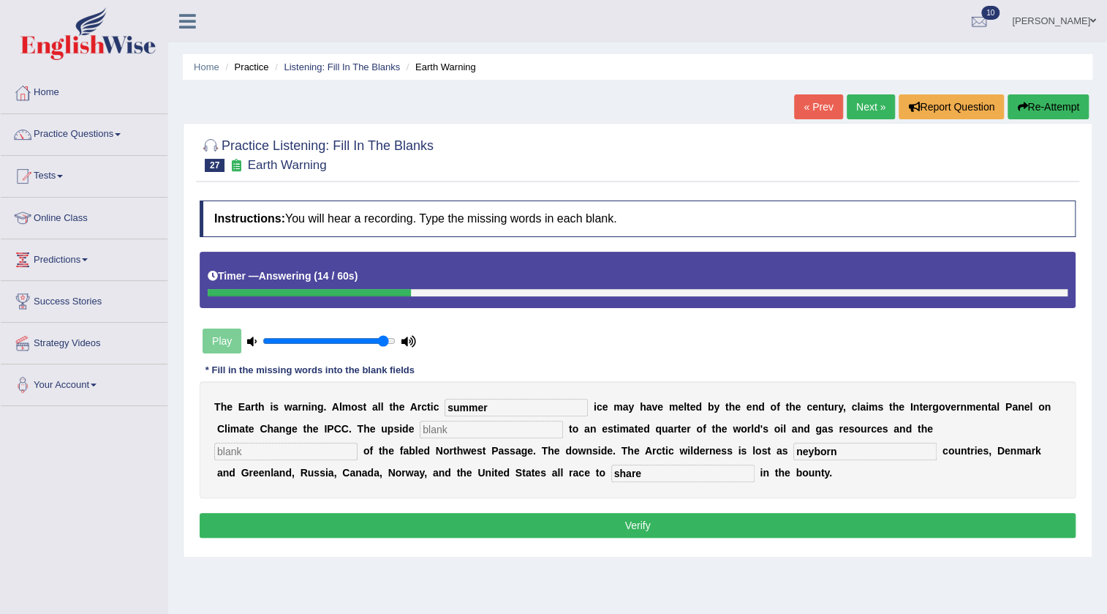
click at [552, 426] on input "text" at bounding box center [491, 430] width 143 height 18
type input "access"
click at [239, 458] on input "text" at bounding box center [285, 451] width 143 height 18
type input "opening"
click at [579, 521] on button "Verify" at bounding box center [638, 525] width 876 height 25
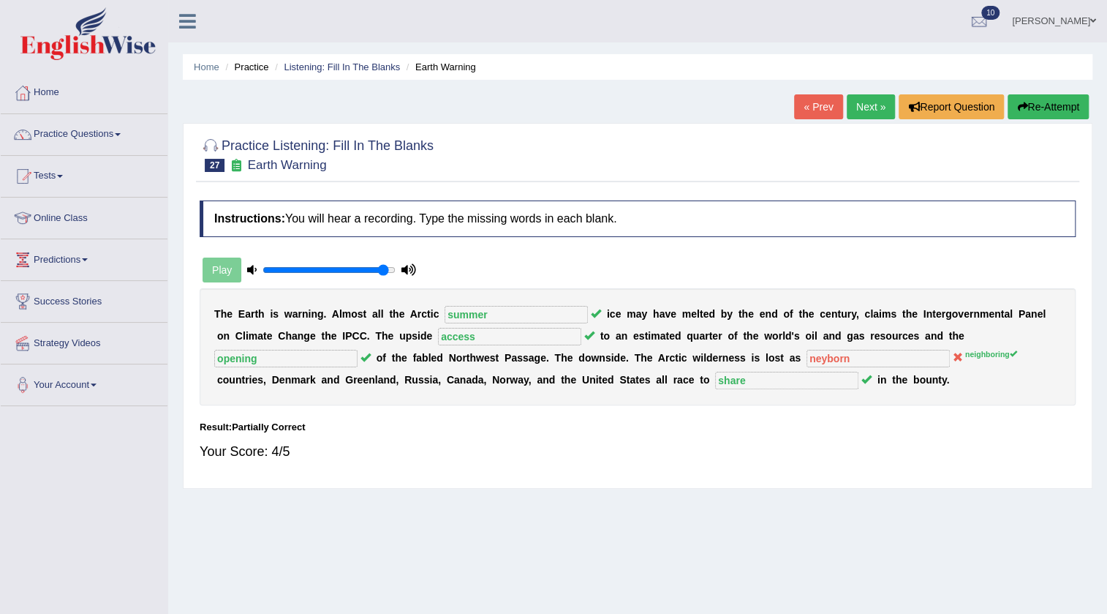
click at [870, 108] on link "Next »" at bounding box center [871, 106] width 48 height 25
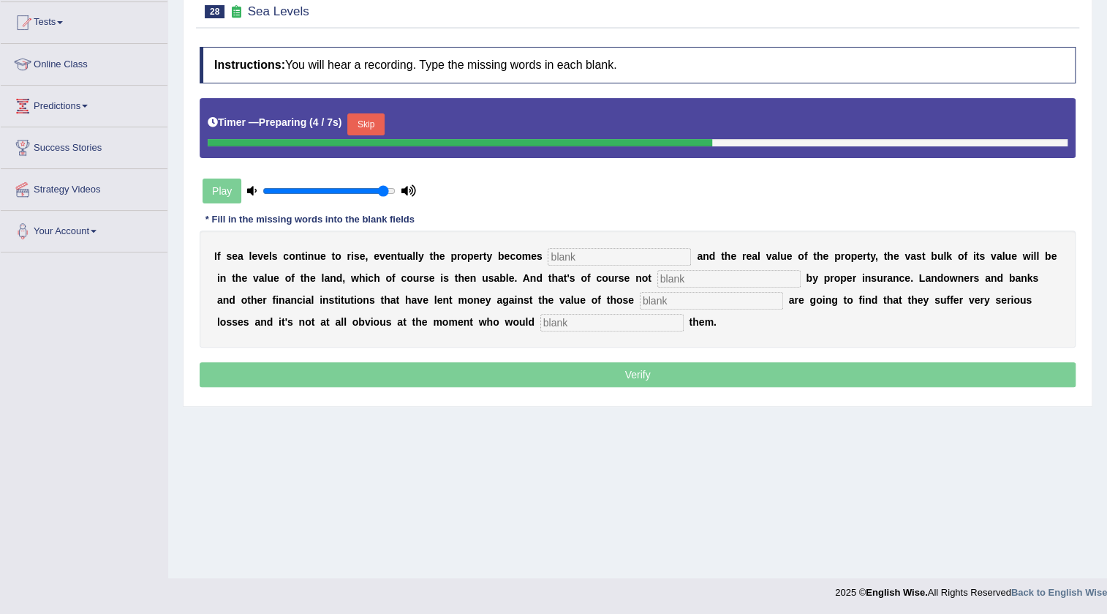
click at [377, 113] on button "Skip" at bounding box center [365, 124] width 37 height 22
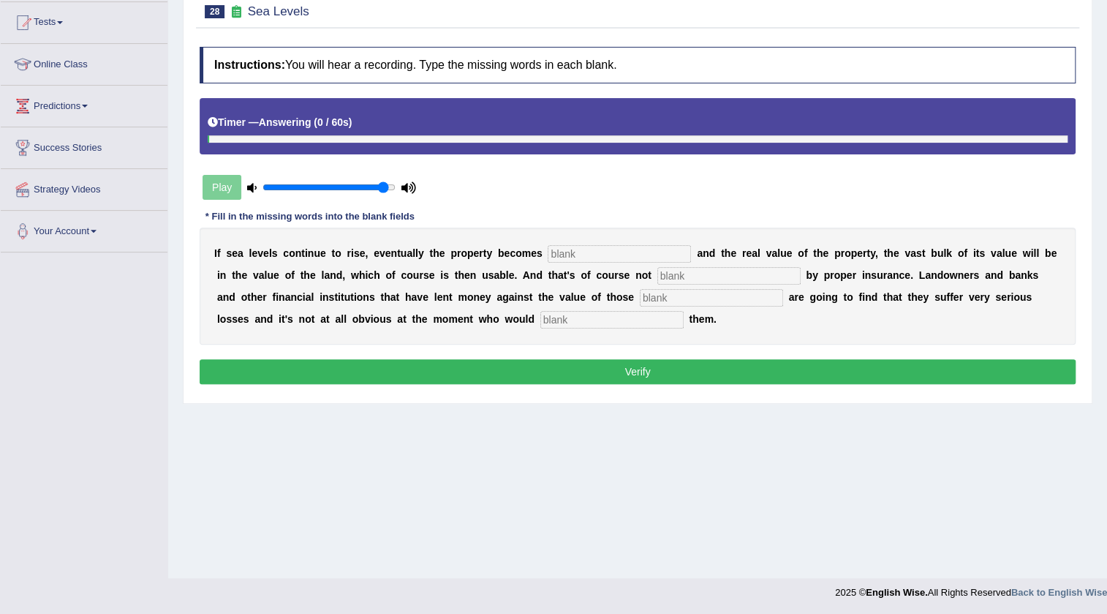
click at [661, 314] on input "text" at bounding box center [611, 320] width 143 height 18
type input "compesaint"
click at [632, 255] on input "text" at bounding box center [619, 254] width 143 height 18
type input "indeeded"
click at [776, 273] on input "text" at bounding box center [728, 276] width 143 height 18
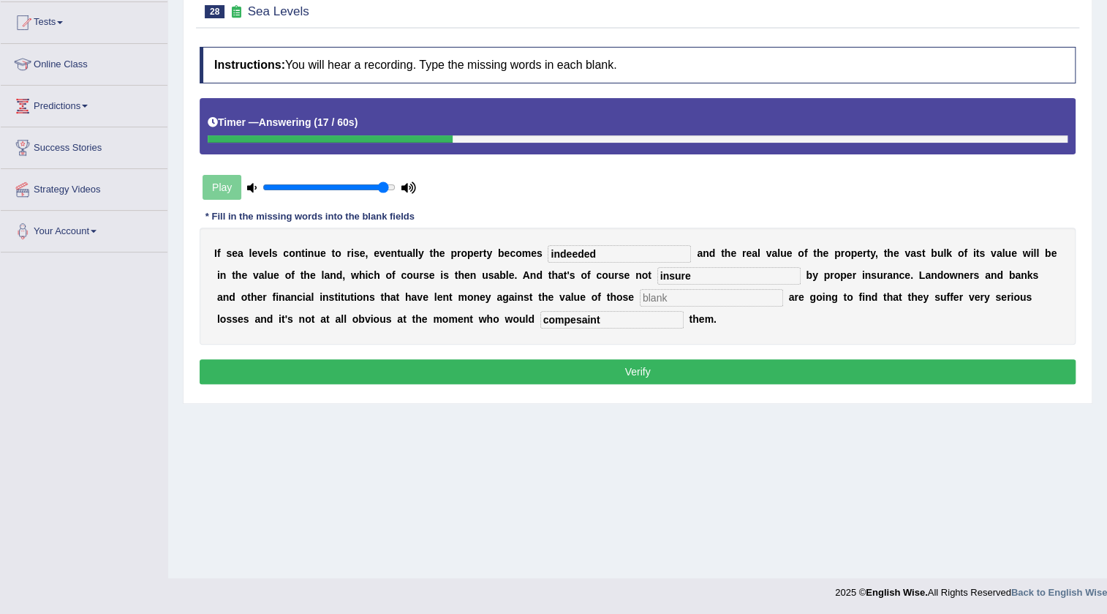
type input "insure"
click at [768, 294] on input "text" at bounding box center [711, 298] width 143 height 18
type input "properties"
click at [622, 320] on input "compesaint" at bounding box center [611, 320] width 143 height 18
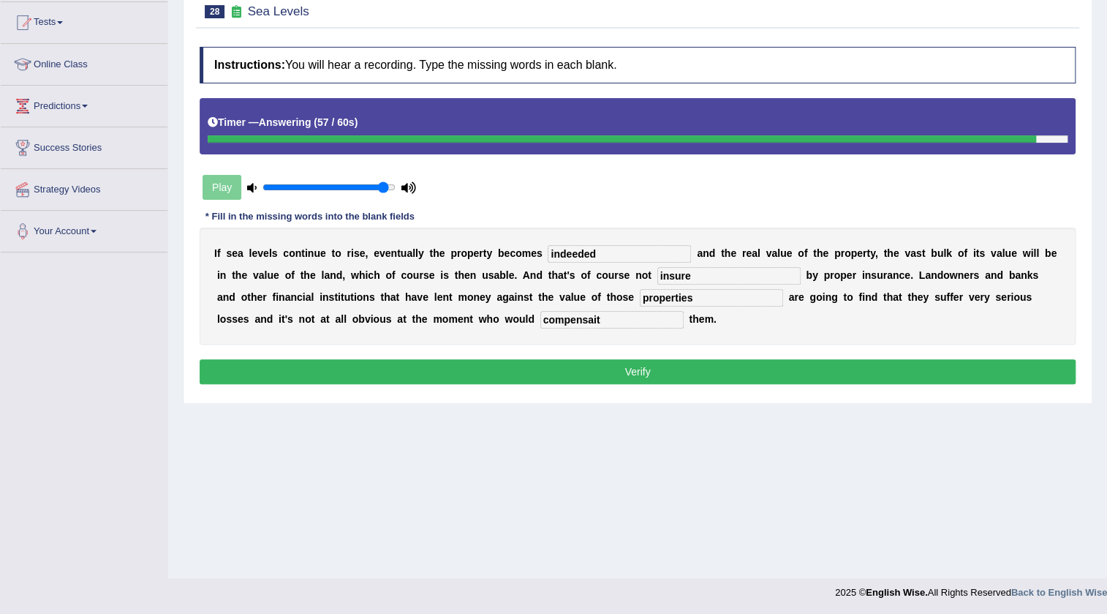
type input "compensait"
click at [745, 377] on button "Verify" at bounding box center [638, 371] width 876 height 25
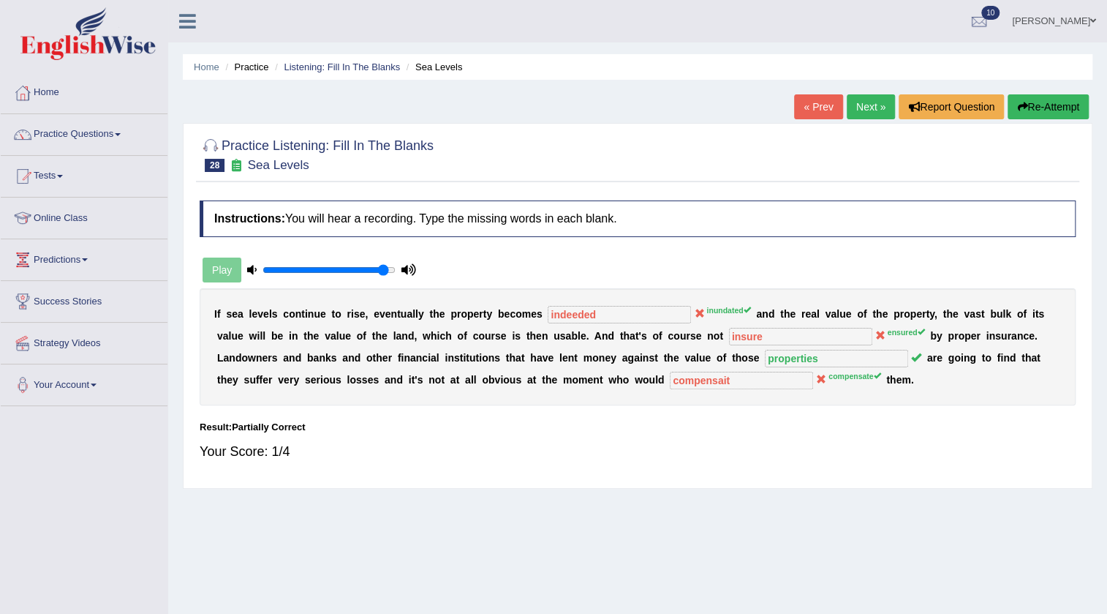
click at [864, 105] on link "Next »" at bounding box center [871, 106] width 48 height 25
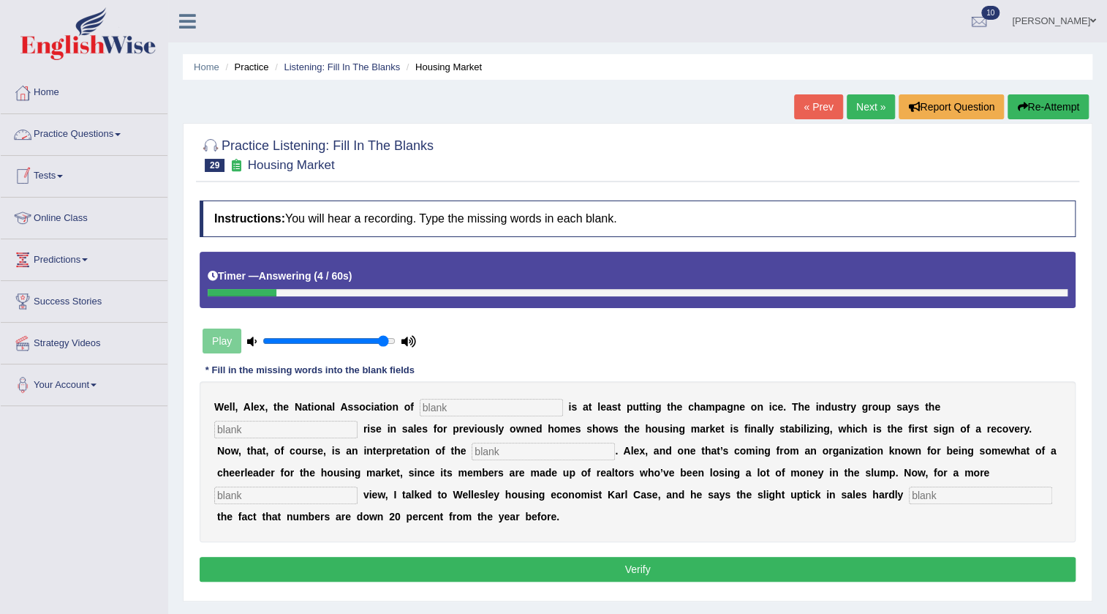
click at [72, 139] on link "Practice Questions" at bounding box center [84, 132] width 167 height 37
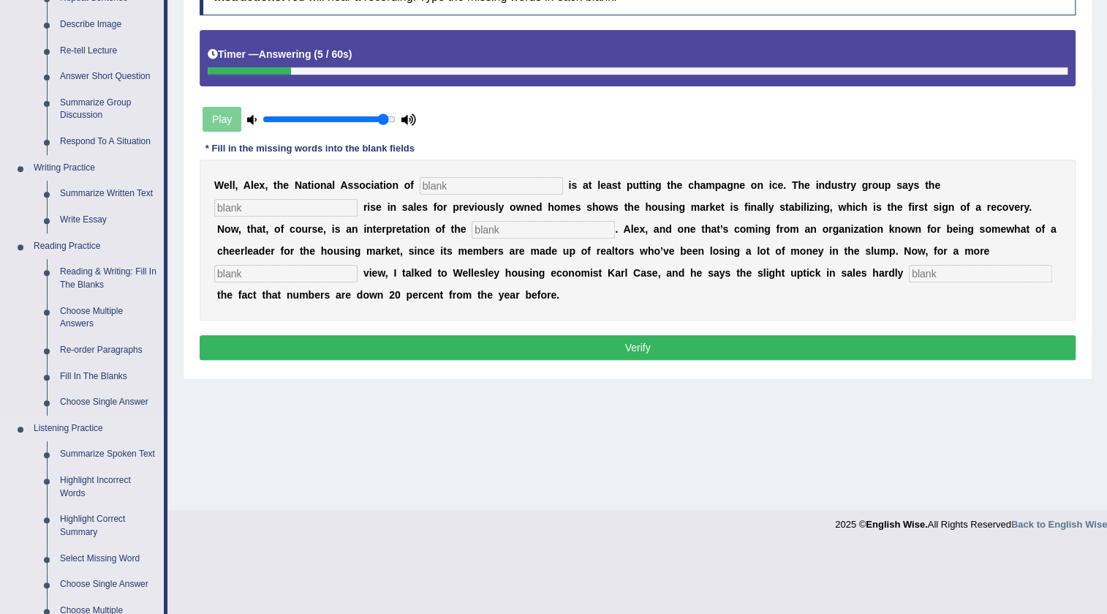
scroll to position [465, 0]
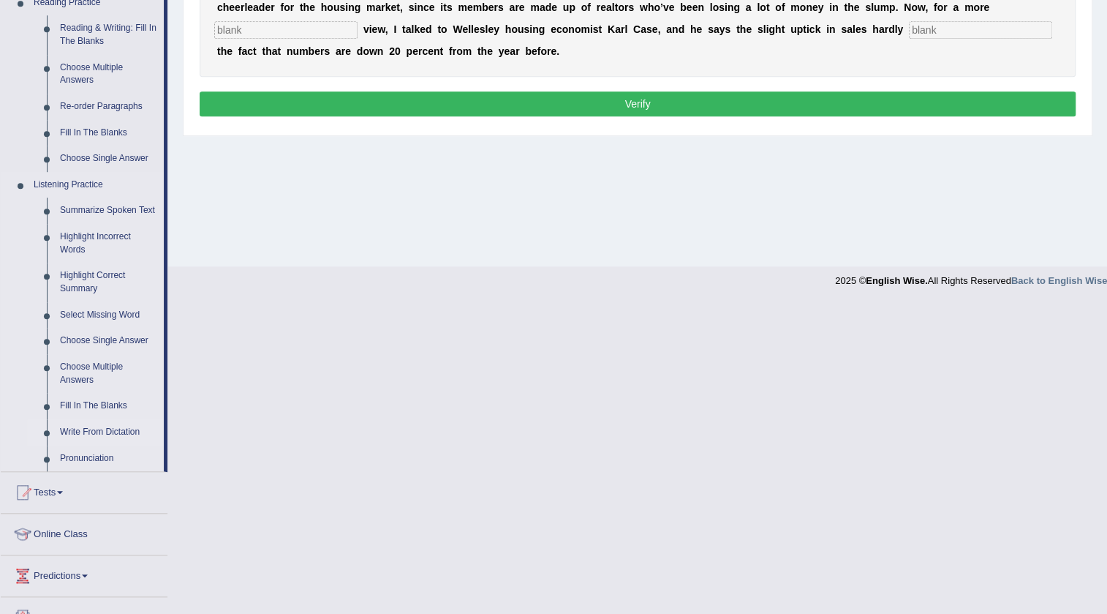
click at [100, 423] on link "Write From Dictation" at bounding box center [108, 432] width 110 height 26
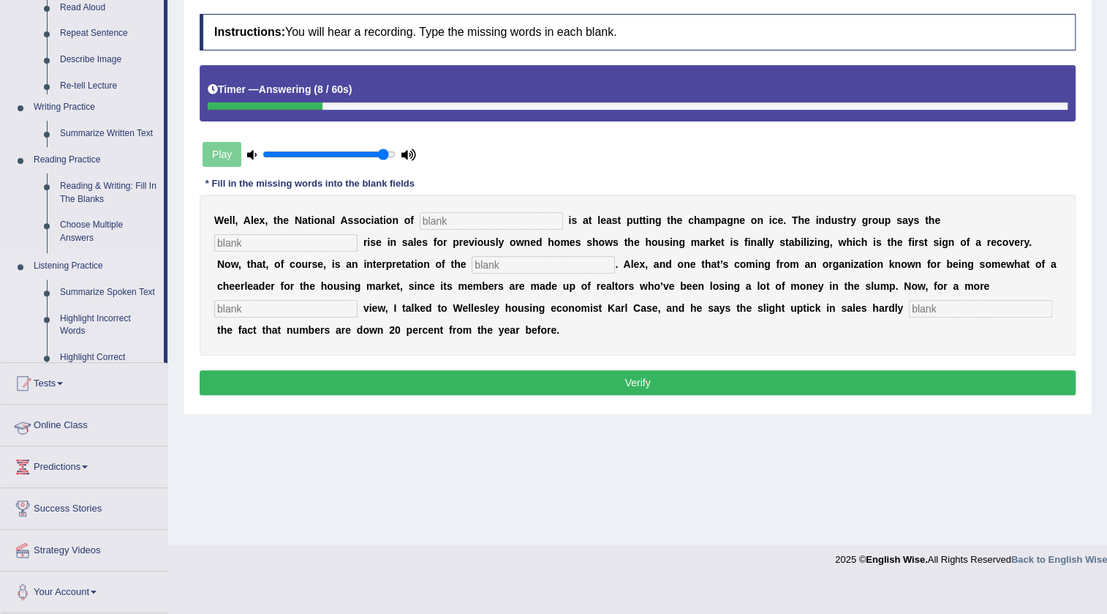
scroll to position [154, 0]
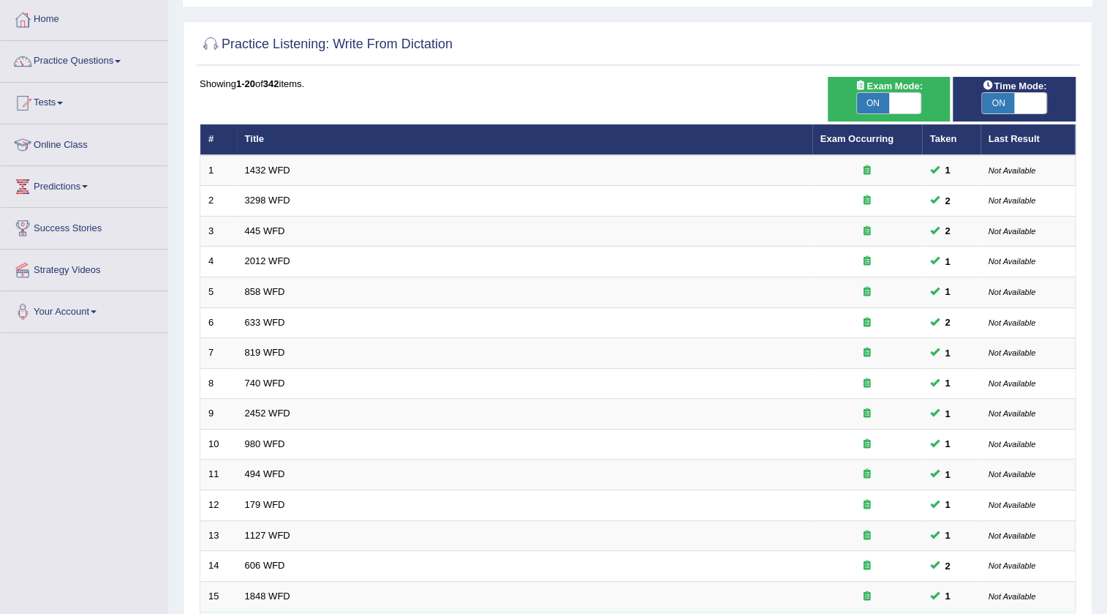
scroll to position [353, 0]
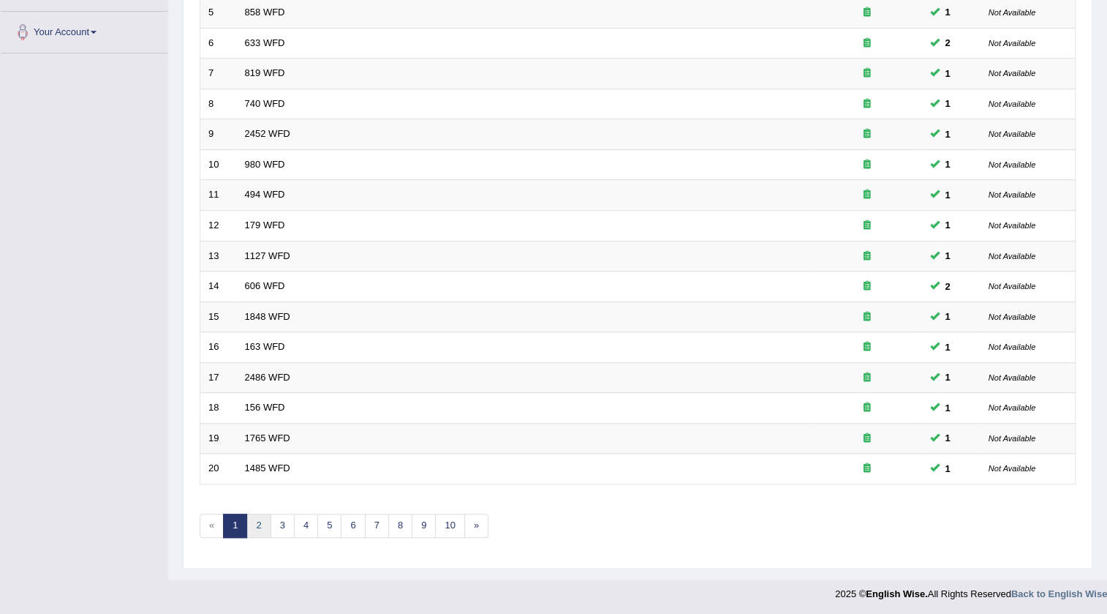
click at [257, 525] on link "2" at bounding box center [258, 525] width 24 height 24
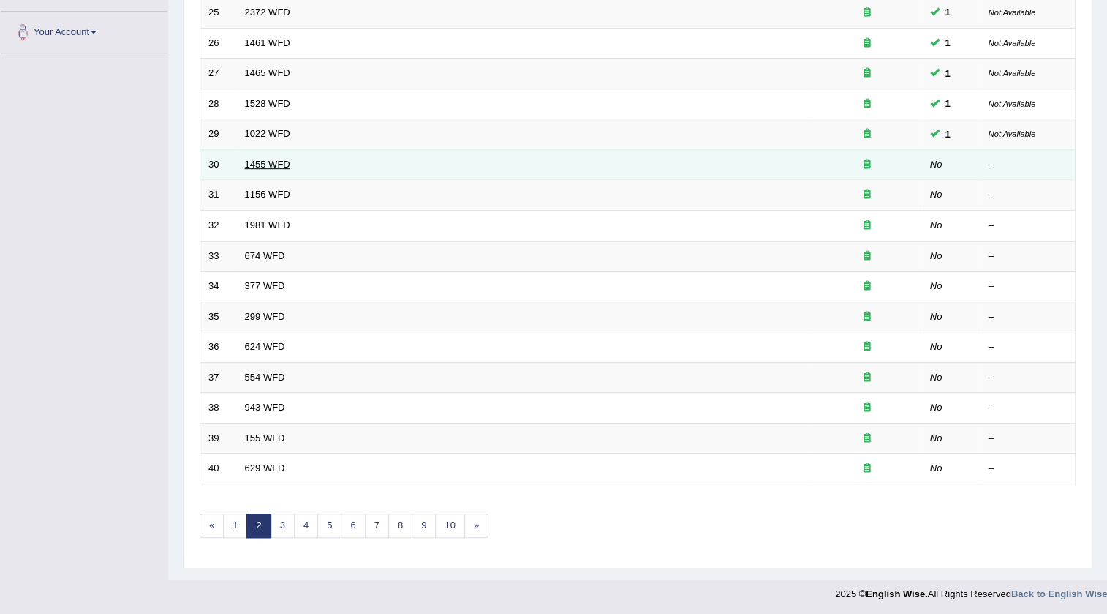
click at [279, 165] on link "1455 WFD" at bounding box center [267, 164] width 45 height 11
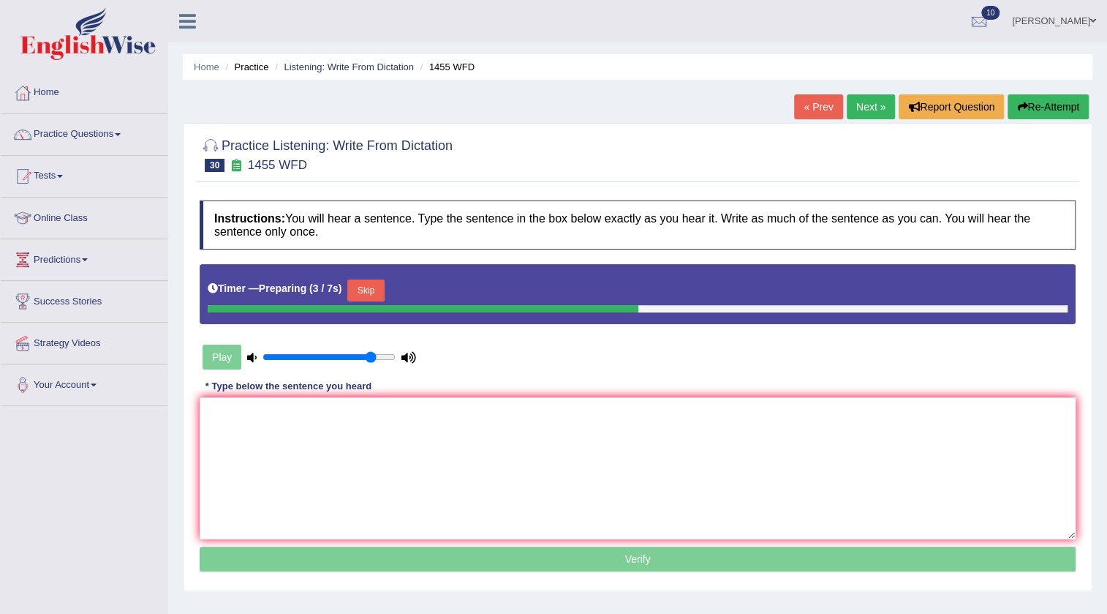
type input "0.85"
click at [372, 356] on input "range" at bounding box center [329, 357] width 133 height 12
click at [377, 288] on button "Skip" at bounding box center [365, 290] width 37 height 22
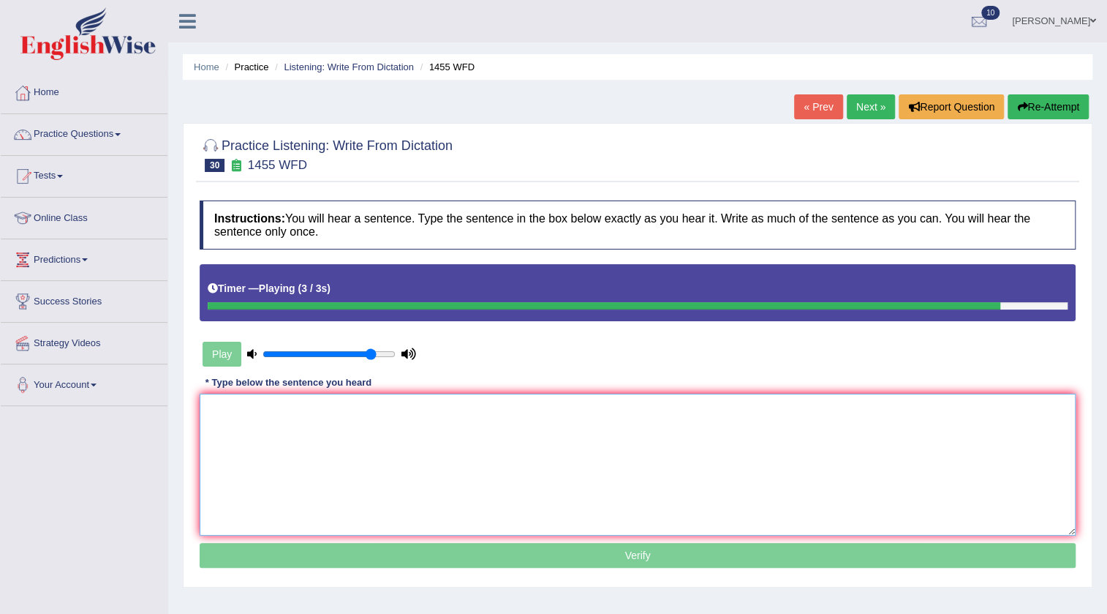
click at [415, 417] on textarea at bounding box center [638, 464] width 876 height 142
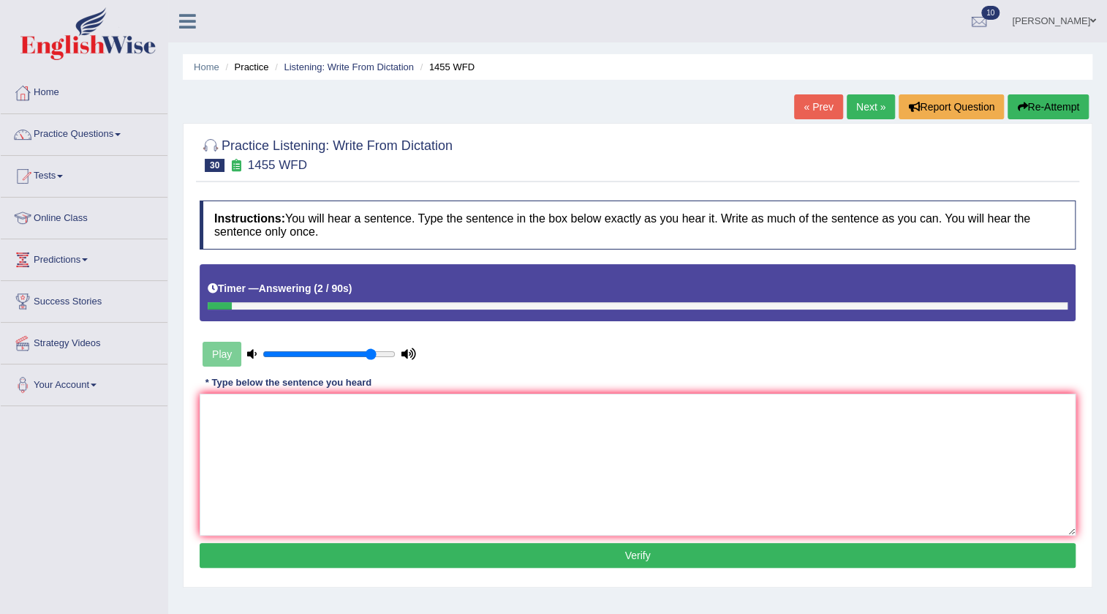
click at [1031, 106] on button "Re-Attempt" at bounding box center [1048, 106] width 81 height 25
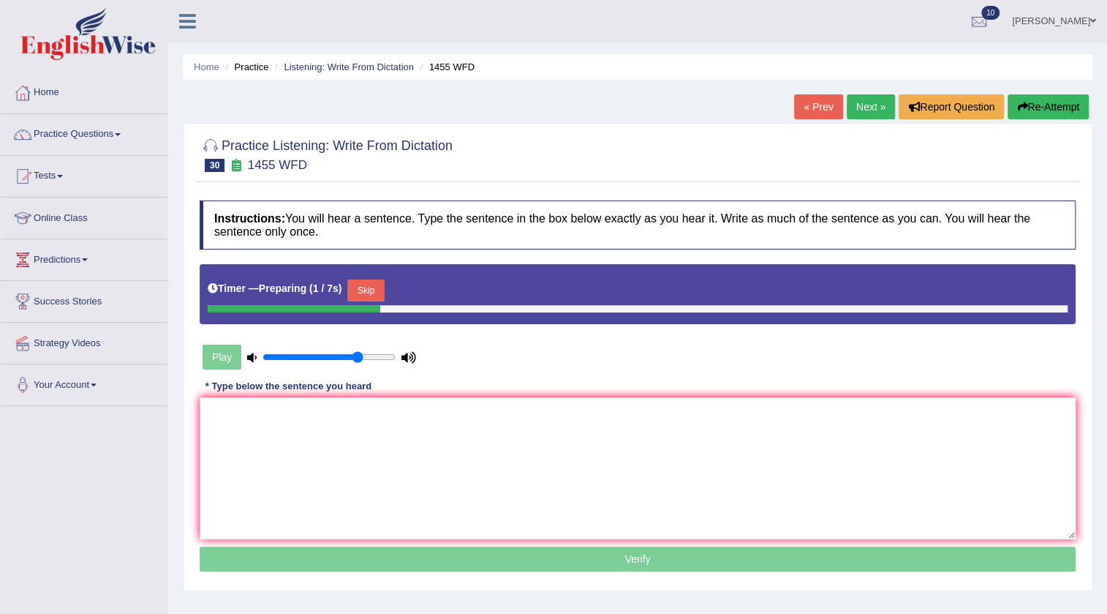
type input "0.75"
click at [360, 355] on input "range" at bounding box center [329, 357] width 133 height 12
click at [369, 285] on button "Skip" at bounding box center [365, 290] width 37 height 22
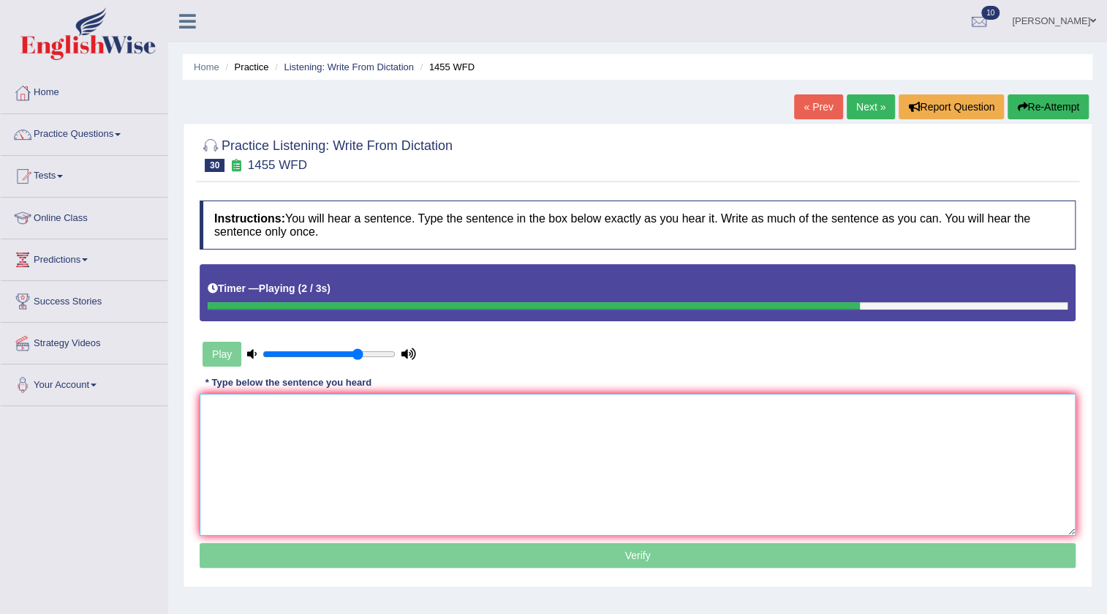
click at [438, 422] on textarea at bounding box center [638, 464] width 876 height 142
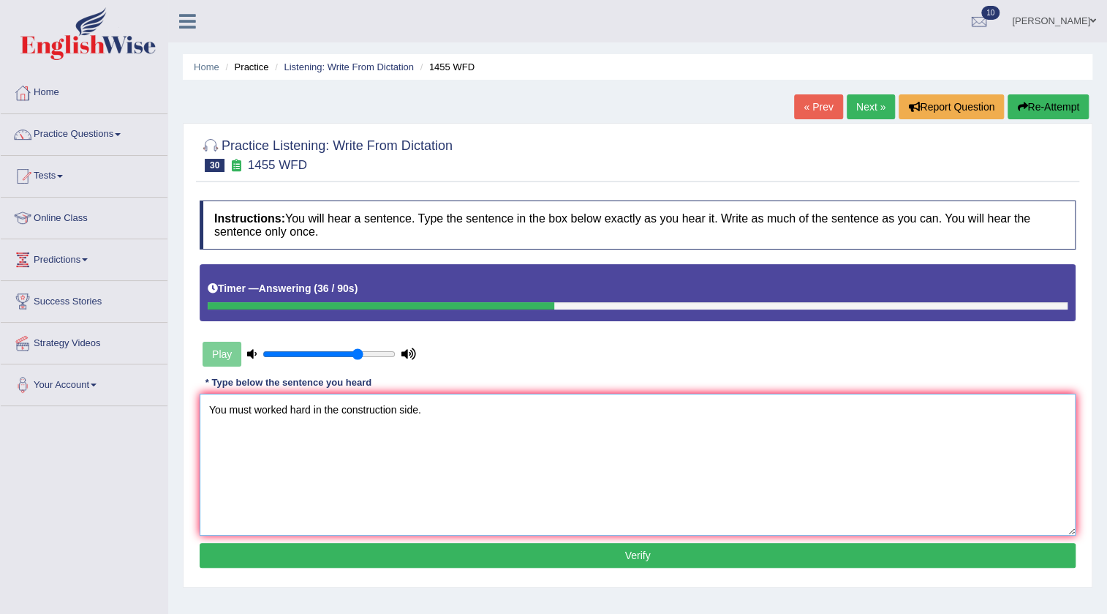
type textarea "You must worked hard in the construction side."
click at [410, 558] on button "Verify" at bounding box center [638, 555] width 876 height 25
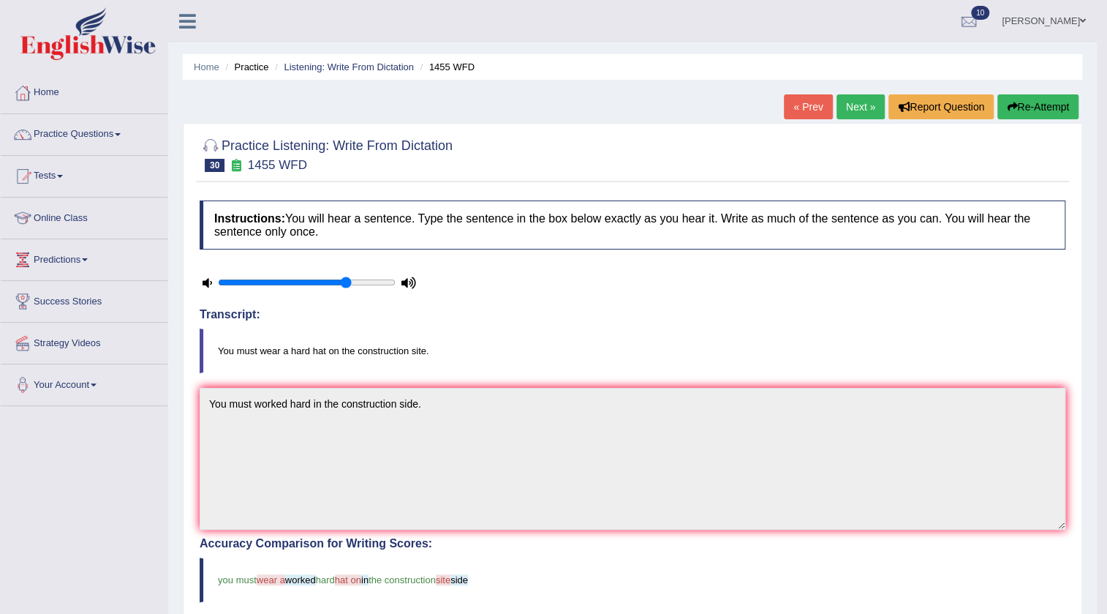
click at [865, 113] on link "Next »" at bounding box center [861, 106] width 48 height 25
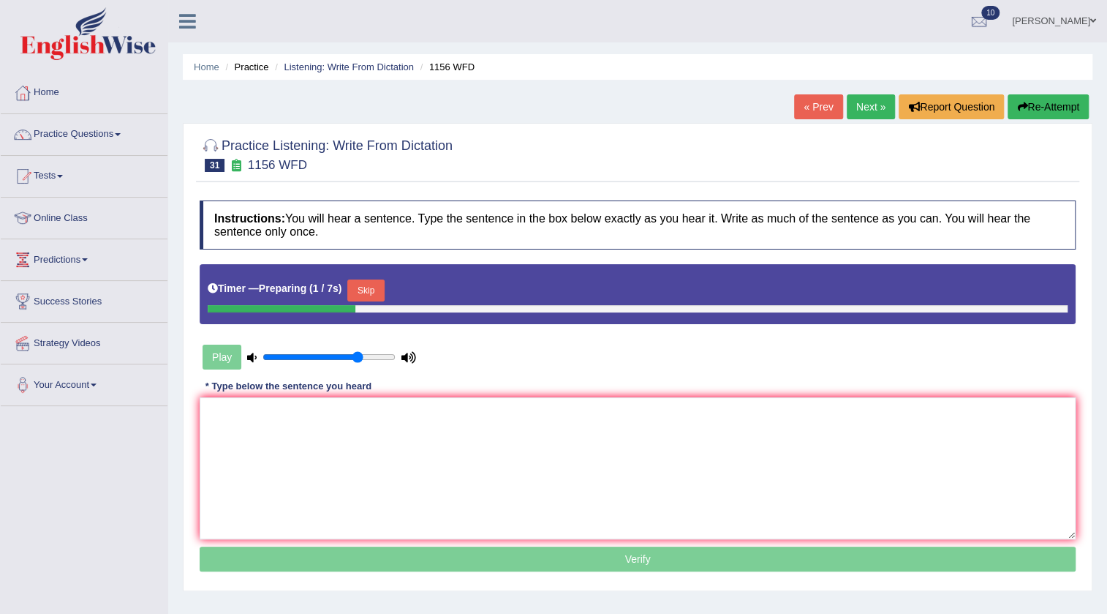
click at [379, 293] on button "Skip" at bounding box center [365, 290] width 37 height 22
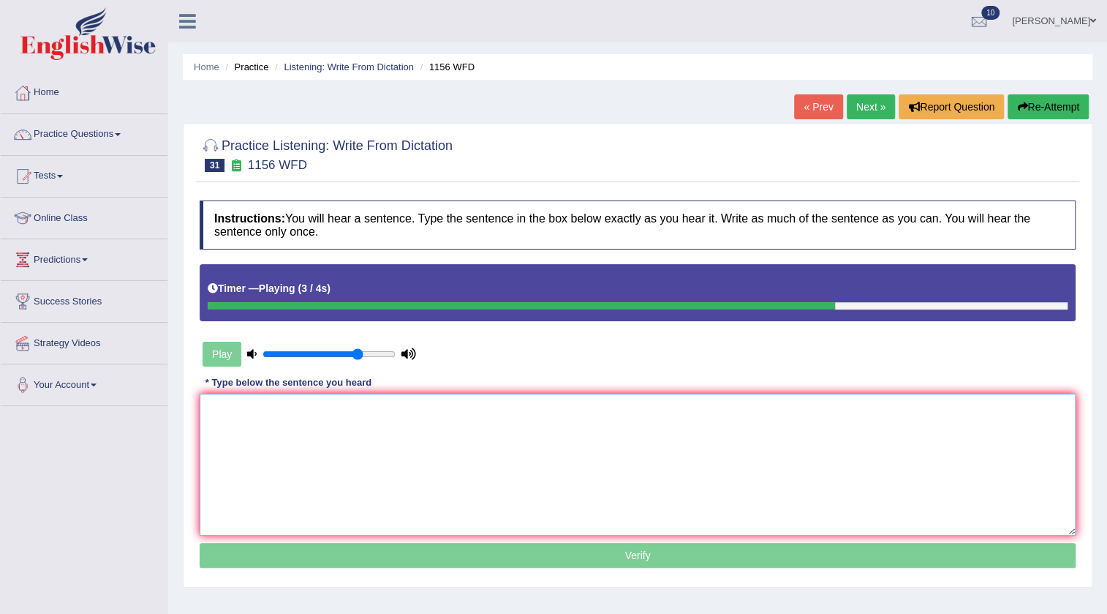
click at [390, 439] on textarea at bounding box center [638, 464] width 876 height 142
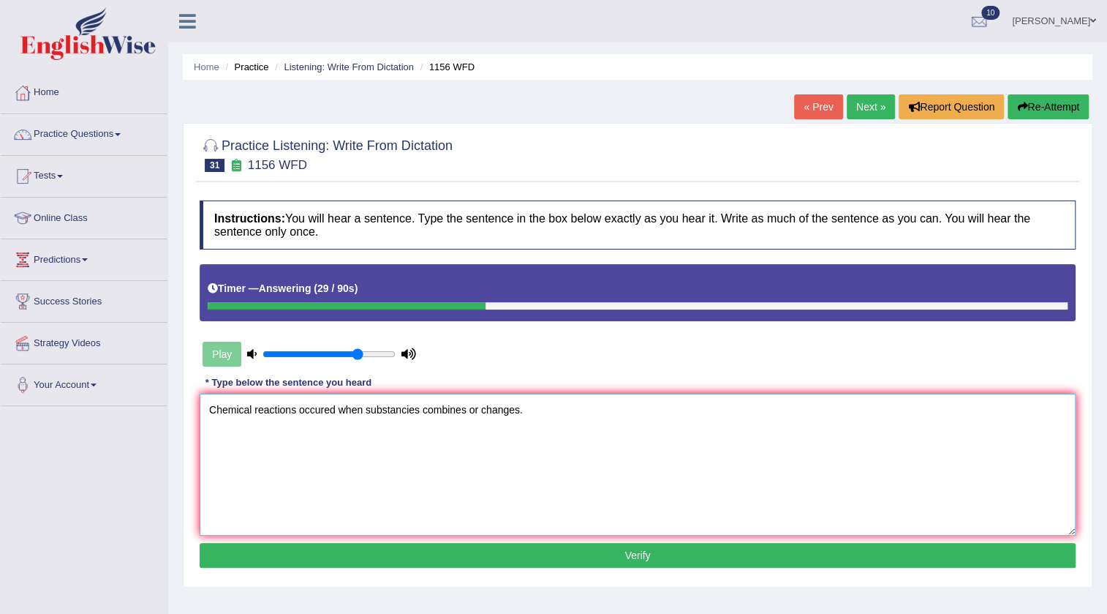
click at [336, 408] on textarea "Chemical reactions occured when substancies combines or changes." at bounding box center [638, 464] width 876 height 142
click at [508, 409] on textarea "Chemical reactions occur when substancies combines or changes." at bounding box center [638, 464] width 876 height 142
type textarea "Chemical reactions occur when substancies combines or changes change."
click at [546, 562] on button "Verify" at bounding box center [638, 555] width 876 height 25
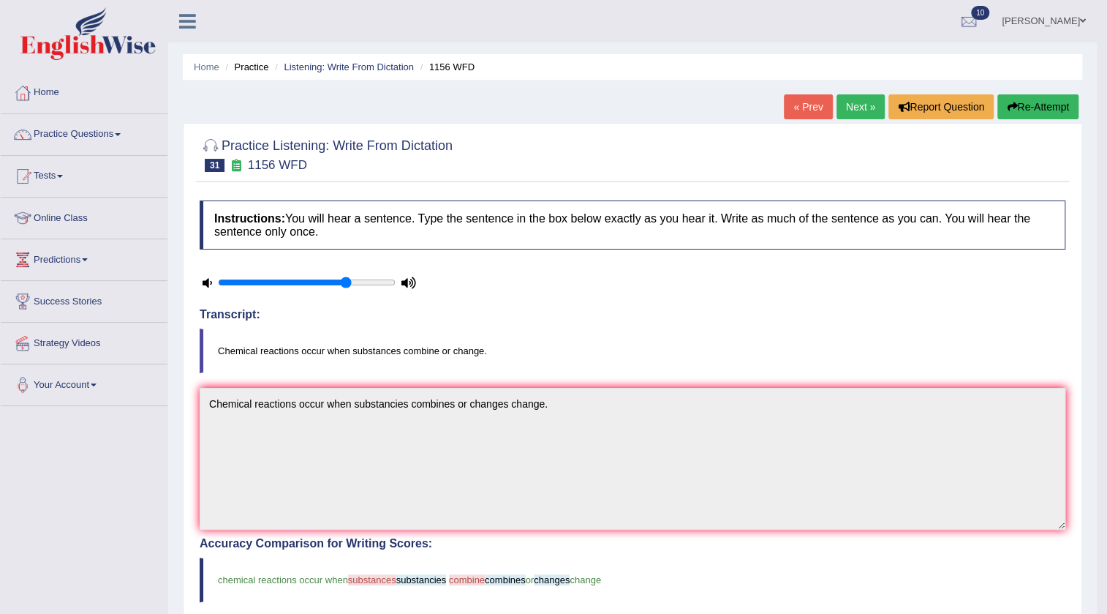
click at [843, 110] on link "Next »" at bounding box center [861, 106] width 48 height 25
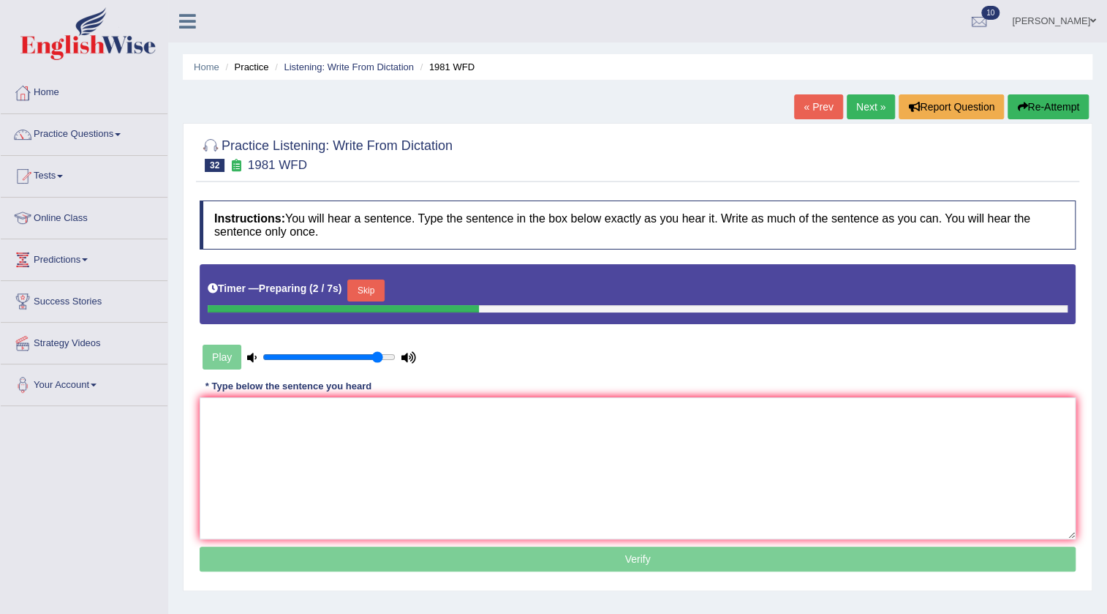
click at [376, 351] on input "range" at bounding box center [329, 357] width 133 height 12
click at [380, 354] on input "range" at bounding box center [329, 357] width 133 height 12
click at [368, 282] on button "Skip" at bounding box center [365, 290] width 37 height 22
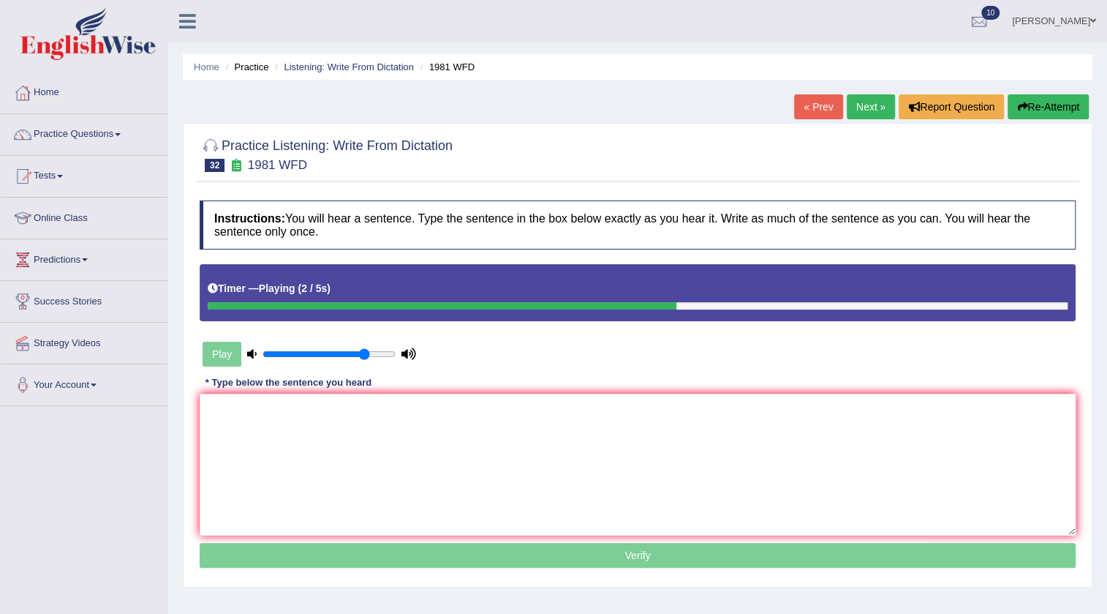
type input "0.8"
click at [366, 350] on input "range" at bounding box center [329, 354] width 133 height 12
click at [374, 428] on textarea at bounding box center [638, 464] width 876 height 142
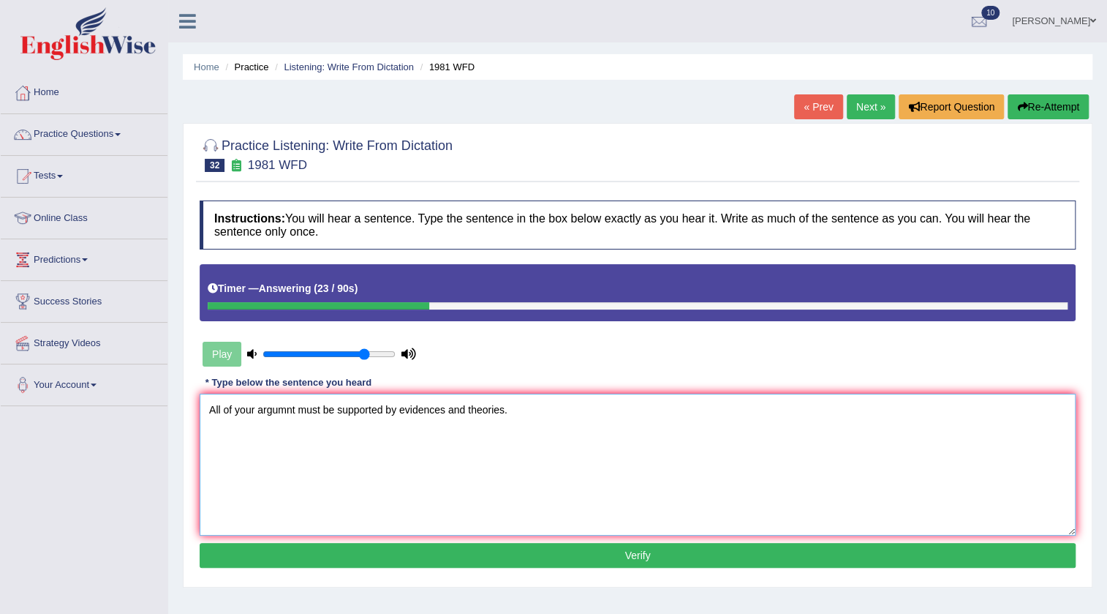
click at [284, 409] on textarea "All of your argumnt must be supported by evidences and theories." at bounding box center [638, 464] width 876 height 142
type textarea "All of your arguments must be supported by evidences and theories."
click at [709, 560] on button "Verify" at bounding box center [638, 555] width 876 height 25
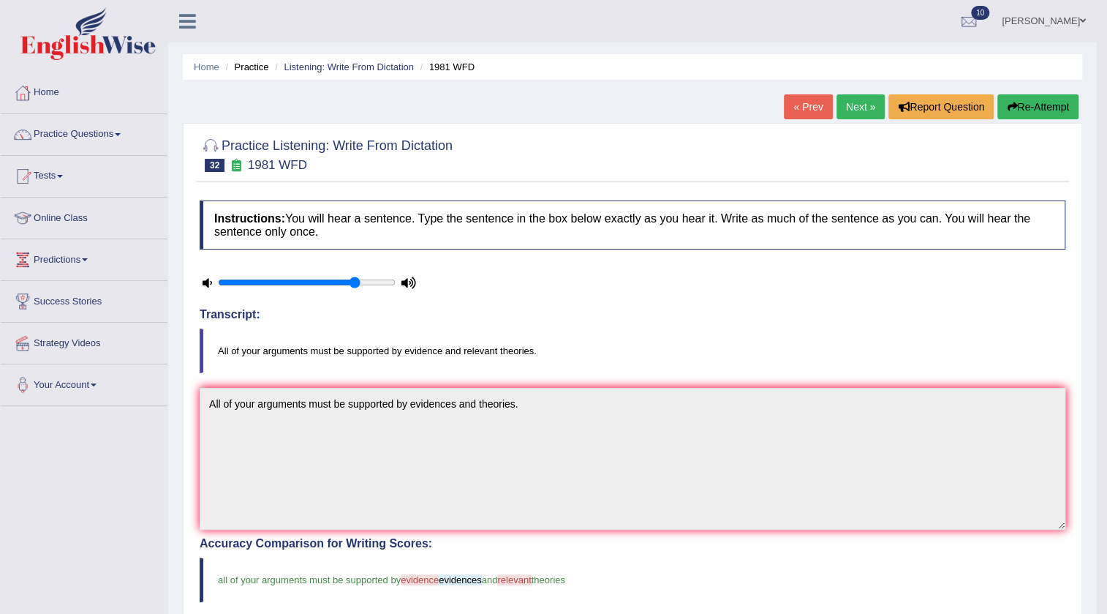
click at [870, 110] on link "Next »" at bounding box center [861, 106] width 48 height 25
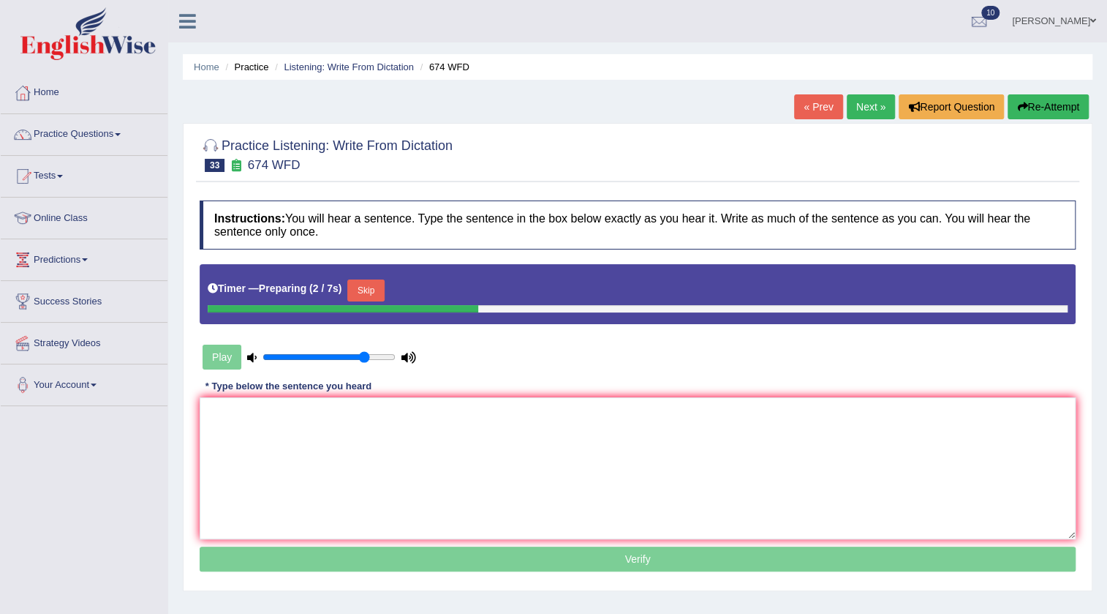
click at [384, 292] on button "Skip" at bounding box center [365, 290] width 37 height 22
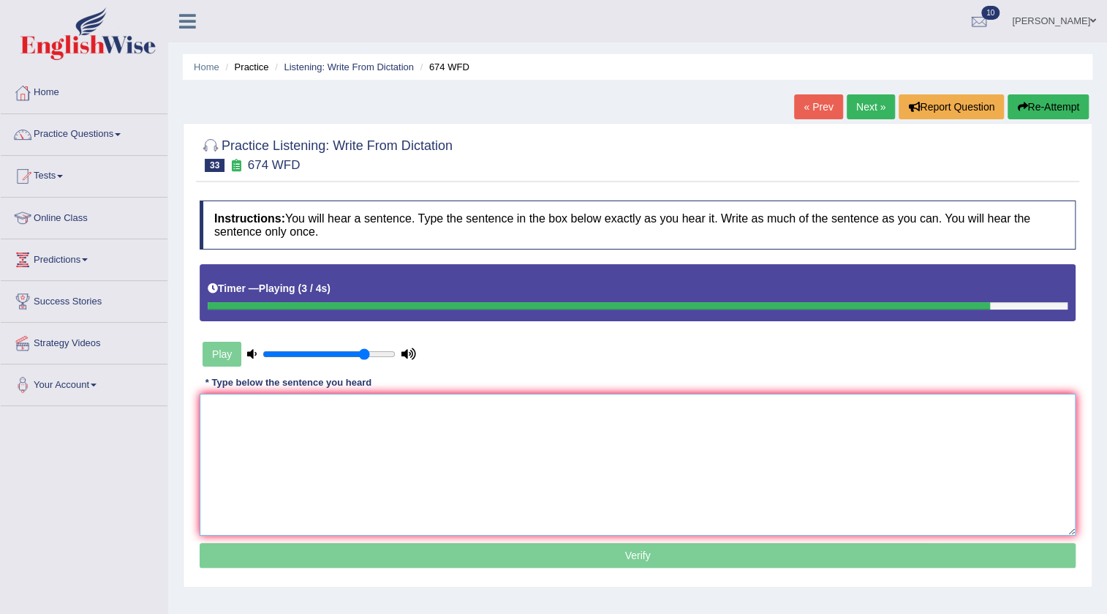
click at [501, 431] on textarea at bounding box center [638, 464] width 876 height 142
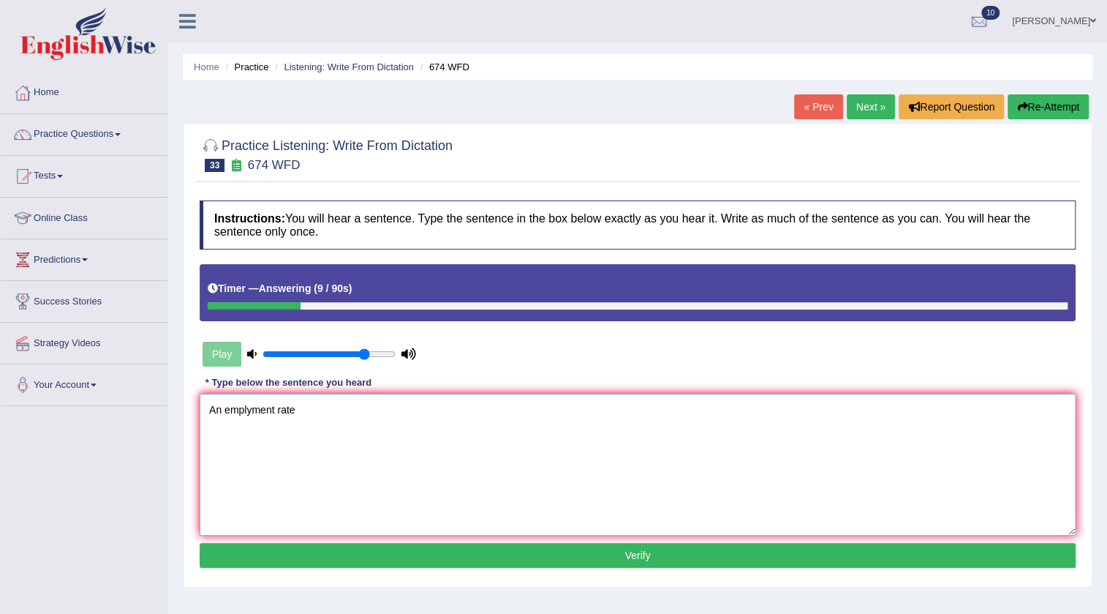
type textarea "An emplyment rate"
click at [1064, 108] on button "Re-Attempt" at bounding box center [1048, 106] width 81 height 25
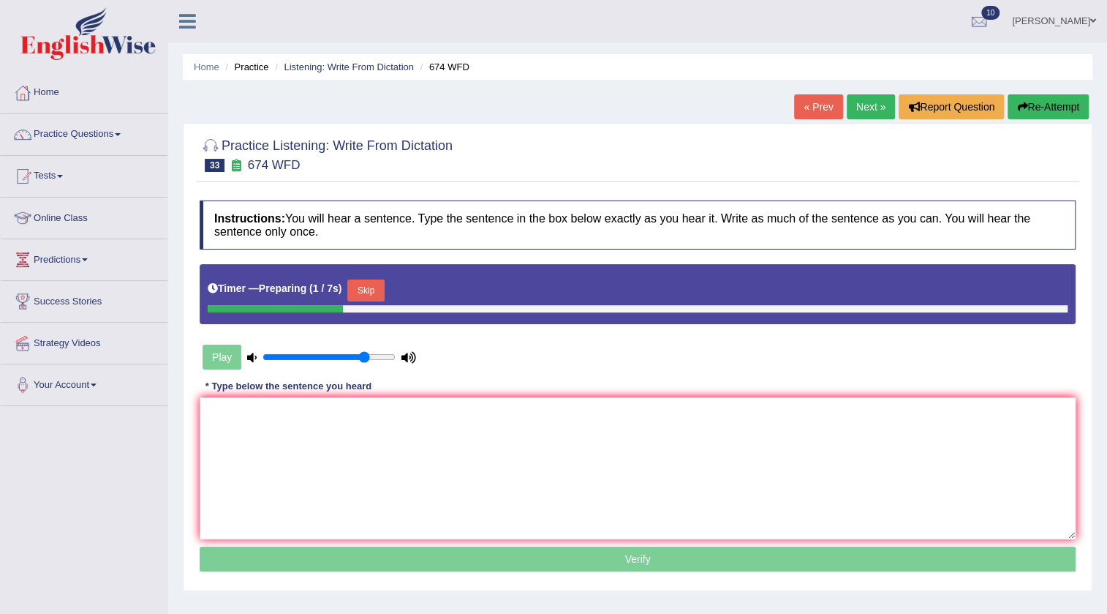
click at [358, 287] on button "Skip" at bounding box center [365, 290] width 37 height 22
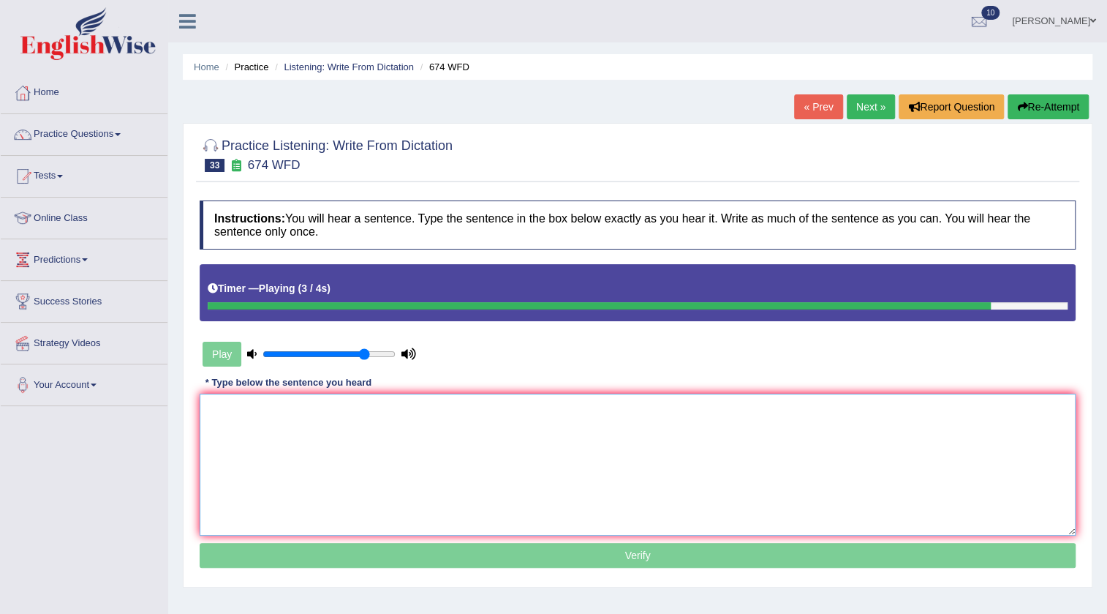
click at [478, 438] on textarea at bounding box center [638, 464] width 876 height 142
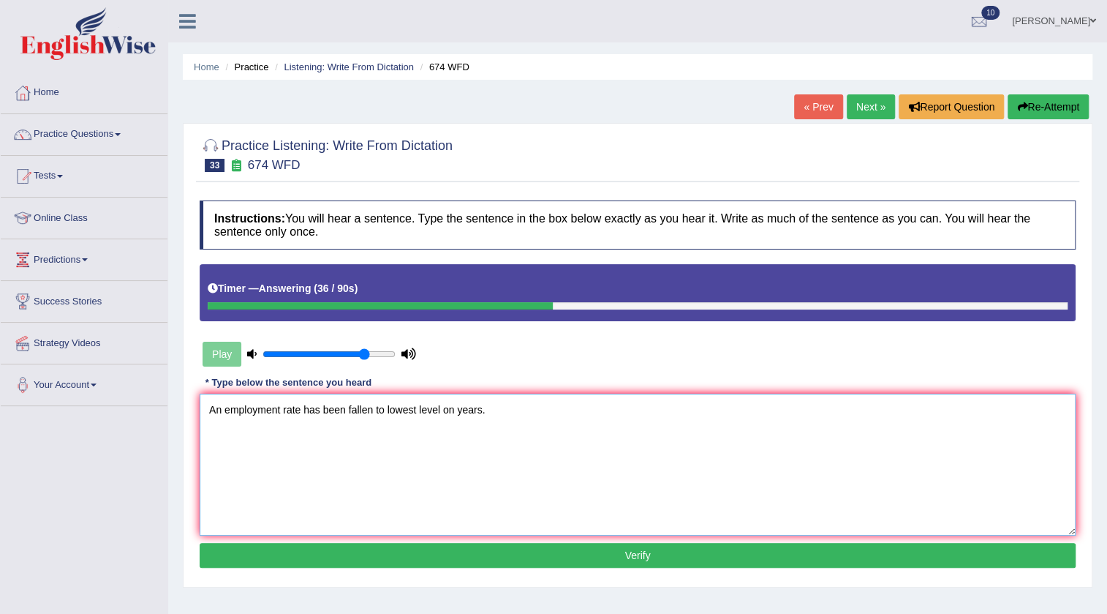
type textarea "An employment rate has been fallen to lowest level on years."
click at [407, 558] on button "Verify" at bounding box center [638, 555] width 876 height 25
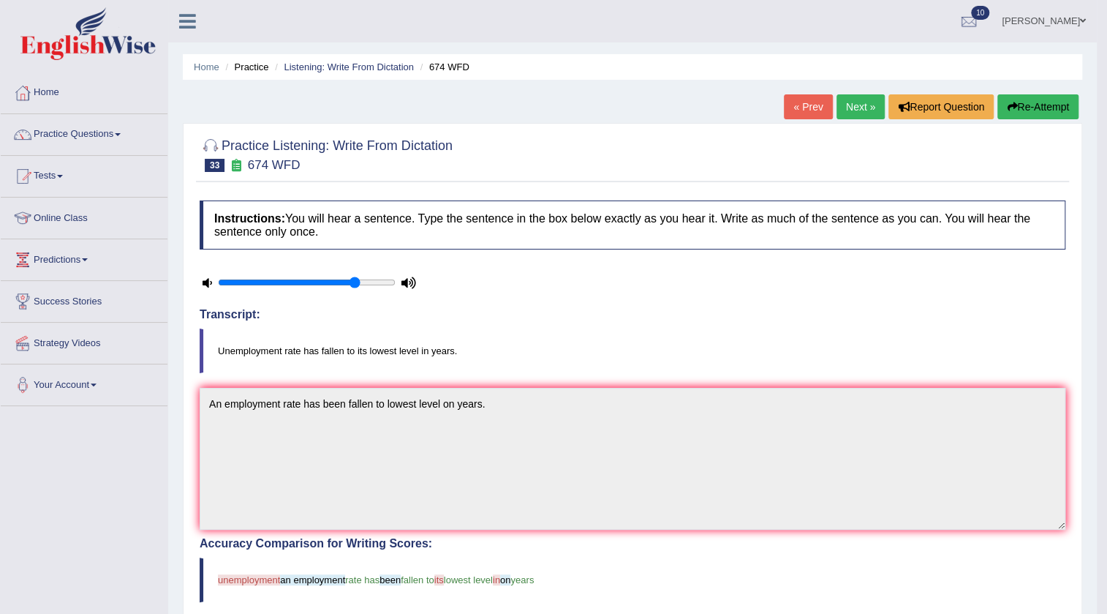
drag, startPoint x: 860, startPoint y: 110, endPoint x: 834, endPoint y: 116, distance: 27.0
click at [859, 110] on link "Next »" at bounding box center [861, 106] width 48 height 25
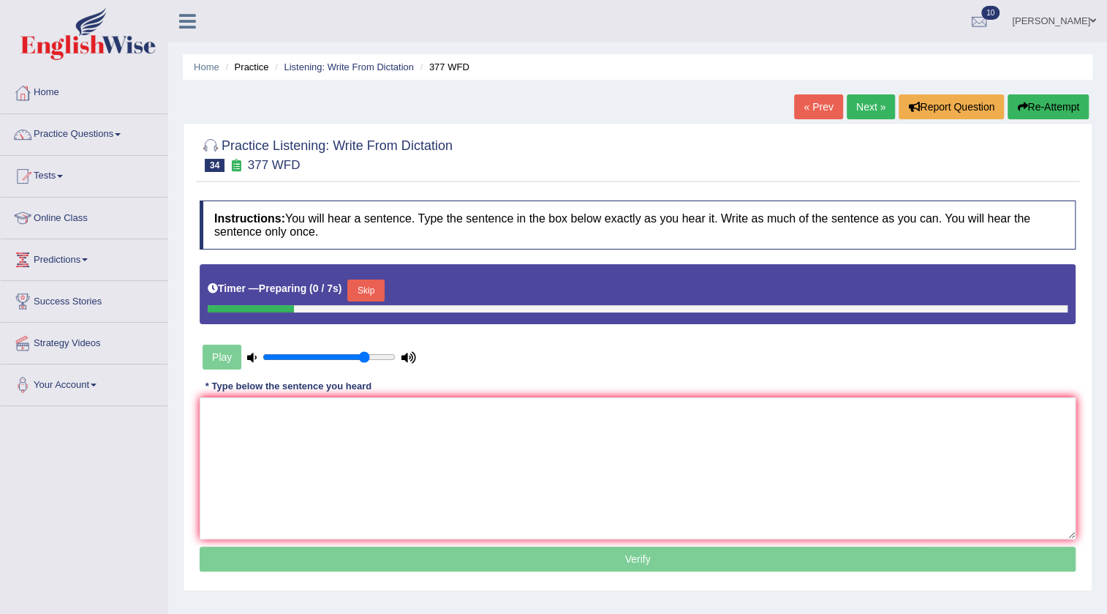
click at [374, 285] on button "Skip" at bounding box center [365, 290] width 37 height 22
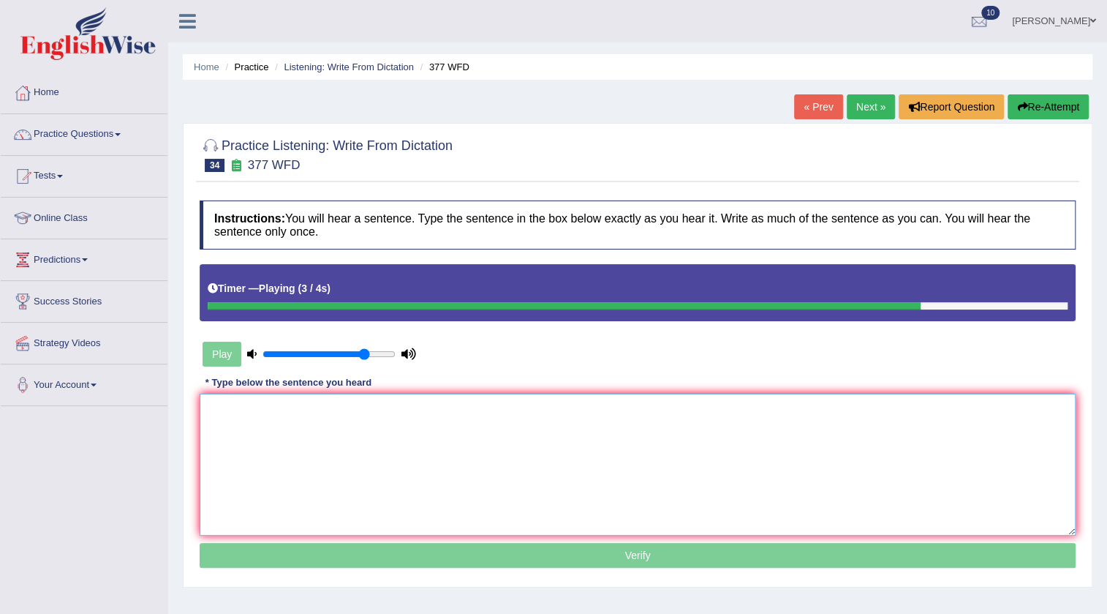
click at [494, 426] on textarea at bounding box center [638, 464] width 876 height 142
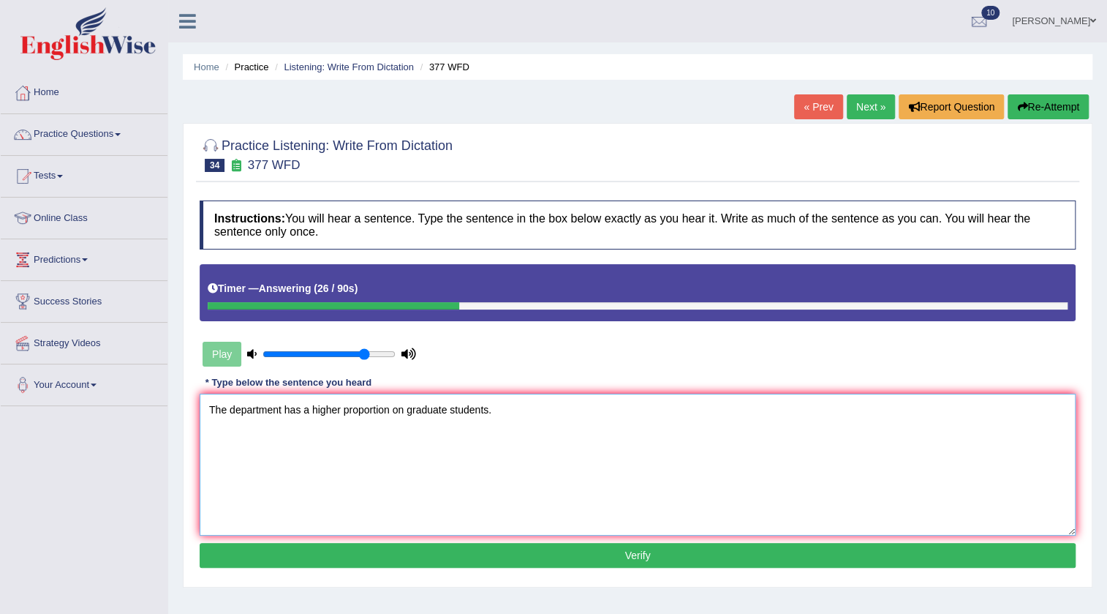
click at [407, 412] on textarea "The department has a higher proportion on graduate students." at bounding box center [638, 464] width 876 height 142
type textarea "The department has a higher proportion on of graduate students."
click at [644, 554] on button "Verify" at bounding box center [638, 555] width 876 height 25
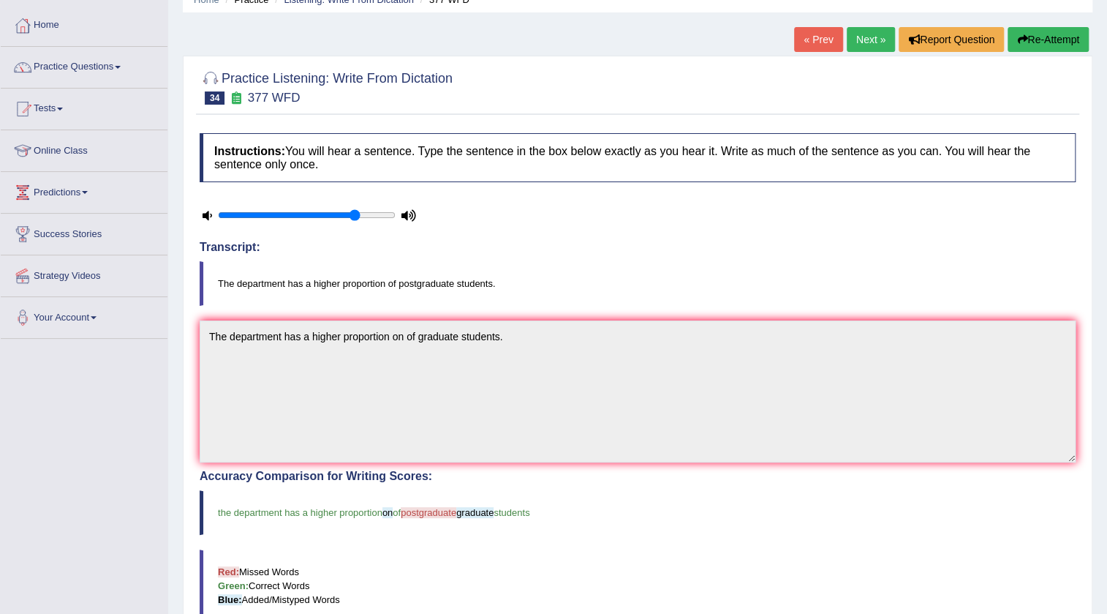
scroll to position [44, 0]
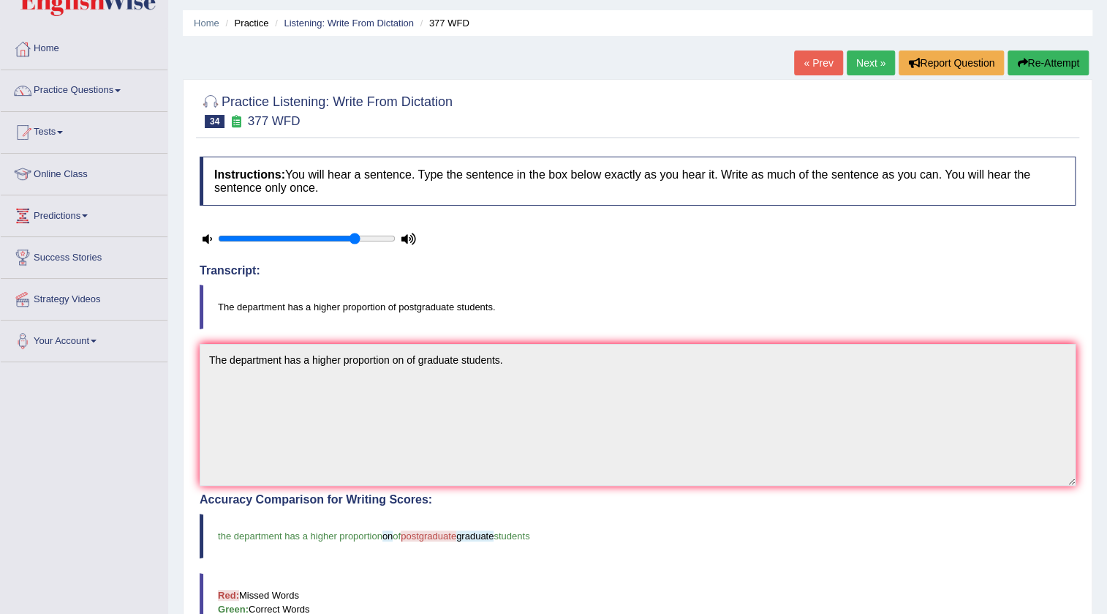
click at [870, 67] on link "Next »" at bounding box center [871, 62] width 48 height 25
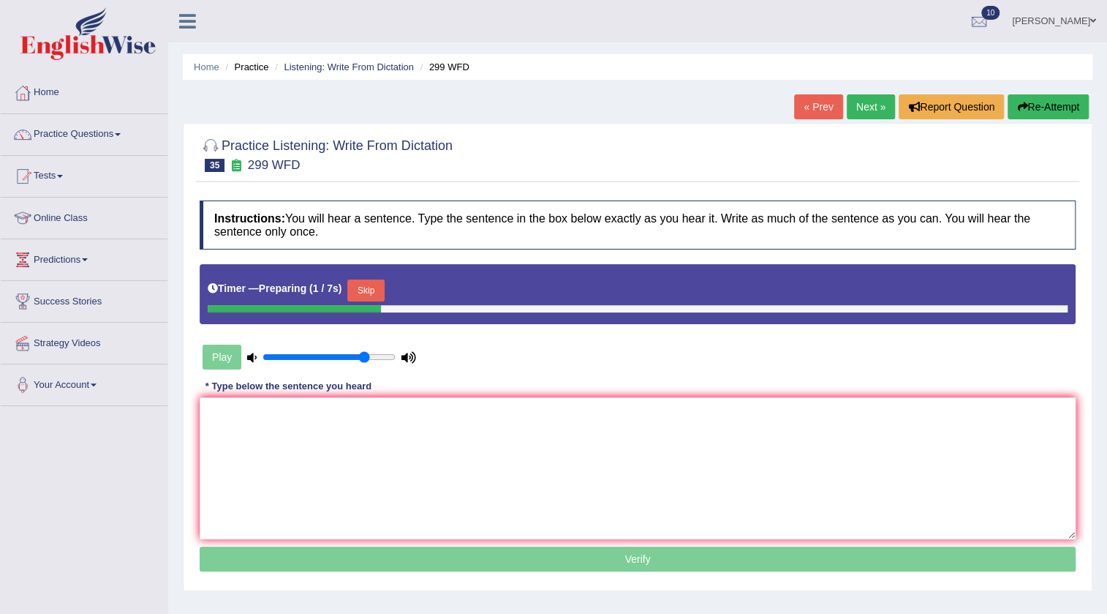
click at [380, 287] on button "Skip" at bounding box center [365, 290] width 37 height 22
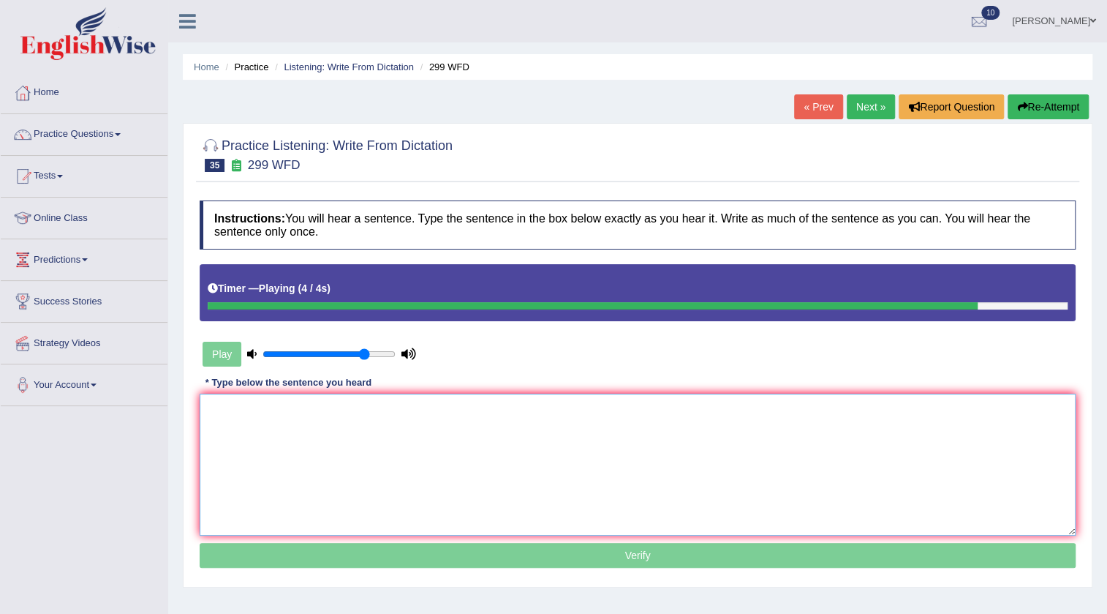
click at [518, 449] on textarea at bounding box center [638, 464] width 876 height 142
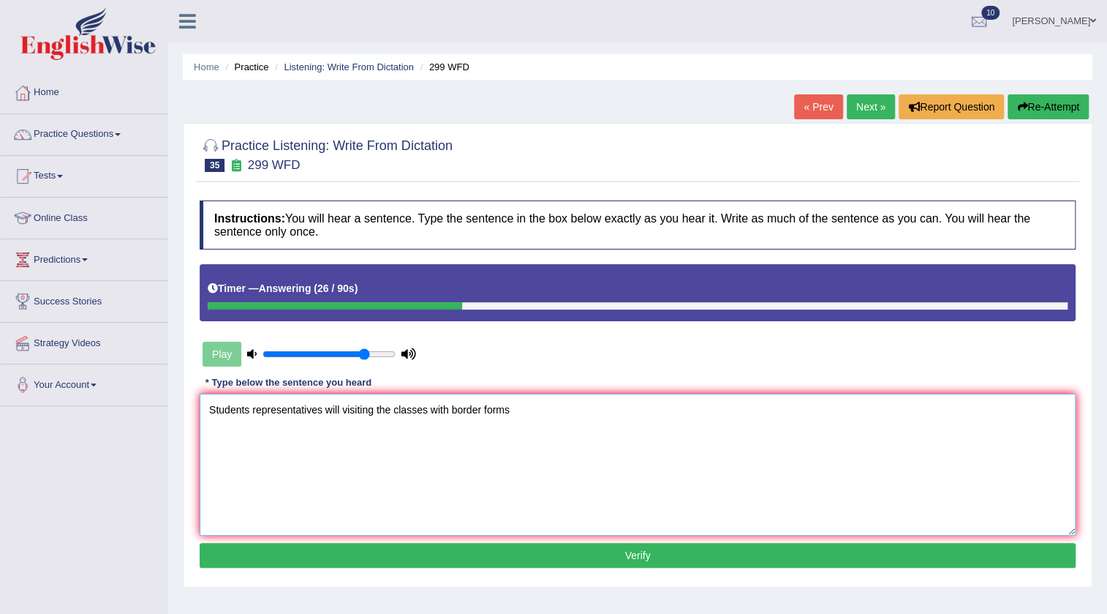
click at [344, 407] on textarea "Students representatives will visiting the classes with border forms" at bounding box center [638, 464] width 876 height 142
type textarea "Students representatives will visit visiting the classes with border forms."
click at [647, 561] on button "Verify" at bounding box center [638, 555] width 876 height 25
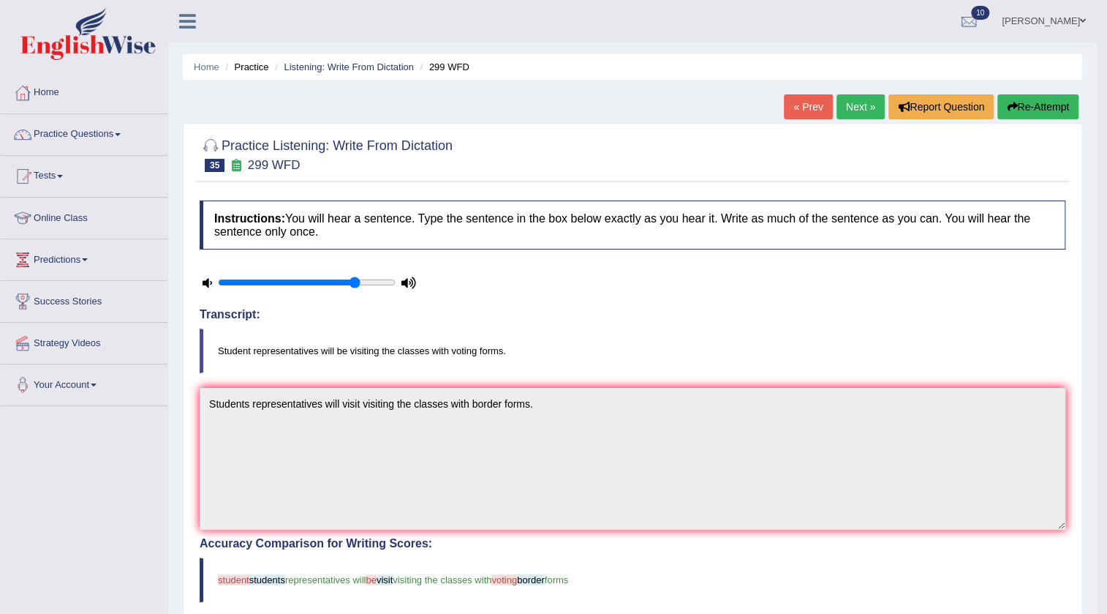
click at [852, 102] on link "Next »" at bounding box center [861, 106] width 48 height 25
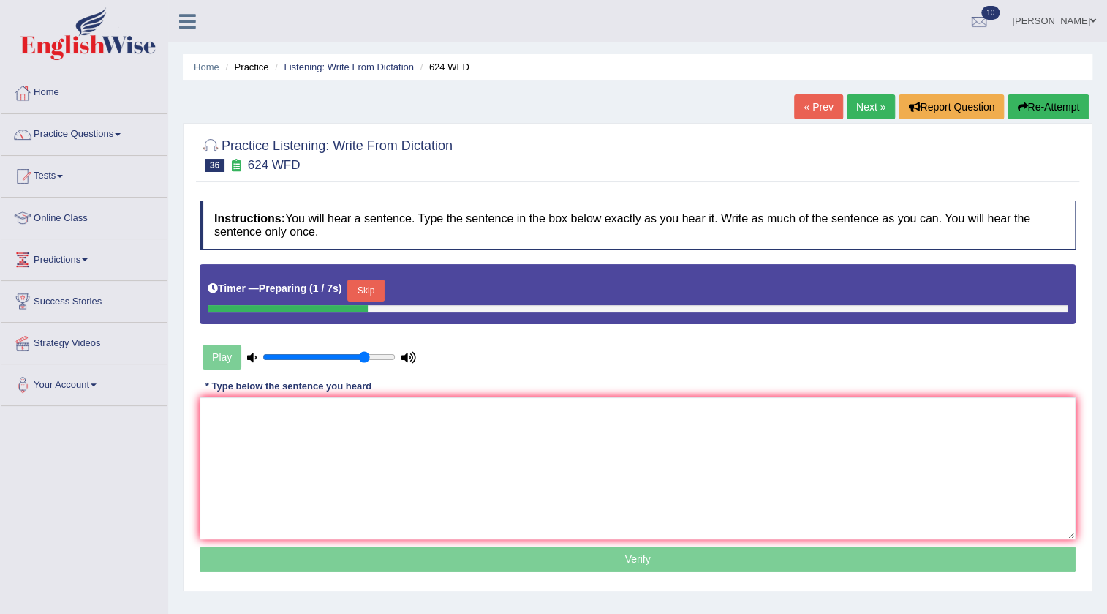
click at [384, 285] on button "Skip" at bounding box center [365, 290] width 37 height 22
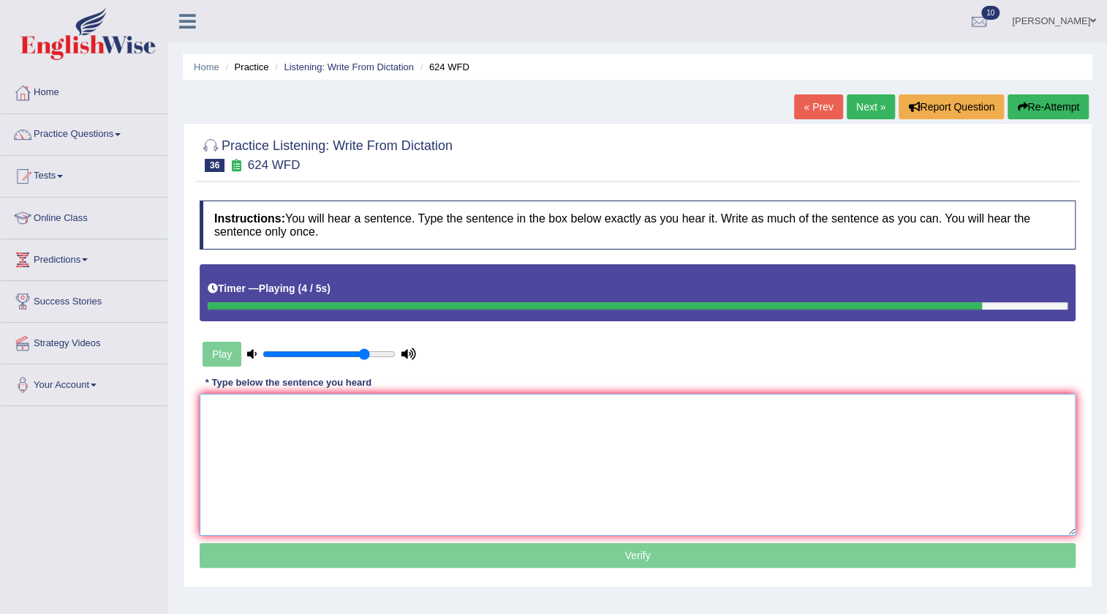
click at [424, 417] on textarea at bounding box center [638, 464] width 876 height 142
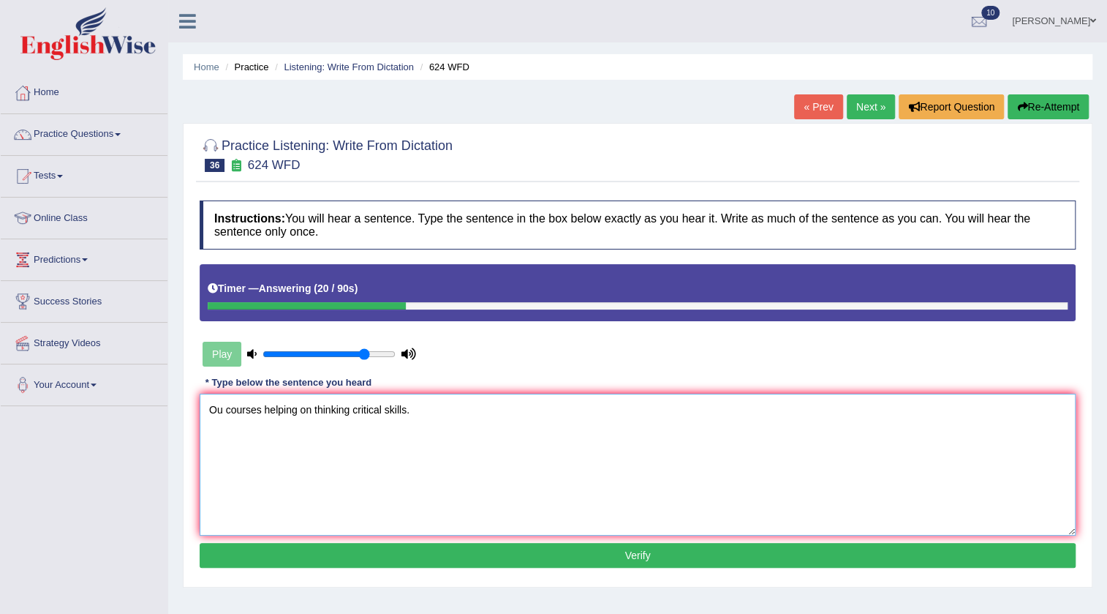
type textarea "Ou courses helping on thinking critical skills."
click at [365, 554] on button "Verify" at bounding box center [638, 555] width 876 height 25
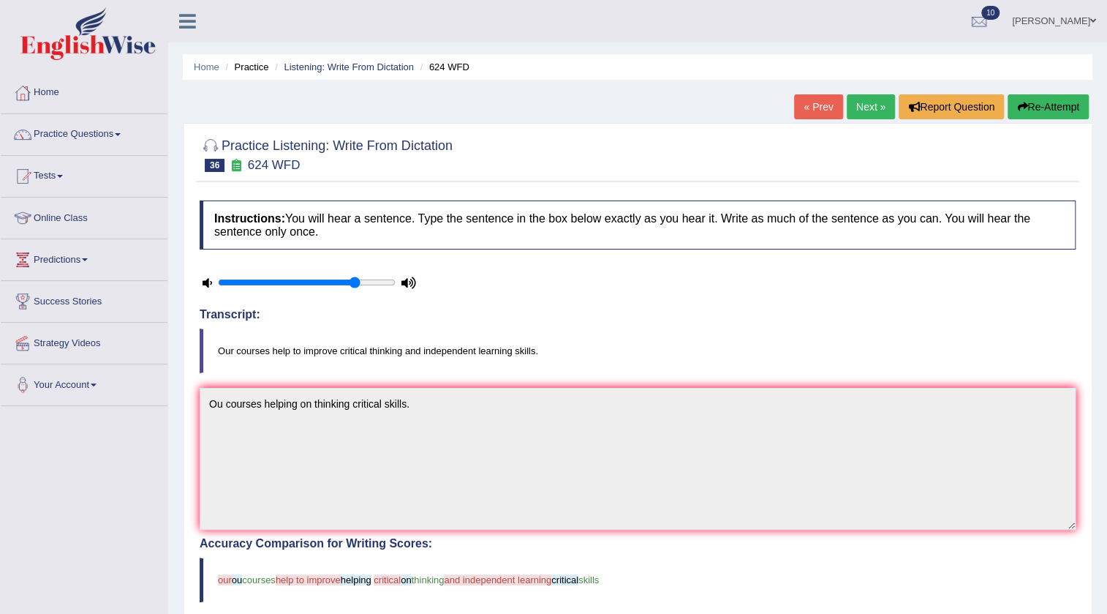
click at [1055, 103] on button "Re-Attempt" at bounding box center [1048, 106] width 81 height 25
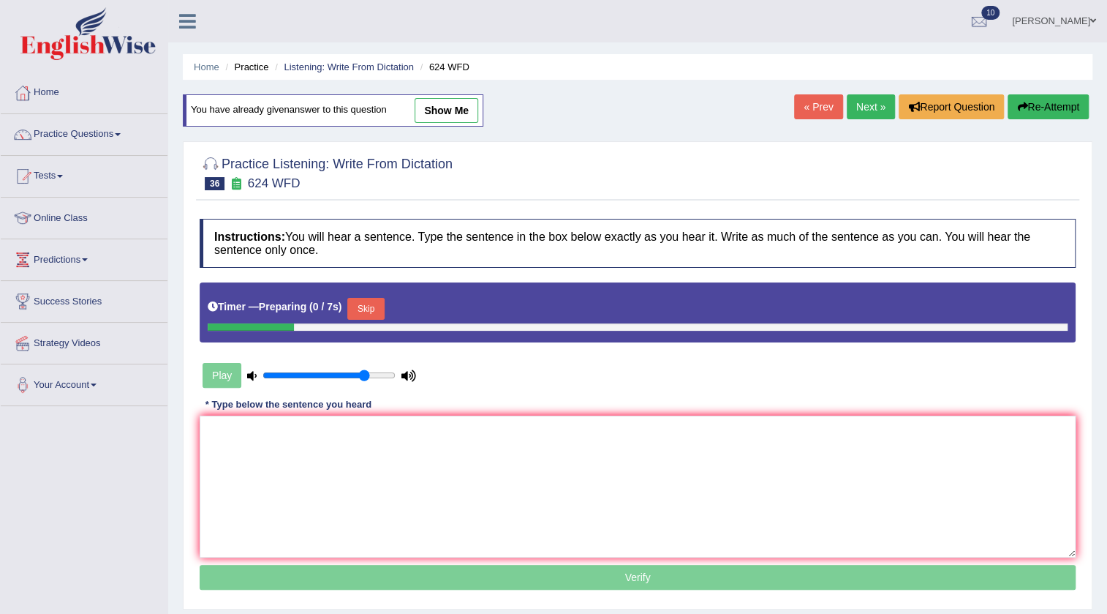
click at [375, 294] on div "Timer — Preparing ( 0 / 7s ) Skip" at bounding box center [638, 308] width 860 height 29
click at [376, 298] on button "Skip" at bounding box center [365, 309] width 37 height 22
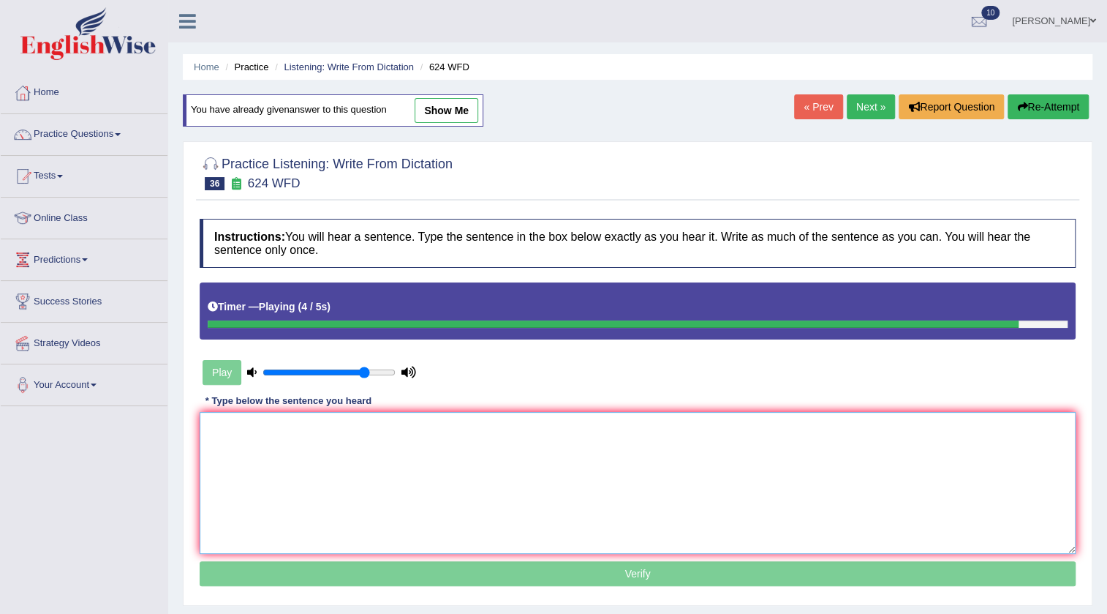
click at [430, 489] on textarea at bounding box center [638, 483] width 876 height 142
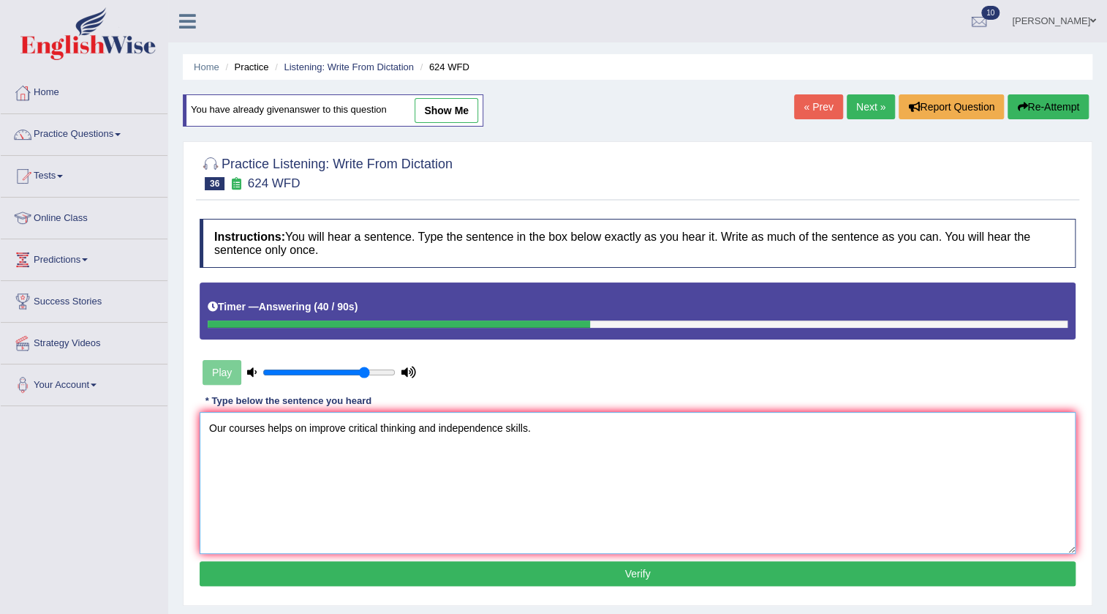
type textarea "Our courses helps on improve critical thinking and independence skills."
click at [468, 579] on button "Verify" at bounding box center [638, 573] width 876 height 25
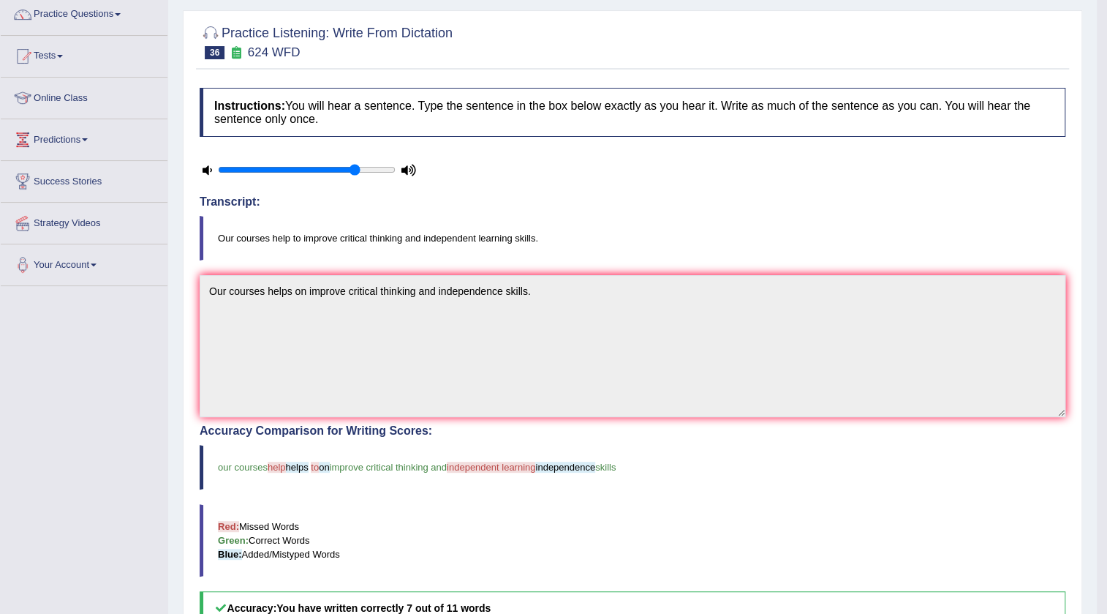
scroll to position [66, 0]
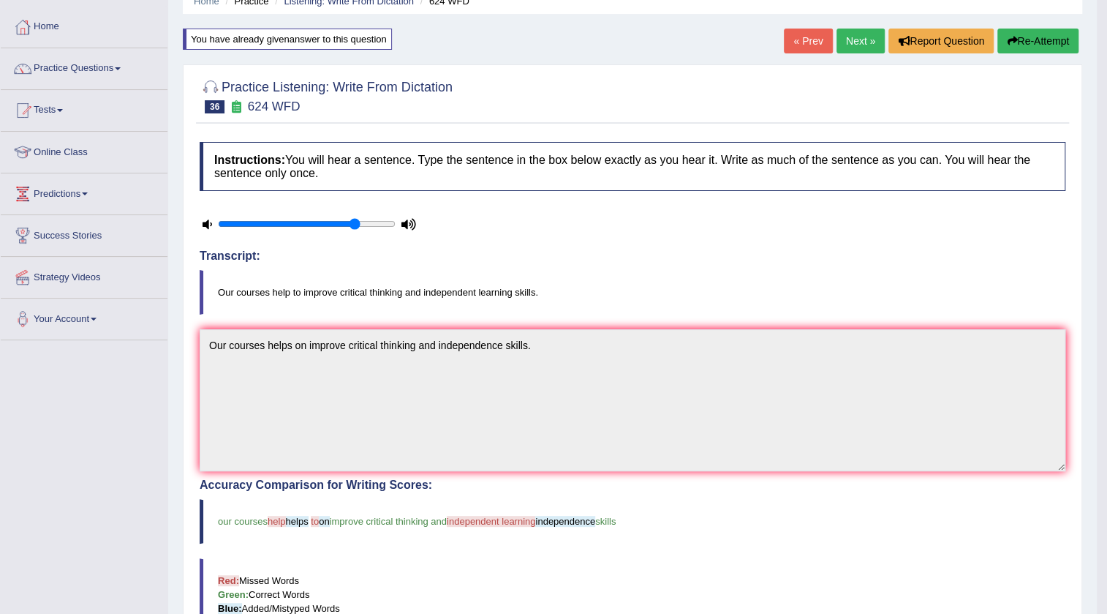
click at [870, 44] on link "Next »" at bounding box center [861, 41] width 48 height 25
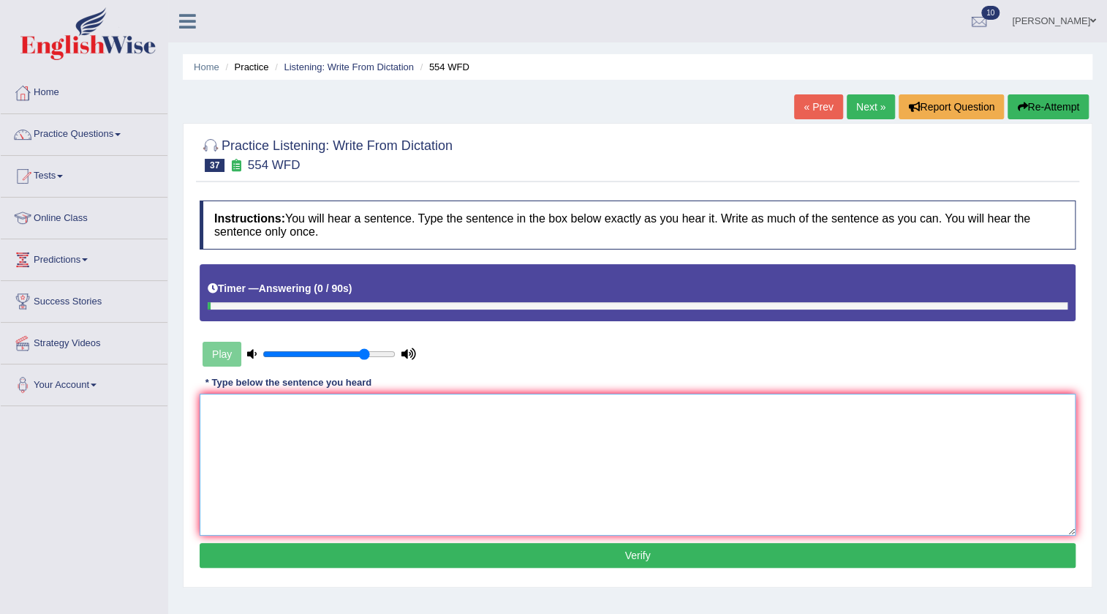
click at [407, 456] on textarea at bounding box center [638, 464] width 876 height 142
type textarea "We are able to work in a team."
click at [323, 563] on button "Verify" at bounding box center [638, 555] width 876 height 25
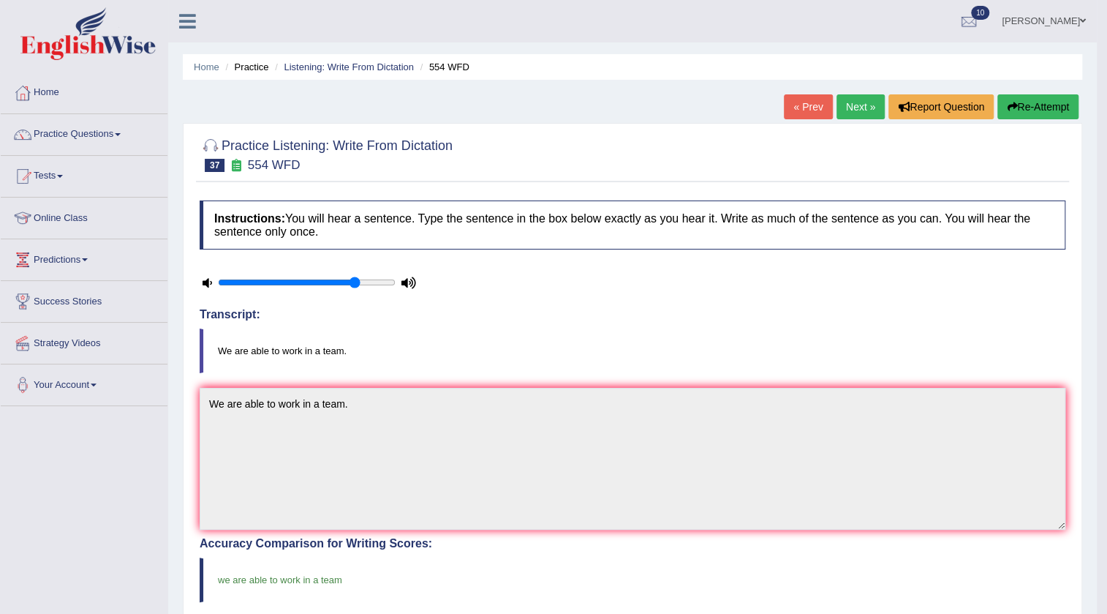
click at [862, 105] on link "Next »" at bounding box center [861, 106] width 48 height 25
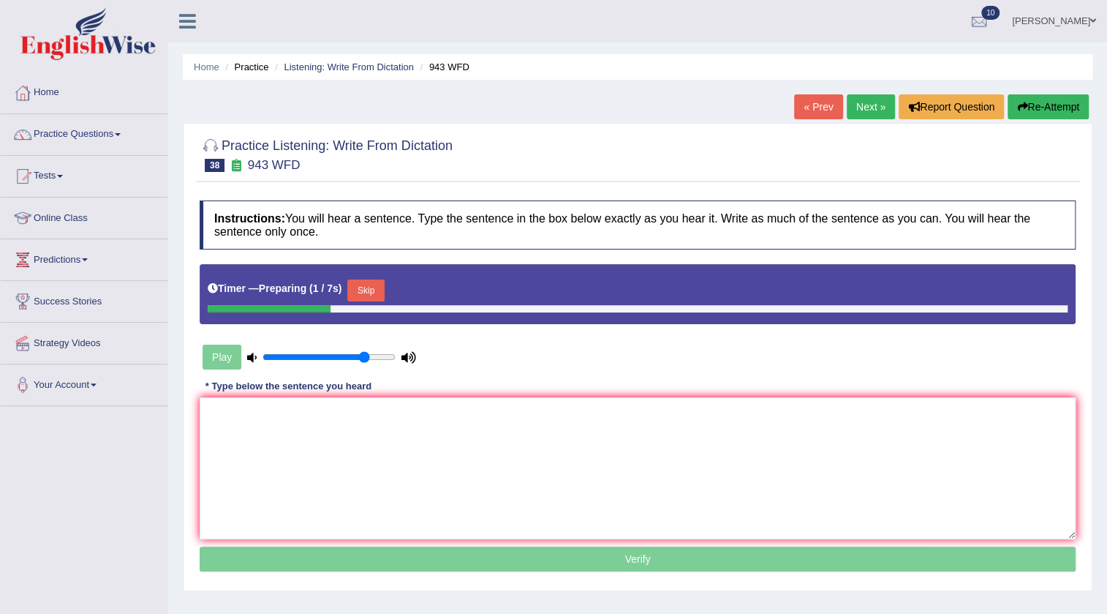
click at [370, 289] on button "Skip" at bounding box center [365, 290] width 37 height 22
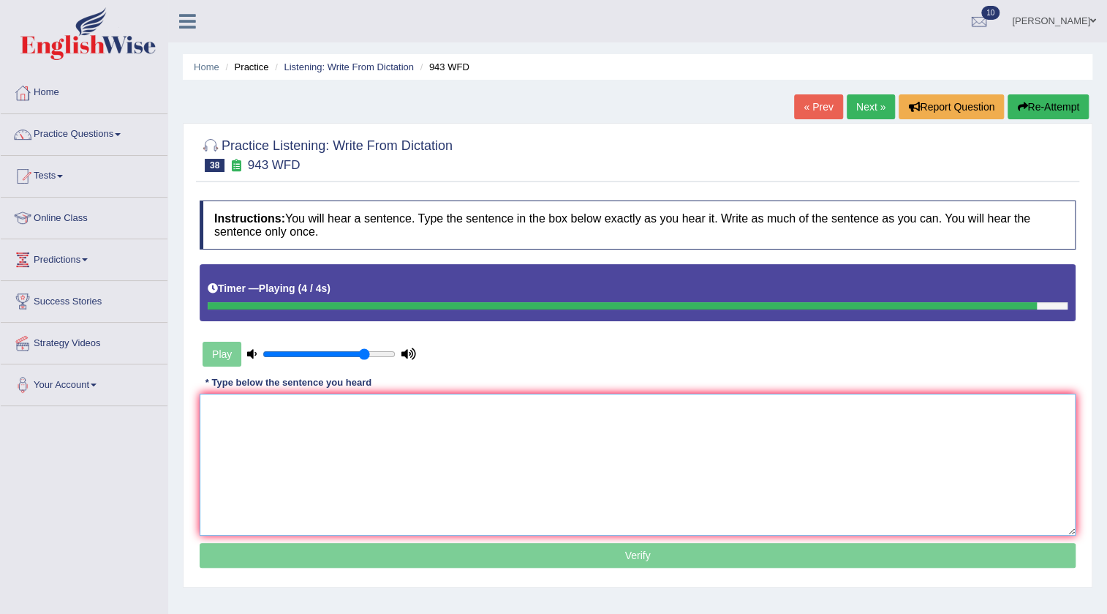
click at [350, 440] on textarea at bounding box center [638, 464] width 876 height 142
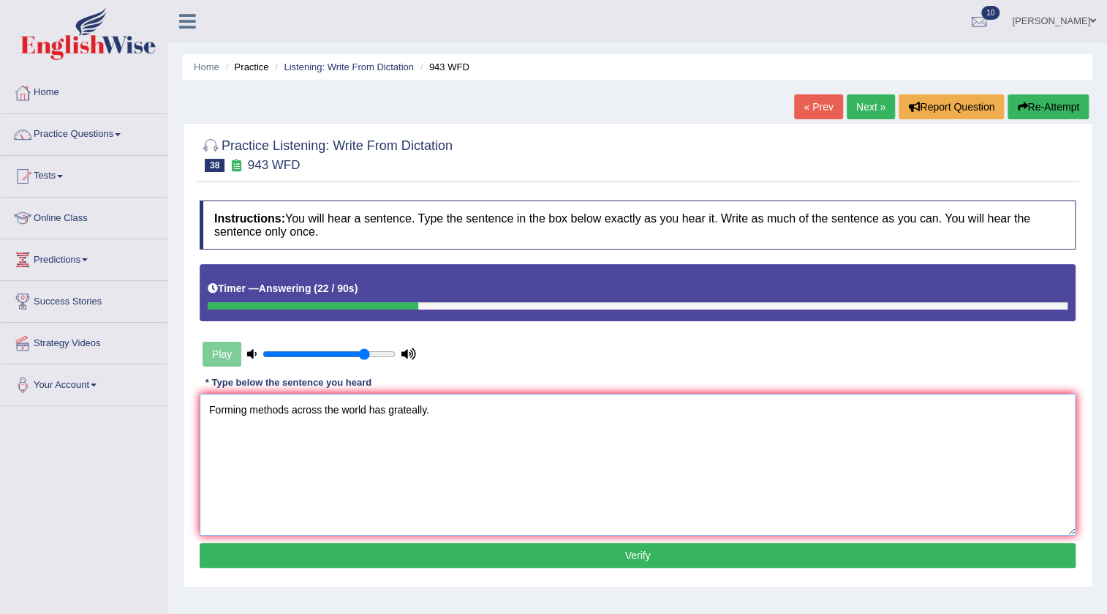
type textarea "Forming methods across the world has grateally."
click at [500, 543] on button "Verify" at bounding box center [638, 555] width 876 height 25
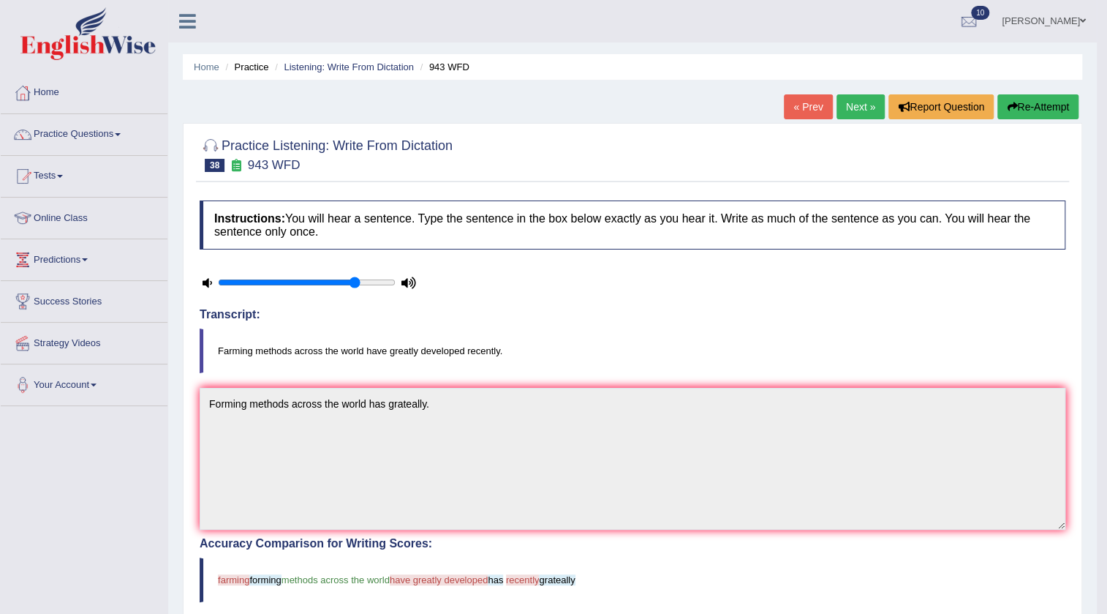
click at [870, 103] on link "Next »" at bounding box center [861, 106] width 48 height 25
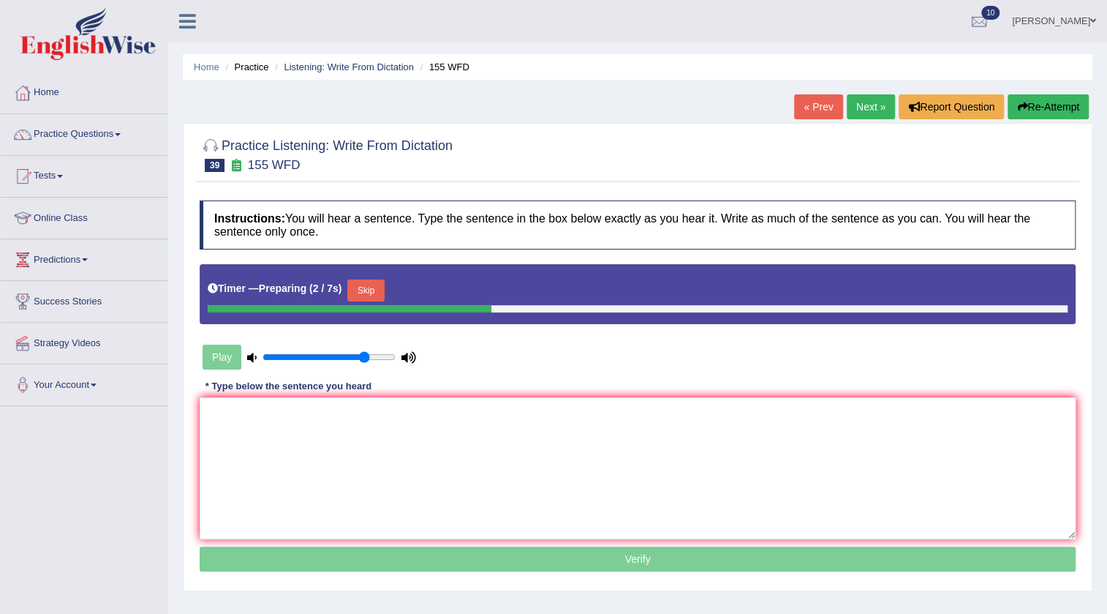
click at [372, 285] on button "Skip" at bounding box center [365, 290] width 37 height 22
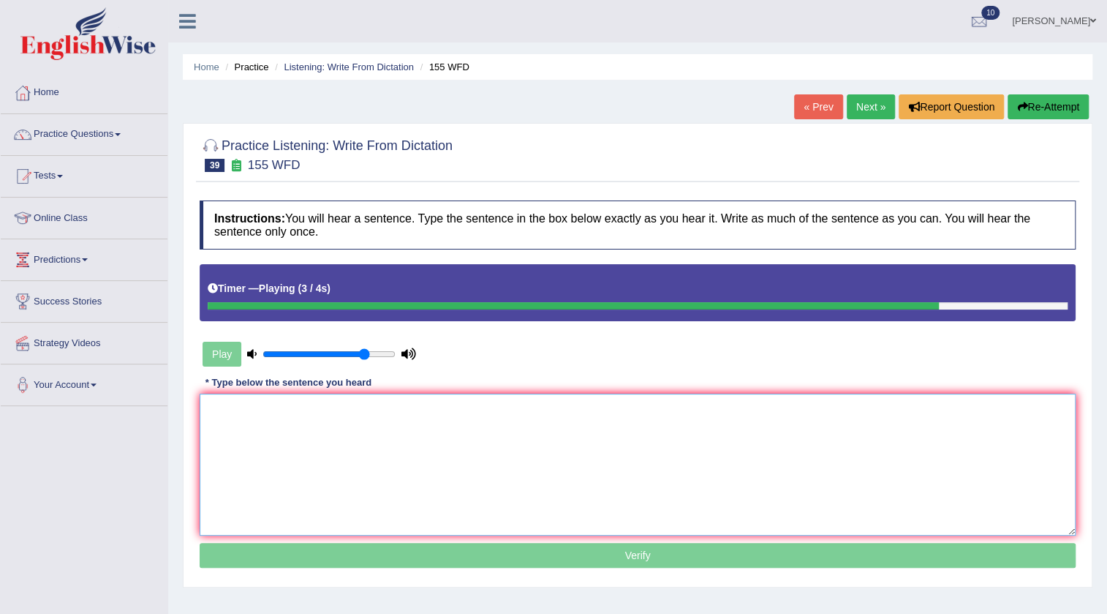
click at [396, 404] on textarea at bounding box center [638, 464] width 876 height 142
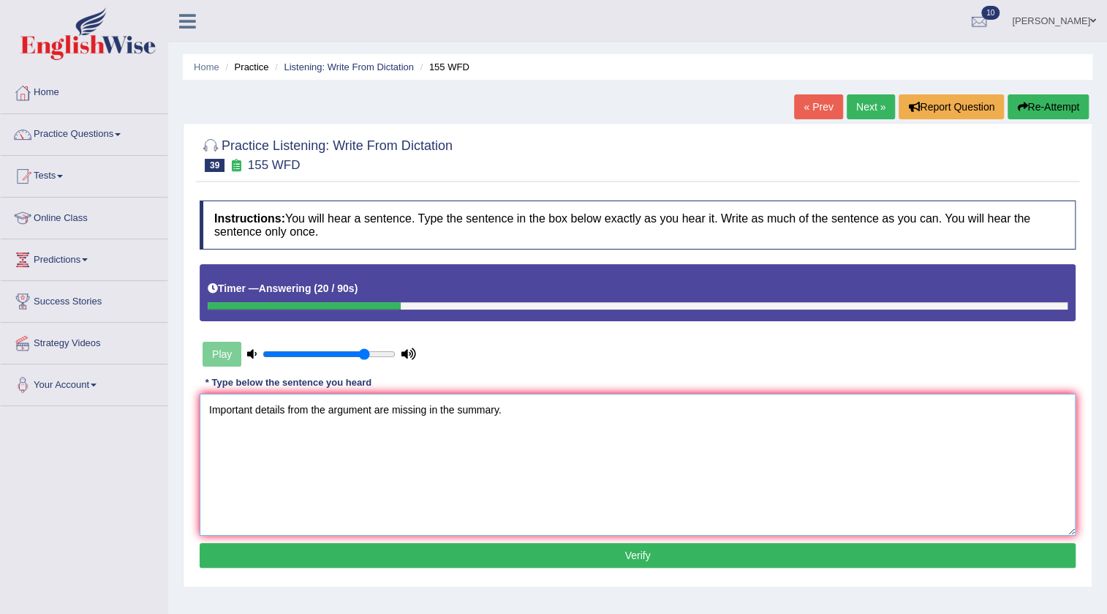
click at [283, 410] on textarea "Important details from the argument are missing in the summary." at bounding box center [638, 464] width 876 height 142
type textarea "Important details detail from the argument are missing in the summary."
drag, startPoint x: 682, startPoint y: 554, endPoint x: 676, endPoint y: 568, distance: 14.4
click at [682, 557] on button "Verify" at bounding box center [638, 555] width 876 height 25
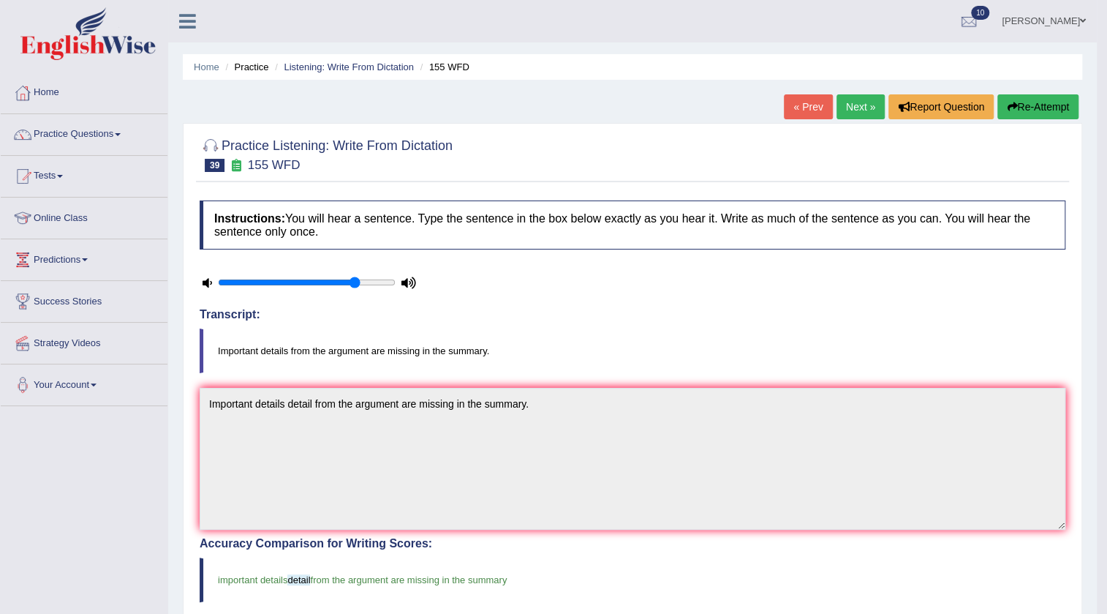
click at [857, 105] on link "Next »" at bounding box center [861, 106] width 48 height 25
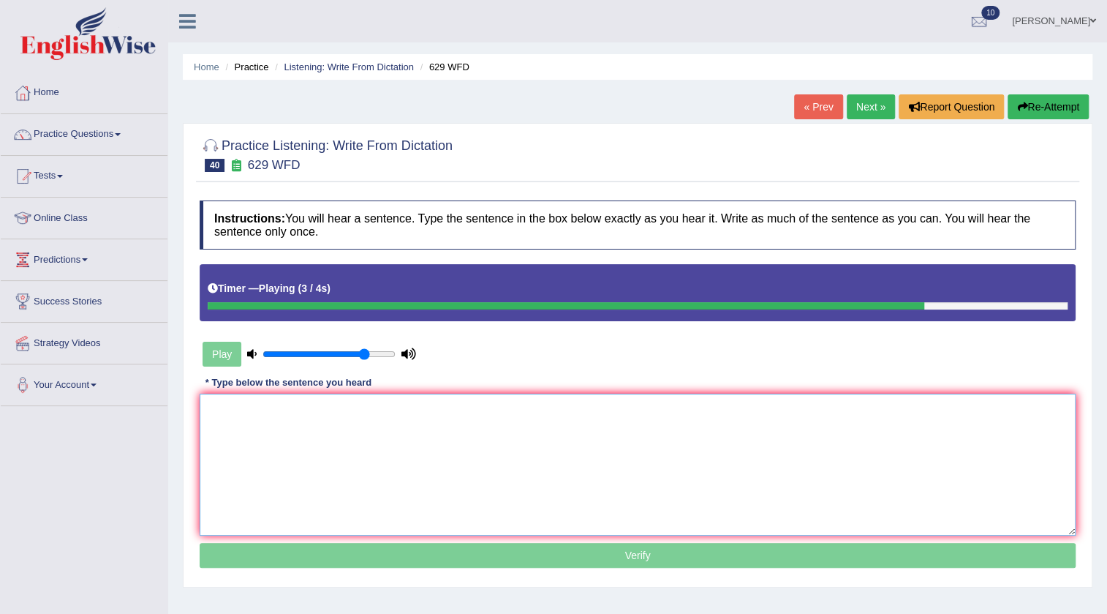
click at [395, 435] on textarea at bounding box center [638, 464] width 876 height 142
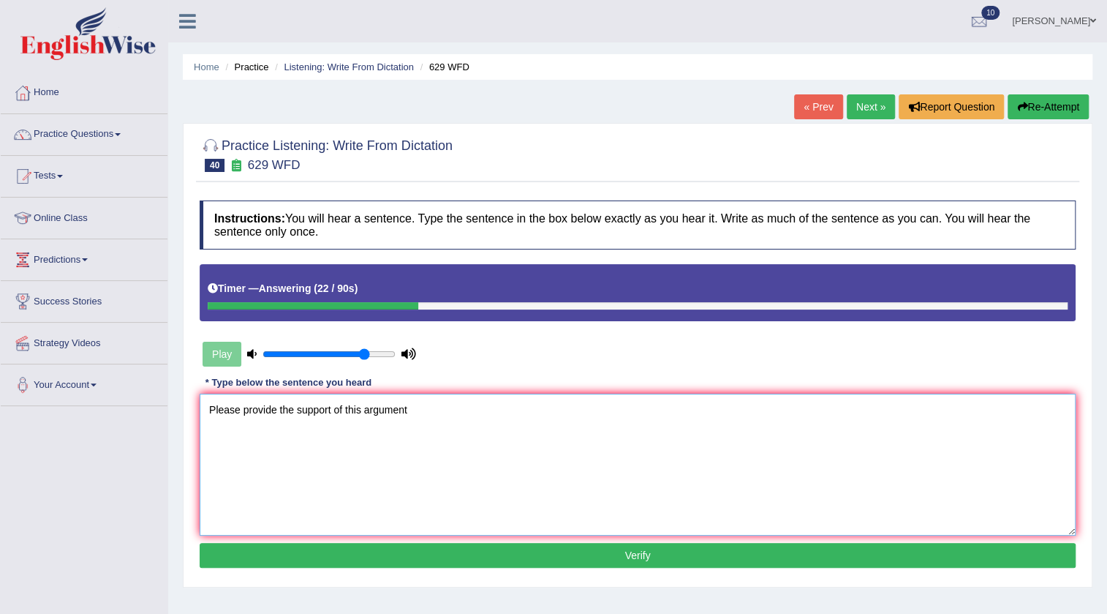
type textarea "Please provide the support of this argument"
click at [1060, 103] on button "Re-Attempt" at bounding box center [1048, 106] width 81 height 25
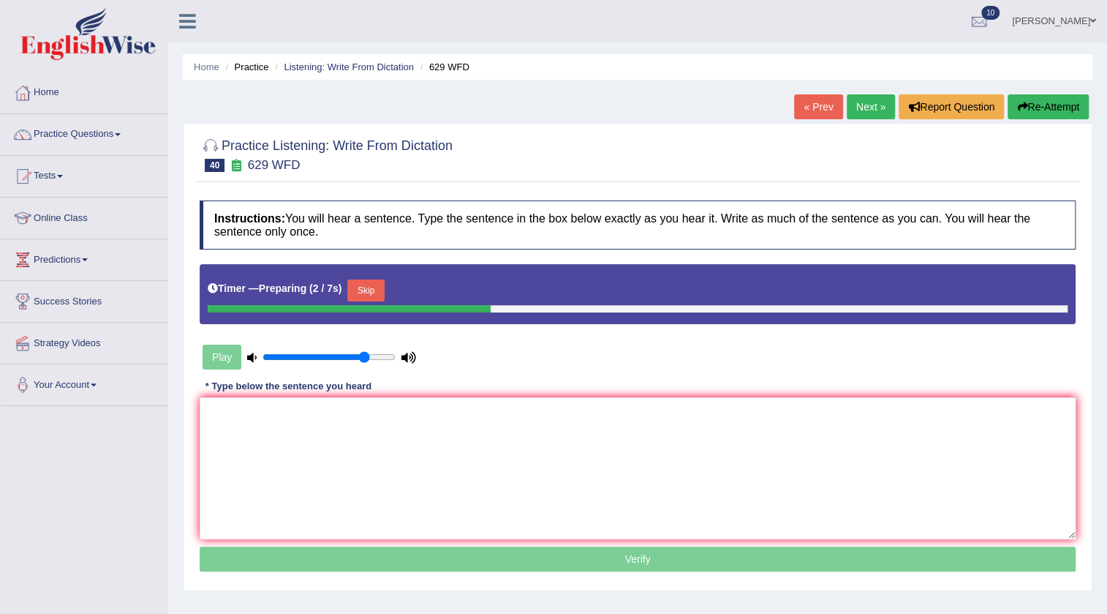
click at [363, 287] on button "Skip" at bounding box center [365, 290] width 37 height 22
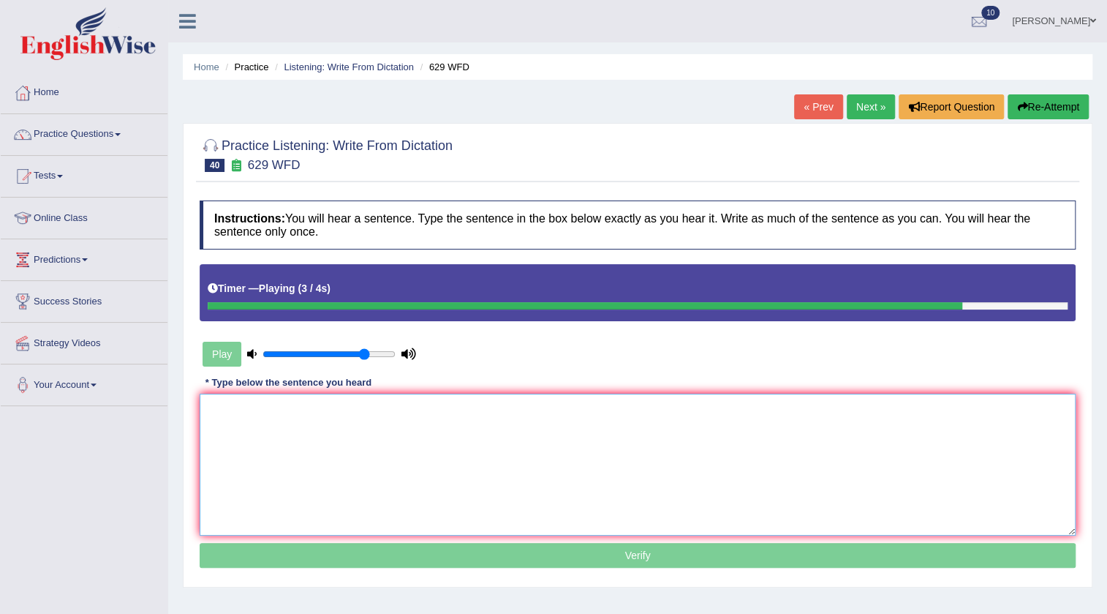
click at [524, 410] on textarea at bounding box center [638, 464] width 876 height 142
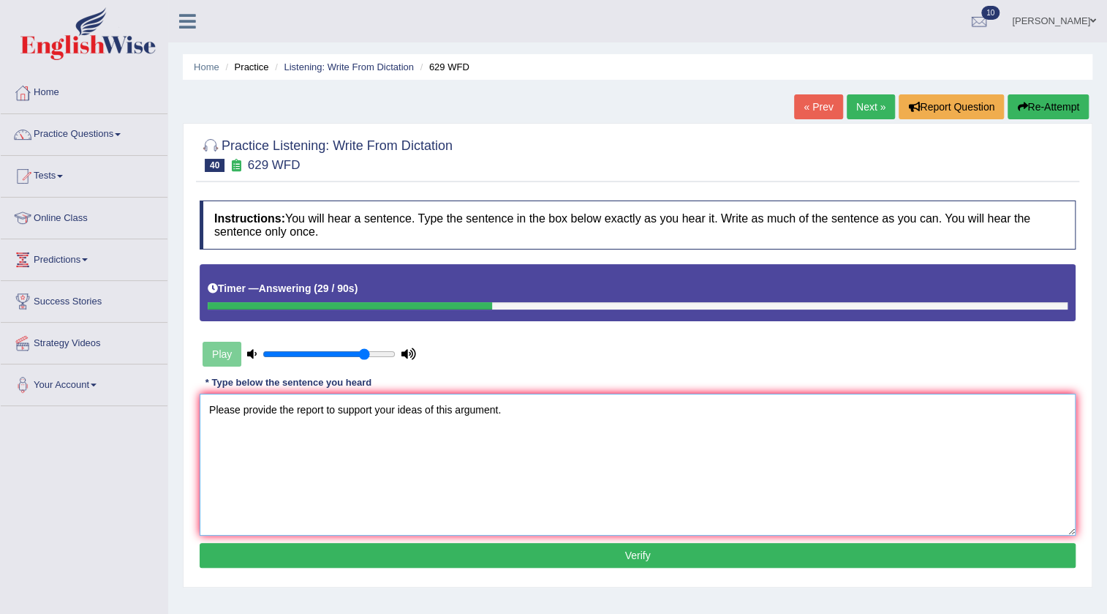
type textarea "Please provide the report to support your ideas of this argument."
click at [483, 561] on button "Verify" at bounding box center [638, 555] width 876 height 25
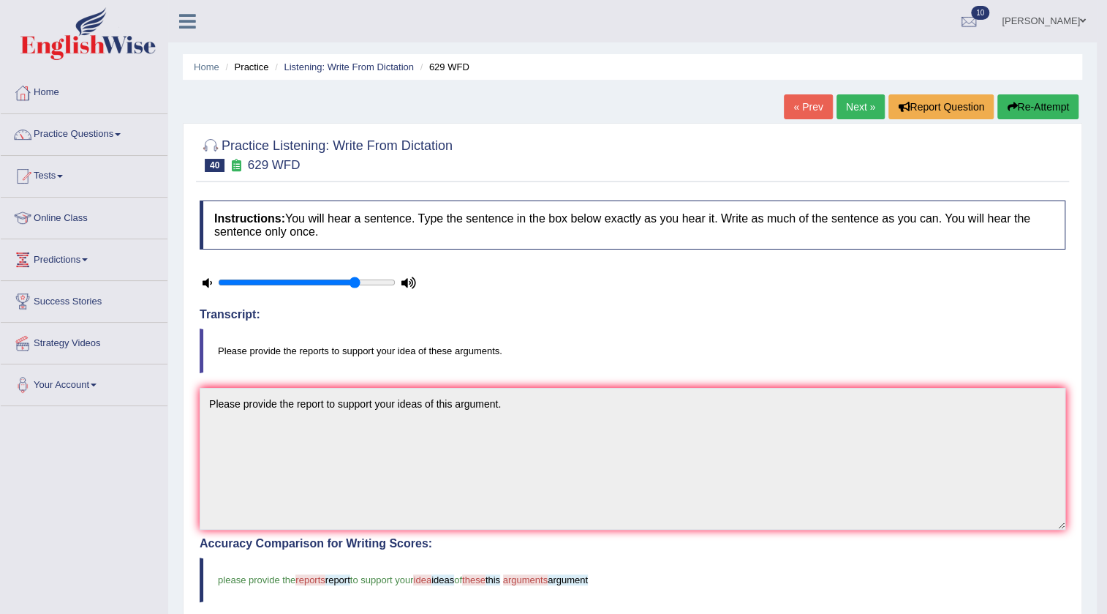
click at [857, 106] on link "Next »" at bounding box center [861, 106] width 48 height 25
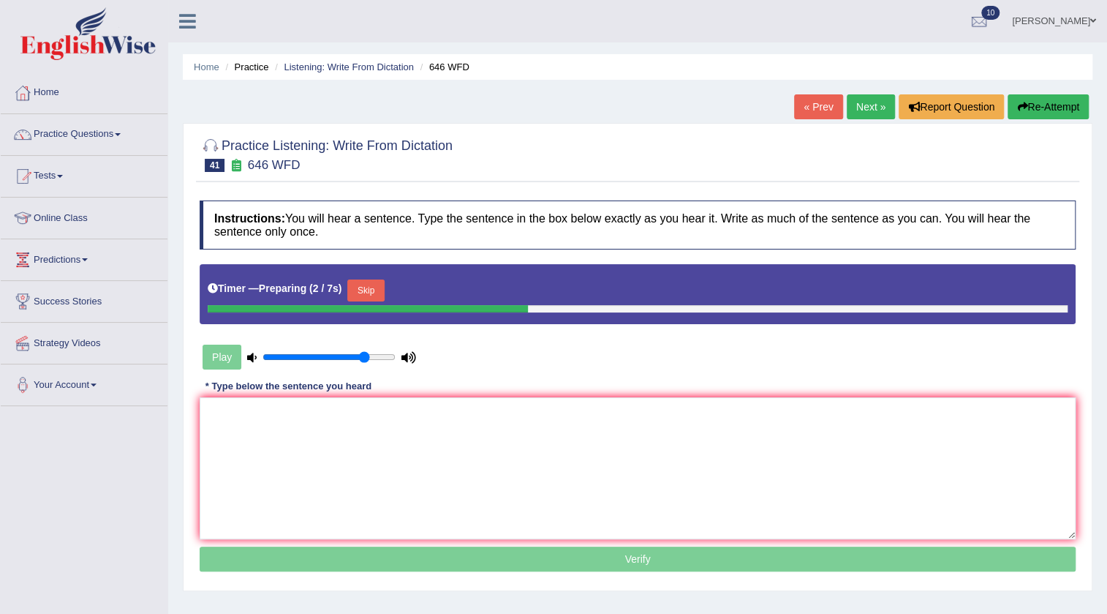
click at [372, 286] on button "Skip" at bounding box center [365, 290] width 37 height 22
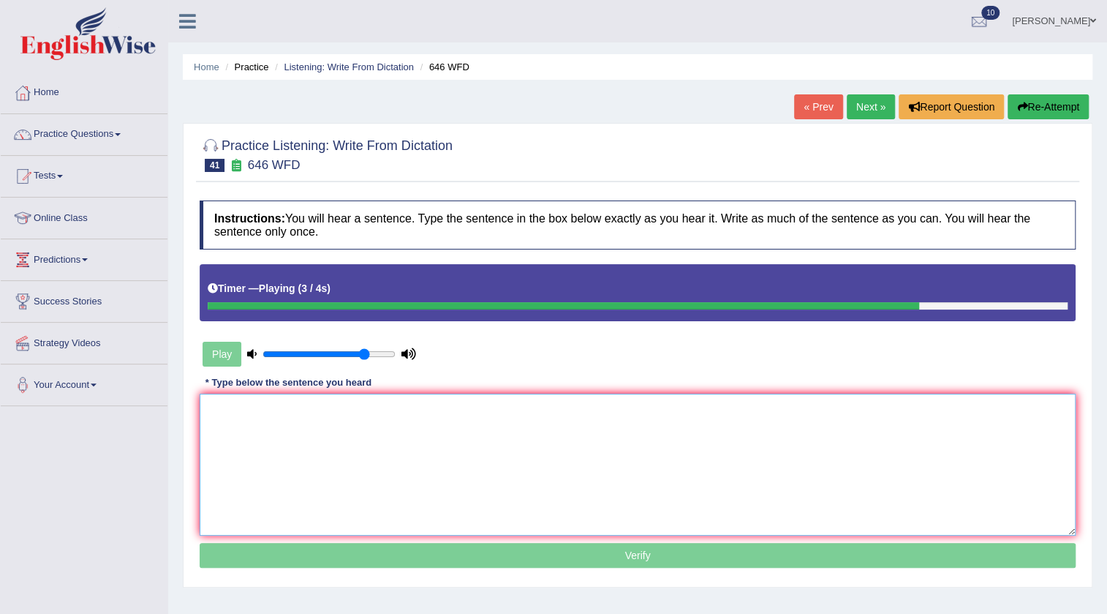
click at [416, 419] on textarea at bounding box center [638, 464] width 876 height 142
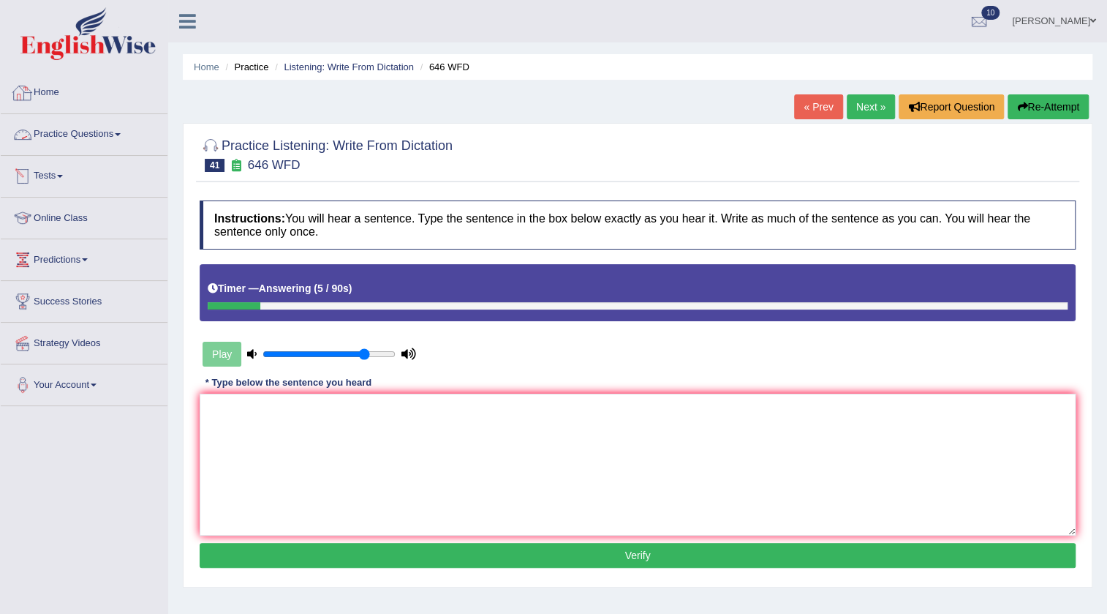
click at [41, 83] on link "Home" at bounding box center [84, 90] width 167 height 37
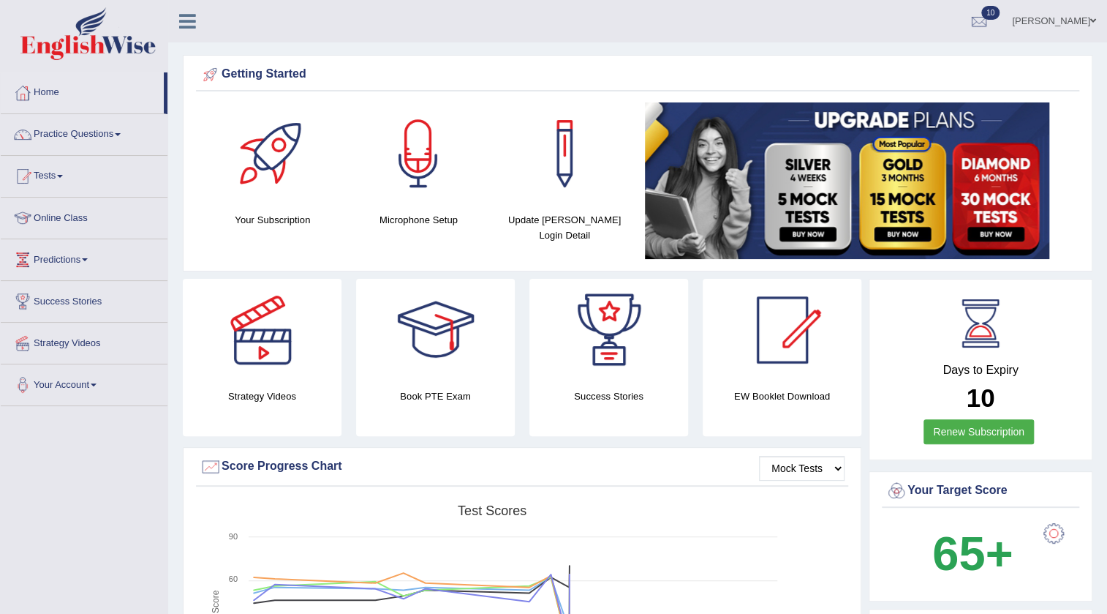
click at [960, 4] on link "10" at bounding box center [979, 19] width 44 height 38
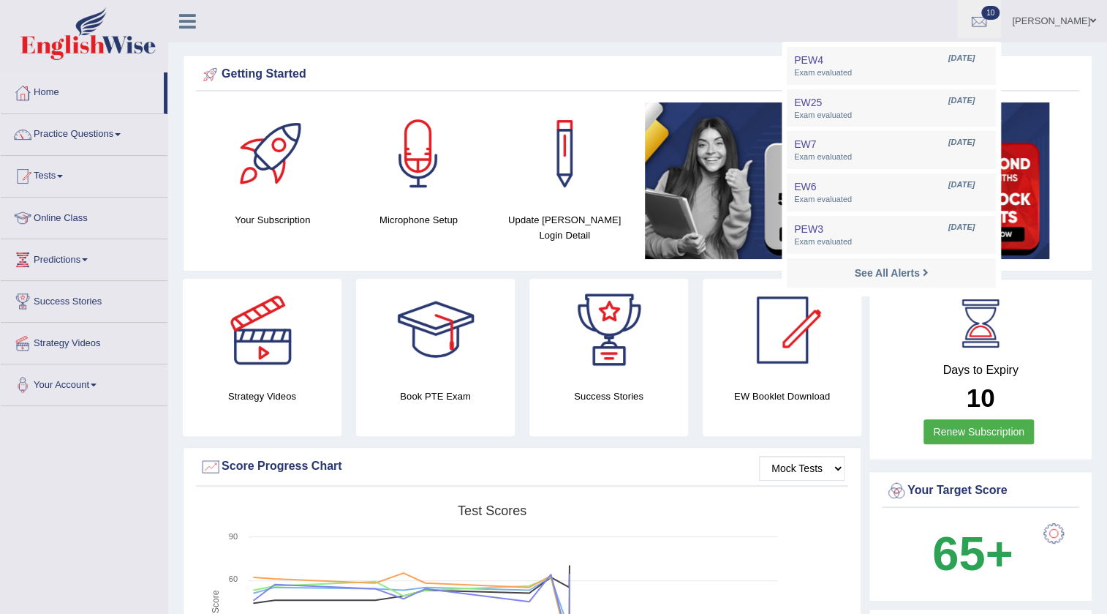
click at [712, 34] on ul "[PERSON_NAME] Toggle navigation Username: Gabriele Access Type: Online Subscrip…" at bounding box center [778, 21] width 657 height 42
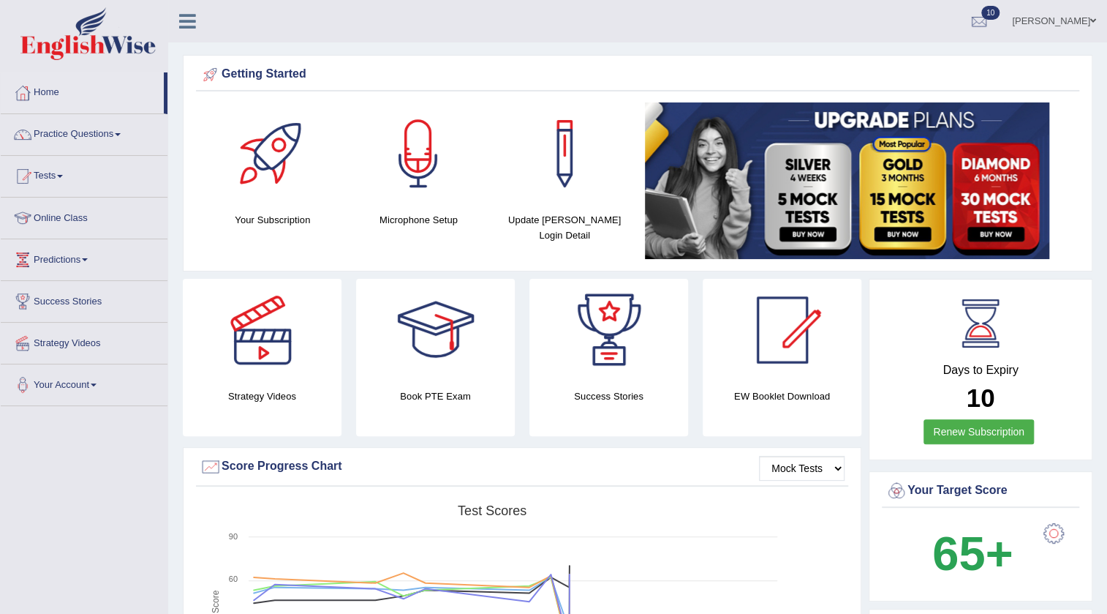
click at [1049, 27] on link "[PERSON_NAME]" at bounding box center [1054, 19] width 106 height 38
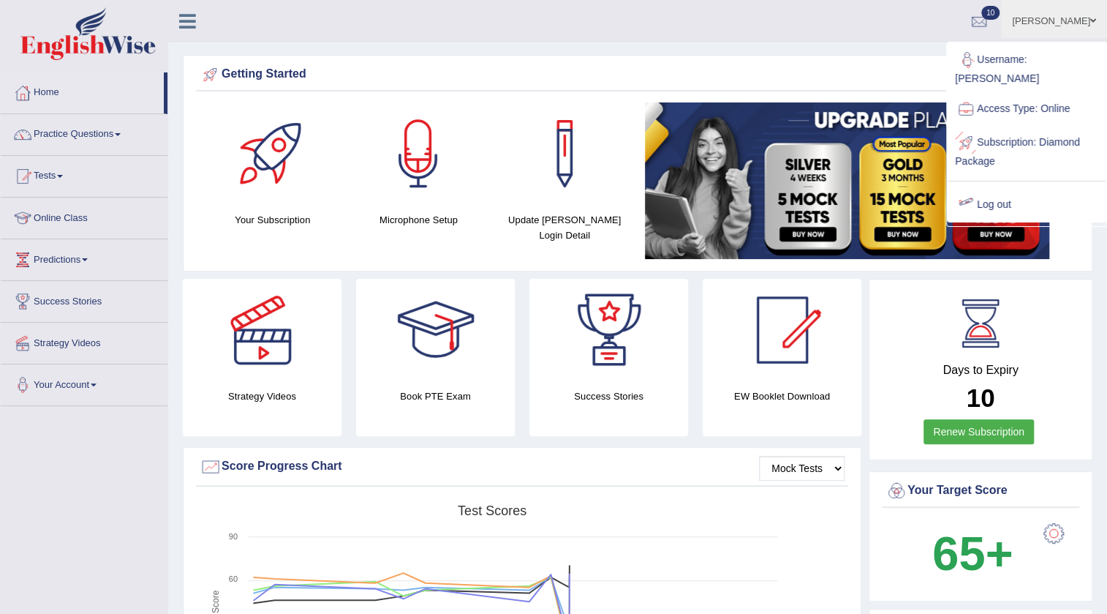
click at [982, 192] on link "Log out" at bounding box center [1027, 205] width 158 height 34
